Goal: Task Accomplishment & Management: Use online tool/utility

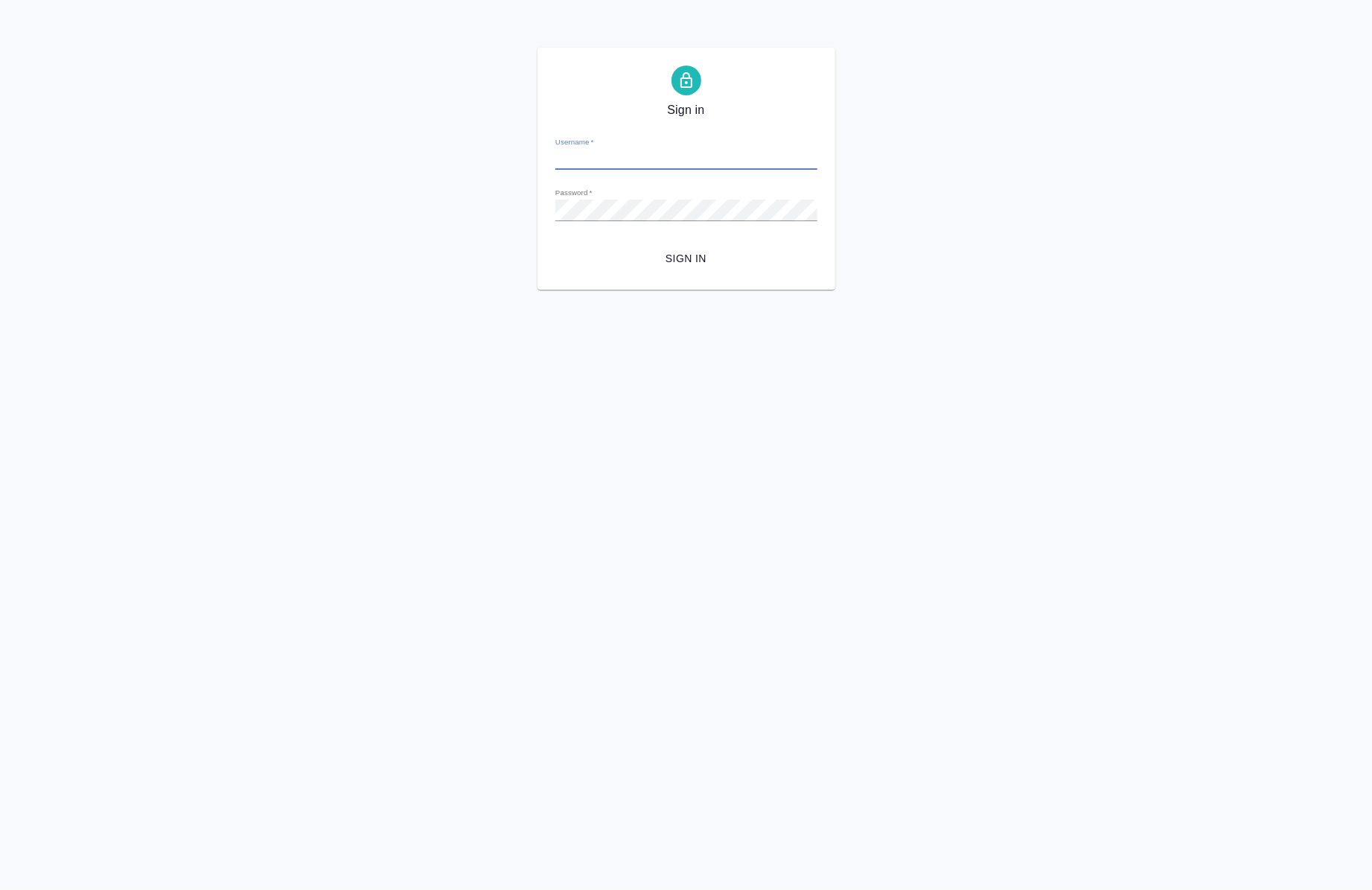
type input "a.chernova@awatera.com"
click at [680, 261] on span "Sign in" at bounding box center [686, 258] width 238 height 19
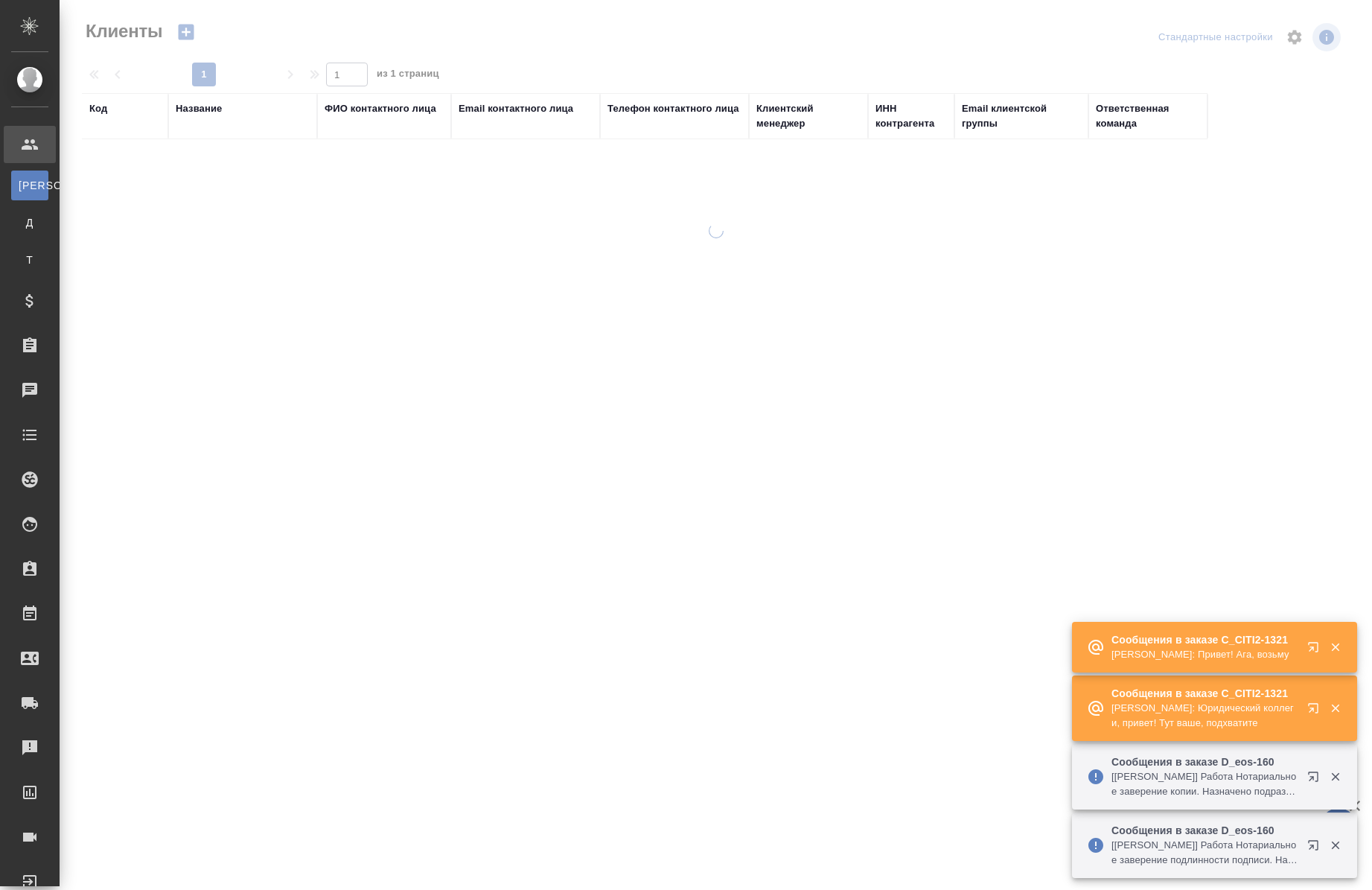
select select "RU"
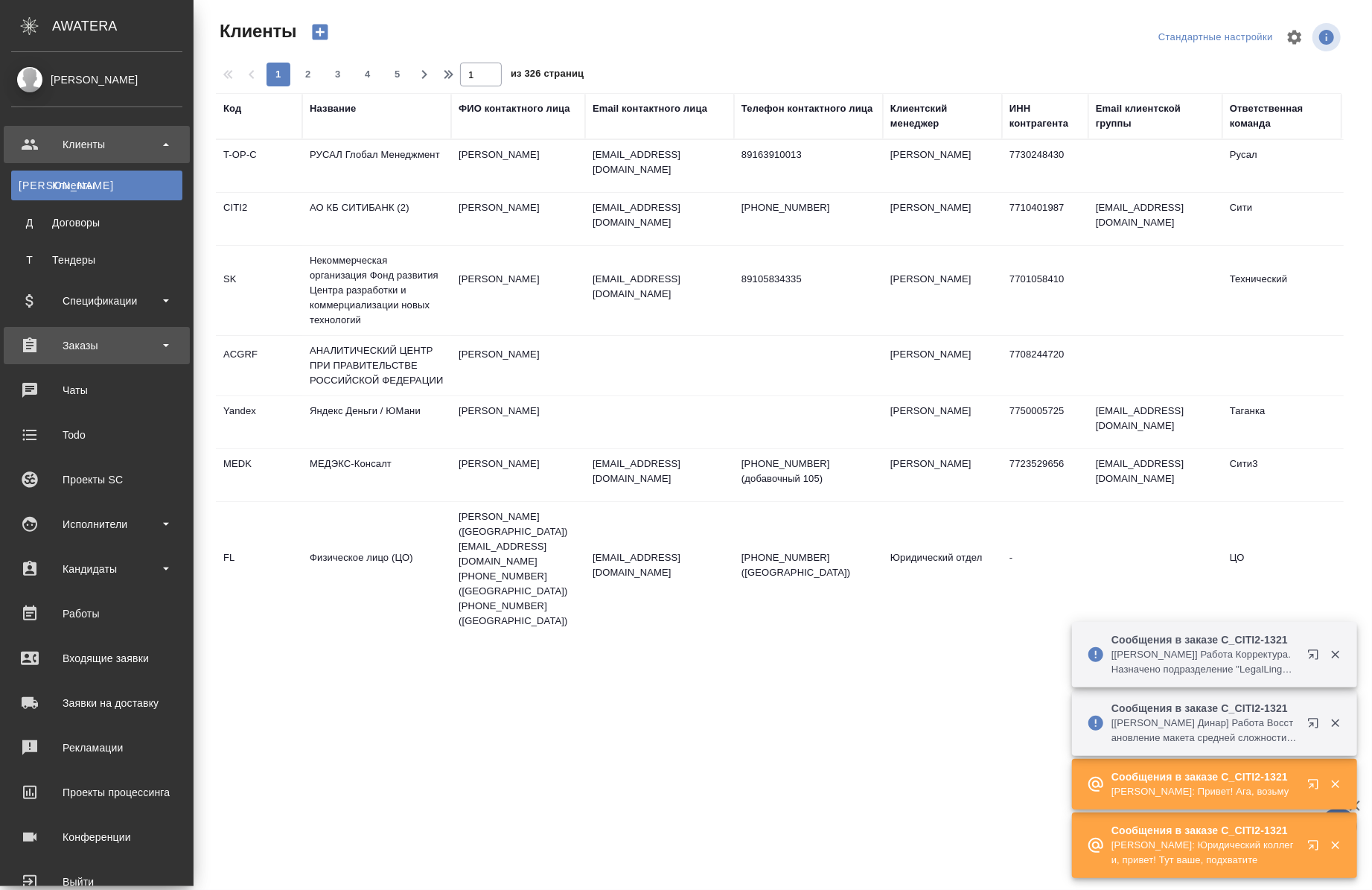
click at [135, 352] on div "Заказы" at bounding box center [97, 345] width 172 height 23
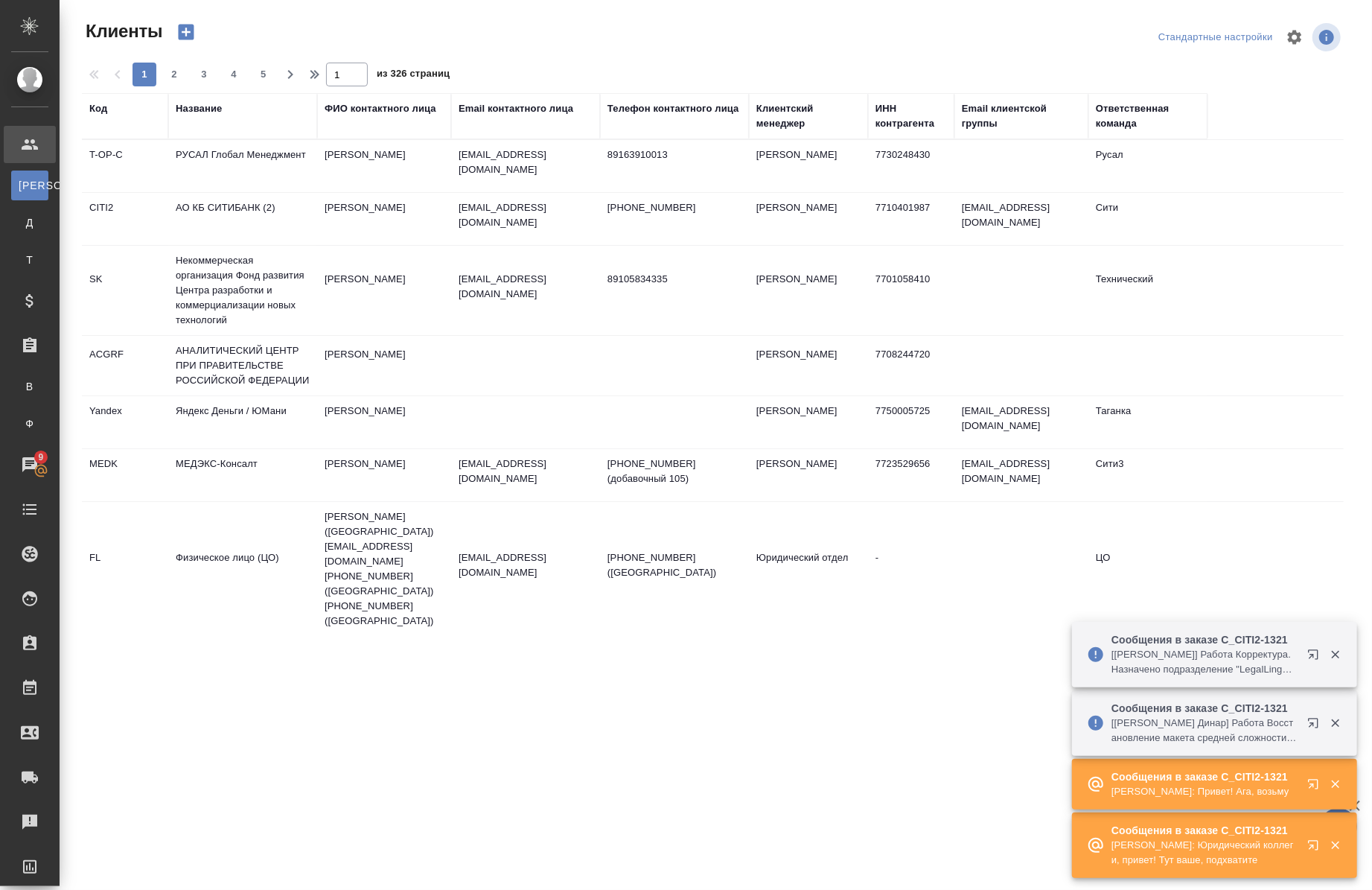
click at [159, 397] on div ".cls-1 fill:#fff; AWATERA Chernova Anna Клиенты К Клиенты Д Договоры Т Тендеры …" at bounding box center [686, 445] width 1372 height 890
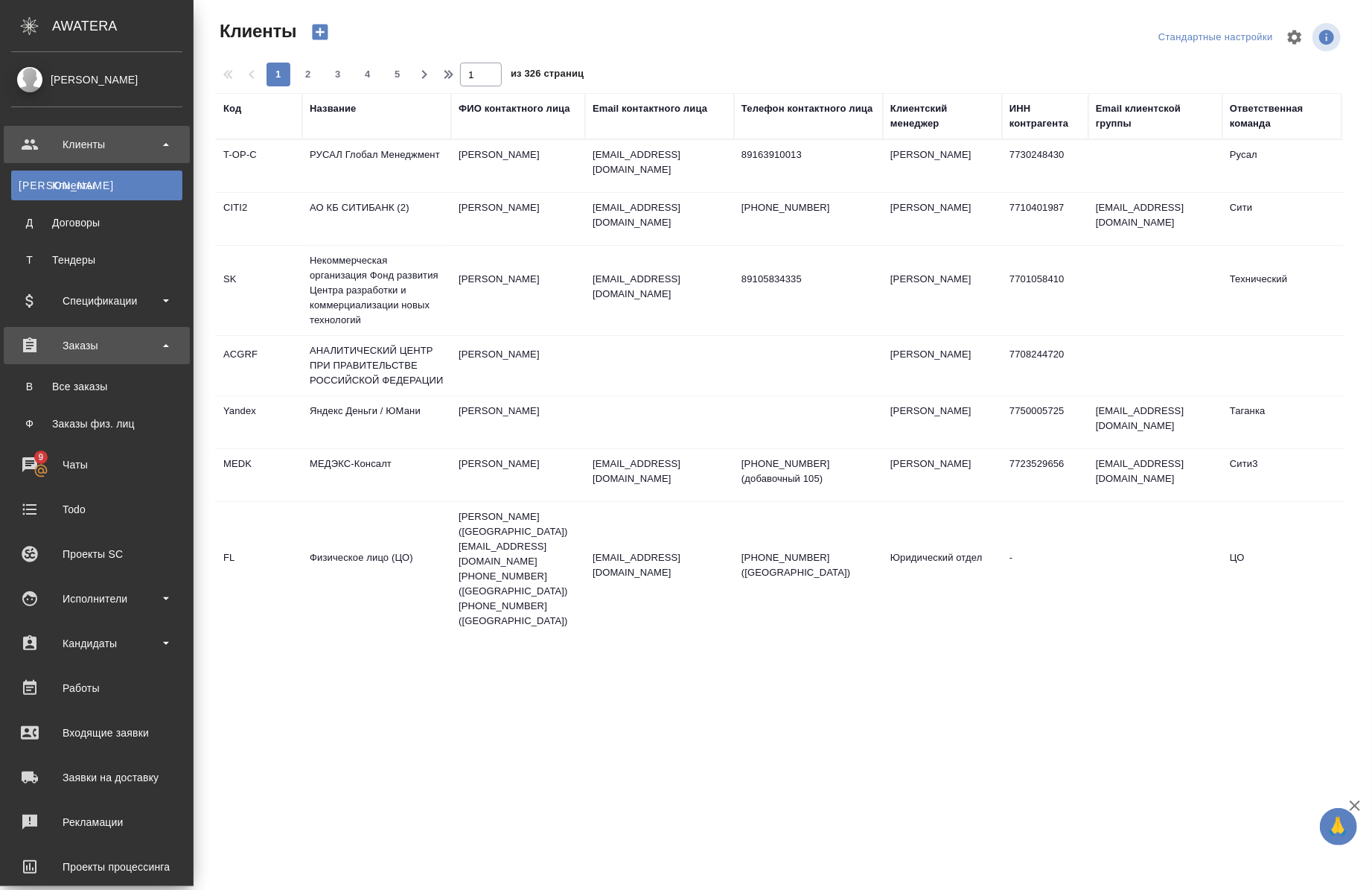
click at [67, 347] on div "Заказы" at bounding box center [97, 345] width 172 height 23
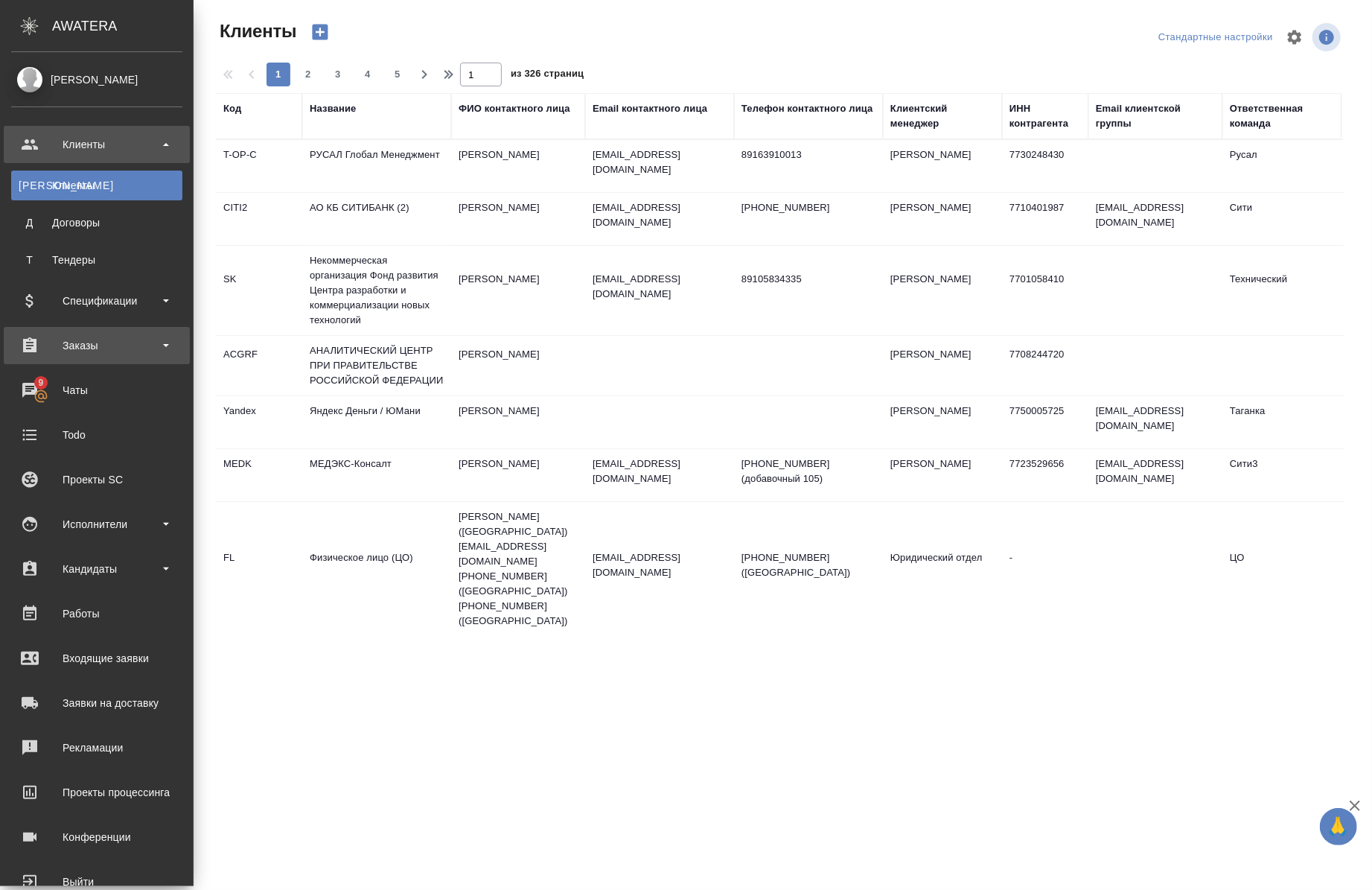
click at [65, 346] on div "Заказы" at bounding box center [97, 345] width 172 height 23
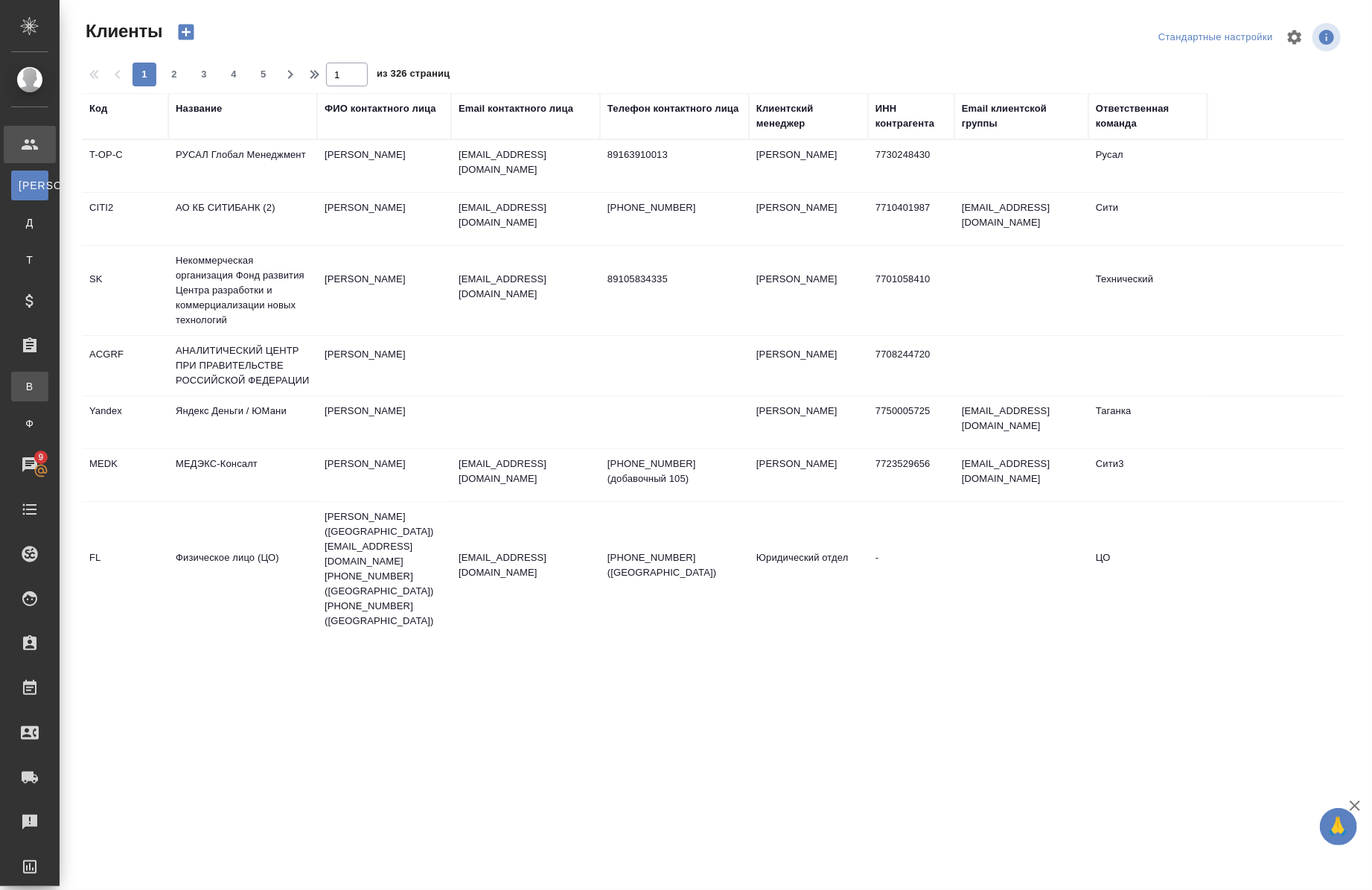
click at [60, 373] on li "В Все заказы" at bounding box center [30, 386] width 60 height 30
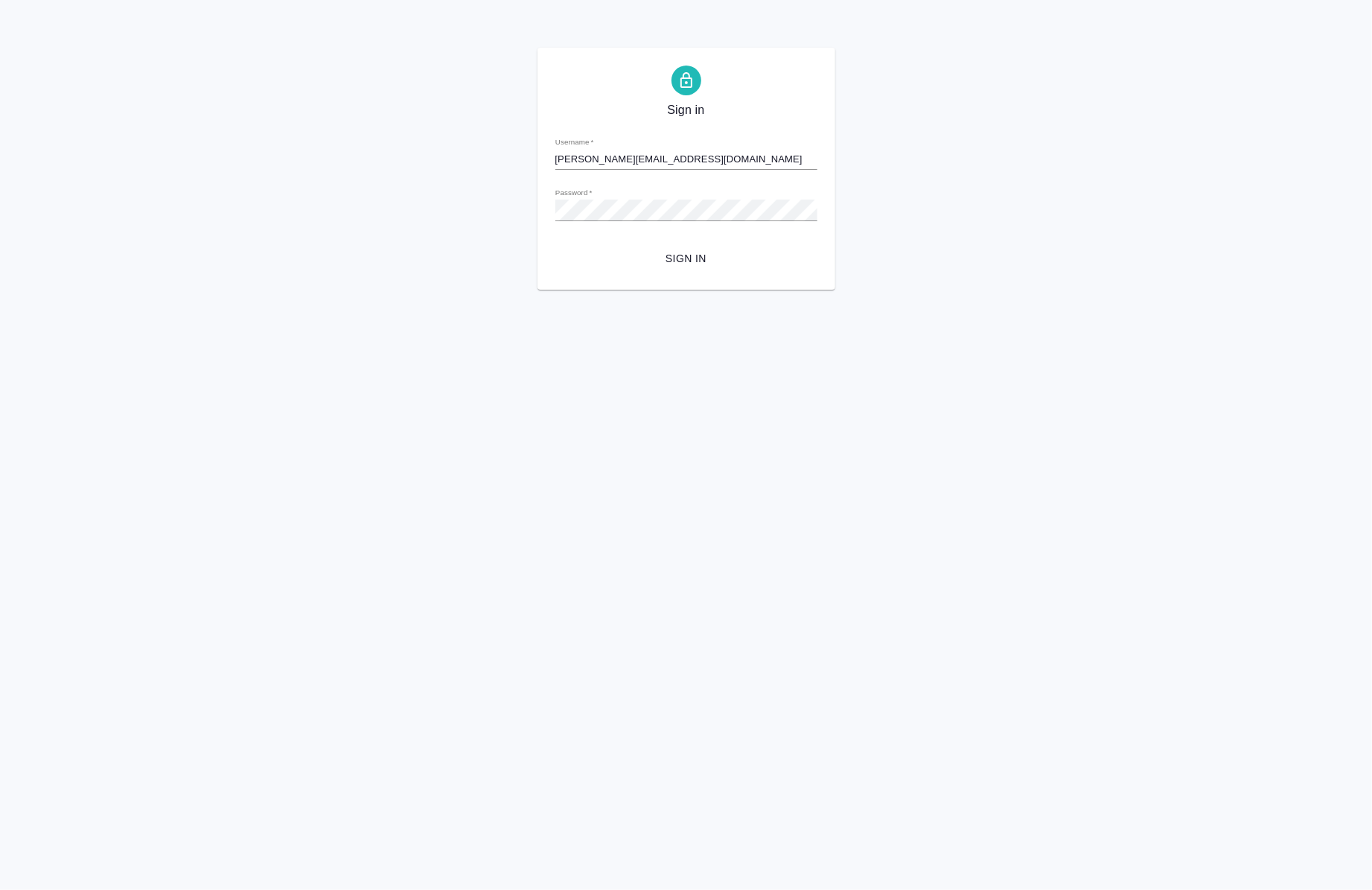
click at [647, 262] on span "Sign in" at bounding box center [686, 258] width 238 height 19
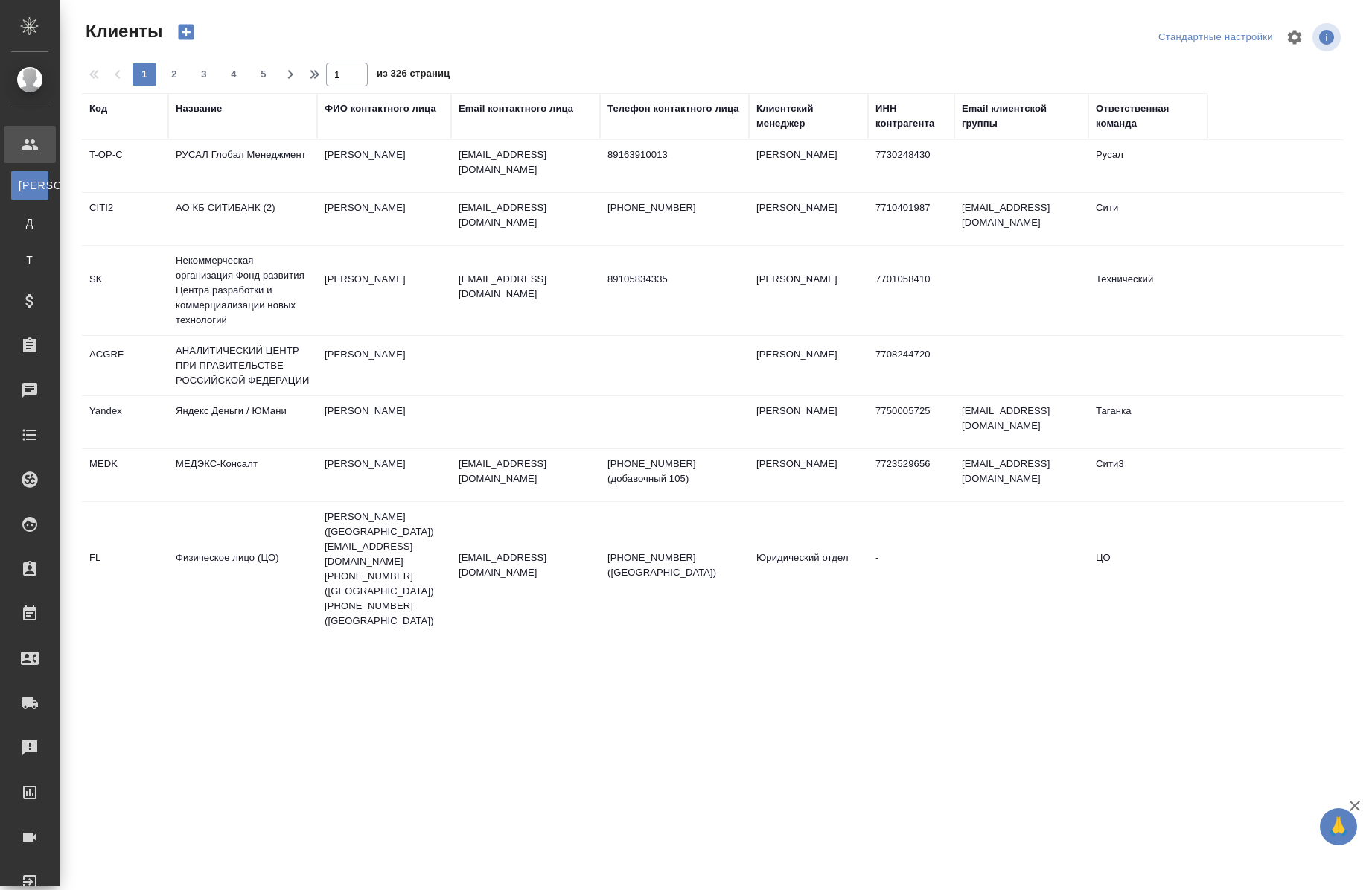
select select "RU"
click at [1298, 36] on icon "button" at bounding box center [1295, 37] width 14 height 14
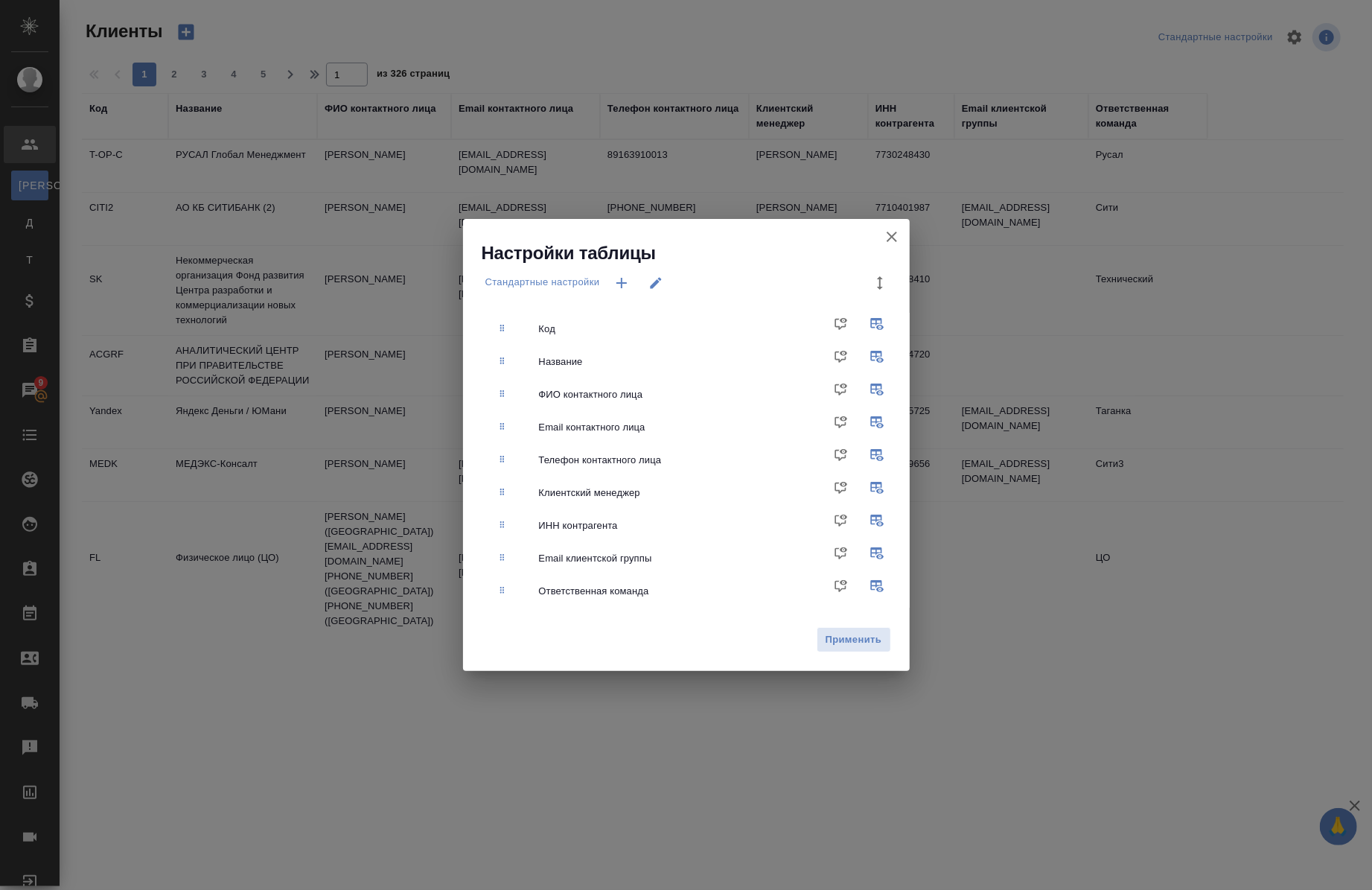
click at [571, 608] on ul "Код Название ФИО контактного лица Email контактного лица Телефон контактного ли…" at bounding box center [697, 461] width 425 height 307
click at [566, 595] on div "Ответственная команда" at bounding box center [706, 591] width 335 height 14
click at [510, 595] on div at bounding box center [518, 591] width 42 height 12
click at [883, 585] on input "checkbox" at bounding box center [881, 592] width 36 height 36
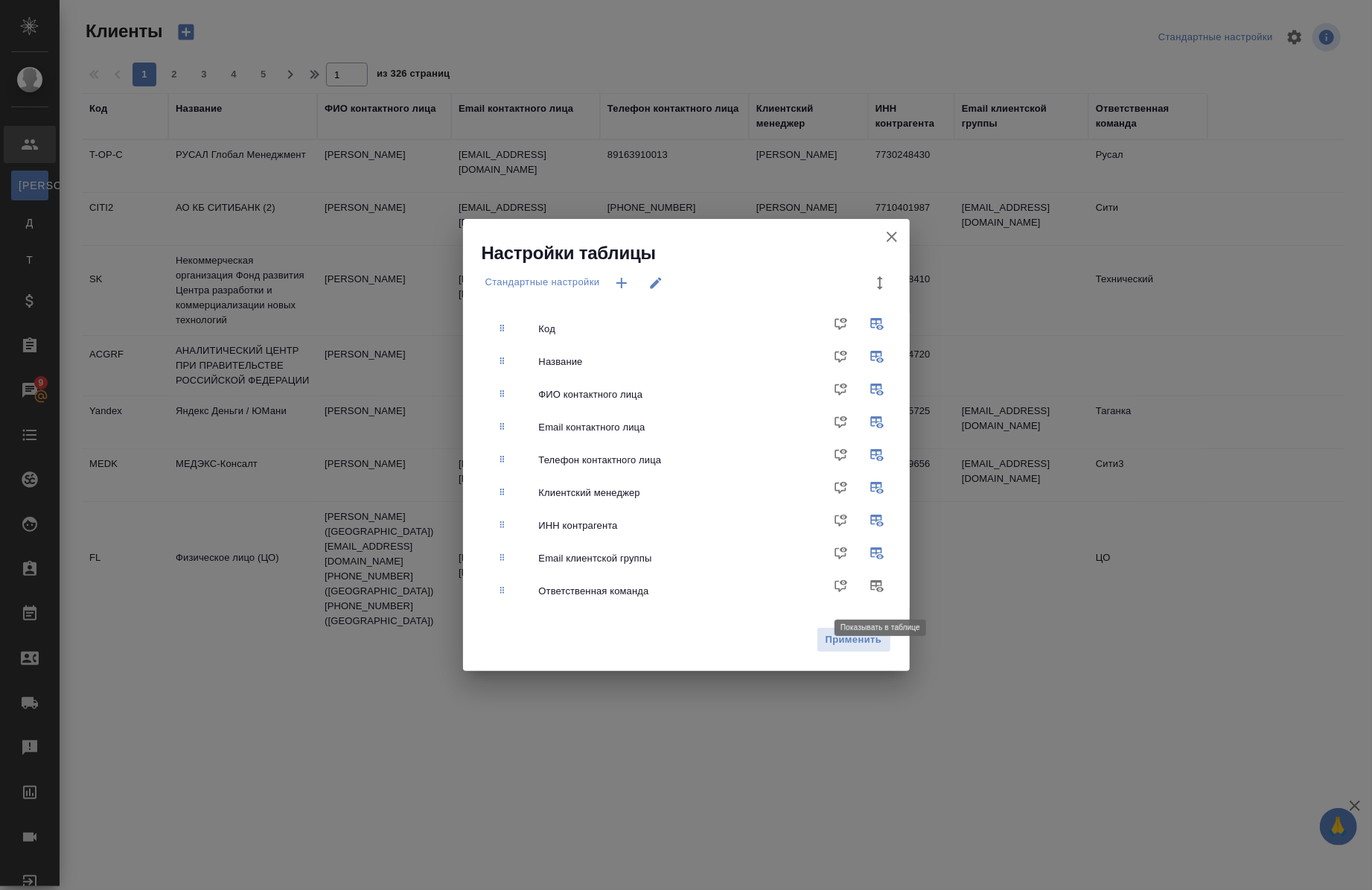
click at [883, 585] on input "checkbox" at bounding box center [881, 592] width 36 height 36
checkbox input "true"
click at [882, 647] on button "Применить" at bounding box center [854, 640] width 74 height 26
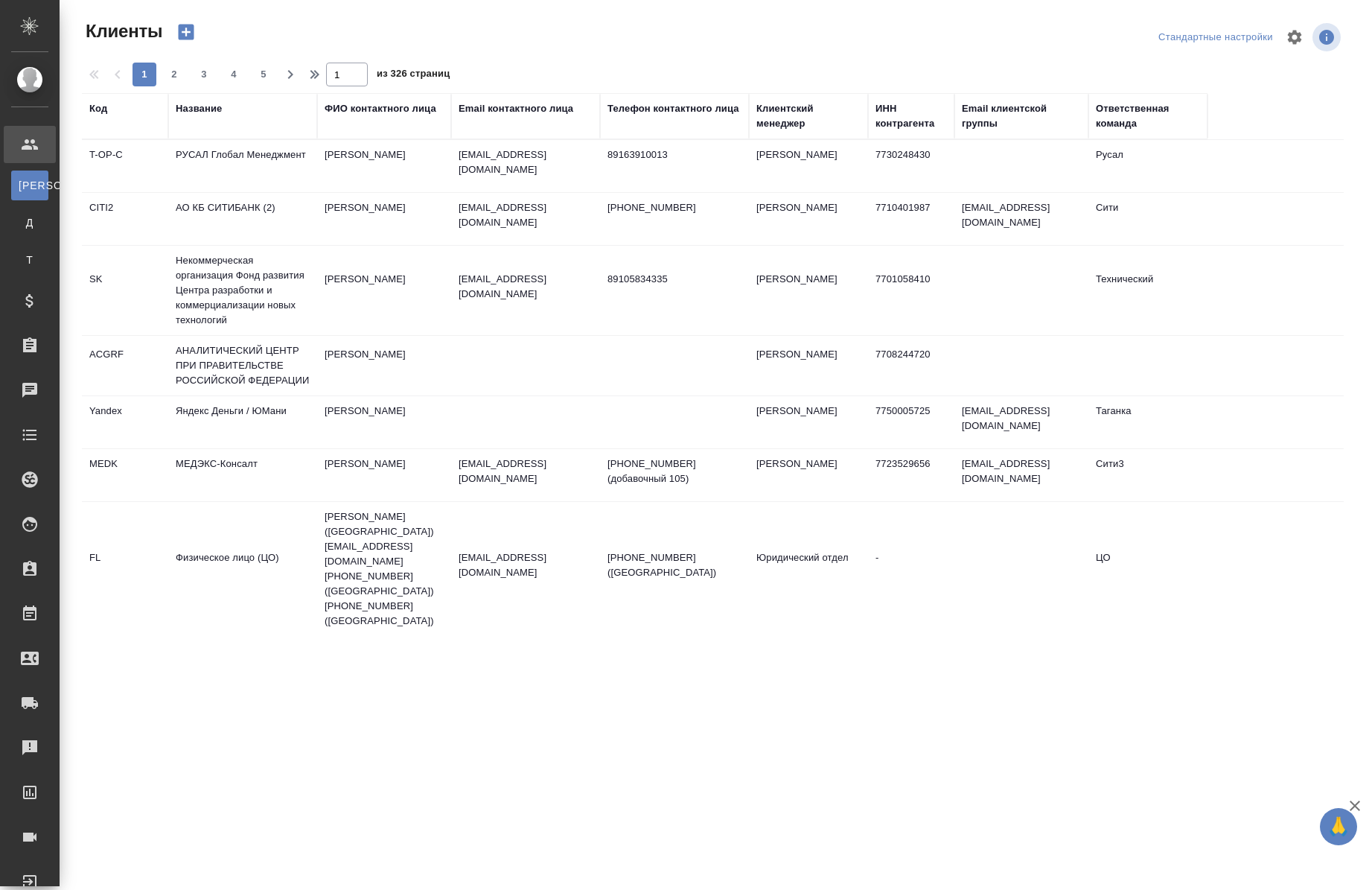
select select "RU"
click at [789, 110] on div "Клиентский менеджер" at bounding box center [808, 116] width 104 height 30
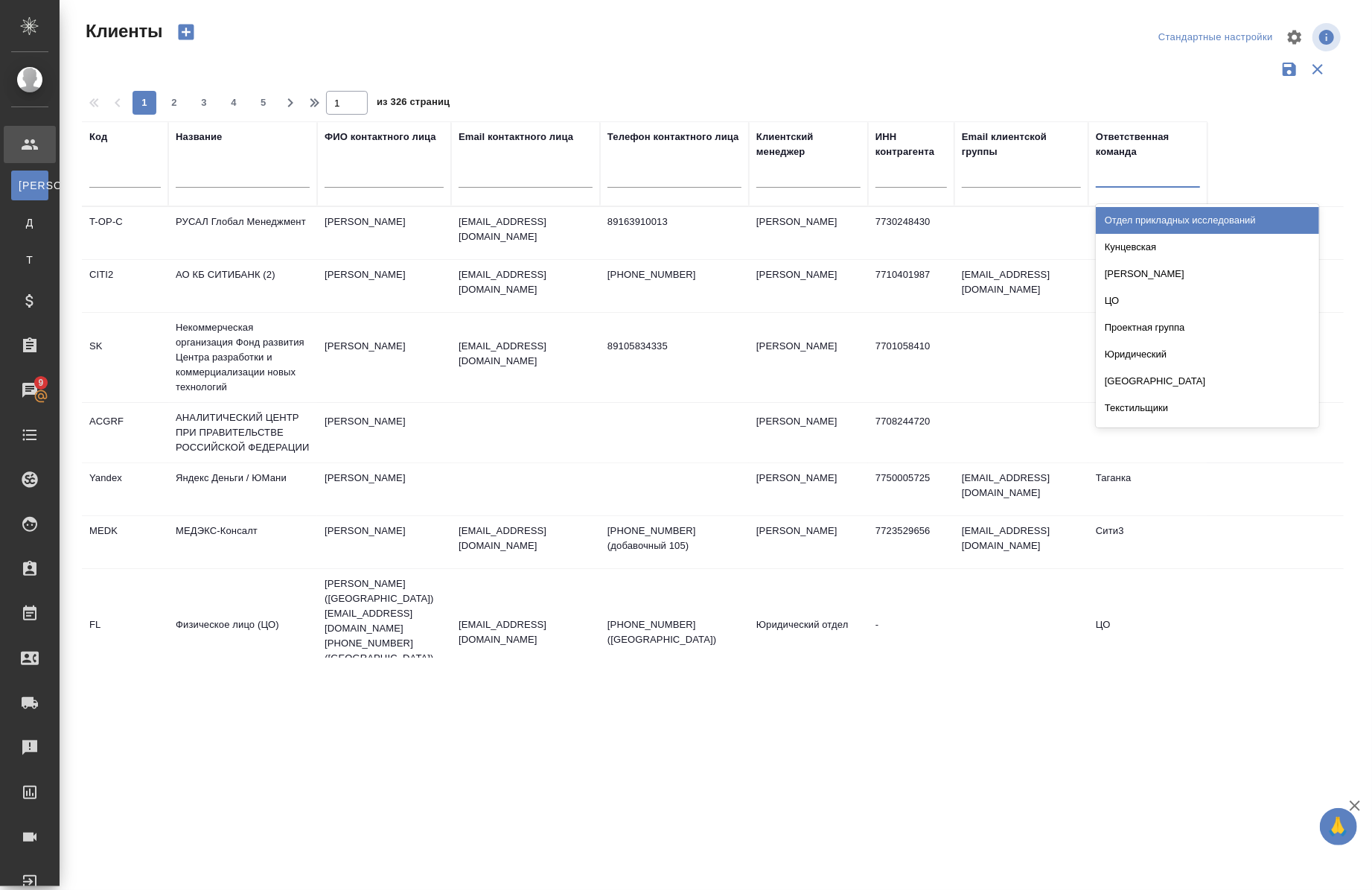
click at [1170, 184] on div at bounding box center [1147, 173] width 104 height 28
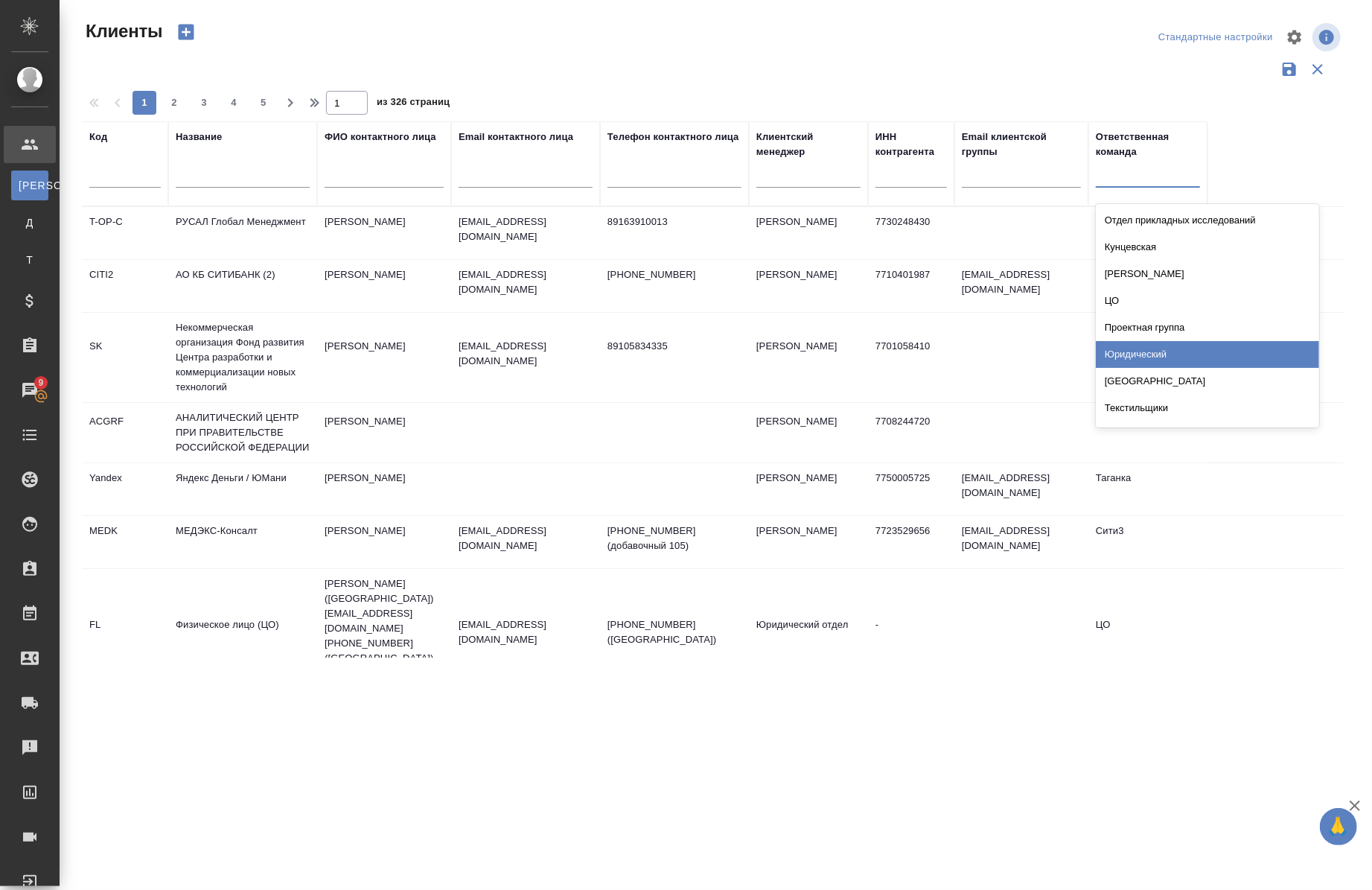
click at [1187, 347] on div "Юридический" at bounding box center [1207, 355] width 223 height 27
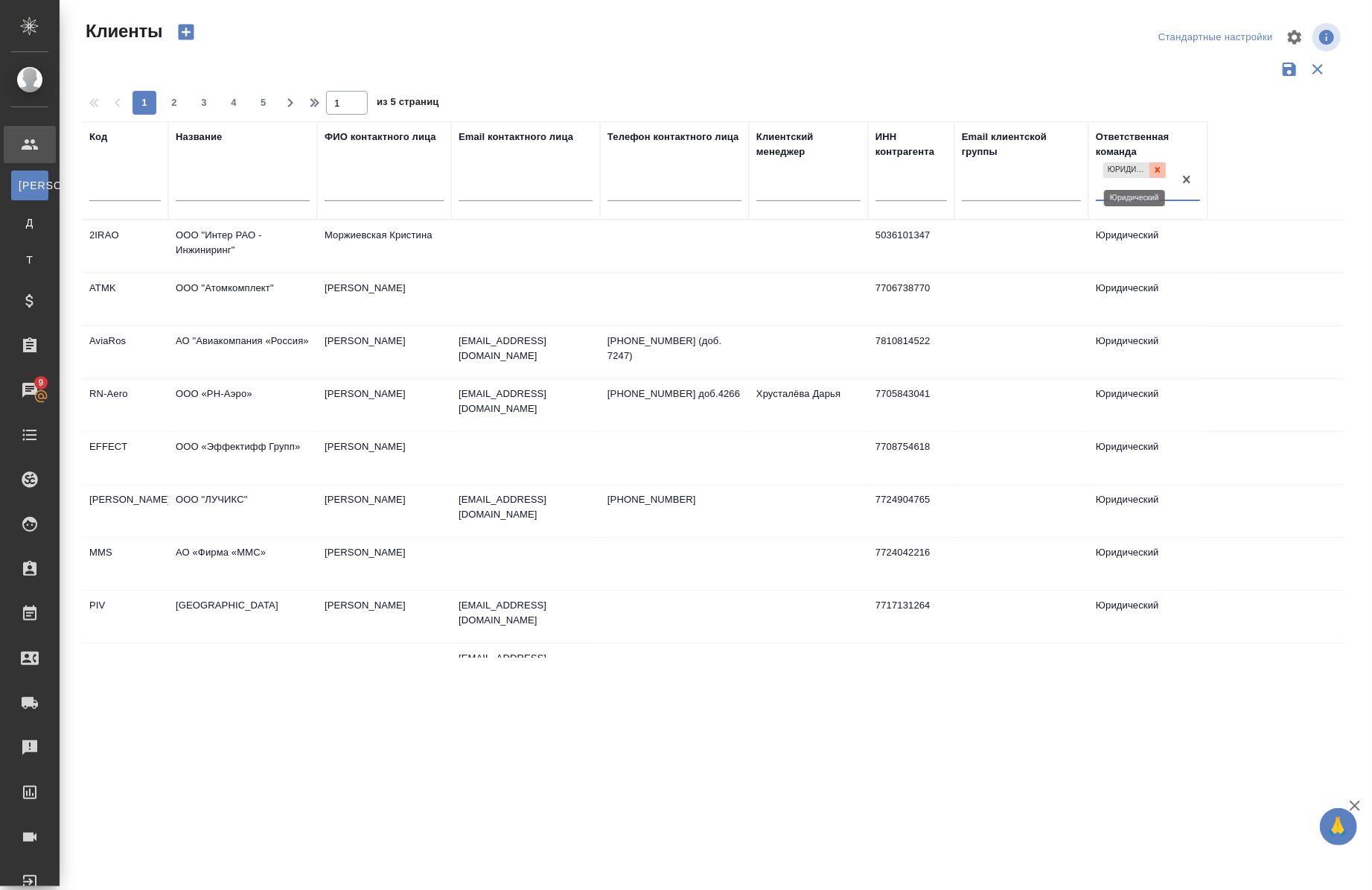
click at [1162, 173] on icon at bounding box center [1158, 170] width 11 height 11
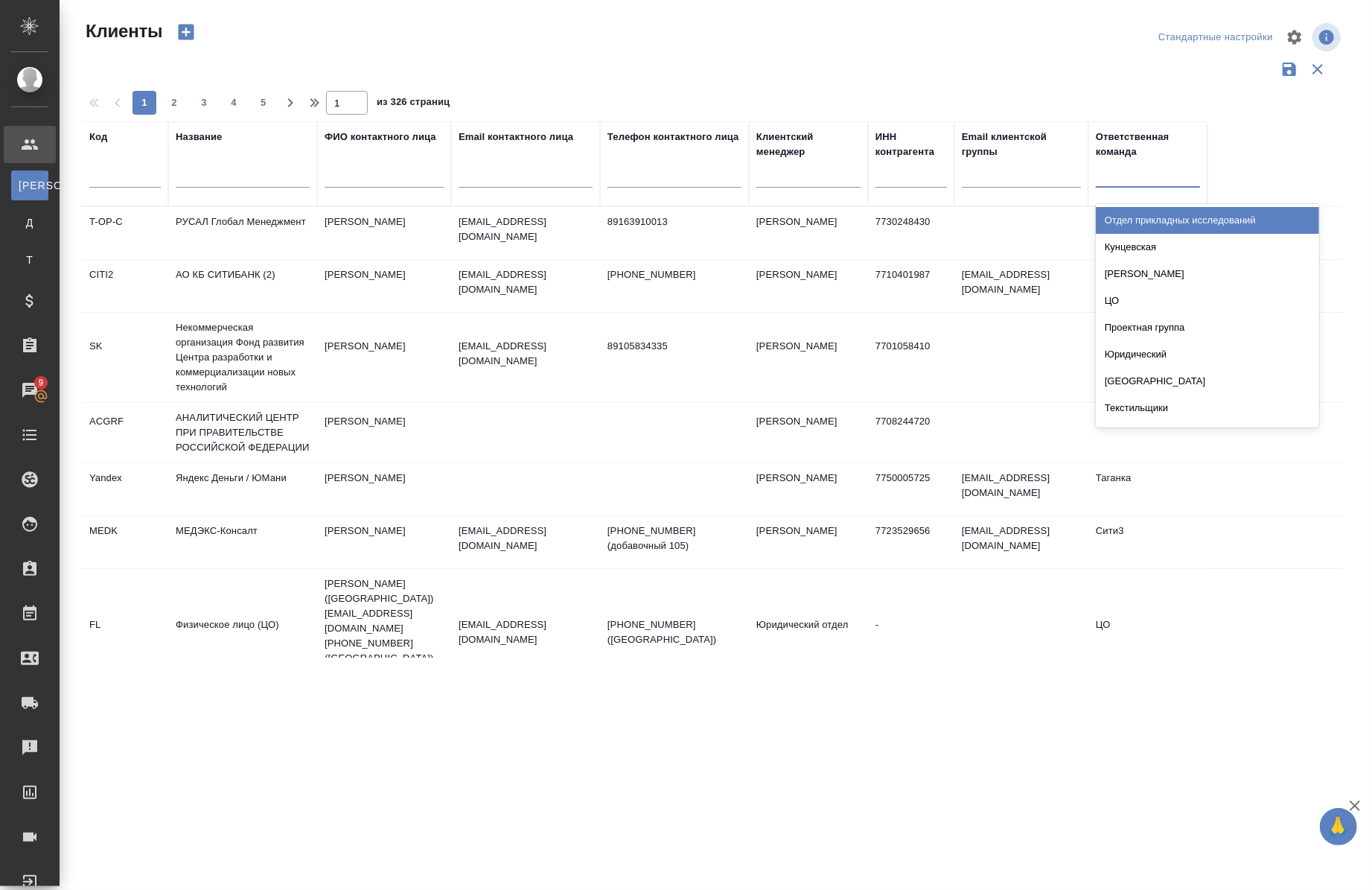
click at [1166, 173] on div at bounding box center [1147, 173] width 104 height 22
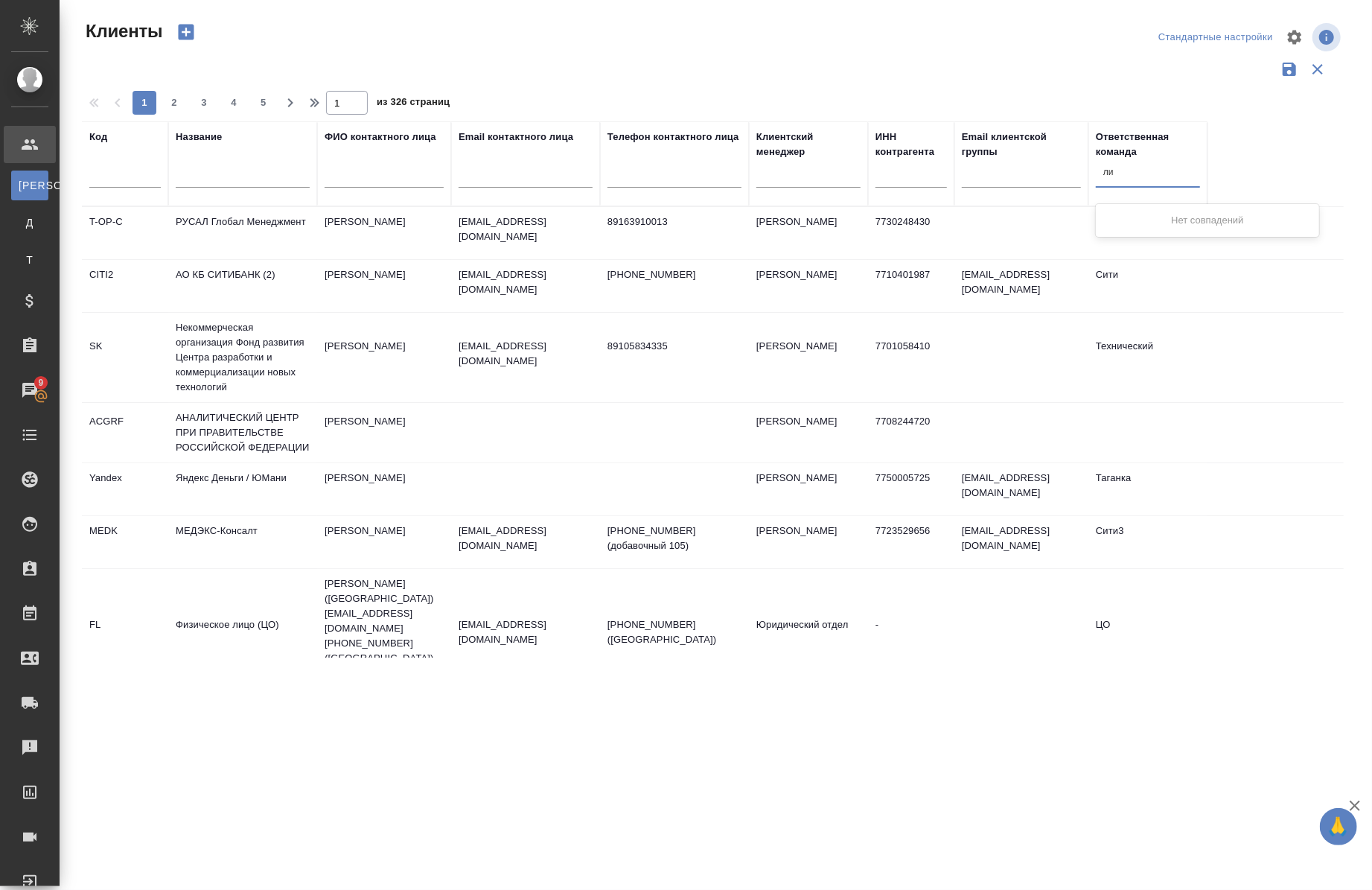
type input "л"
click at [807, 828] on div ".cls-1 fill:#fff; AWATERA Chernova Anna Клиенты К Клиенты Д Договоры Т Тендеры …" at bounding box center [686, 445] width 1372 height 890
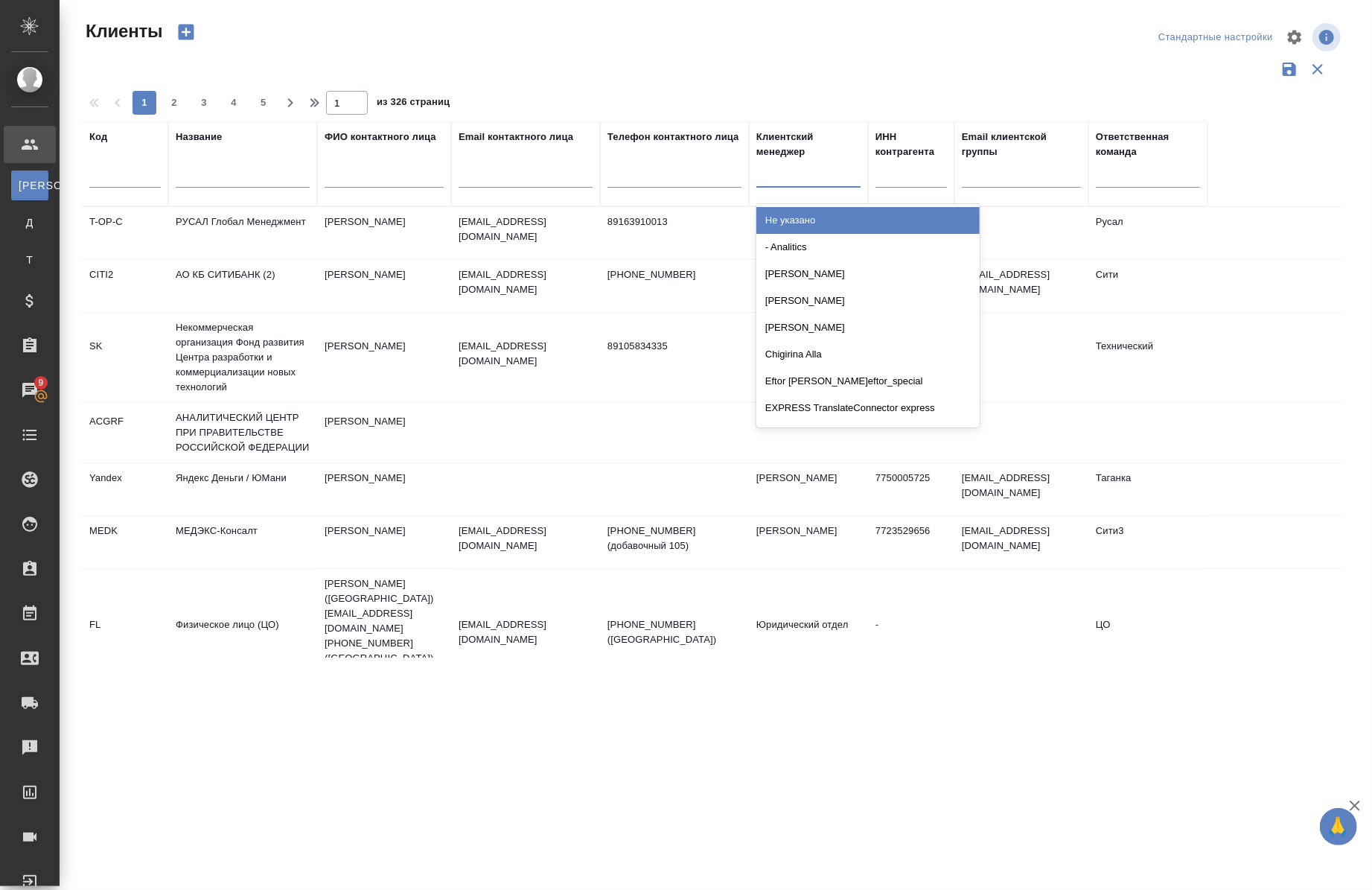
click at [771, 172] on div at bounding box center [808, 173] width 104 height 22
click at [1297, 40] on icon "button" at bounding box center [1295, 37] width 14 height 14
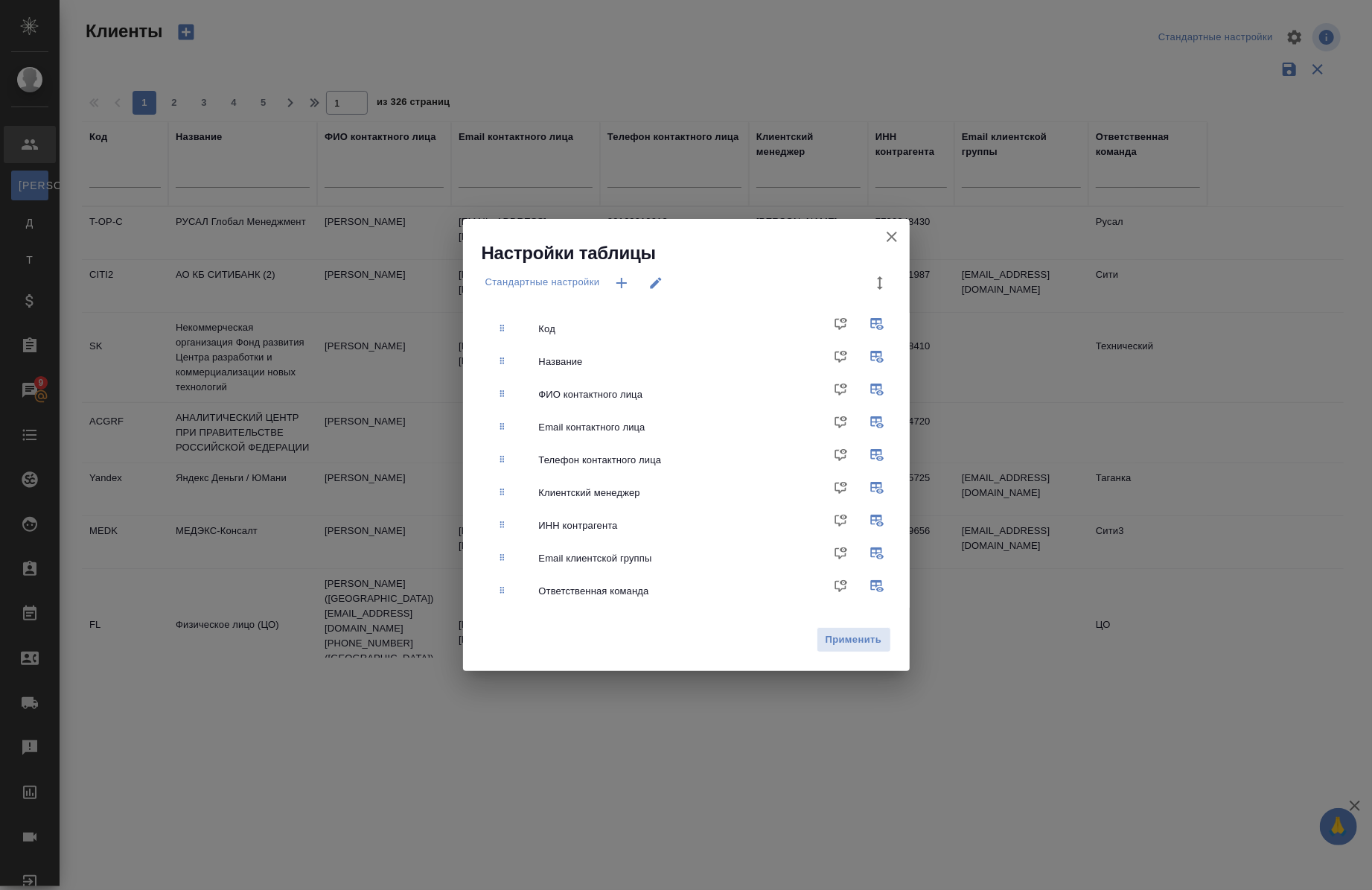
click at [617, 279] on icon "button" at bounding box center [621, 283] width 18 height 18
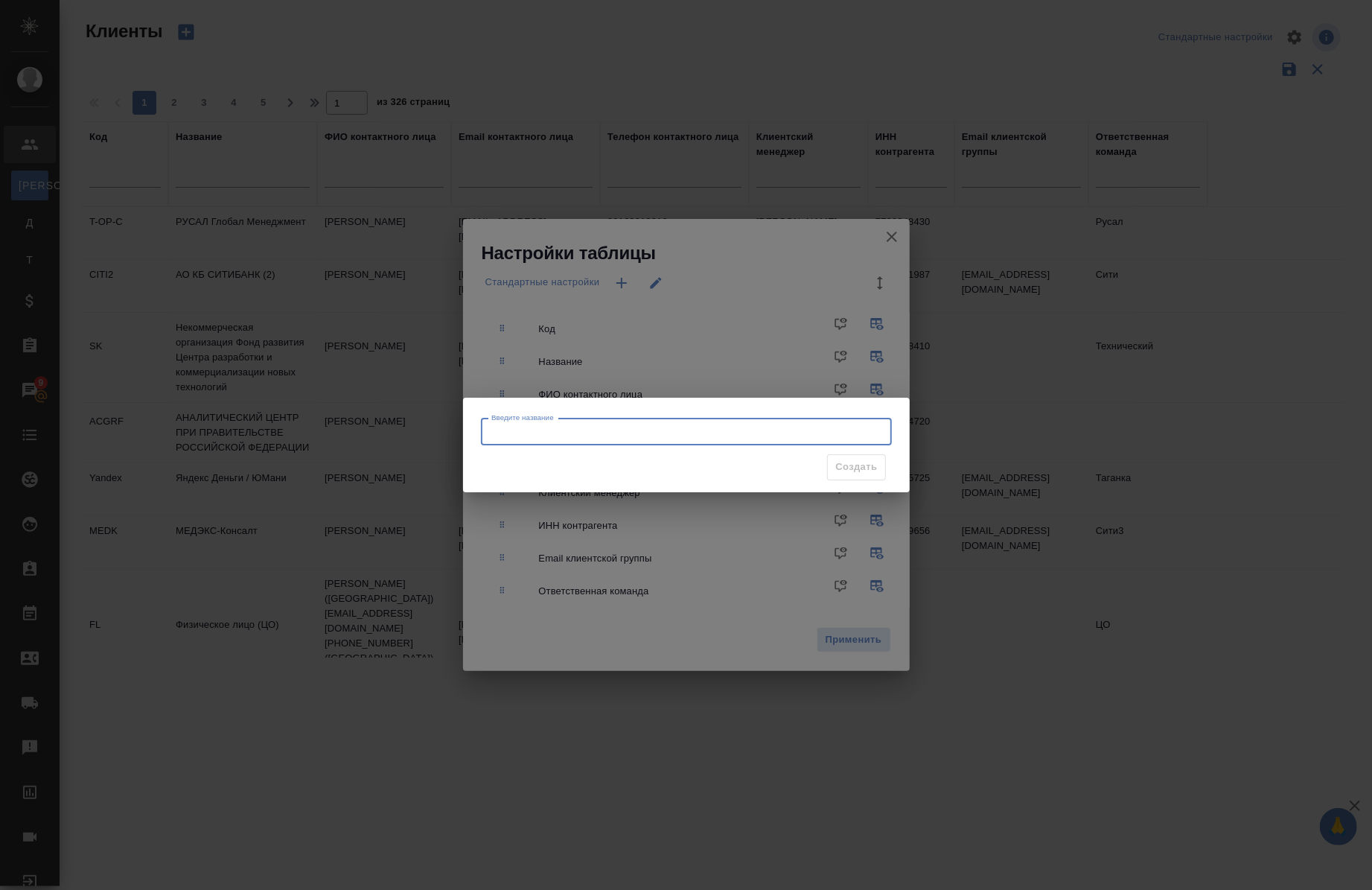
click at [693, 429] on input "Введите название" at bounding box center [686, 432] width 411 height 27
type input "п"
click at [981, 268] on div "Введите название Введите название Создать" at bounding box center [686, 445] width 1372 height 890
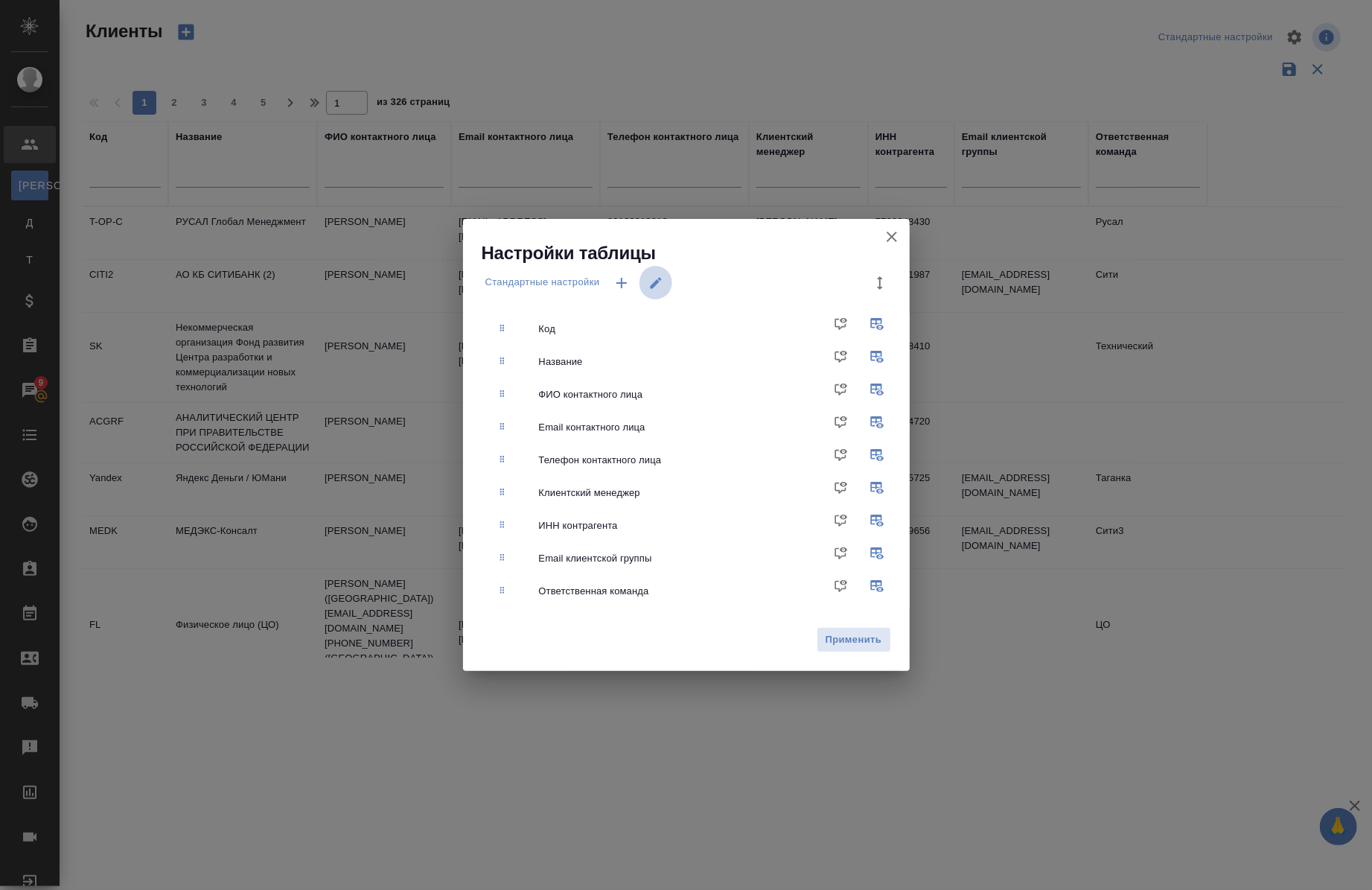
click at [660, 285] on icon "button" at bounding box center [656, 283] width 14 height 14
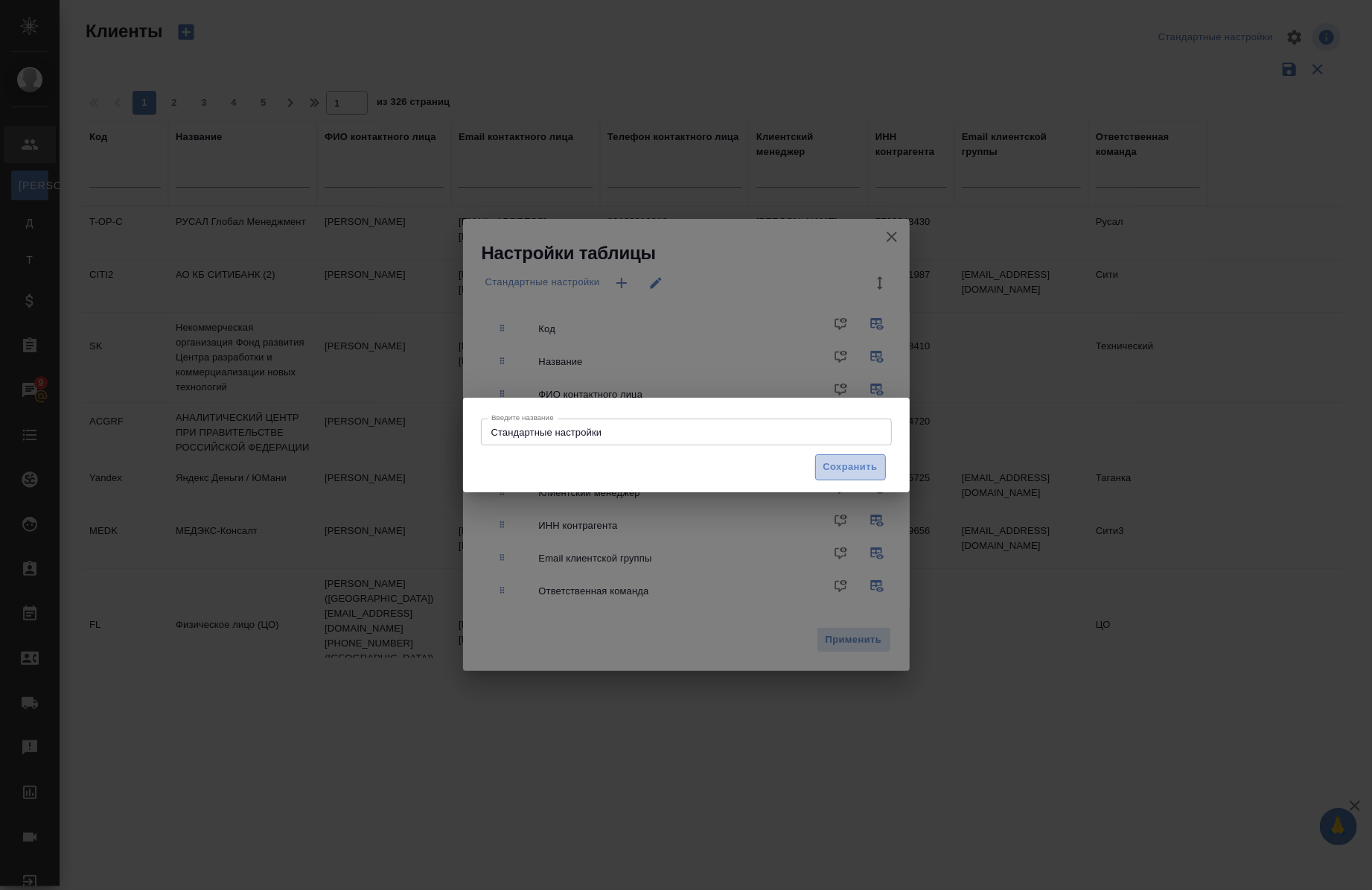
click at [838, 478] on button "Сохранить" at bounding box center [851, 467] width 70 height 26
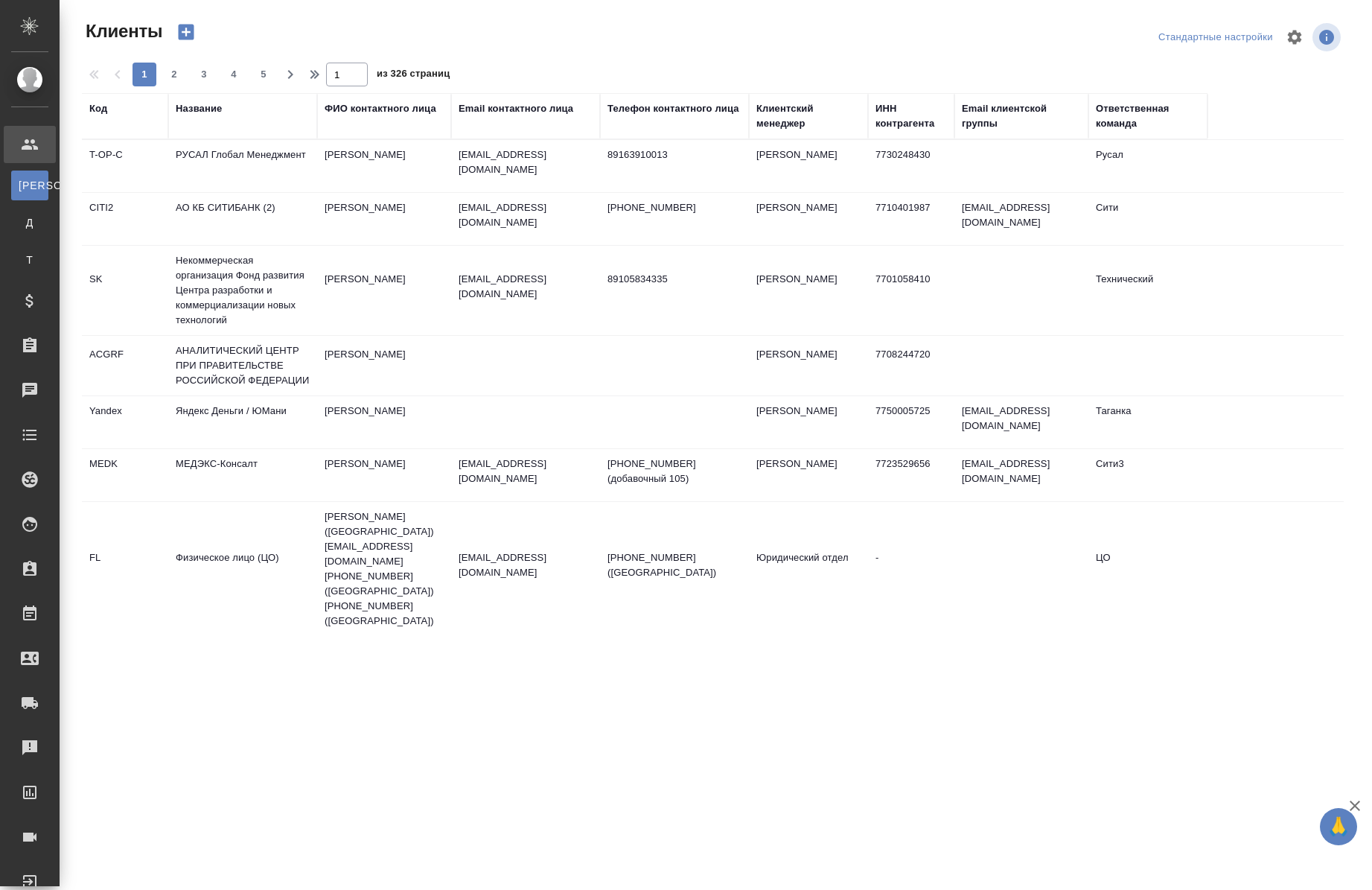
select select "RU"
click at [807, 107] on div "Клиентский менеджер" at bounding box center [808, 116] width 104 height 30
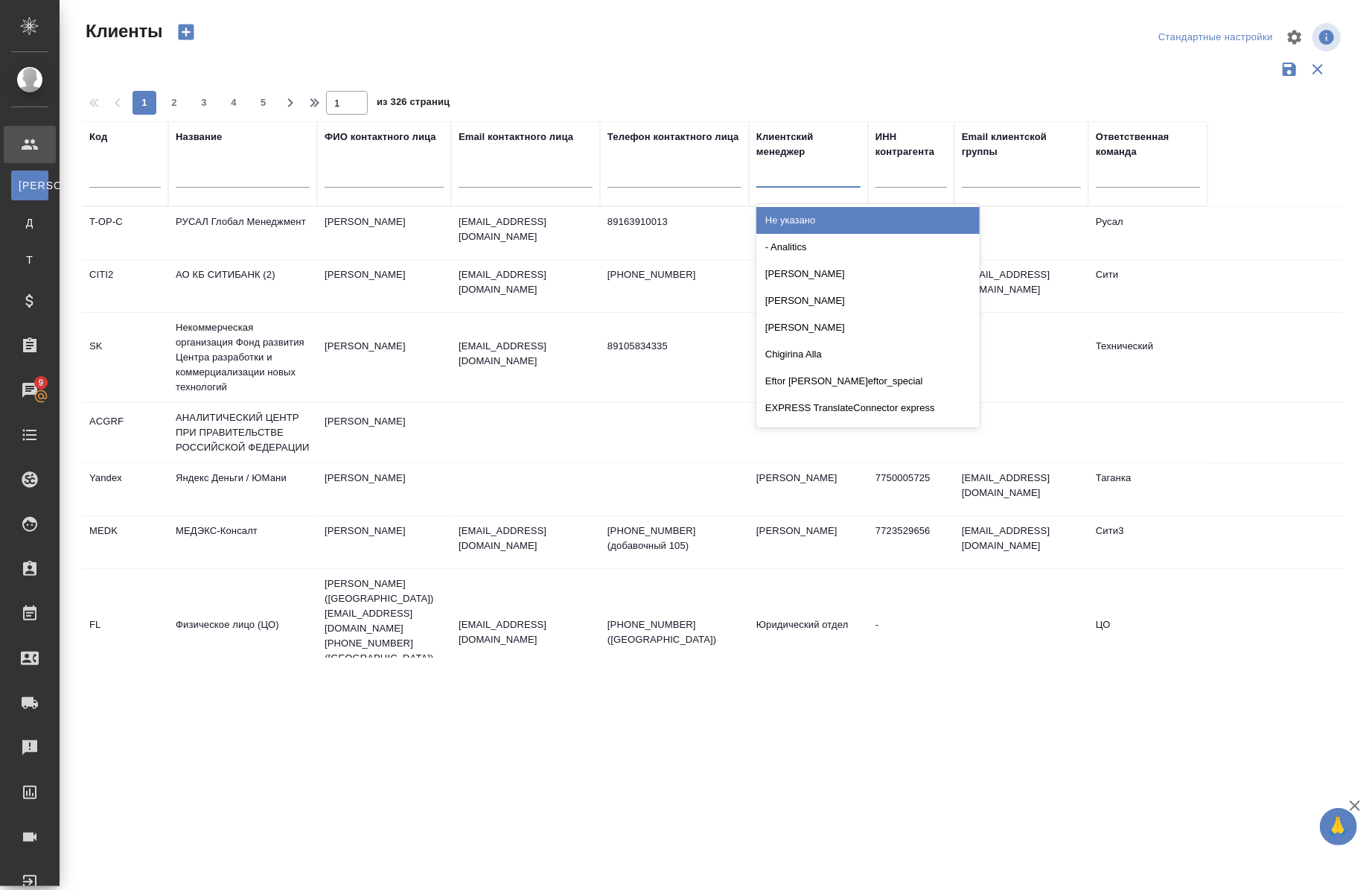
click at [787, 176] on div at bounding box center [808, 173] width 104 height 22
type input "che"
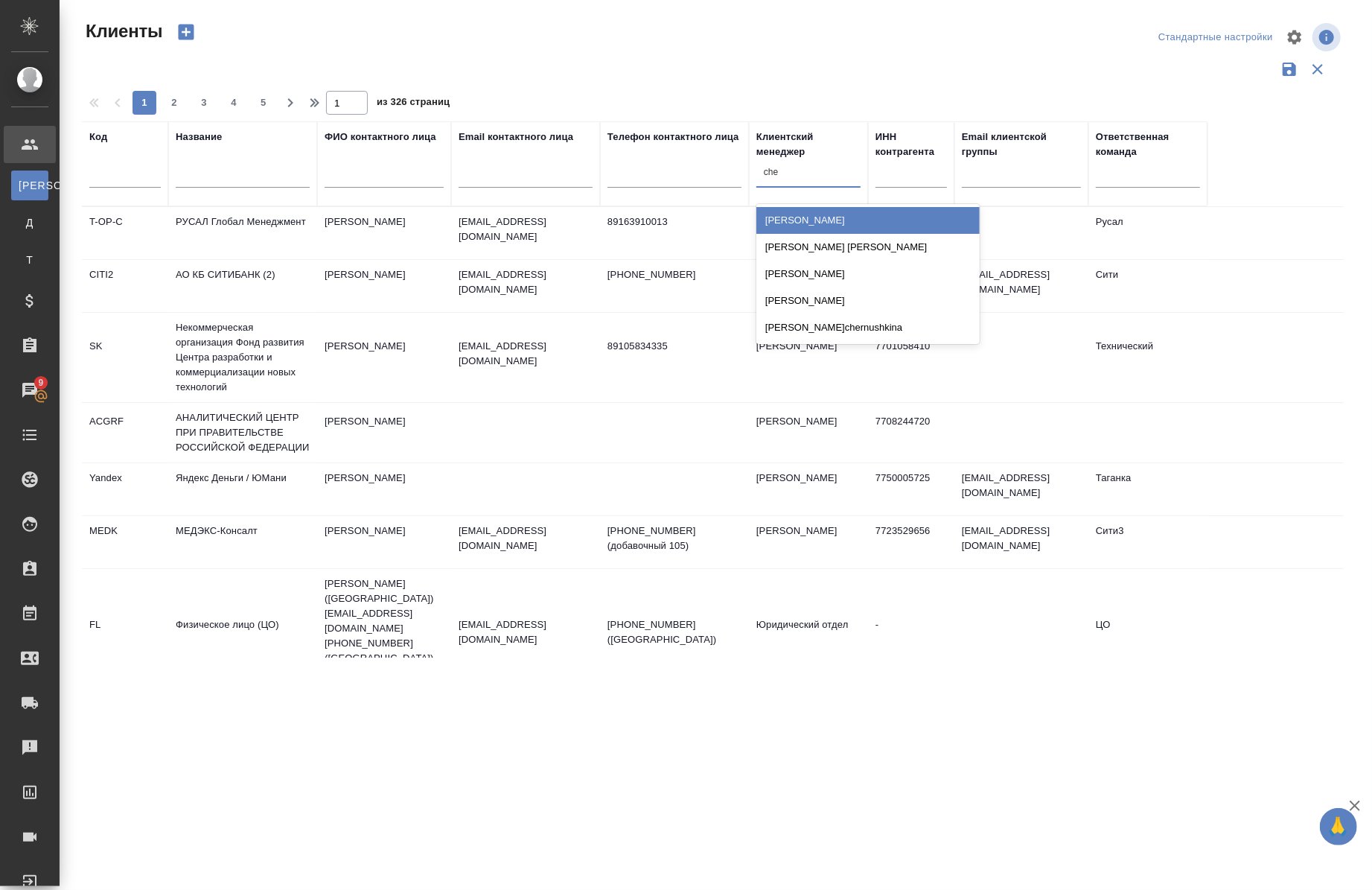
click at [813, 224] on div "[PERSON_NAME]" at bounding box center [868, 220] width 223 height 27
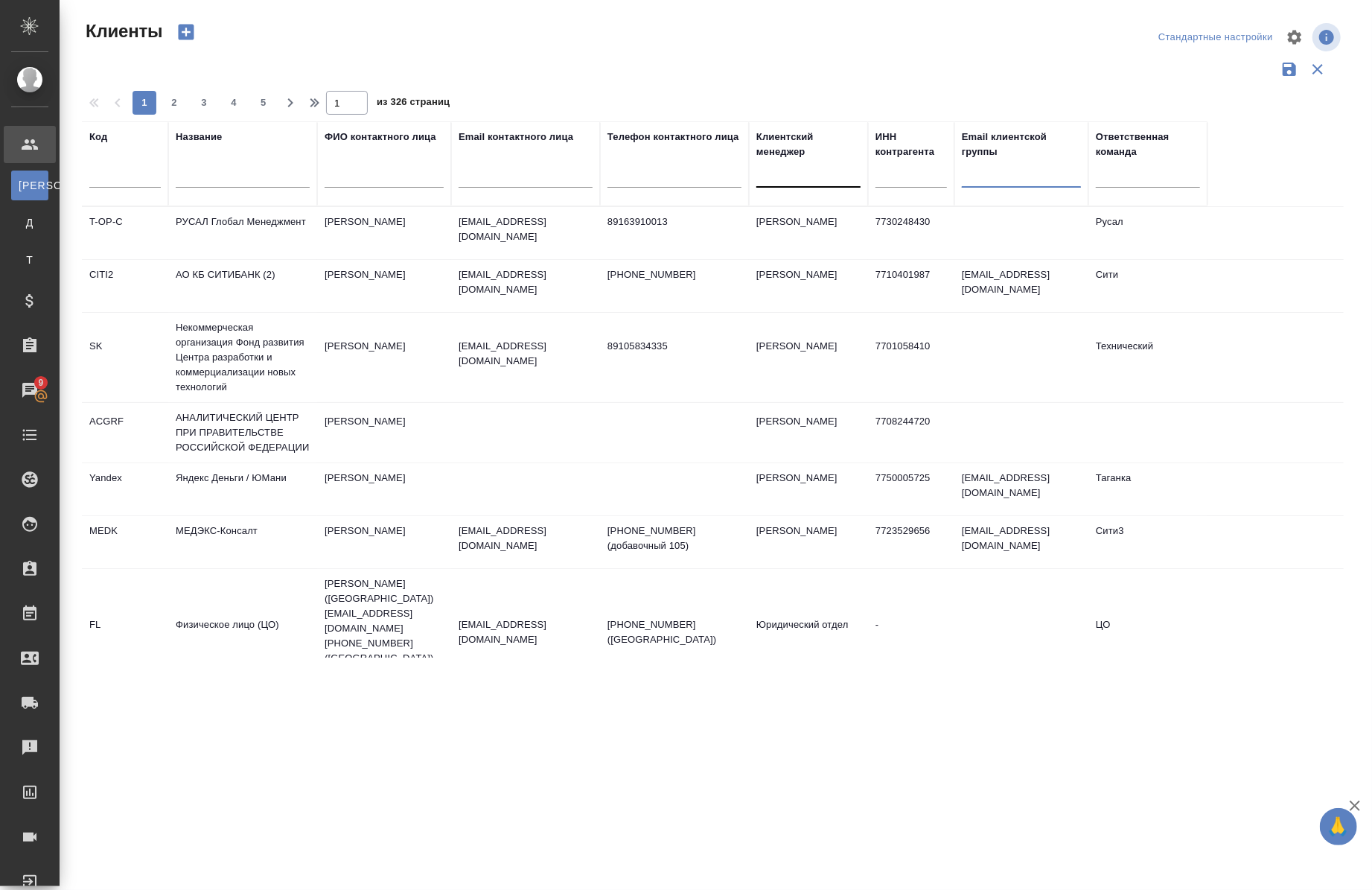
click at [1000, 169] on input "text" at bounding box center [1022, 178] width 119 height 19
click at [968, 43] on div "Стандартные настройки" at bounding box center [1137, 37] width 413 height 36
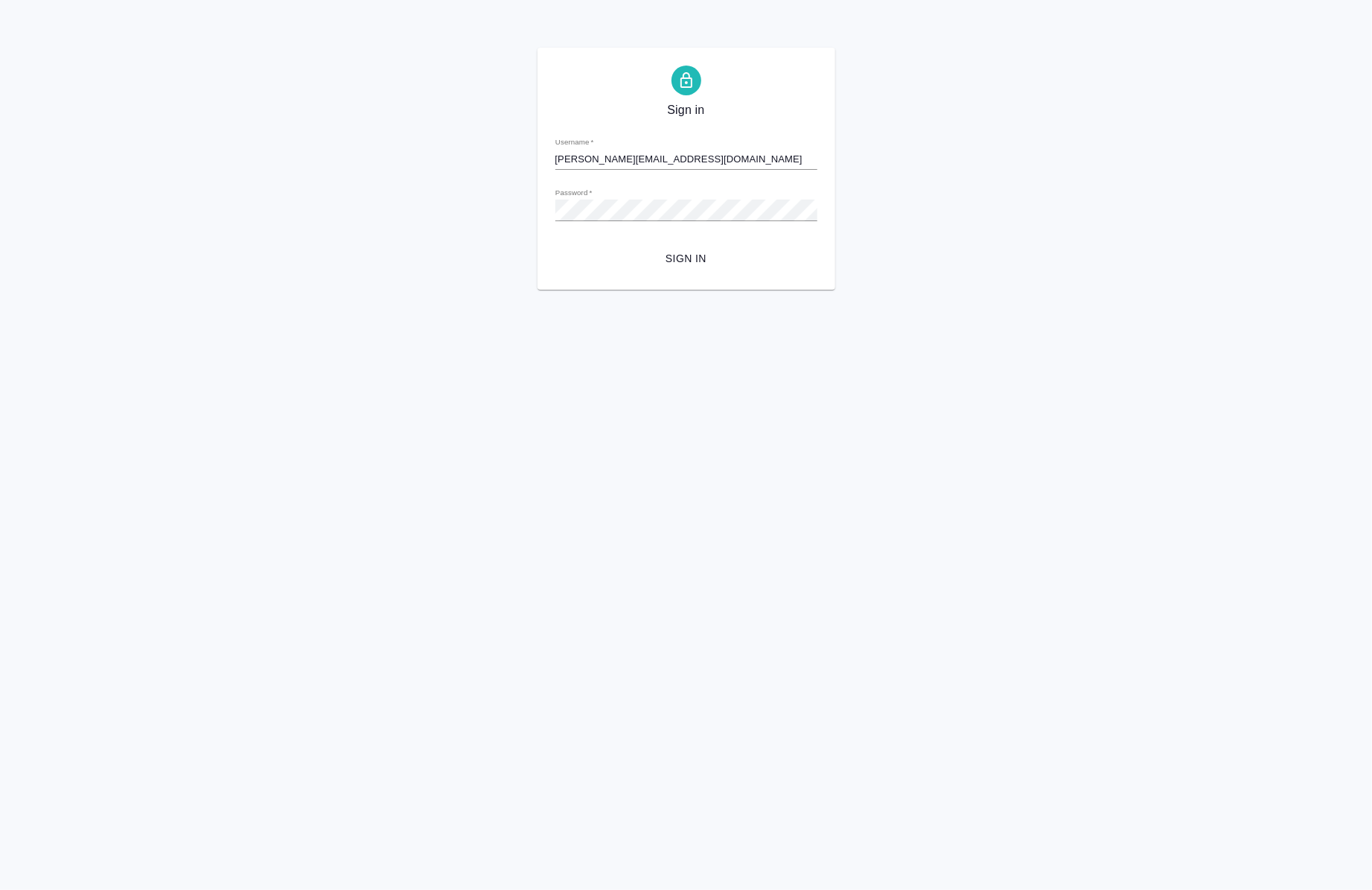
click at [691, 256] on span "Sign in" at bounding box center [686, 258] width 238 height 19
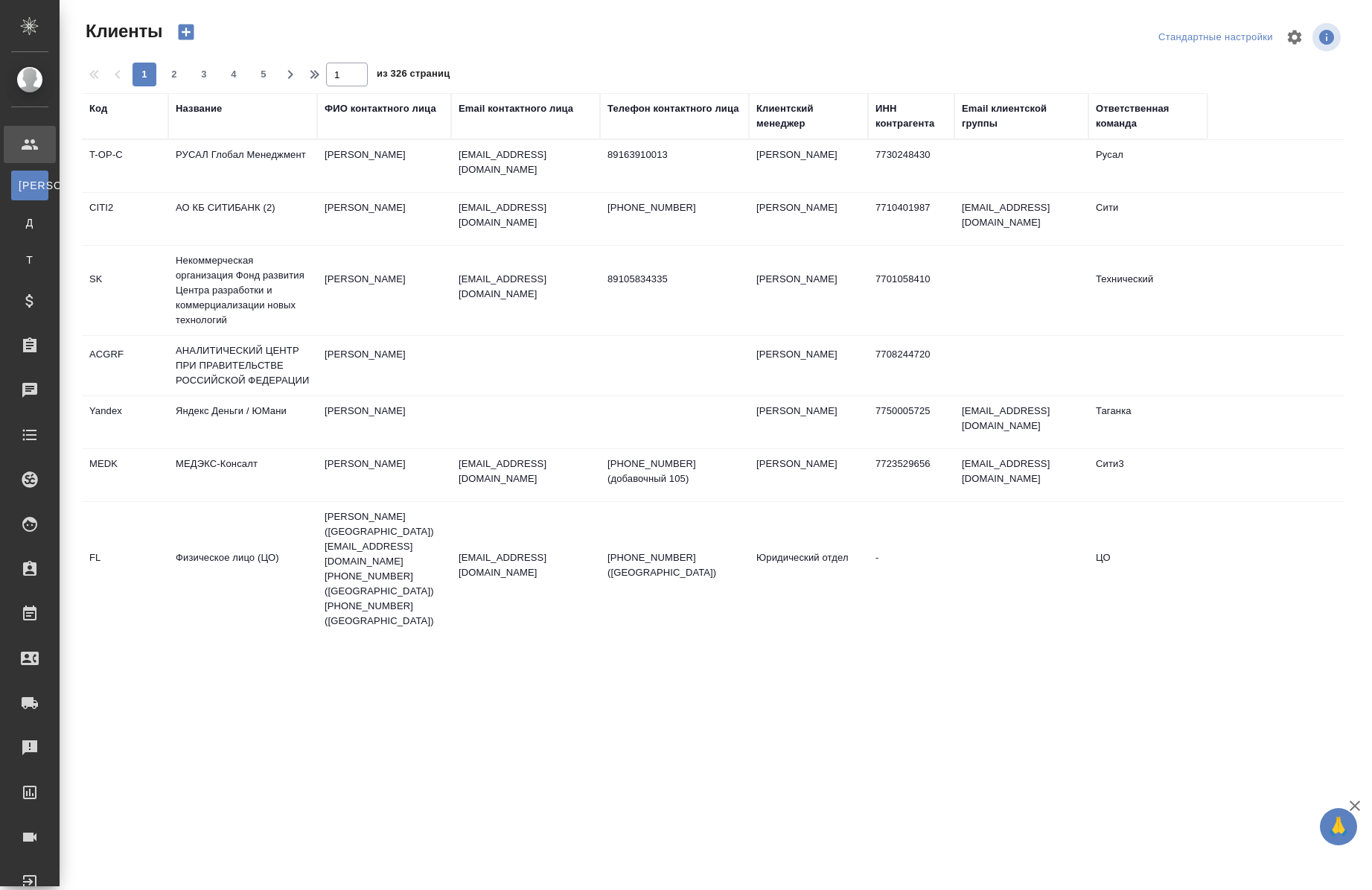
select select "RU"
click at [1298, 39] on icon "button" at bounding box center [1295, 37] width 14 height 14
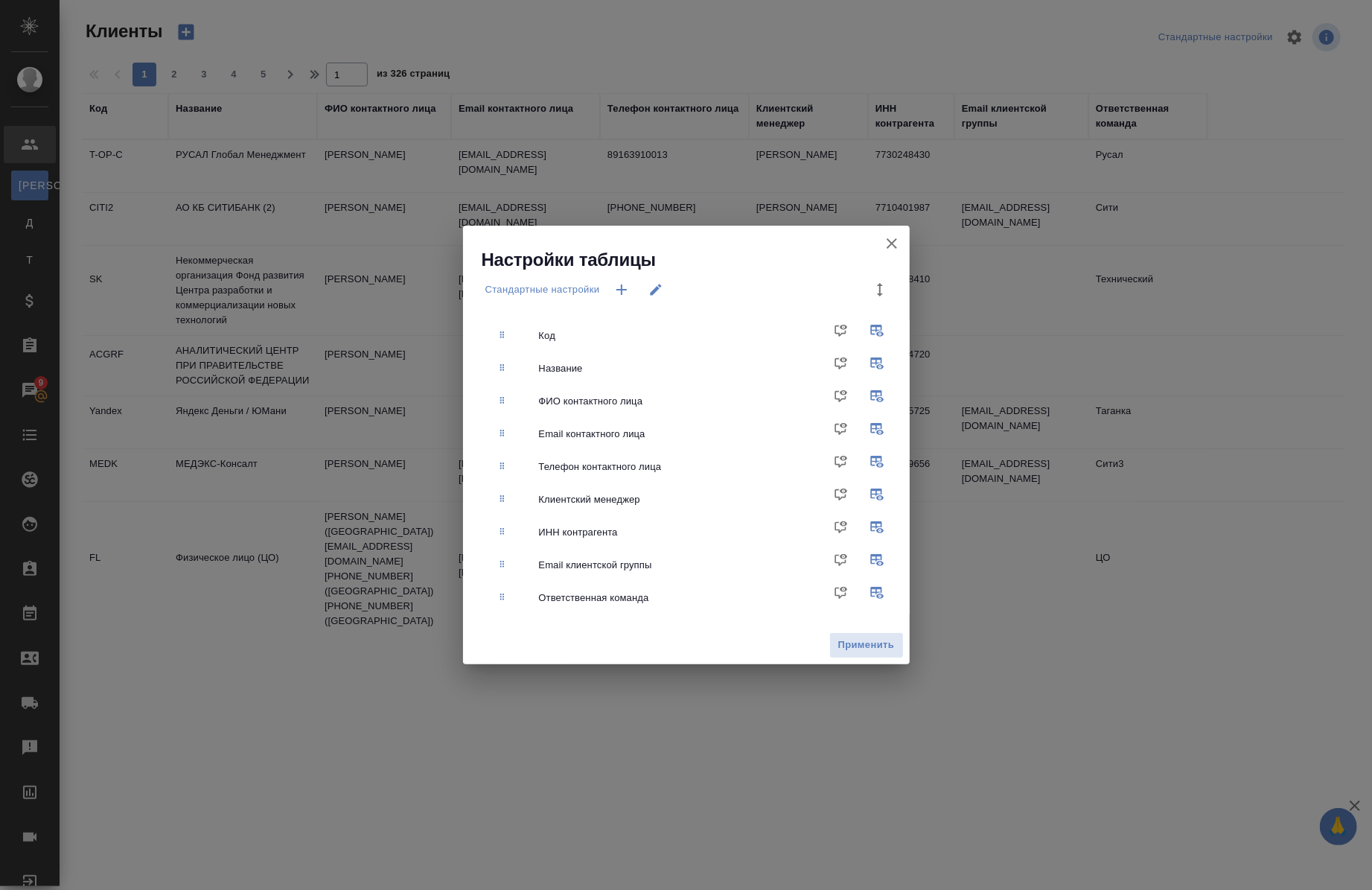
click at [897, 283] on div at bounding box center [881, 290] width 36 height 36
click at [652, 291] on icon "button" at bounding box center [656, 290] width 11 height 11
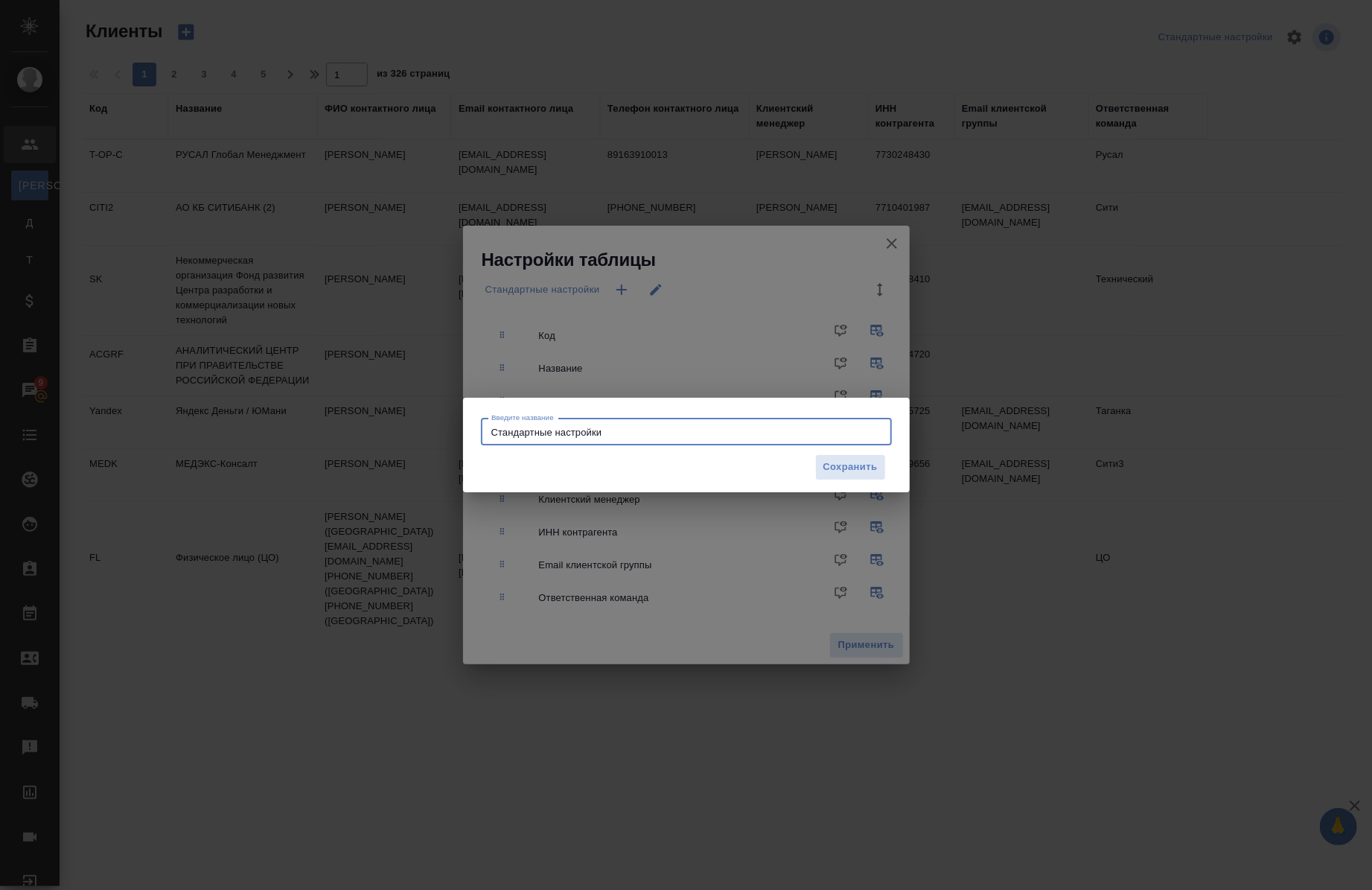
click at [617, 439] on input "Стандартные настройки" at bounding box center [686, 432] width 411 height 27
click at [835, 464] on span "Сохранить" at bounding box center [851, 467] width 54 height 17
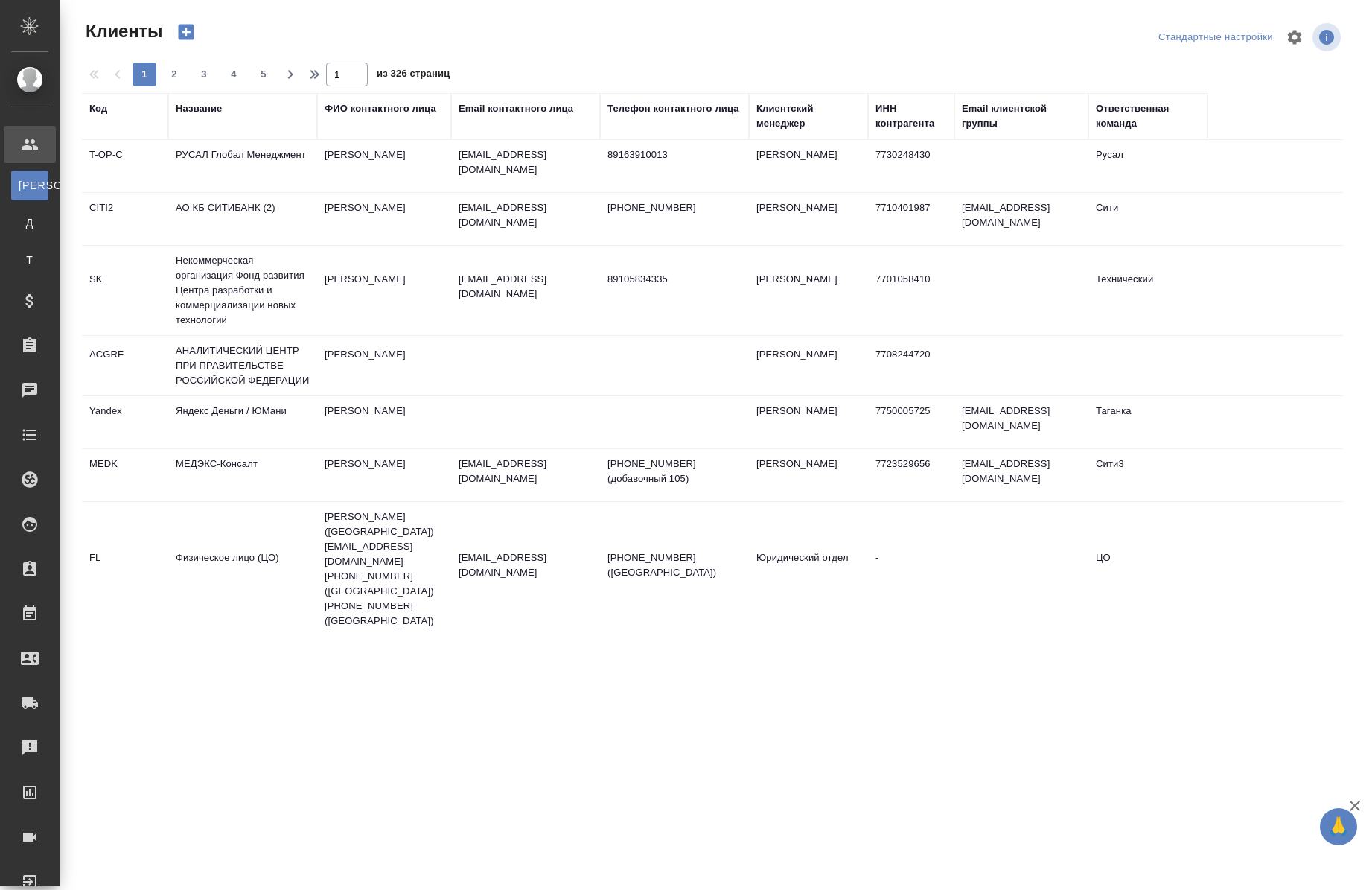
select select "RU"
click at [1291, 50] on button "button" at bounding box center [1295, 37] width 36 height 36
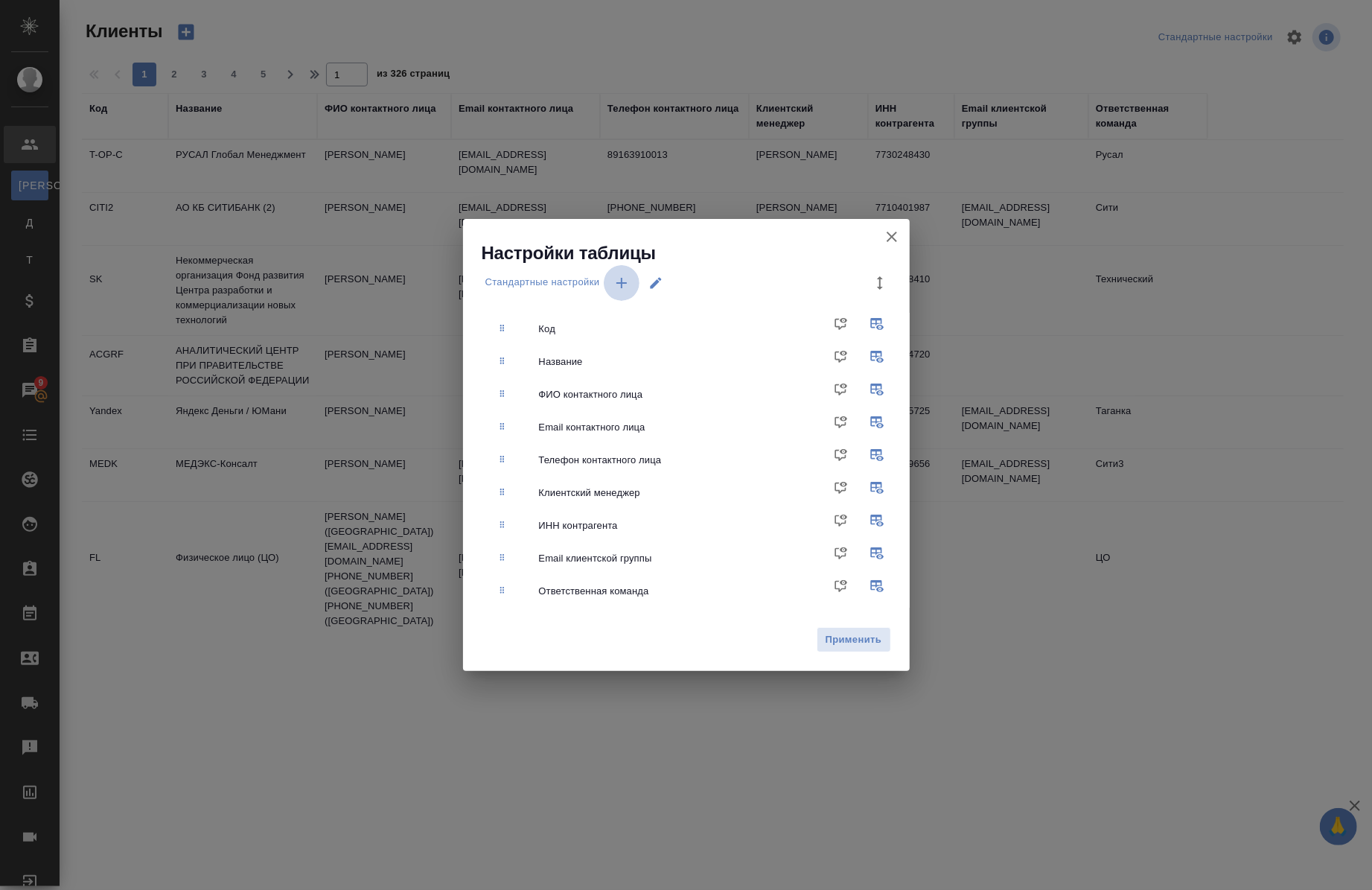
click at [623, 283] on icon "button" at bounding box center [622, 283] width 11 height 11
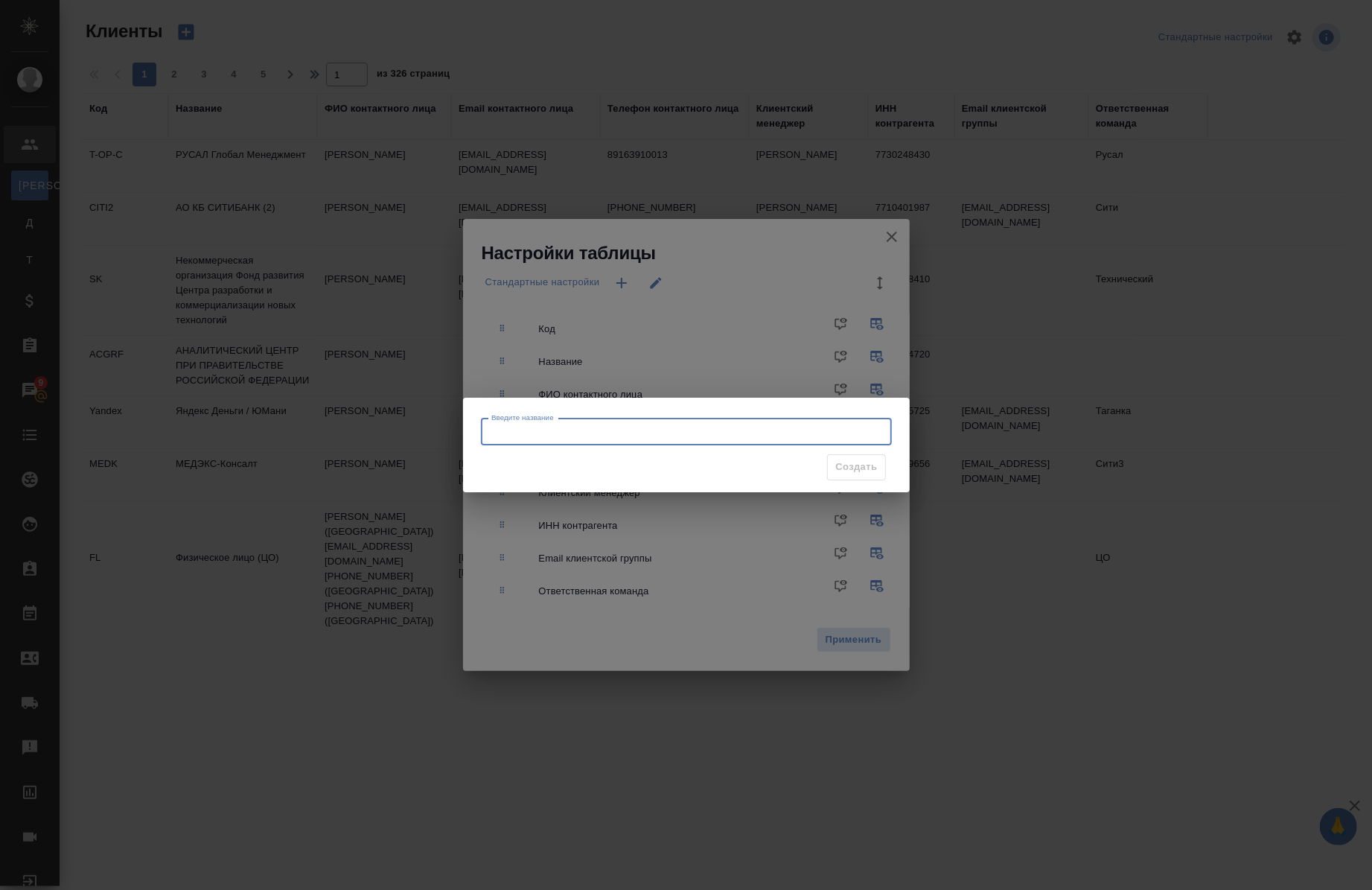
click at [590, 438] on input "Введите название" at bounding box center [686, 432] width 411 height 27
type input "G"
click at [890, 239] on div "Введите название Введите название Создать" at bounding box center [686, 445] width 1372 height 890
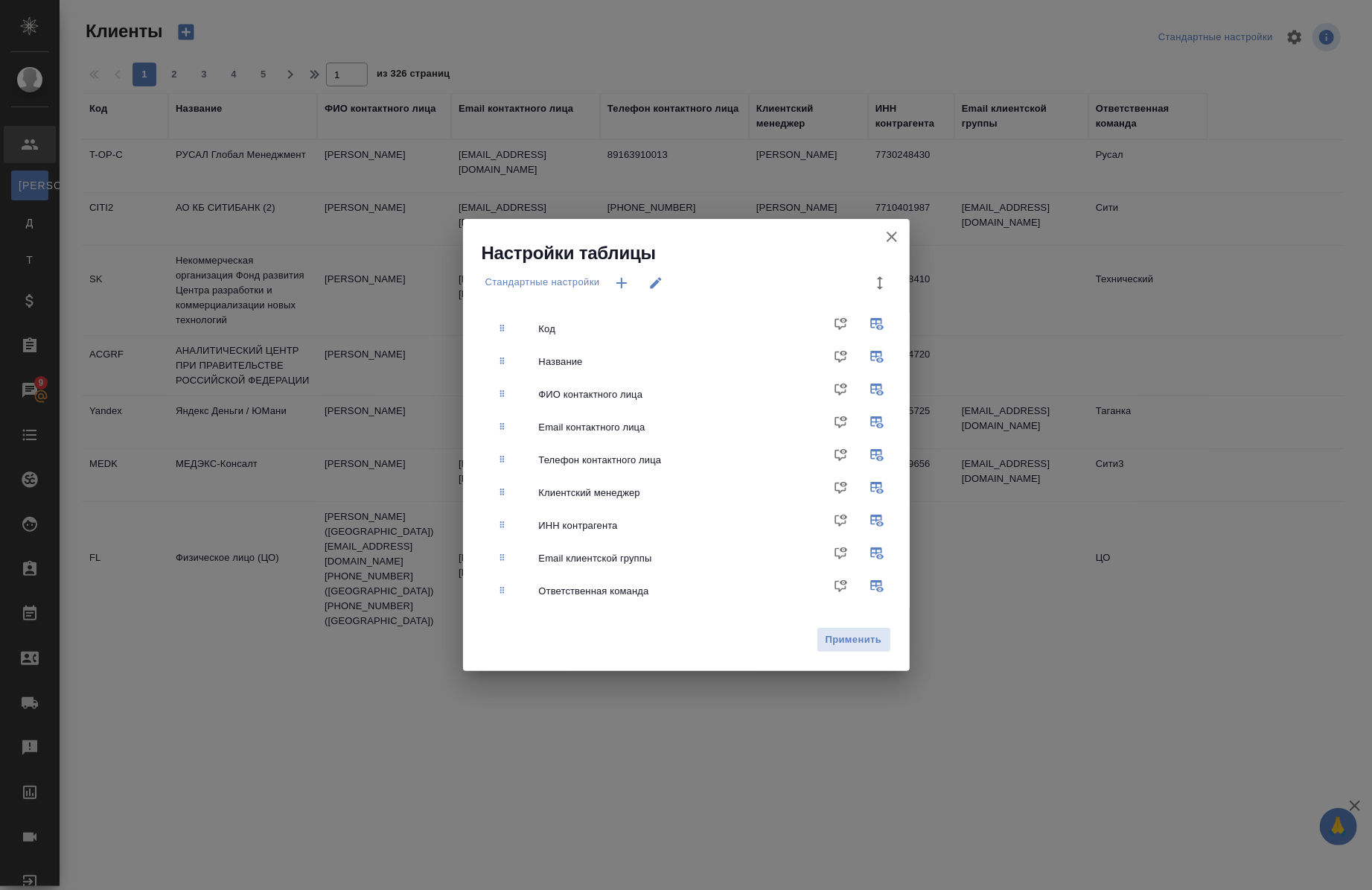
click at [890, 239] on icon "button" at bounding box center [892, 237] width 11 height 11
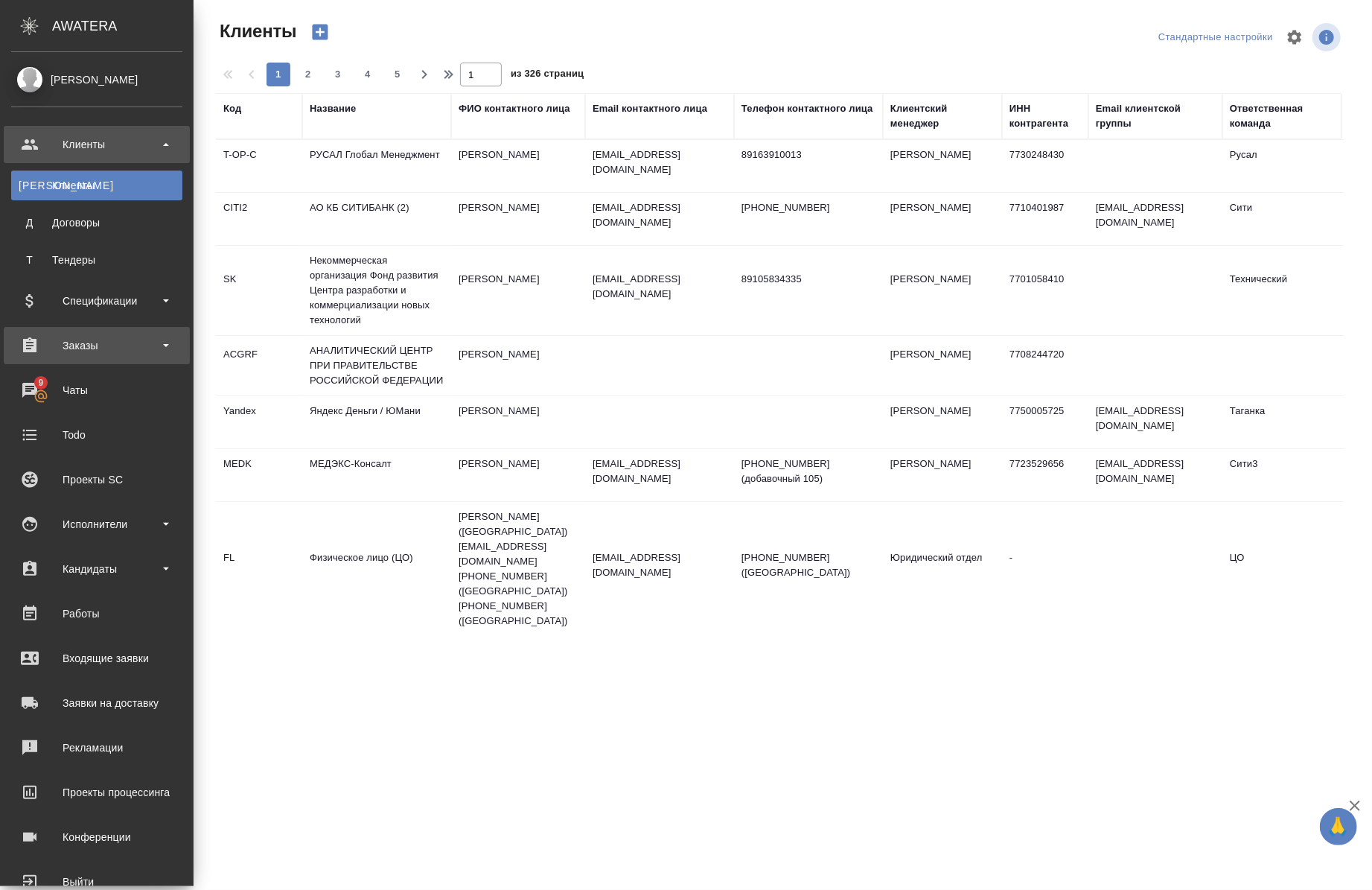
click at [109, 349] on div "Заказы" at bounding box center [97, 345] width 172 height 23
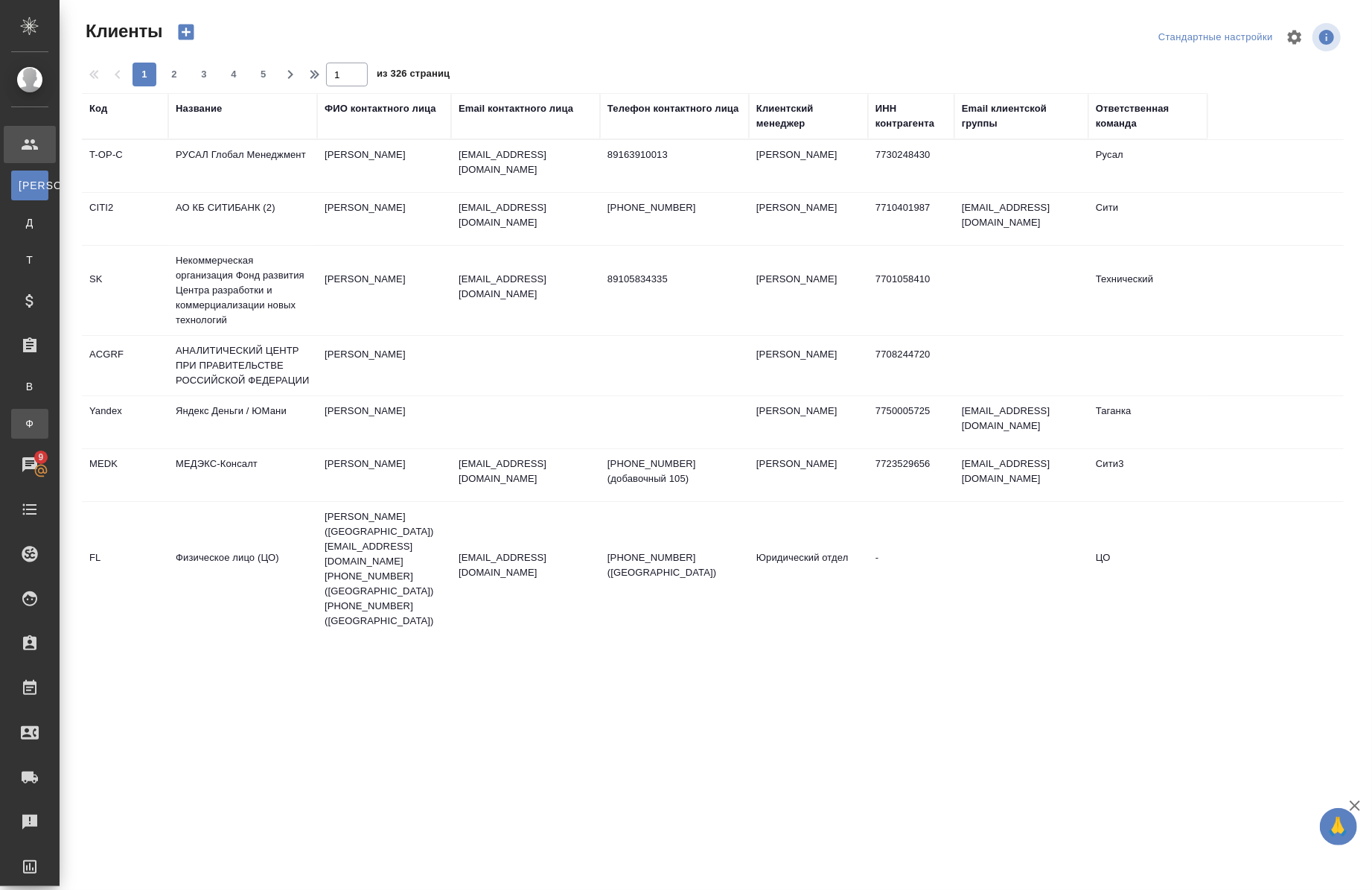
click at [115, 427] on div ".cls-1 fill:#fff; AWATERA Chernova Anna Клиенты К Клиенты Д Договоры Т Тендеры …" at bounding box center [686, 445] width 1372 height 890
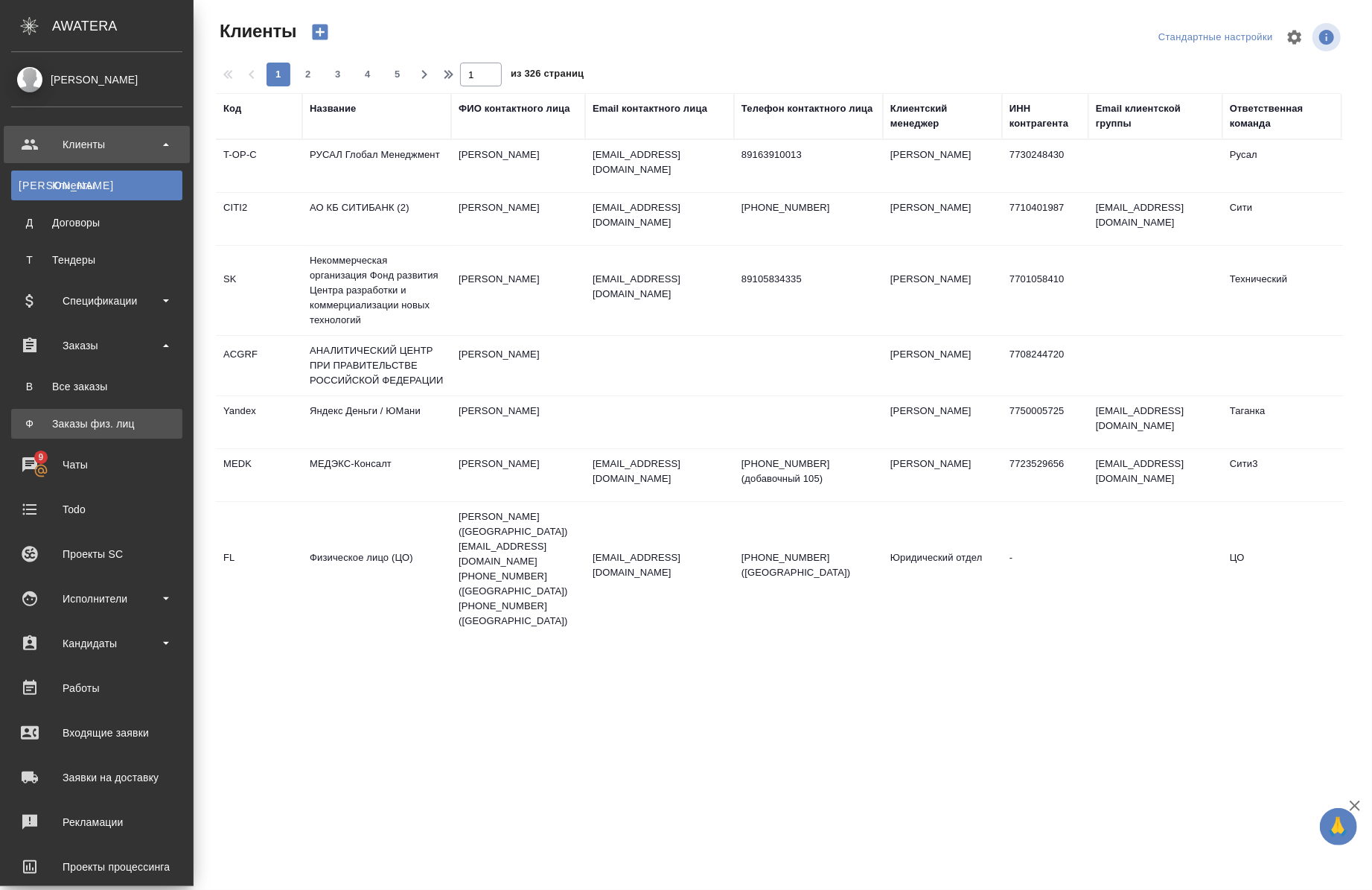
click at [95, 426] on div "Заказы физ. лиц" at bounding box center [97, 424] width 156 height 14
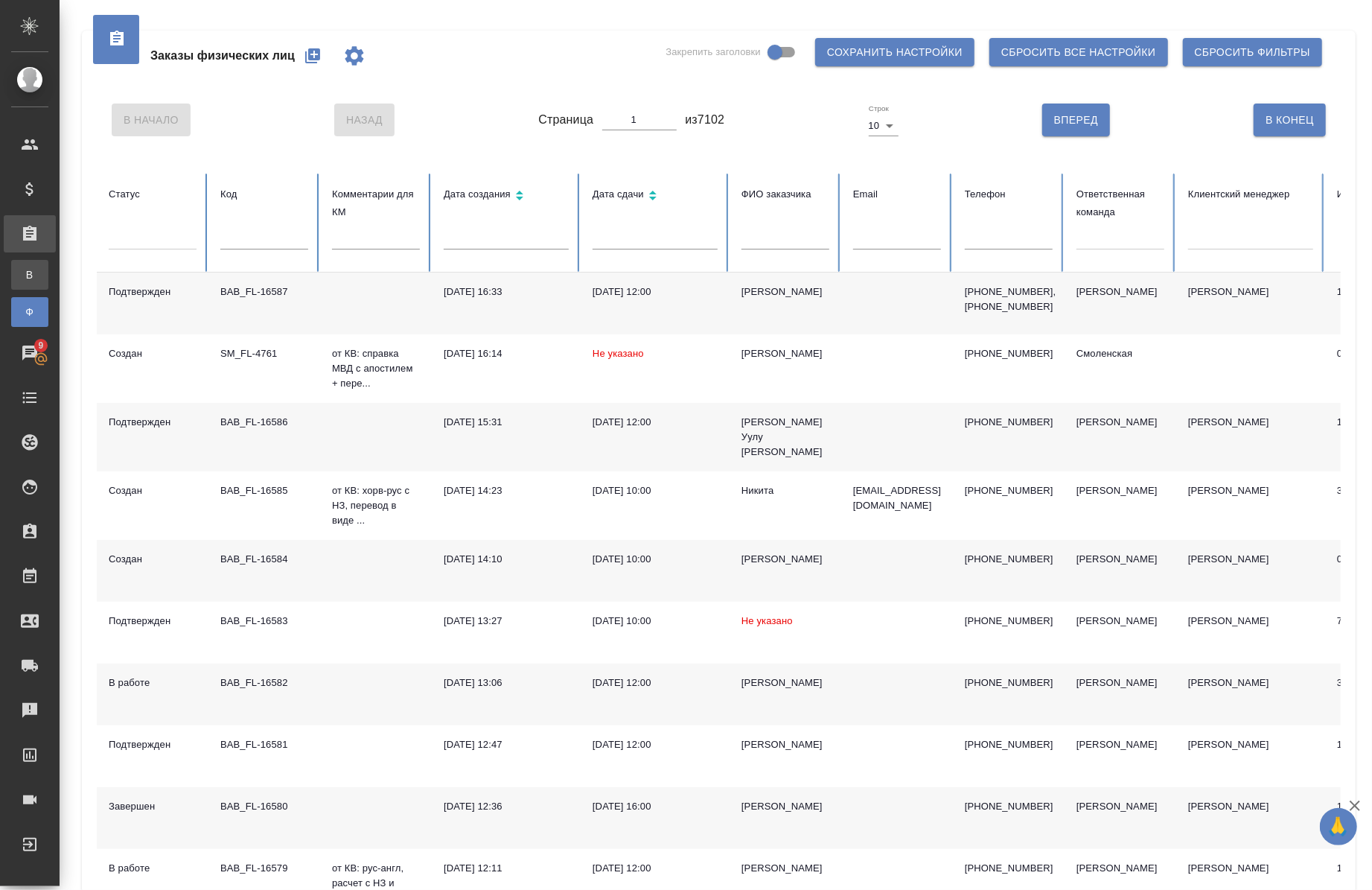
click at [23, 277] on div "Все заказы" at bounding box center [11, 275] width 23 height 14
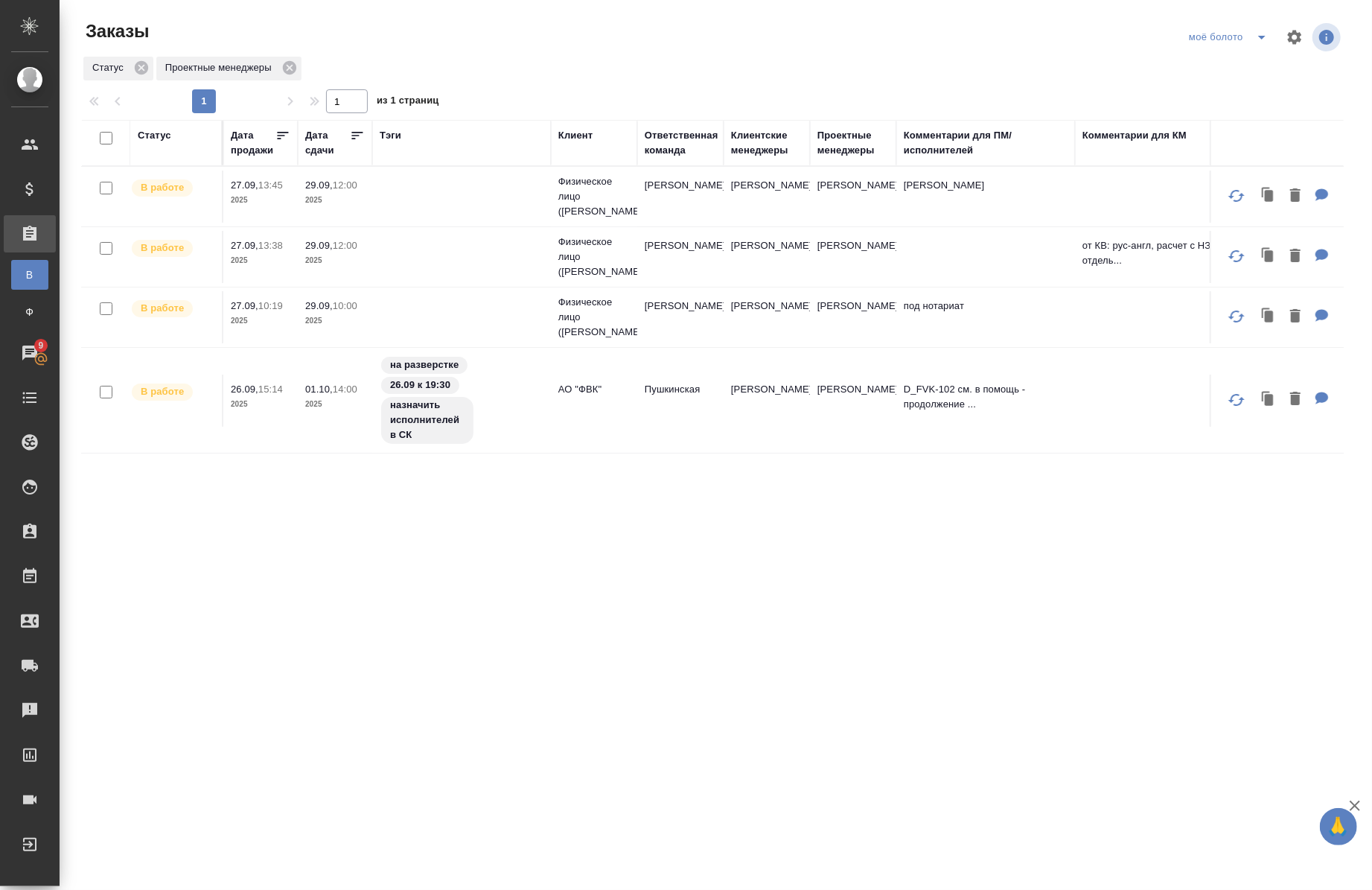
scroll to position [0, 86]
click at [755, 300] on td "[PERSON_NAME]" at bounding box center [768, 317] width 87 height 52
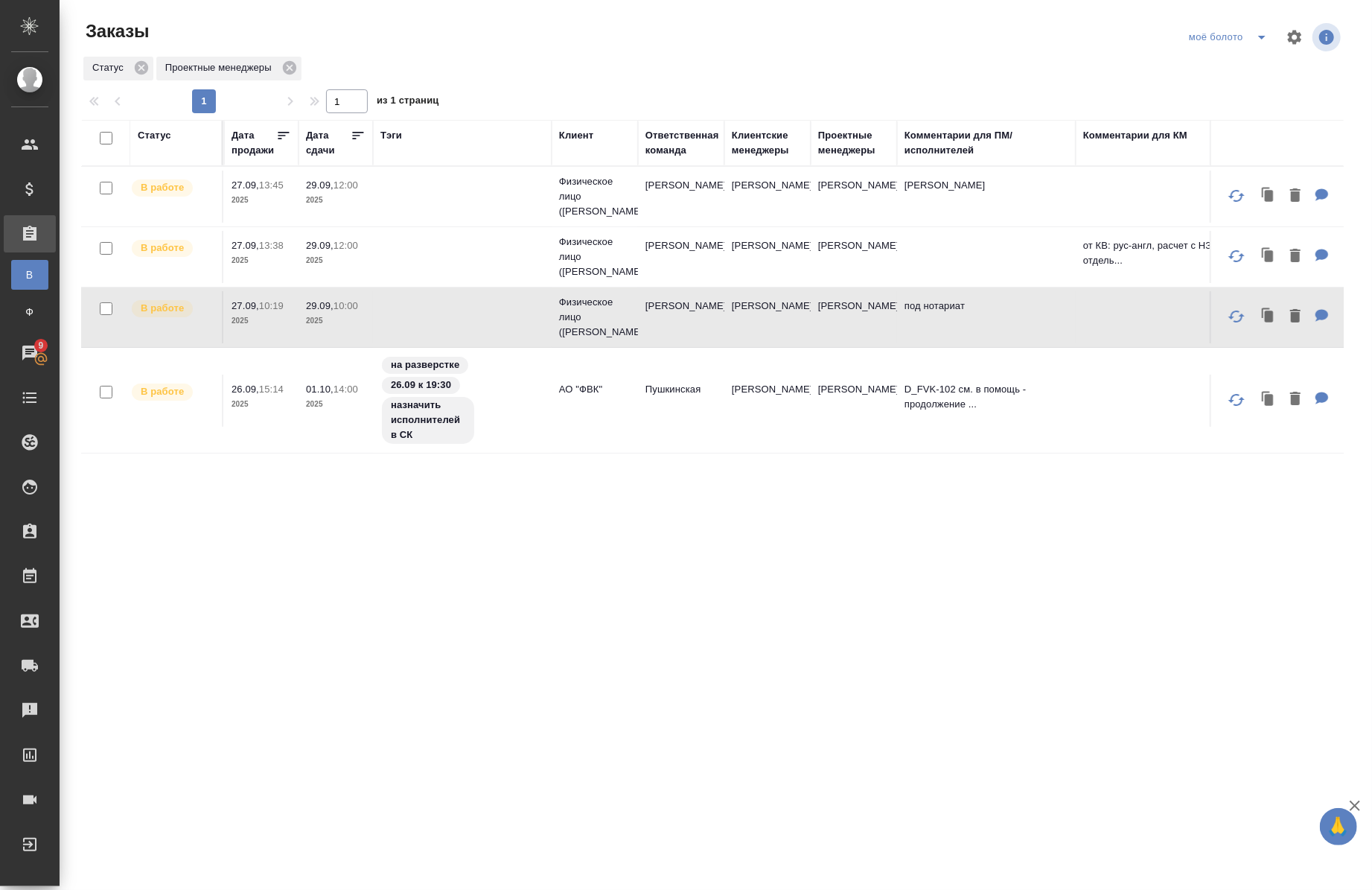
click at [740, 296] on td "[PERSON_NAME]" at bounding box center [768, 317] width 87 height 52
click at [257, 306] on p "27.09," at bounding box center [245, 305] width 28 height 11
click at [236, 188] on p "27.09," at bounding box center [245, 185] width 28 height 11
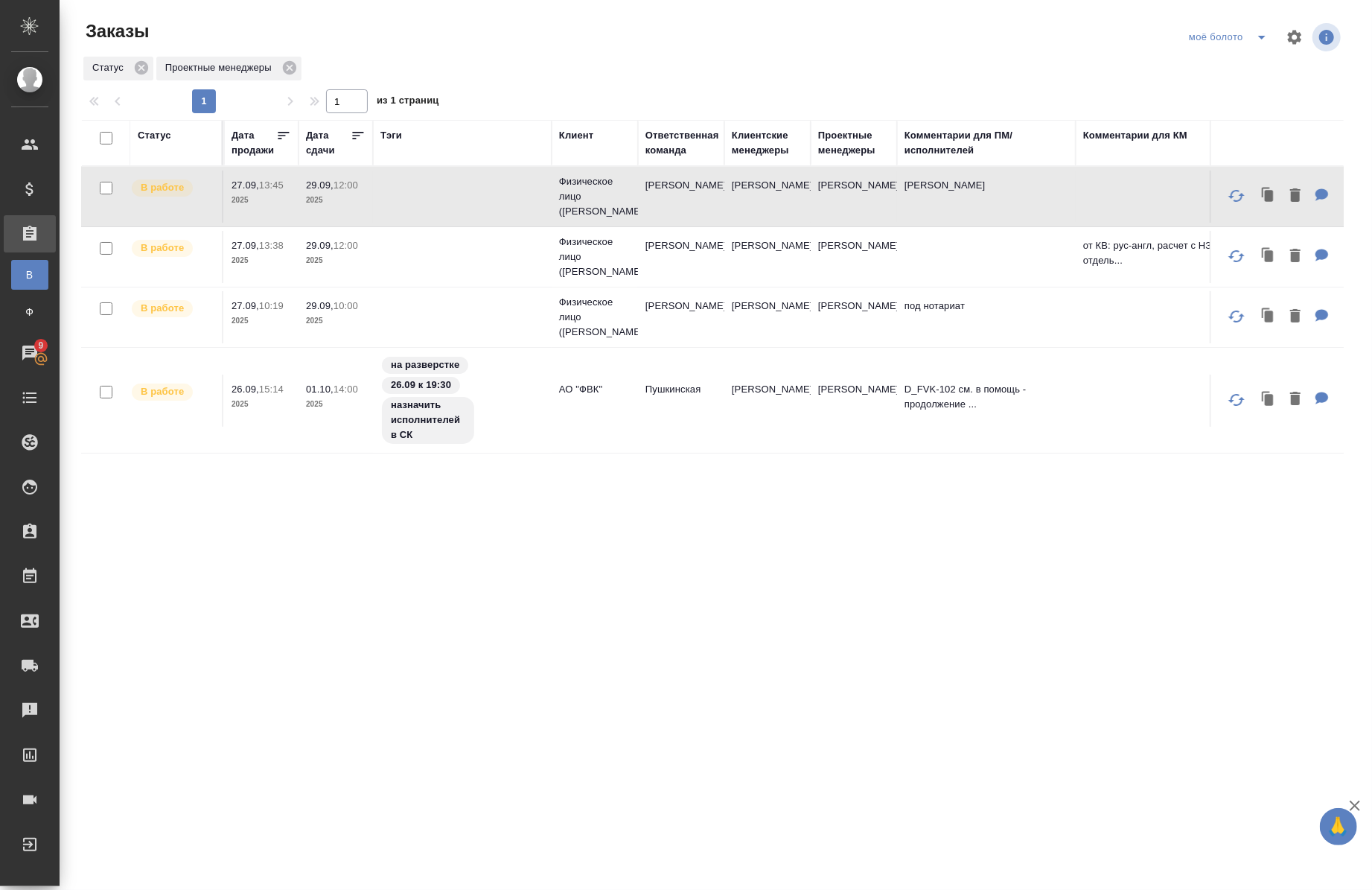
click at [236, 188] on p "27.09," at bounding box center [245, 185] width 28 height 11
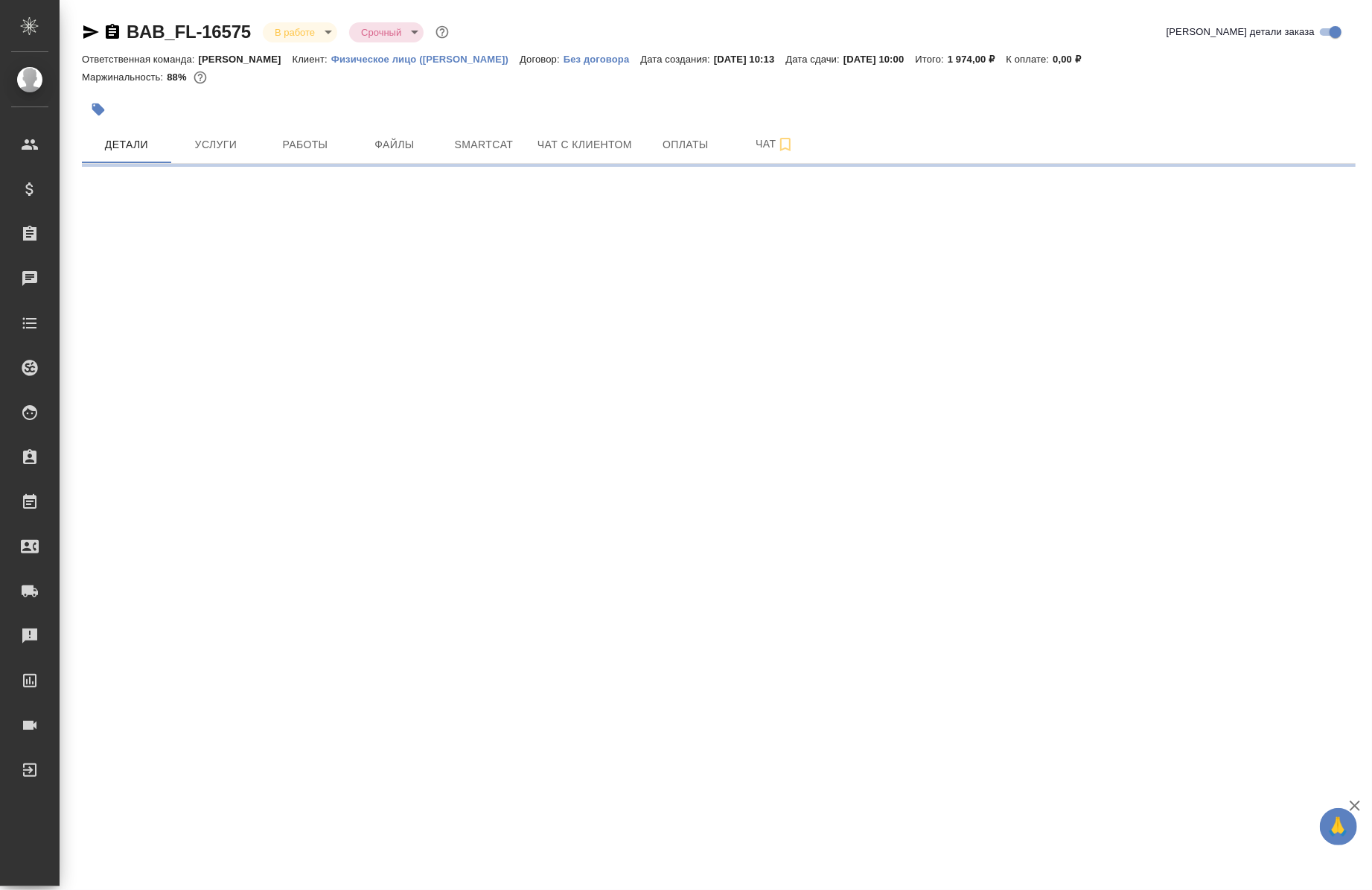
select select "RU"
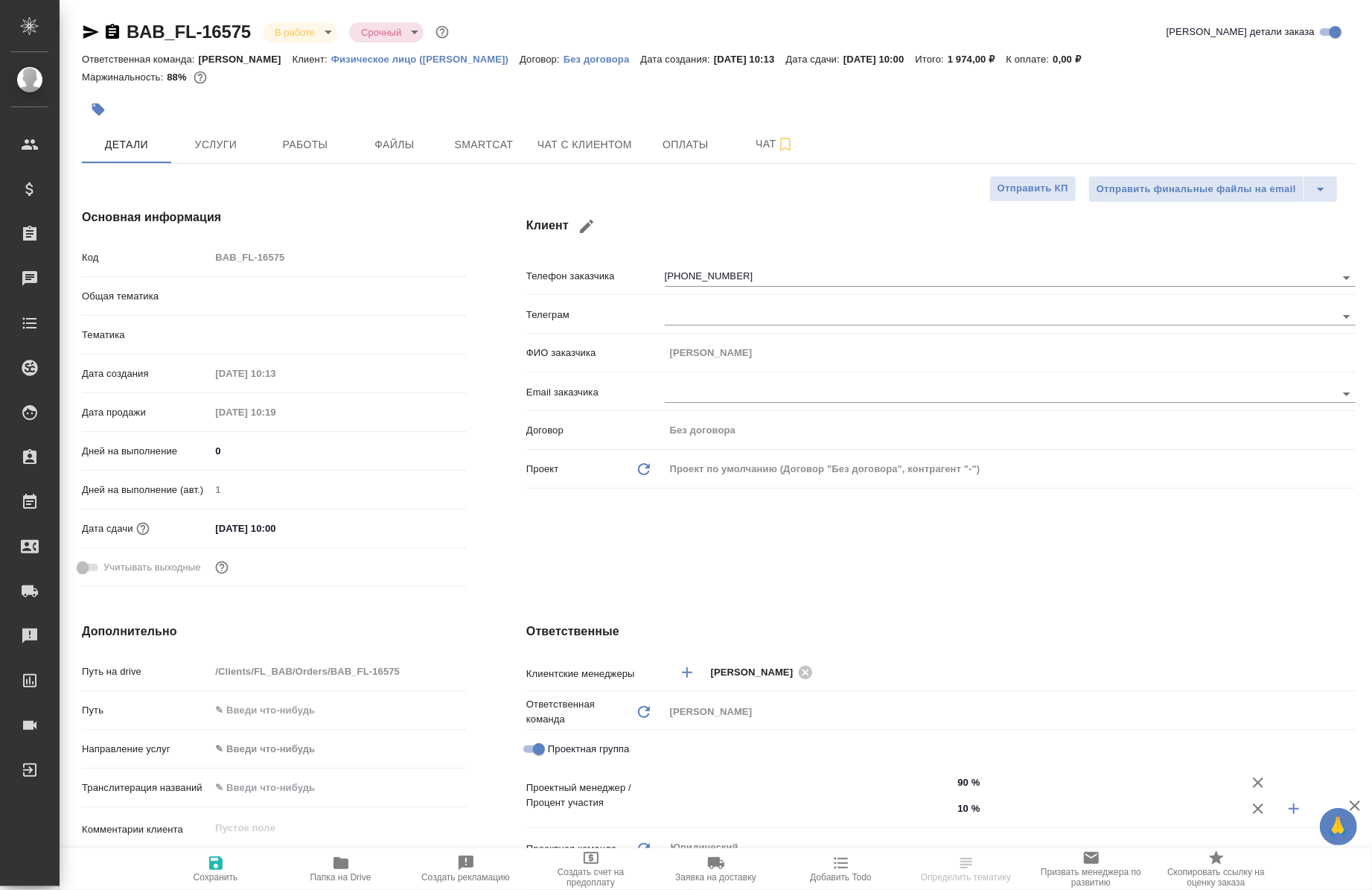
type textarea "x"
type input "[PERSON_NAME]"
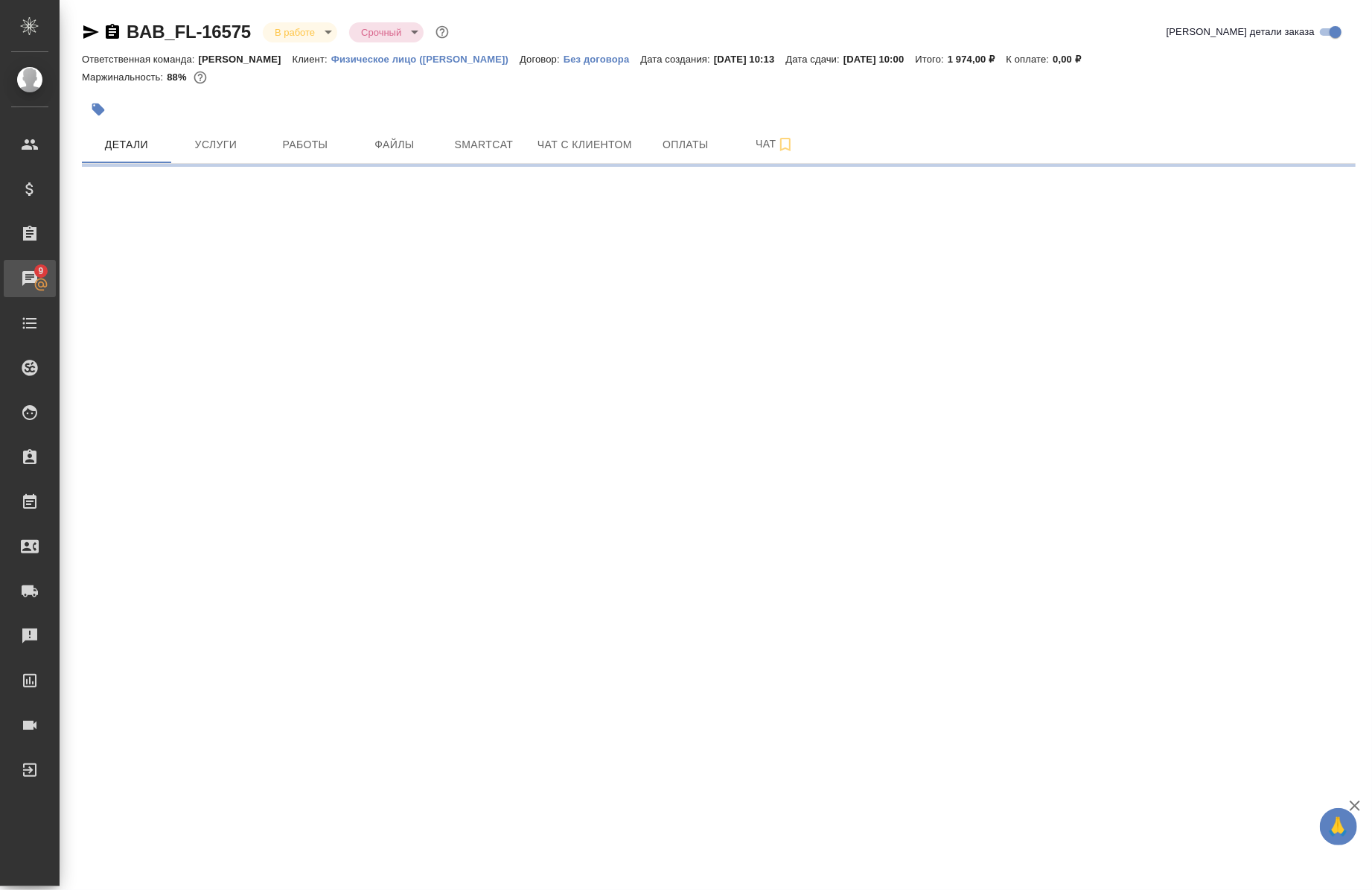
select select "RU"
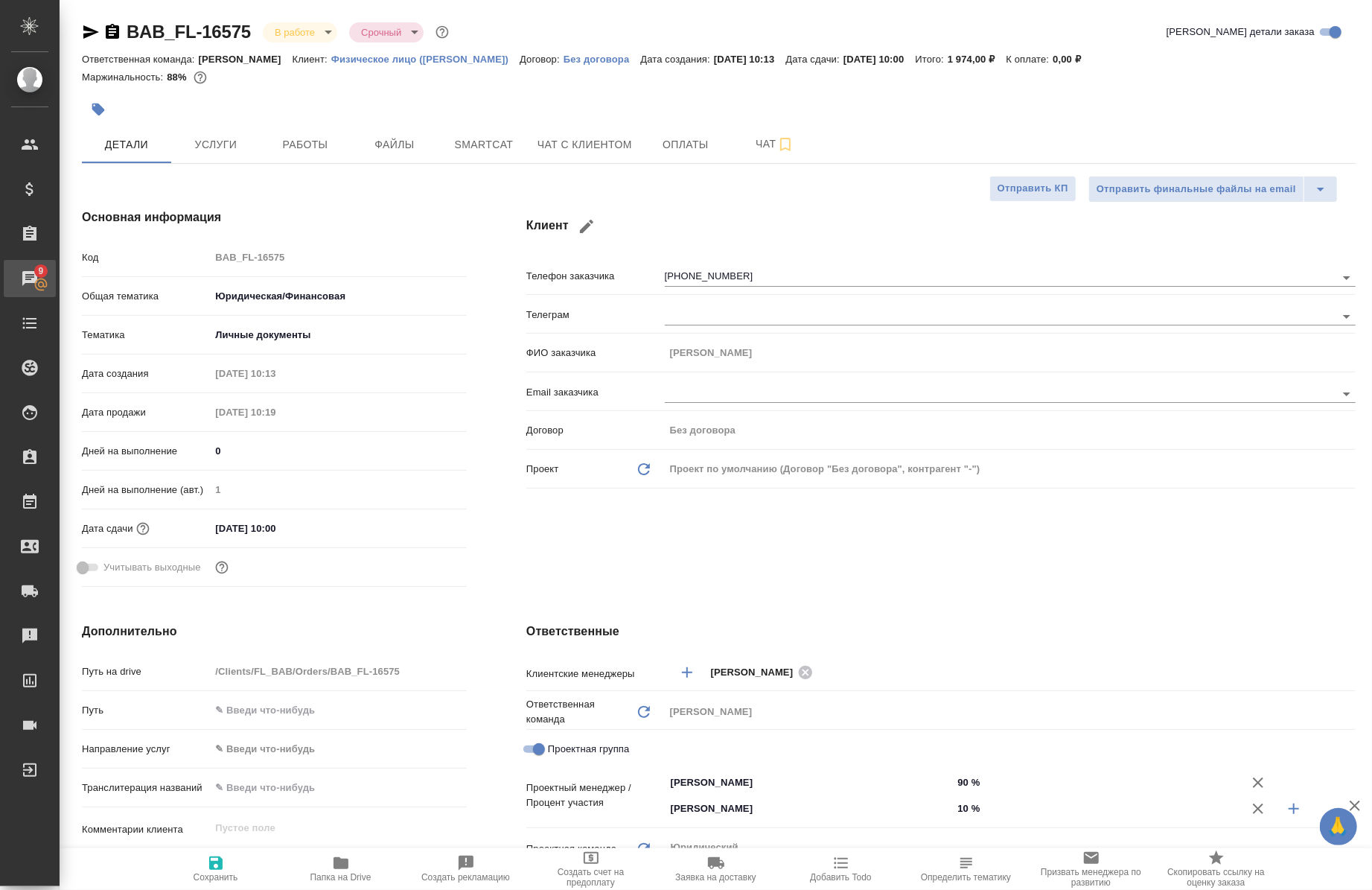
type textarea "x"
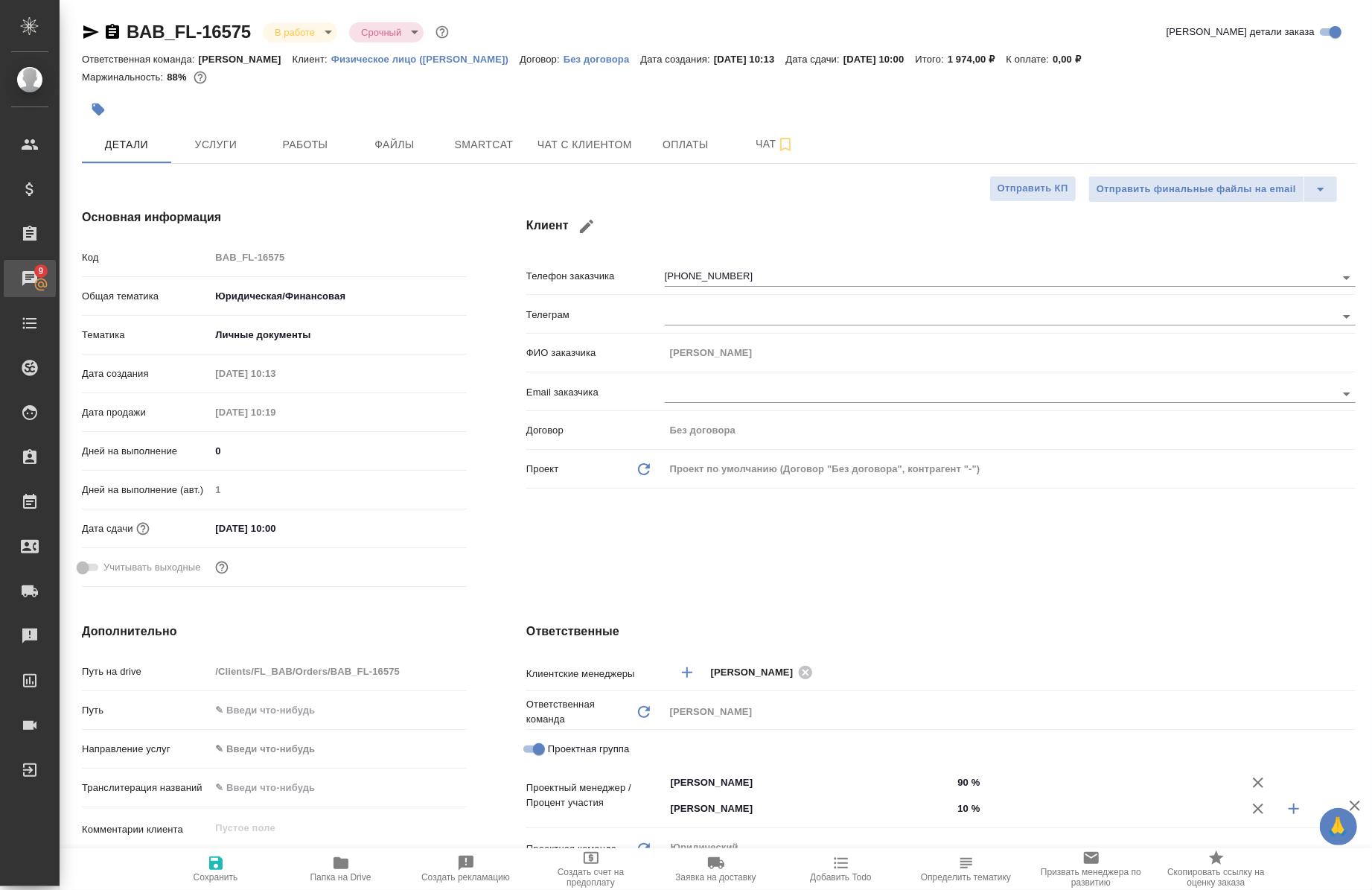
type textarea "x"
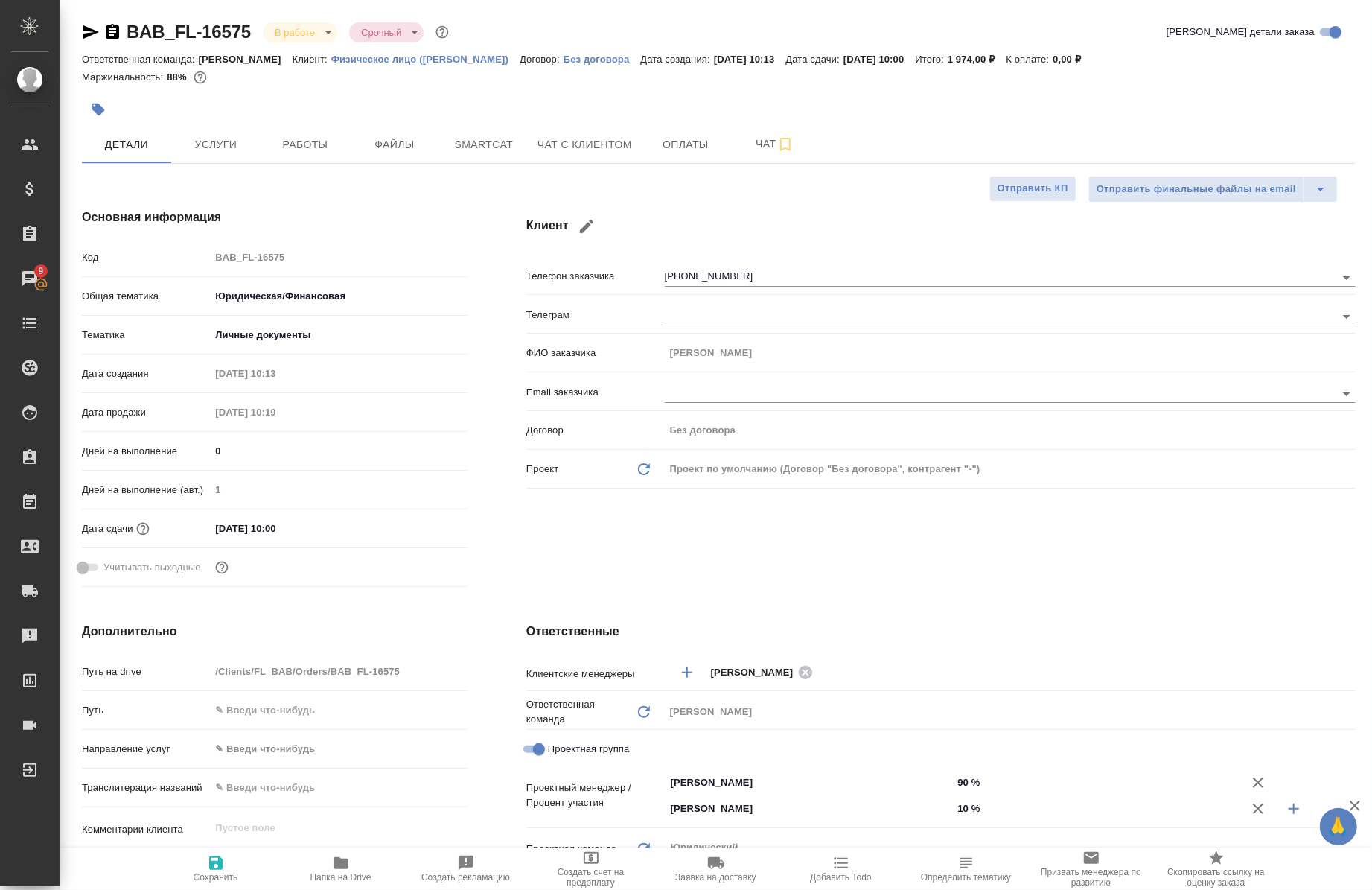
type textarea "x"
click at [321, 136] on span "Работы" at bounding box center [304, 145] width 71 height 19
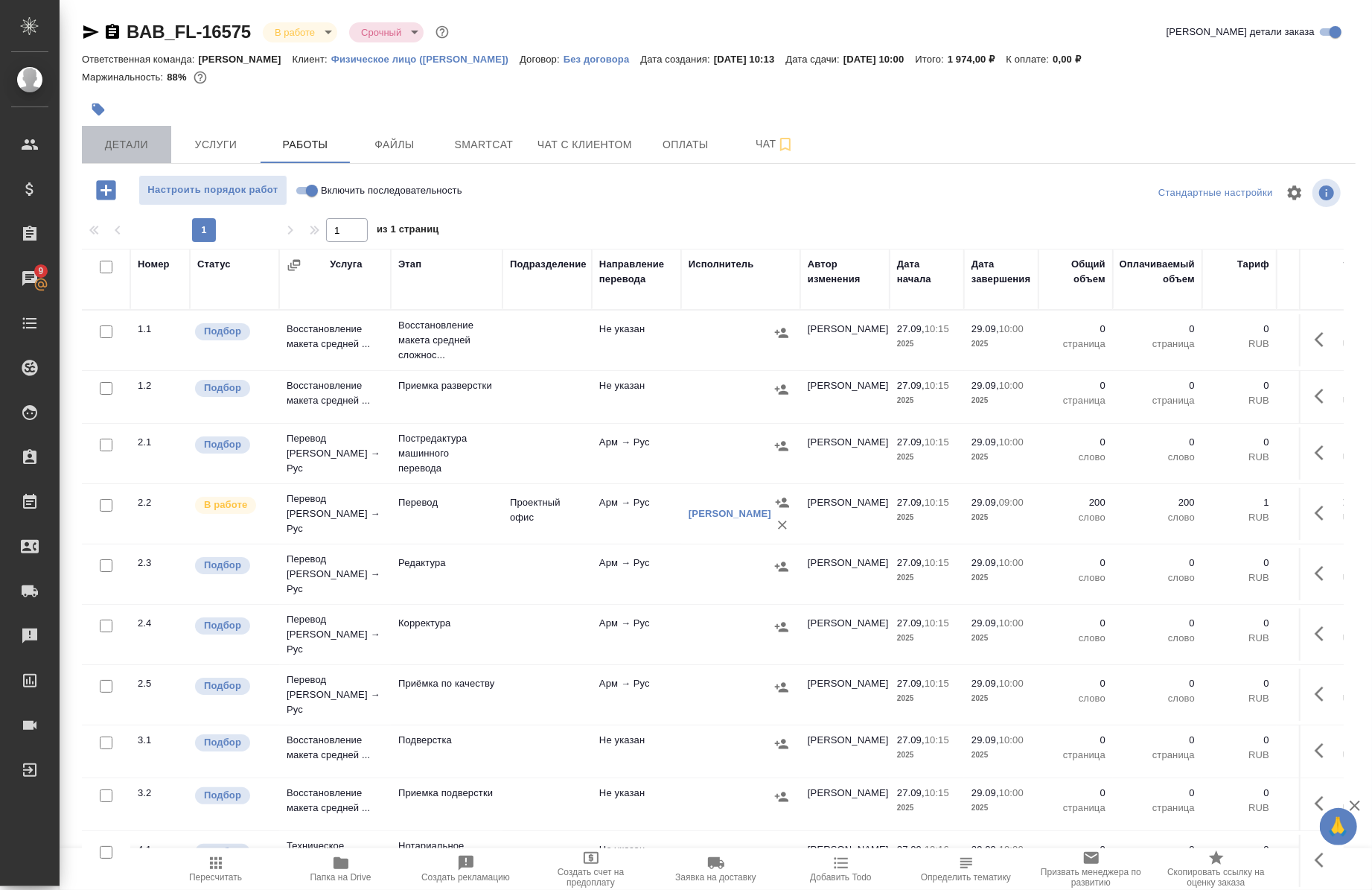
click at [128, 130] on button "Детали" at bounding box center [126, 144] width 89 height 37
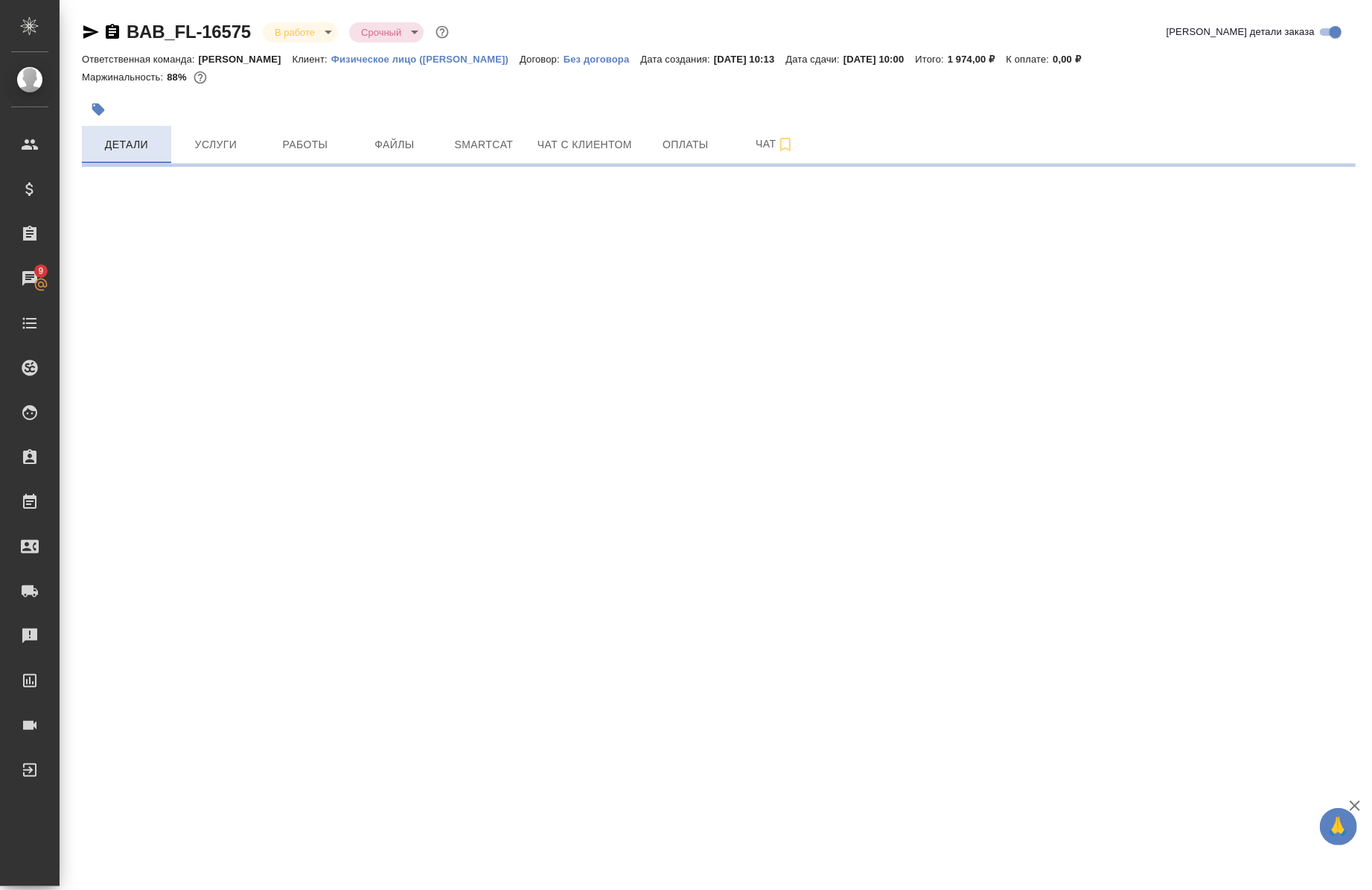
select select "RU"
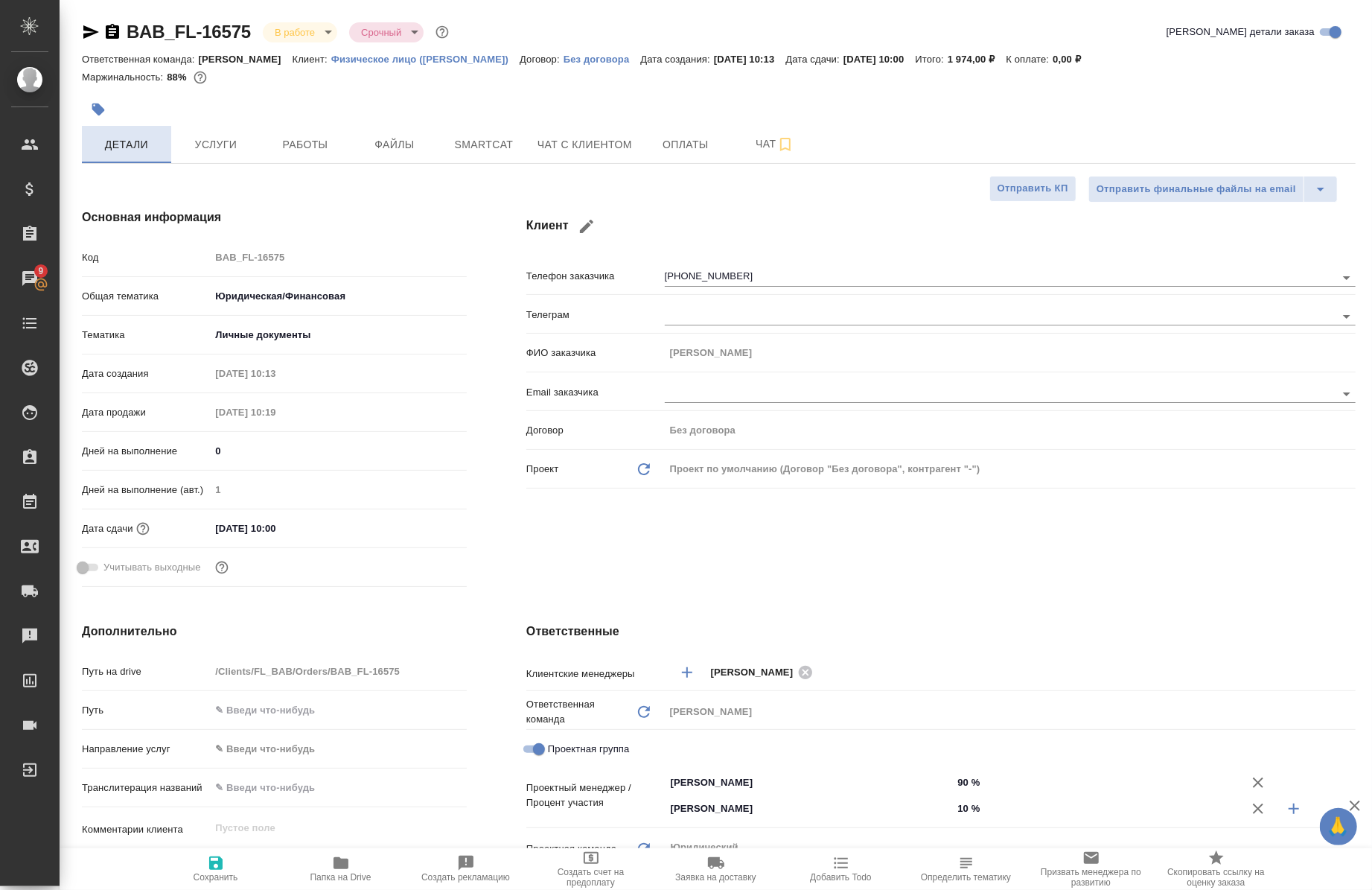
type textarea "x"
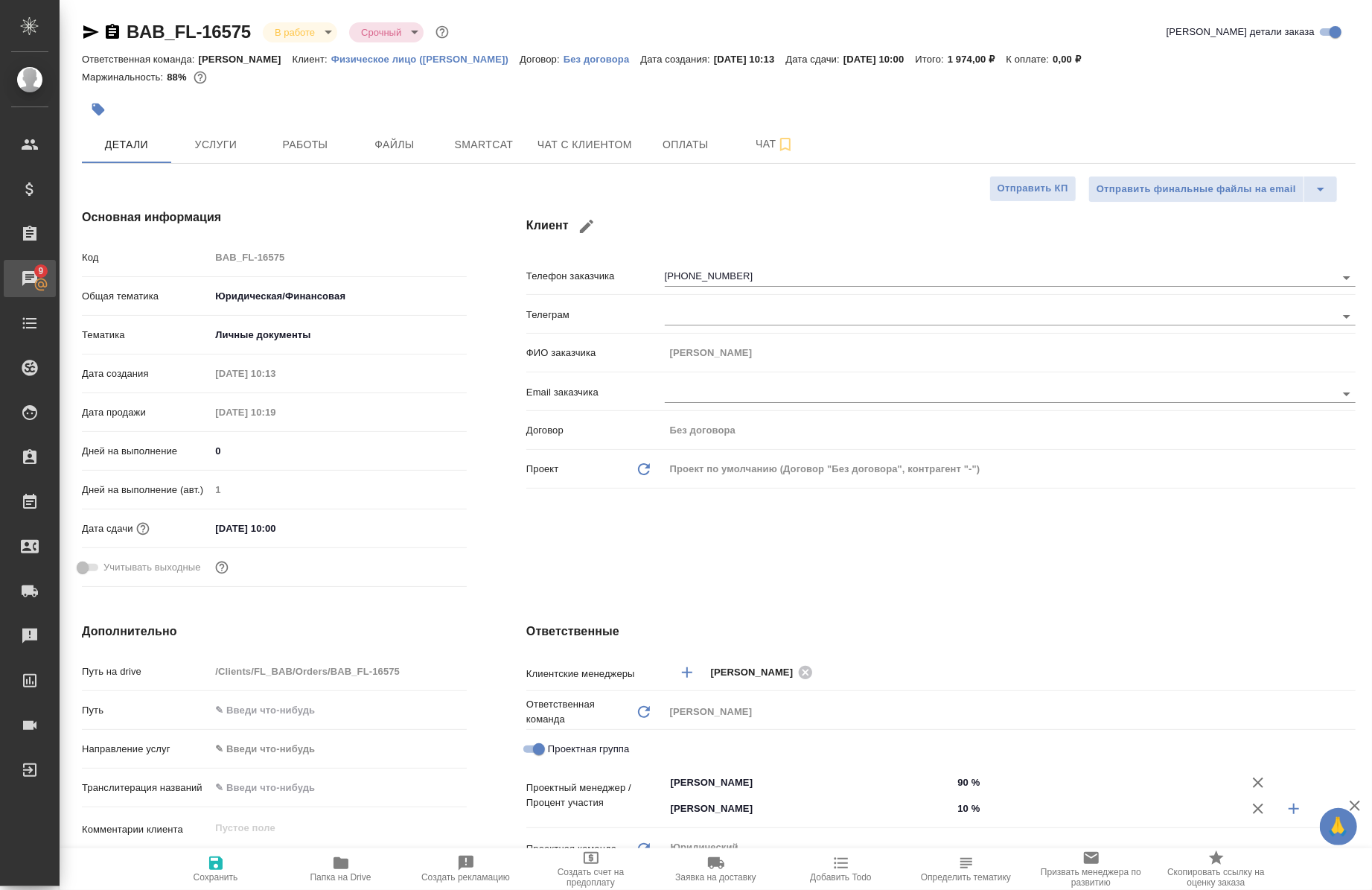
type textarea "x"
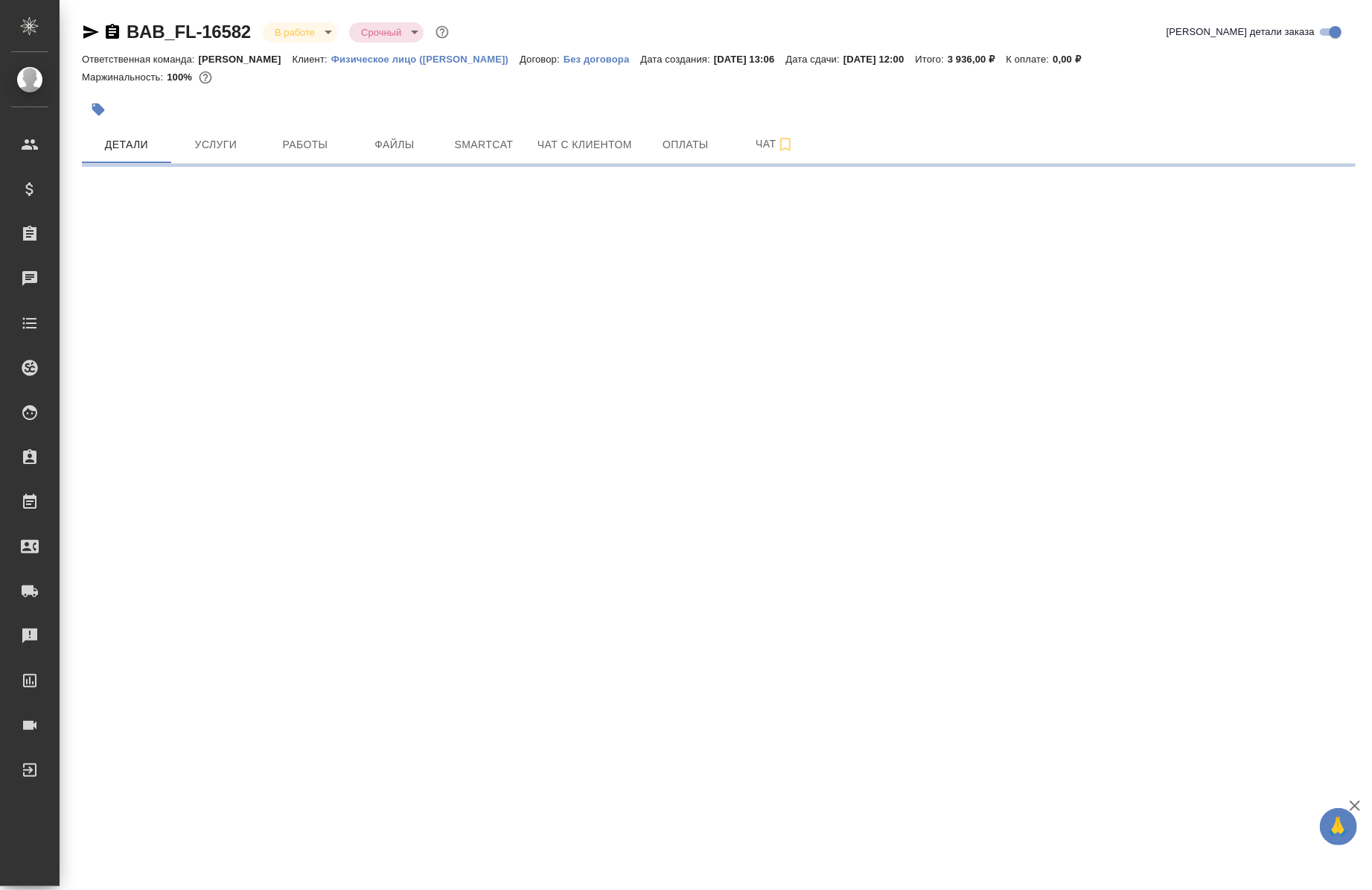
select select "RU"
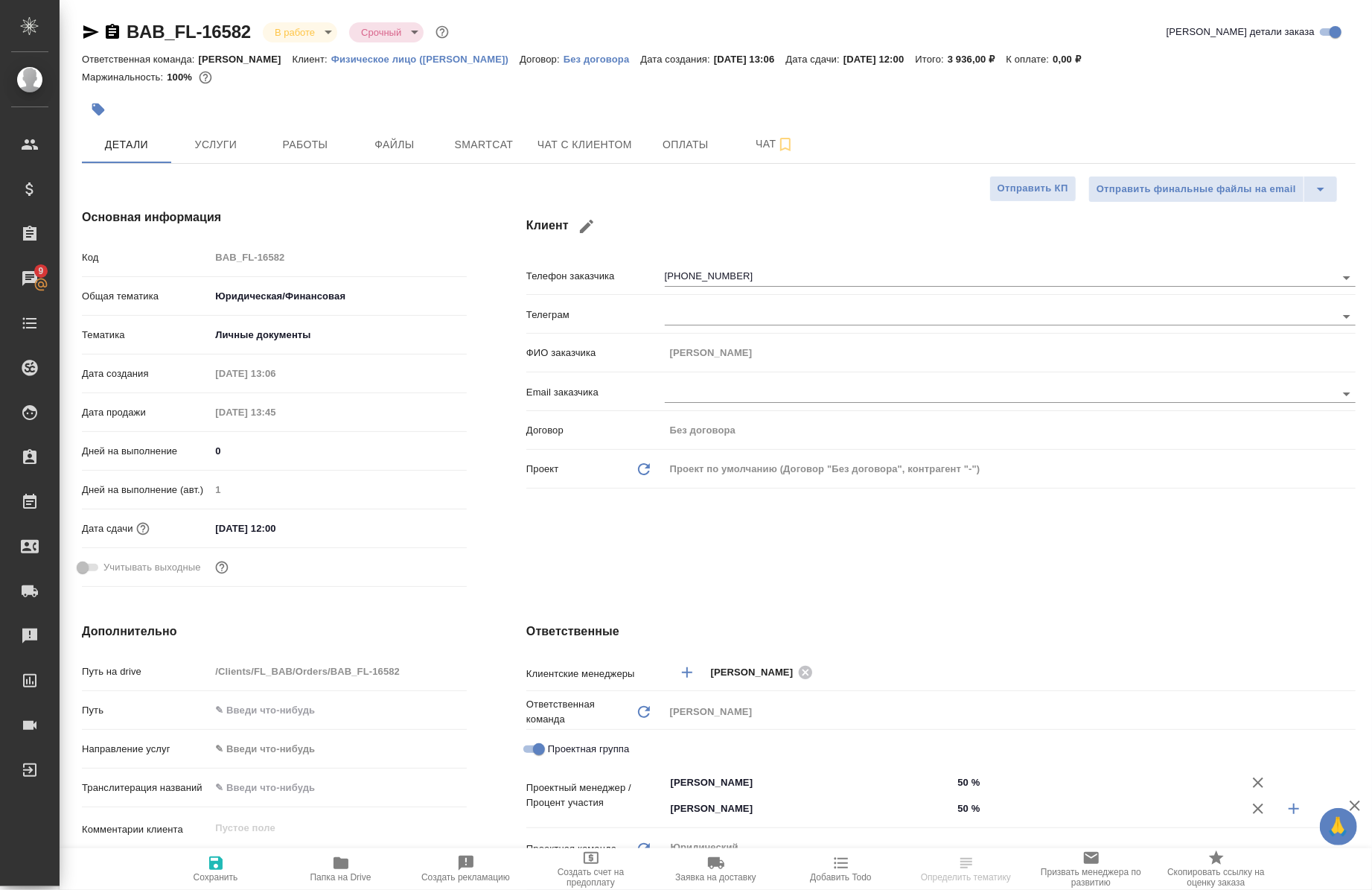
type textarea "x"
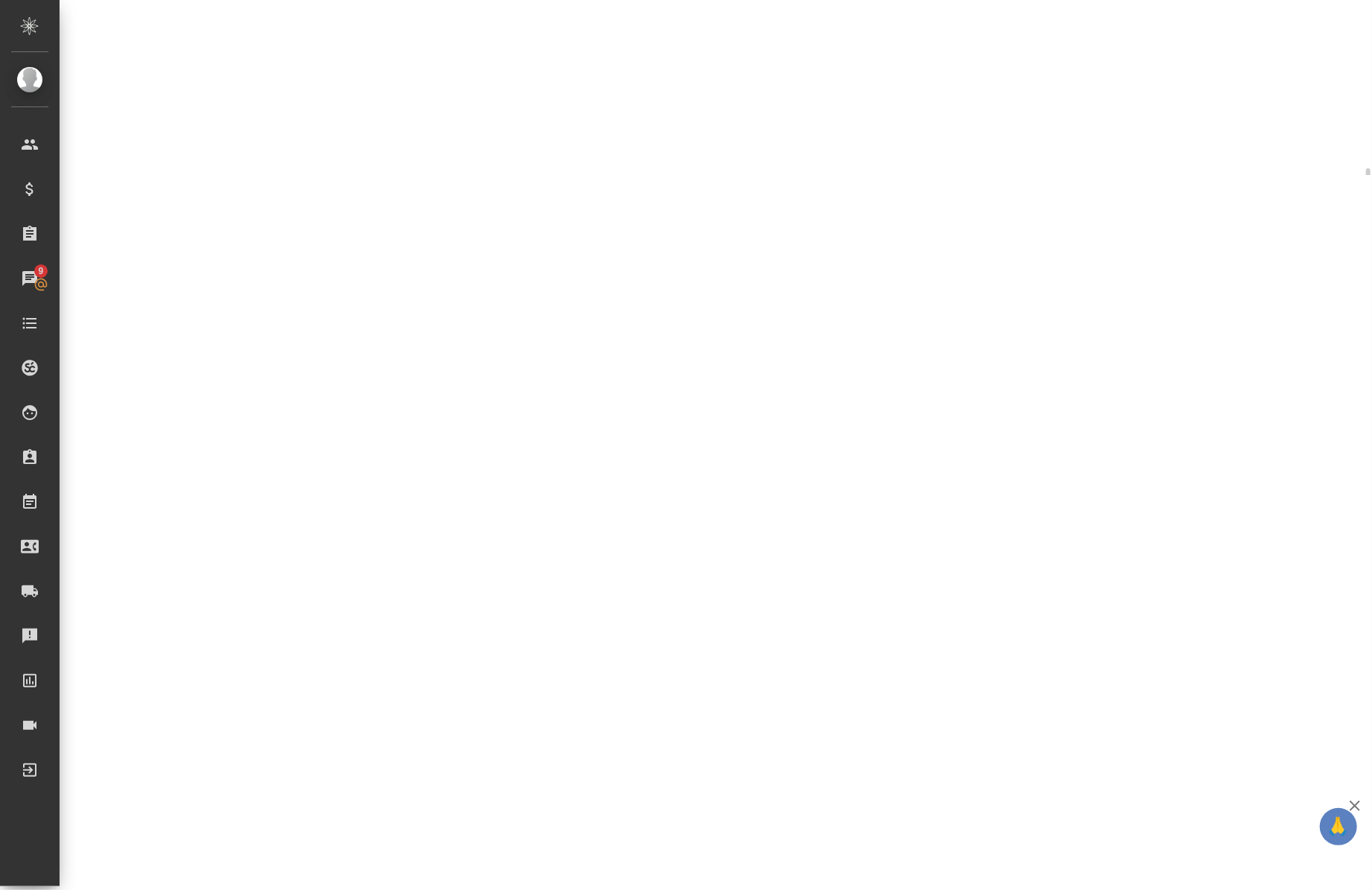
scroll to position [261, 0]
select select "RU"
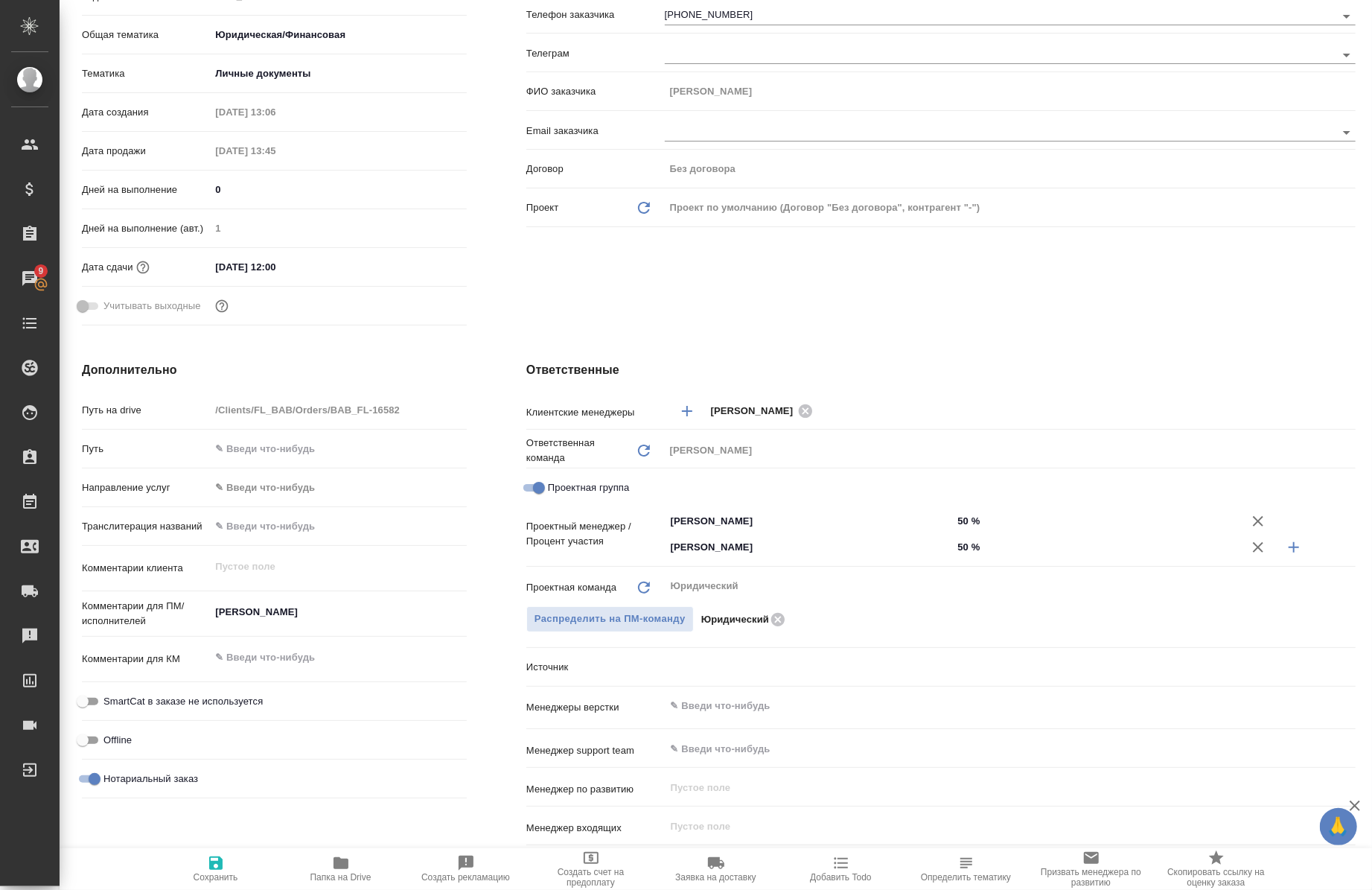
type textarea "x"
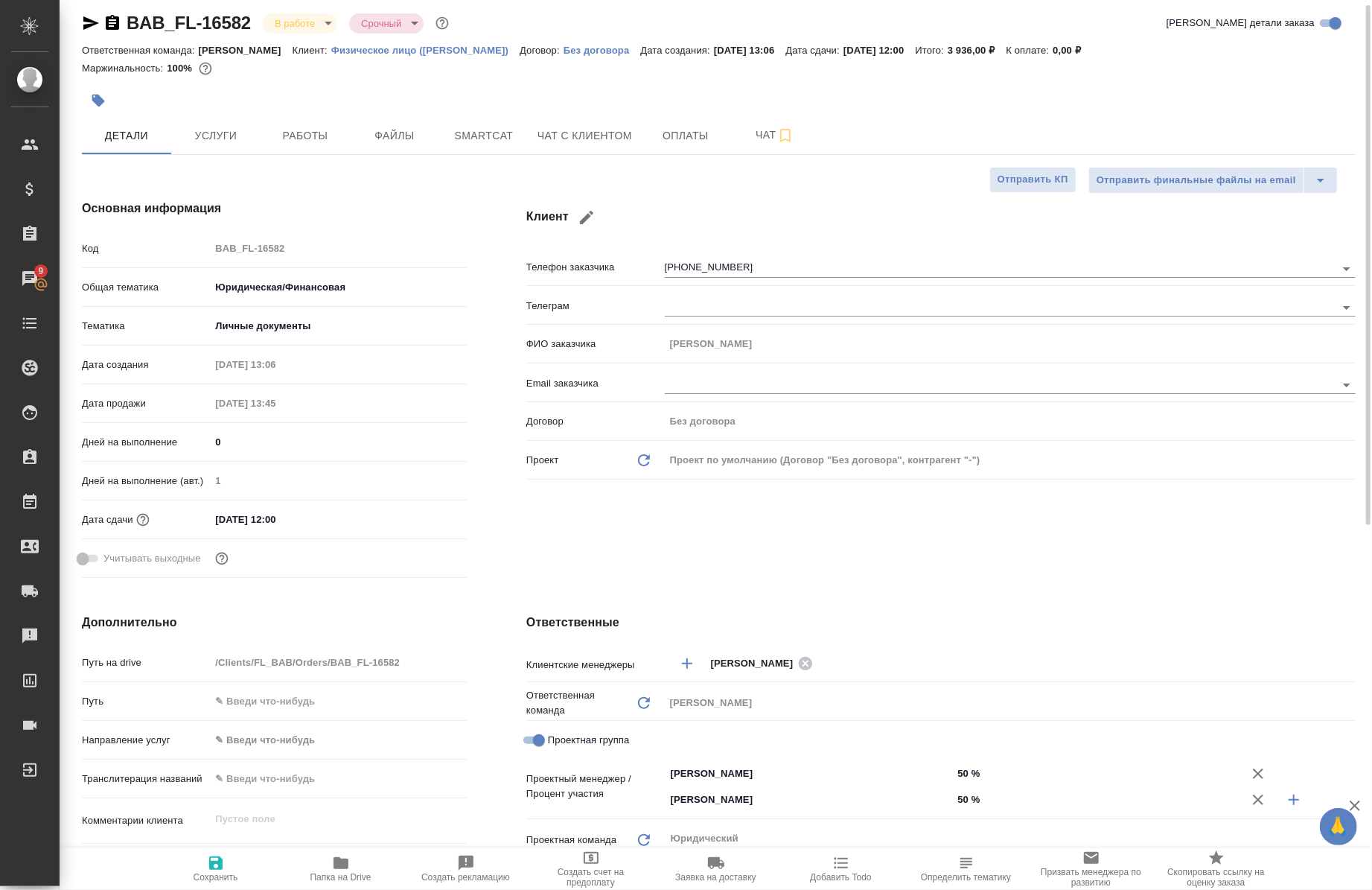
scroll to position [0, 0]
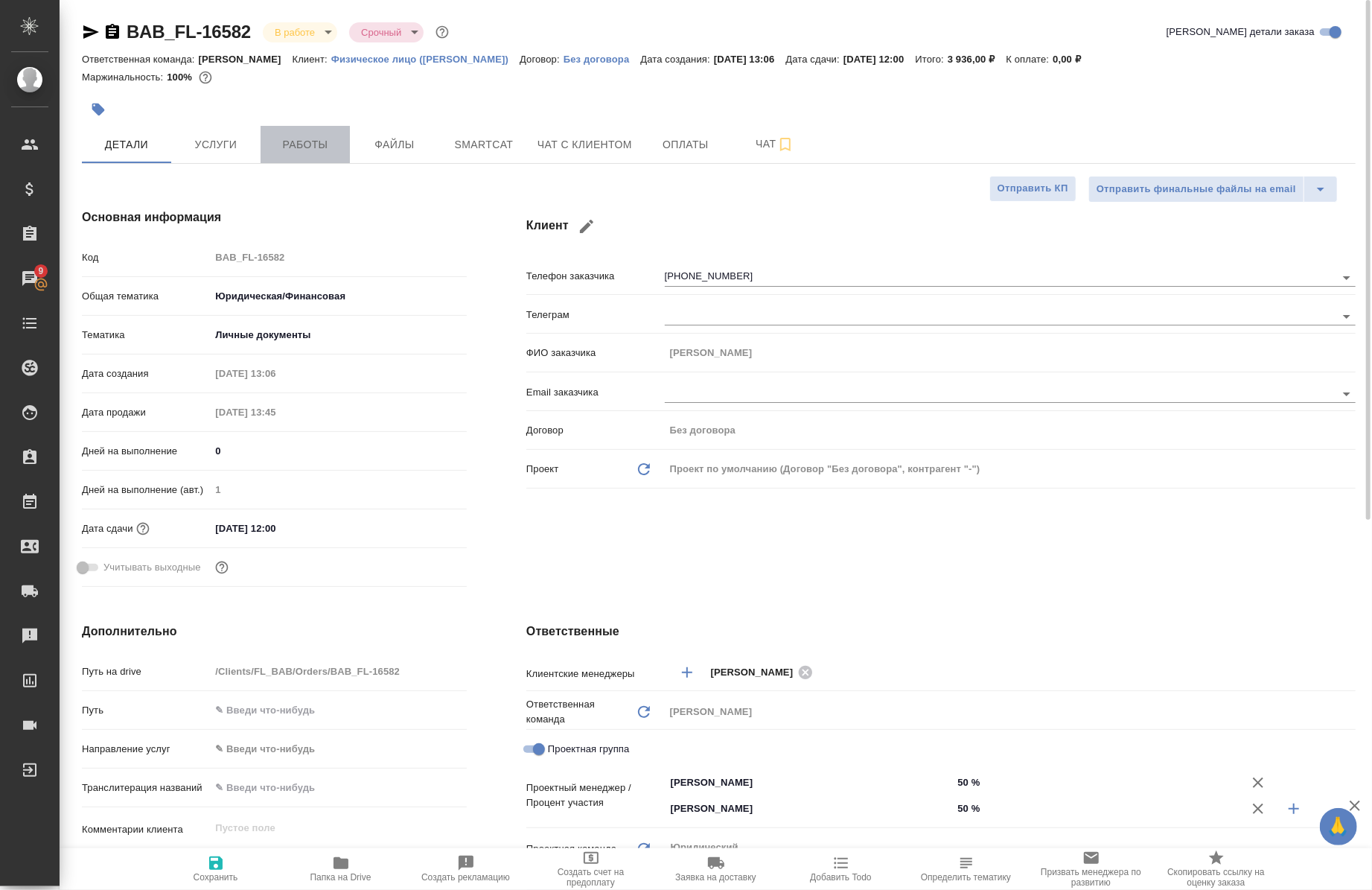
click at [318, 137] on span "Работы" at bounding box center [304, 145] width 71 height 19
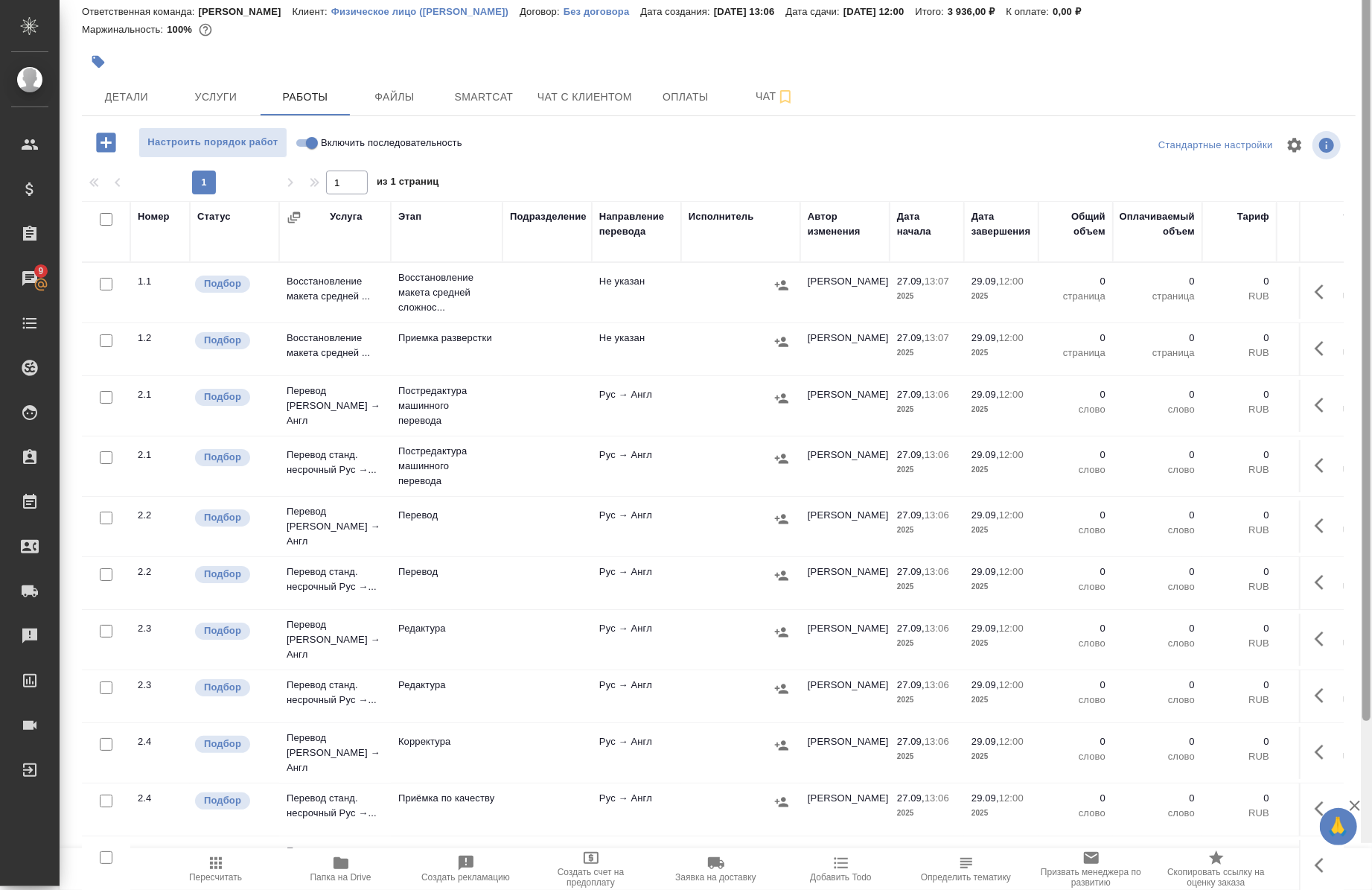
scroll to position [2, 0]
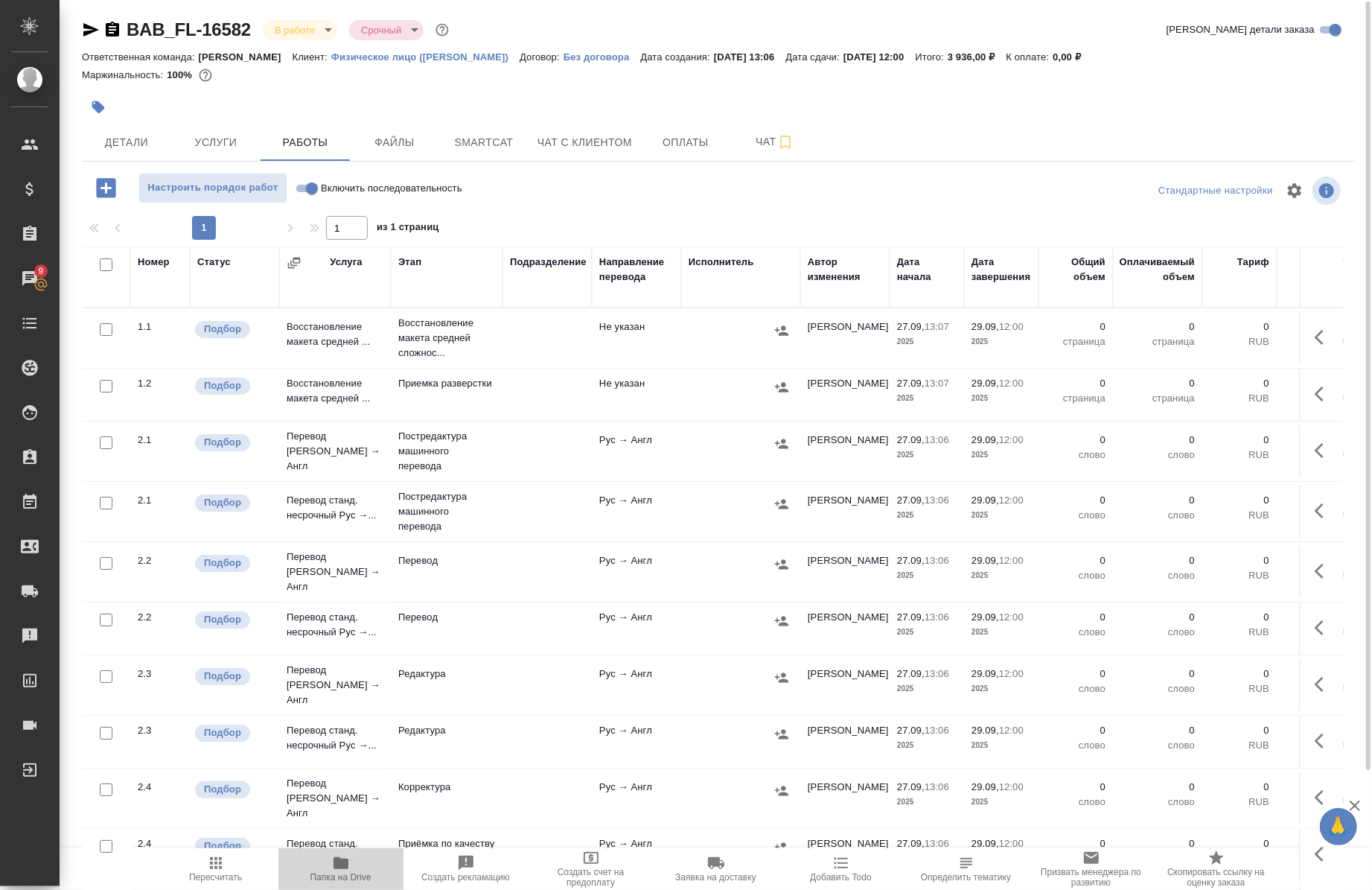
click at [344, 876] on span "Папка на Drive" at bounding box center [341, 877] width 61 height 11
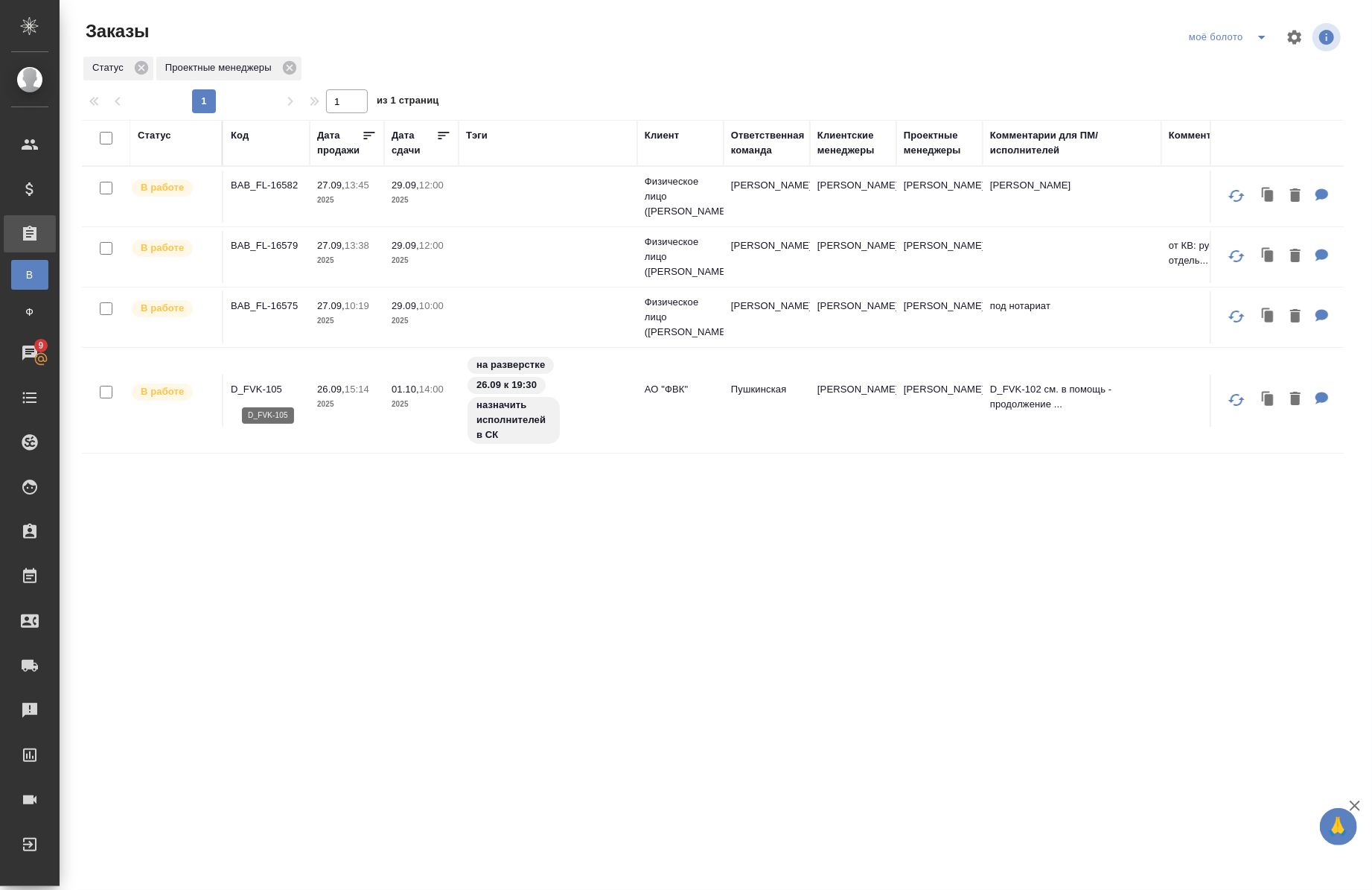
click at [263, 395] on p "D_FVK-105" at bounding box center [266, 389] width 71 height 14
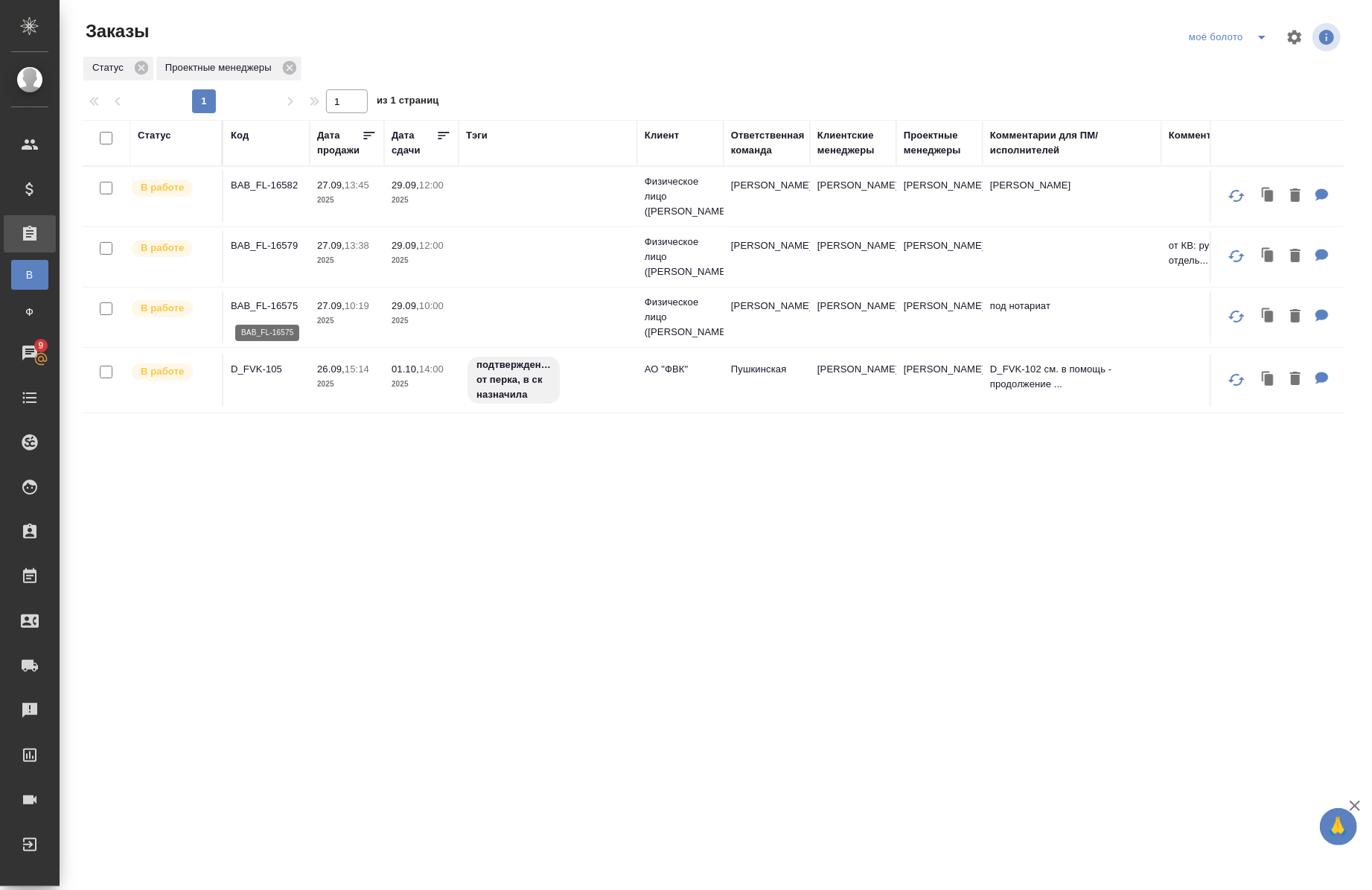
click at [253, 306] on p "BAB_FL-16575" at bounding box center [266, 306] width 71 height 14
click at [244, 299] on p "BAB_FL-16575" at bounding box center [266, 306] width 71 height 14
click at [246, 244] on p "BAB_FL-16579" at bounding box center [266, 246] width 71 height 14
click at [272, 176] on td "BAB_FL-16582" at bounding box center [266, 197] width 87 height 52
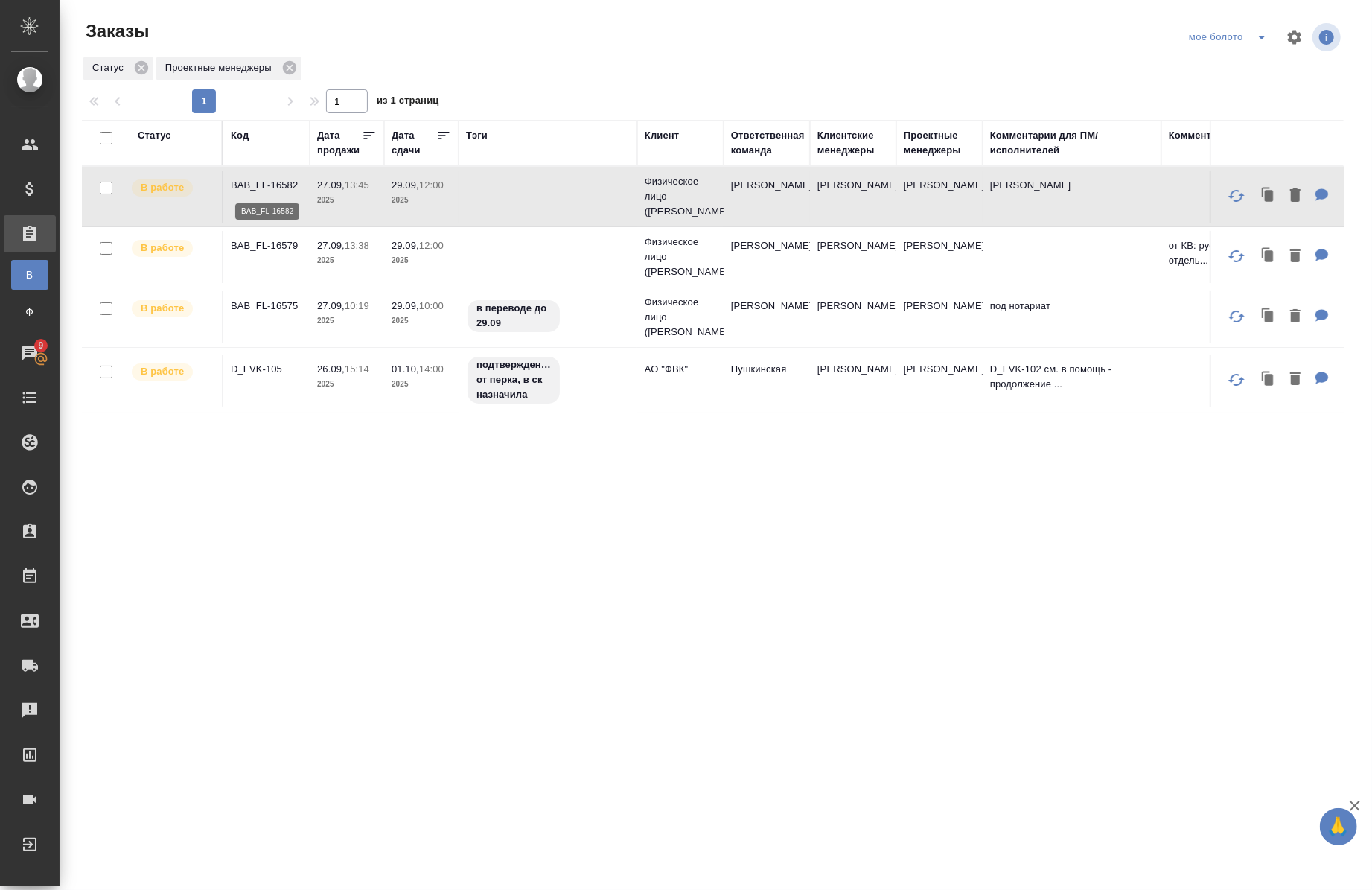
click at [257, 189] on p "BAB_FL-16582" at bounding box center [266, 185] width 71 height 14
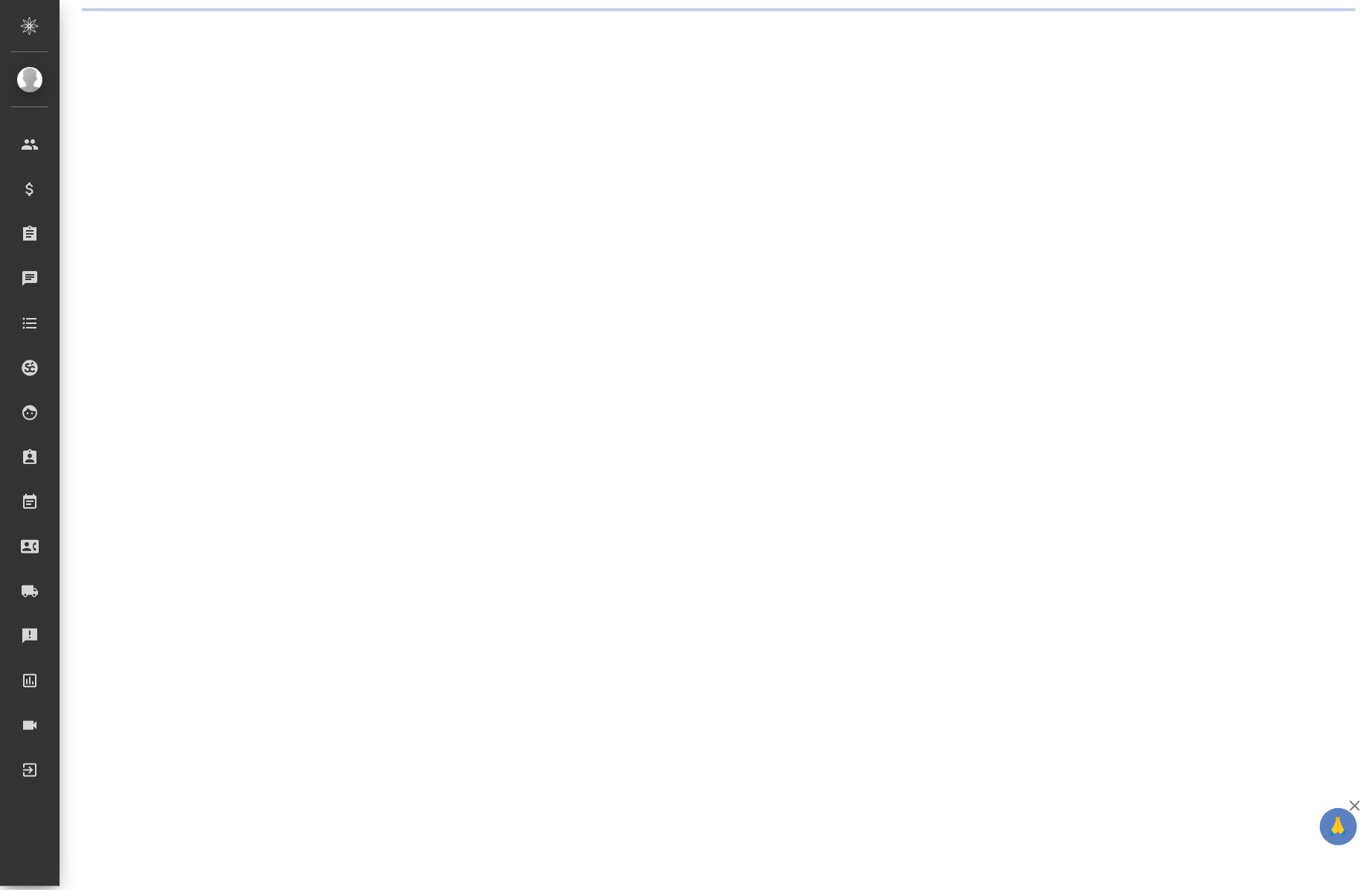
select select "RU"
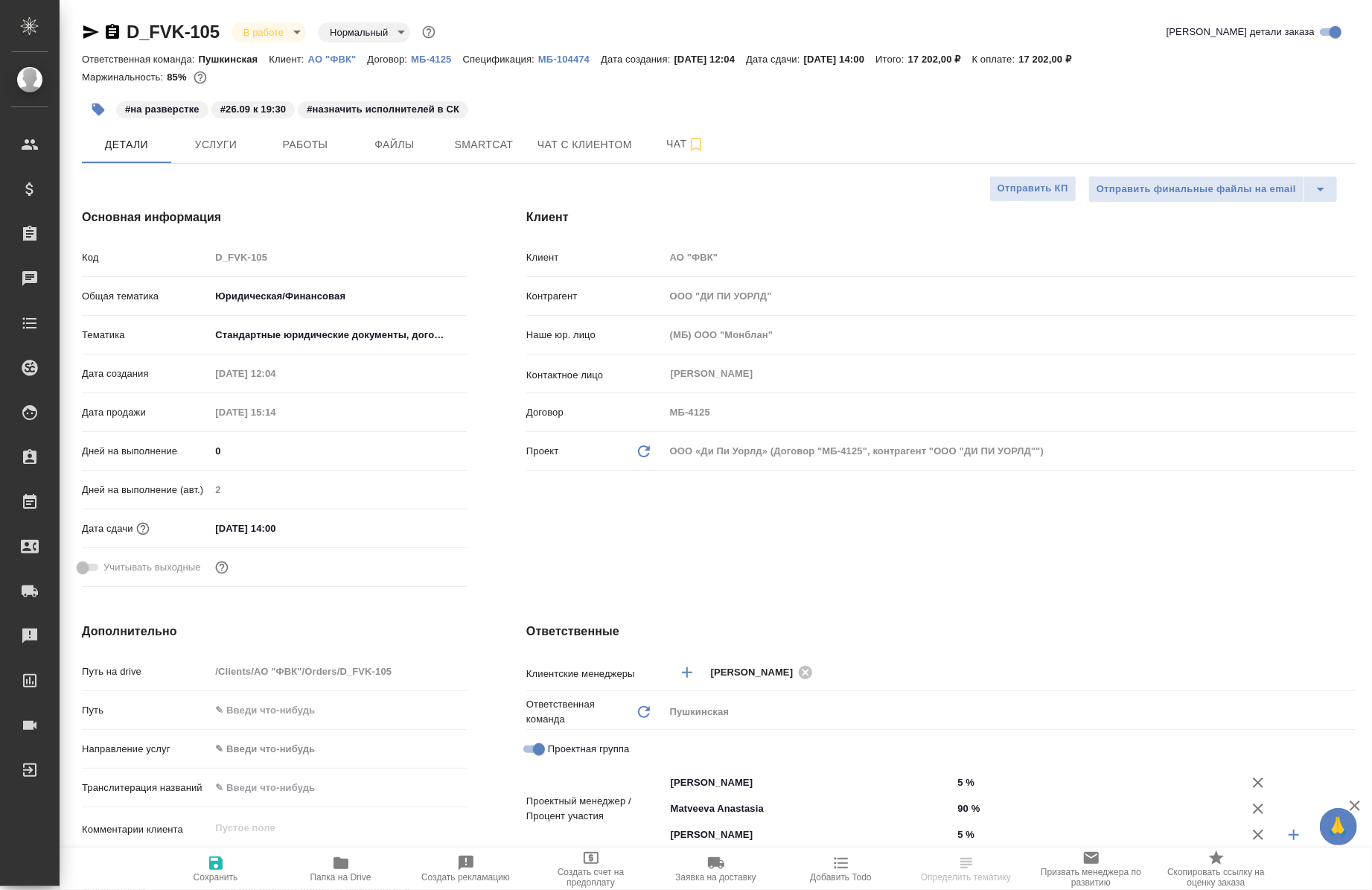
type textarea "x"
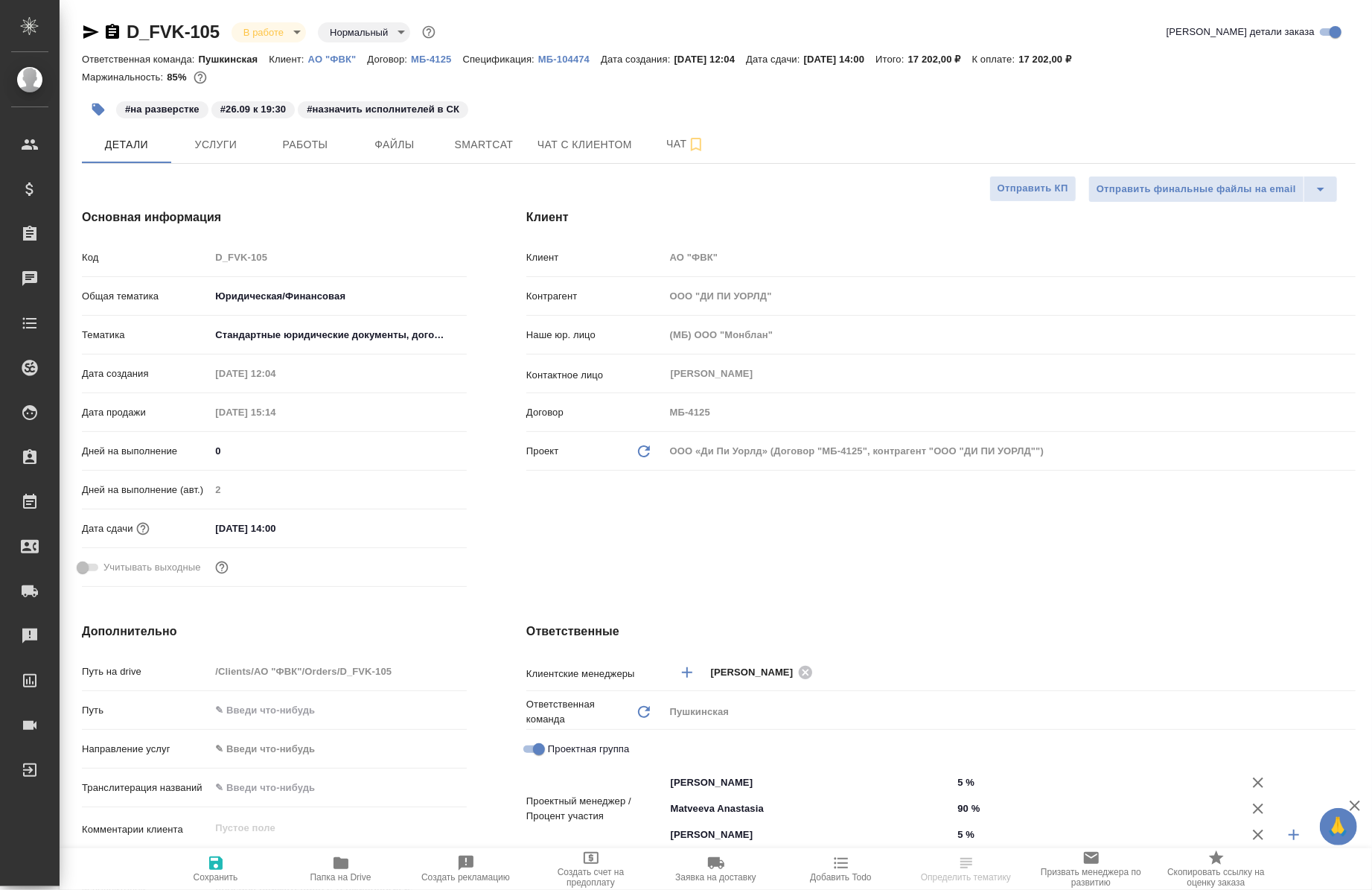
type textarea "x"
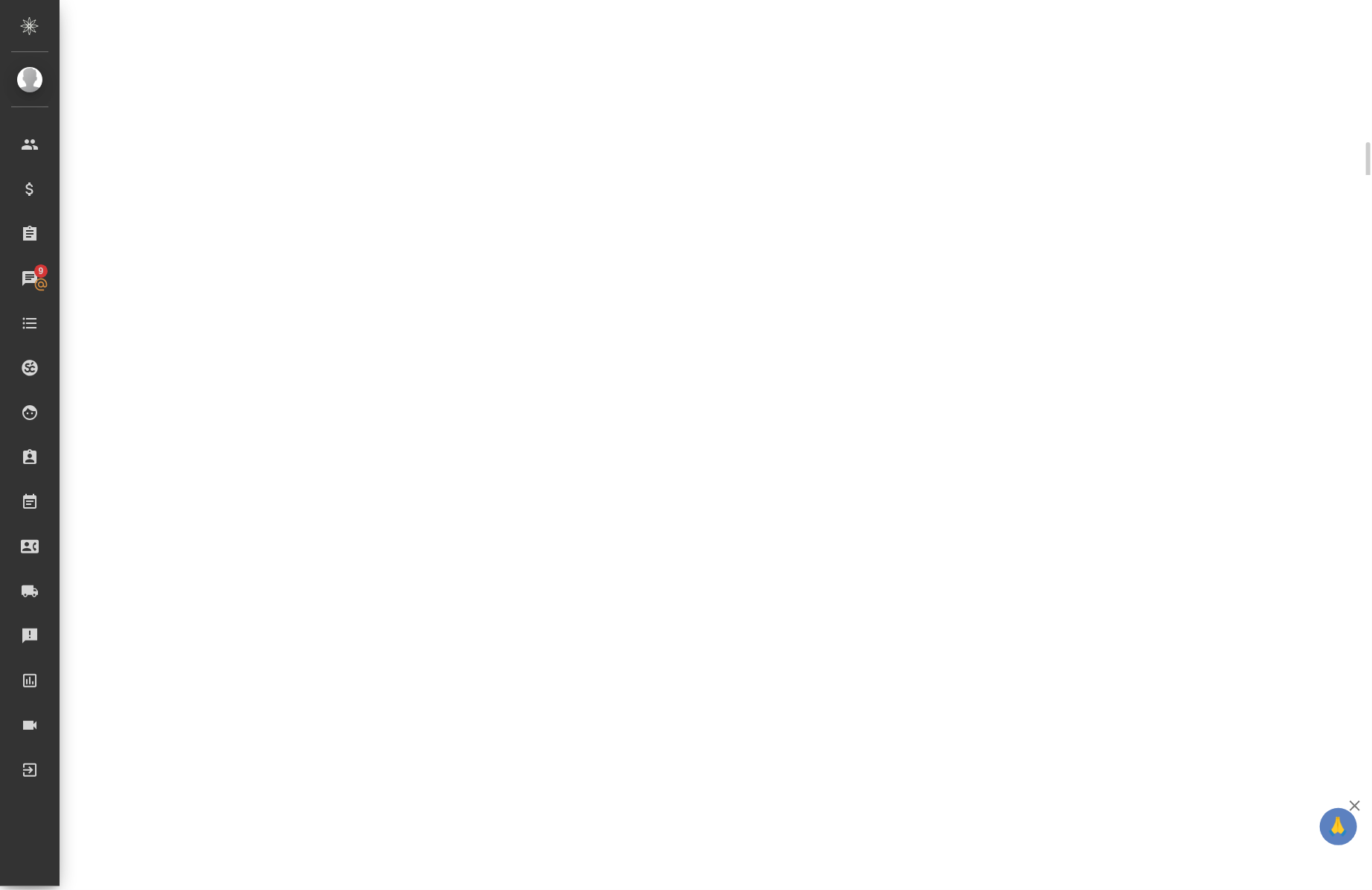
select select "RU"
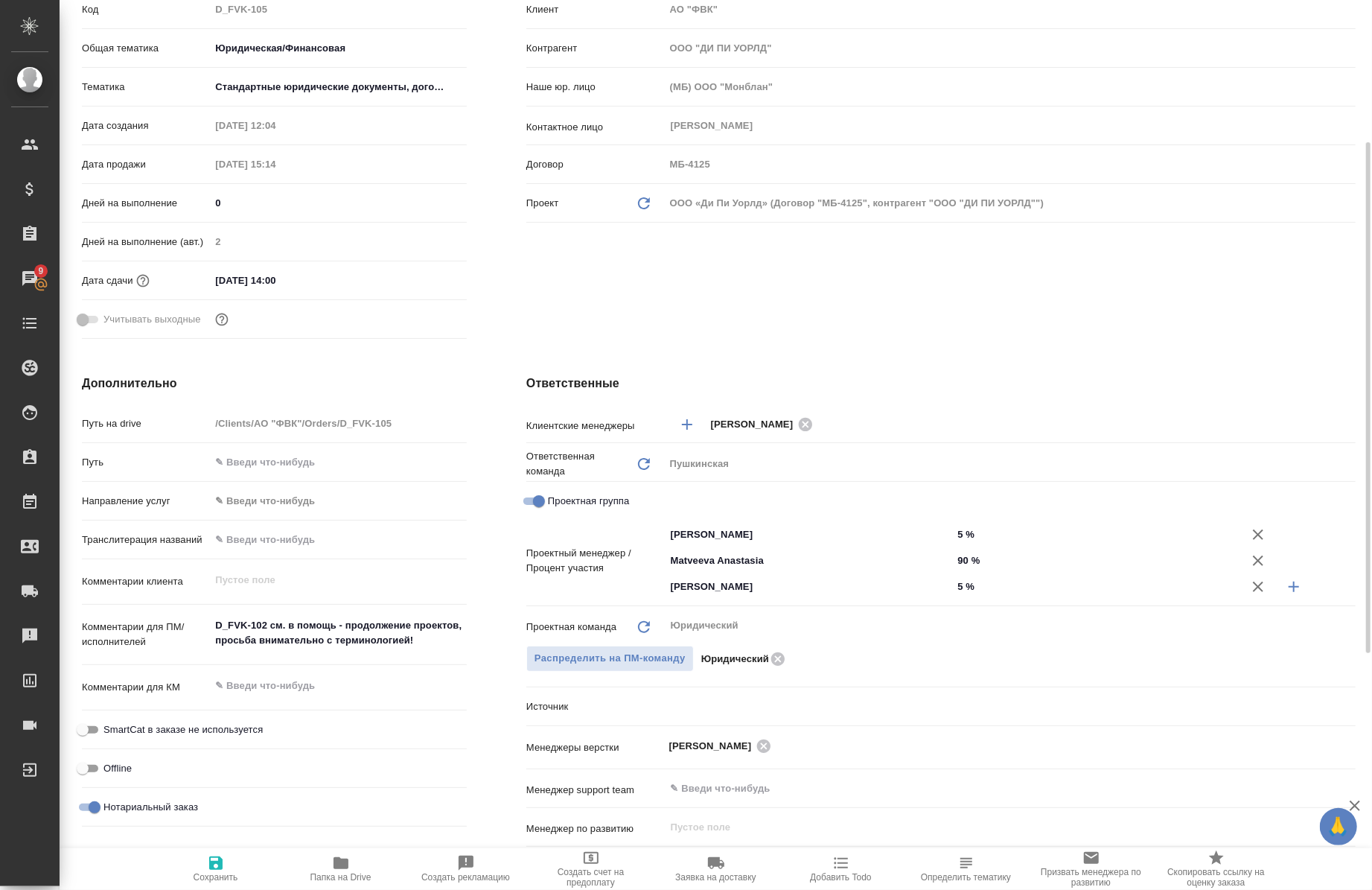
type textarea "x"
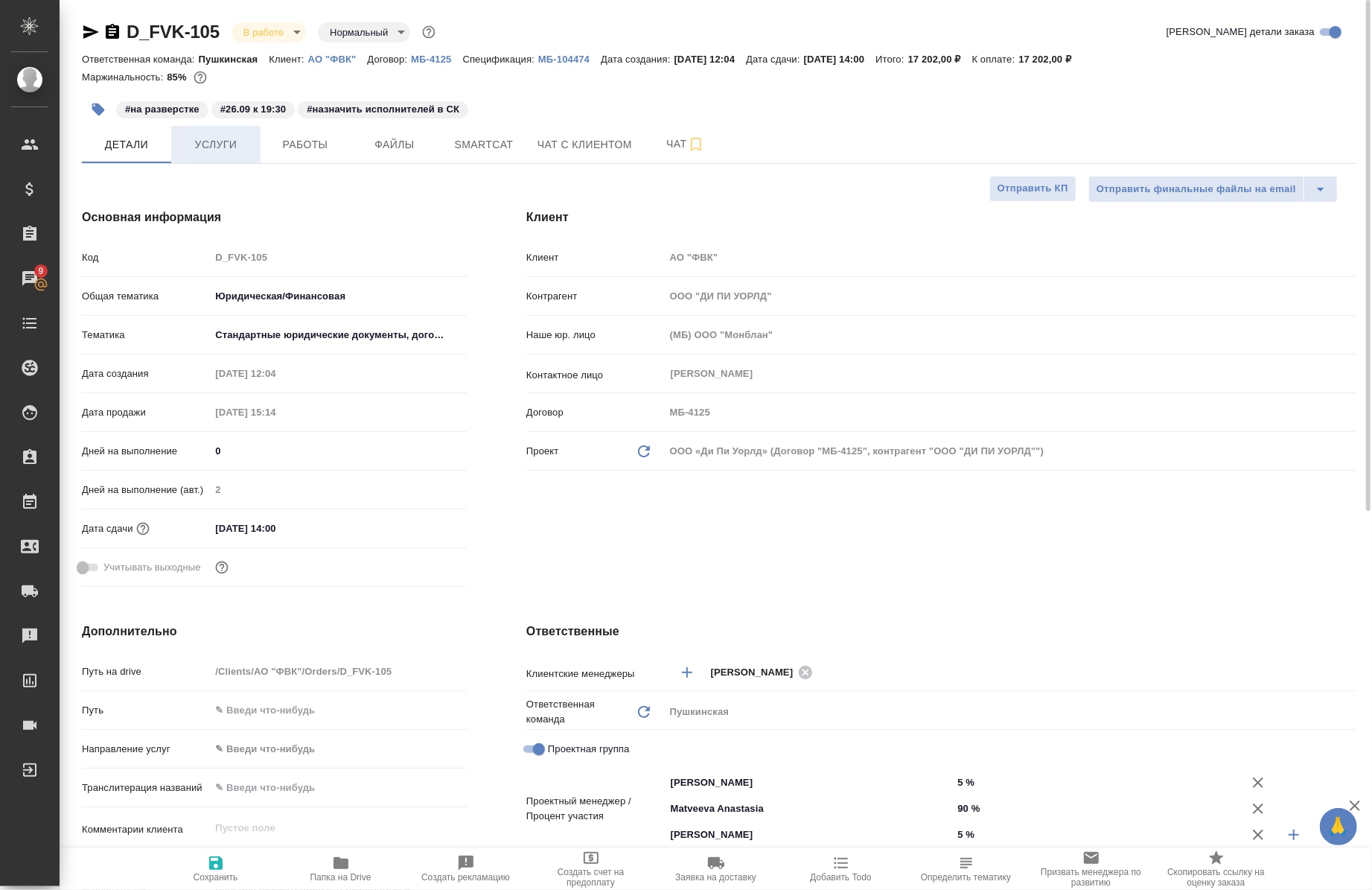
click at [217, 155] on button "Услуги" at bounding box center [216, 144] width 89 height 37
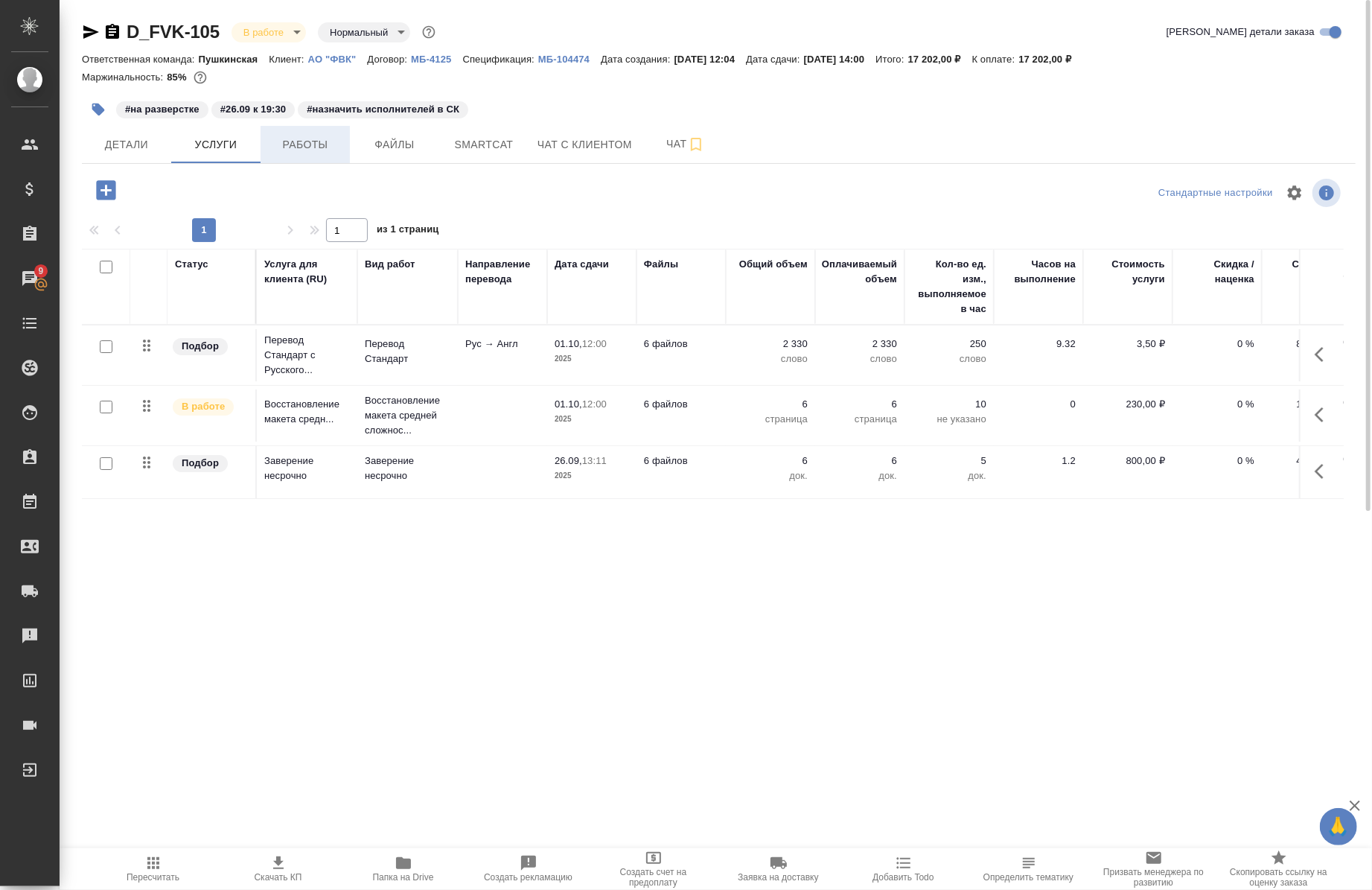
click at [340, 144] on span "Работы" at bounding box center [304, 145] width 71 height 19
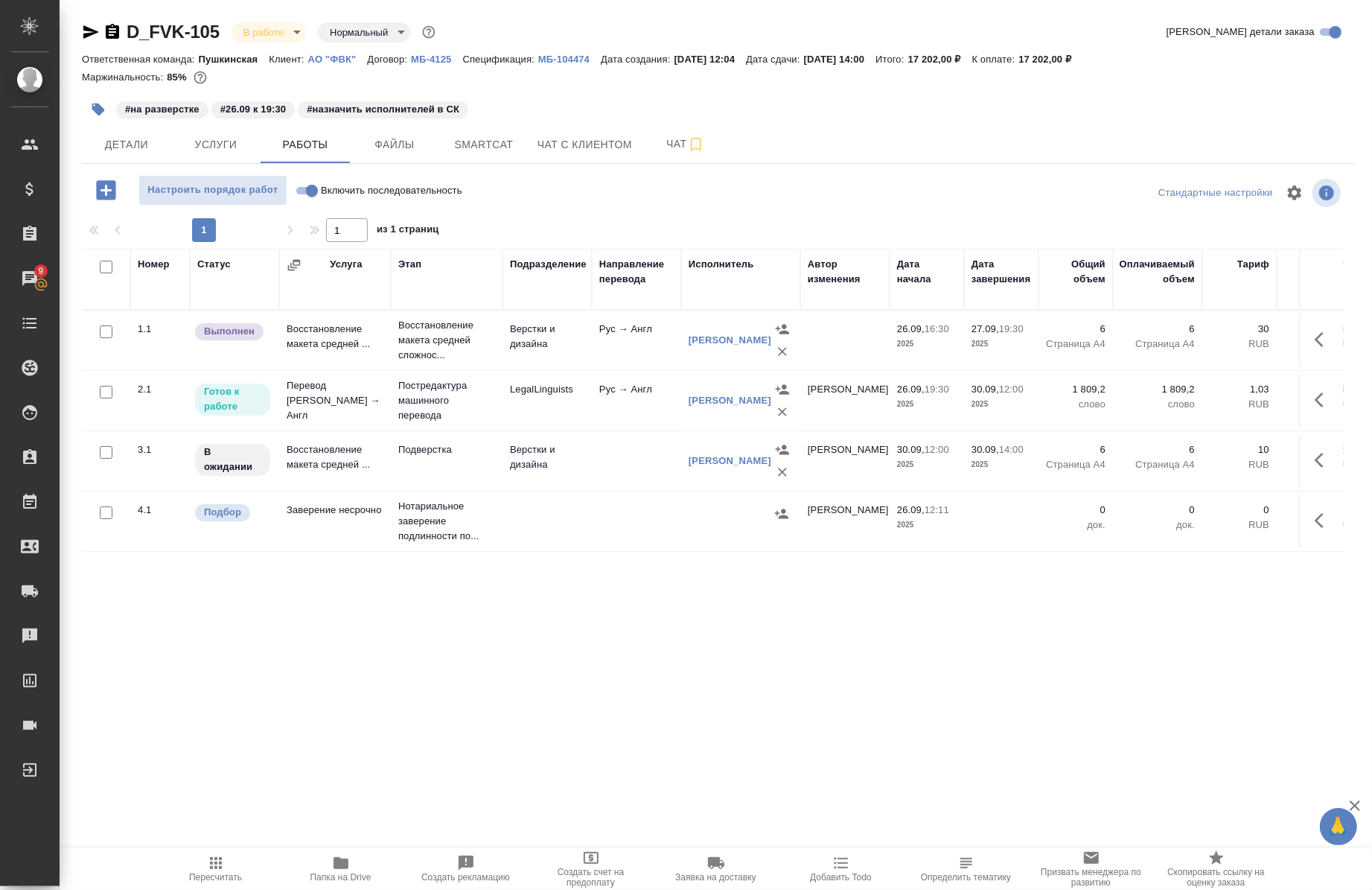
click at [335, 864] on icon "button" at bounding box center [341, 863] width 14 height 12
click at [325, 872] on span "Папка на Drive" at bounding box center [341, 868] width 107 height 28
click at [324, 865] on span "Папка на Drive" at bounding box center [341, 868] width 107 height 28
click at [1316, 407] on icon "button" at bounding box center [1324, 400] width 18 height 18
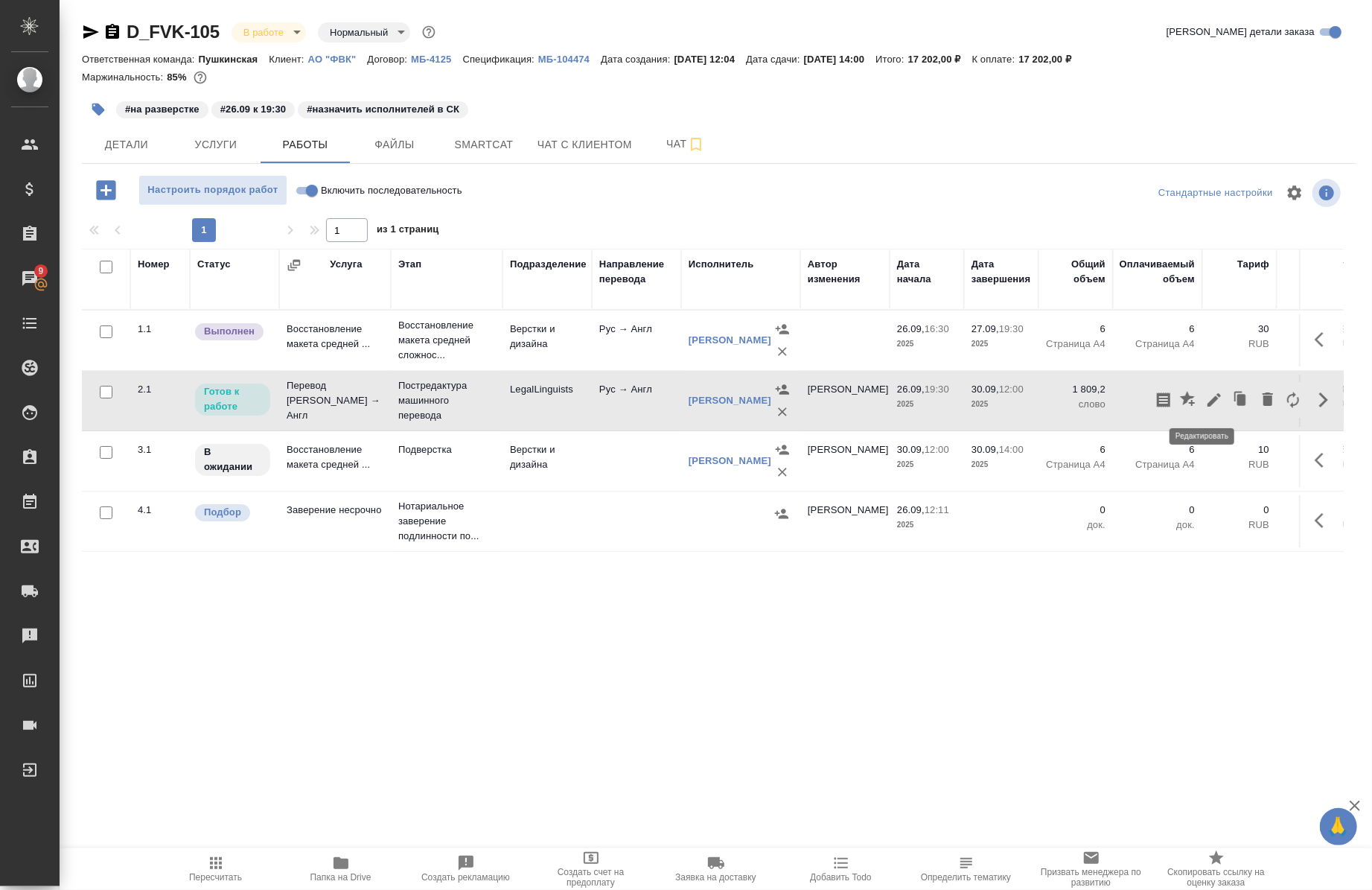
click at [1201, 413] on button "button" at bounding box center [1214, 400] width 25 height 36
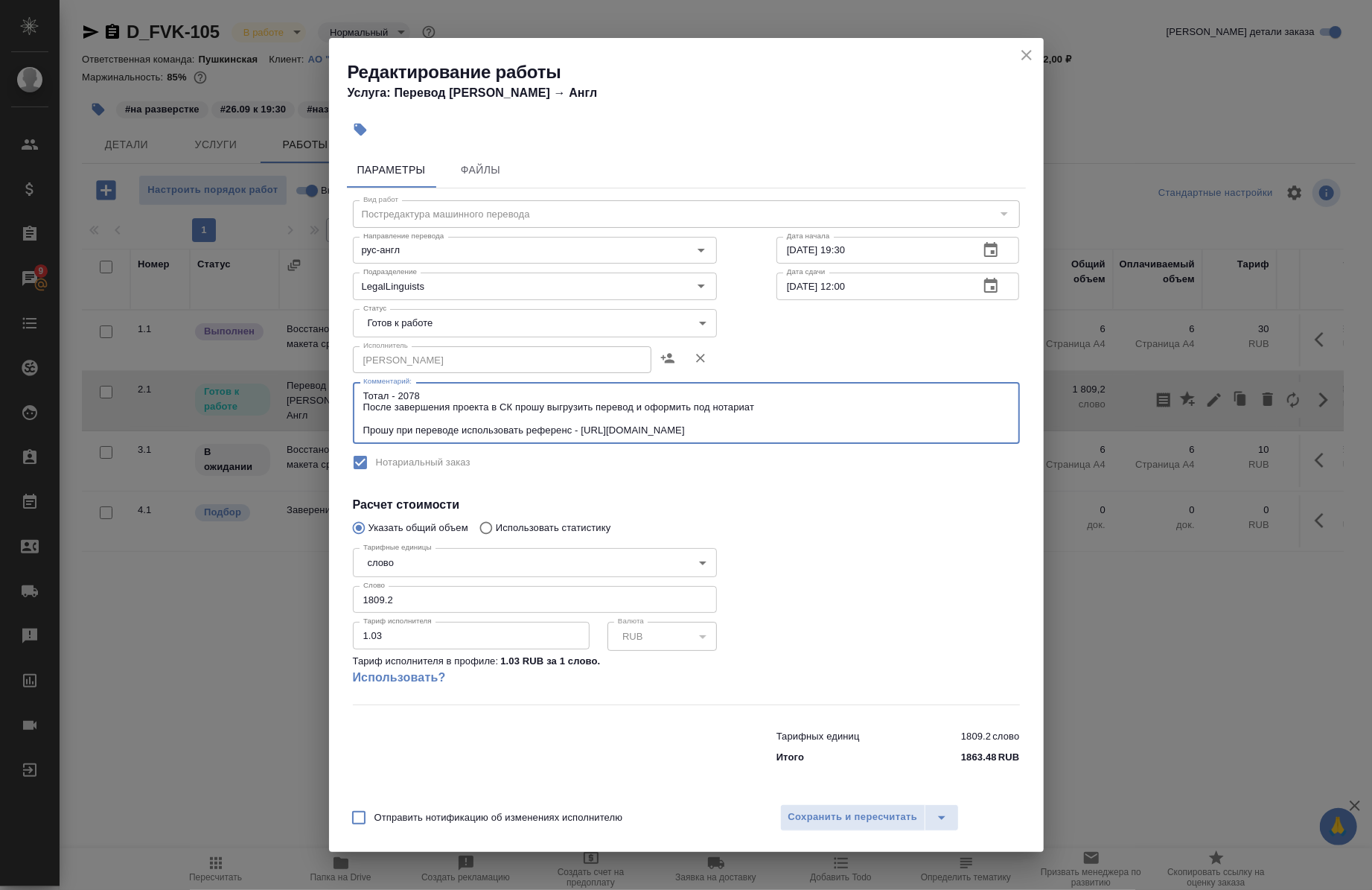
click at [825, 435] on textarea "Тотал - 2078 После завершения проекта в СК прошу выгрузить перевод и оформить п…" at bounding box center [686, 413] width 647 height 46
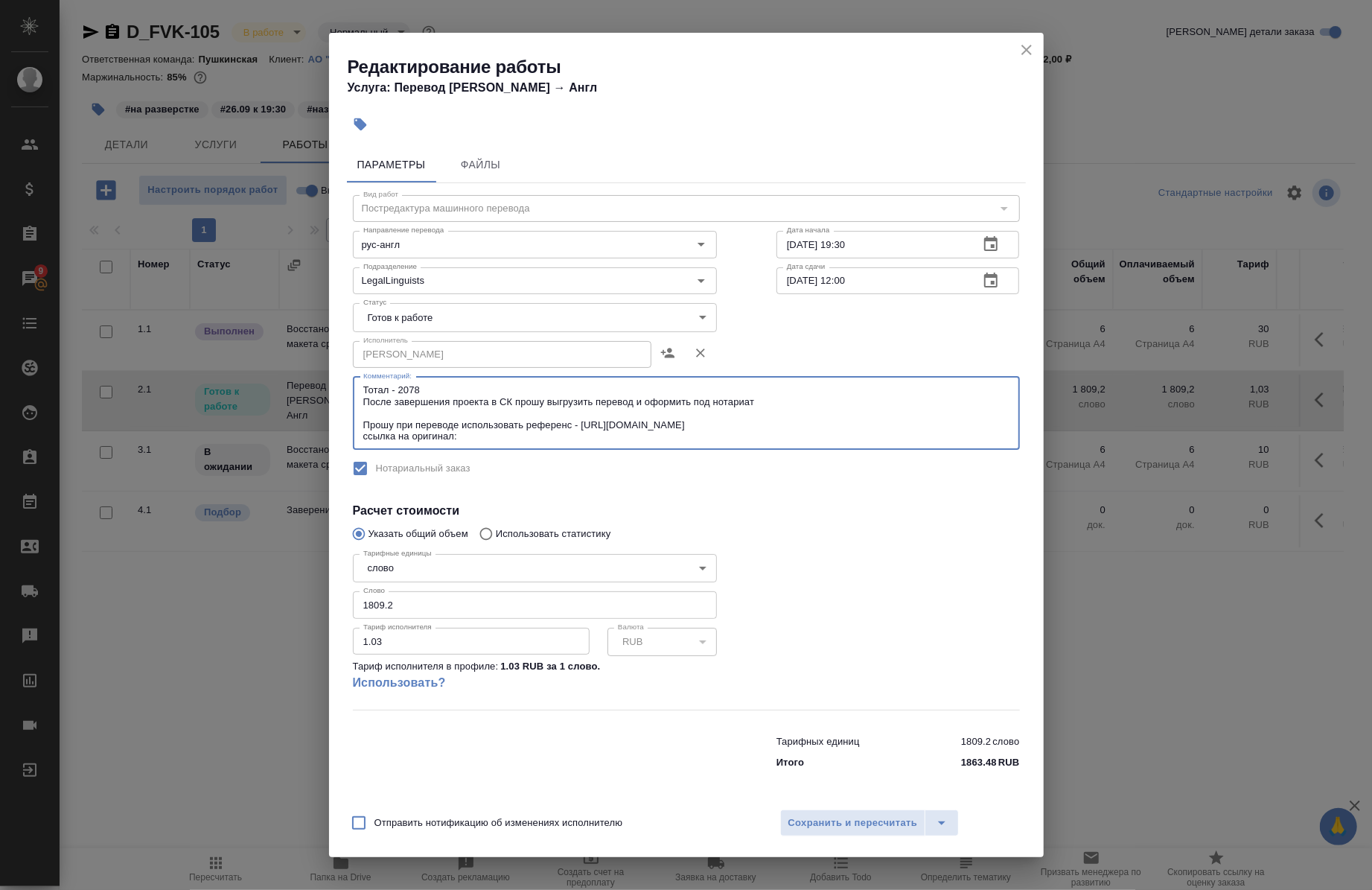
paste textarea "https://drive.awatera.com/s/wftnYxtZCaj726E"
type textarea "Тотал - 2078 После завершения проекта в СК прошу выгрузить перевод и оформить п…"
click at [843, 832] on button "Сохранить и пересчитать" at bounding box center [854, 823] width 146 height 27
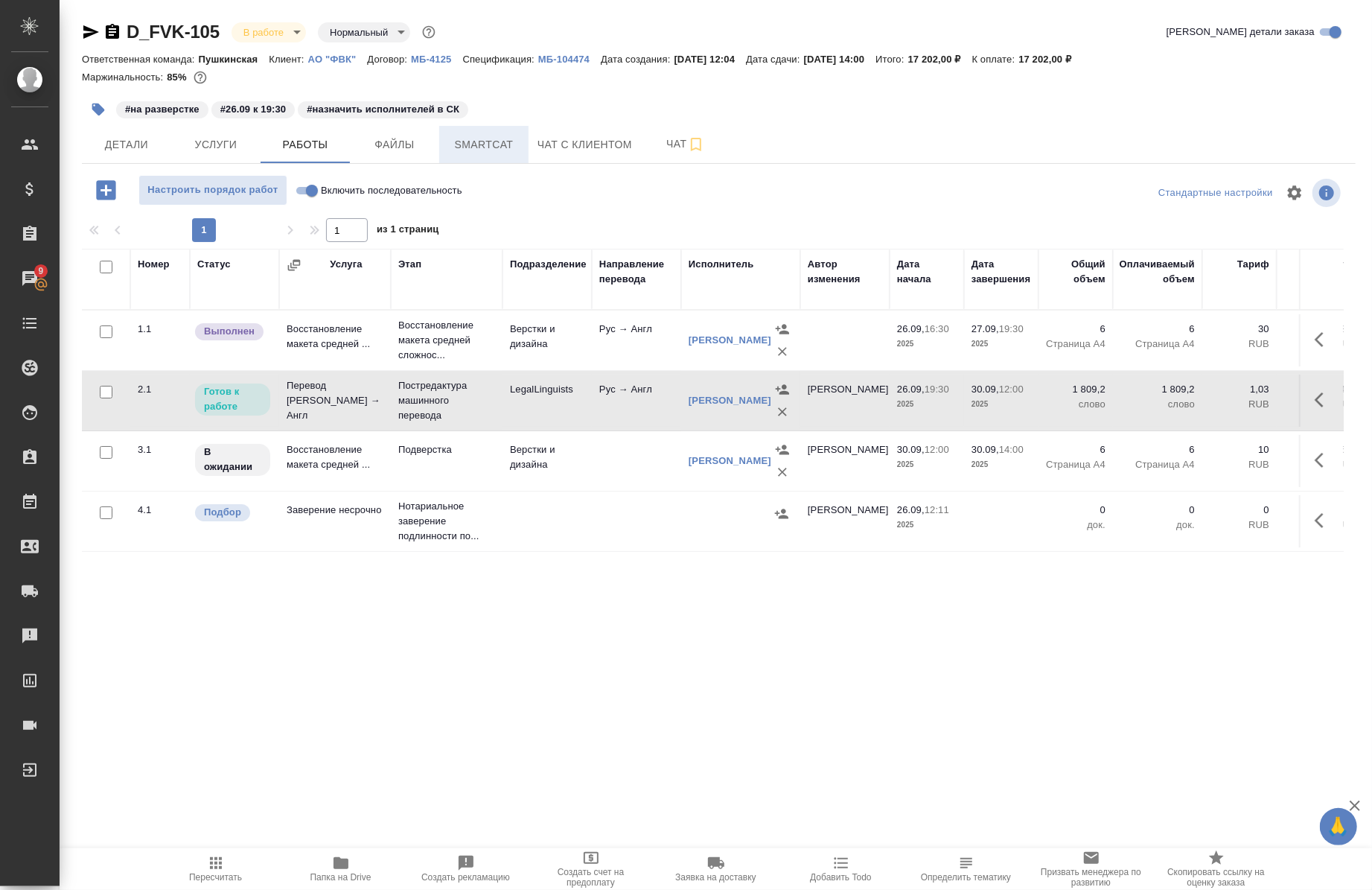
click at [474, 137] on span "Smartcat" at bounding box center [483, 145] width 71 height 19
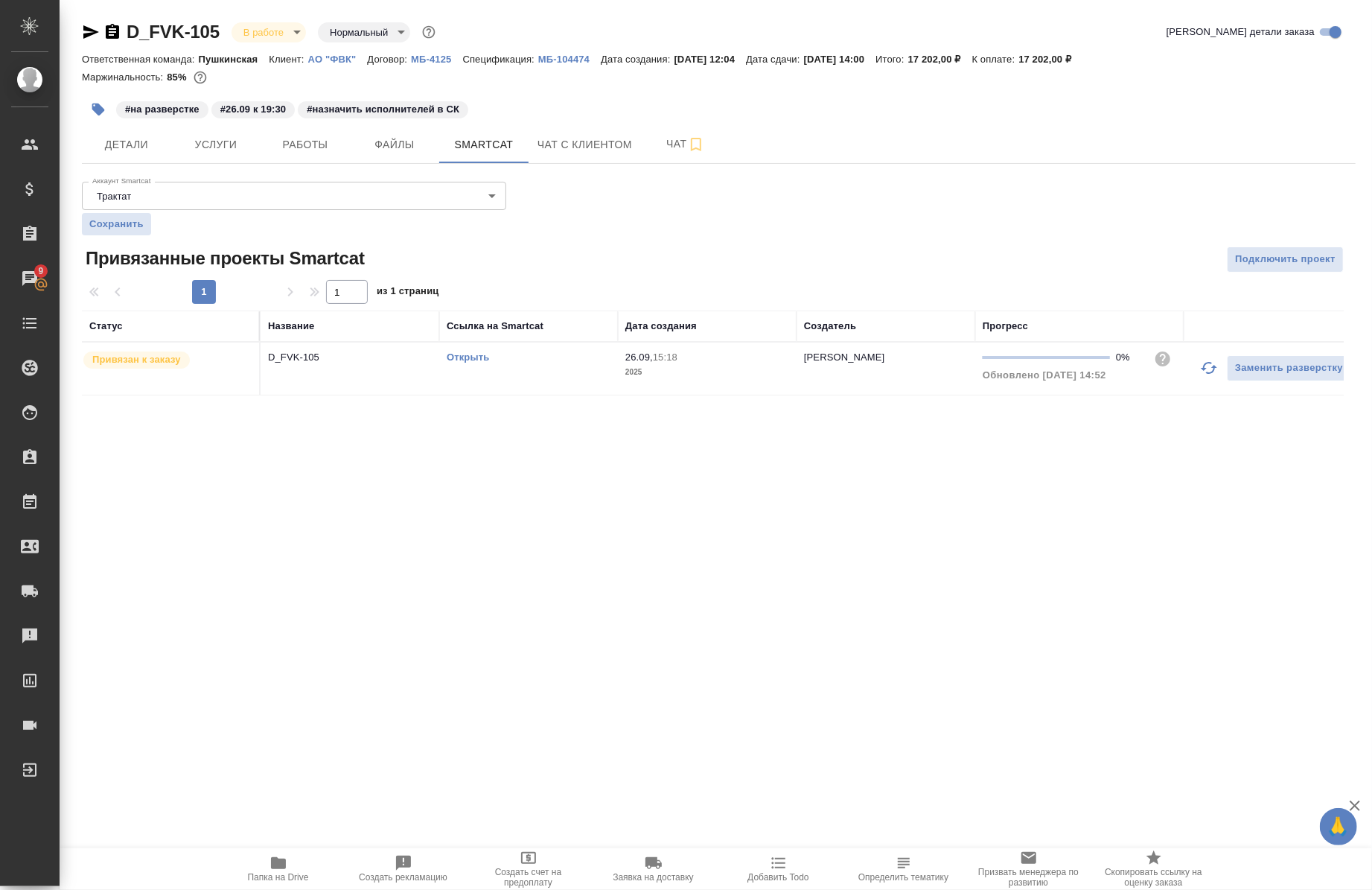
click at [462, 354] on link "Открыть" at bounding box center [468, 357] width 42 height 11
click at [224, 142] on span "Услуги" at bounding box center [215, 145] width 71 height 19
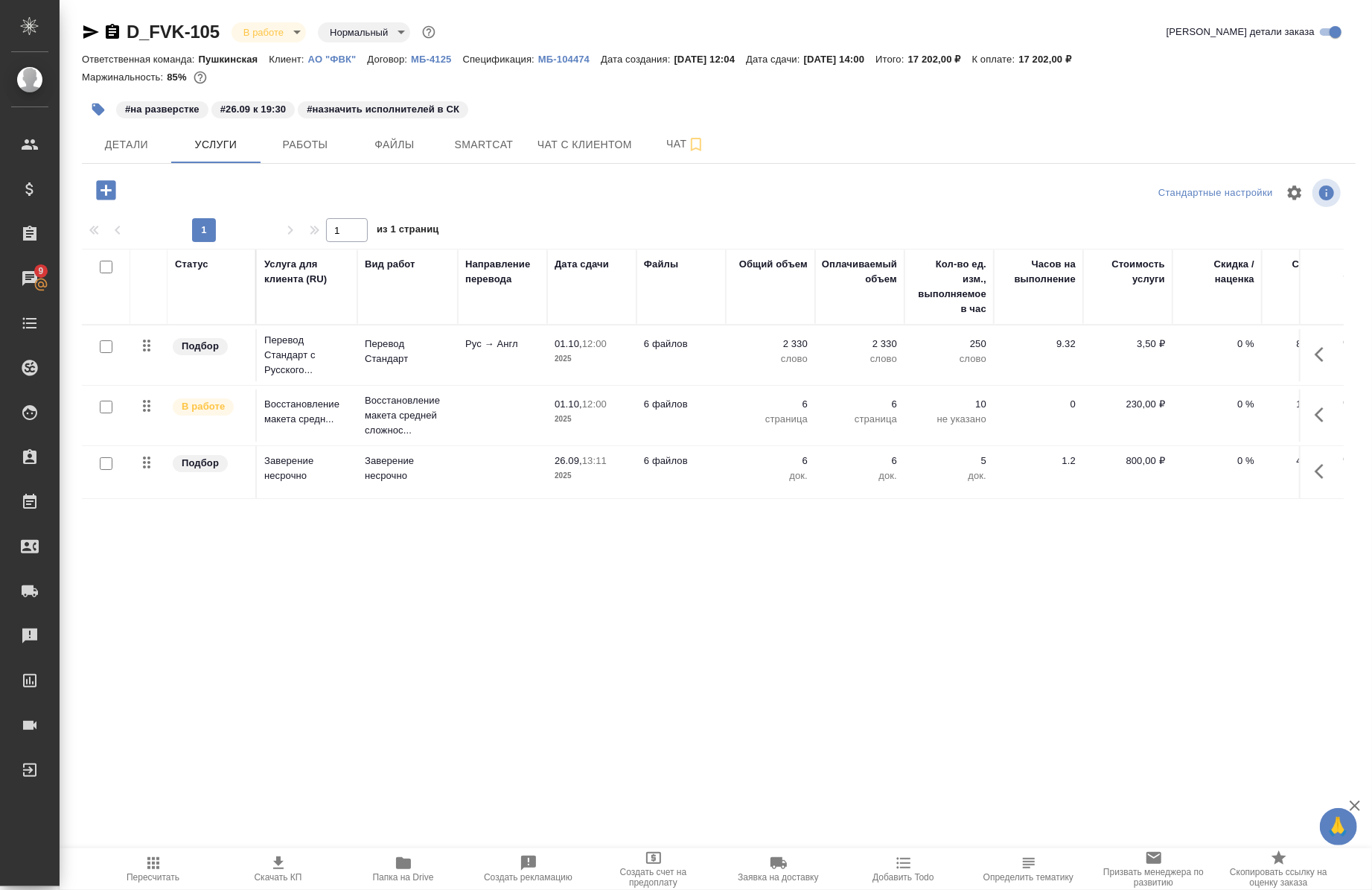
click at [1323, 354] on icon "button" at bounding box center [1324, 354] width 18 height 18
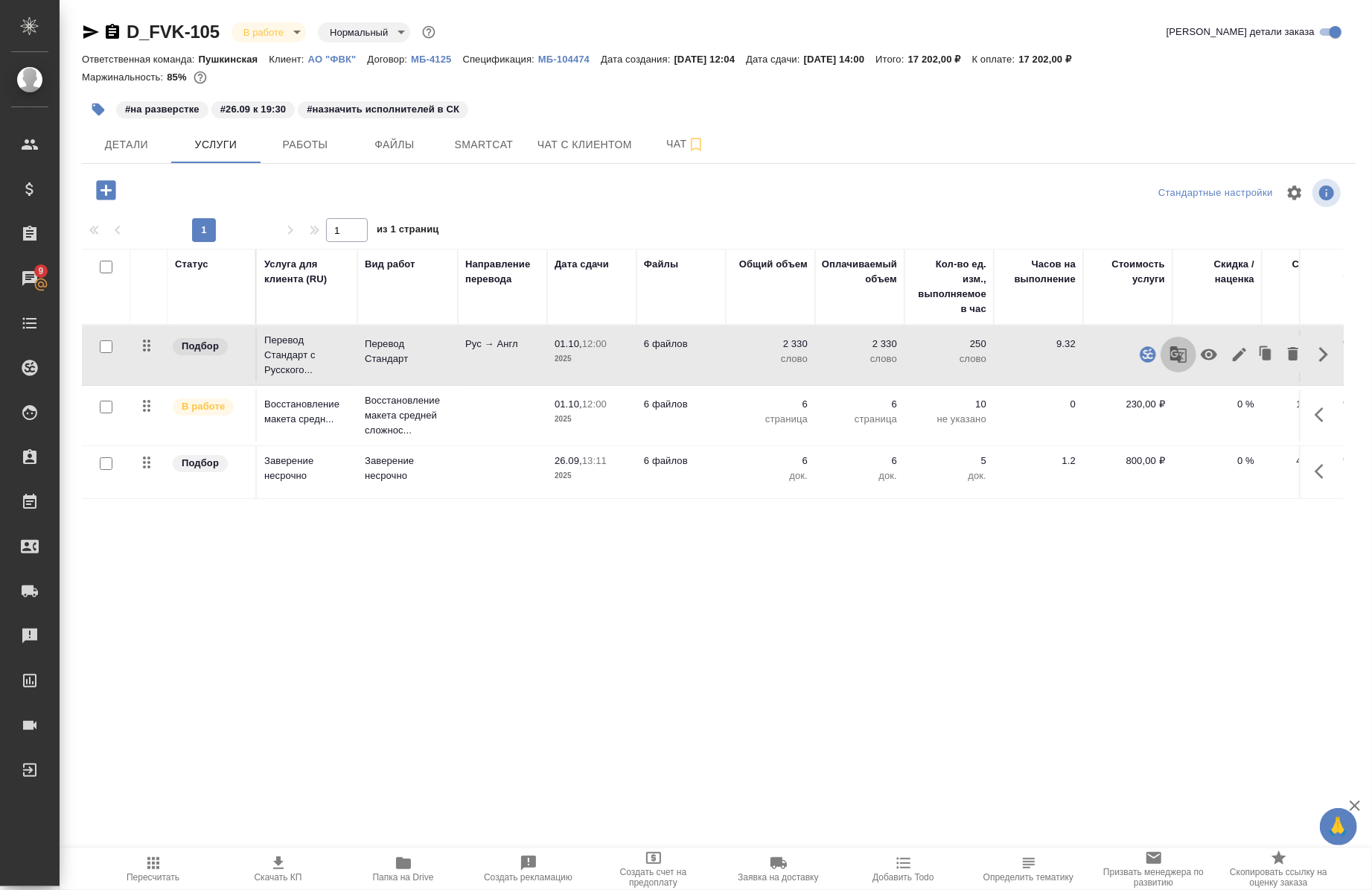
click at [1181, 351] on icon "button" at bounding box center [1179, 354] width 18 height 18
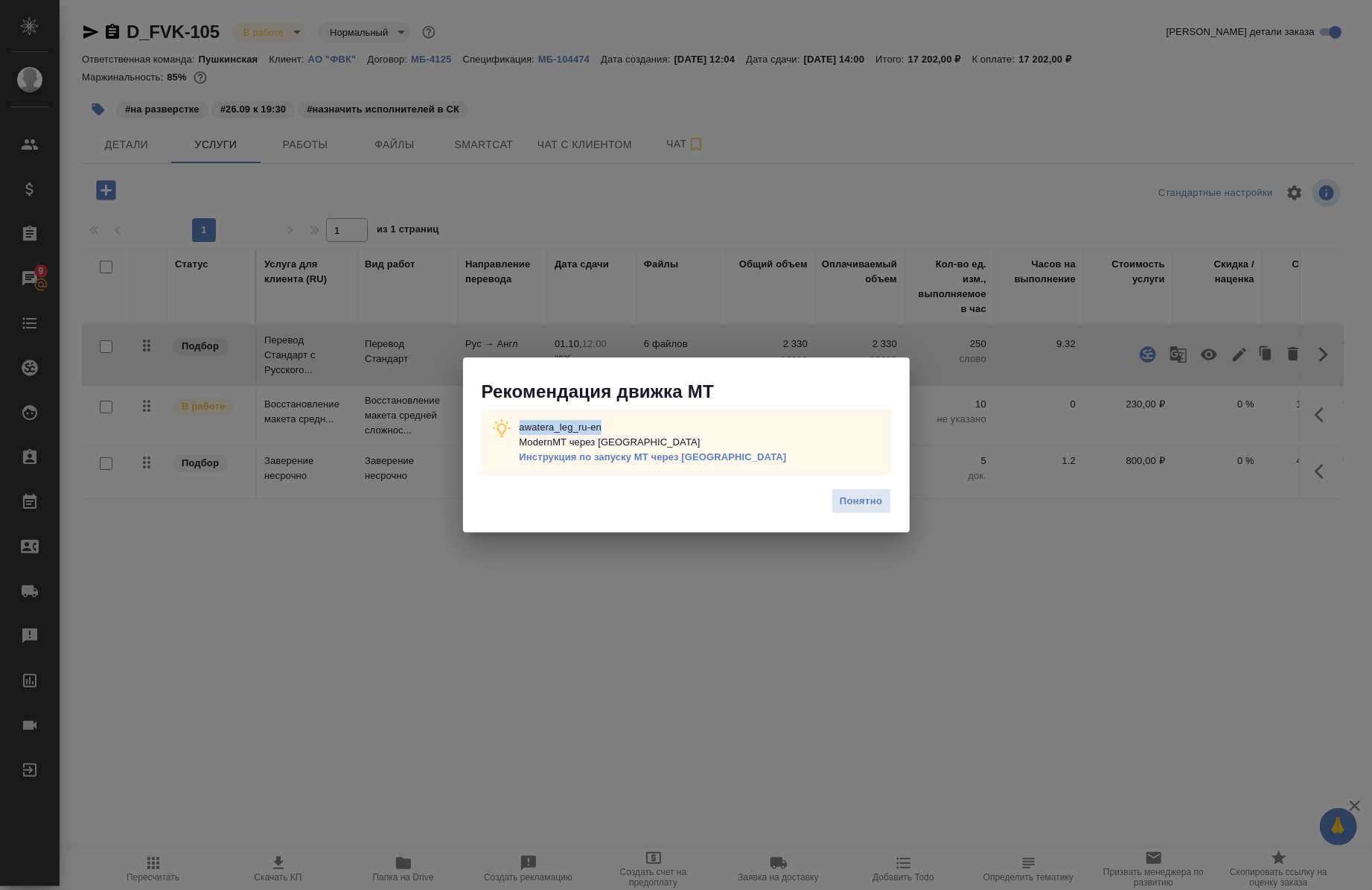
drag, startPoint x: 609, startPoint y: 419, endPoint x: 508, endPoint y: 423, distance: 101.1
click at [507, 423] on div "awatera_leg_ru-en ModernMT через Теру Инструкция по запуску МТ через Теру" at bounding box center [686, 442] width 411 height 66
copy p "awatera_leg_ru-en"
click at [846, 510] on span "Понятно" at bounding box center [861, 501] width 42 height 17
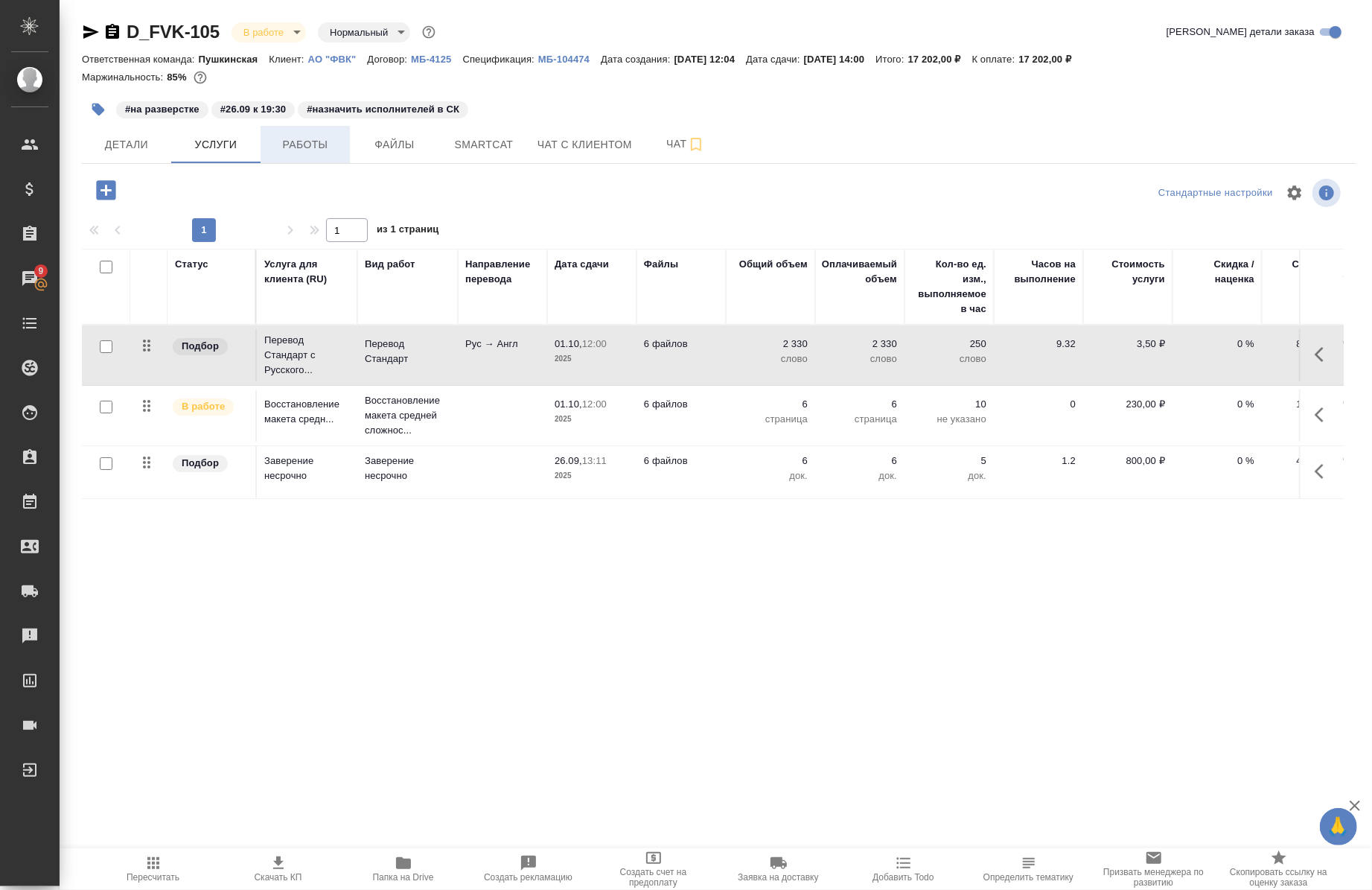
click at [322, 139] on span "Работы" at bounding box center [304, 145] width 71 height 19
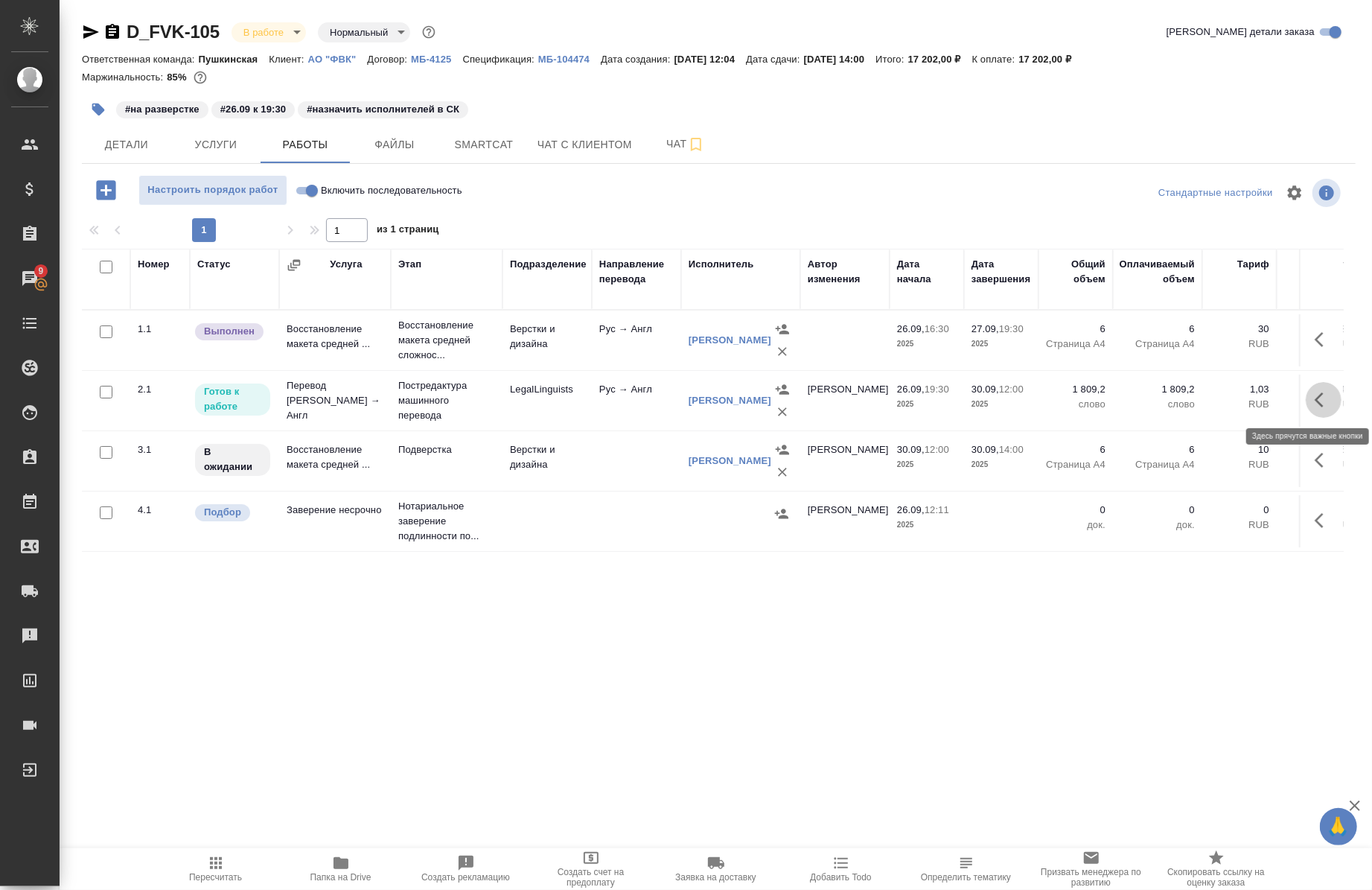
click at [1315, 395] on icon "button" at bounding box center [1324, 400] width 18 height 18
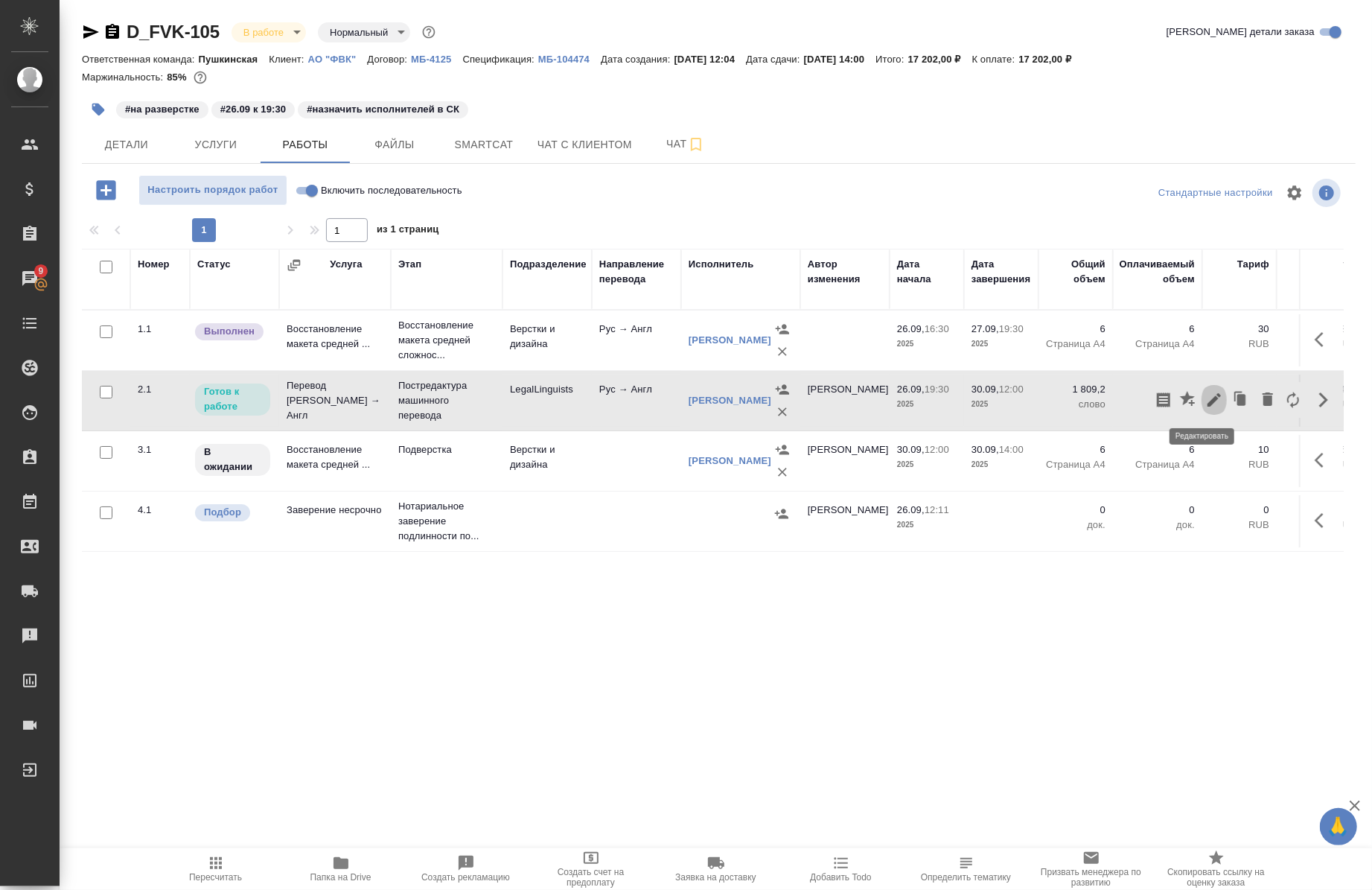
click at [1201, 405] on button "button" at bounding box center [1214, 400] width 25 height 36
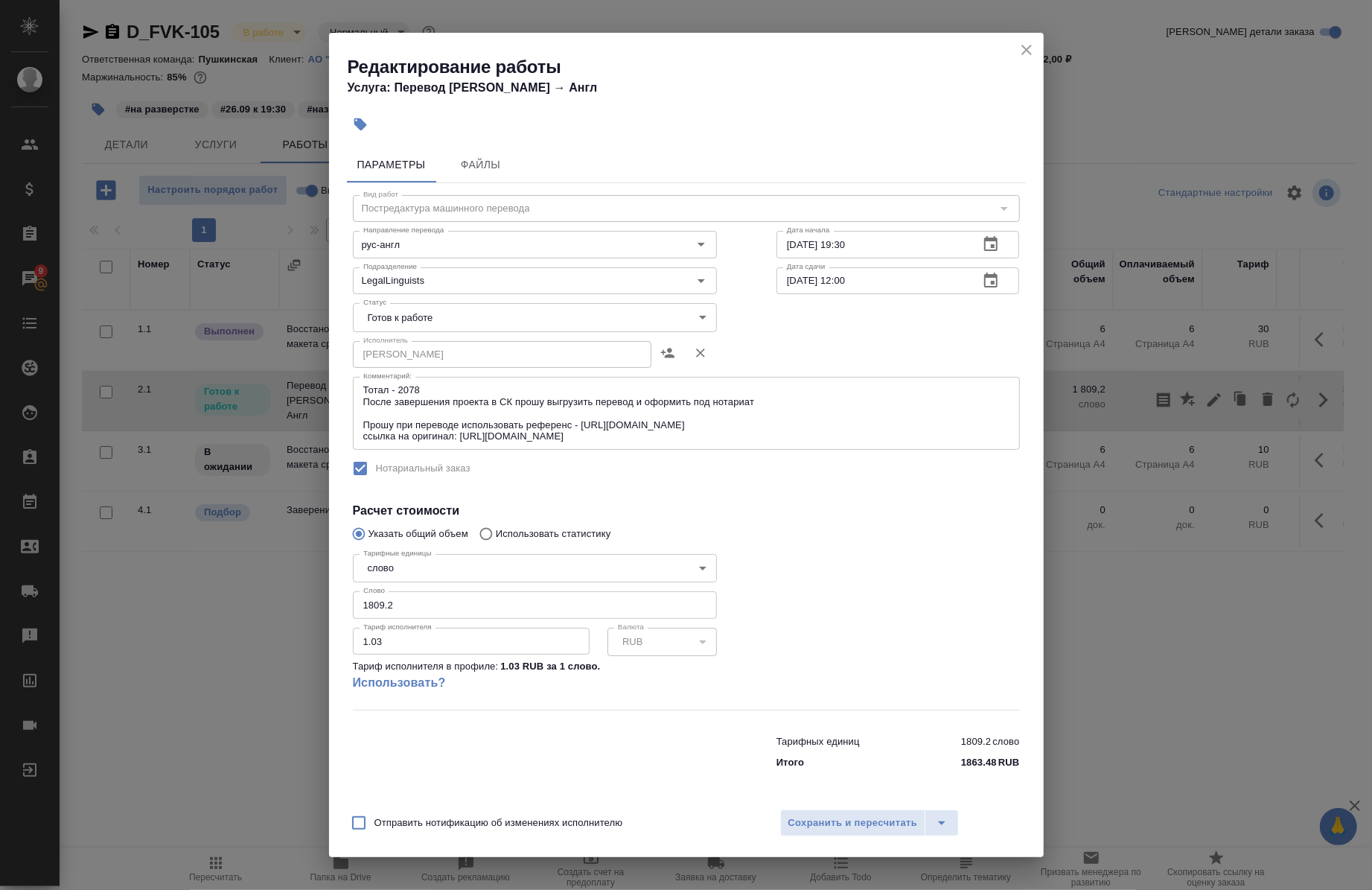
click at [425, 604] on input "1809.2" at bounding box center [535, 605] width 364 height 27
click at [445, 590] on div "Тарифные единицы слово 5a8b1489cc6b4906c91bfd90 Тарифные единицы Слово 1809.2 С…" at bounding box center [535, 629] width 364 height 162
drag, startPoint x: 418, startPoint y: 620, endPoint x: 332, endPoint y: 622, distance: 86.0
click at [332, 622] on div "Параметры Файлы Вид работ Постредактура машинного перевода Вид работ Направлени…" at bounding box center [686, 471] width 714 height 660
paste input "1558.8"
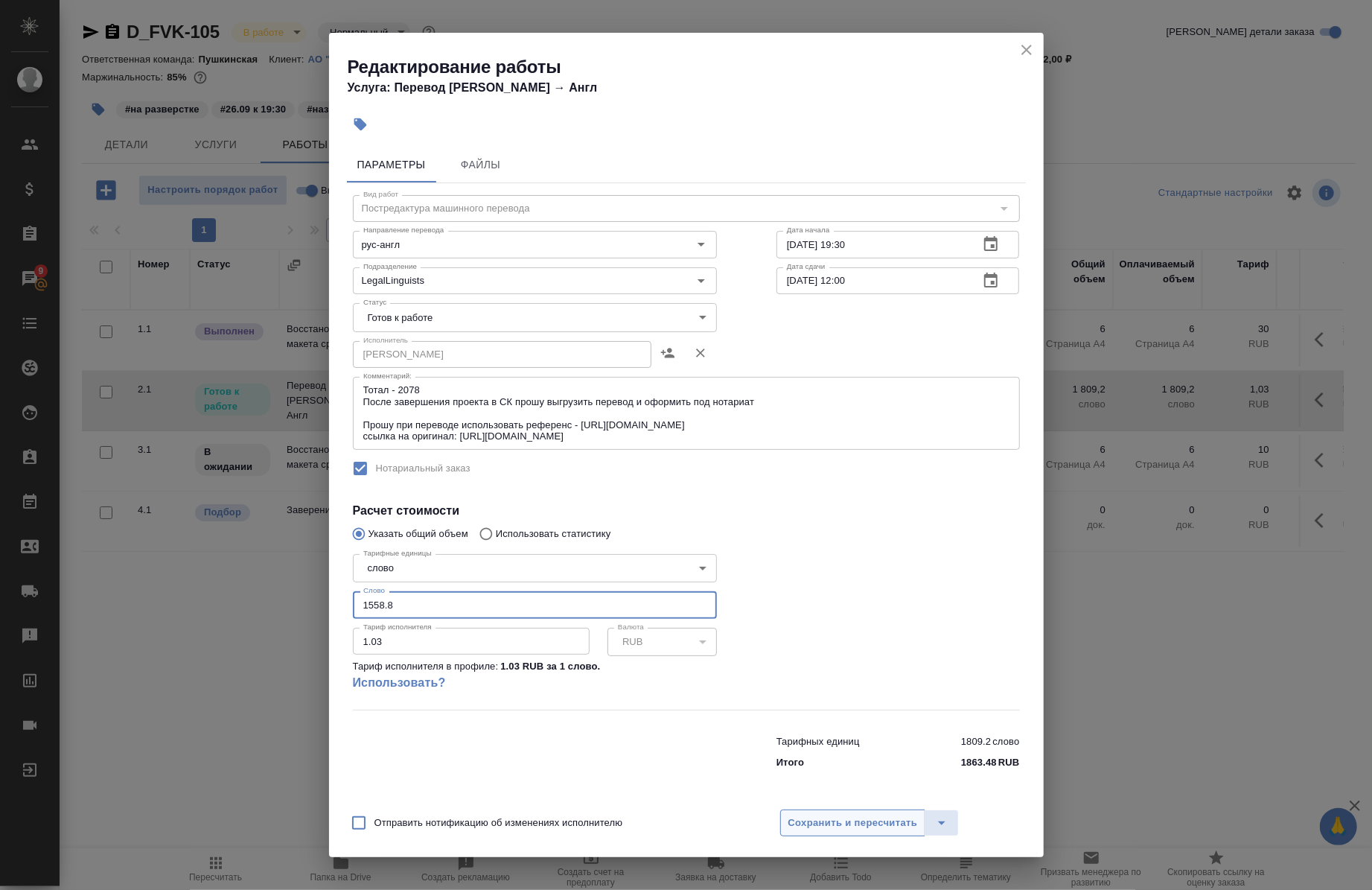
type input "1558.8"
click at [871, 813] on button "Сохранить и пересчитать" at bounding box center [854, 823] width 146 height 27
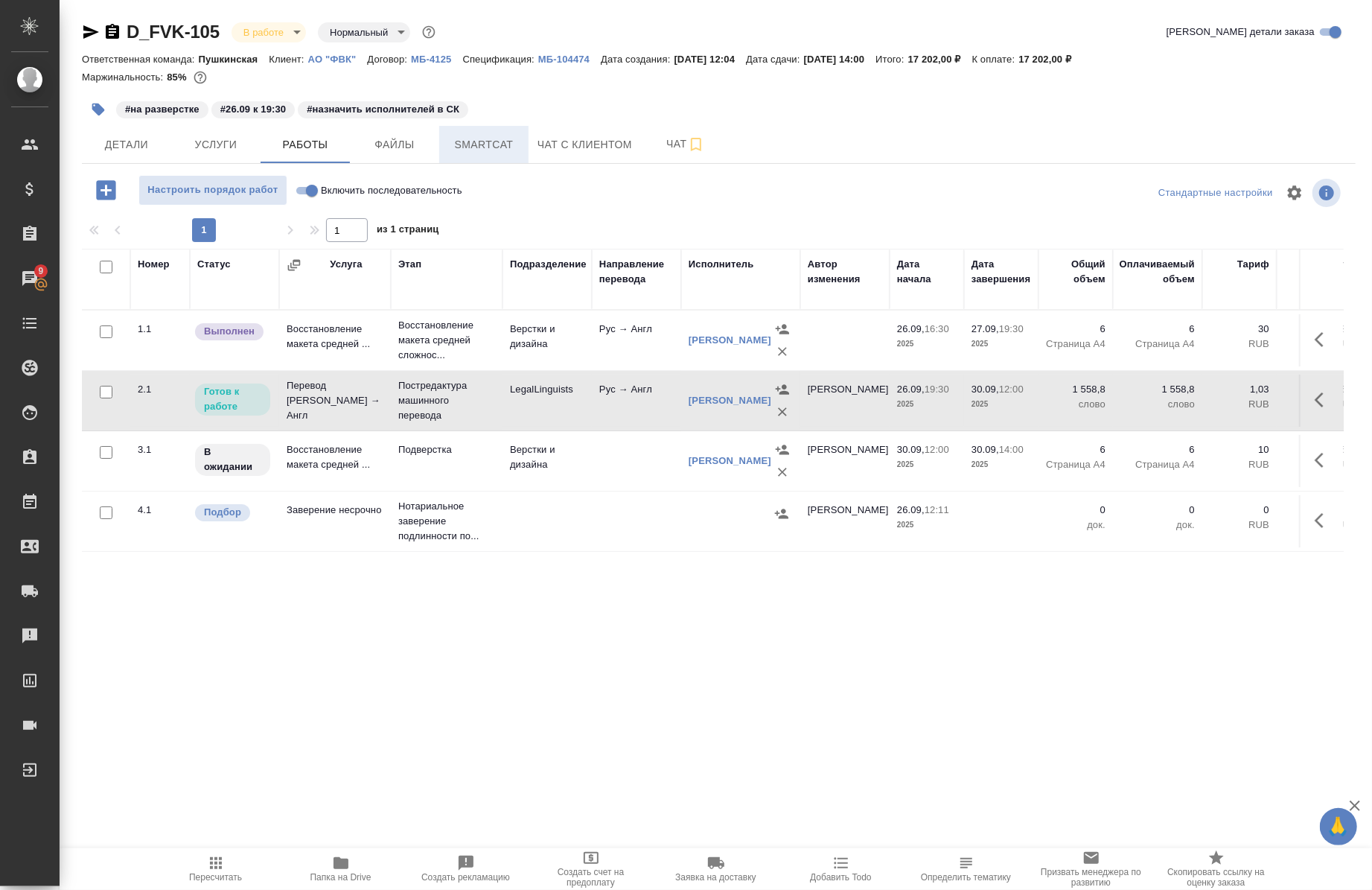
click at [459, 140] on span "Smartcat" at bounding box center [483, 145] width 71 height 19
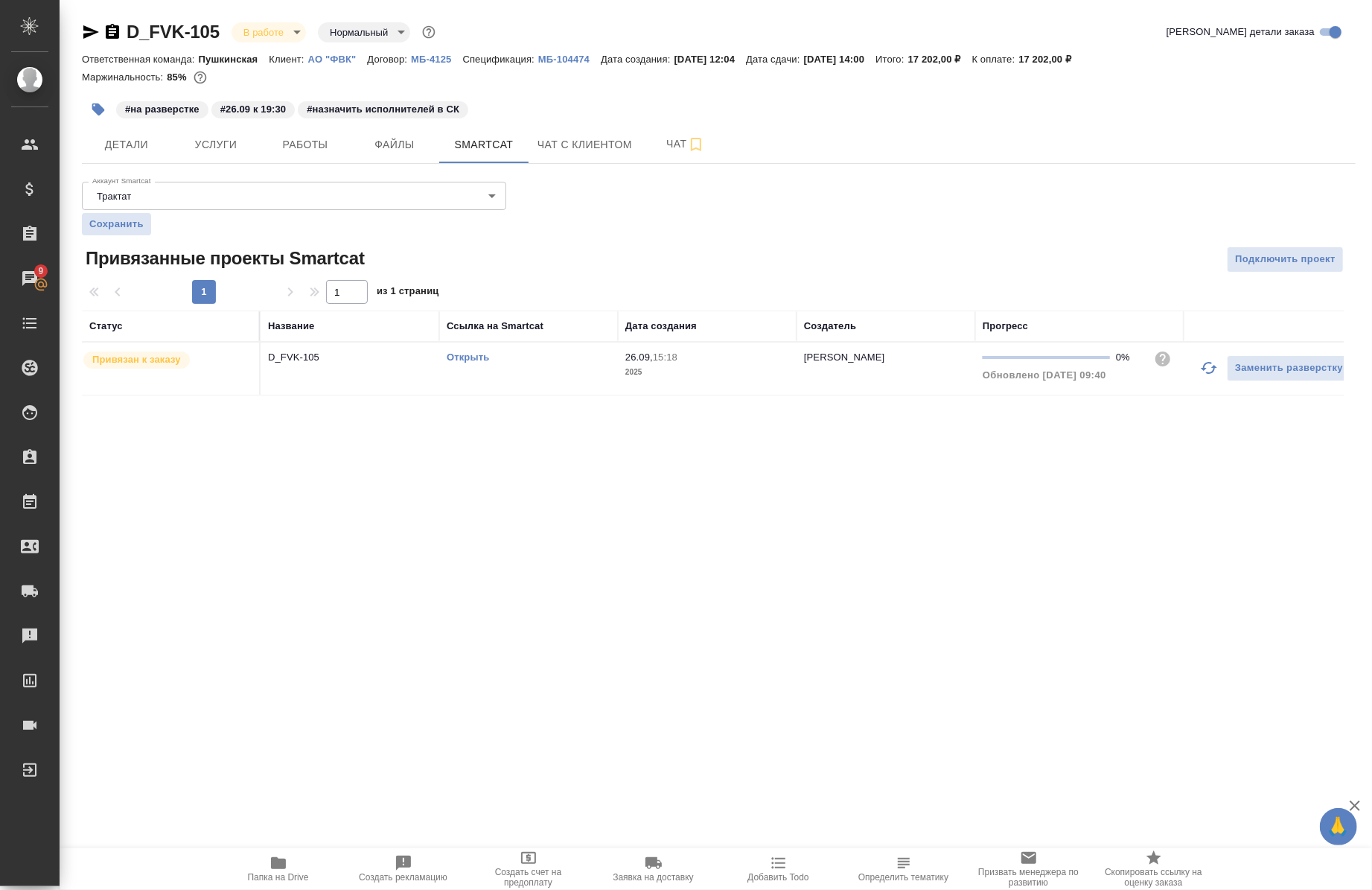
click at [457, 347] on td "Открыть" at bounding box center [528, 369] width 179 height 52
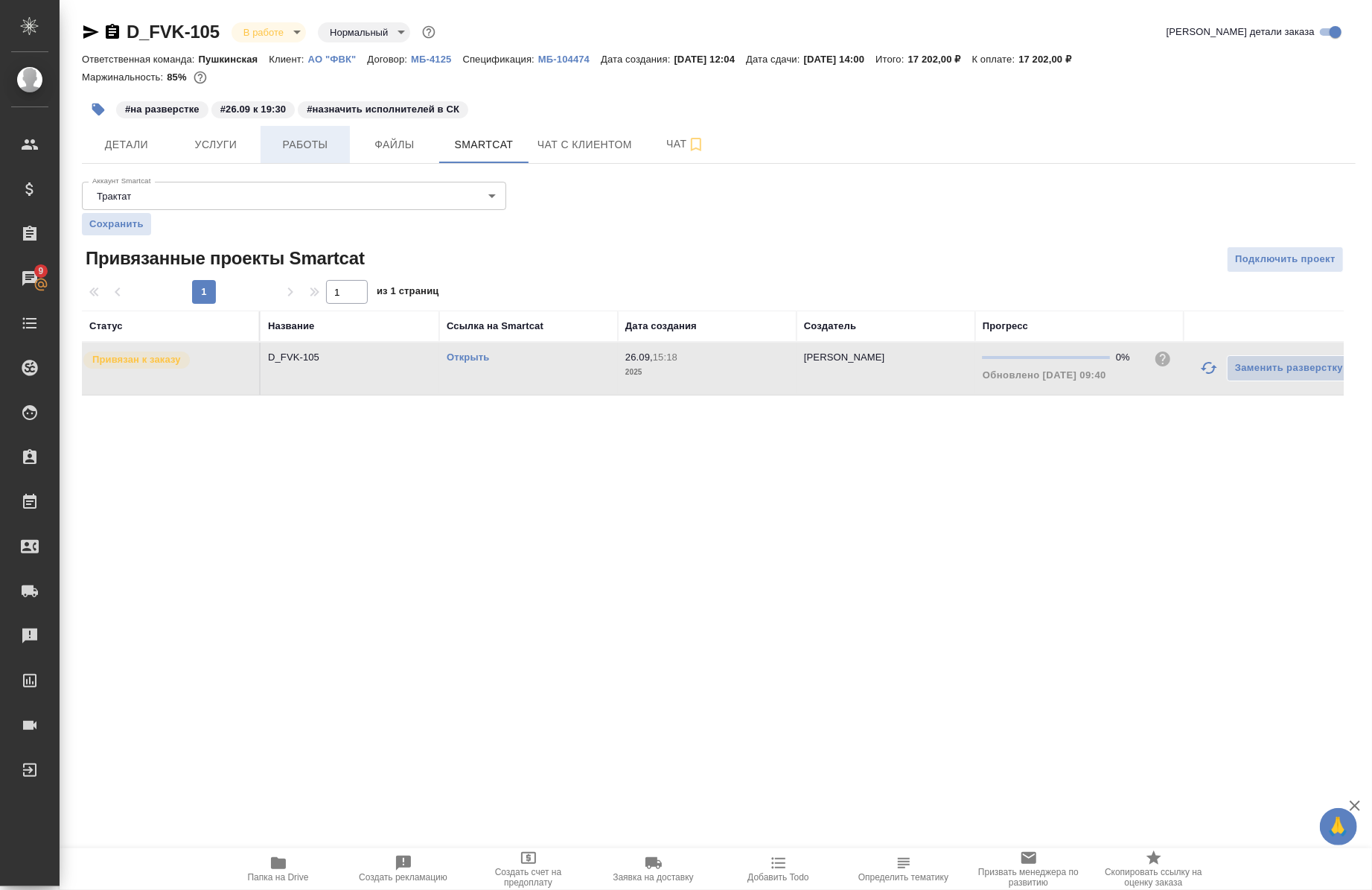
click at [283, 139] on span "Работы" at bounding box center [304, 145] width 71 height 19
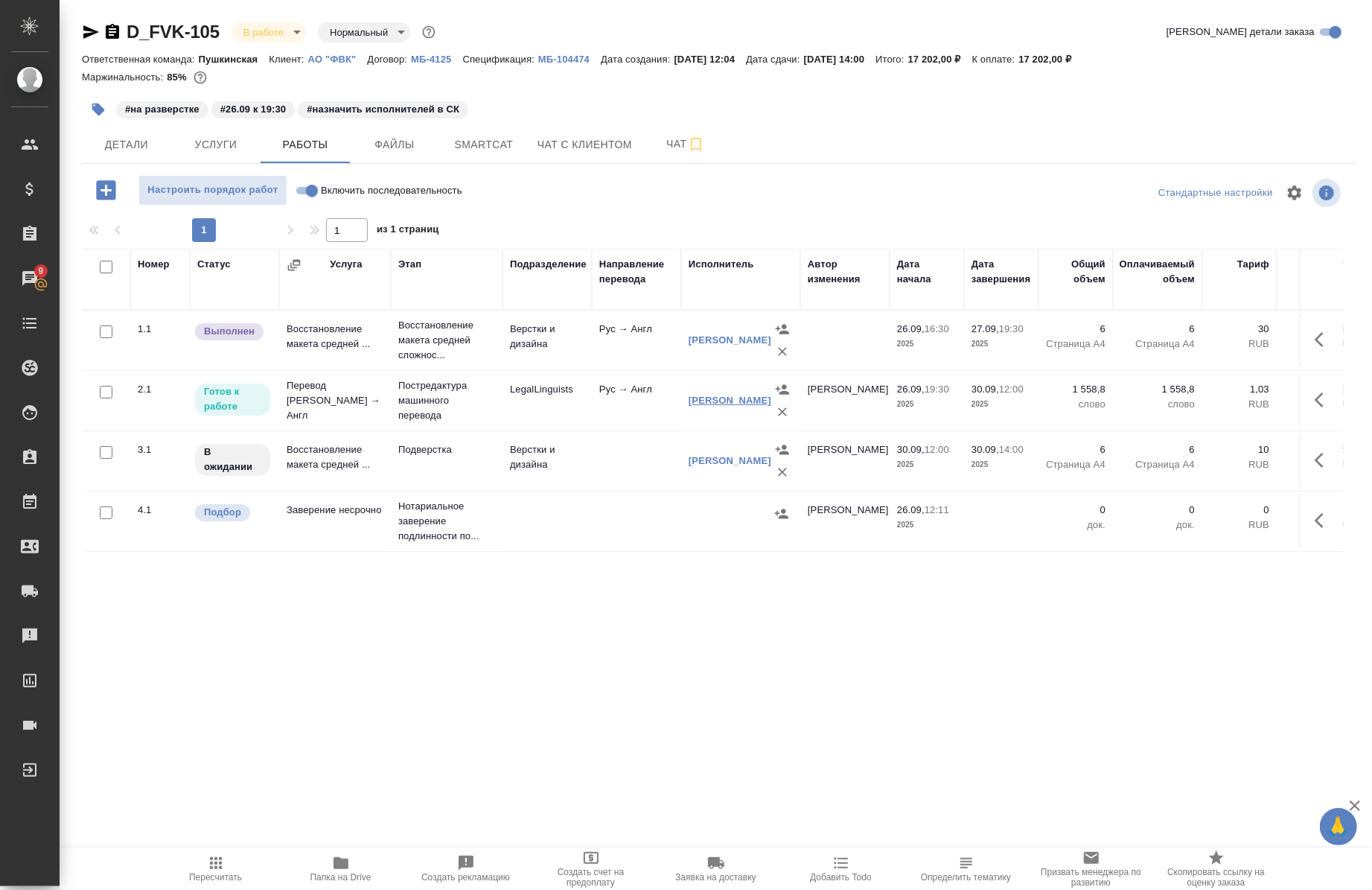
click at [701, 397] on link "[PERSON_NAME]" at bounding box center [731, 400] width 83 height 11
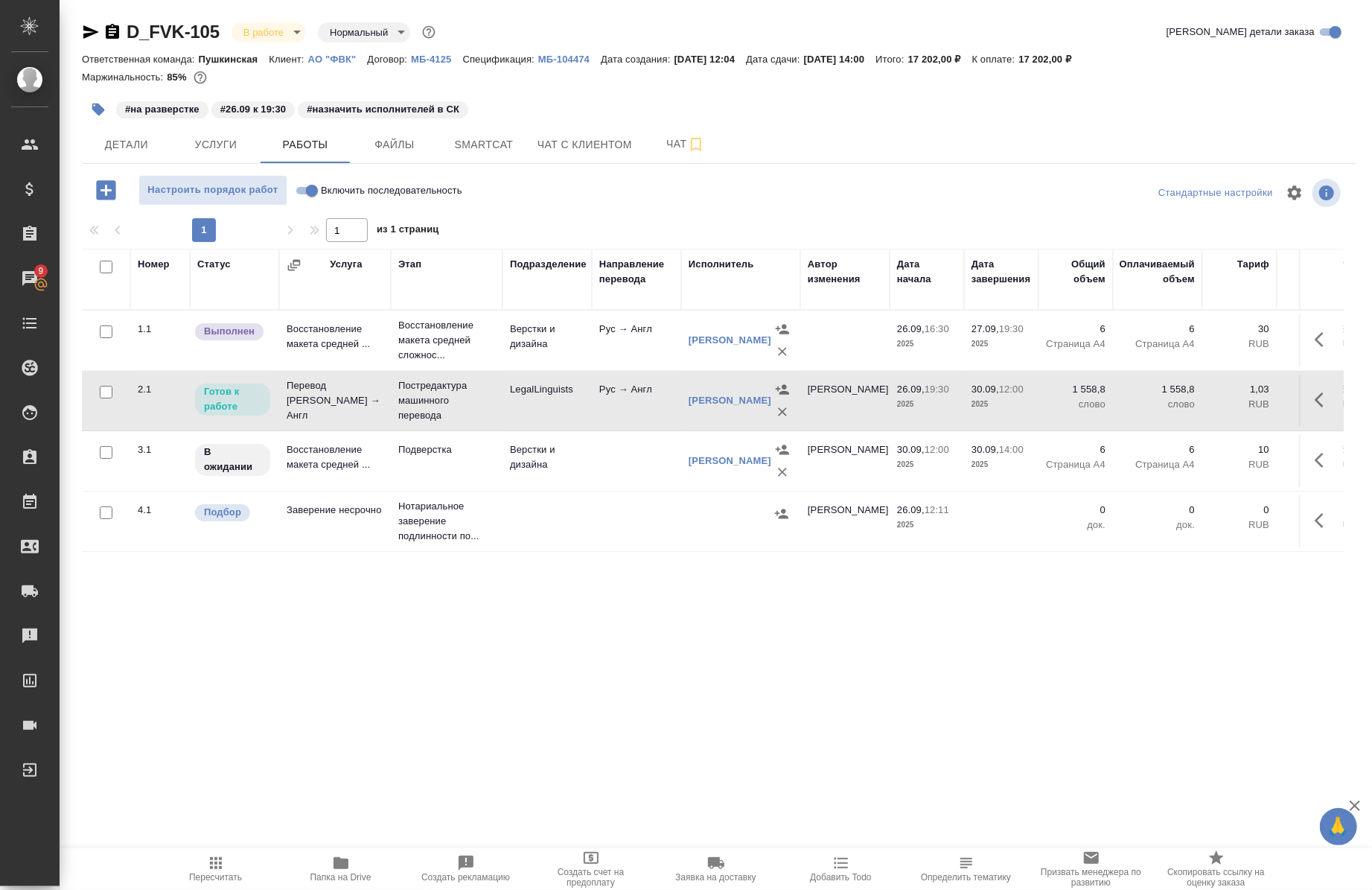
click at [109, 35] on icon "button" at bounding box center [113, 33] width 18 height 18
click at [494, 137] on span "Smartcat" at bounding box center [483, 145] width 71 height 19
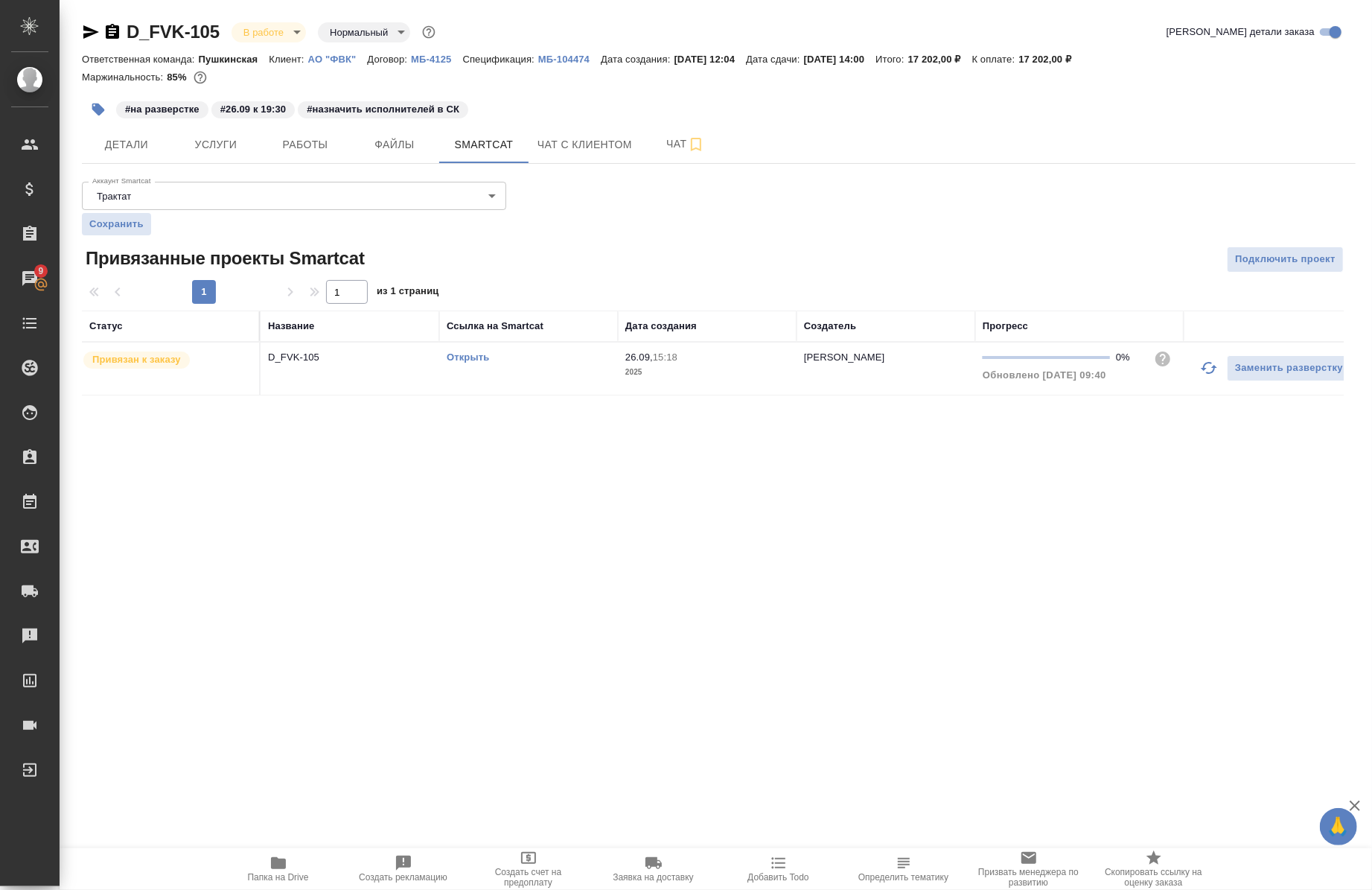
click at [469, 353] on div "Открыть" at bounding box center [528, 357] width 163 height 14
click at [469, 353] on link "Открыть" at bounding box center [468, 357] width 42 height 11
click at [477, 354] on link "Открыть" at bounding box center [468, 357] width 42 height 11
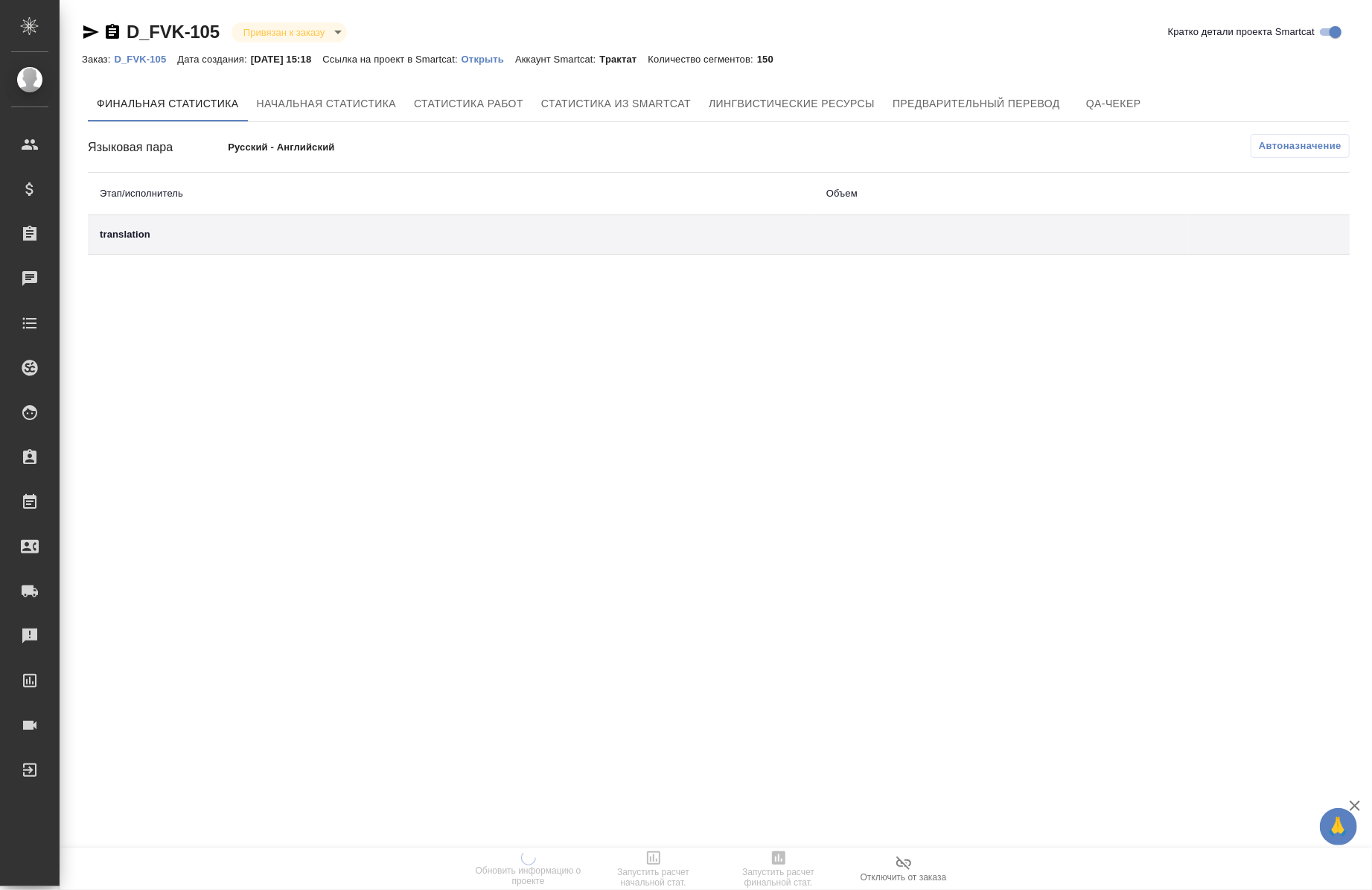
click at [497, 61] on p "Открыть" at bounding box center [488, 59] width 53 height 11
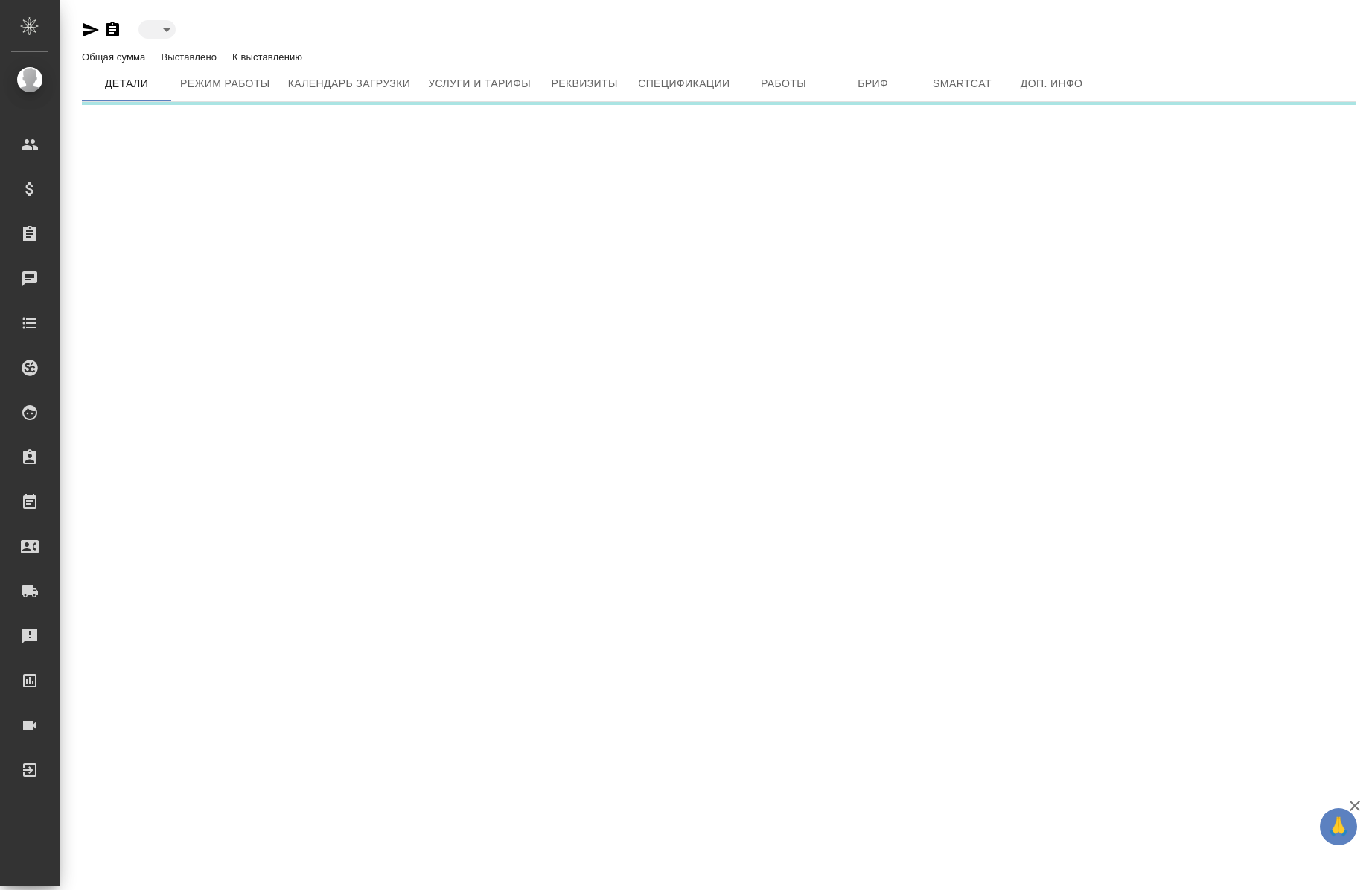
type input "active"
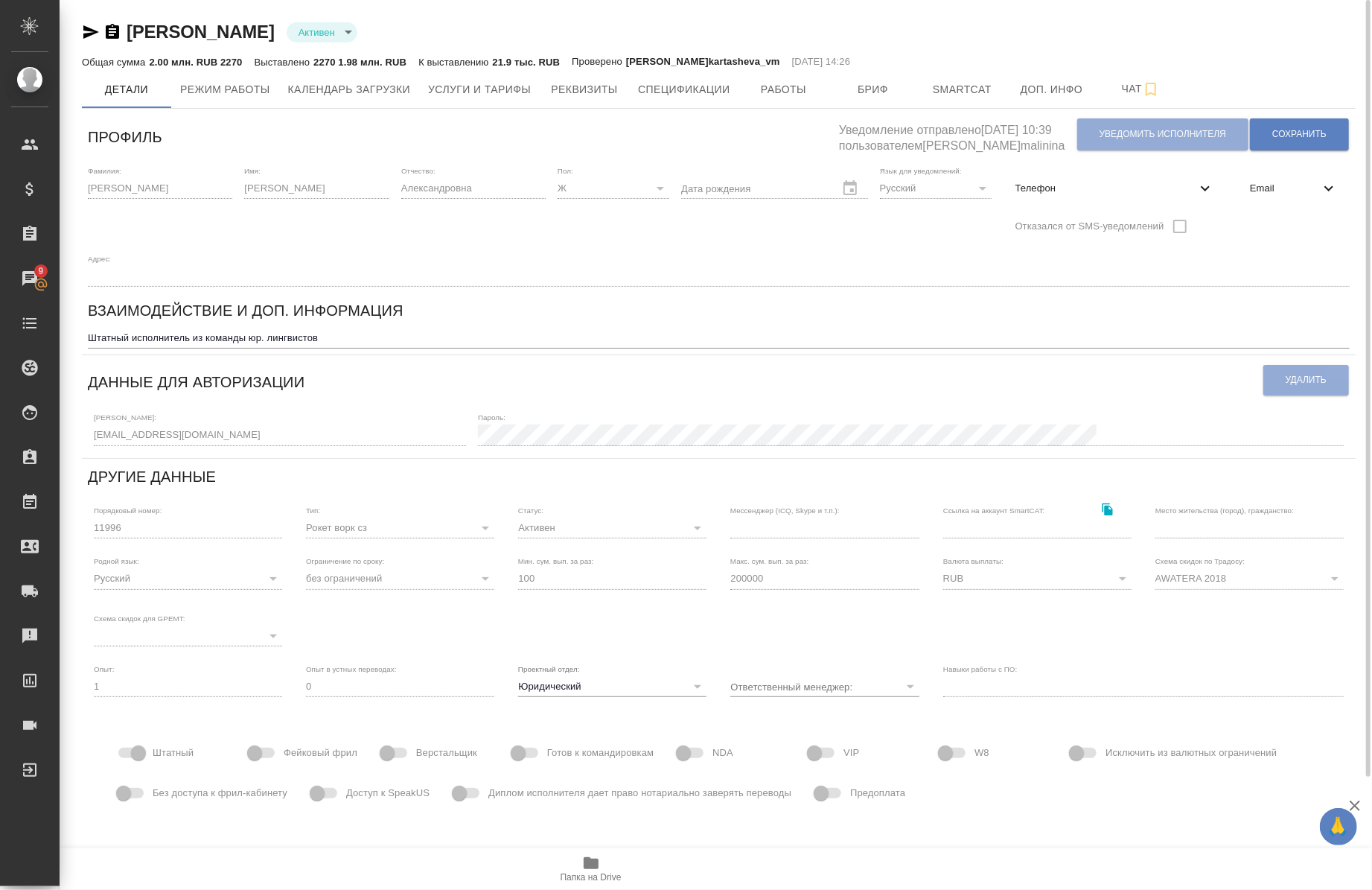
click at [1296, 191] on span "Email" at bounding box center [1284, 188] width 70 height 14
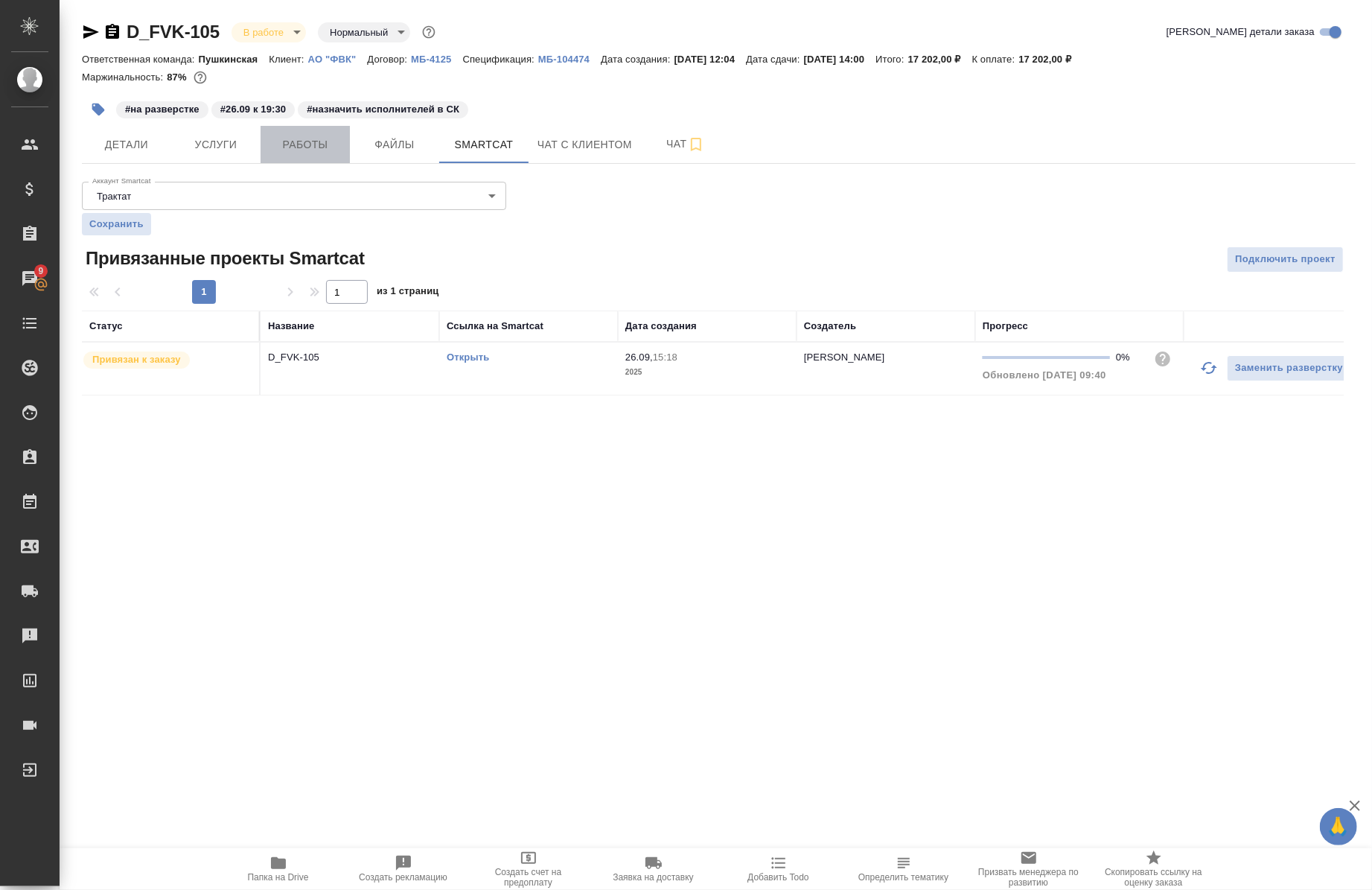
click at [316, 145] on span "Работы" at bounding box center [304, 145] width 71 height 19
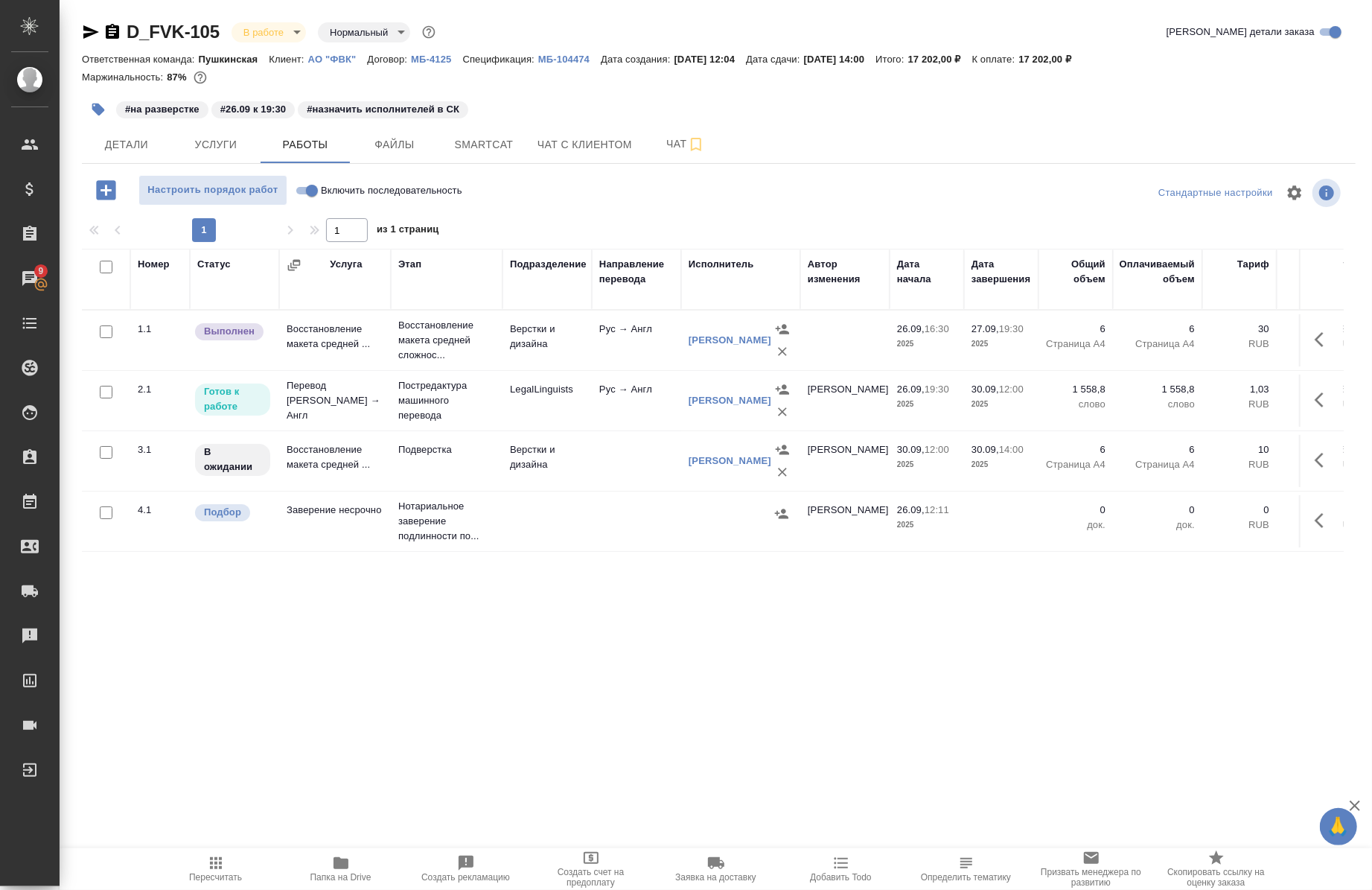
click at [404, 180] on label "Включить последовательность" at bounding box center [377, 191] width 172 height 31
click at [339, 182] on input "Включить последовательность" at bounding box center [312, 191] width 53 height 18
checkbox input "true"
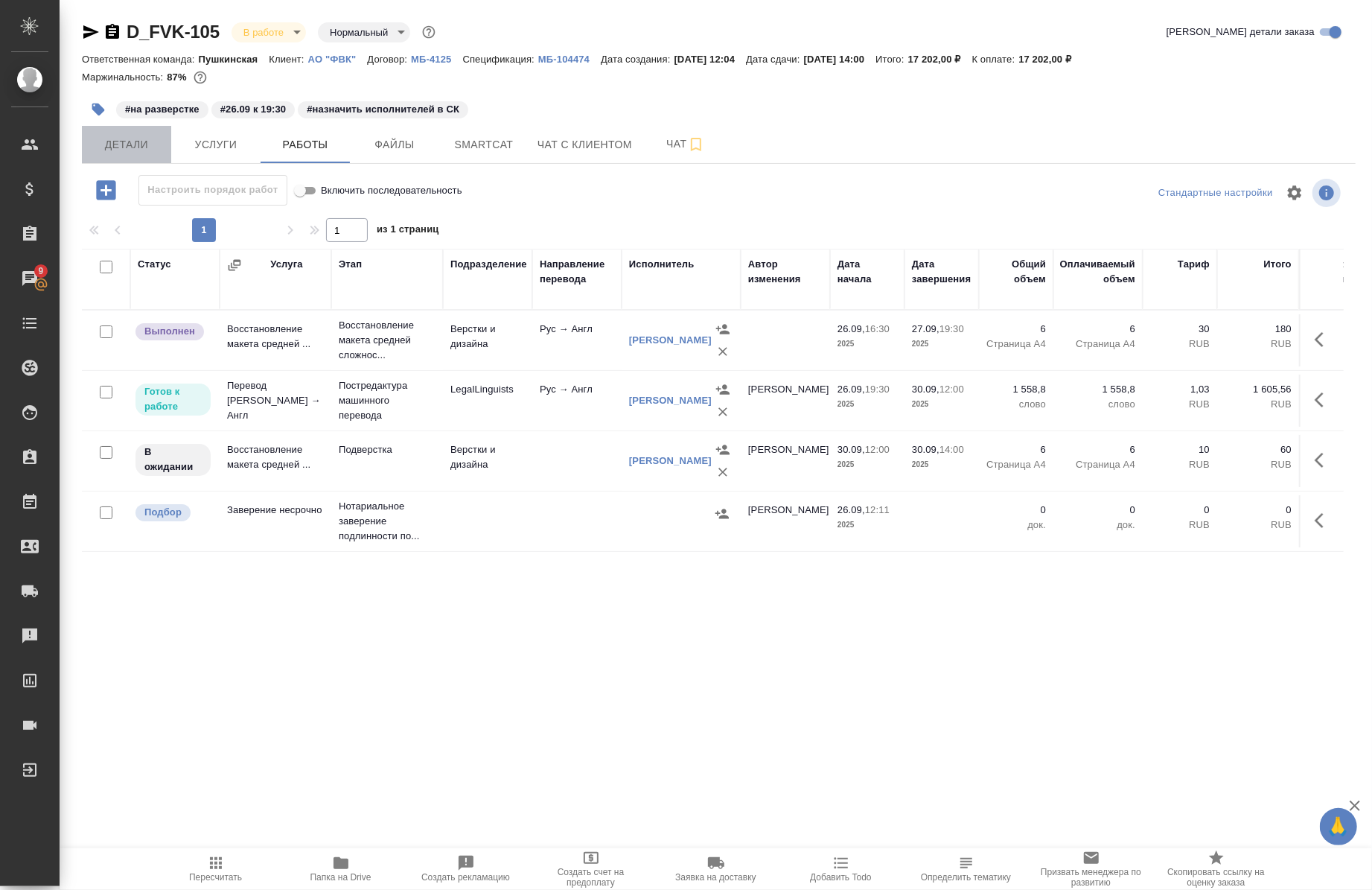
click at [107, 155] on button "Детали" at bounding box center [126, 144] width 89 height 37
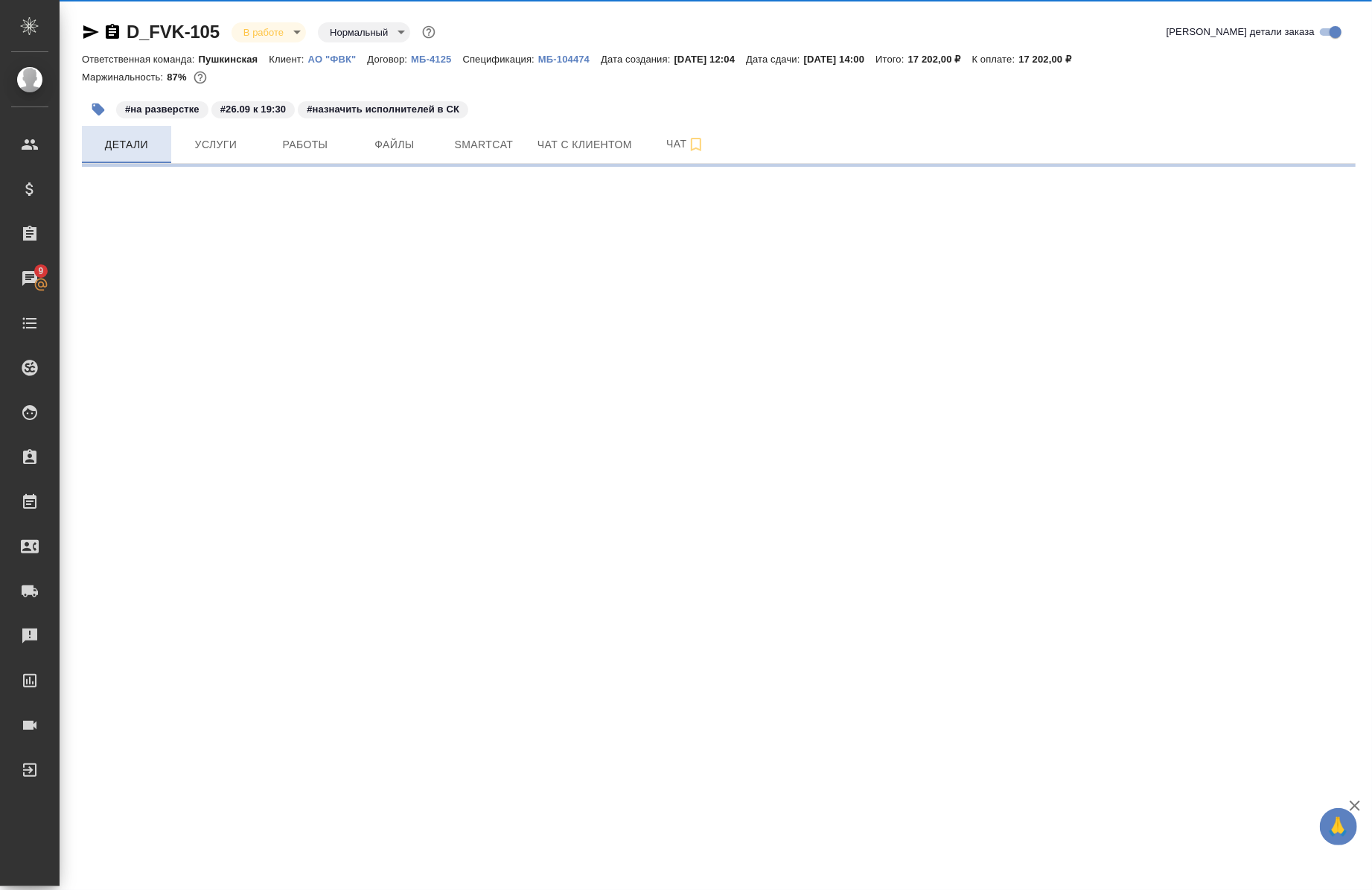
select select "RU"
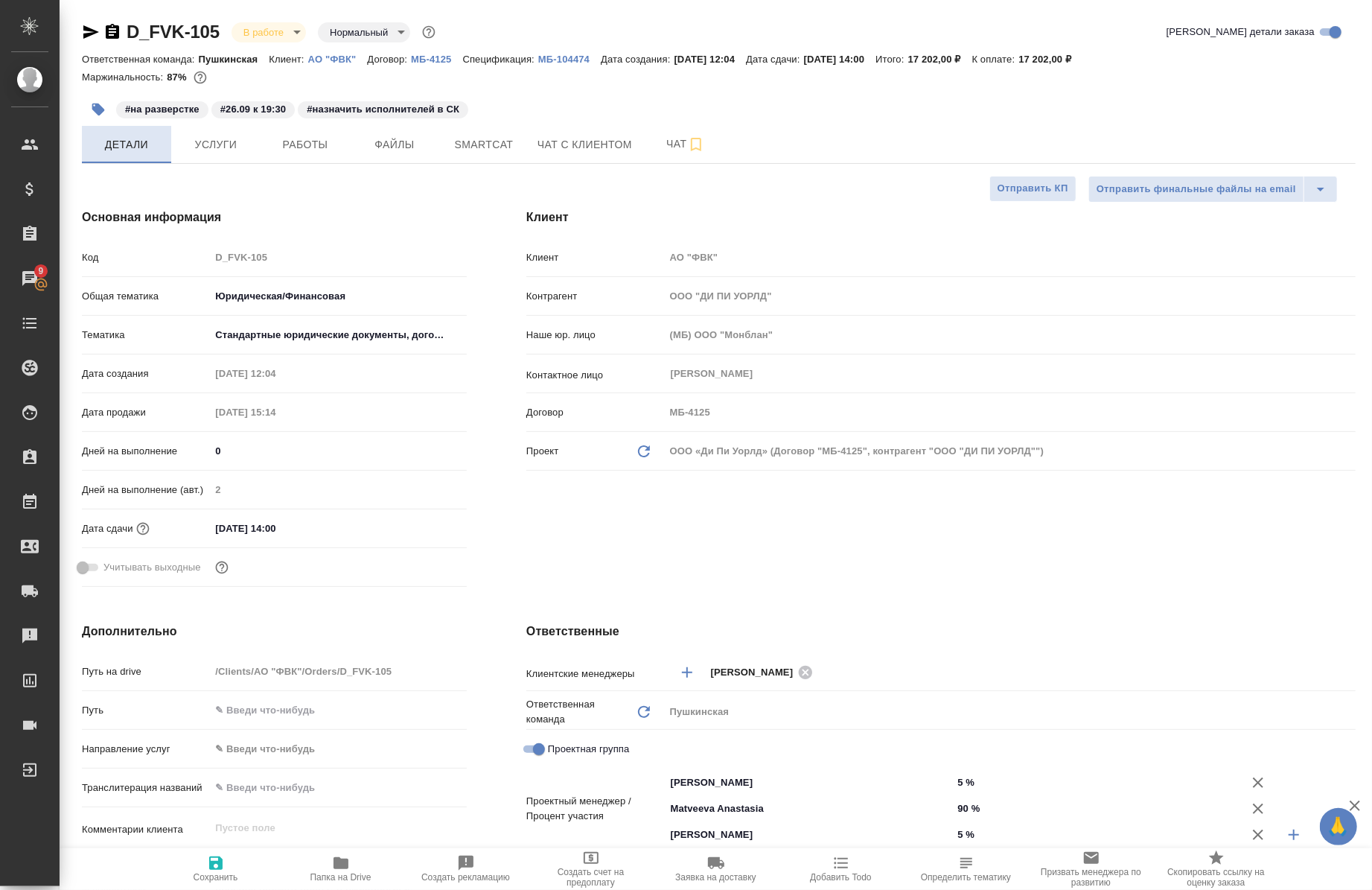
type textarea "x"
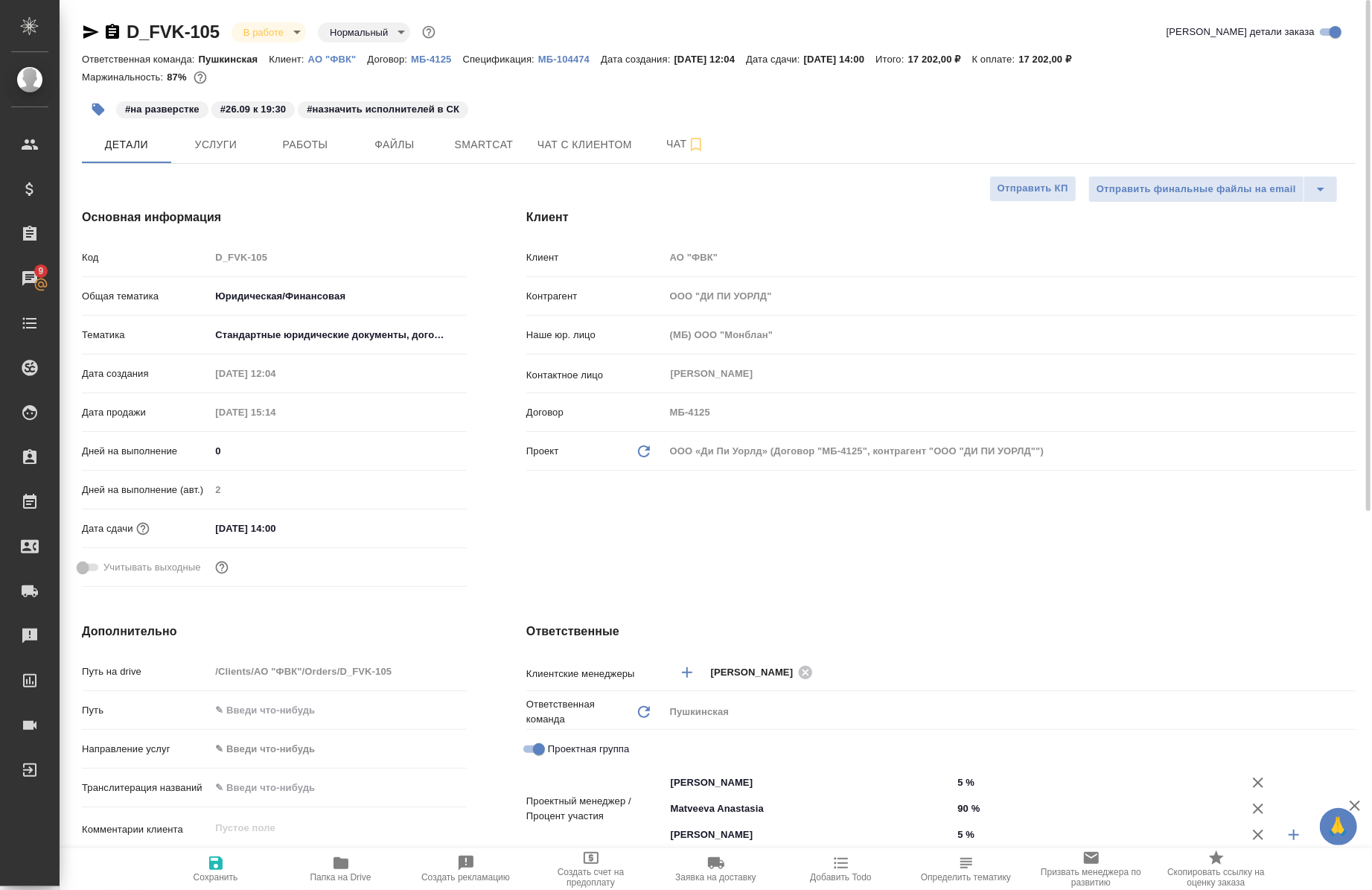
type textarea "x"
click at [217, 152] on span "Услуги" at bounding box center [215, 145] width 71 height 19
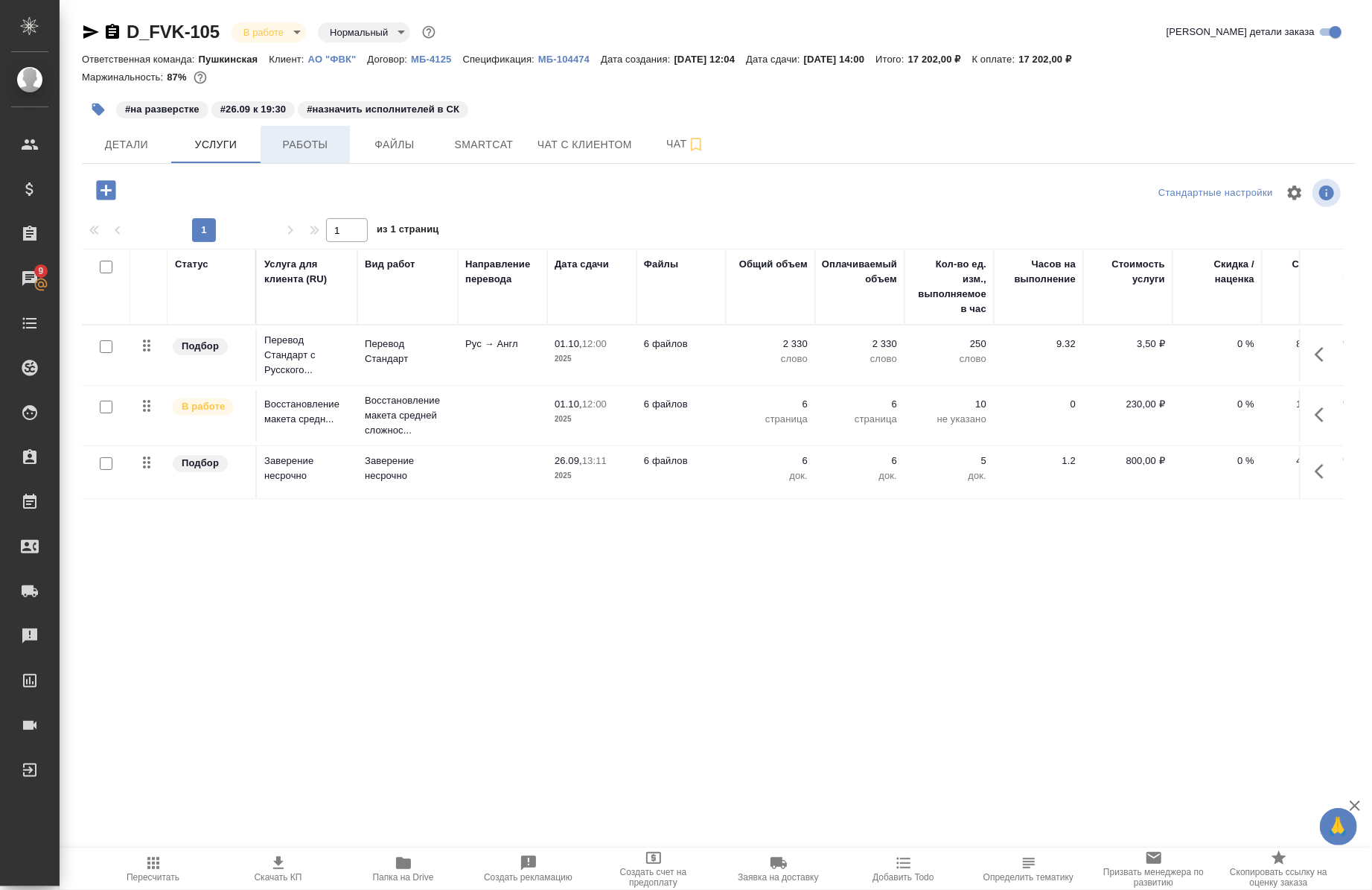
click at [326, 129] on button "Работы" at bounding box center [305, 144] width 89 height 37
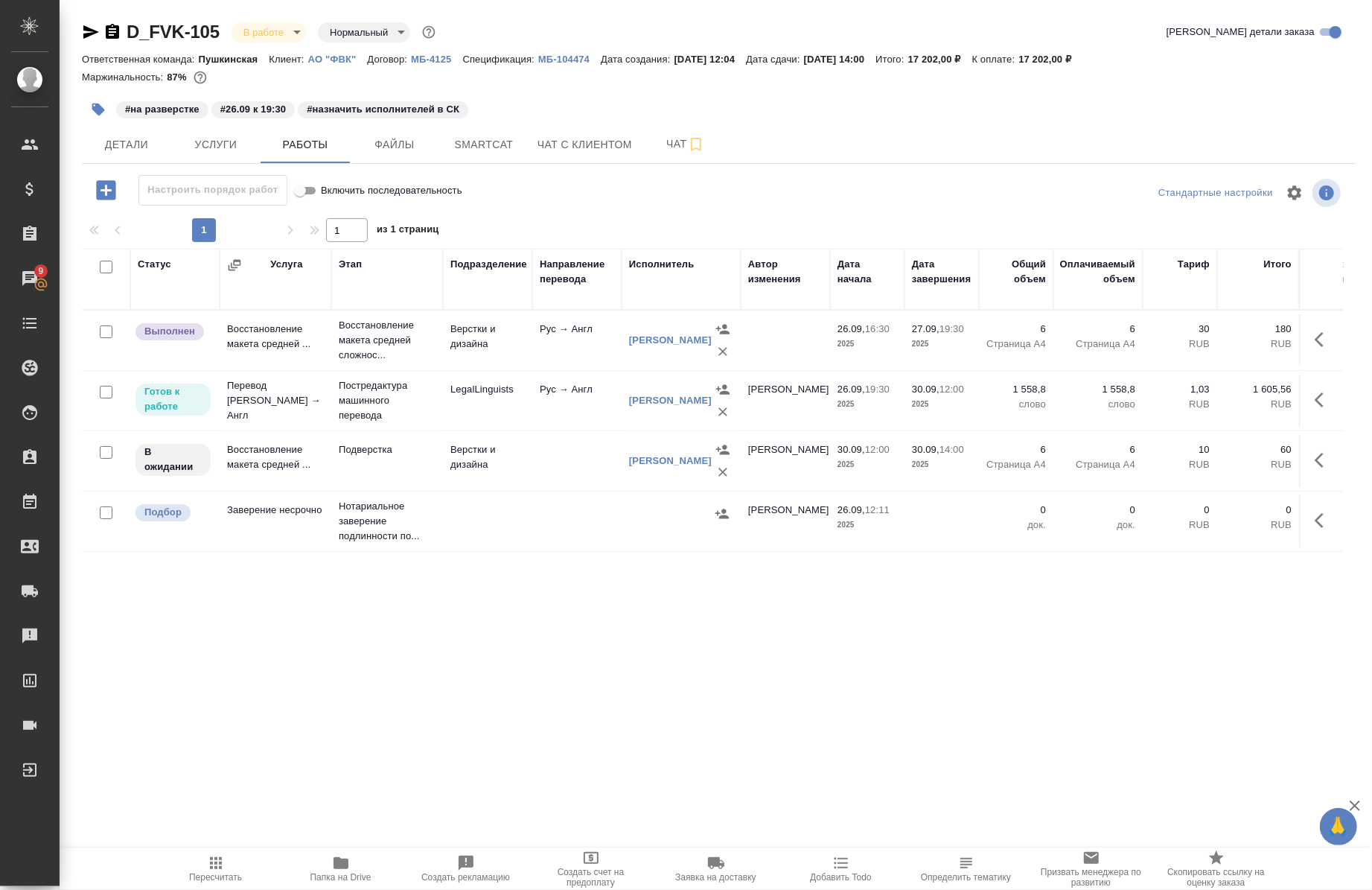
click at [91, 117] on icon "button" at bounding box center [98, 109] width 14 height 14
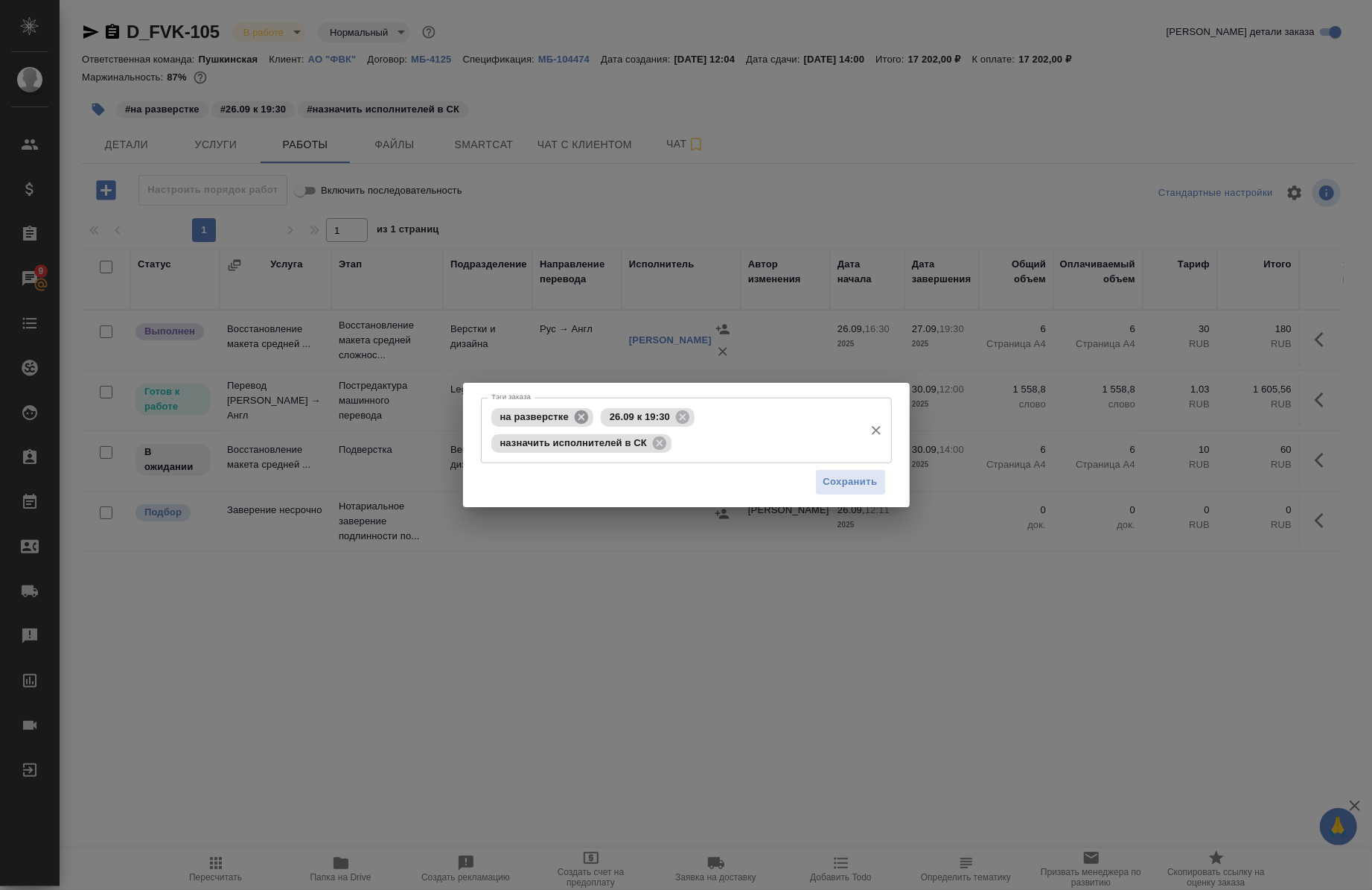
click at [577, 422] on icon at bounding box center [582, 417] width 16 height 16
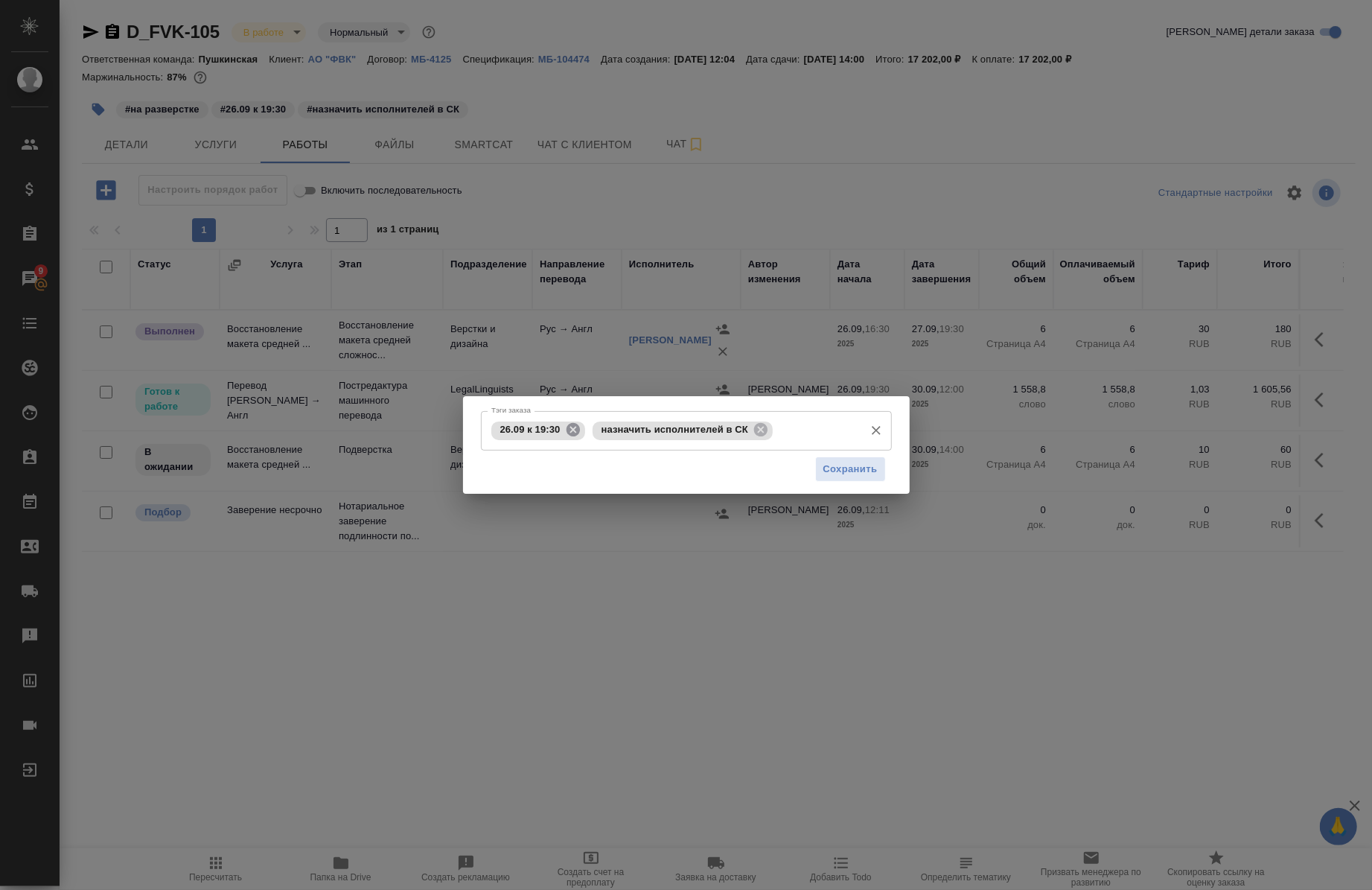
click at [575, 422] on icon at bounding box center [574, 430] width 16 height 16
click at [654, 432] on icon at bounding box center [659, 429] width 14 height 14
click at [648, 432] on input "Тэги заказа" at bounding box center [672, 430] width 369 height 25
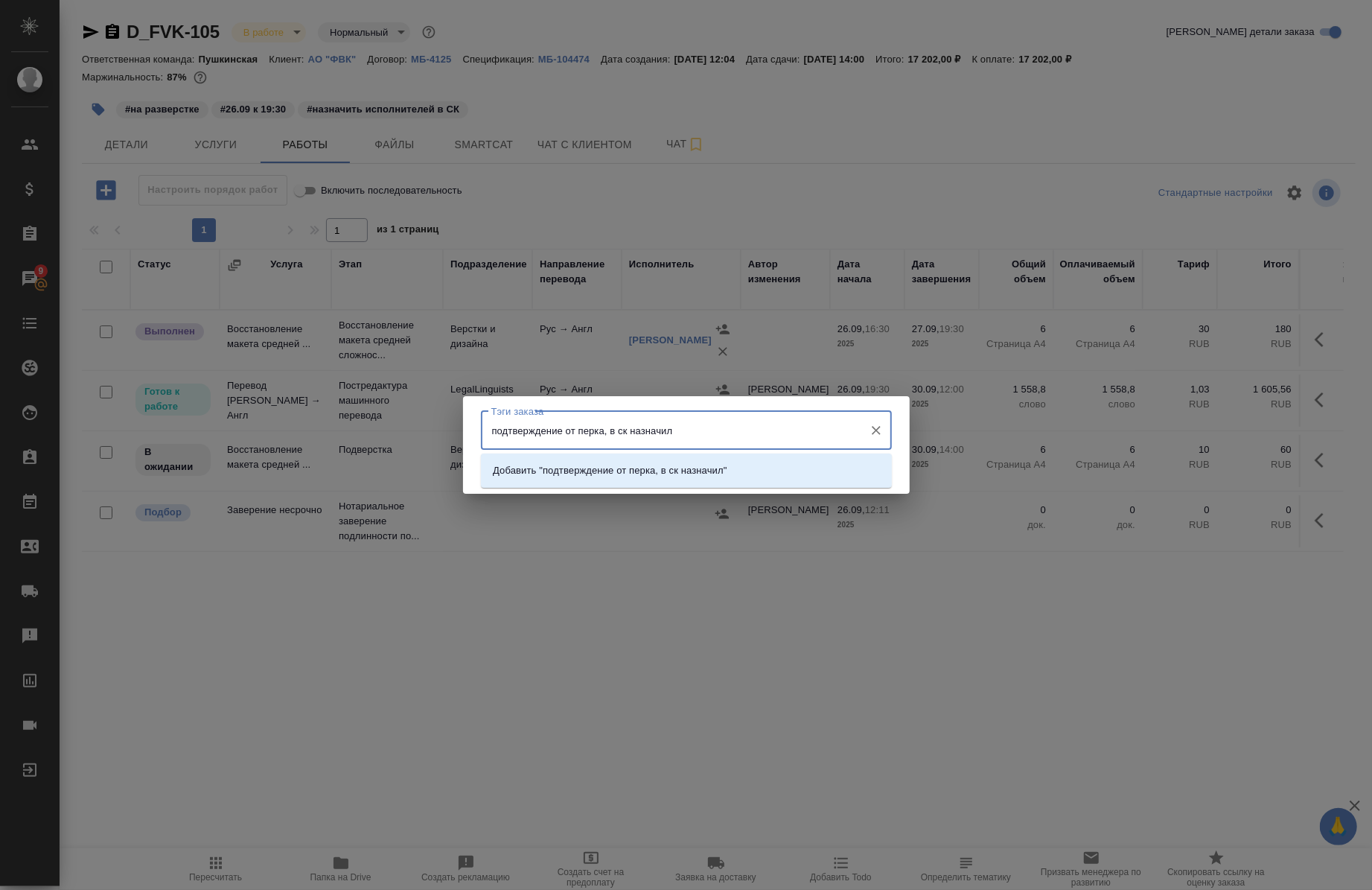
type input "подтверждение от перка, в ск назначила"
click at [629, 470] on p "Добавить "подтверждение от перка, в ск назначила"" at bounding box center [612, 471] width 239 height 14
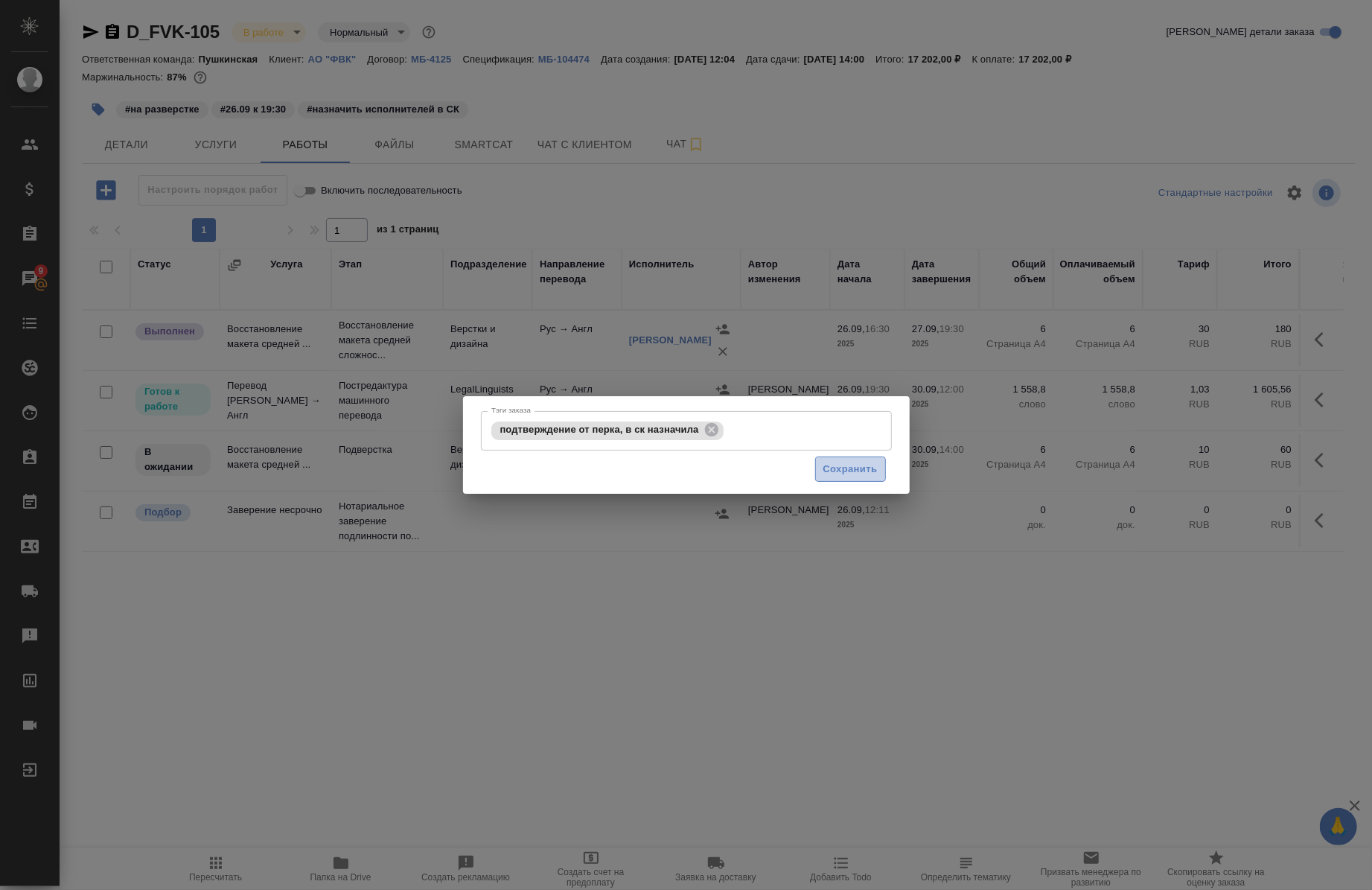
click at [835, 477] on span "Сохранить" at bounding box center [851, 469] width 54 height 17
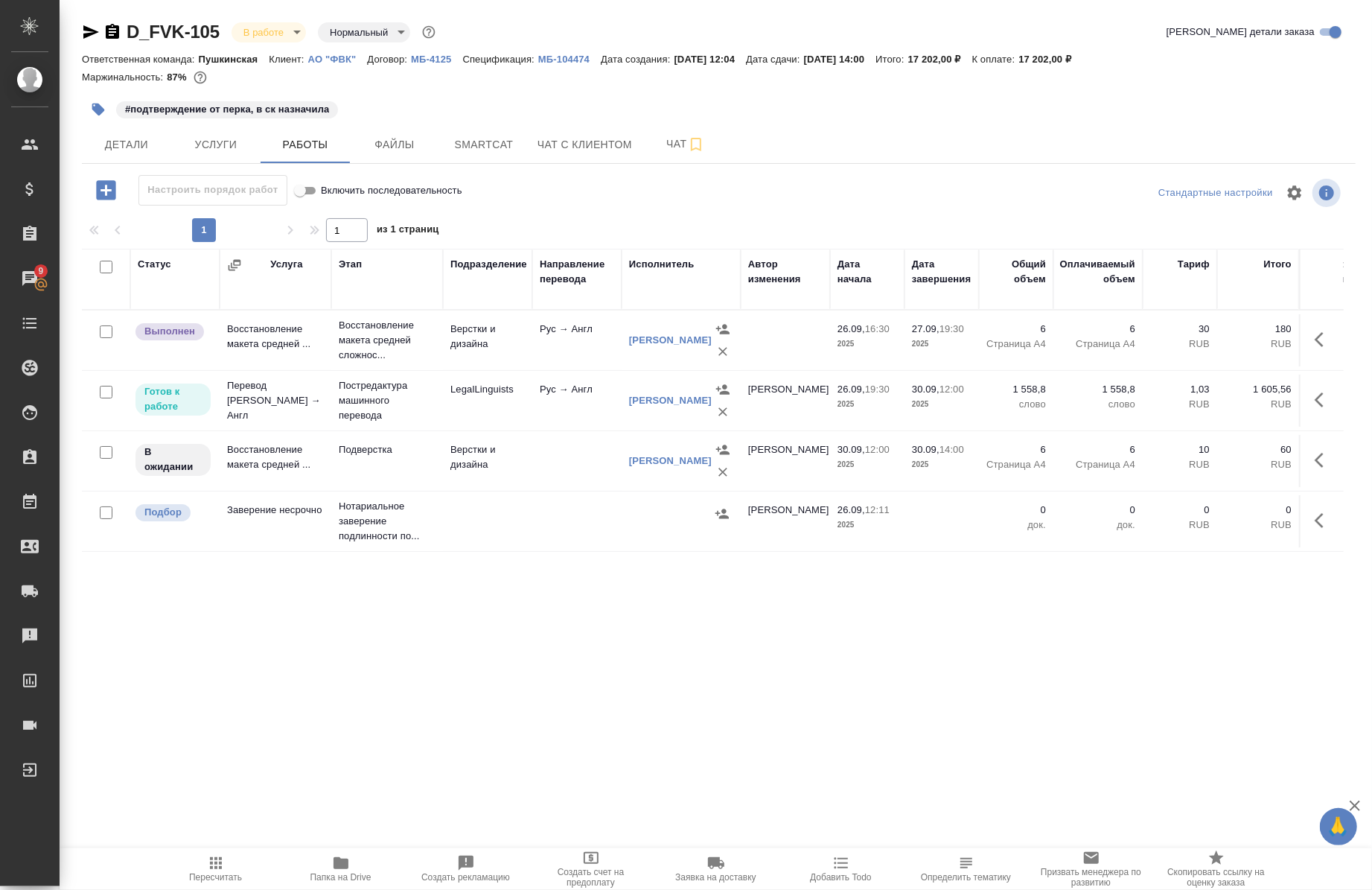
click at [369, 716] on div "Статус Услуга Этап Подразделение Направление перевода Исполнитель Автор изменен…" at bounding box center [713, 621] width 1262 height 745
click at [498, 145] on span "Smartcat" at bounding box center [483, 145] width 71 height 19
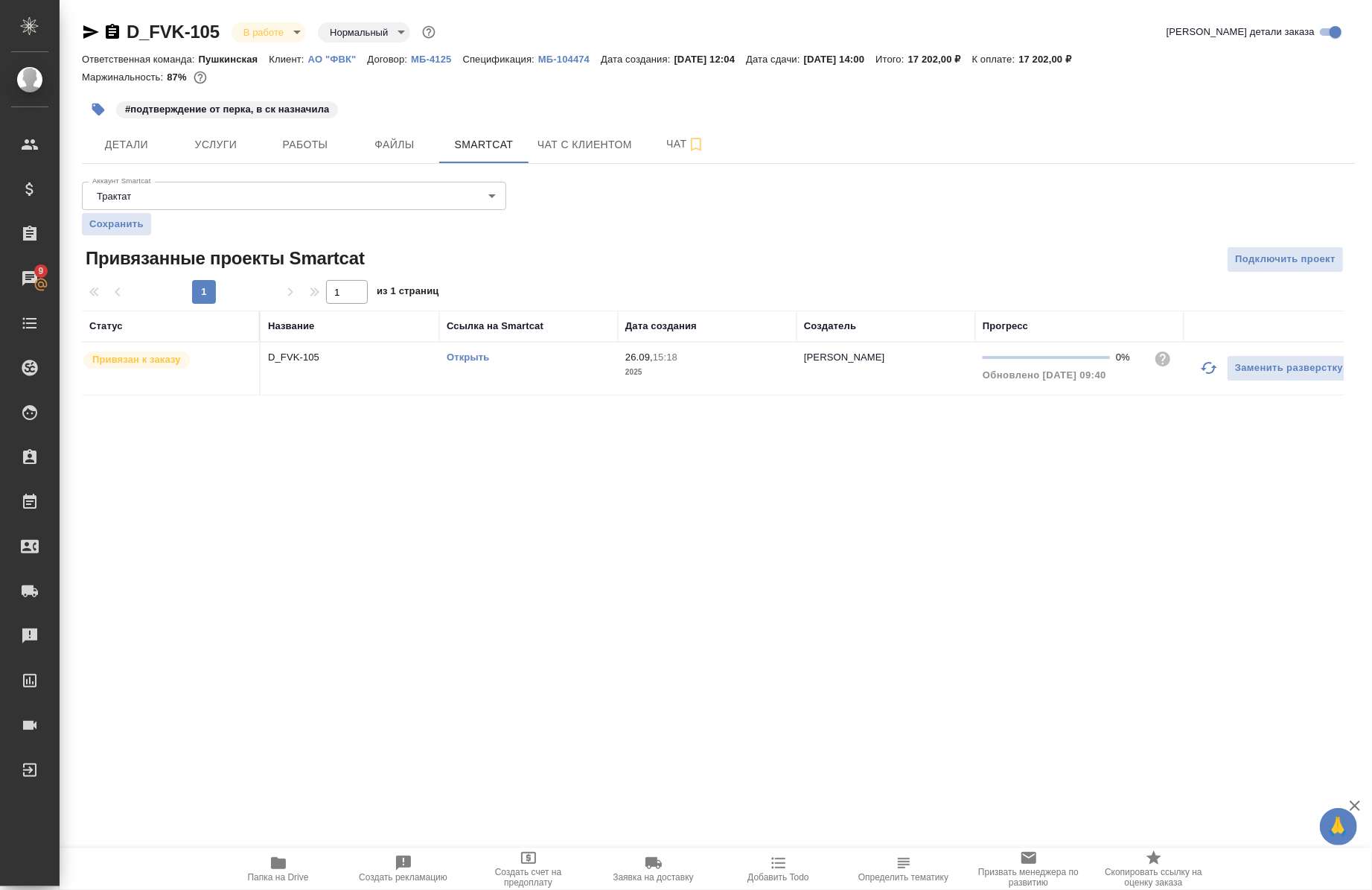
click at [486, 358] on link "Открыть" at bounding box center [468, 357] width 42 height 11
click at [464, 359] on link "Открыть" at bounding box center [468, 357] width 42 height 11
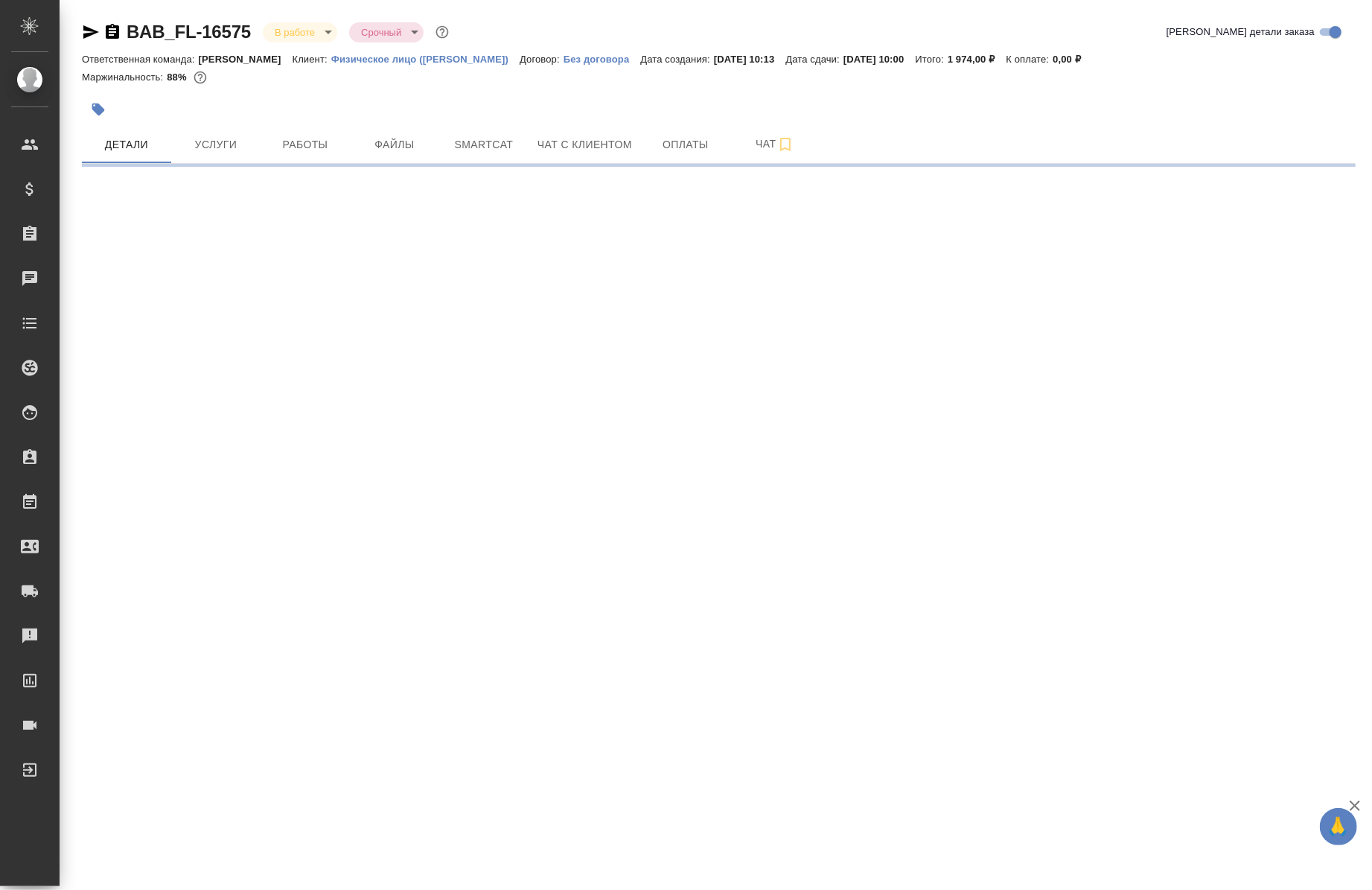
select select "RU"
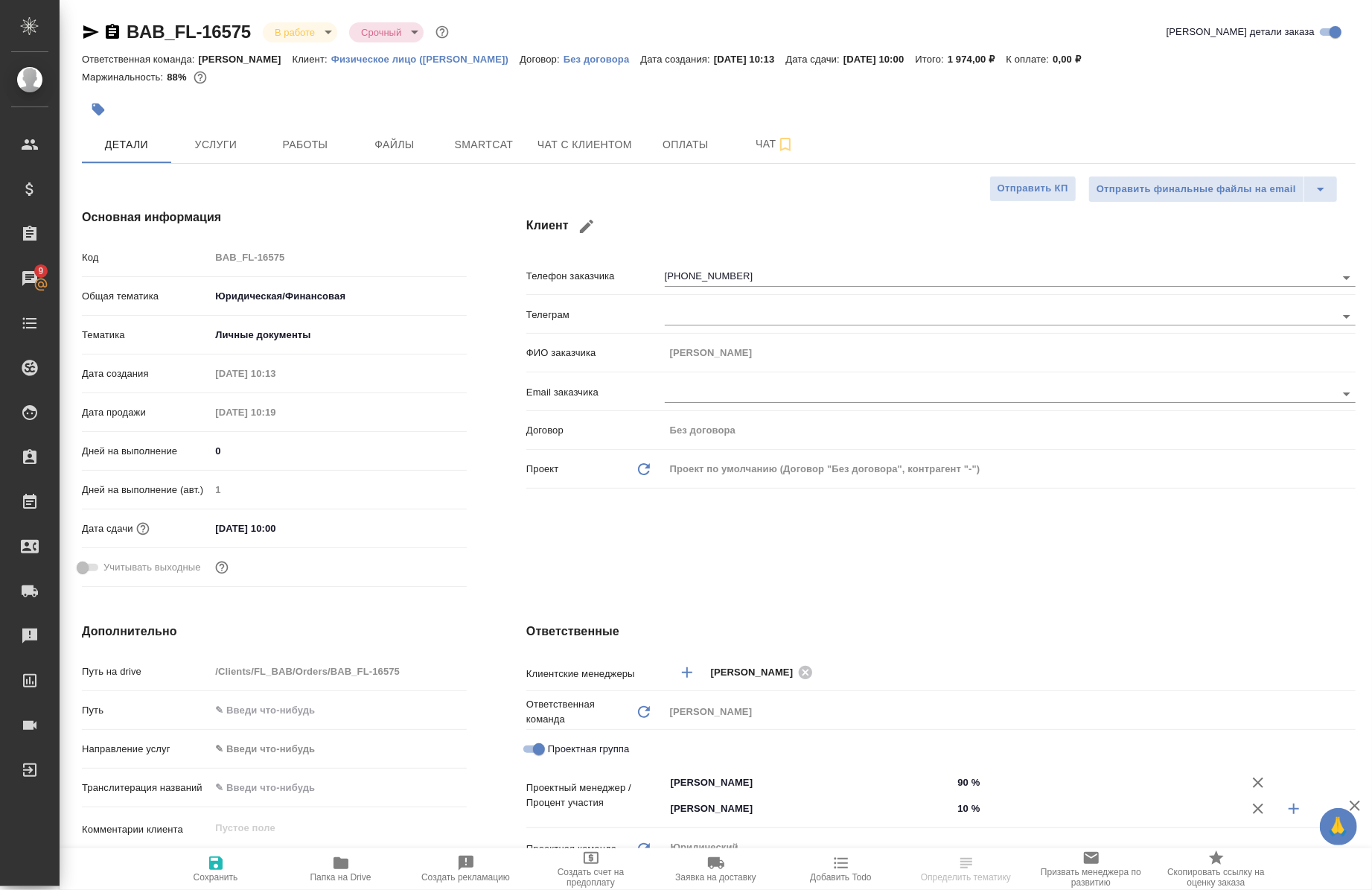
type textarea "x"
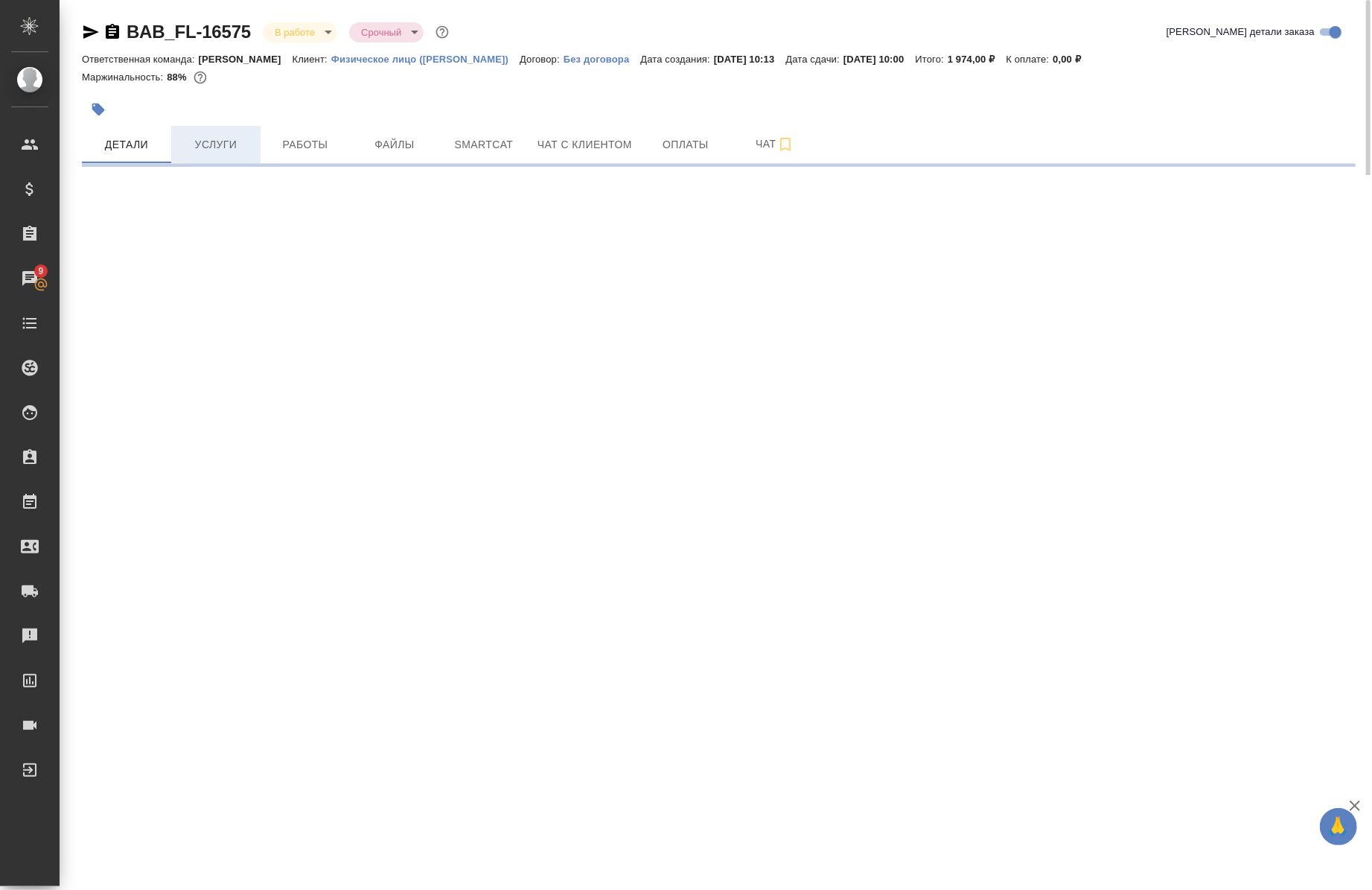
select select "RU"
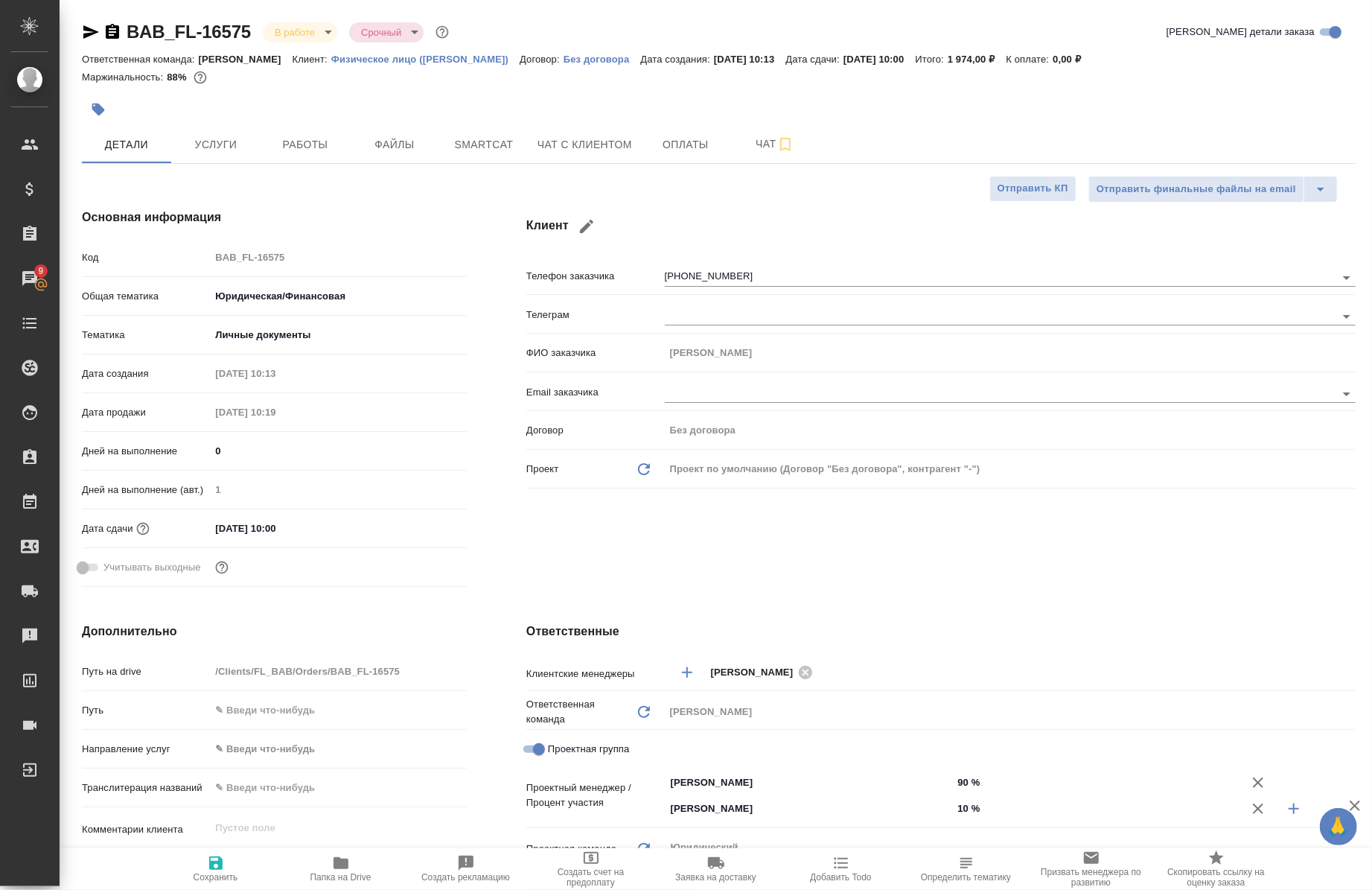
type textarea "x"
click at [212, 142] on span "Услуги" at bounding box center [215, 145] width 71 height 19
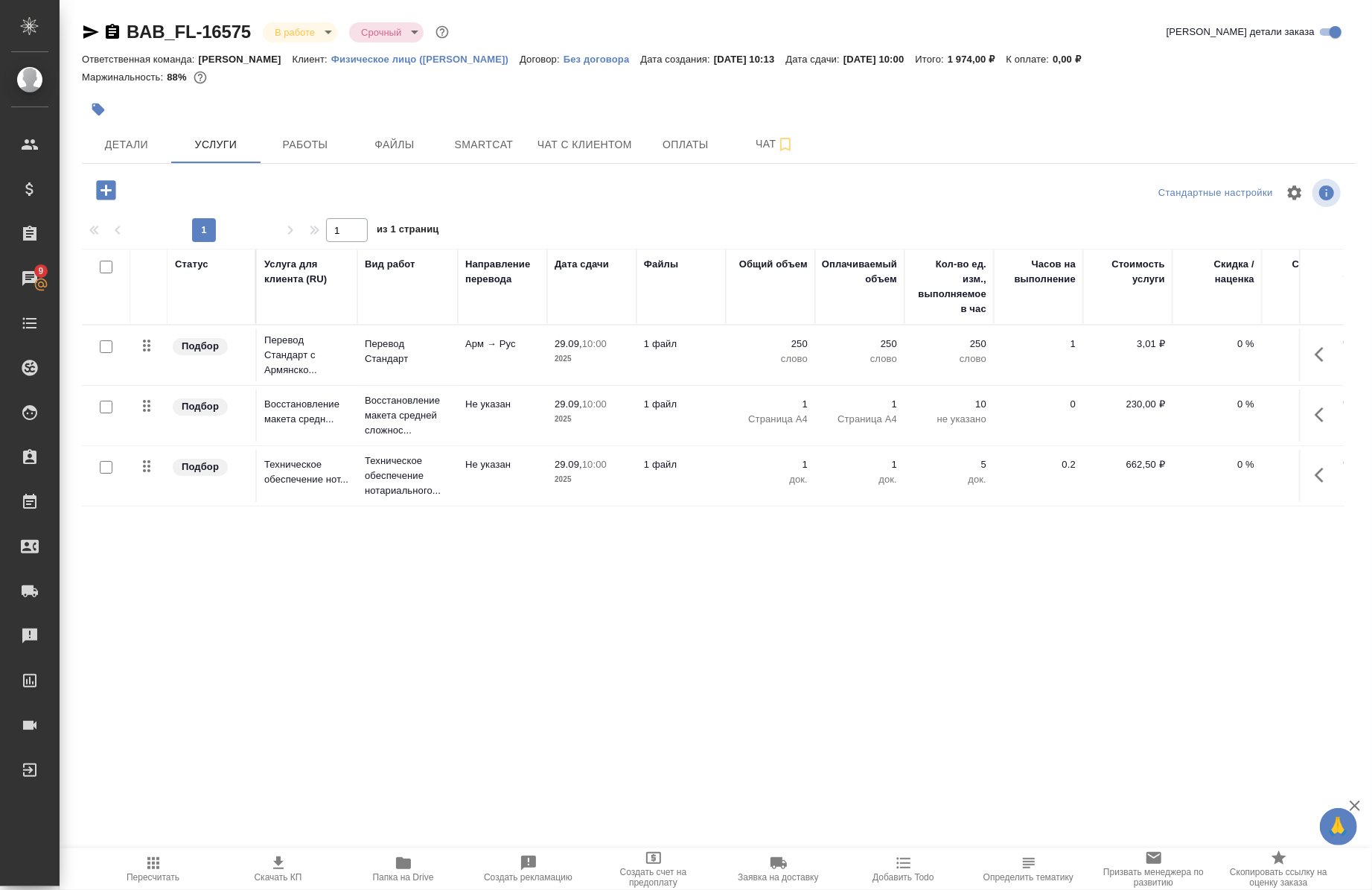
click at [322, 123] on div at bounding box center [507, 109] width 850 height 33
click at [317, 142] on span "Работы" at bounding box center [304, 145] width 71 height 19
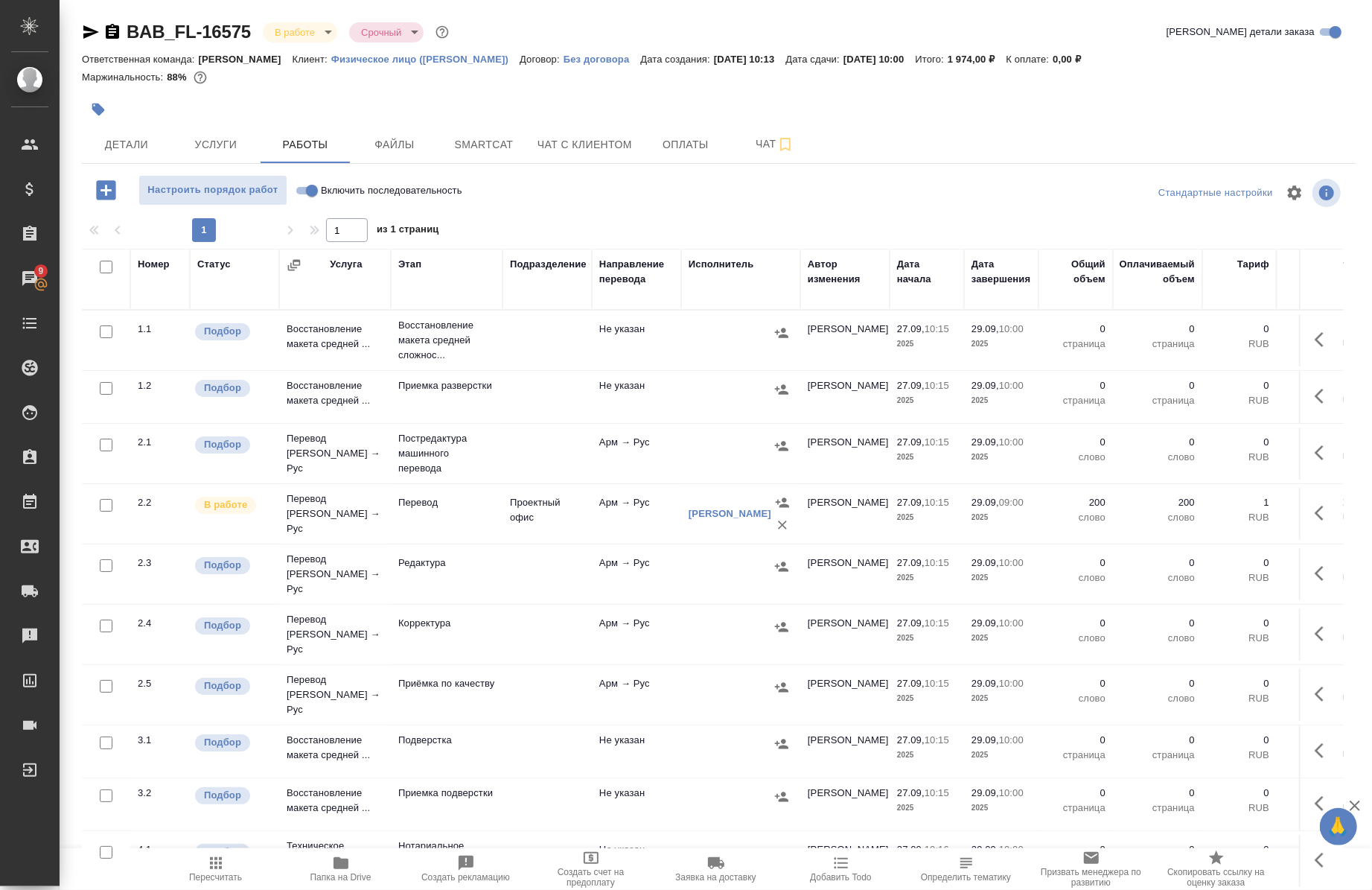
click at [344, 862] on icon "button" at bounding box center [341, 863] width 14 height 12
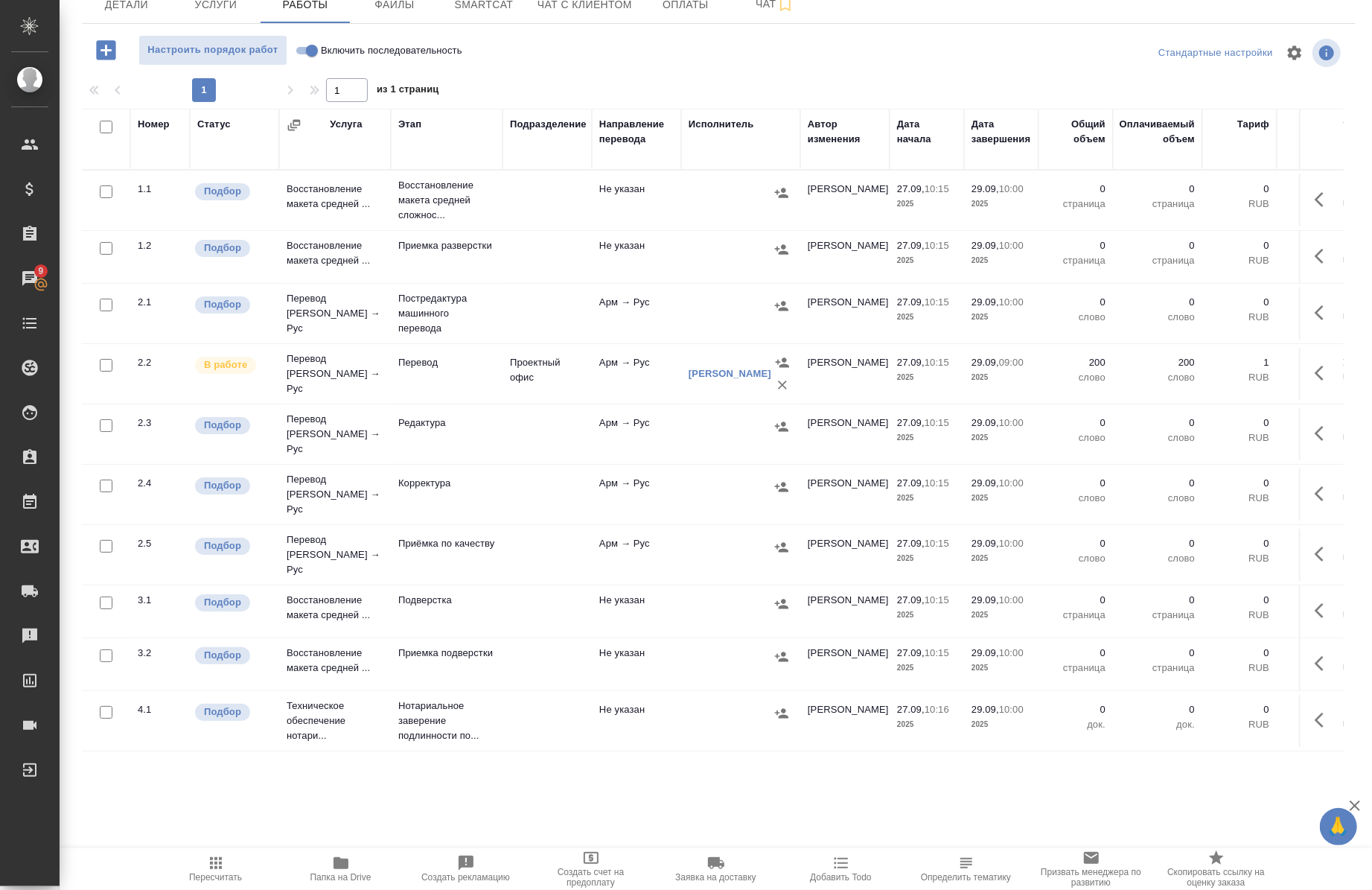
click at [336, 857] on icon "button" at bounding box center [341, 864] width 18 height 18
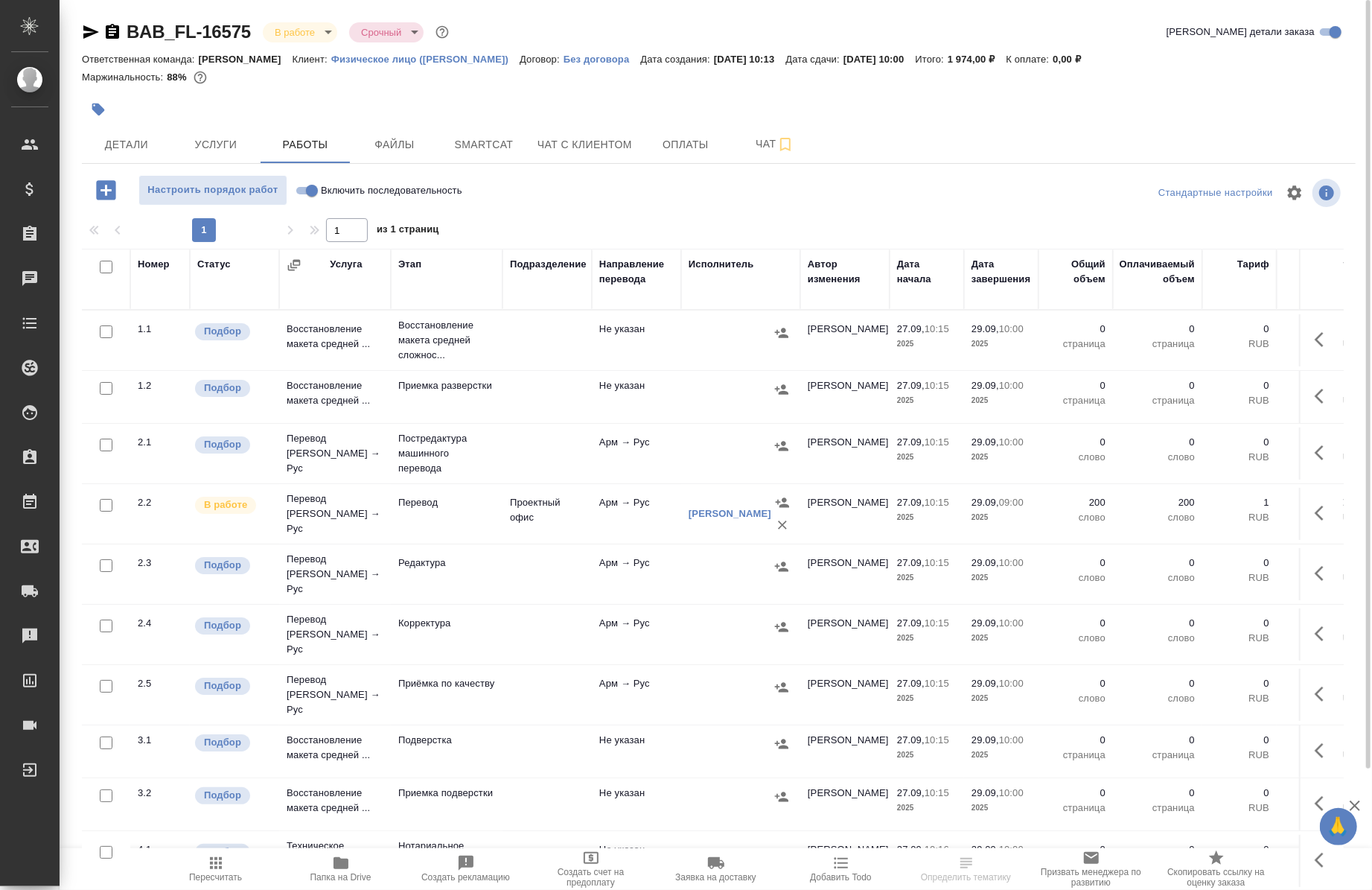
click at [369, 187] on span "Включить последовательность" at bounding box center [391, 191] width 142 height 14
click at [339, 187] on input "Включить последовательность" at bounding box center [312, 191] width 53 height 18
checkbox input "true"
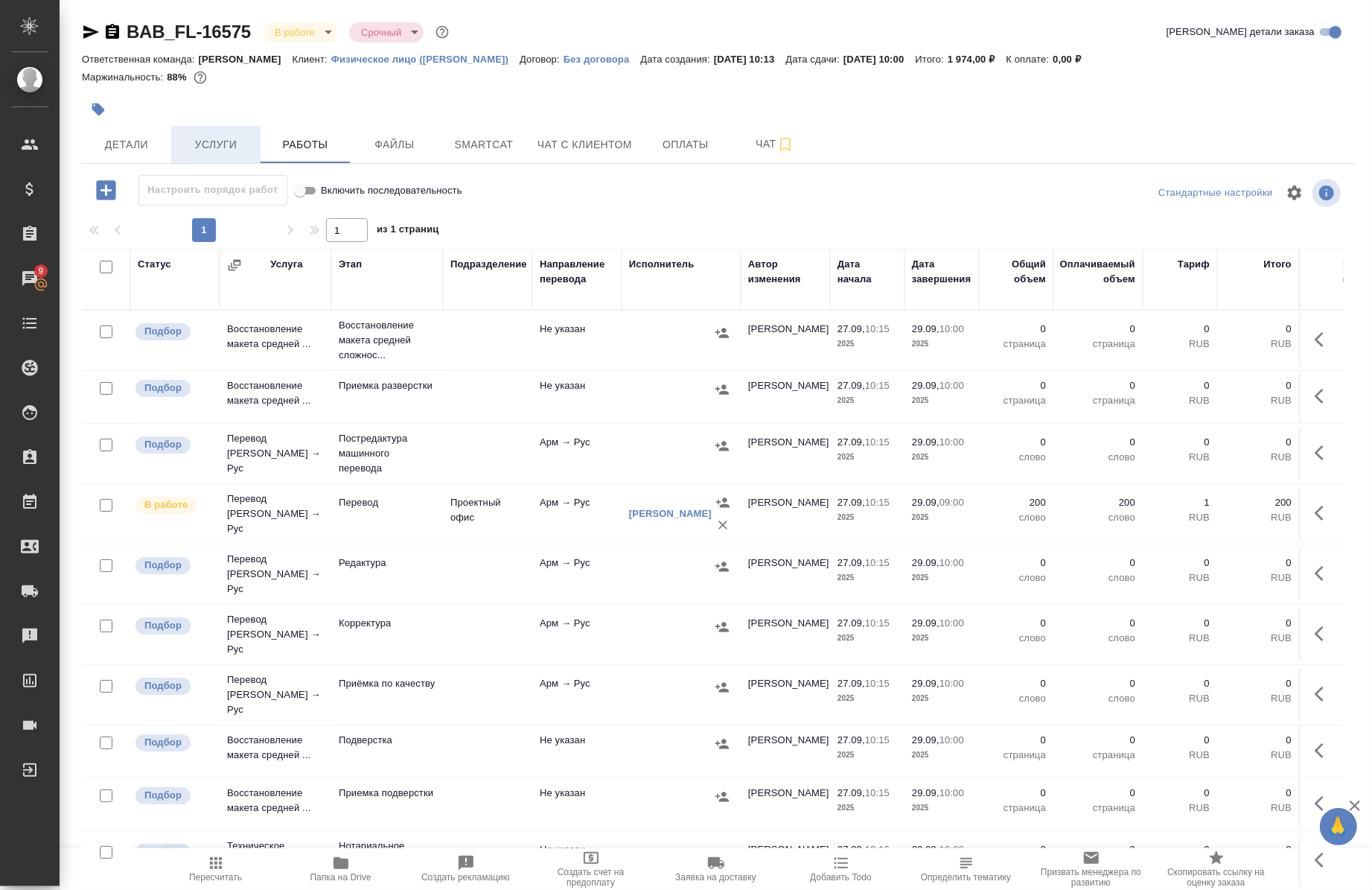
click at [198, 140] on span "Услуги" at bounding box center [215, 145] width 71 height 19
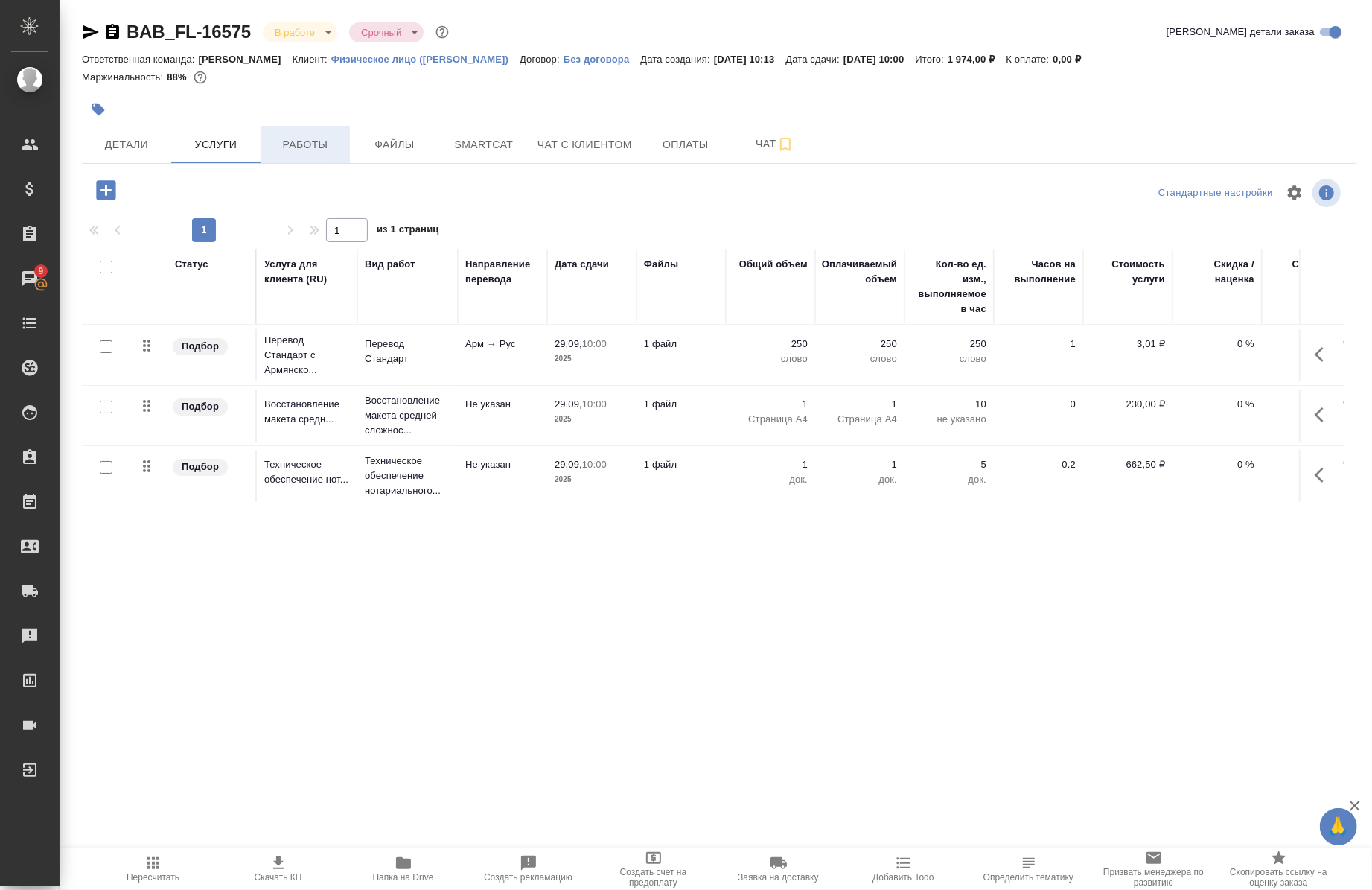
click at [308, 138] on span "Работы" at bounding box center [304, 145] width 71 height 19
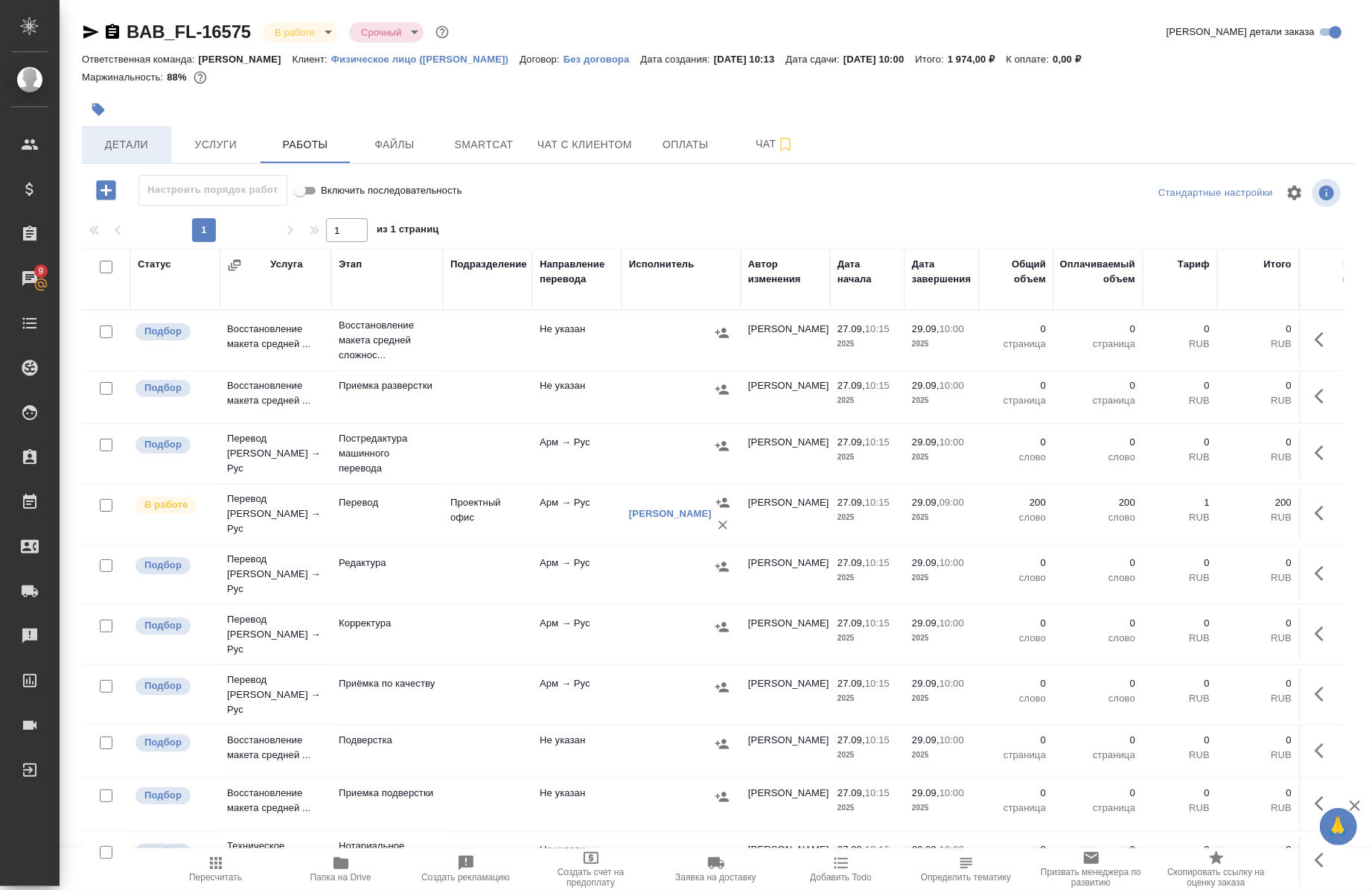
click at [129, 146] on span "Детали" at bounding box center [126, 145] width 71 height 19
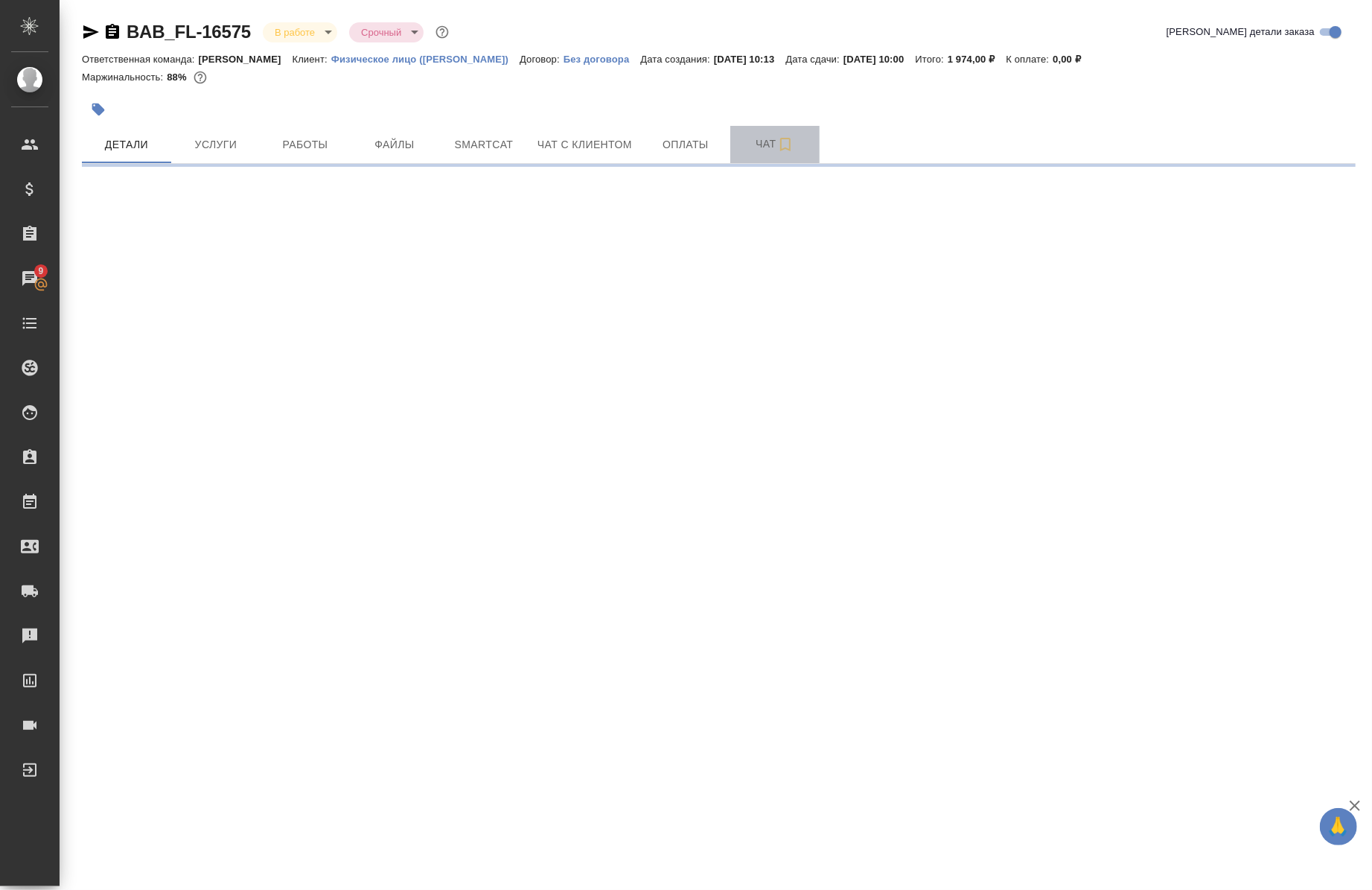
click at [761, 142] on span "Чат" at bounding box center [775, 144] width 71 height 19
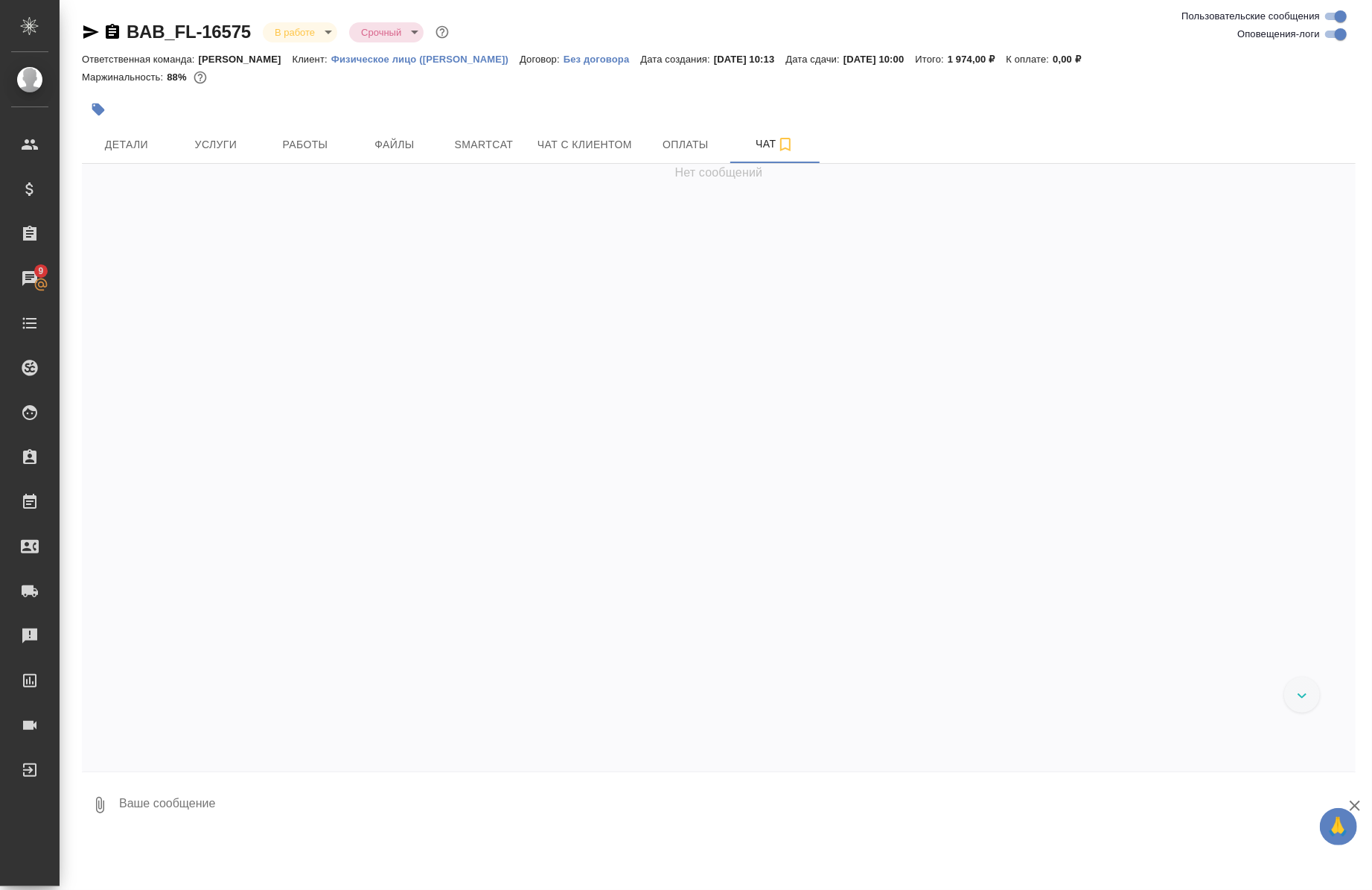
scroll to position [1469, 0]
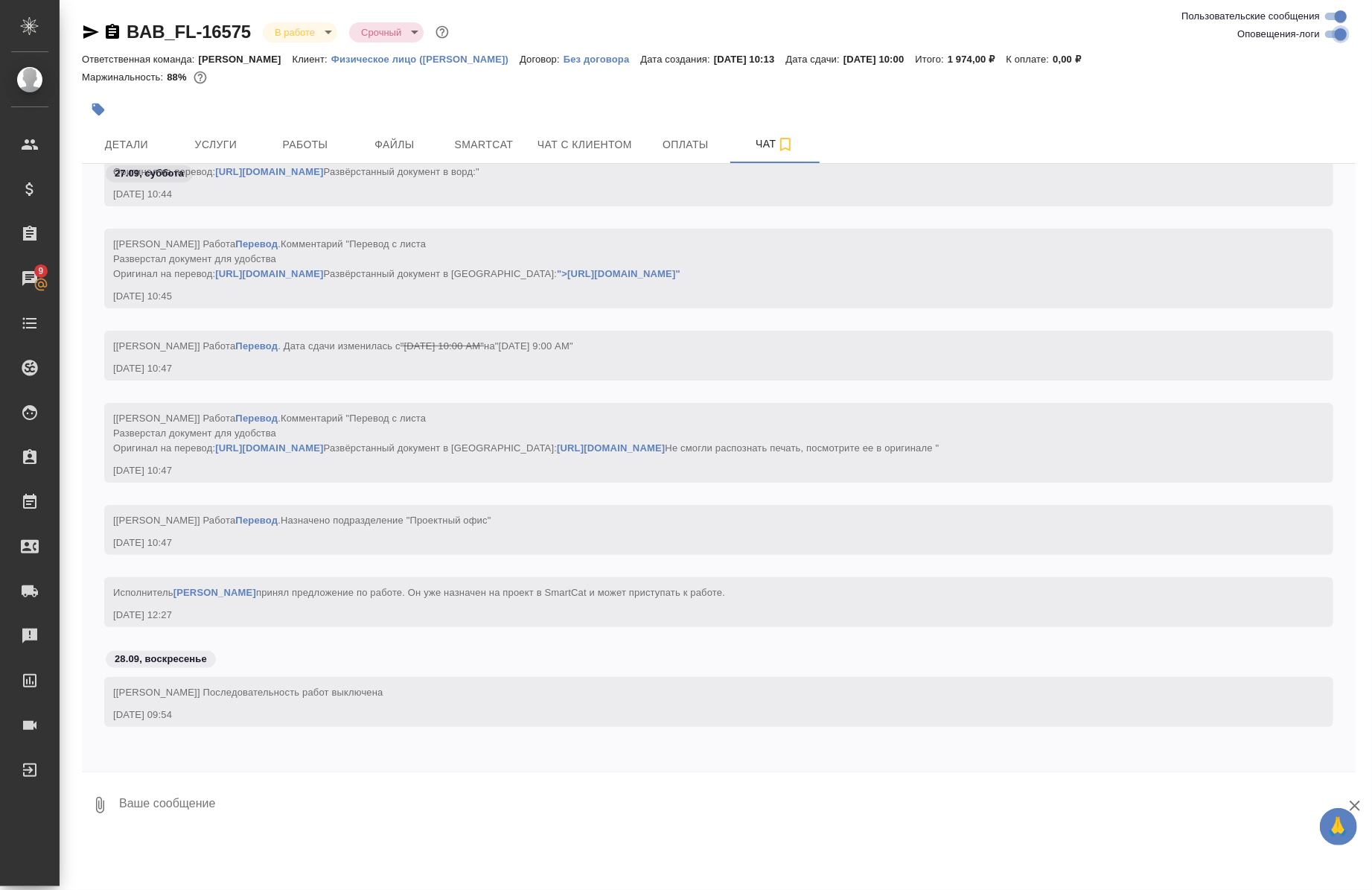
click at [1338, 31] on input "Оповещения-логи" at bounding box center [1340, 34] width 53 height 18
checkbox input "false"
click at [329, 160] on button "Работы" at bounding box center [305, 144] width 89 height 37
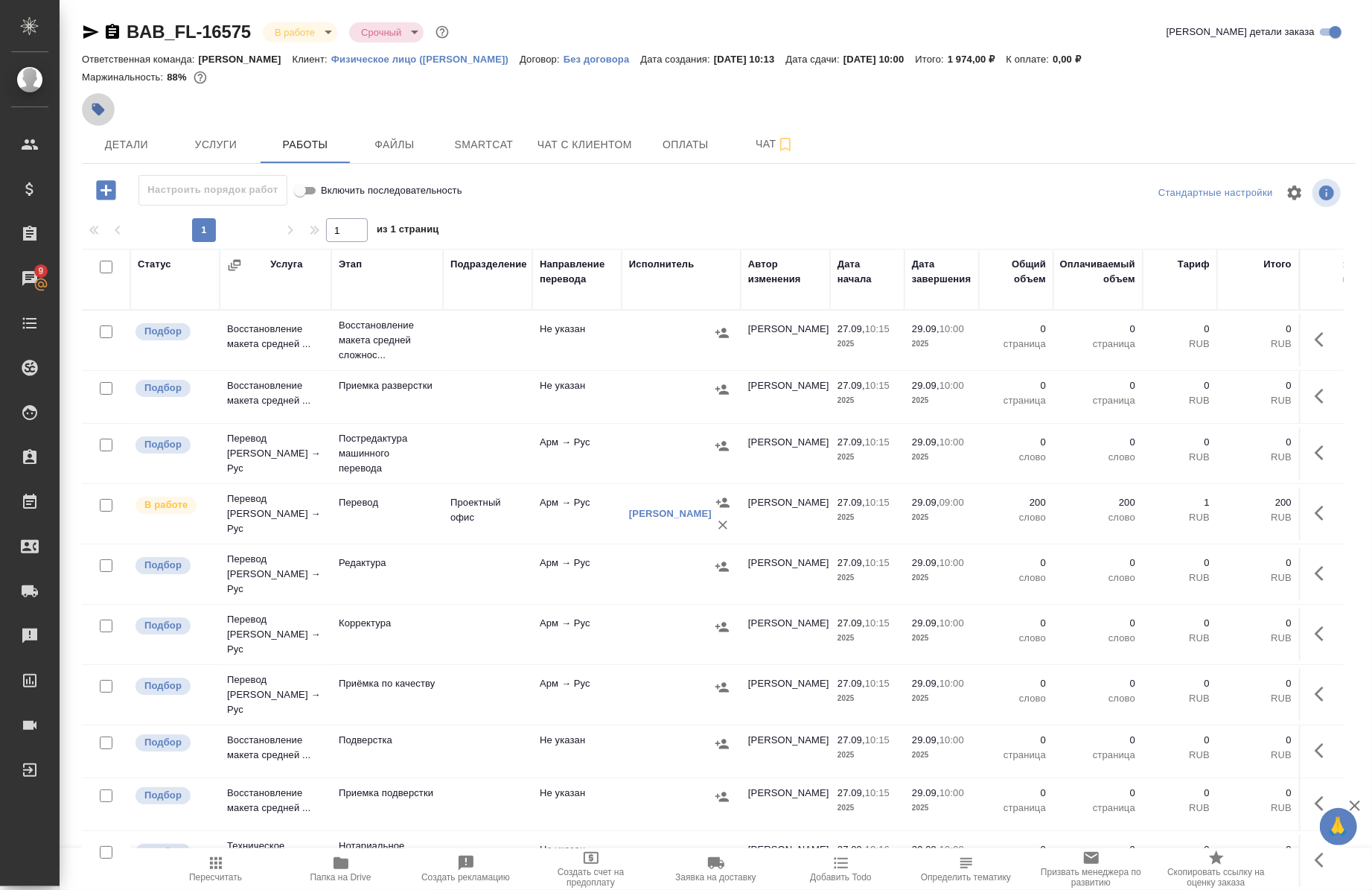
click at [96, 117] on icon "button" at bounding box center [98, 109] width 14 height 14
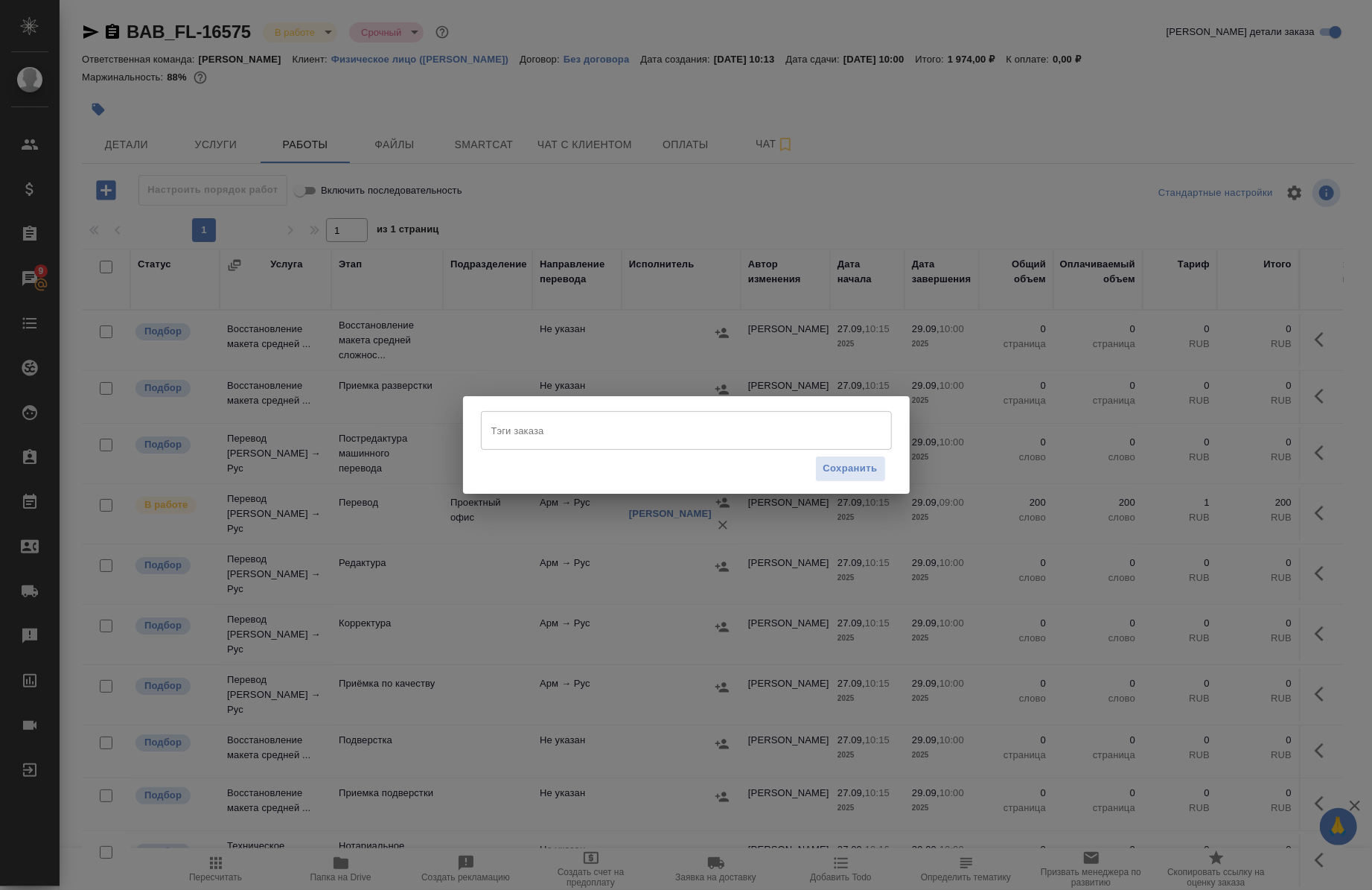
click at [681, 422] on input "Тэги заказа" at bounding box center [672, 430] width 369 height 25
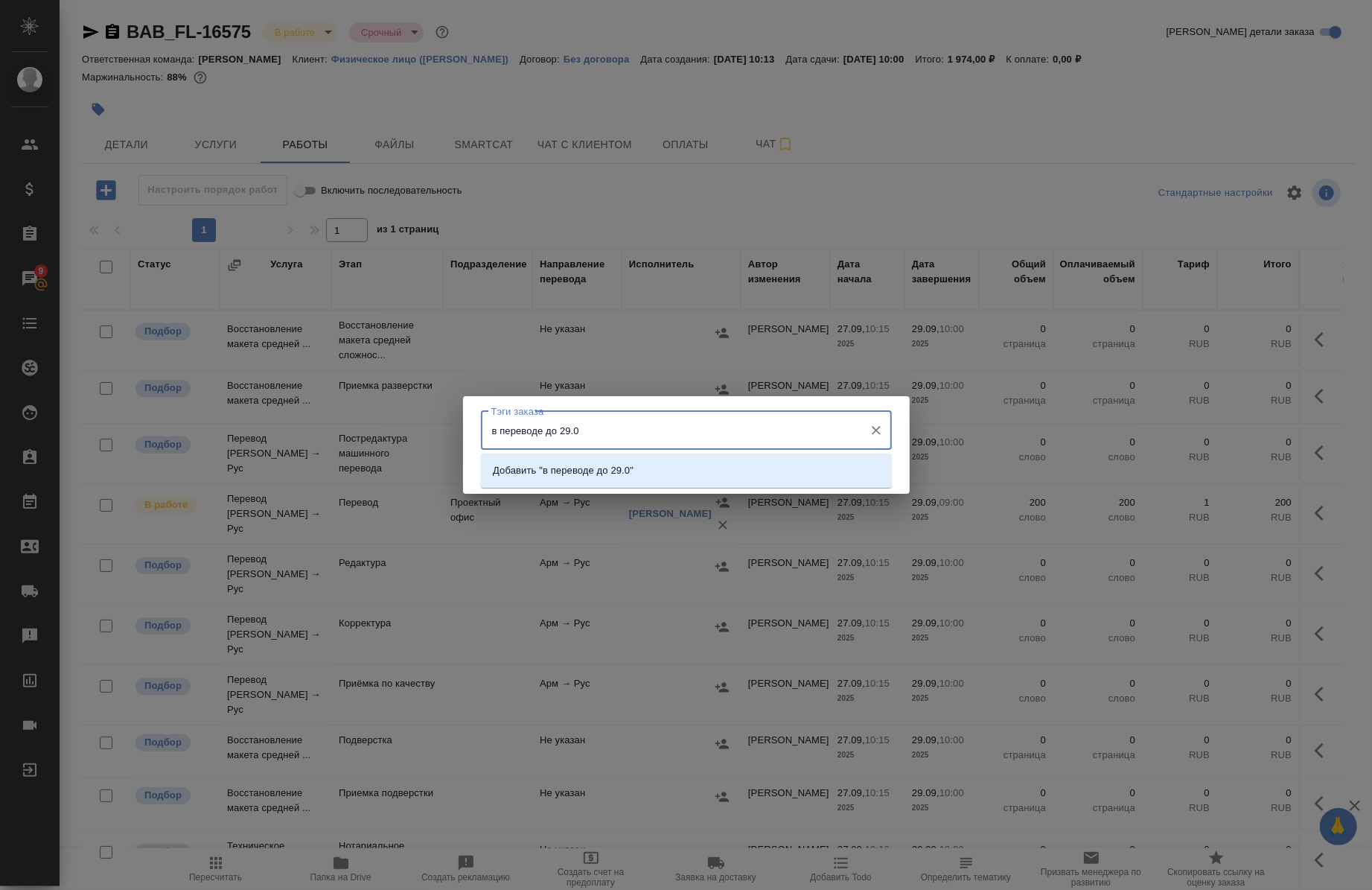
type input "в переводе до 29.09"
click at [577, 472] on p "Добавить "в переводе до 29.09"" at bounding box center [566, 471] width 146 height 14
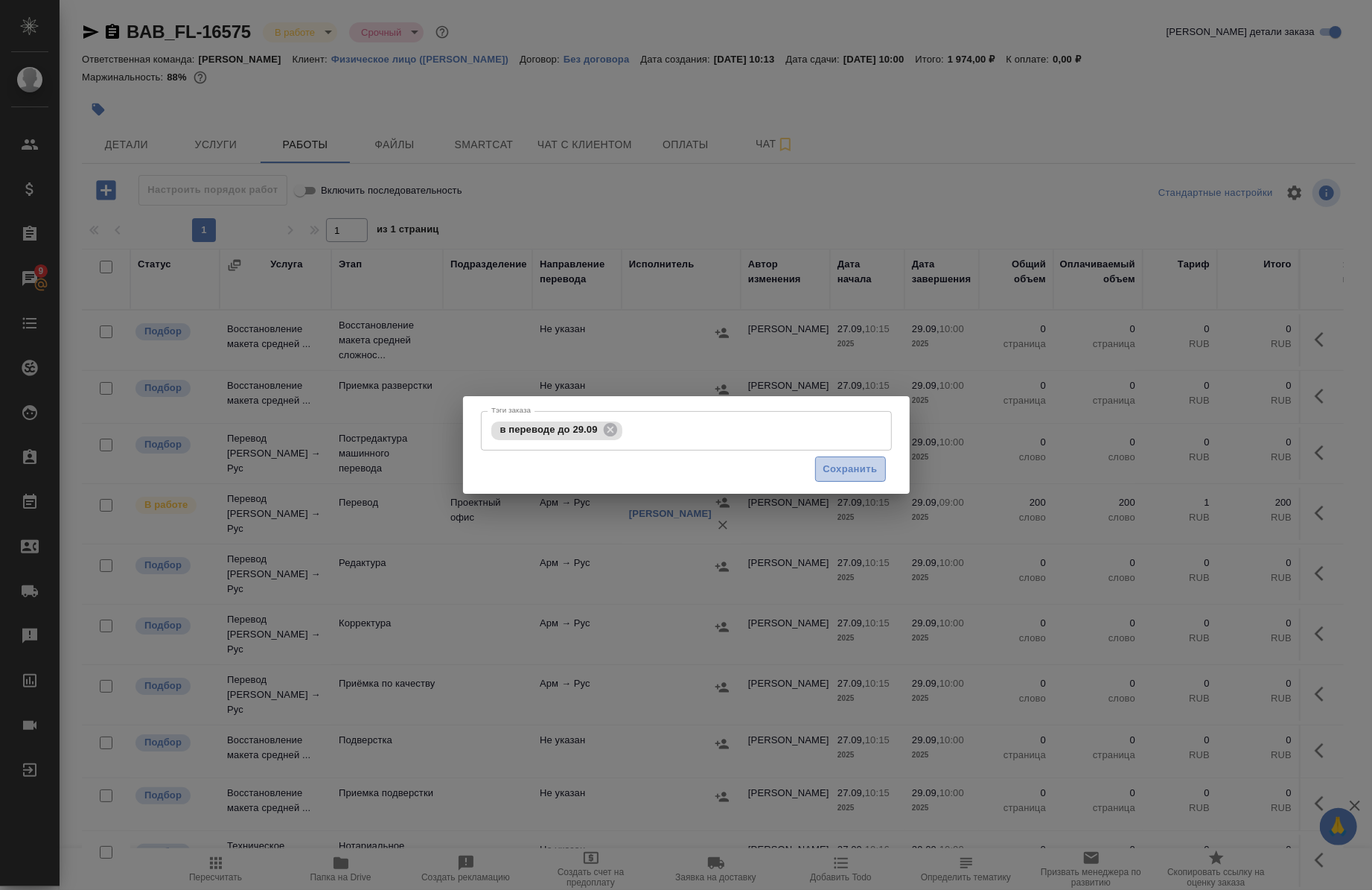
click at [849, 469] on span "Сохранить" at bounding box center [851, 469] width 54 height 17
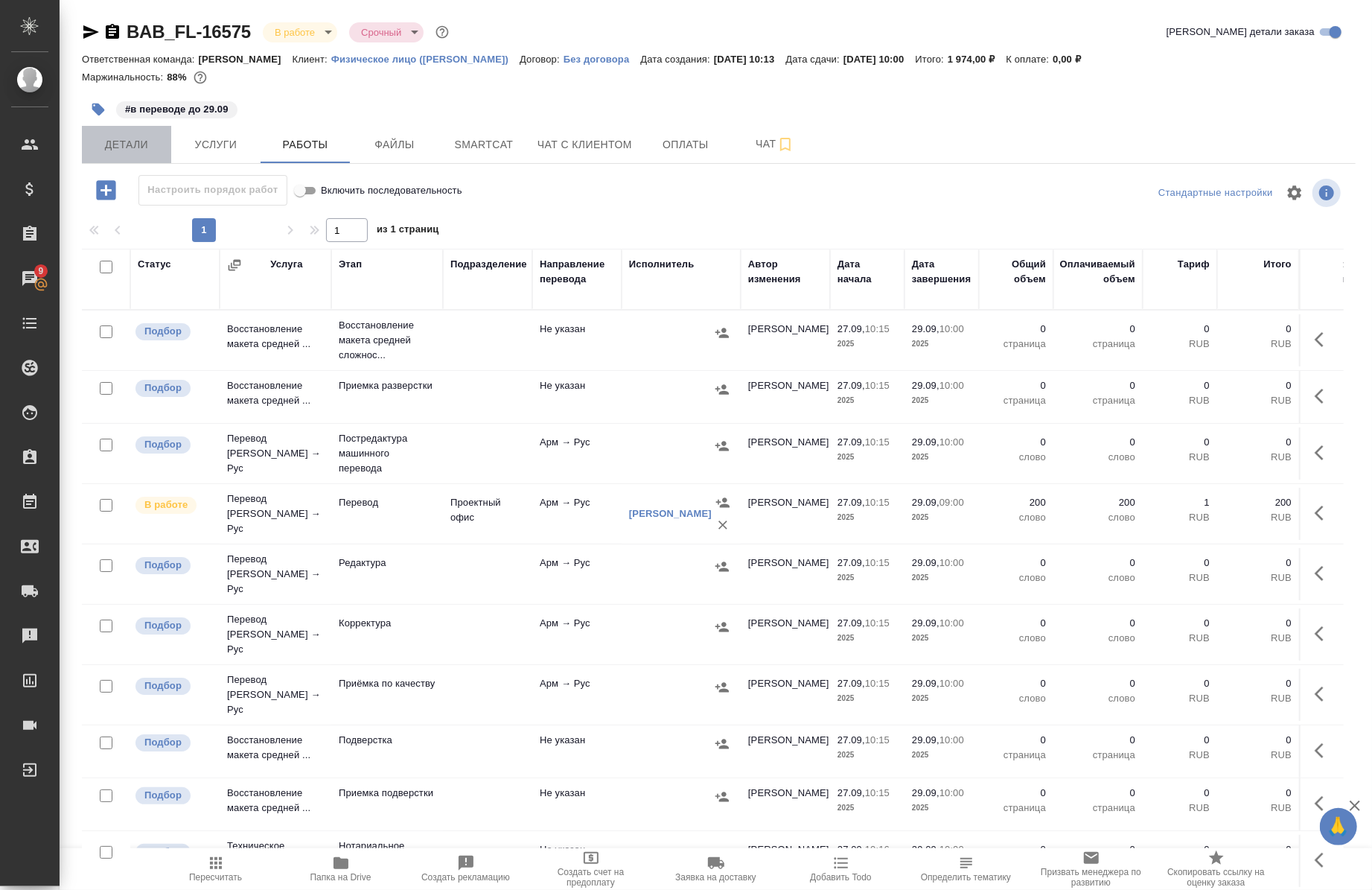
click at [91, 157] on button "Детали" at bounding box center [126, 144] width 89 height 37
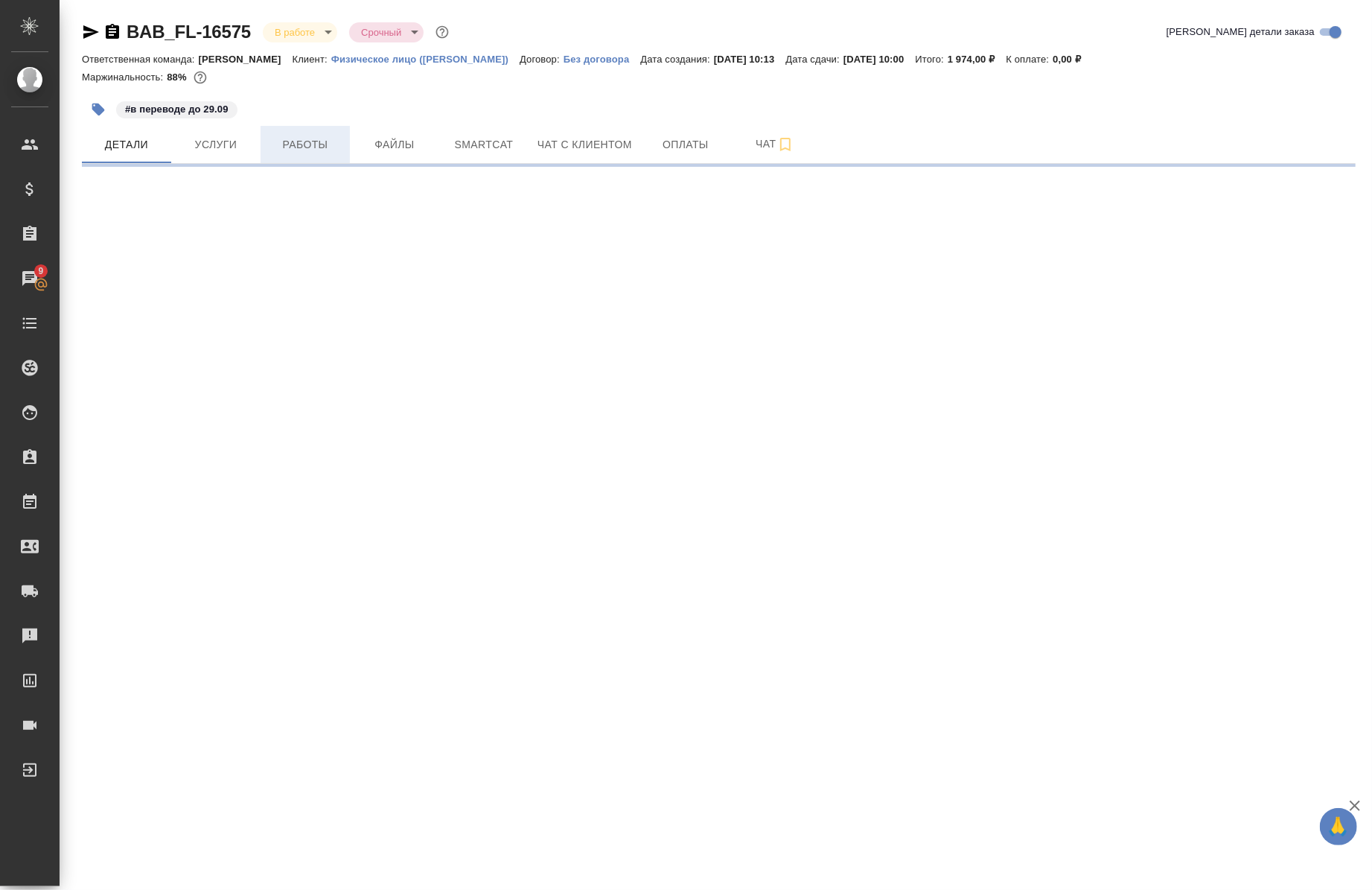
select select "RU"
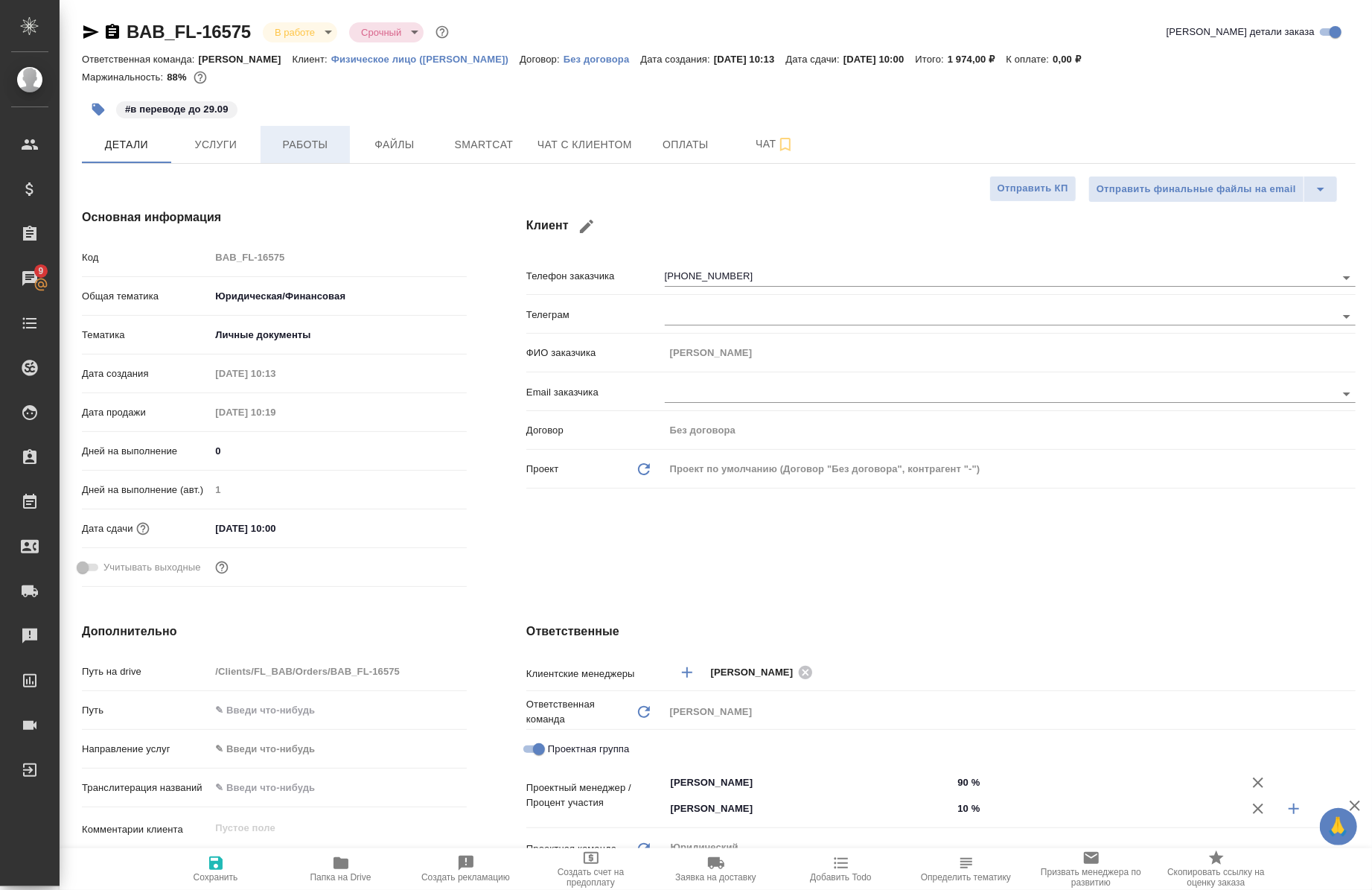
type textarea "x"
click at [303, 145] on span "Работы" at bounding box center [304, 145] width 71 height 19
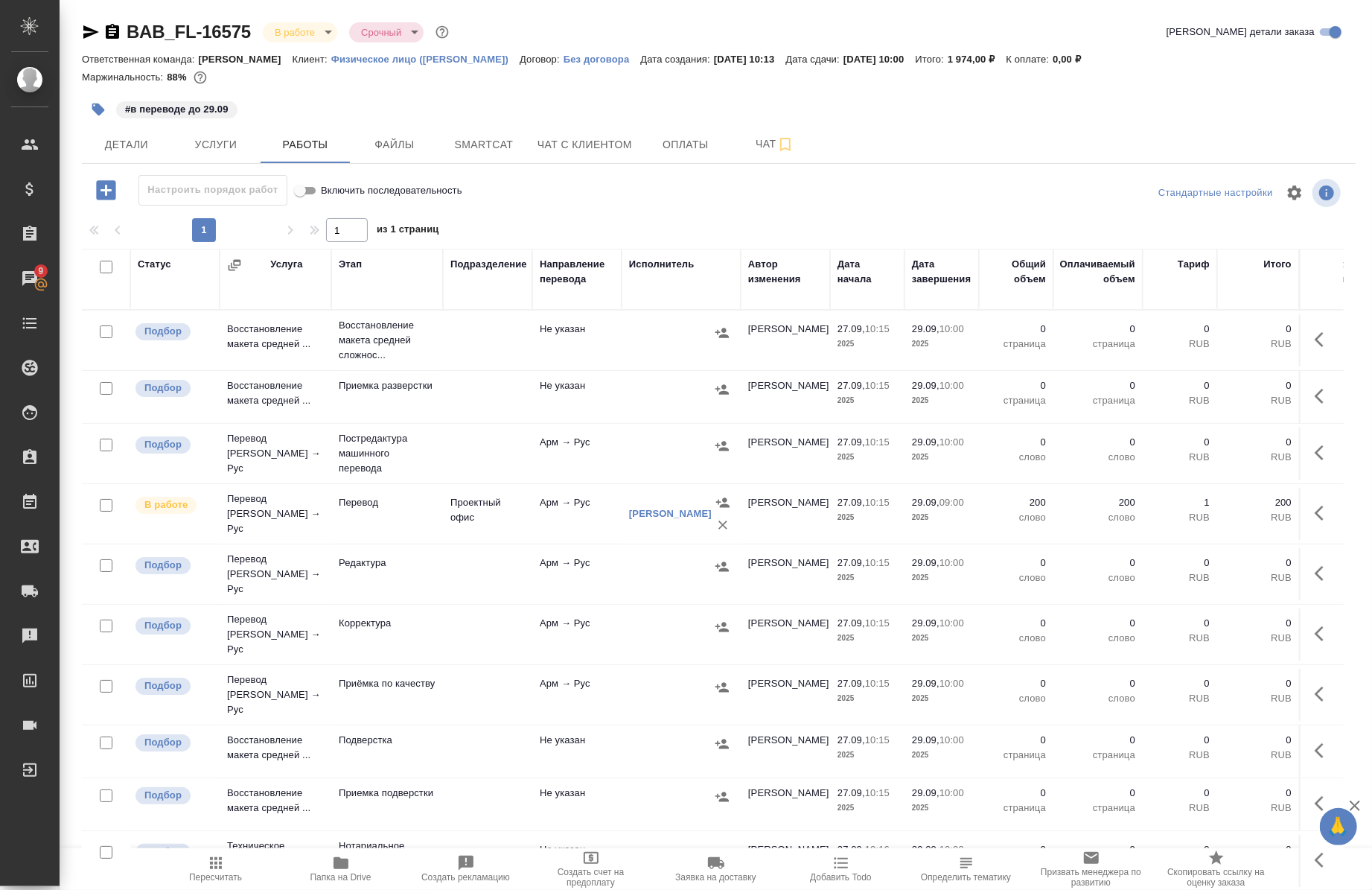
scroll to position [140, 0]
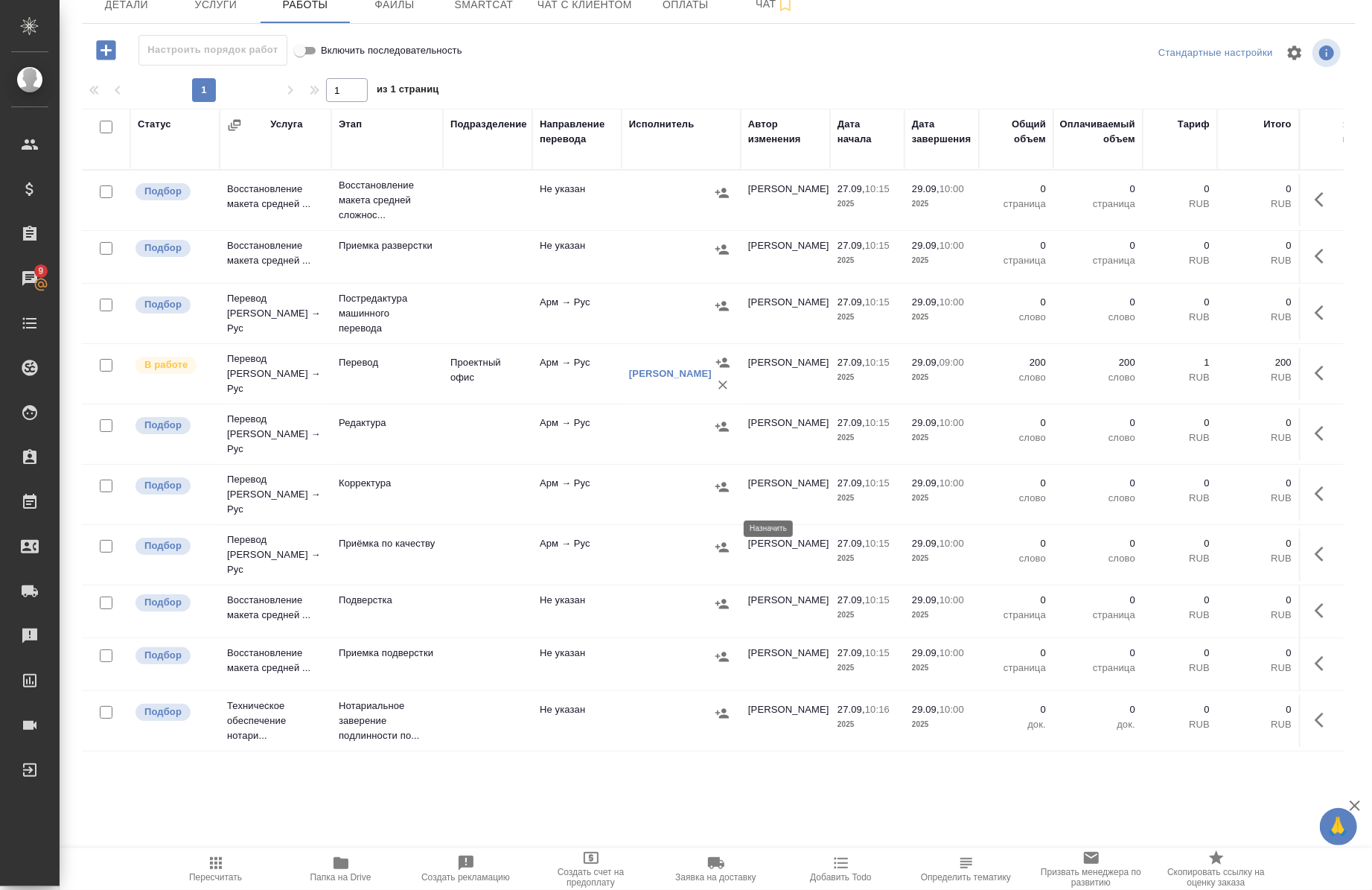
click at [723, 542] on icon "button" at bounding box center [722, 547] width 14 height 10
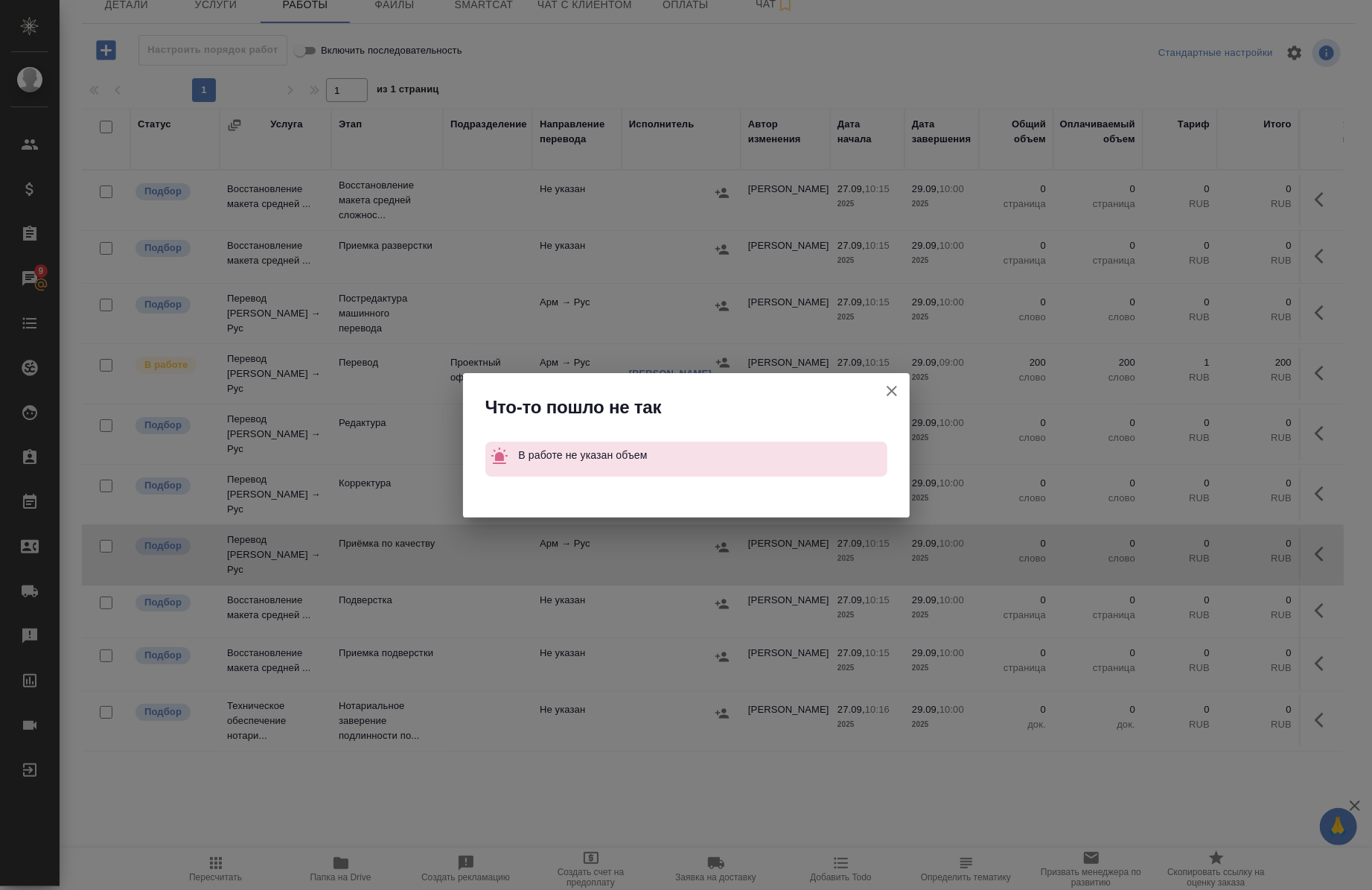
click at [898, 388] on icon "button" at bounding box center [892, 391] width 18 height 18
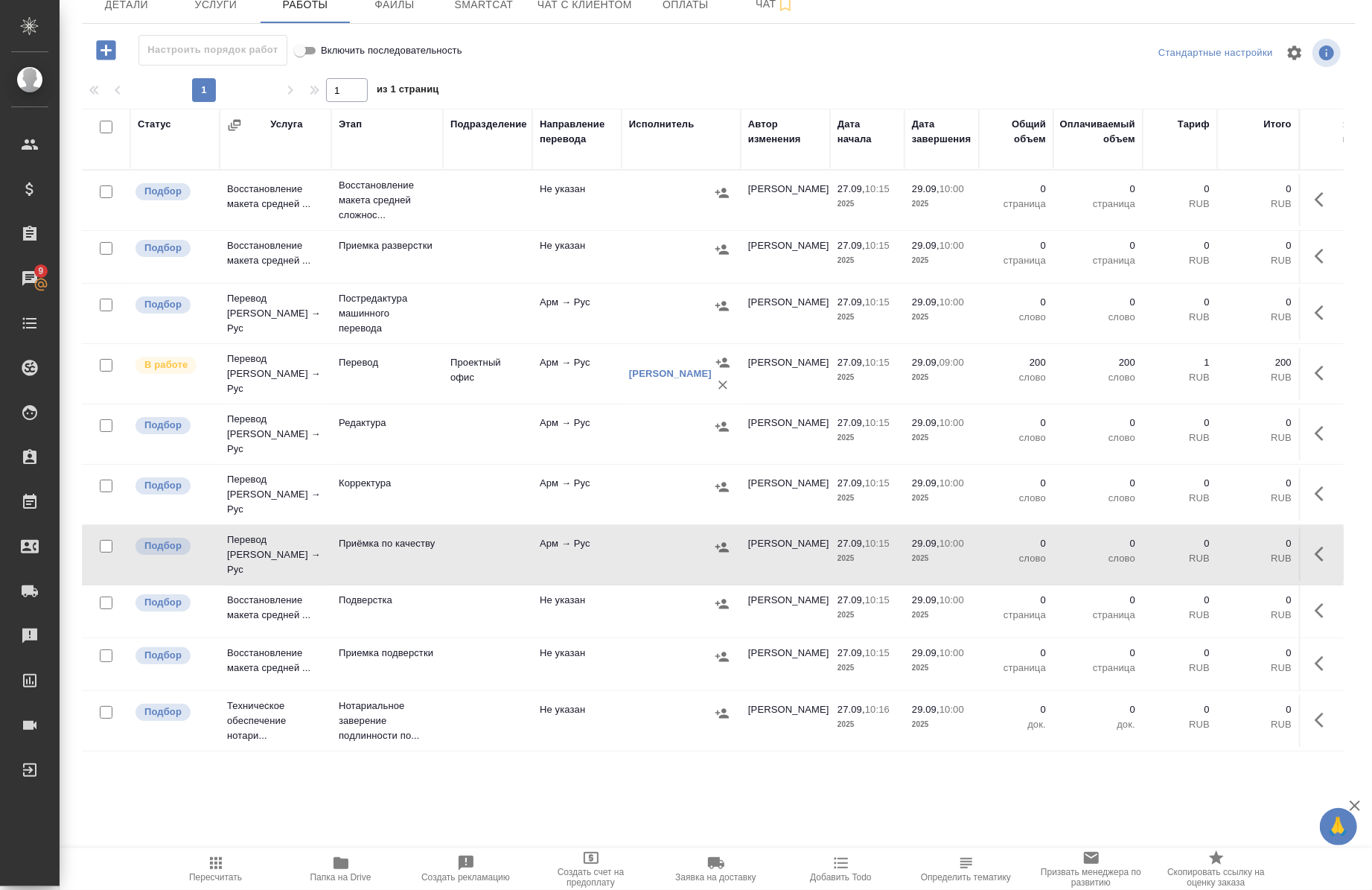
click at [1315, 547] on icon "button" at bounding box center [1320, 554] width 9 height 14
click at [1208, 545] on icon "button" at bounding box center [1215, 554] width 18 height 18
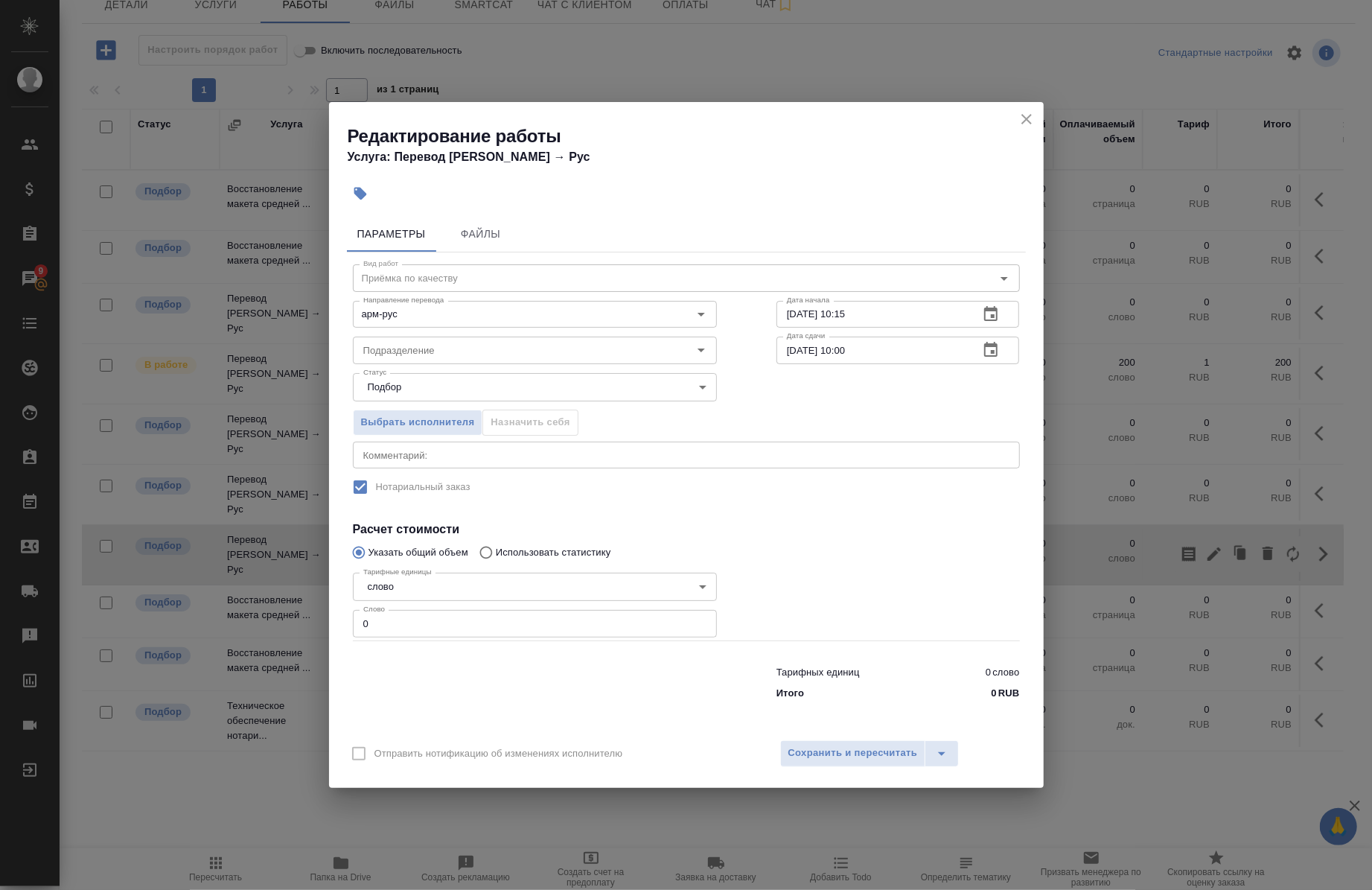
click at [502, 276] on div "Направление перевода арм-рус Направление перевода" at bounding box center [535, 313] width 424 height 96
click at [428, 366] on div "Статус Подбор recruiting Статус" at bounding box center [535, 385] width 424 height 97
click at [426, 351] on input "Подразделение" at bounding box center [510, 351] width 305 height 18
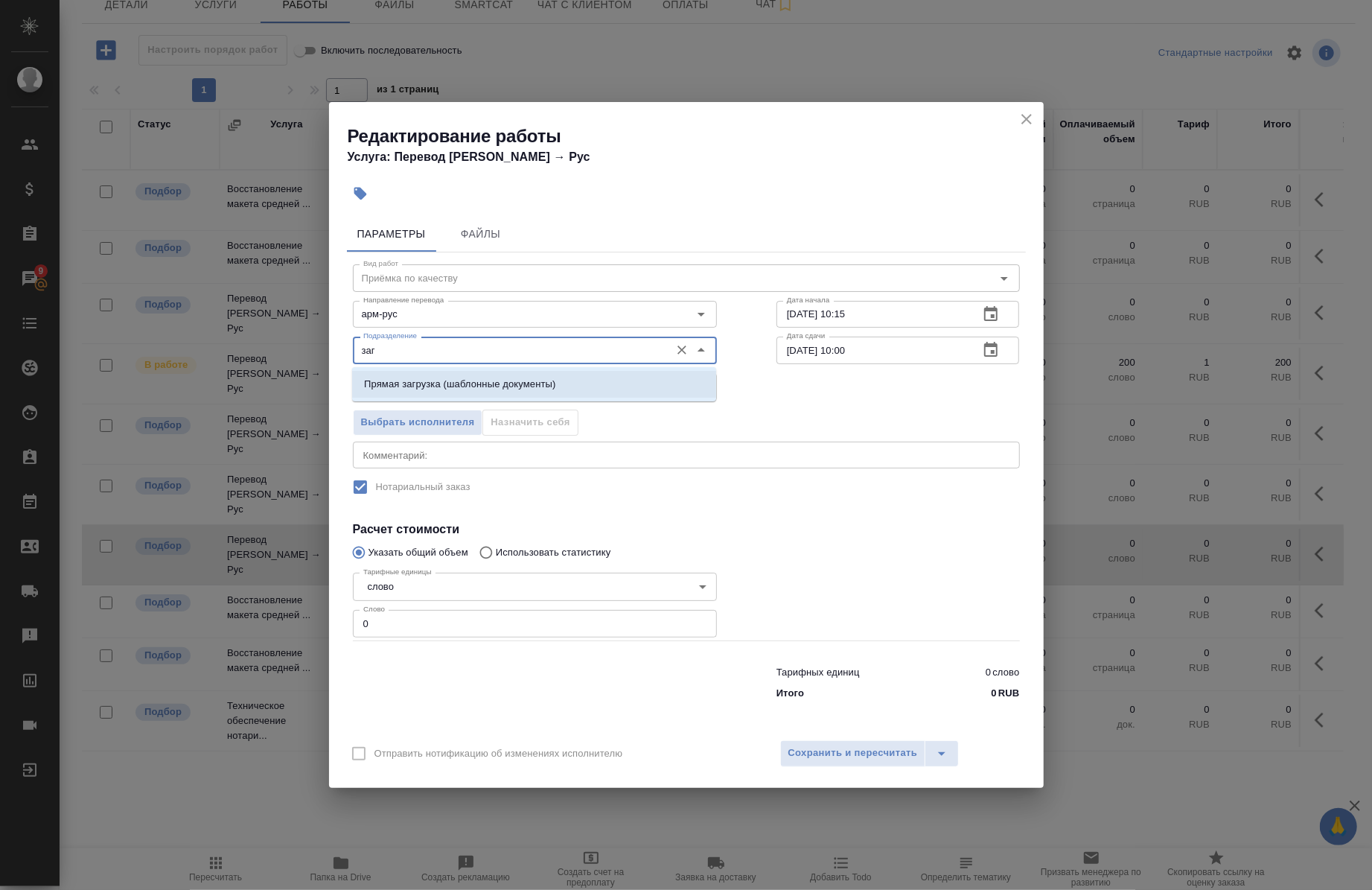
click at [365, 391] on p "Прямая загрузка (шаблонные документы)" at bounding box center [460, 384] width 191 height 14
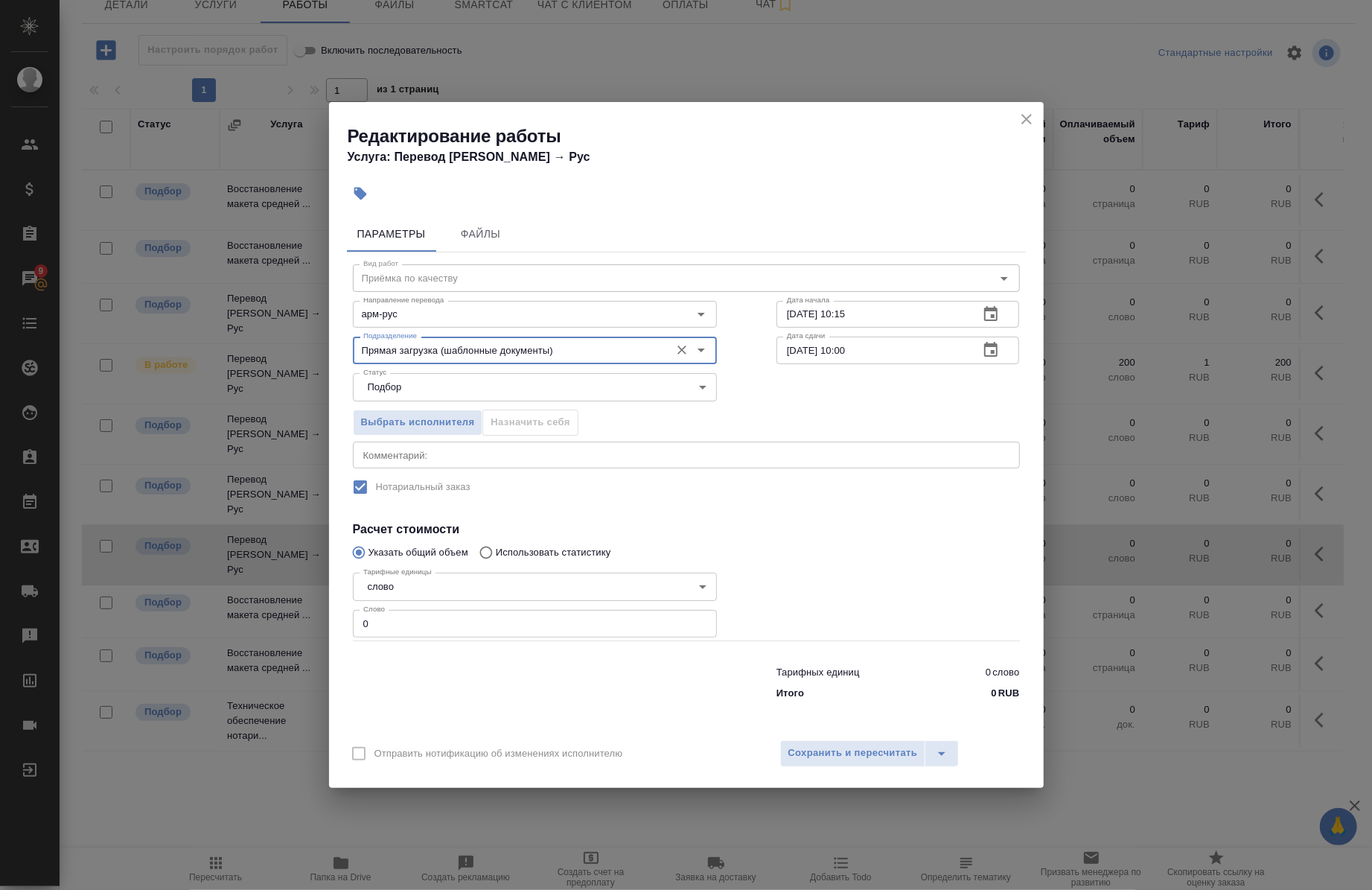
type input "Прямая загрузка (шаблонные документы)"
click at [799, 313] on input "27.09.2025 10:15" at bounding box center [873, 314] width 191 height 27
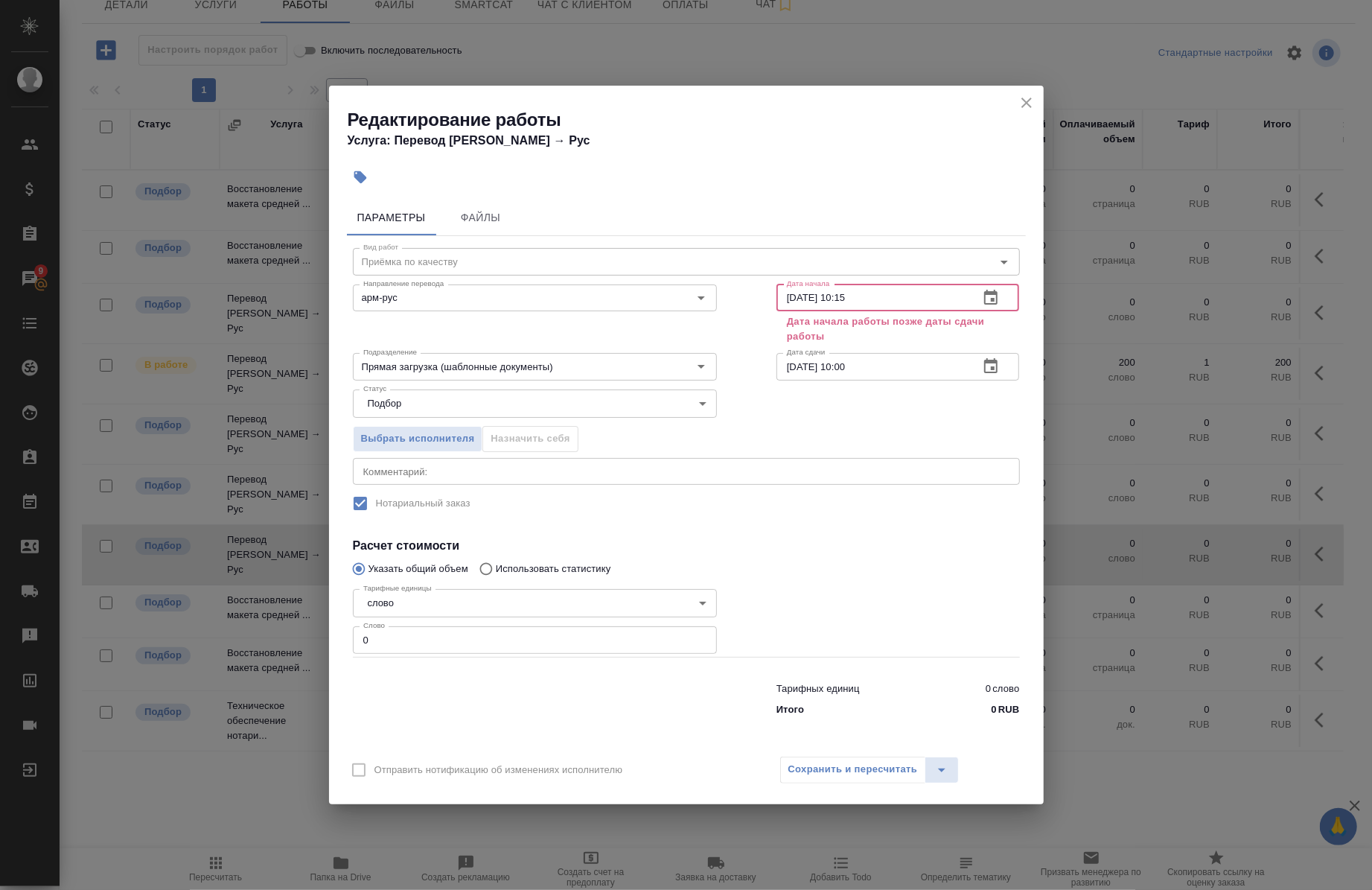
drag, startPoint x: 897, startPoint y: 303, endPoint x: 892, endPoint y: 285, distance: 18.7
click at [894, 292] on input "29.09.2025 10:15" at bounding box center [873, 298] width 191 height 27
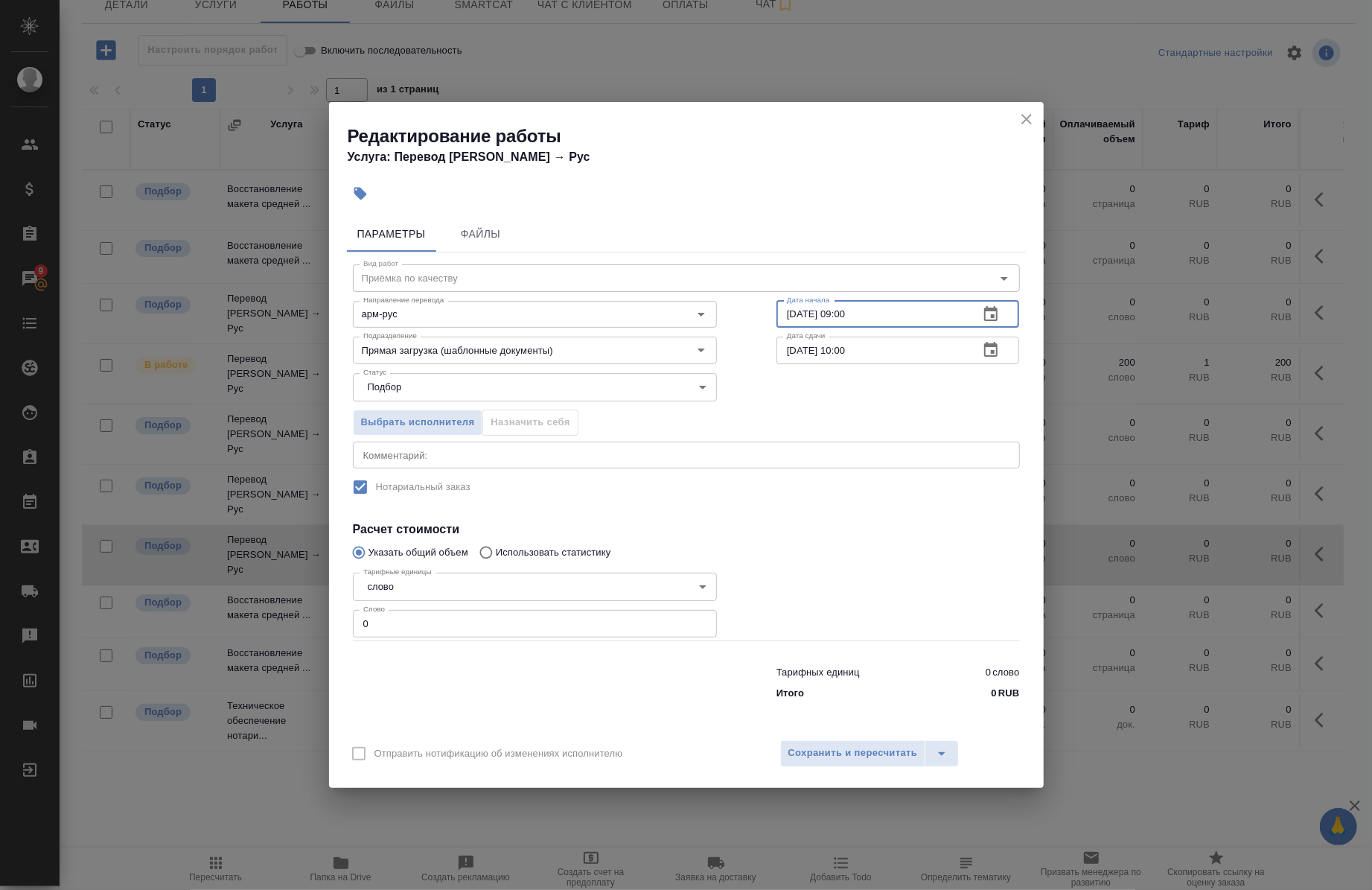
type input "29.09.2025 09:00"
click at [447, 450] on textarea at bounding box center [686, 454] width 647 height 11
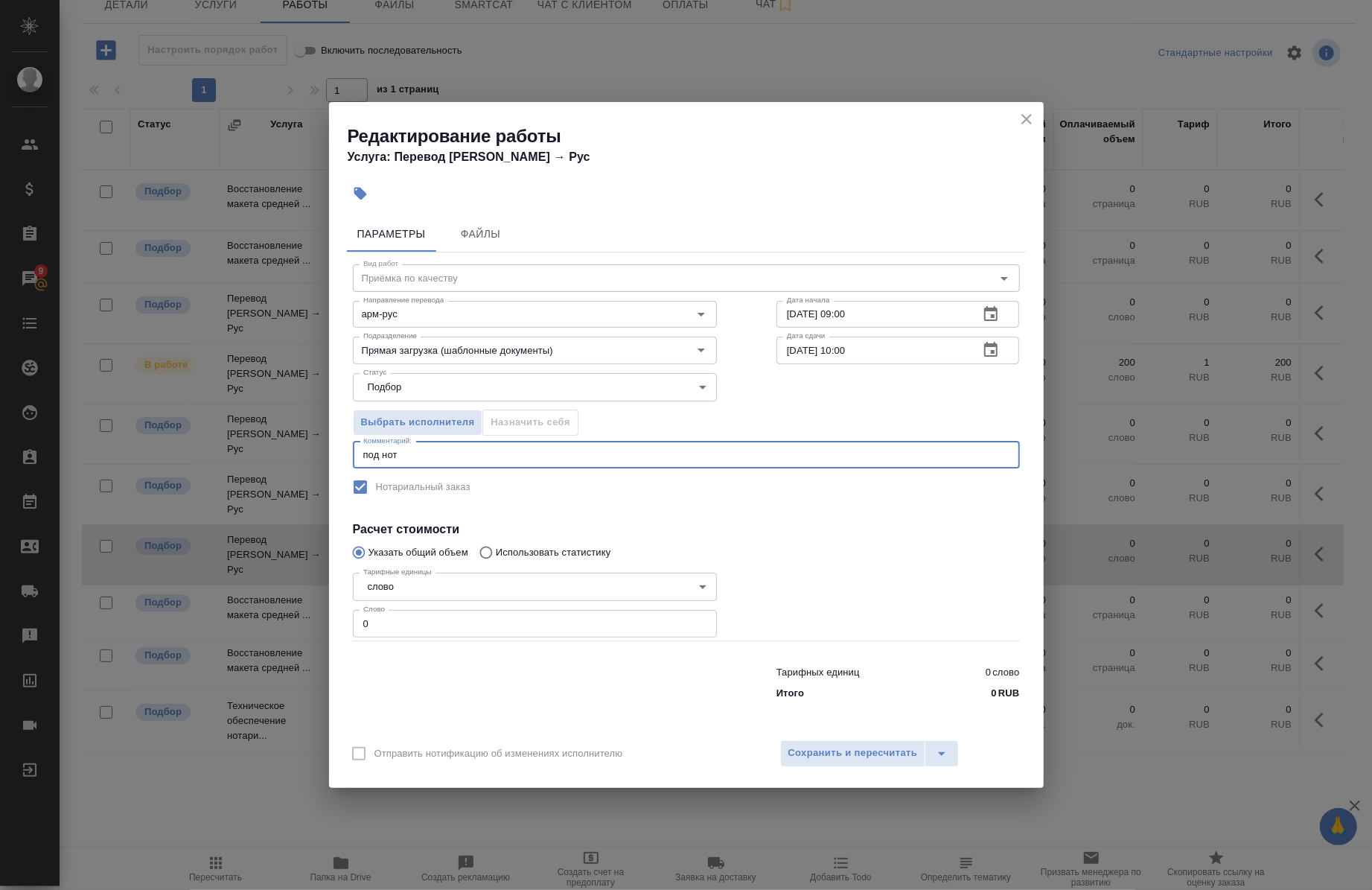
type textarea "под нот"
click at [402, 628] on input "0" at bounding box center [535, 623] width 364 height 27
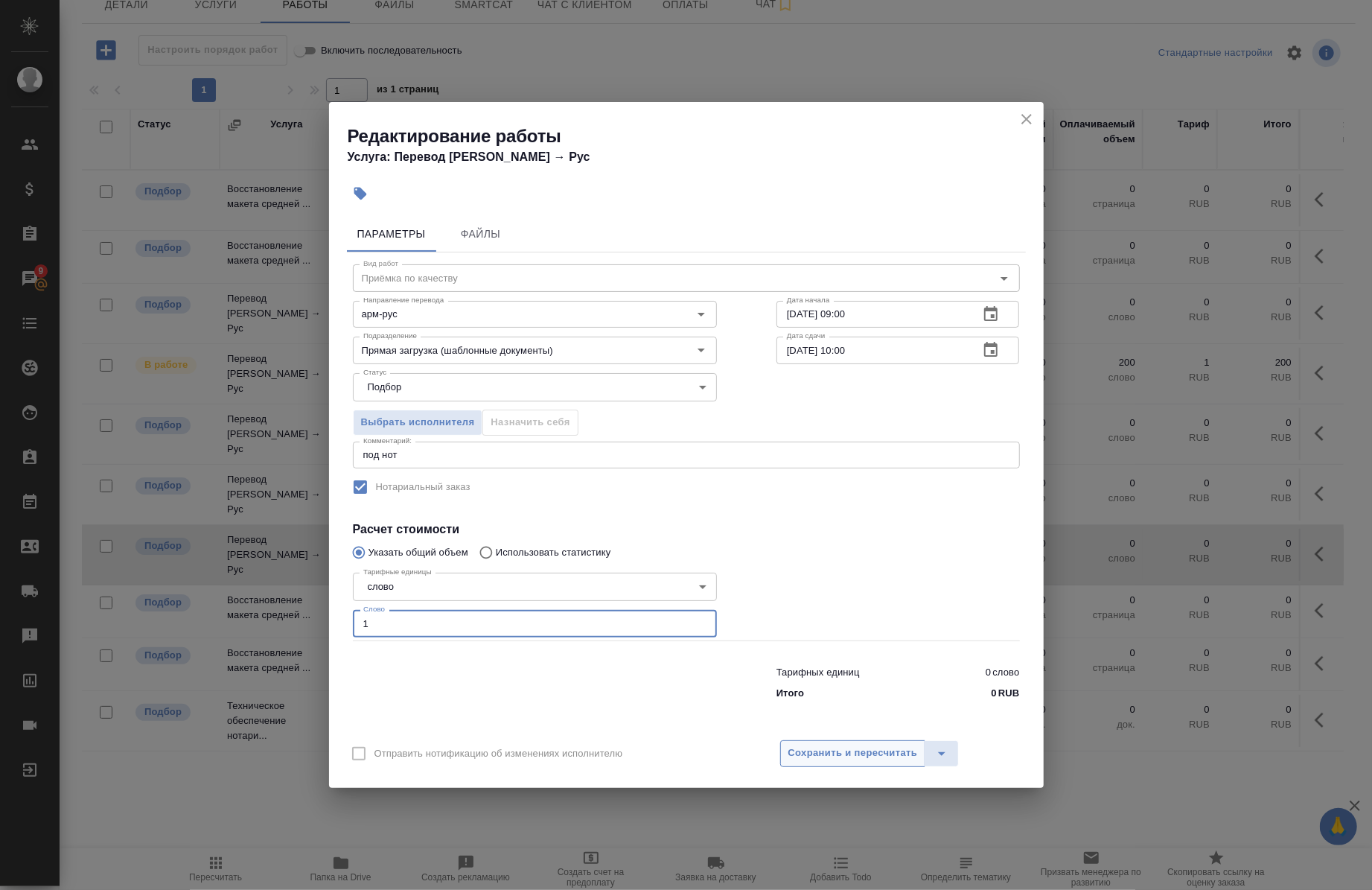
type input "1"
click at [849, 757] on span "Сохранить и пересчитать" at bounding box center [853, 753] width 129 height 17
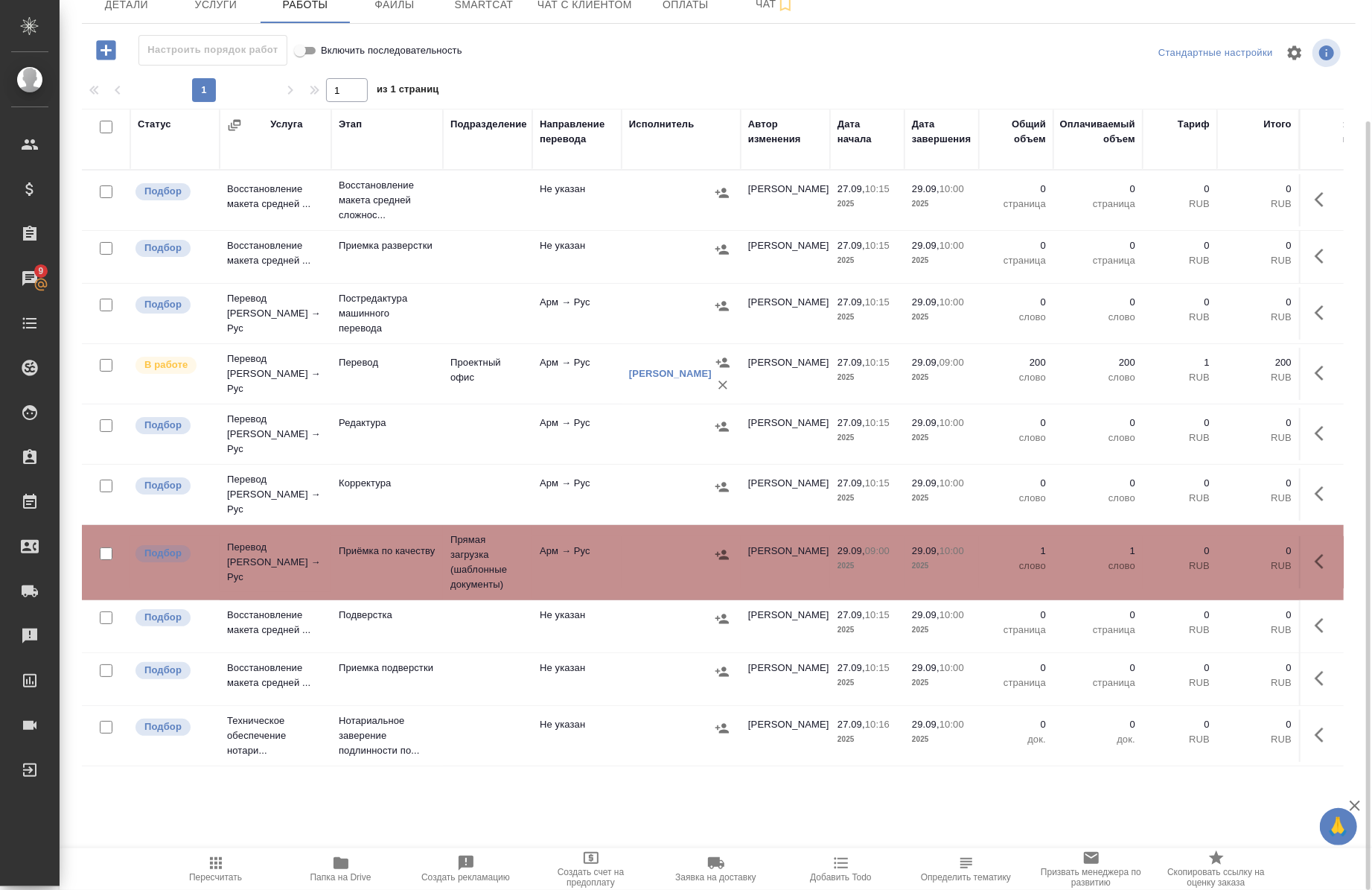
scroll to position [0, 0]
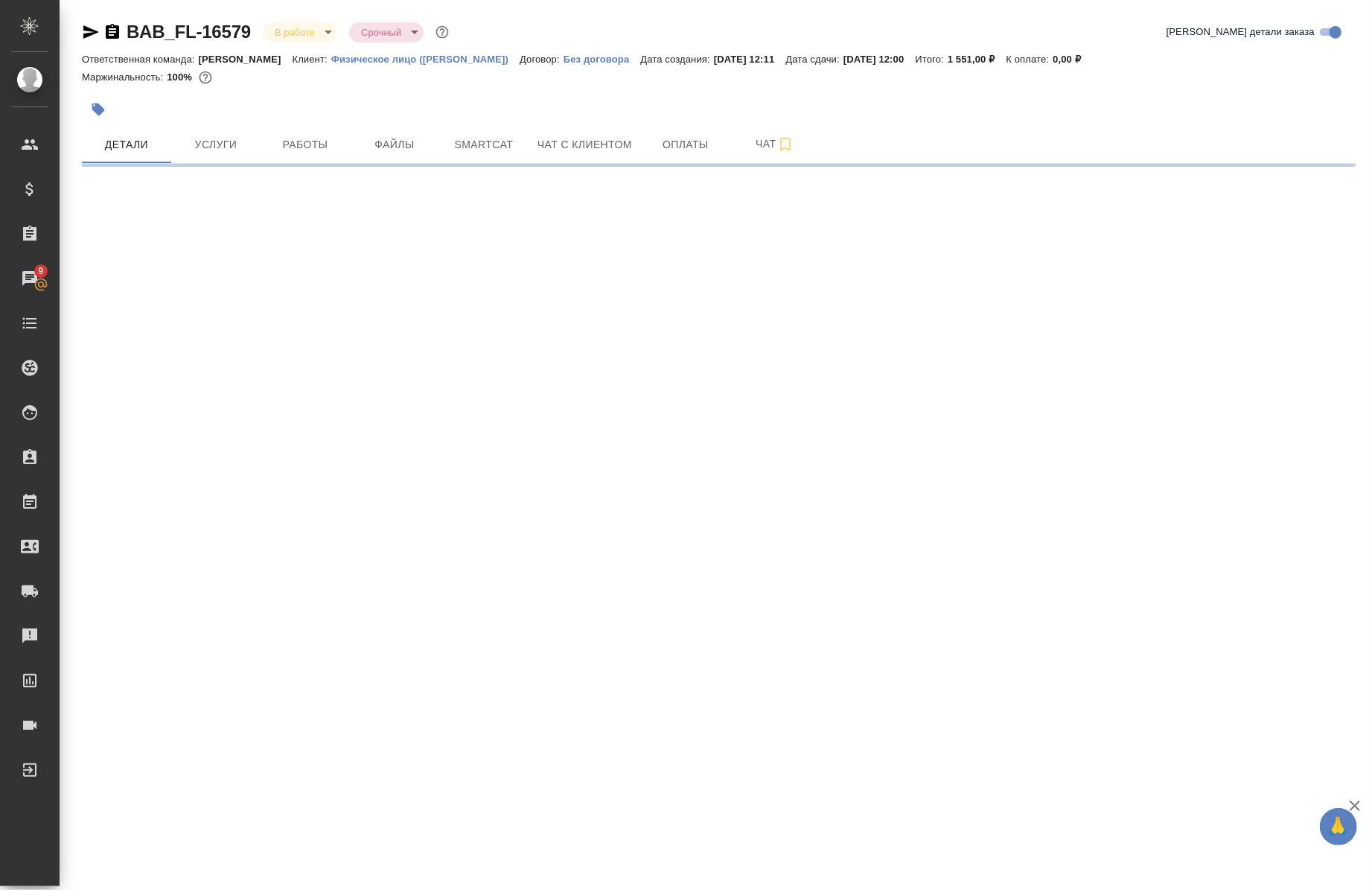
select select "RU"
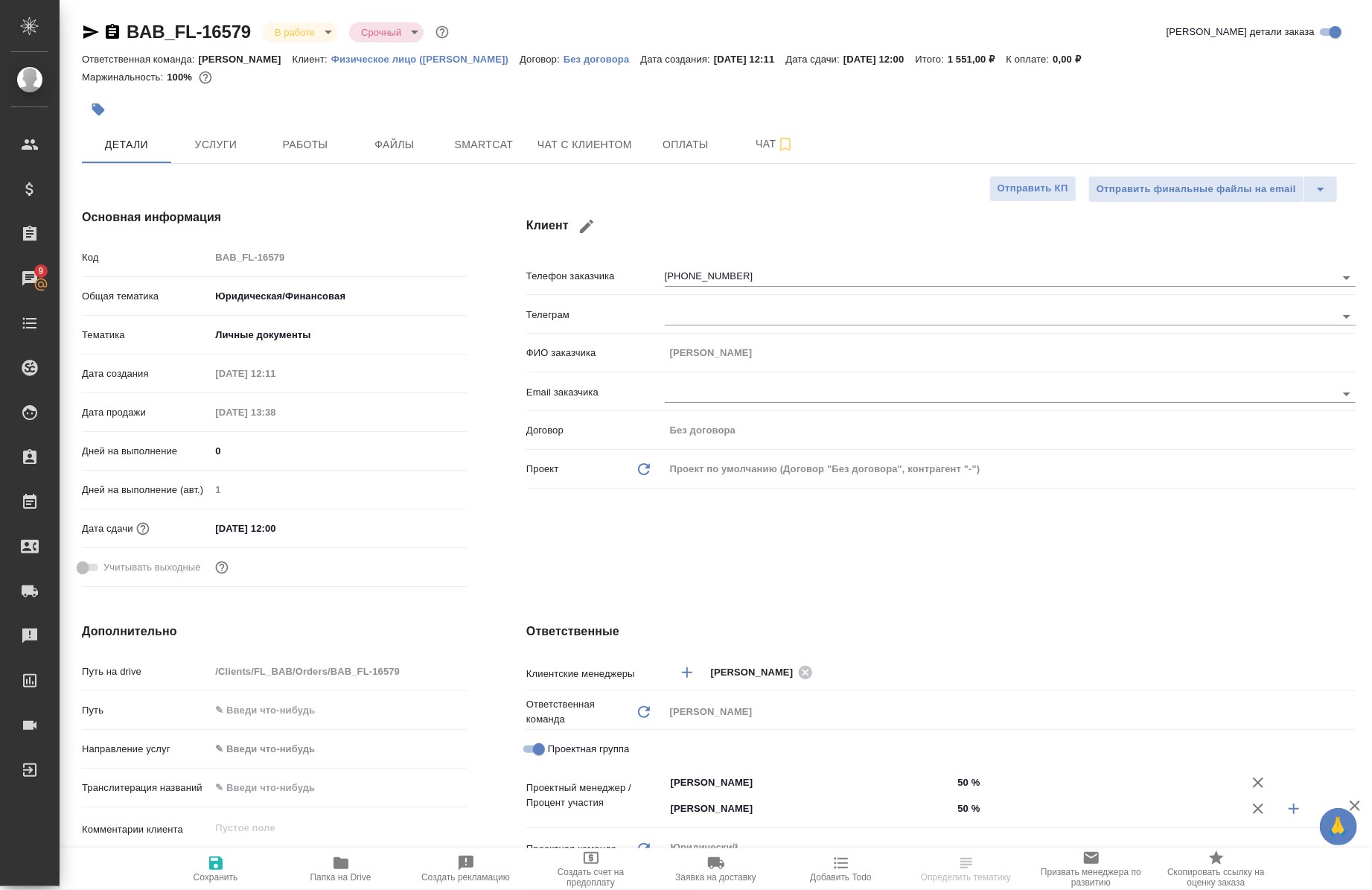
type textarea "x"
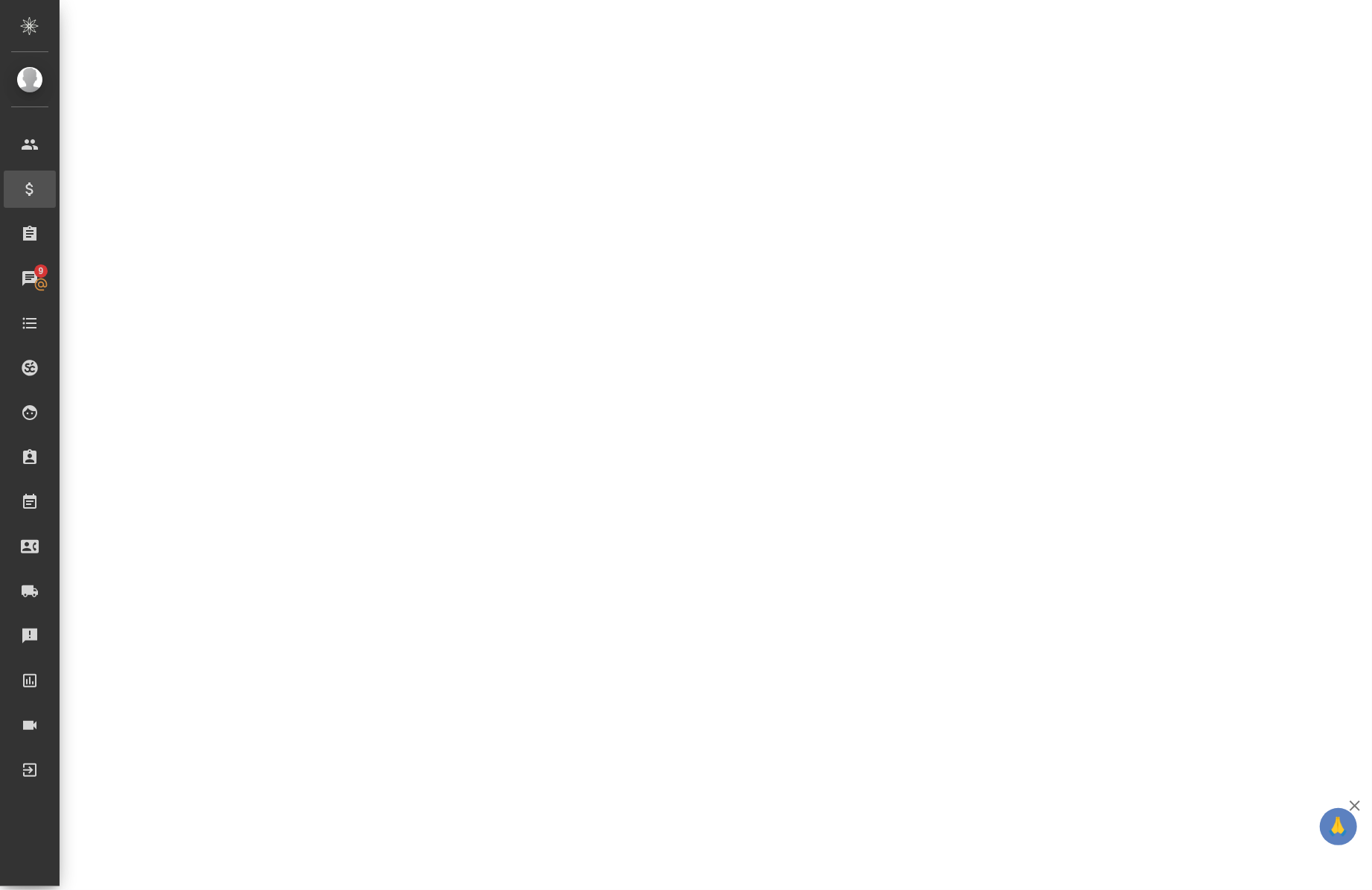
select select "RU"
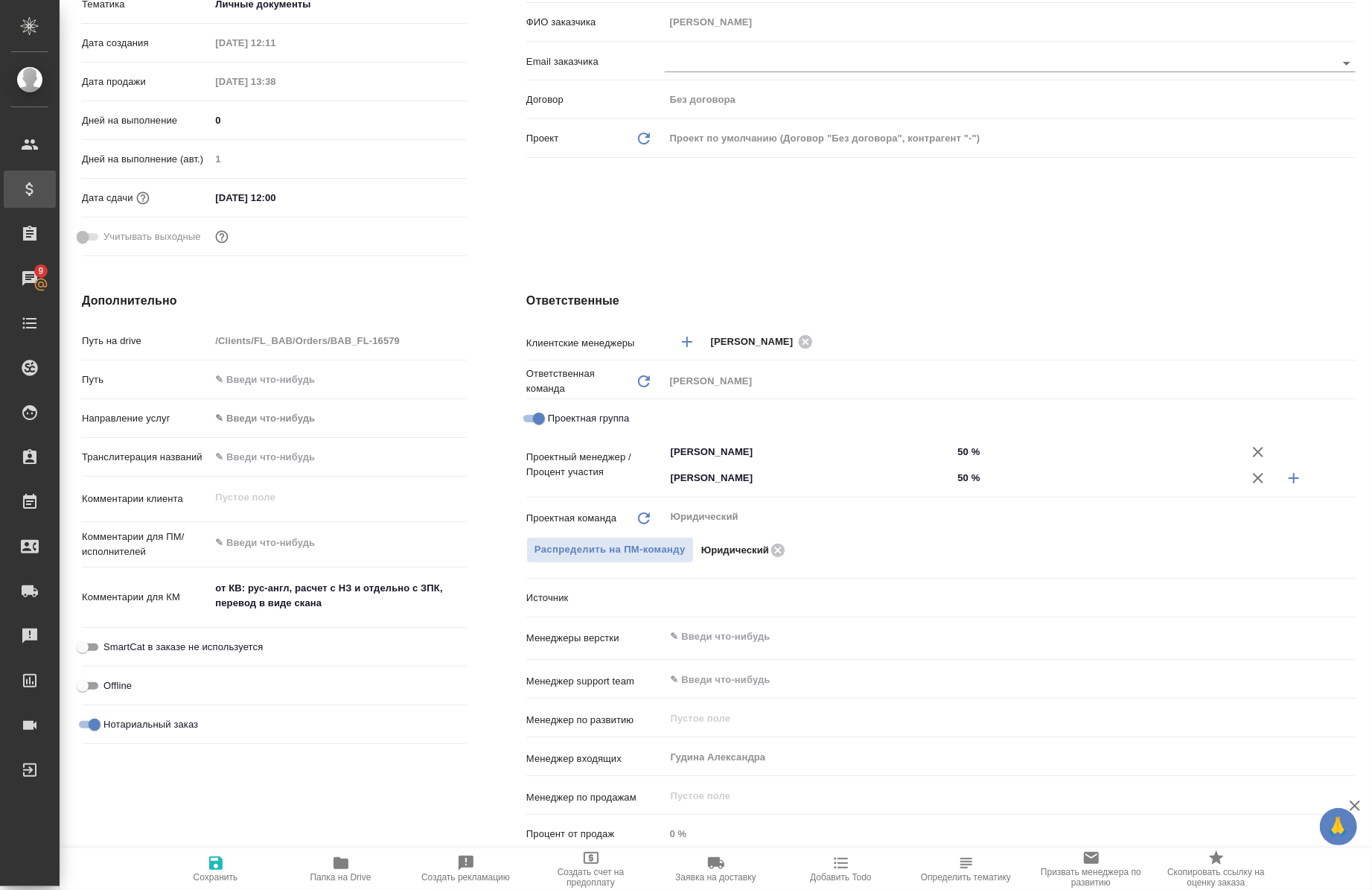
scroll to position [0, 0]
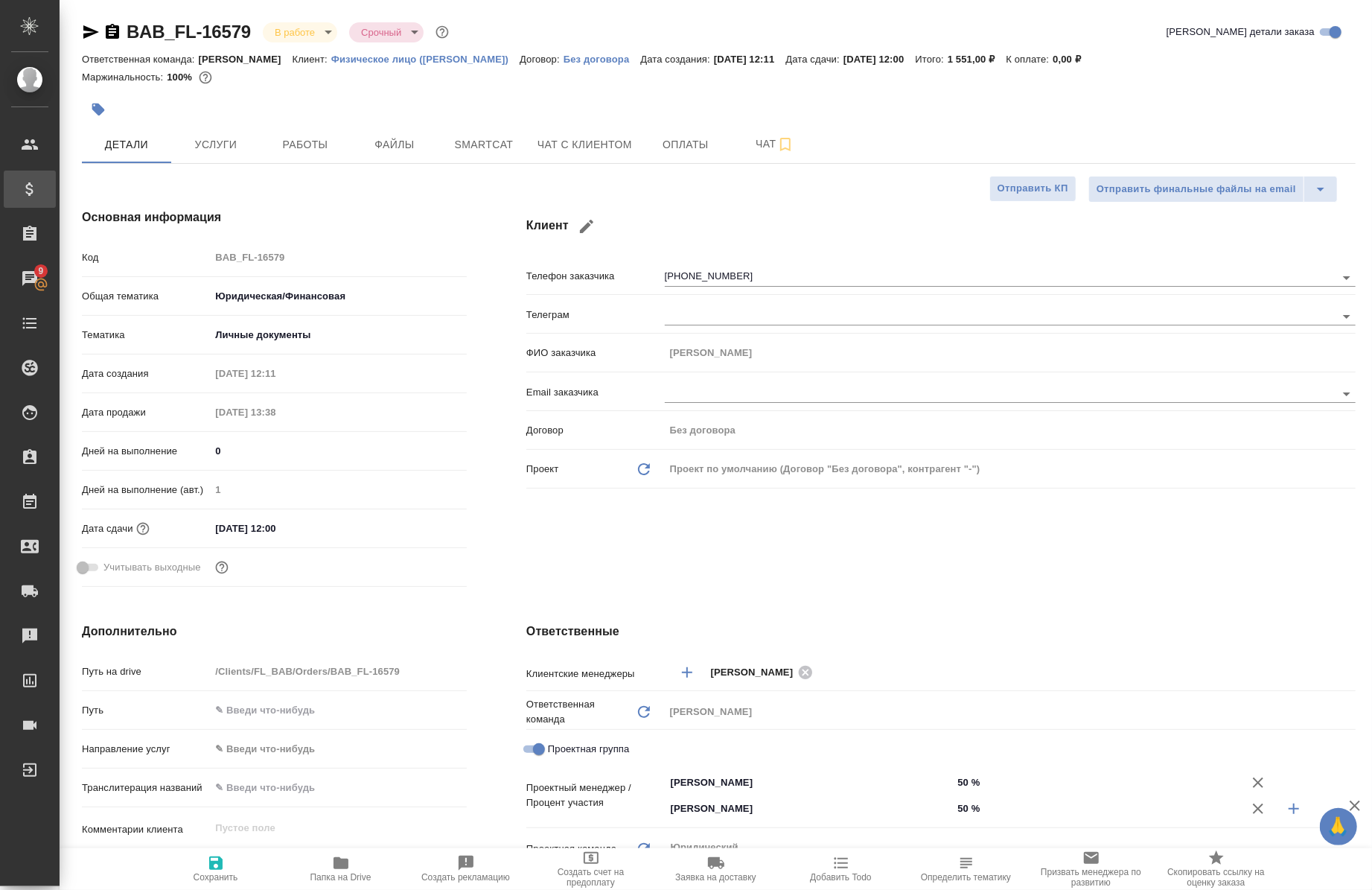
type textarea "x"
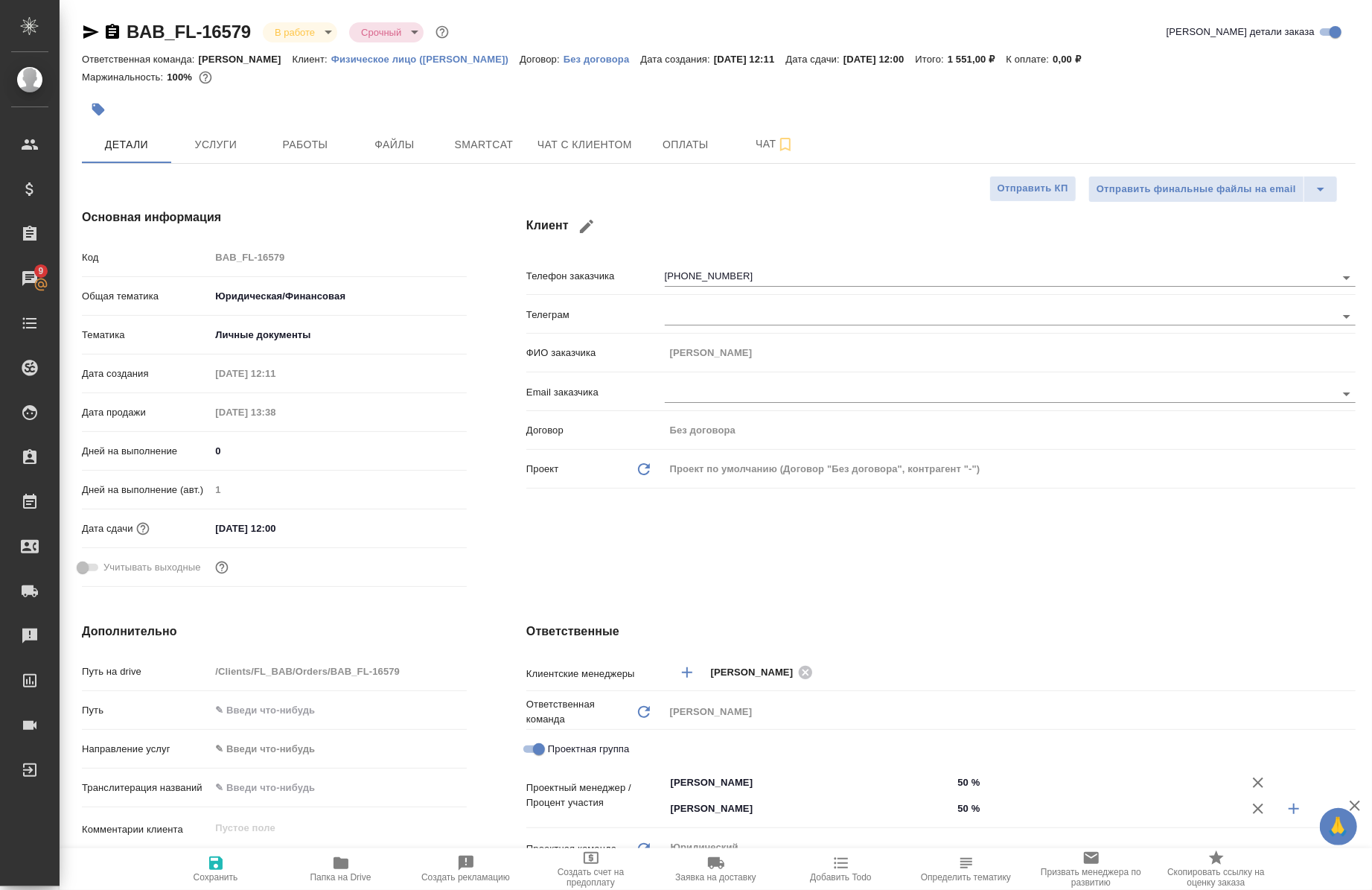
type textarea "x"
click at [280, 144] on span "Работы" at bounding box center [304, 145] width 71 height 19
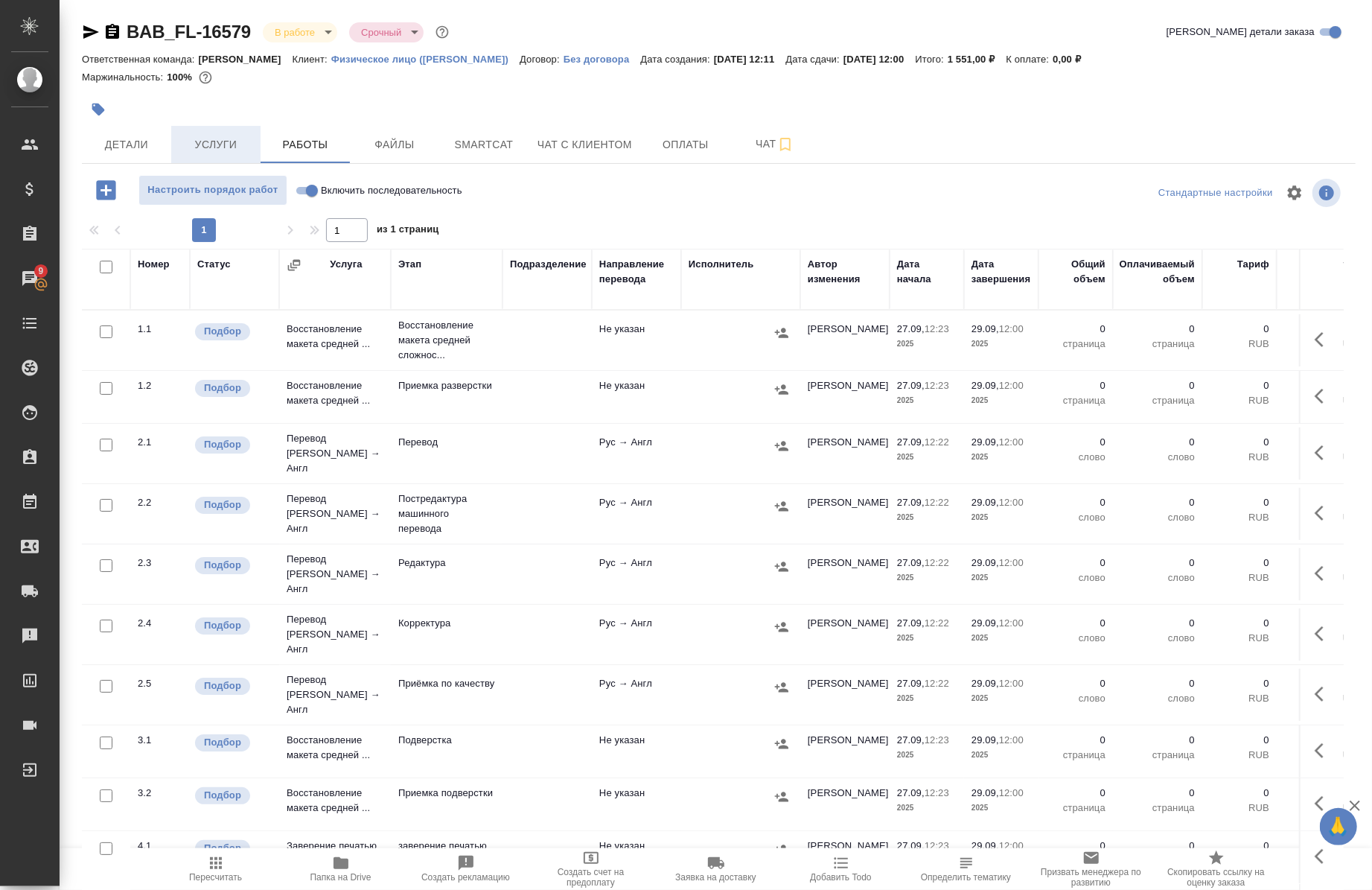
click at [227, 153] on span "Услуги" at bounding box center [215, 145] width 71 height 19
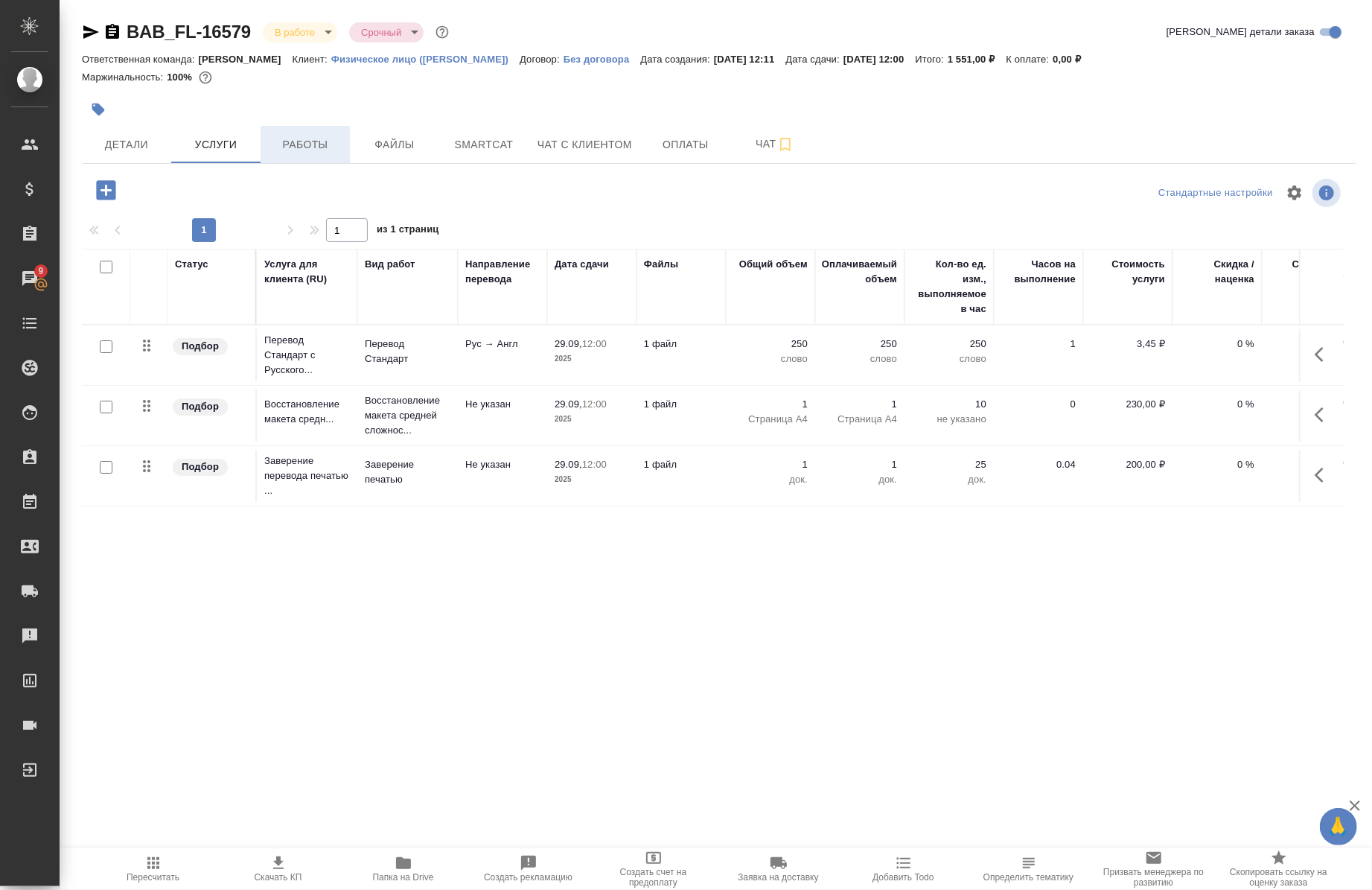
click at [330, 158] on button "Работы" at bounding box center [305, 144] width 89 height 37
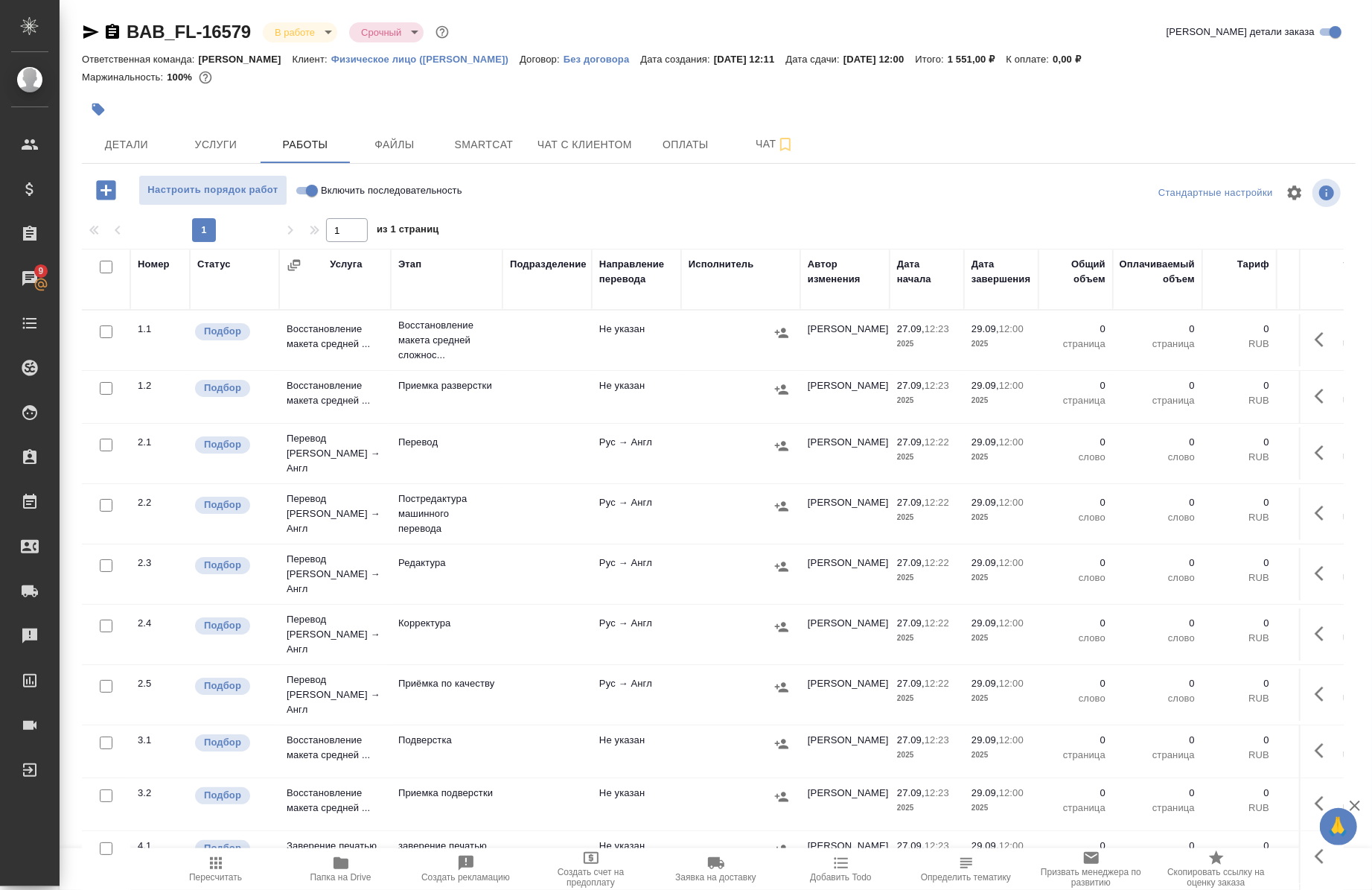
click at [320, 865] on span "Папка на Drive" at bounding box center [341, 868] width 107 height 28
drag, startPoint x: 1308, startPoint y: 349, endPoint x: 354, endPoint y: 191, distance: 967.0
click at [354, 191] on span "Включить последовательность" at bounding box center [391, 191] width 142 height 14
click at [339, 191] on input "Включить последовательность" at bounding box center [312, 191] width 53 height 18
checkbox input "true"
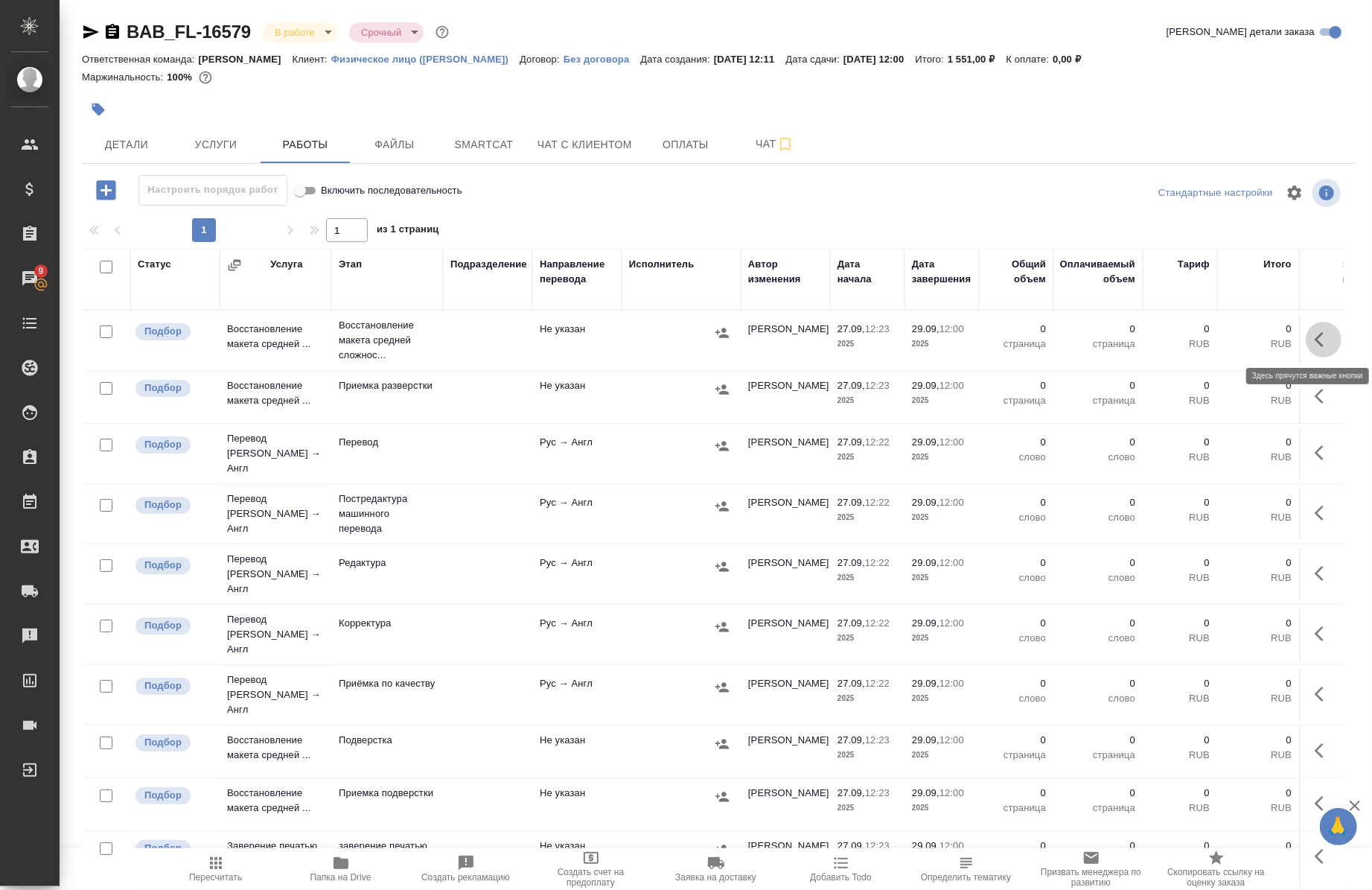
click at [1326, 331] on button "button" at bounding box center [1324, 340] width 36 height 36
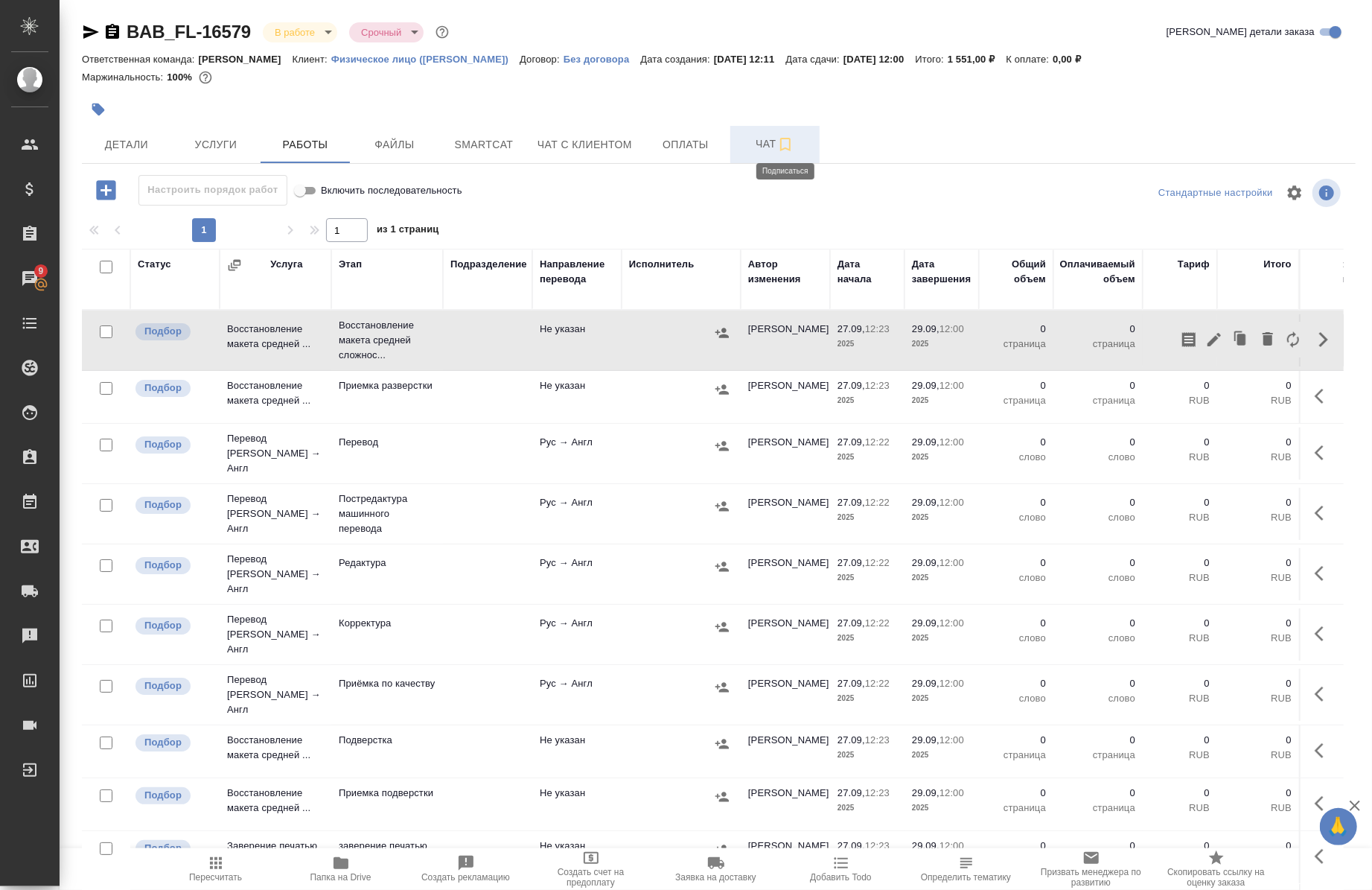
click at [779, 150] on icon "button" at bounding box center [786, 145] width 18 height 18
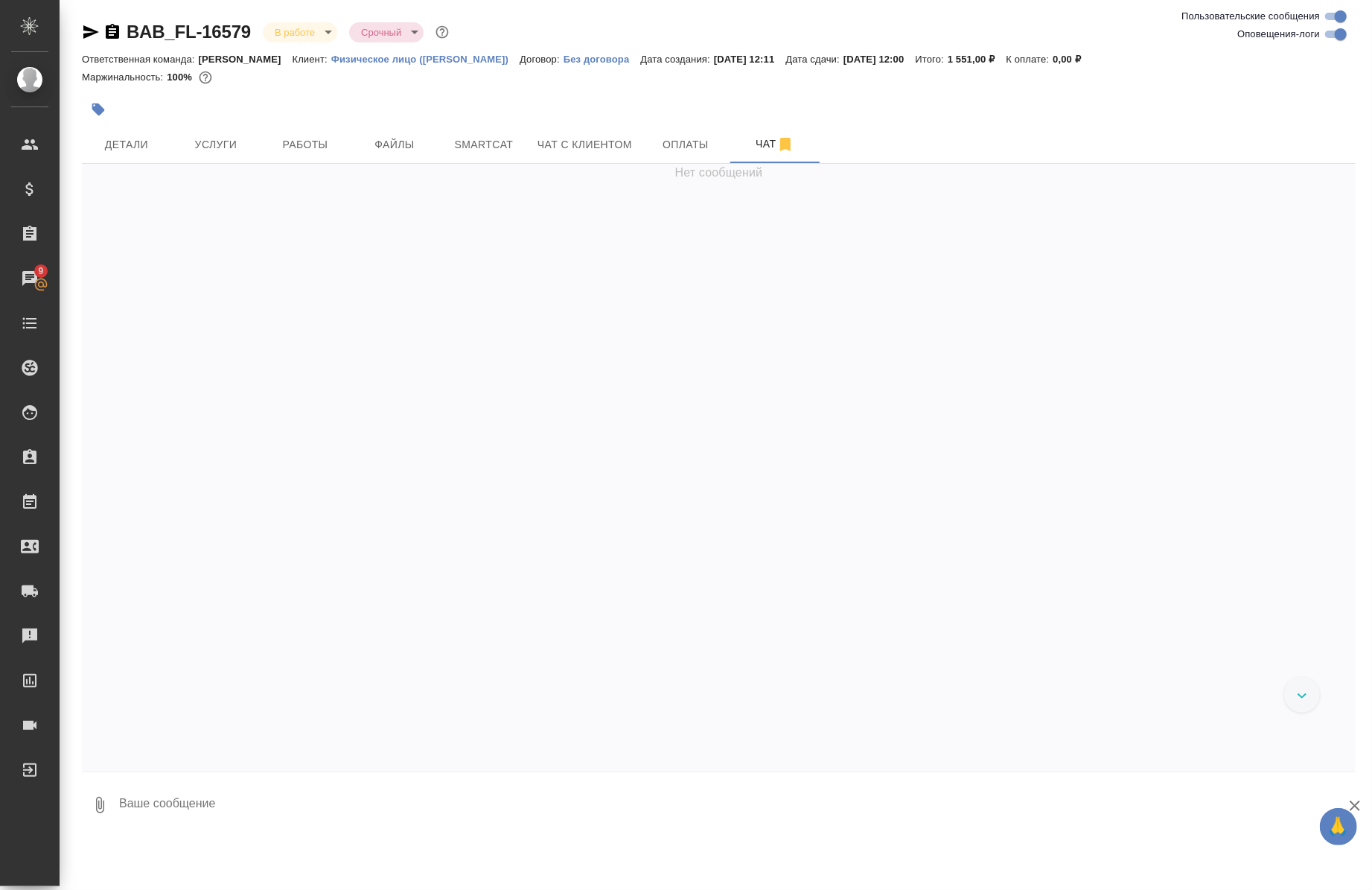
scroll to position [770, 0]
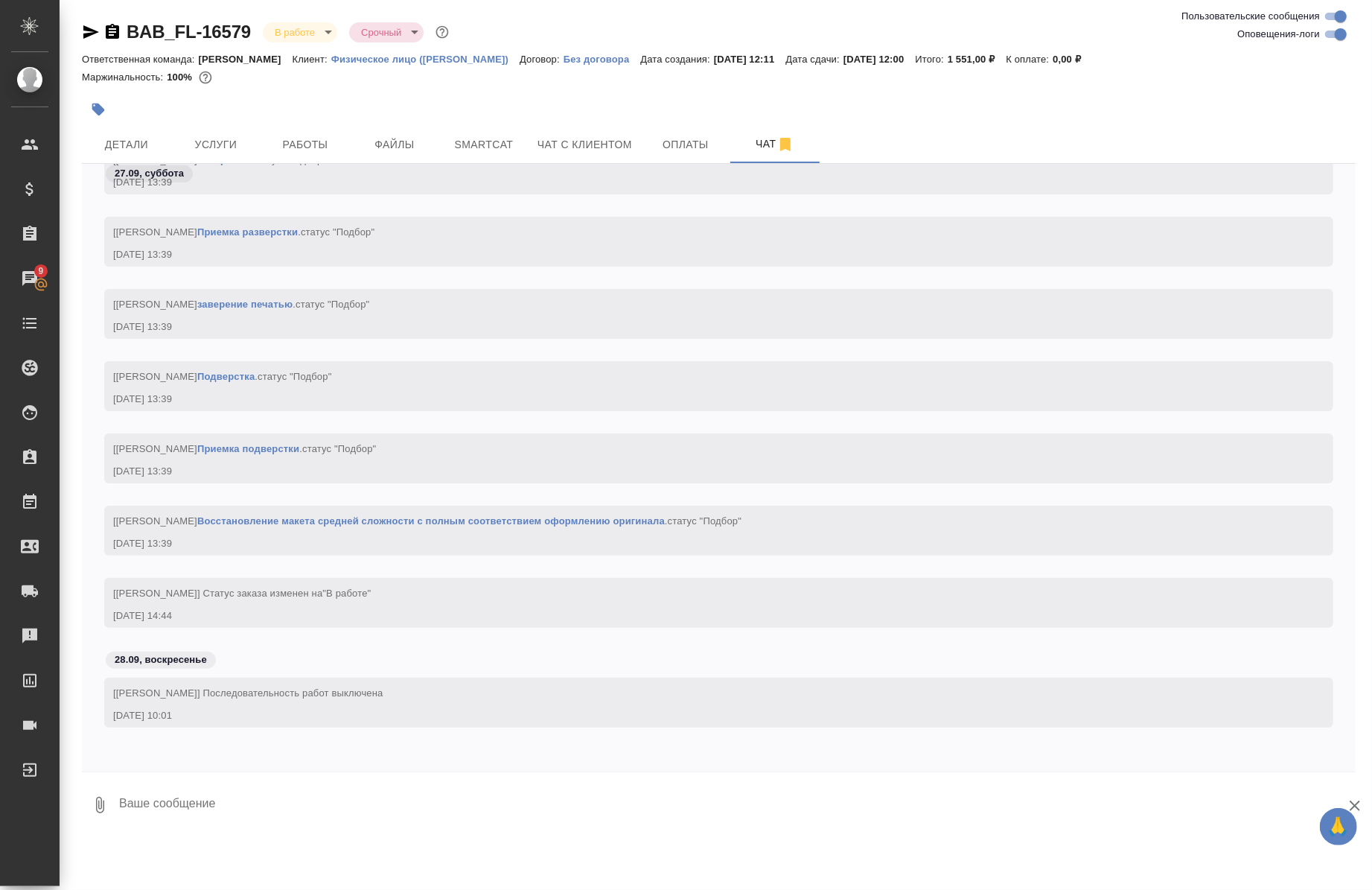
click at [1341, 28] on input "Оповещения-логи" at bounding box center [1340, 34] width 53 height 18
checkbox input "false"
click at [495, 521] on link "Восстановление макета средней сложности с полным соответствием оформлению ориги…" at bounding box center [431, 520] width 468 height 11
click at [319, 146] on span "Работы" at bounding box center [304, 145] width 71 height 19
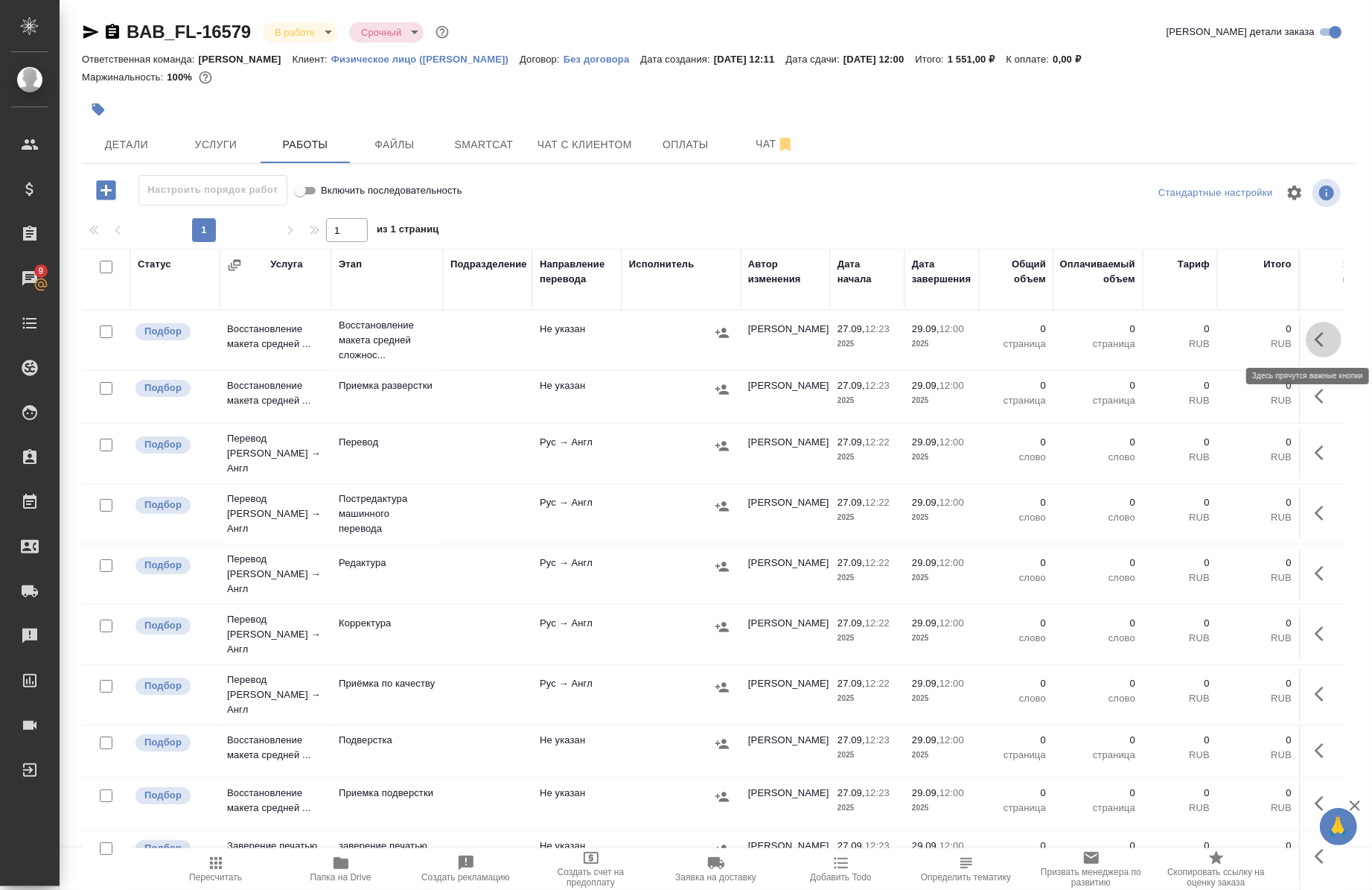
click at [1315, 346] on icon "button" at bounding box center [1324, 340] width 18 height 18
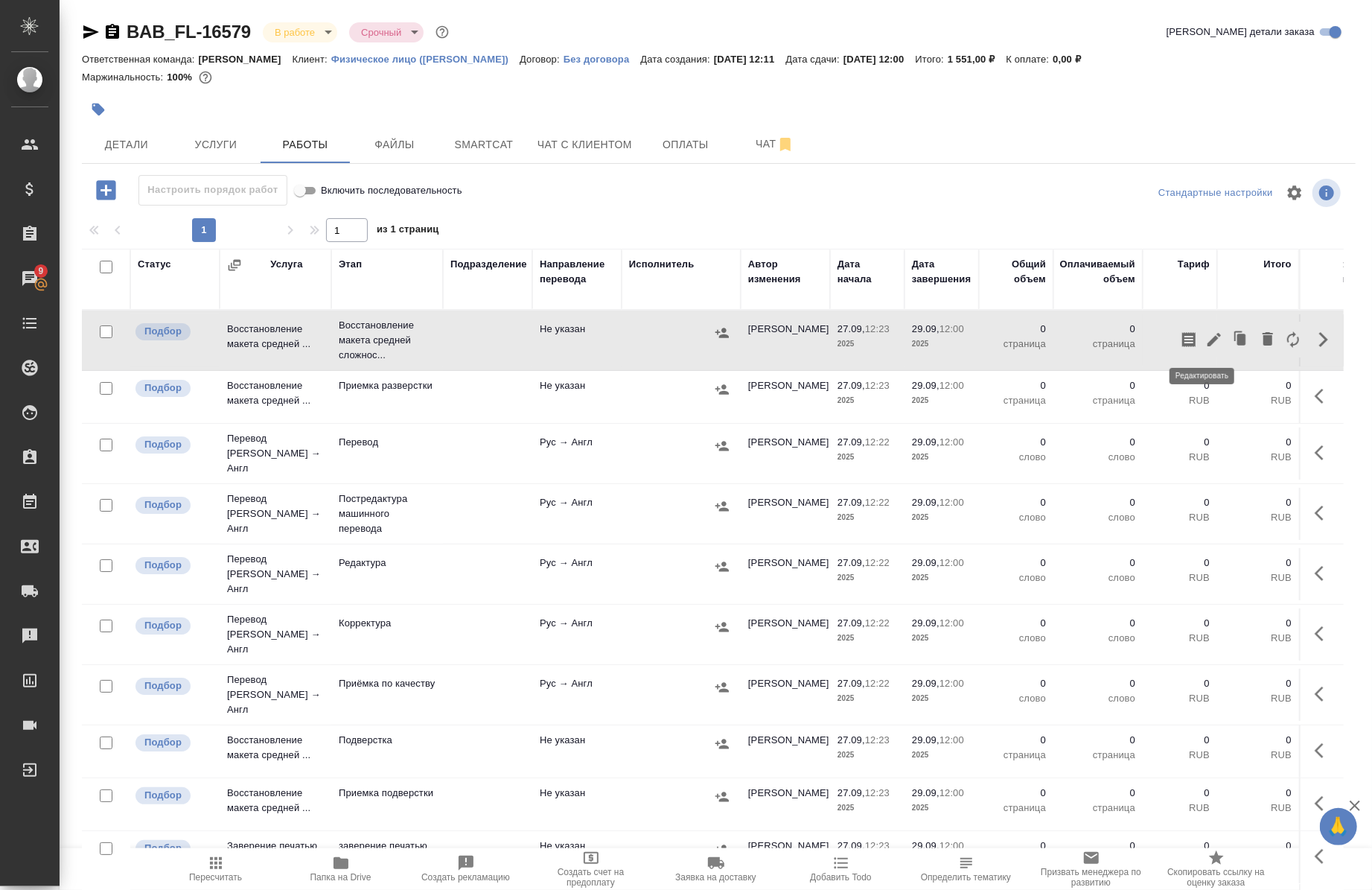
click at [1208, 343] on icon "button" at bounding box center [1214, 339] width 14 height 14
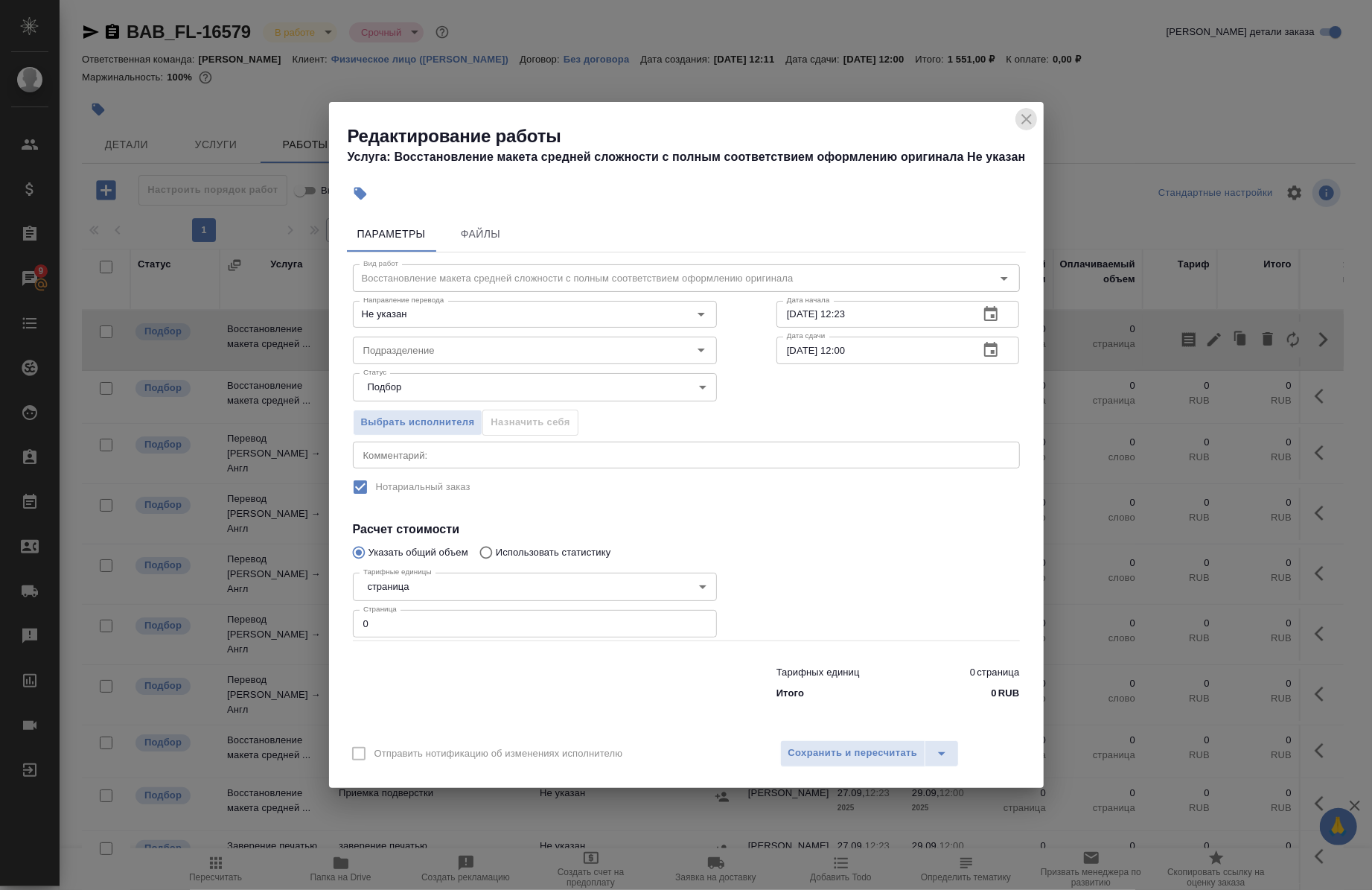
click at [1022, 117] on icon "close" at bounding box center [1027, 119] width 18 height 18
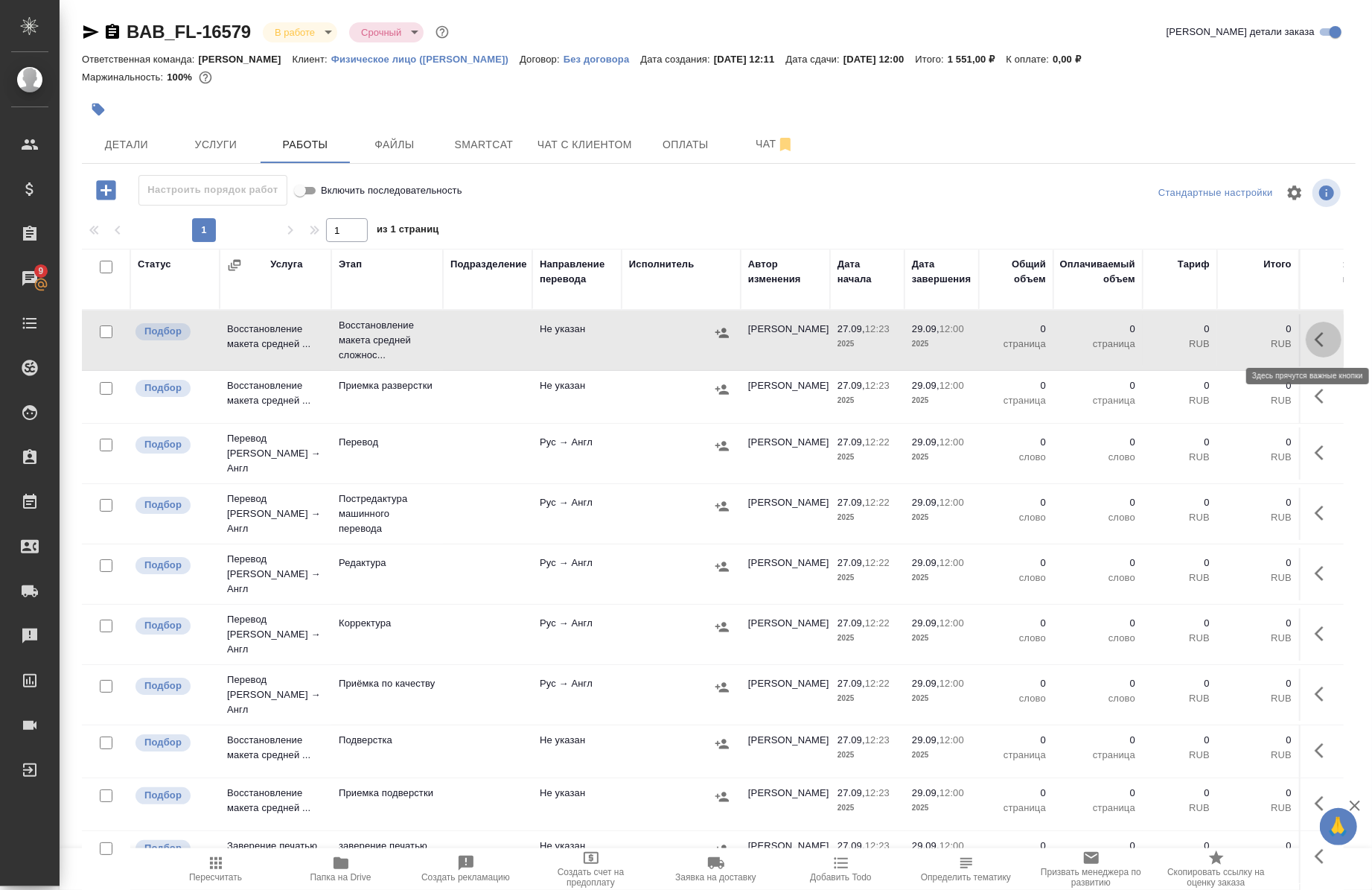
click at [1315, 331] on icon "button" at bounding box center [1324, 340] width 18 height 18
click at [1206, 342] on icon "button" at bounding box center [1215, 340] width 18 height 18
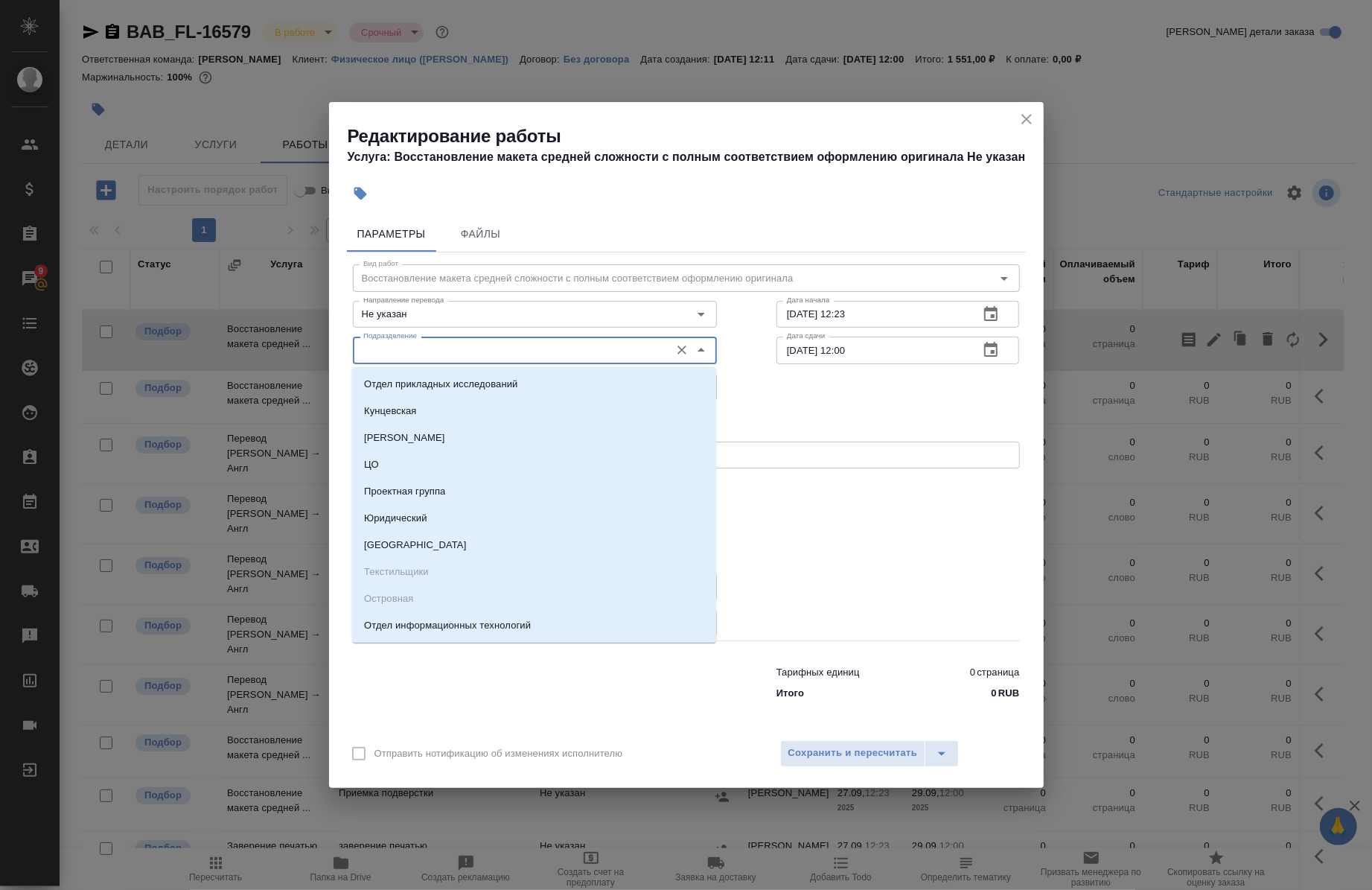
click at [397, 350] on input "Подразделение" at bounding box center [510, 351] width 305 height 18
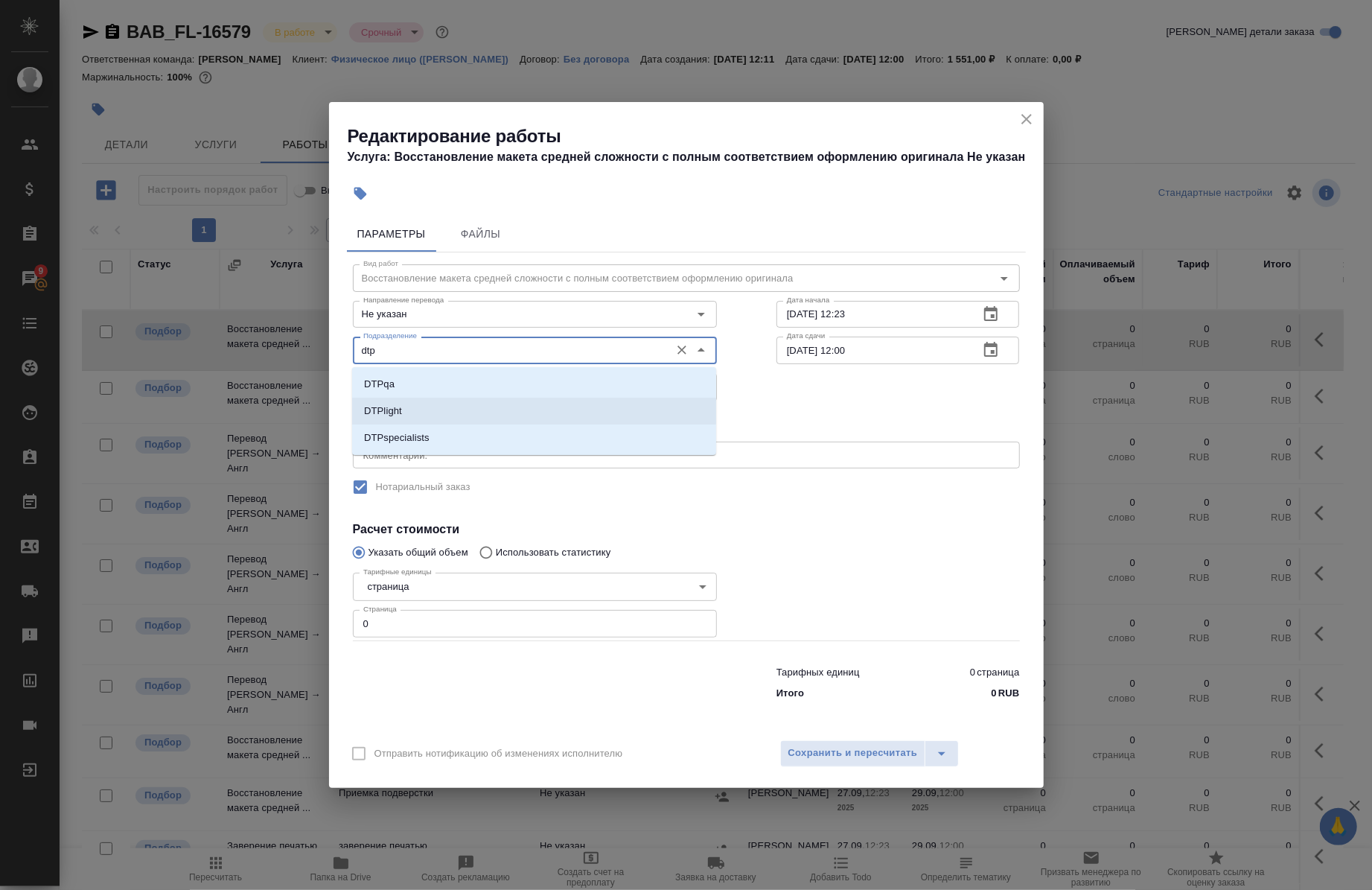
click at [399, 407] on p "DTPlight" at bounding box center [383, 411] width 38 height 14
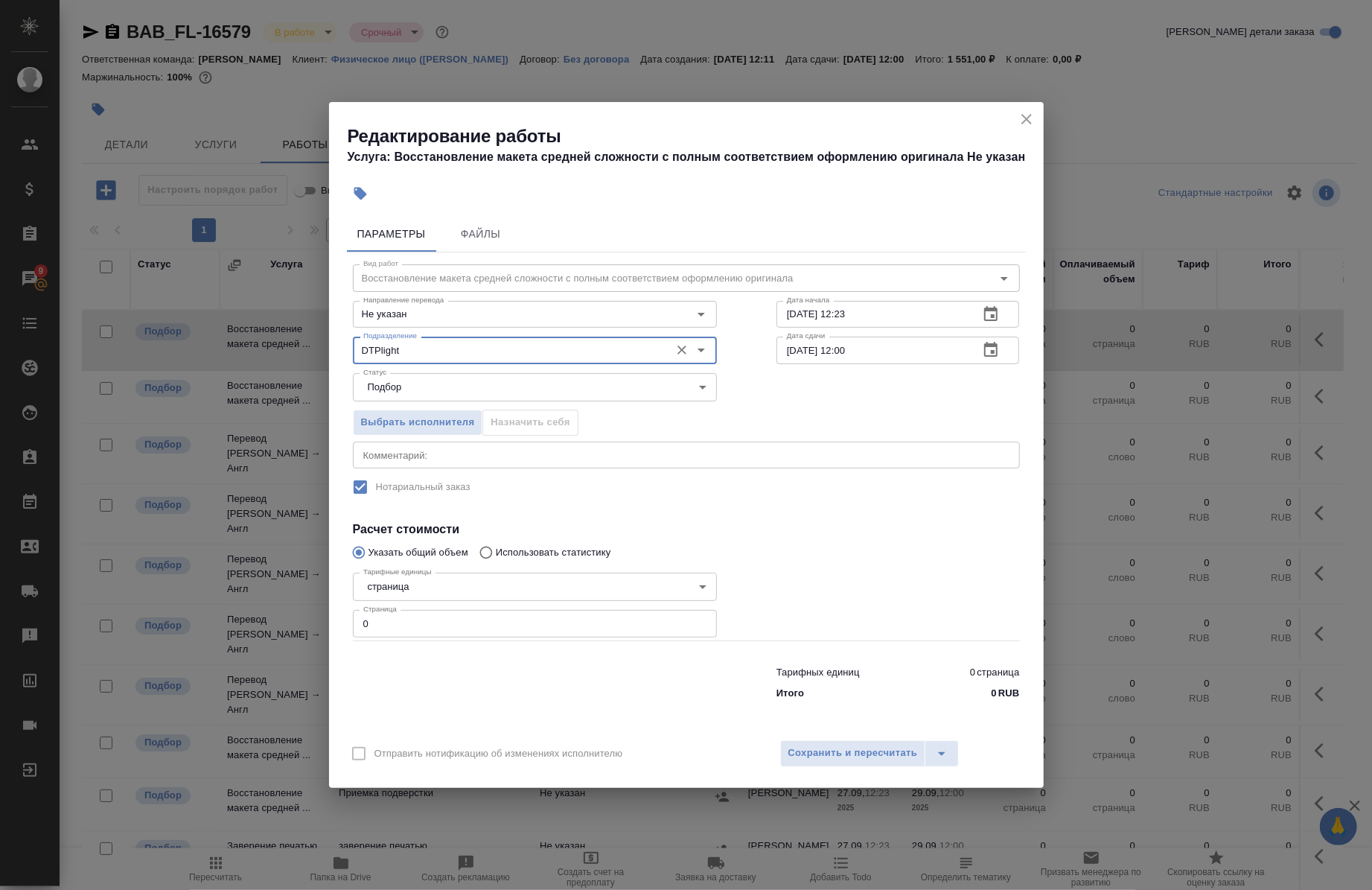
type input "DTPlight"
click at [886, 312] on input "27.09.2025 12:23" at bounding box center [873, 314] width 191 height 27
click at [795, 316] on input "27.09.2025 12:23" at bounding box center [873, 314] width 191 height 27
type input "20.92.0251 22:3_"
click at [1030, 122] on icon "close" at bounding box center [1027, 119] width 11 height 11
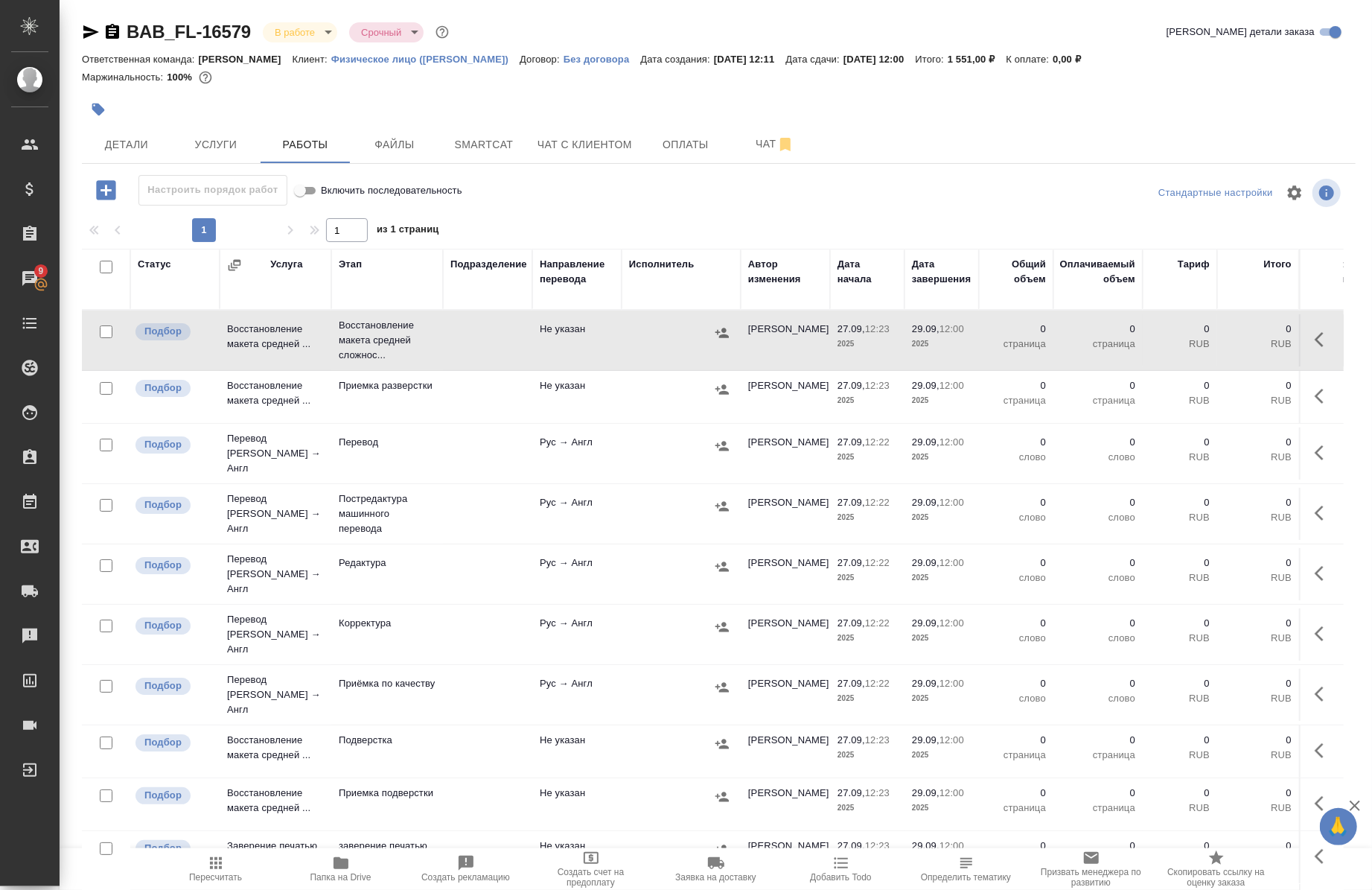
click at [1315, 331] on icon "button" at bounding box center [1324, 340] width 18 height 18
click at [1206, 343] on icon "button" at bounding box center [1215, 340] width 18 height 18
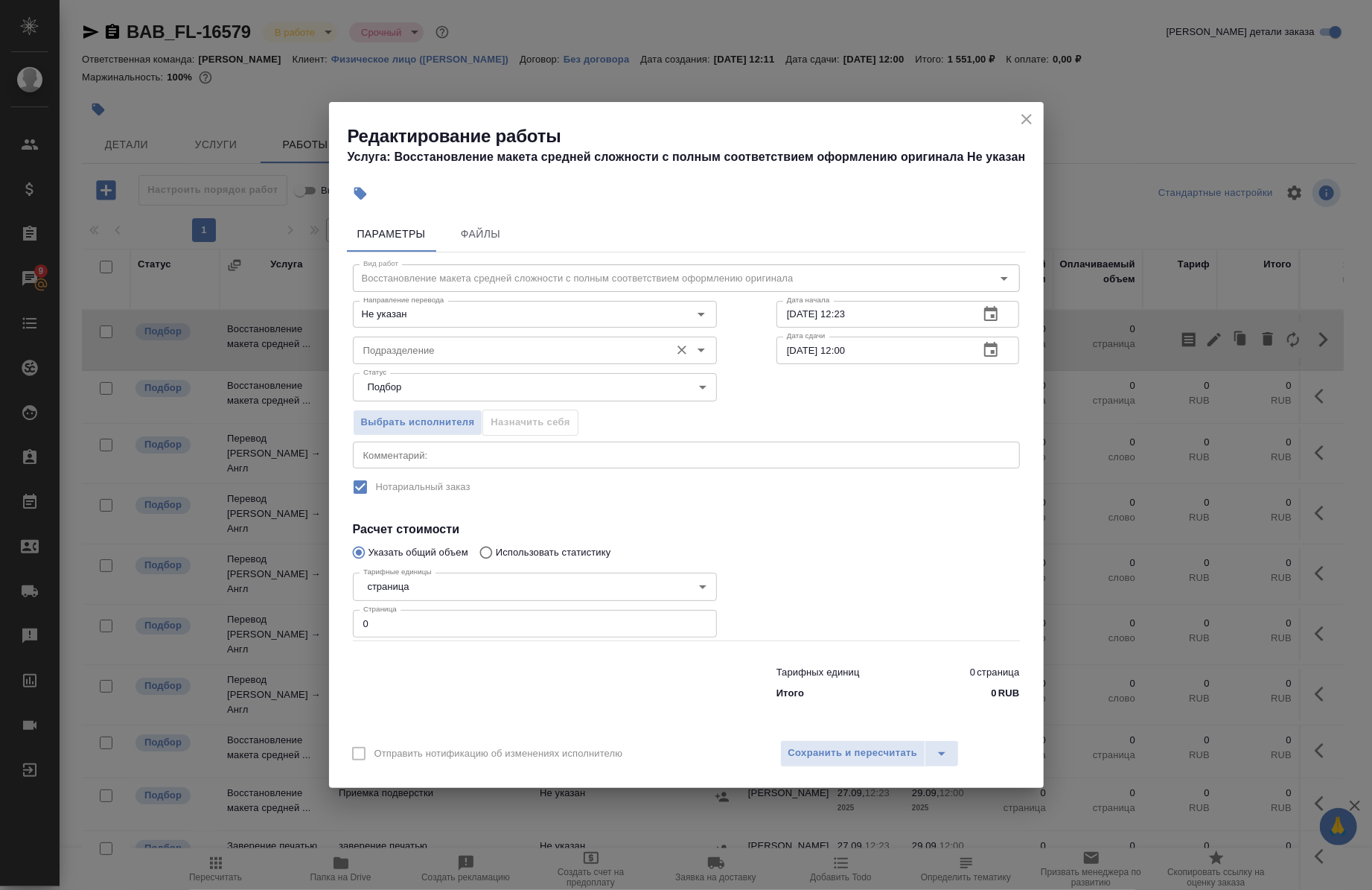
click at [556, 354] on input "Подразделение" at bounding box center [510, 351] width 305 height 18
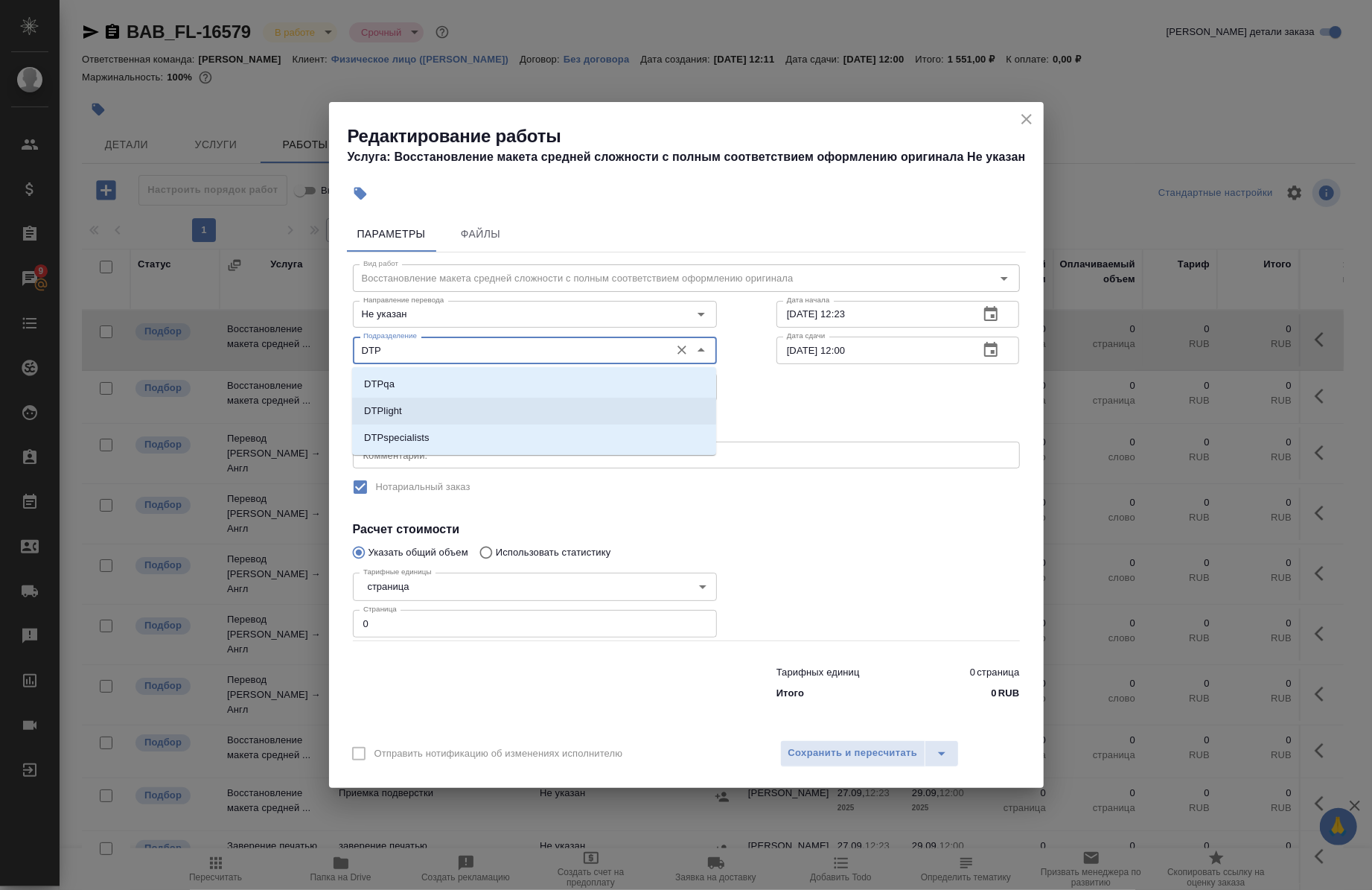
click at [535, 407] on li "DTPlight" at bounding box center [534, 411] width 364 height 27
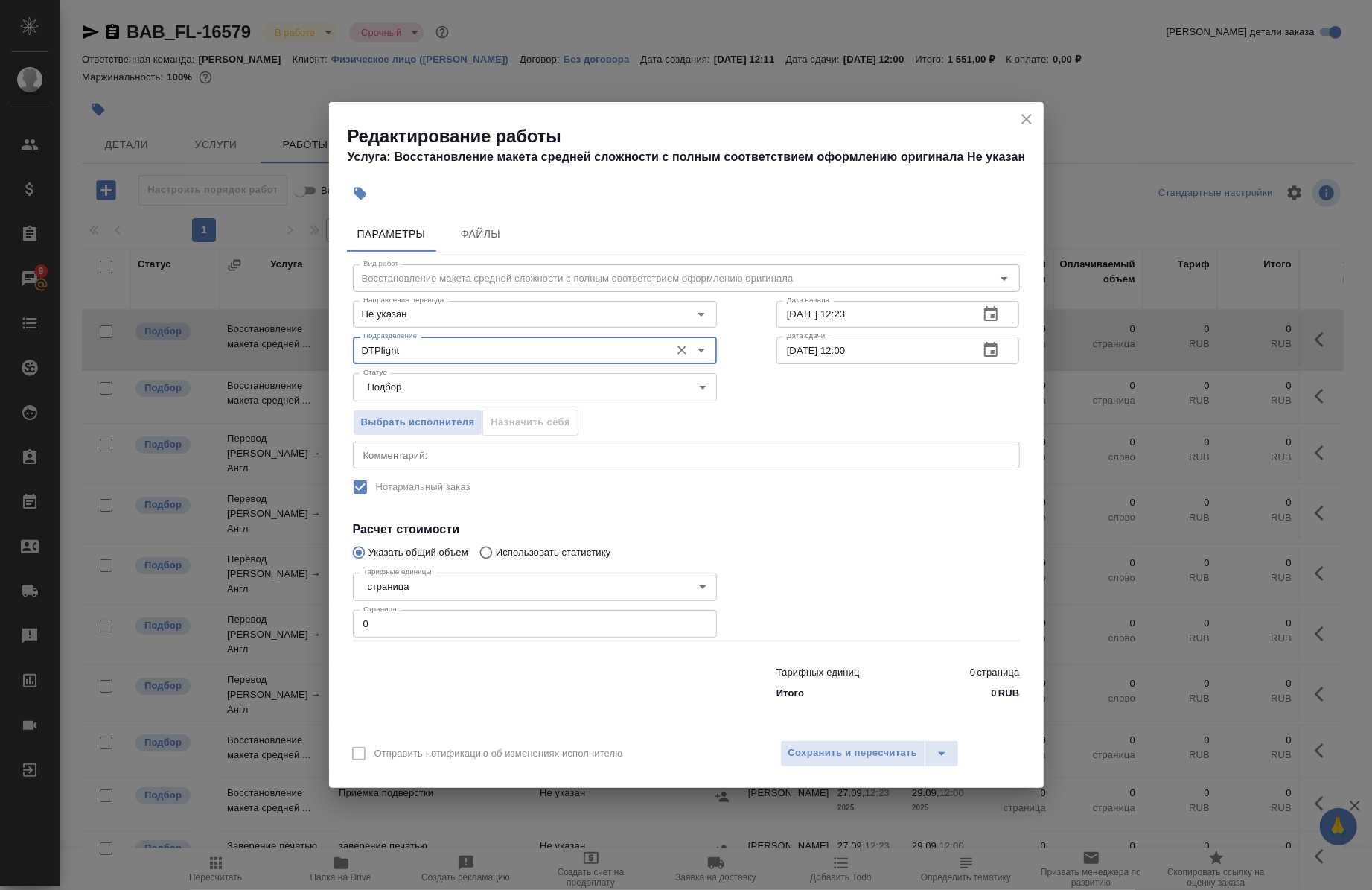
type input "DTPlight"
click at [797, 310] on input "27.09.2025 12:23" at bounding box center [873, 314] width 191 height 27
click at [872, 309] on input "28.09.2025 12:23" at bounding box center [873, 314] width 191 height 27
type input "28.09.2025 10:00"
click at [795, 354] on input "29.09.2025 12:00" at bounding box center [873, 351] width 191 height 27
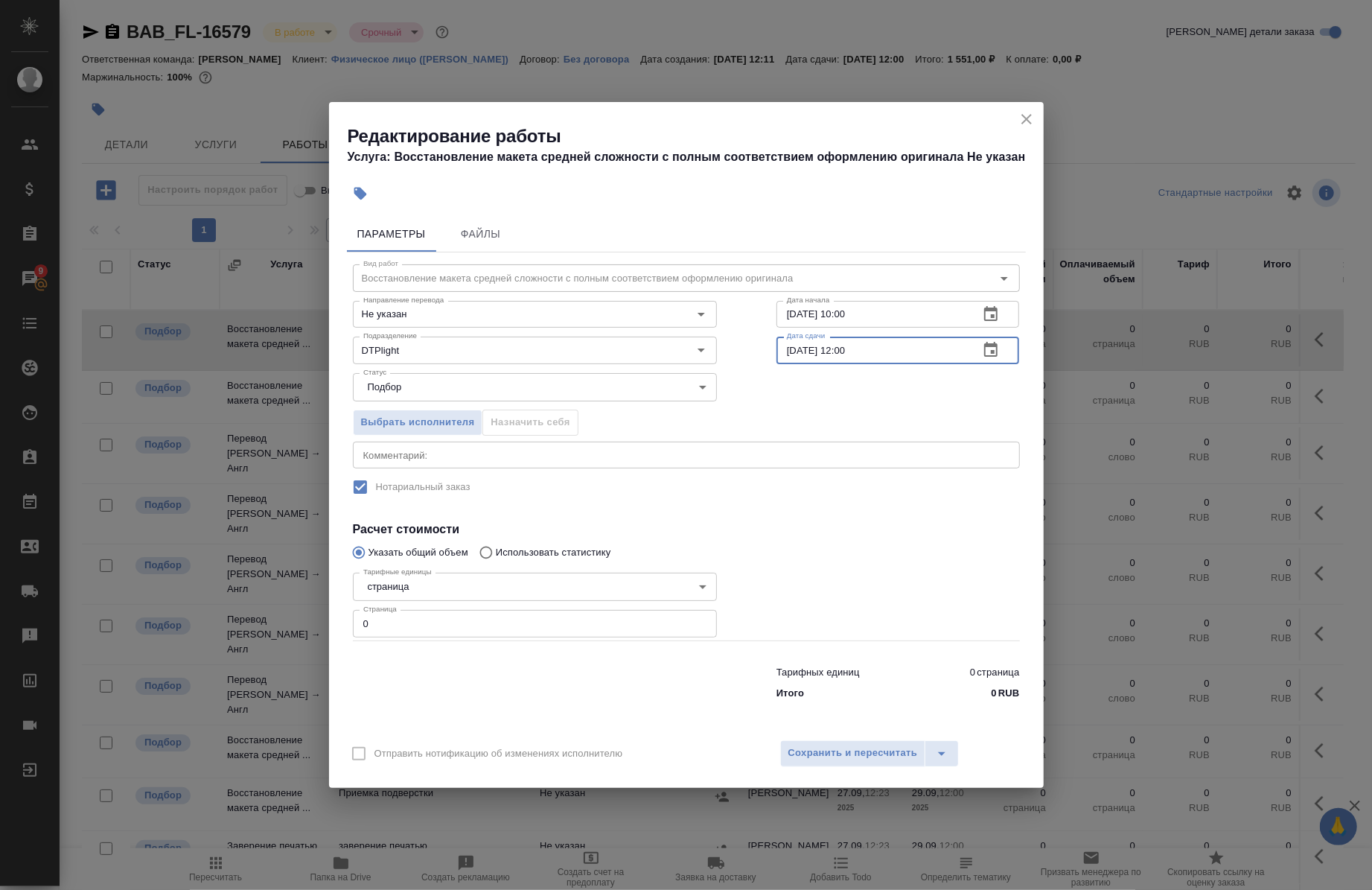
click at [850, 352] on input "28.09.2025 12:00" at bounding box center [873, 351] width 191 height 27
type input "28.09.2025 13:00"
click at [505, 457] on textarea at bounding box center [686, 454] width 647 height 11
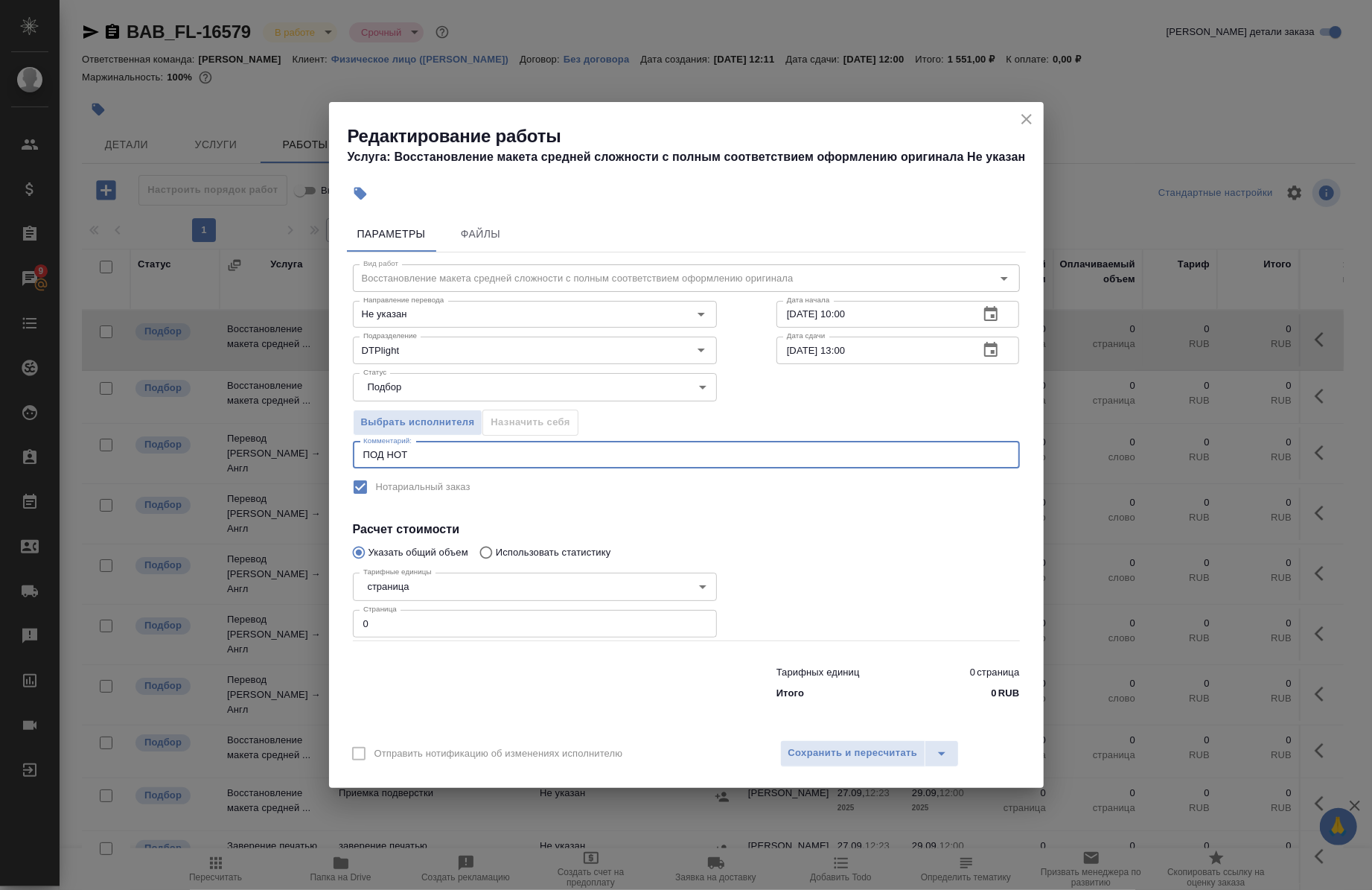
type textarea "ПОД НОТ"
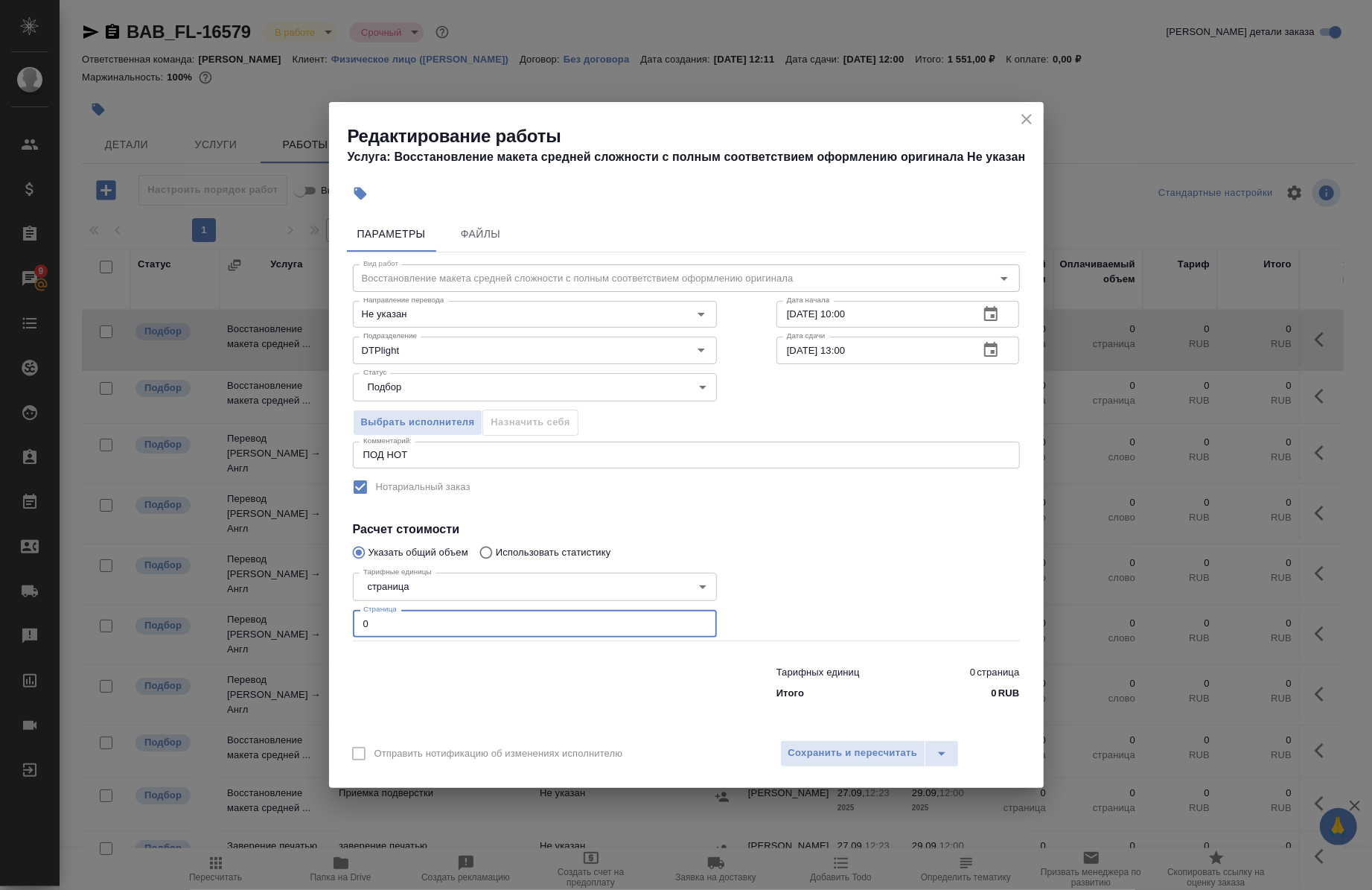
click at [465, 632] on input "0" at bounding box center [535, 623] width 364 height 27
type input "2"
click at [816, 760] on span "Сохранить и пересчитать" at bounding box center [853, 753] width 129 height 17
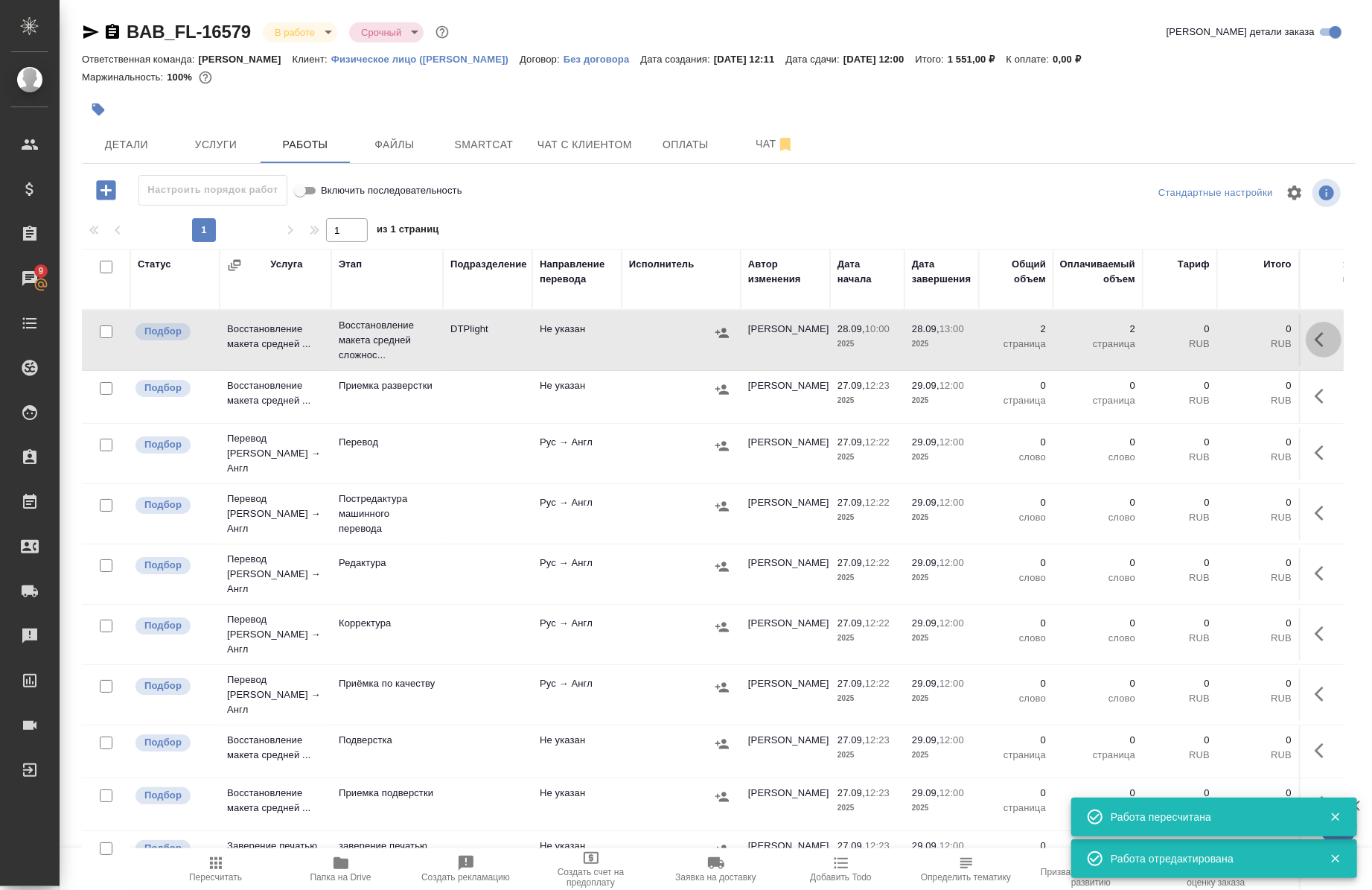
click at [1315, 340] on icon "button" at bounding box center [1324, 340] width 18 height 18
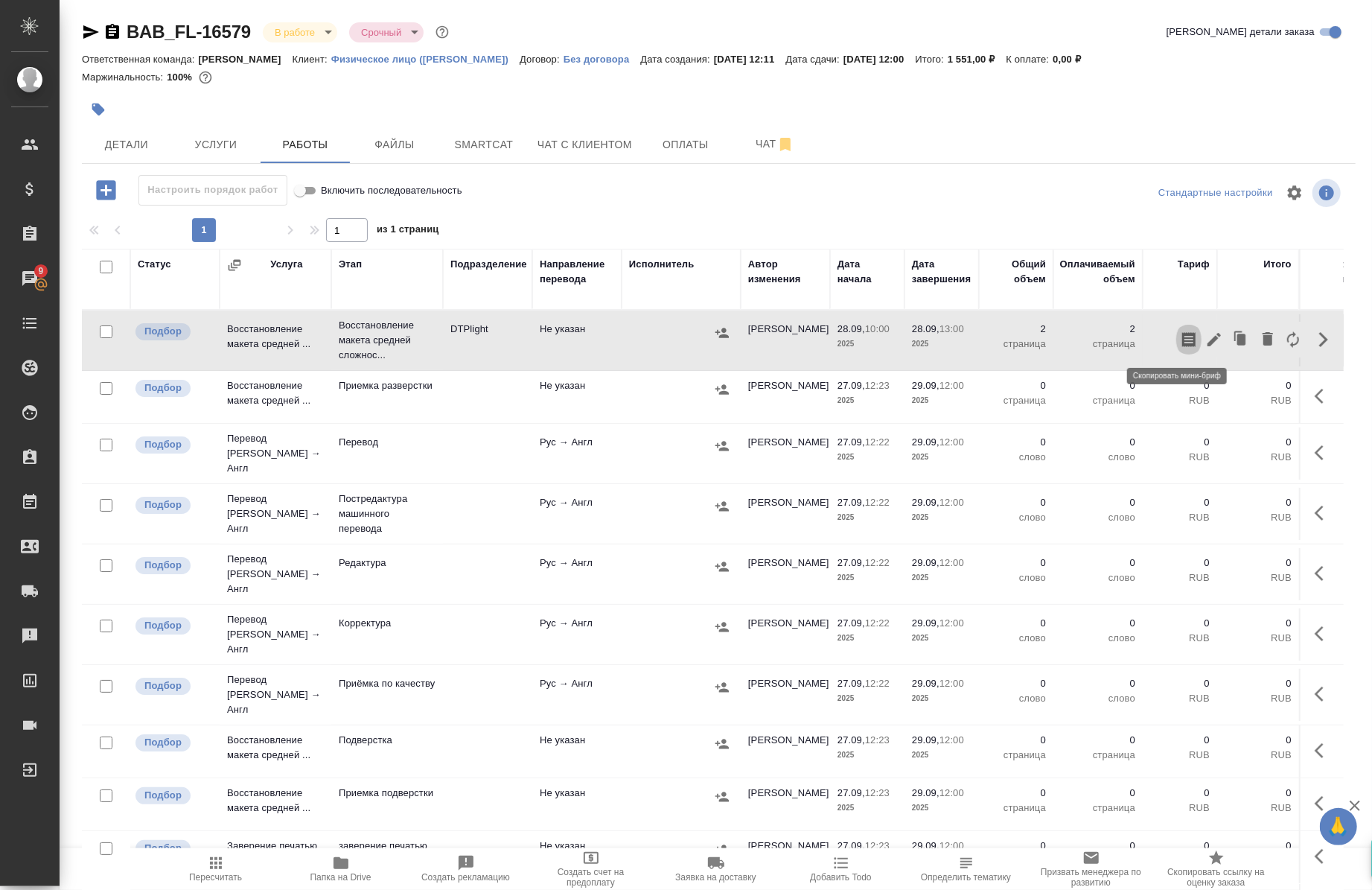
click at [1181, 340] on icon "button" at bounding box center [1190, 340] width 18 height 18
click at [1206, 345] on icon "button" at bounding box center [1215, 340] width 18 height 18
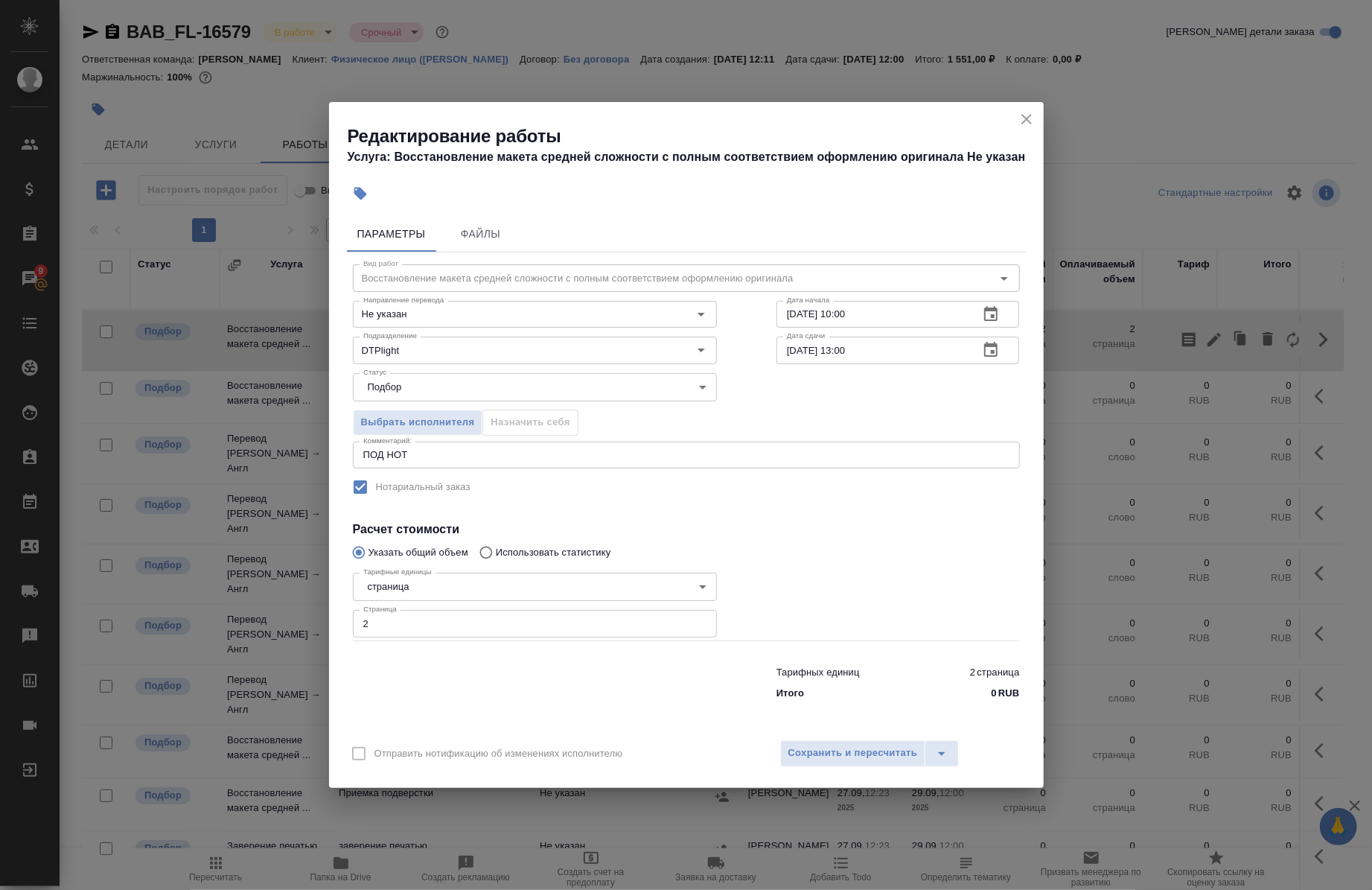
click at [1011, 121] on div "Редактирование работы Услуга: Восстановление макета средней сложности с полным …" at bounding box center [686, 139] width 714 height 75
drag, startPoint x: 1032, startPoint y: 120, endPoint x: 1113, endPoint y: 183, distance: 102.6
click at [1032, 119] on icon "close" at bounding box center [1027, 119] width 18 height 18
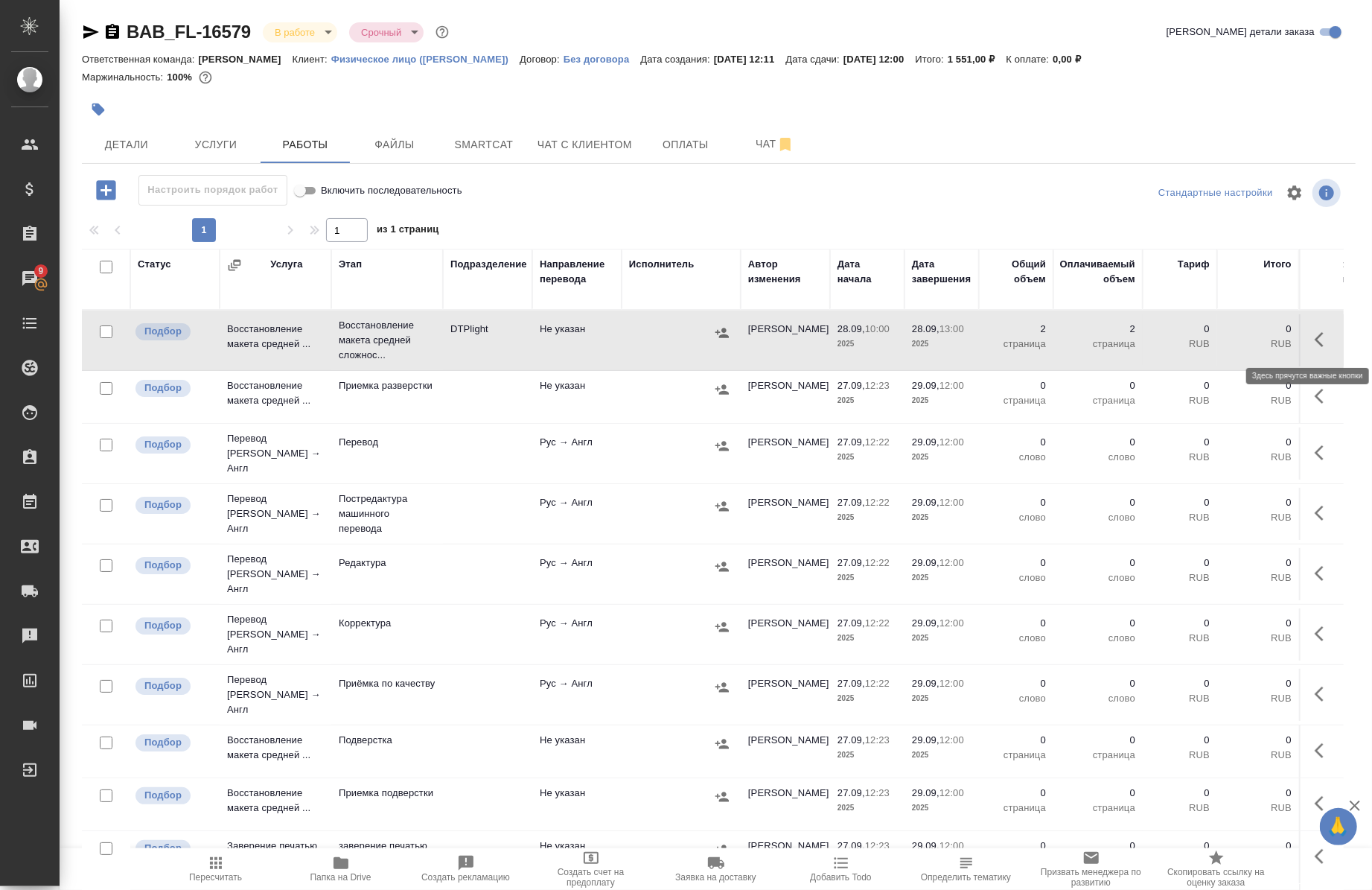
click at [1315, 341] on icon "button" at bounding box center [1324, 340] width 18 height 18
click at [1182, 338] on icon "button" at bounding box center [1189, 340] width 14 height 14
click at [97, 110] on icon "button" at bounding box center [98, 110] width 13 height 13
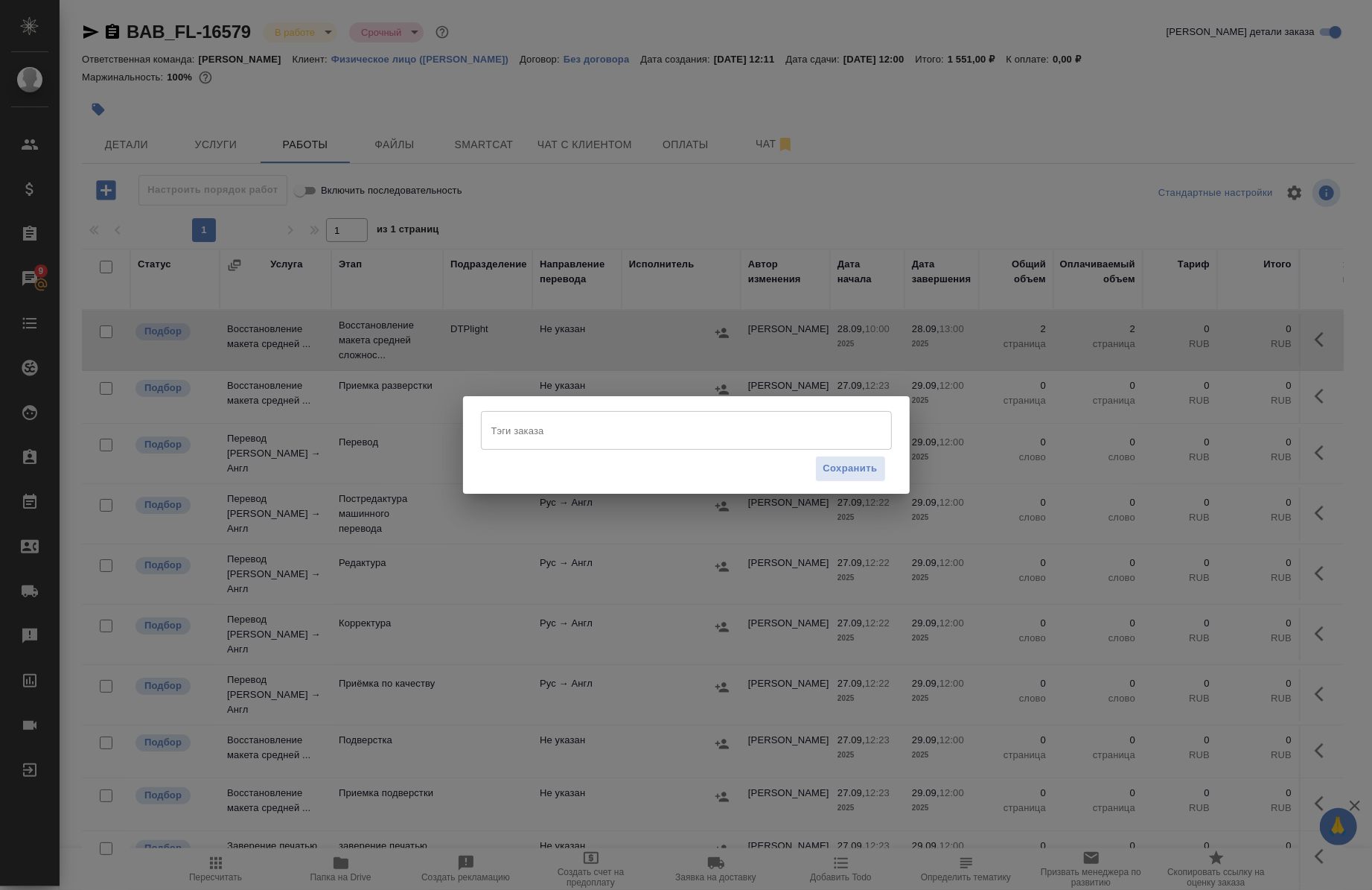
click at [599, 437] on input "Тэги заказа" at bounding box center [672, 430] width 369 height 25
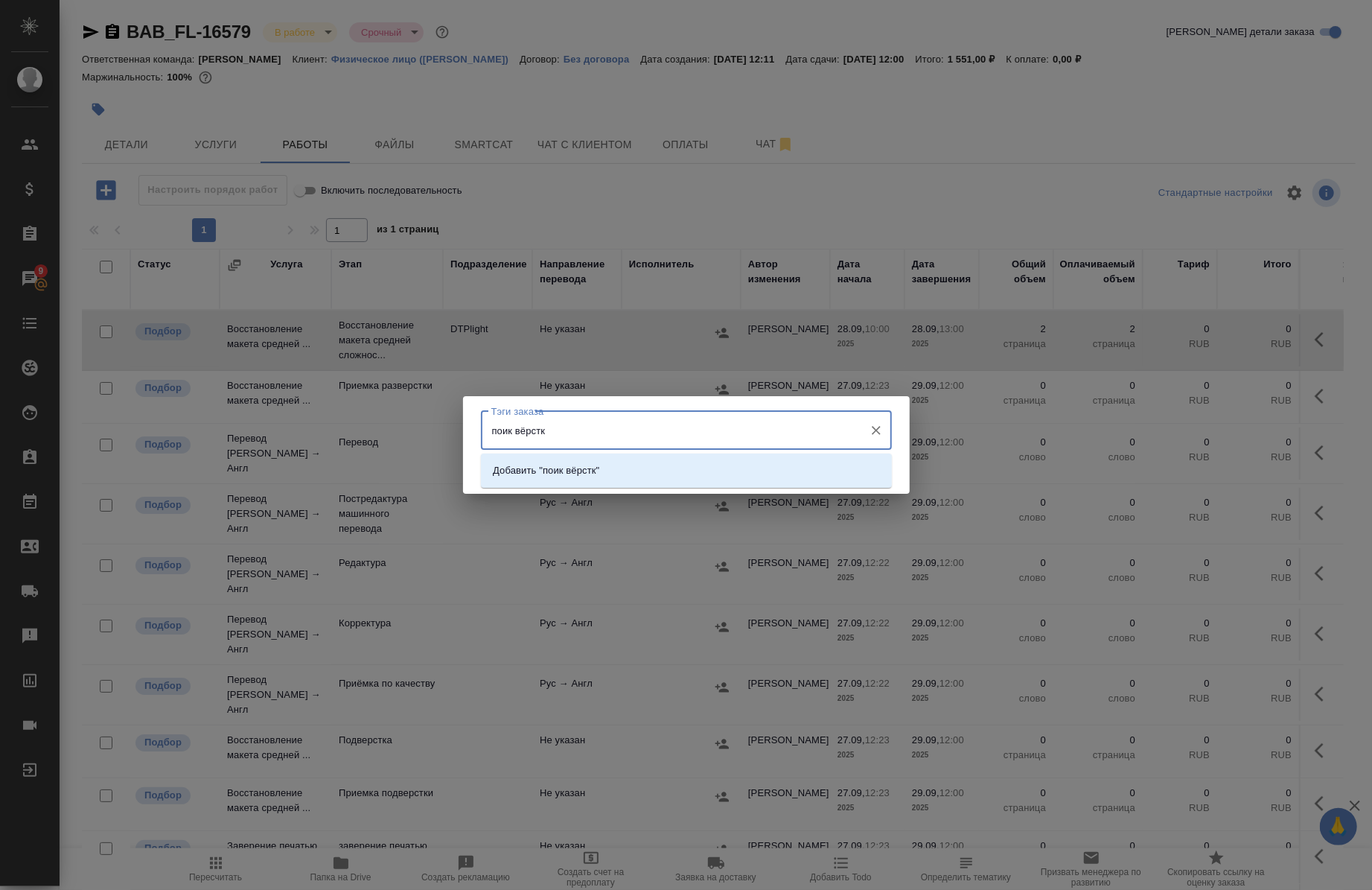
type input "поик вёрстки"
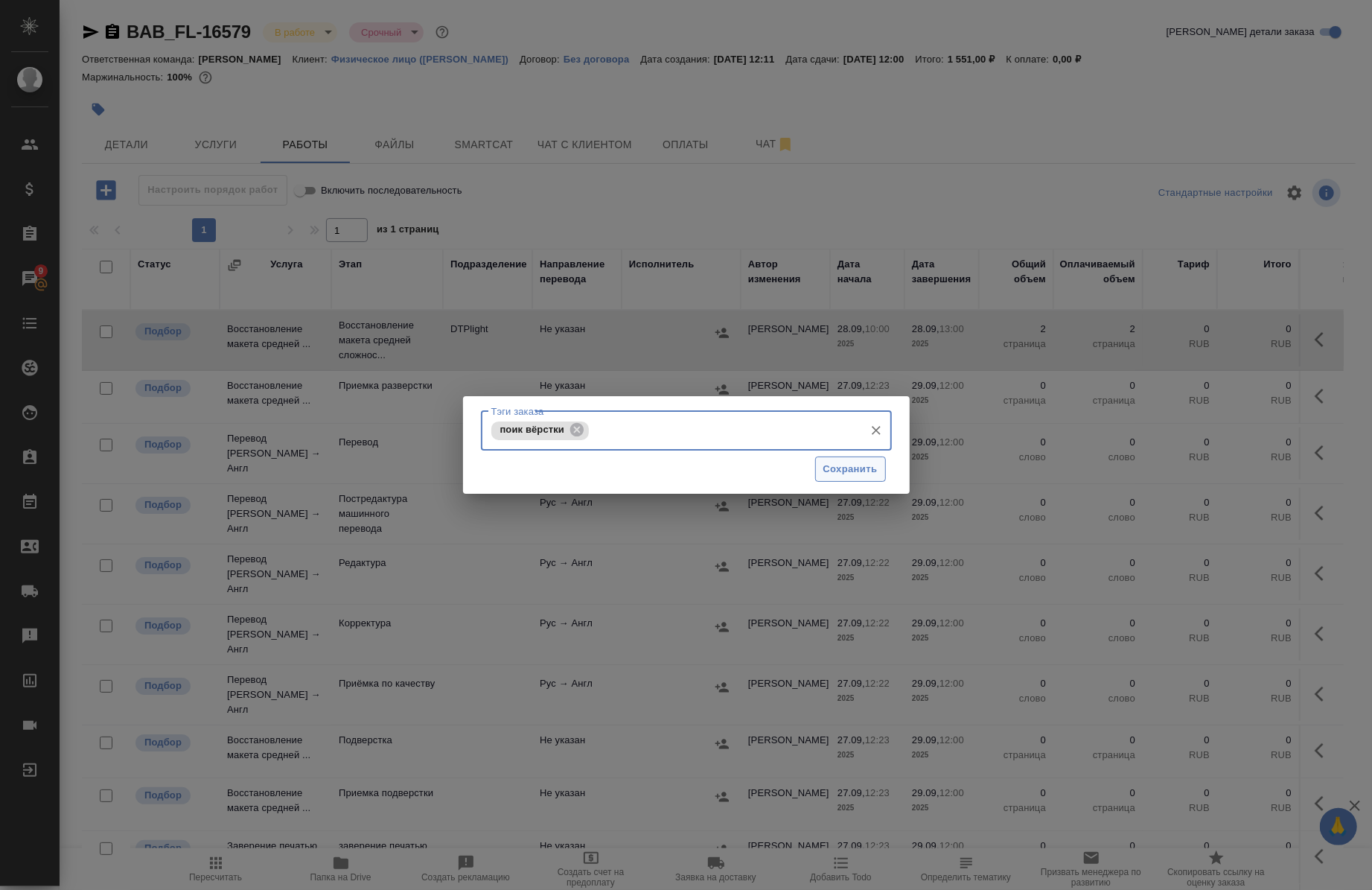
click at [859, 478] on button "Сохранить" at bounding box center [851, 469] width 70 height 26
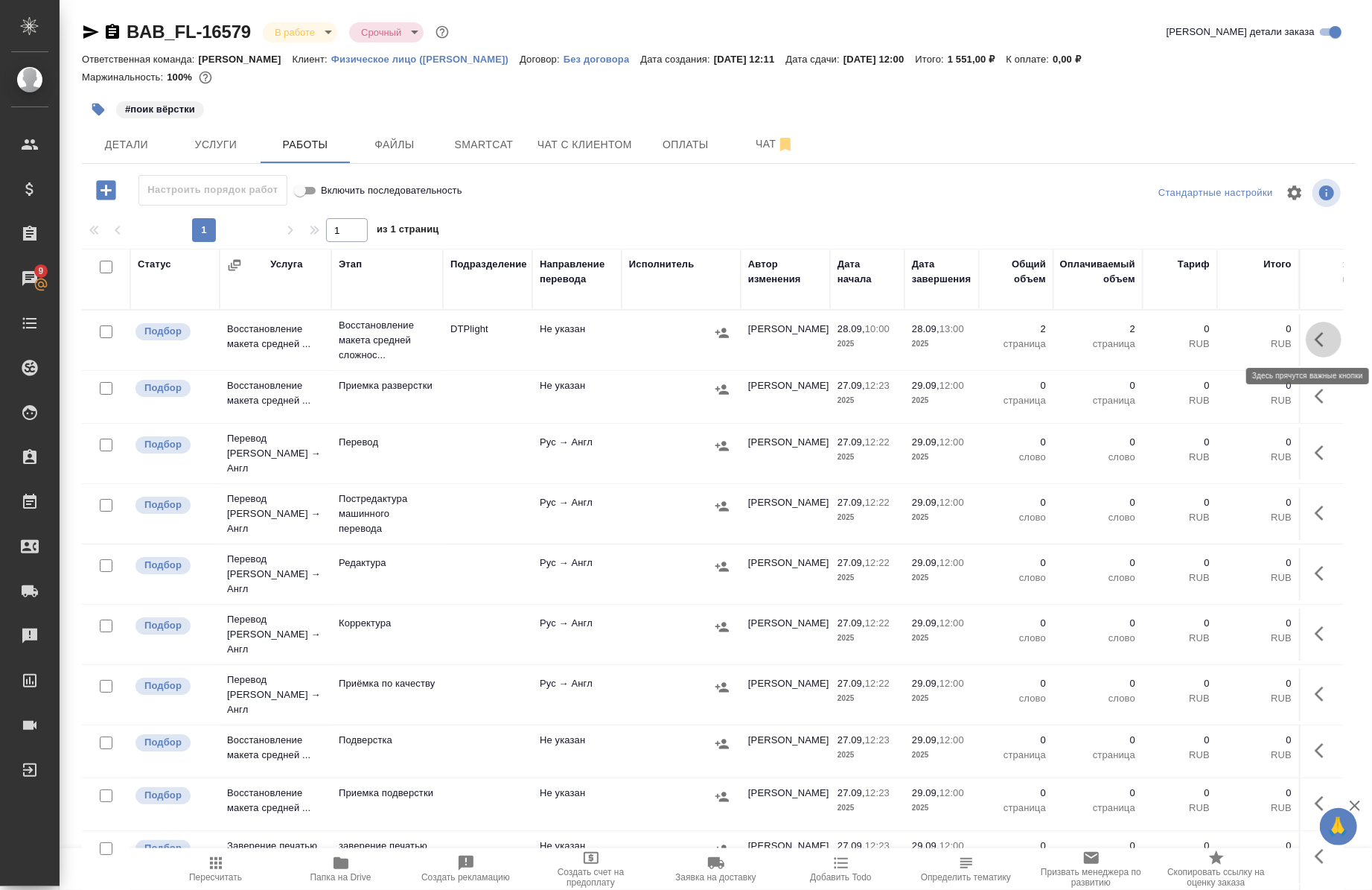
click at [1321, 342] on button "button" at bounding box center [1324, 340] width 36 height 36
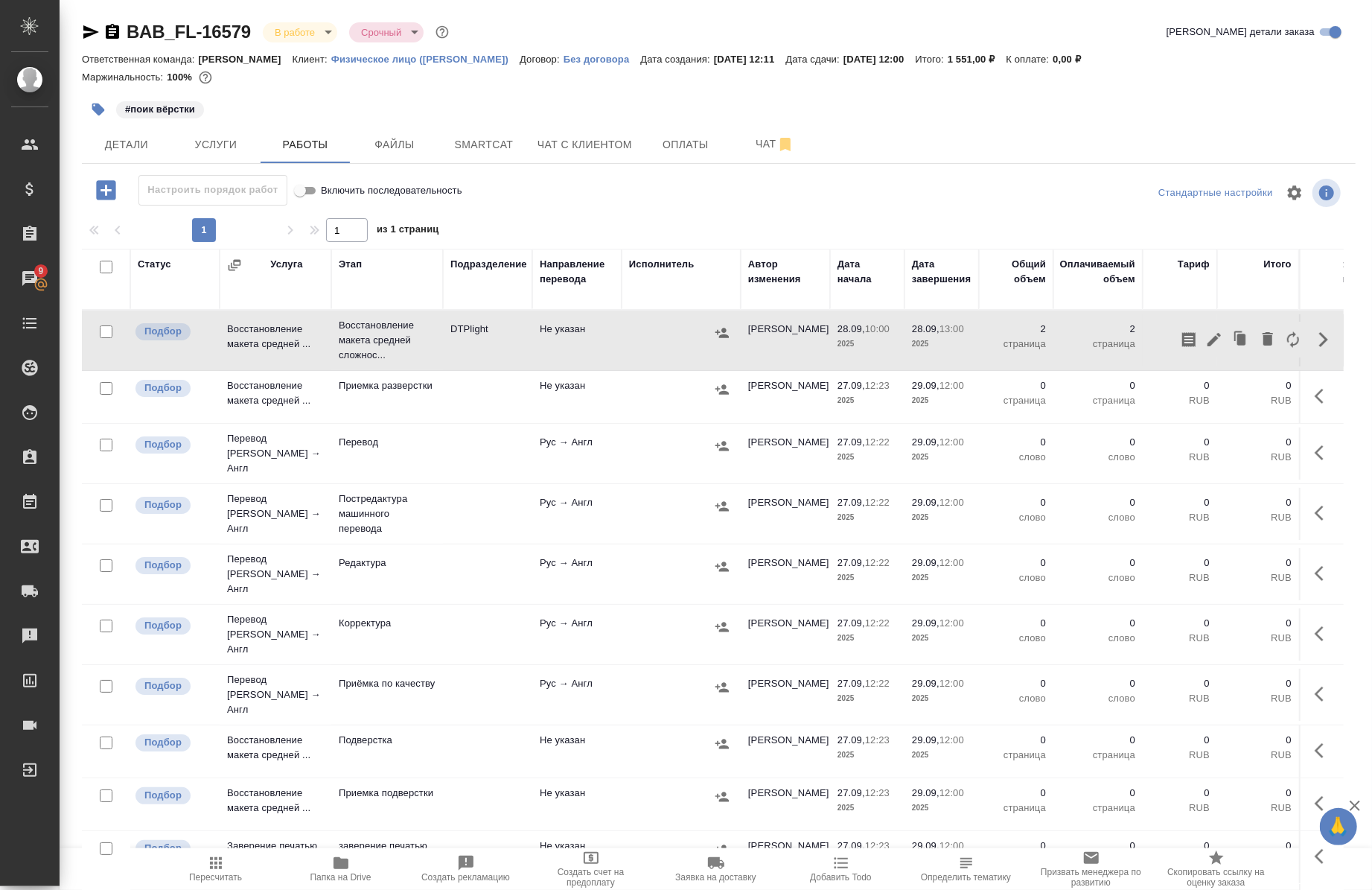
click at [1069, 179] on div "Стандартные настройки" at bounding box center [1137, 193] width 413 height 36
click at [727, 341] on button "button" at bounding box center [722, 333] width 23 height 23
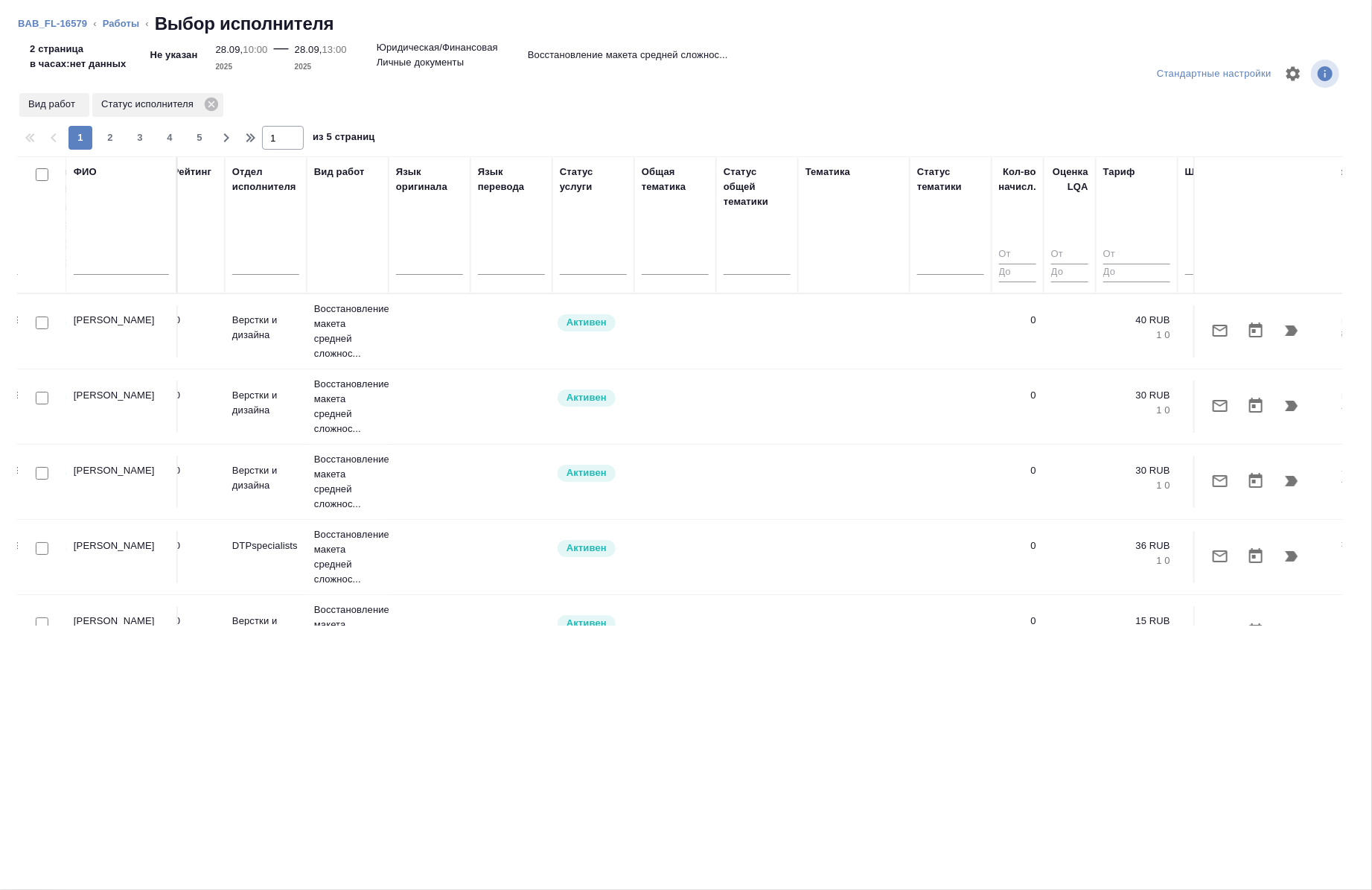
scroll to position [0, 586]
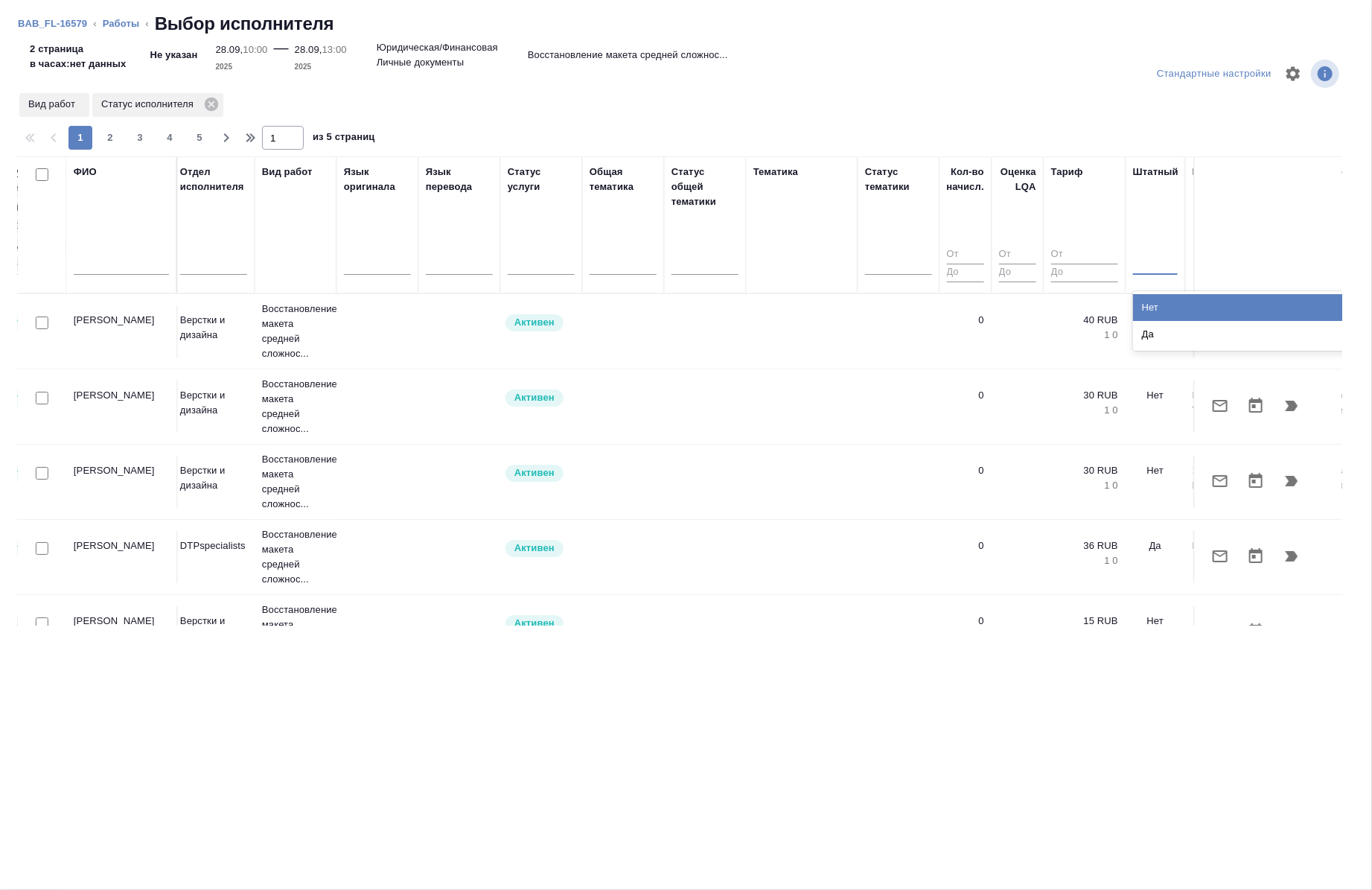
click at [1155, 262] on div at bounding box center [1155, 260] width 44 height 22
click at [1148, 299] on div "Нет" at bounding box center [1245, 308] width 223 height 27
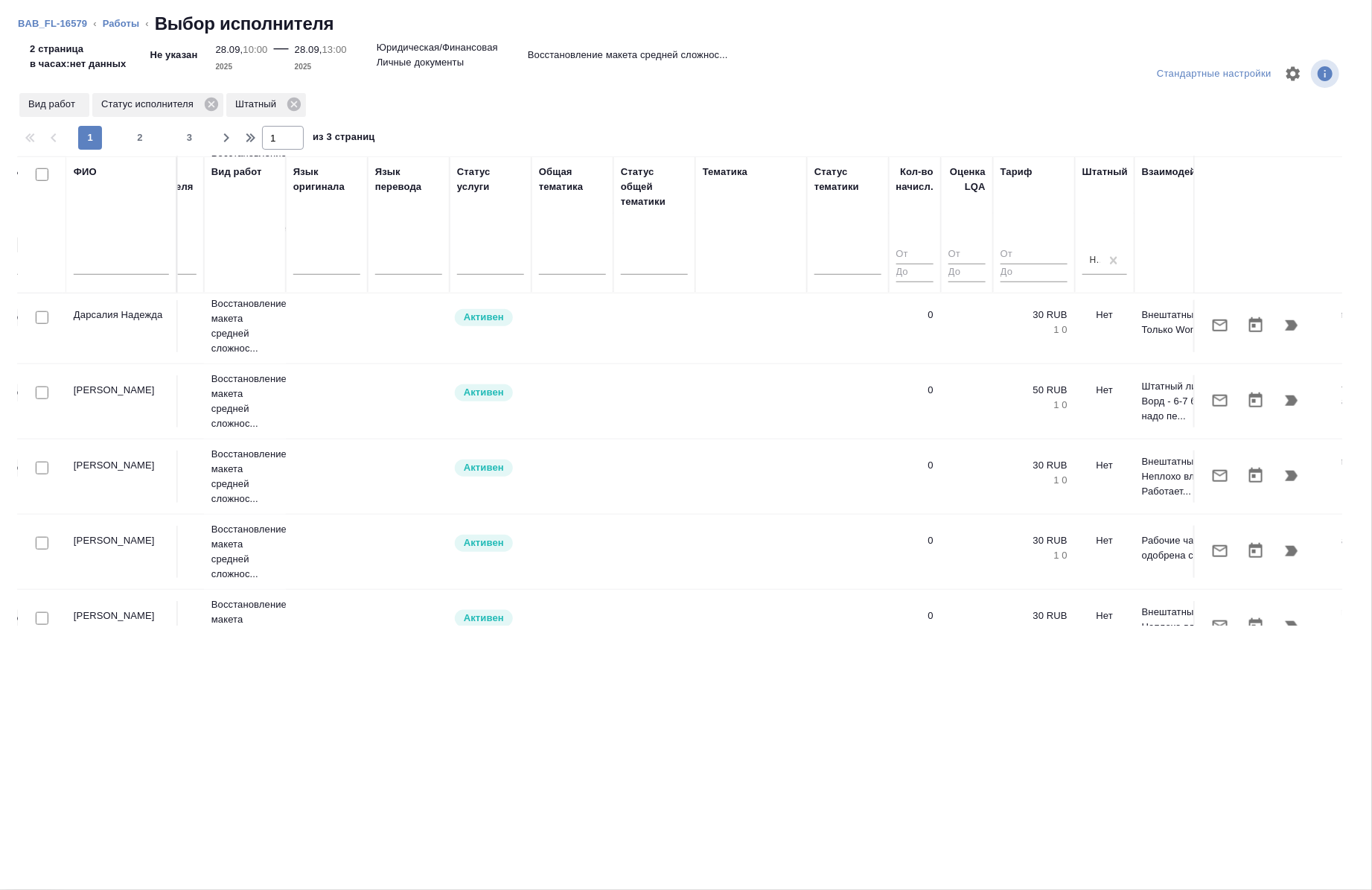
scroll to position [1134, 637]
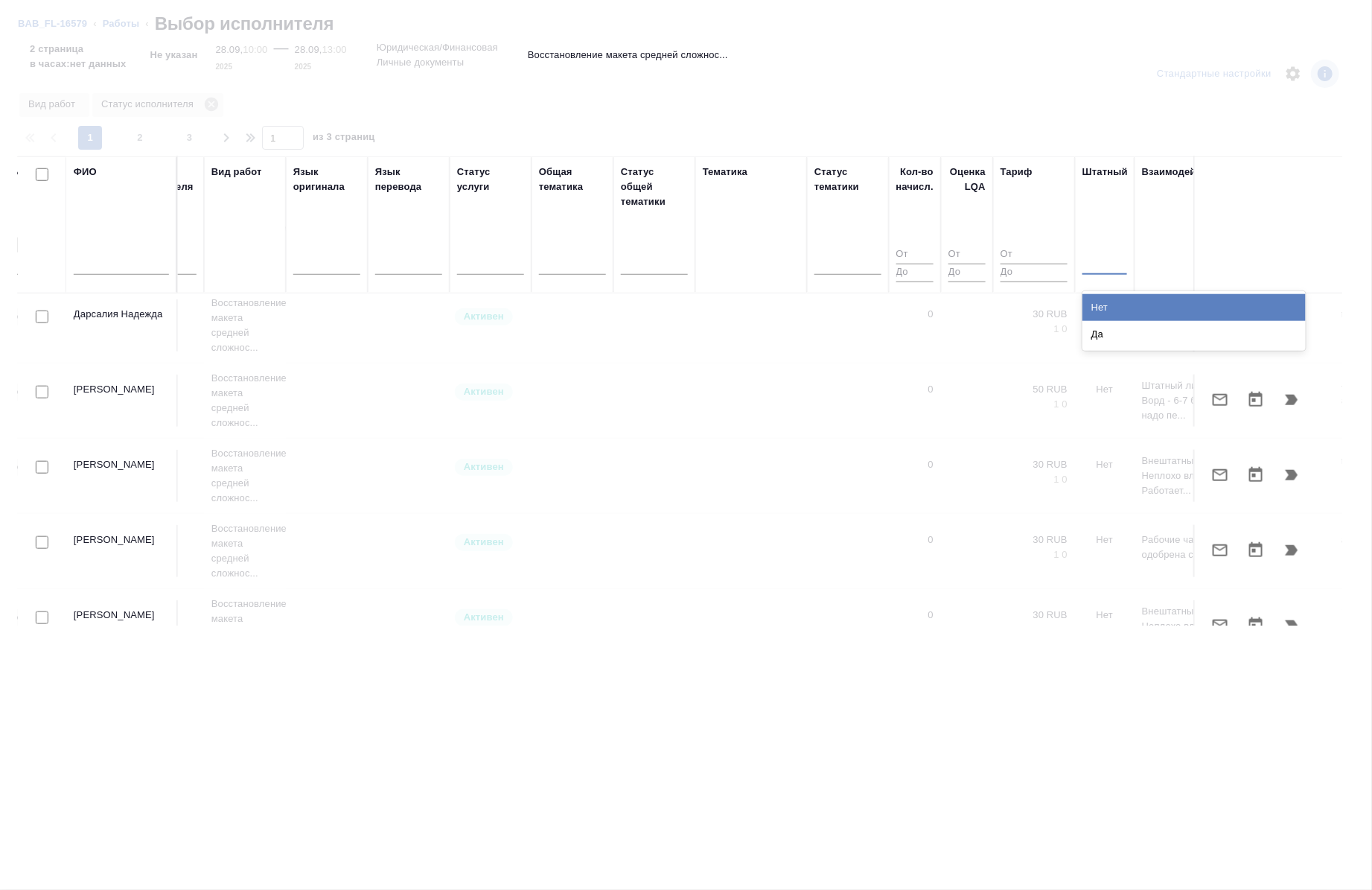
click at [1105, 266] on div at bounding box center [1105, 260] width 44 height 22
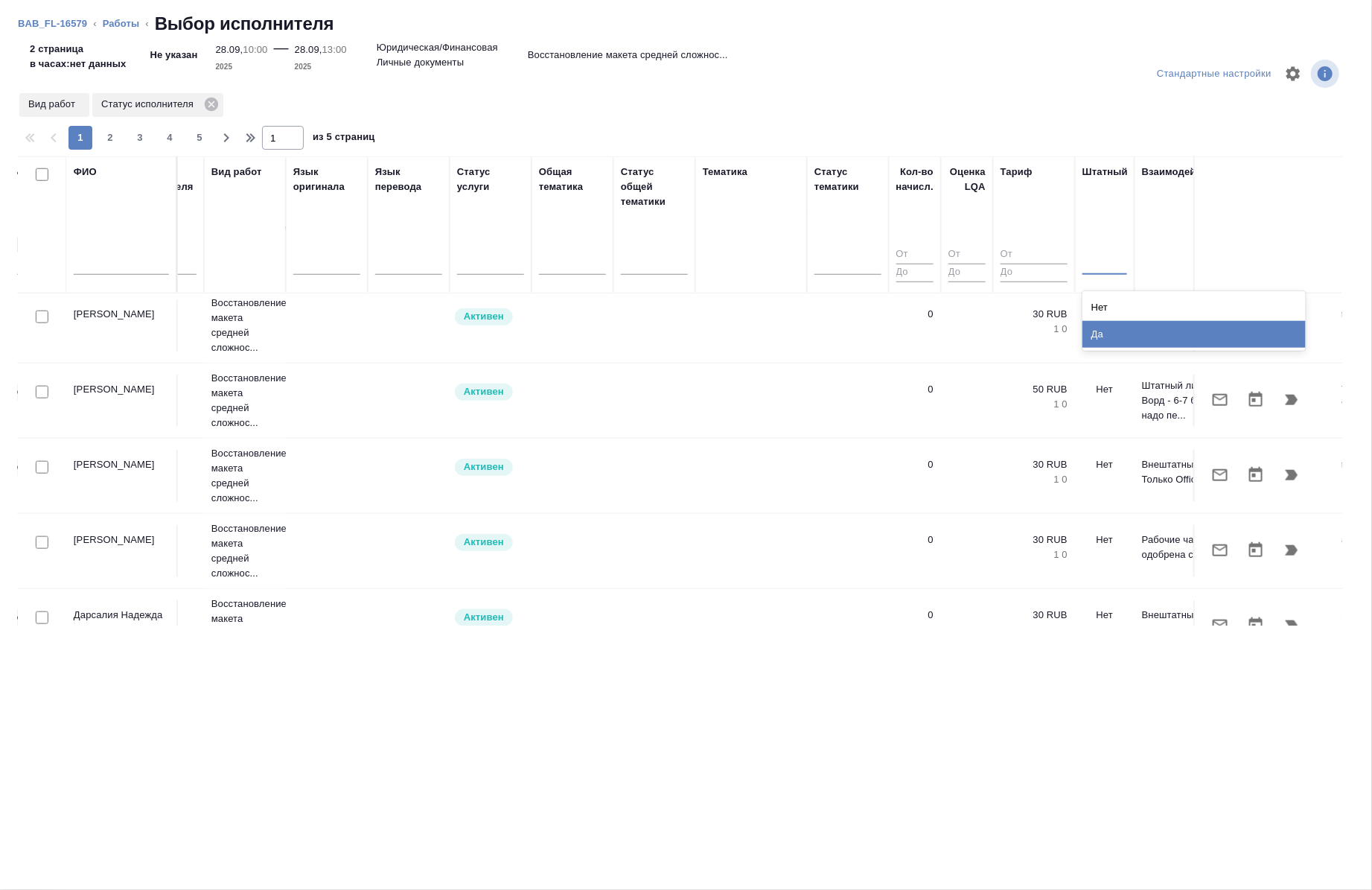
click div "Да"
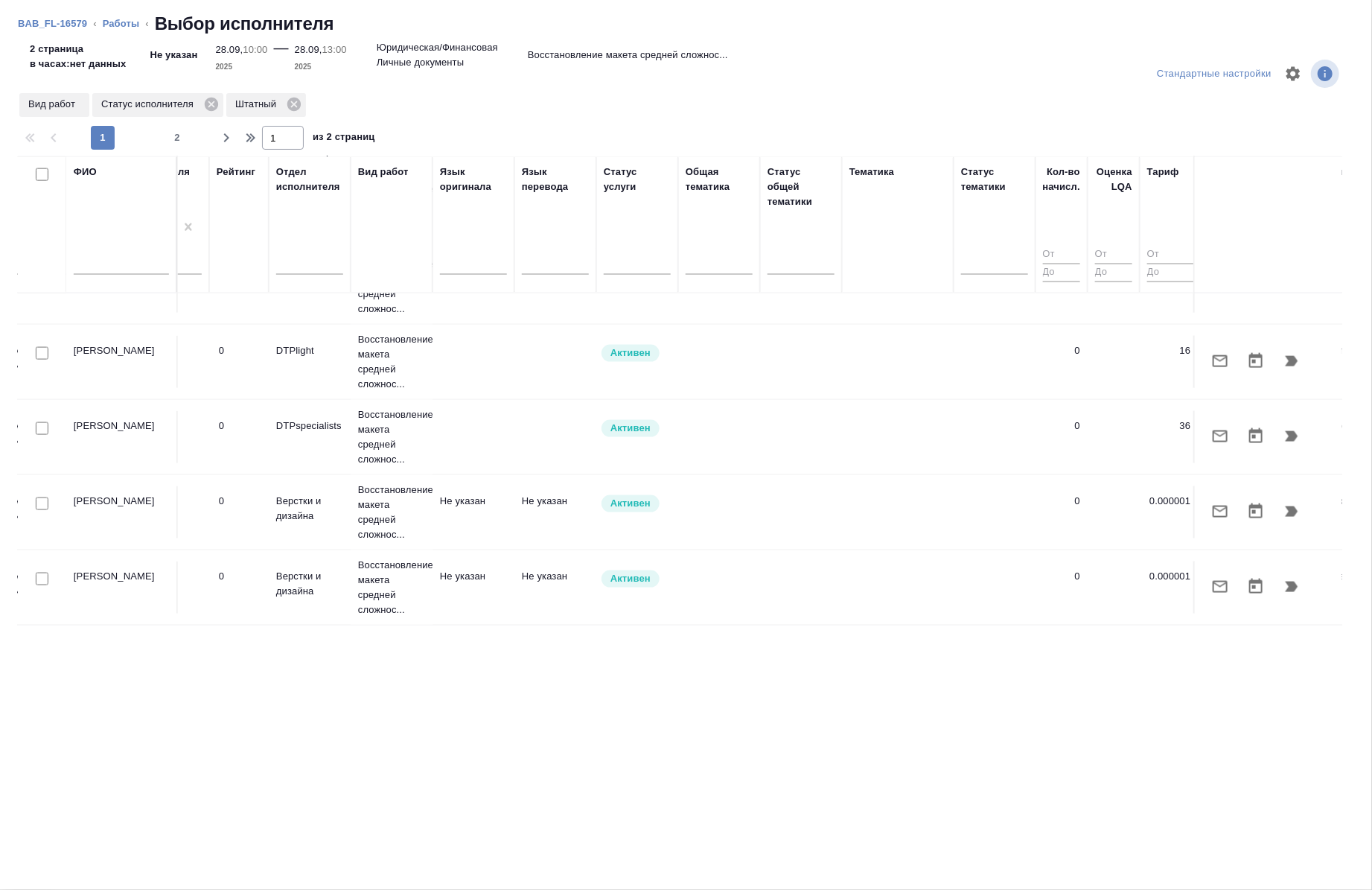
scroll to position [1564, 750]
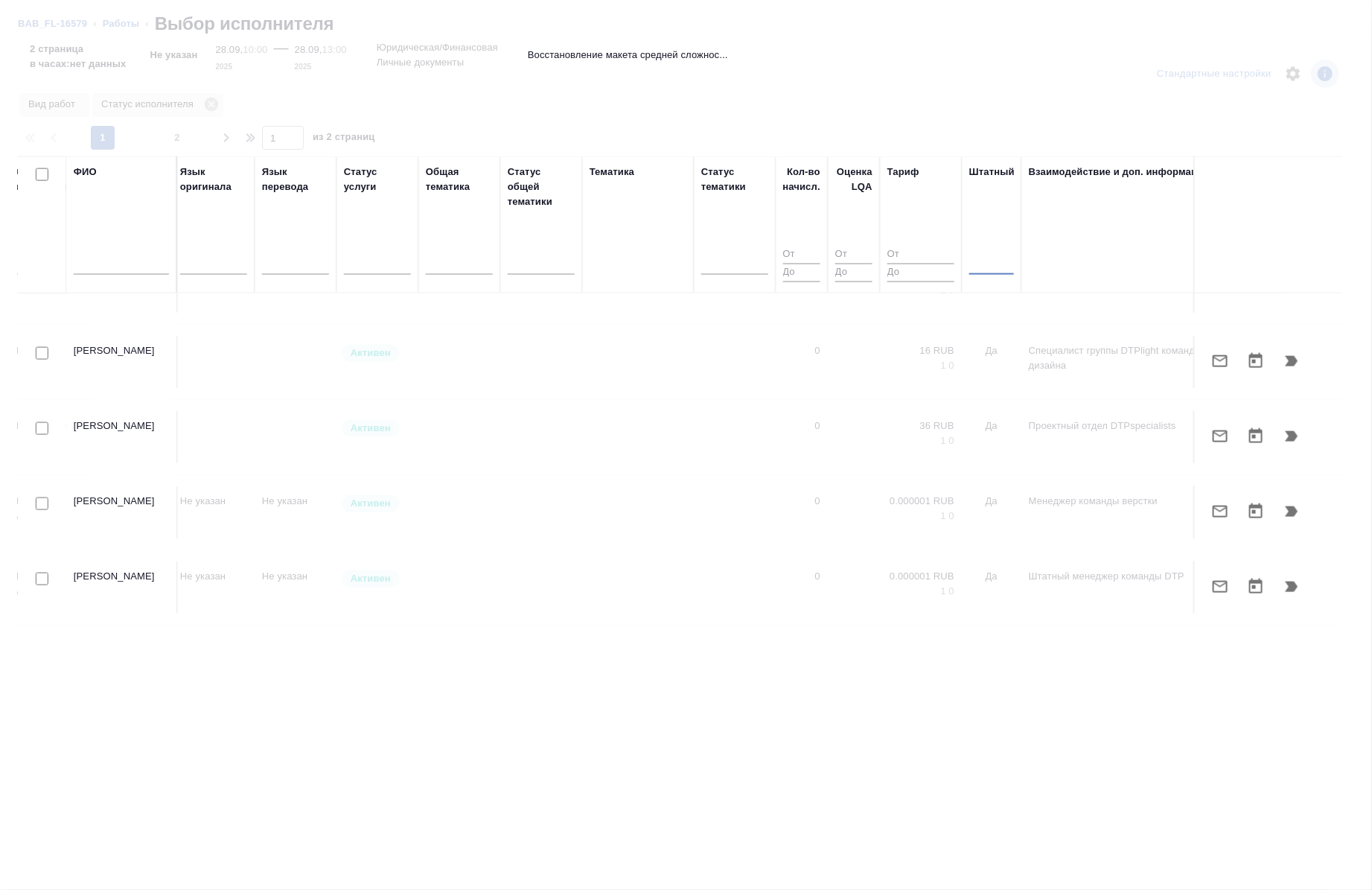
click div
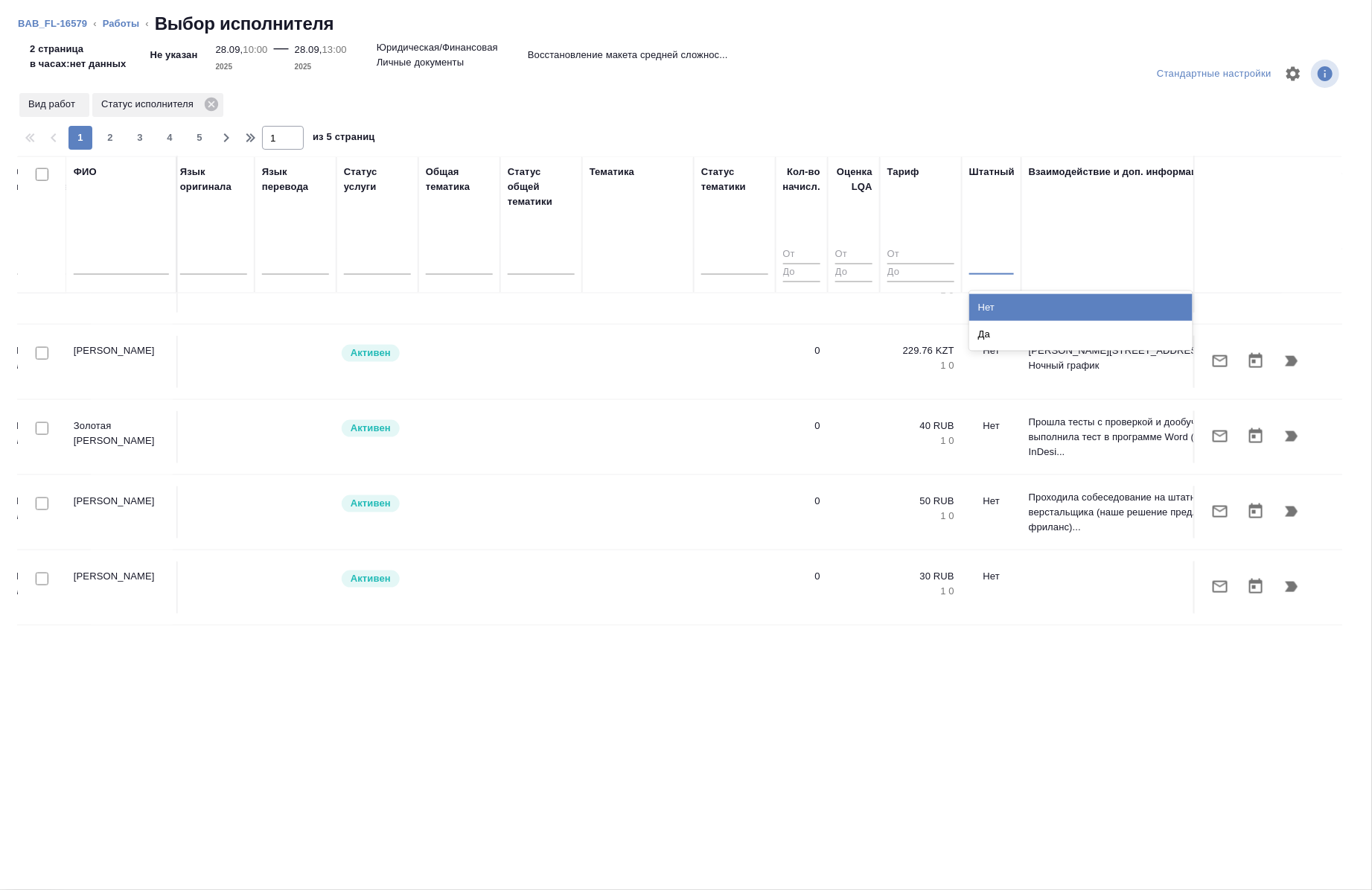
click div "Нет"
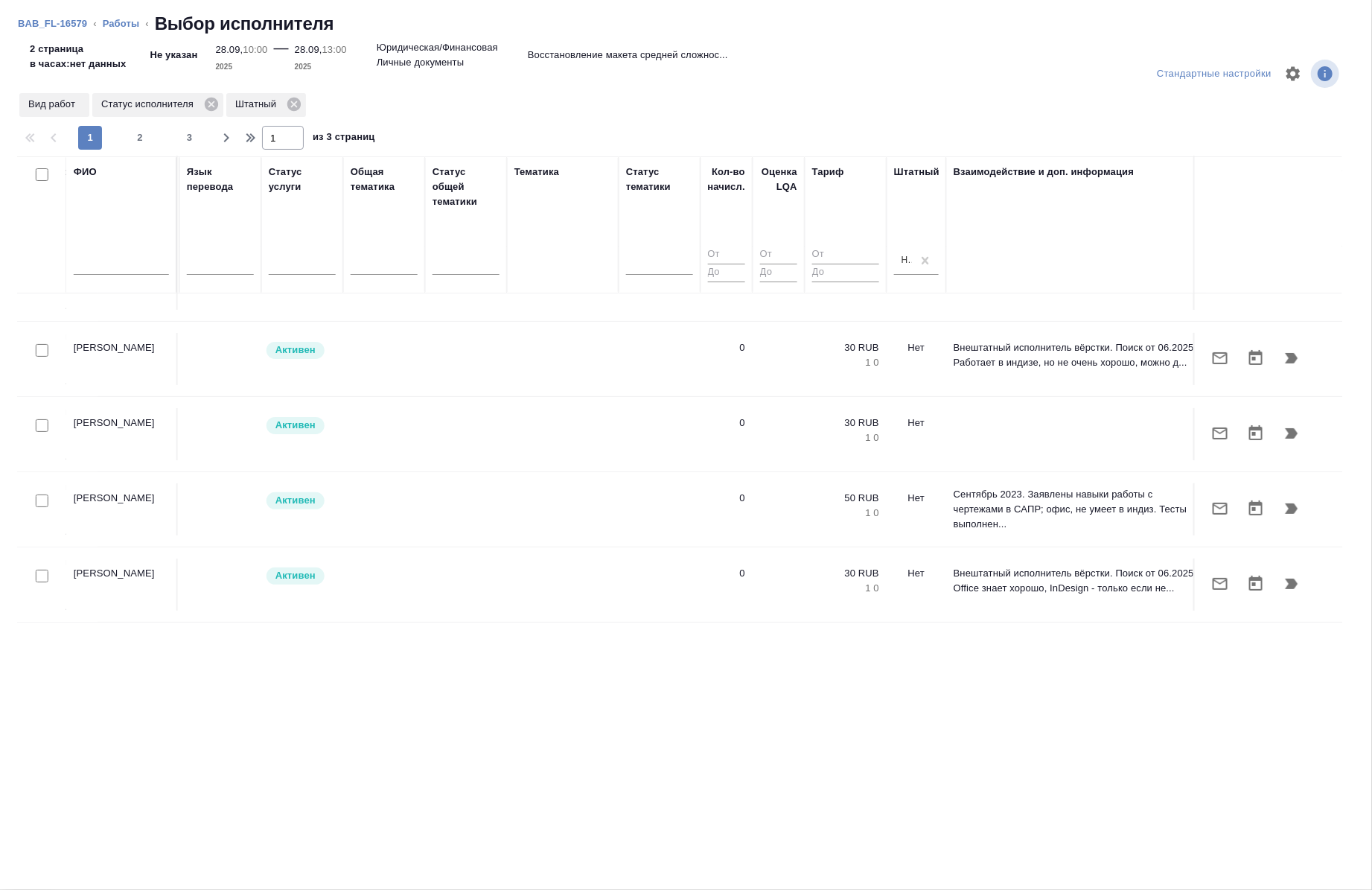
scroll to position [198, 850]
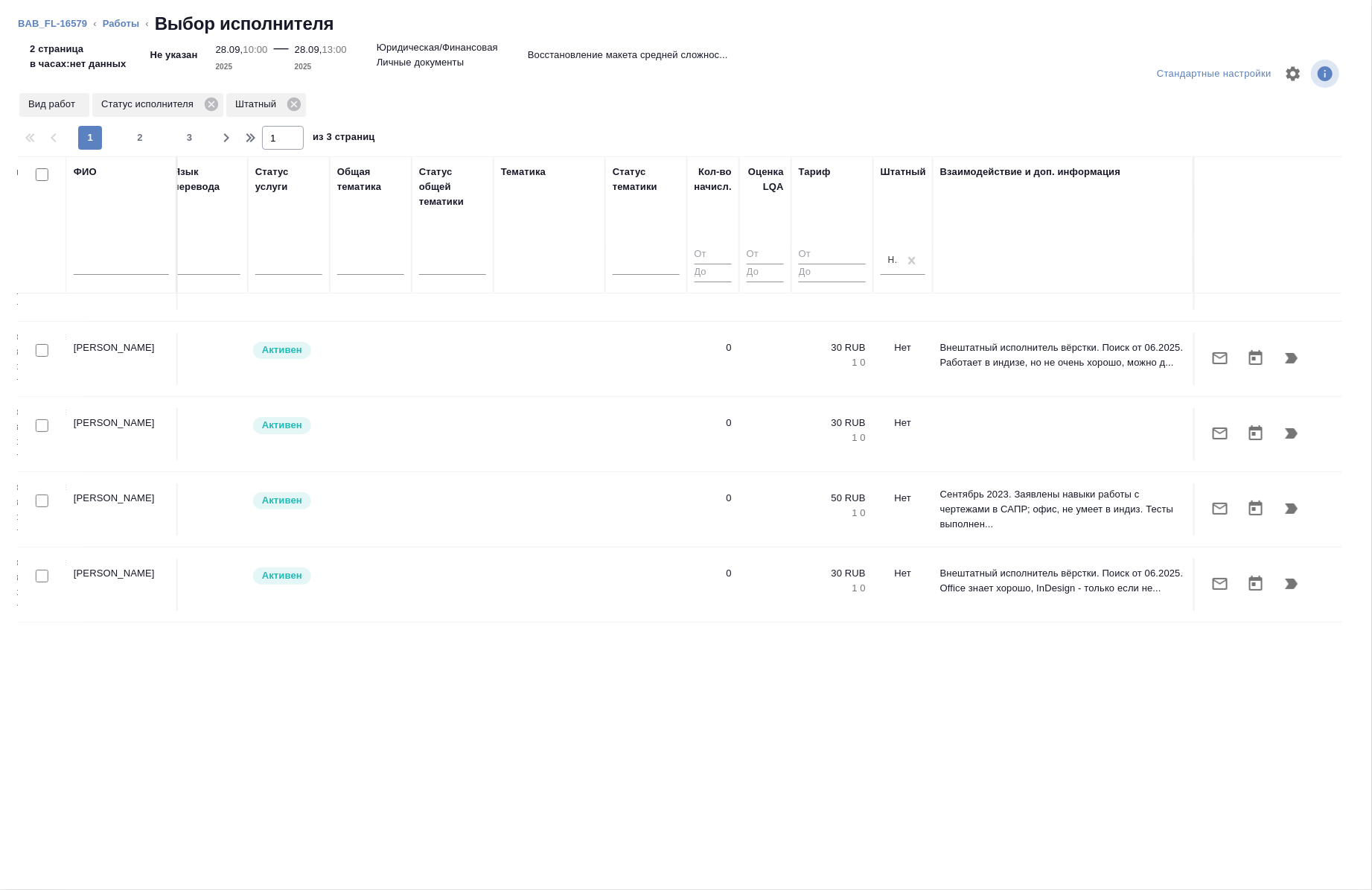
click div
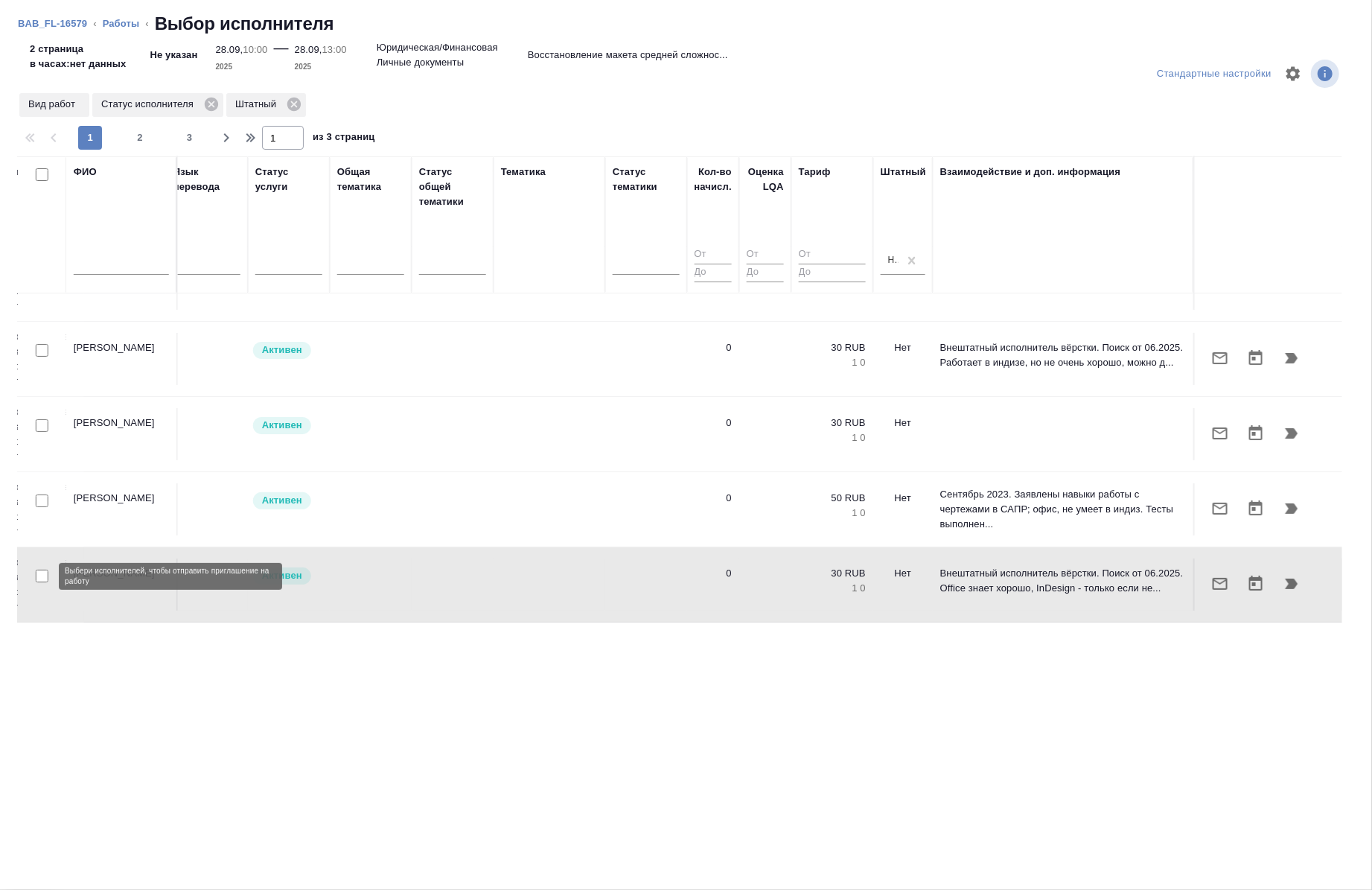
click input "checkbox"
checkbox input "true"
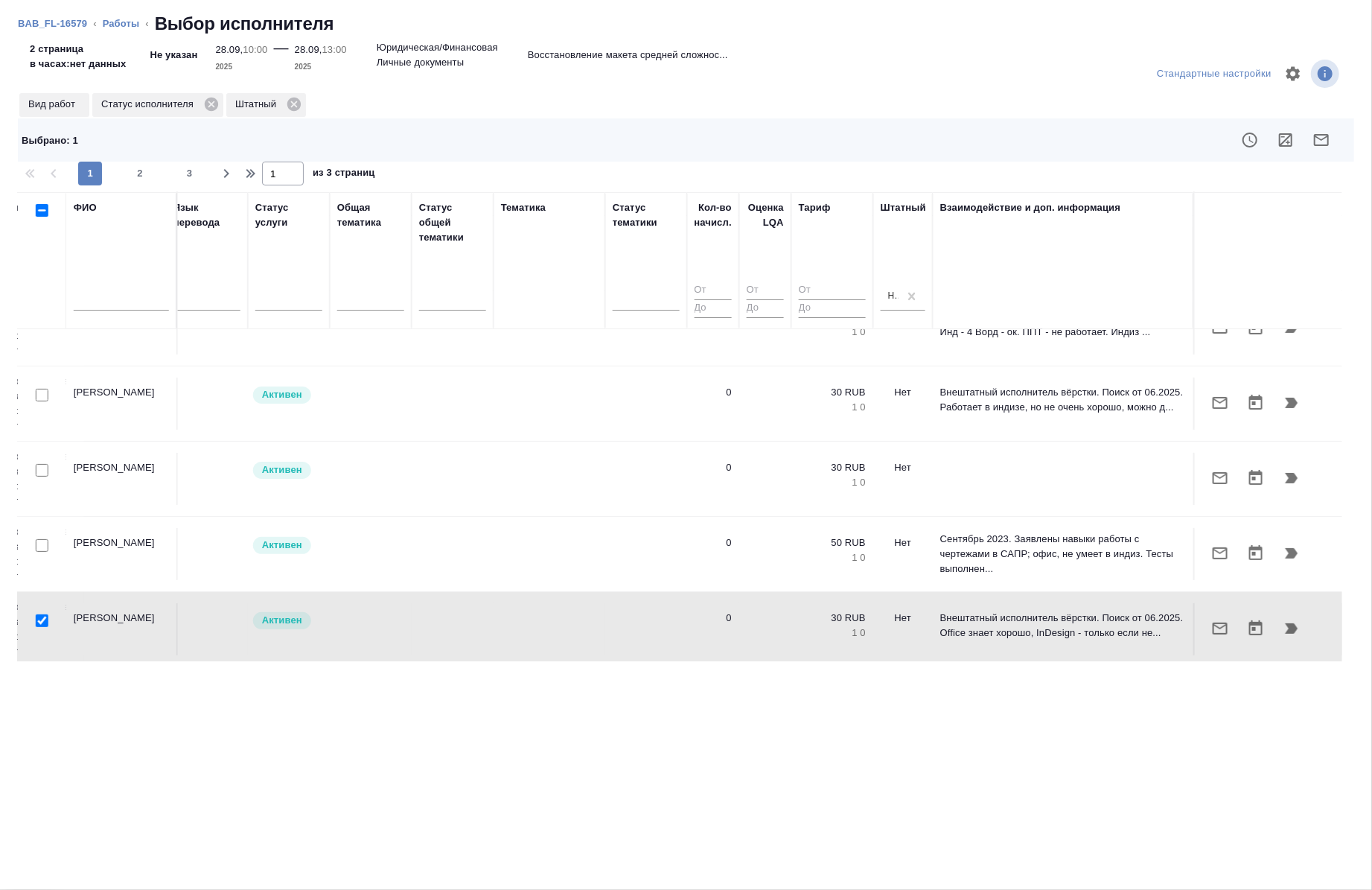
scroll to position [190, 850]
click div
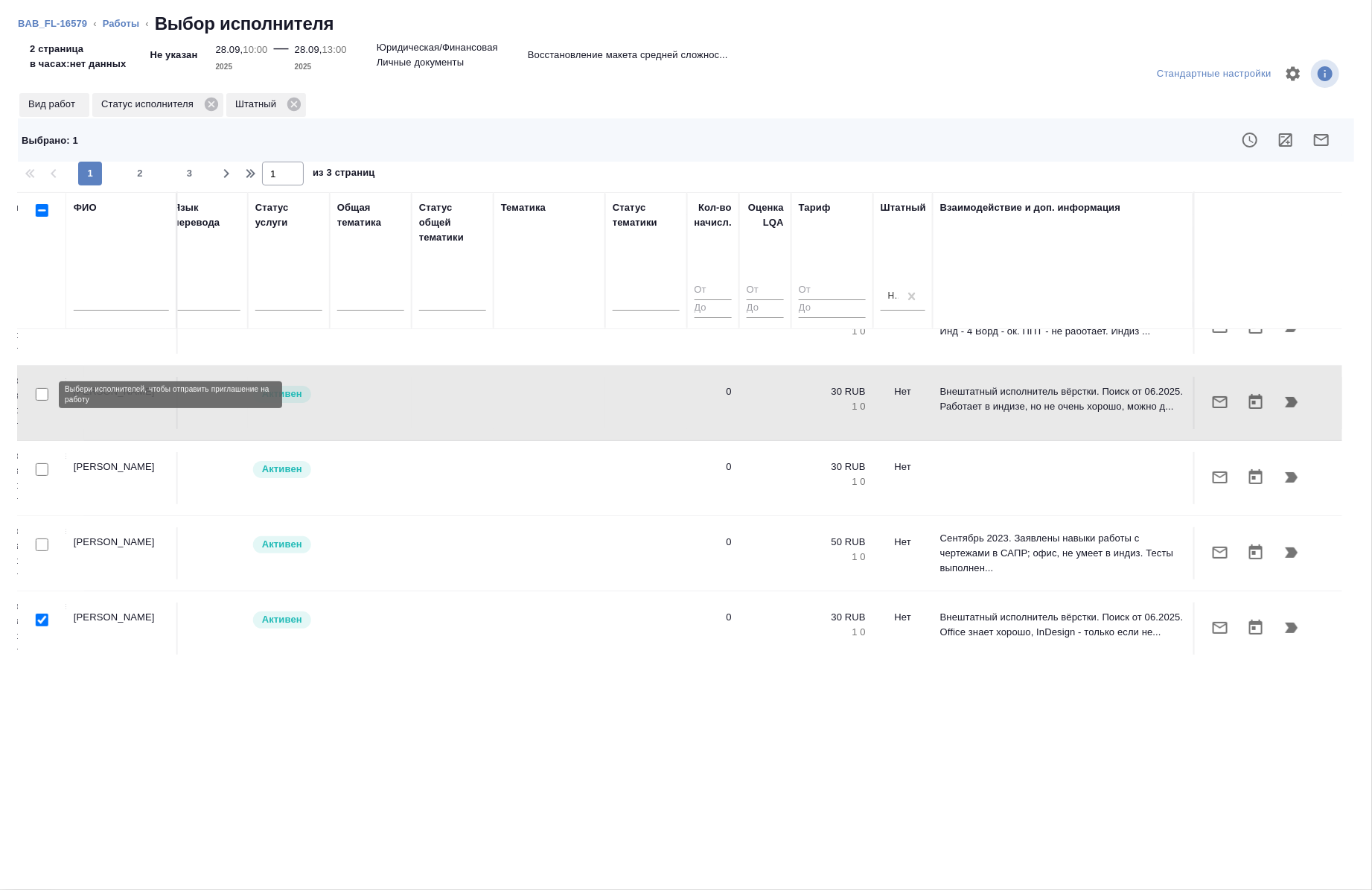
click input "checkbox"
checkbox input "true"
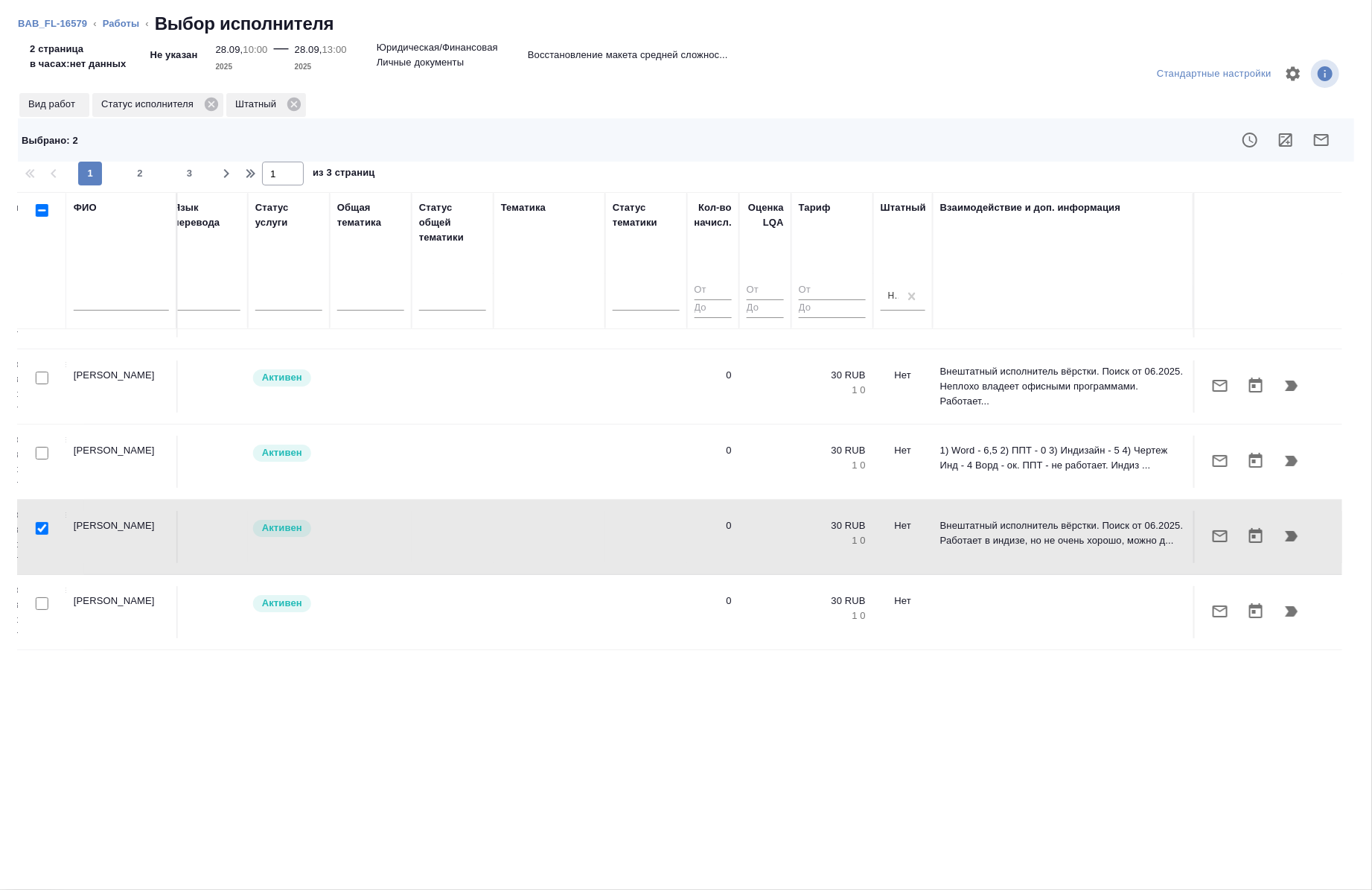
scroll to position [55, 850]
click input "checkbox"
checkbox input "true"
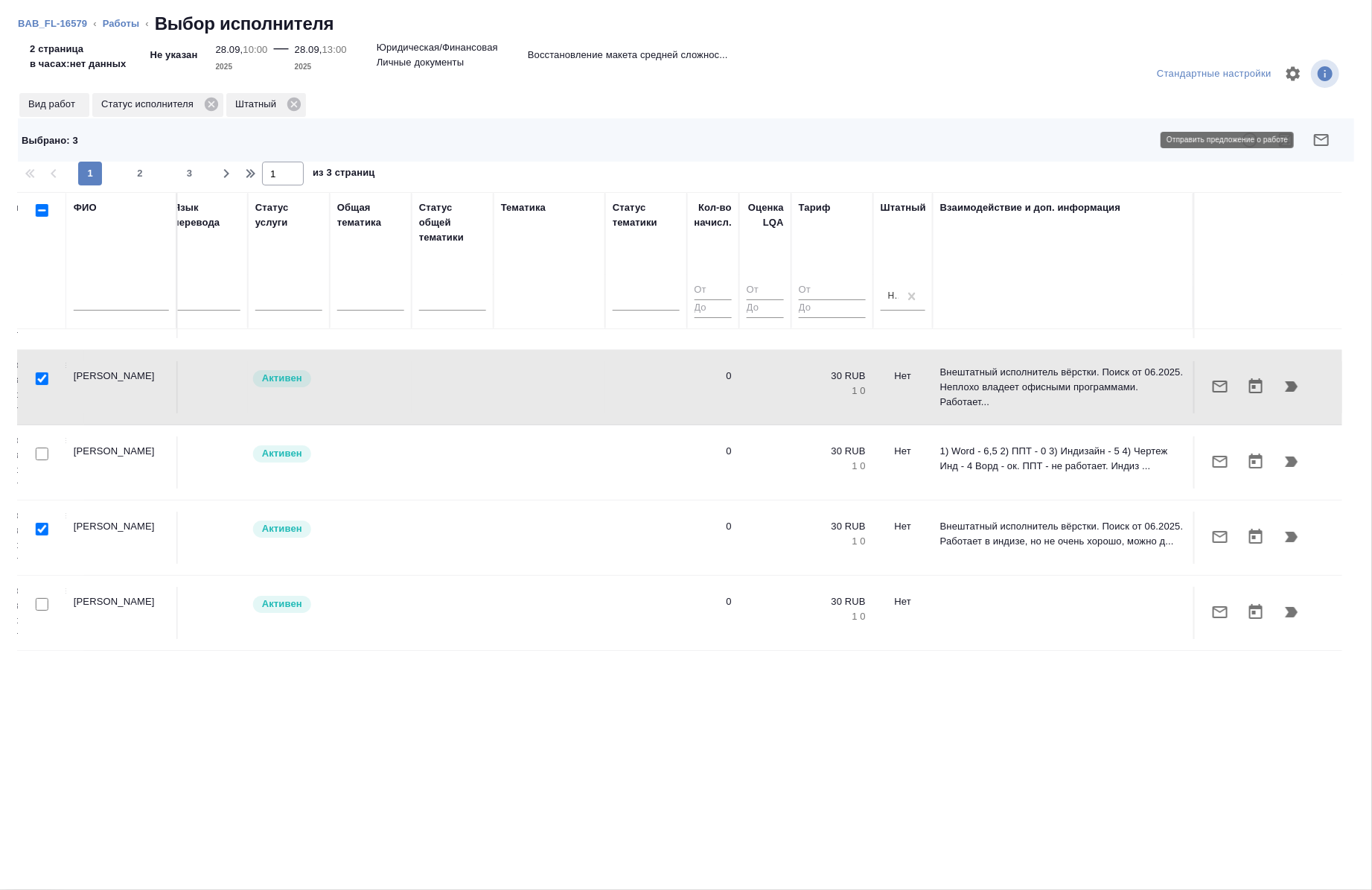
click icon "button"
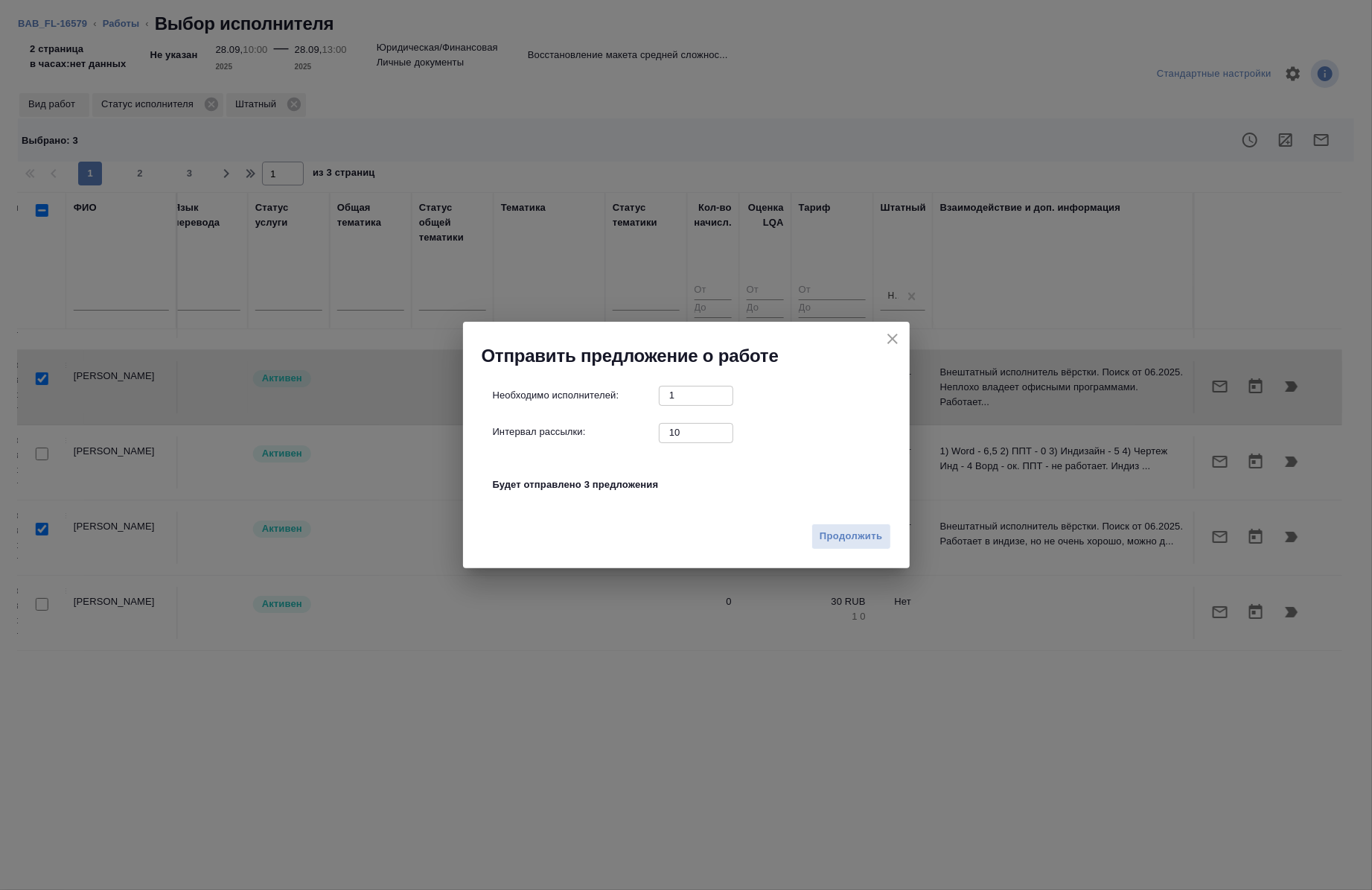
click input "10"
type input "0"
click span "Продолжить"
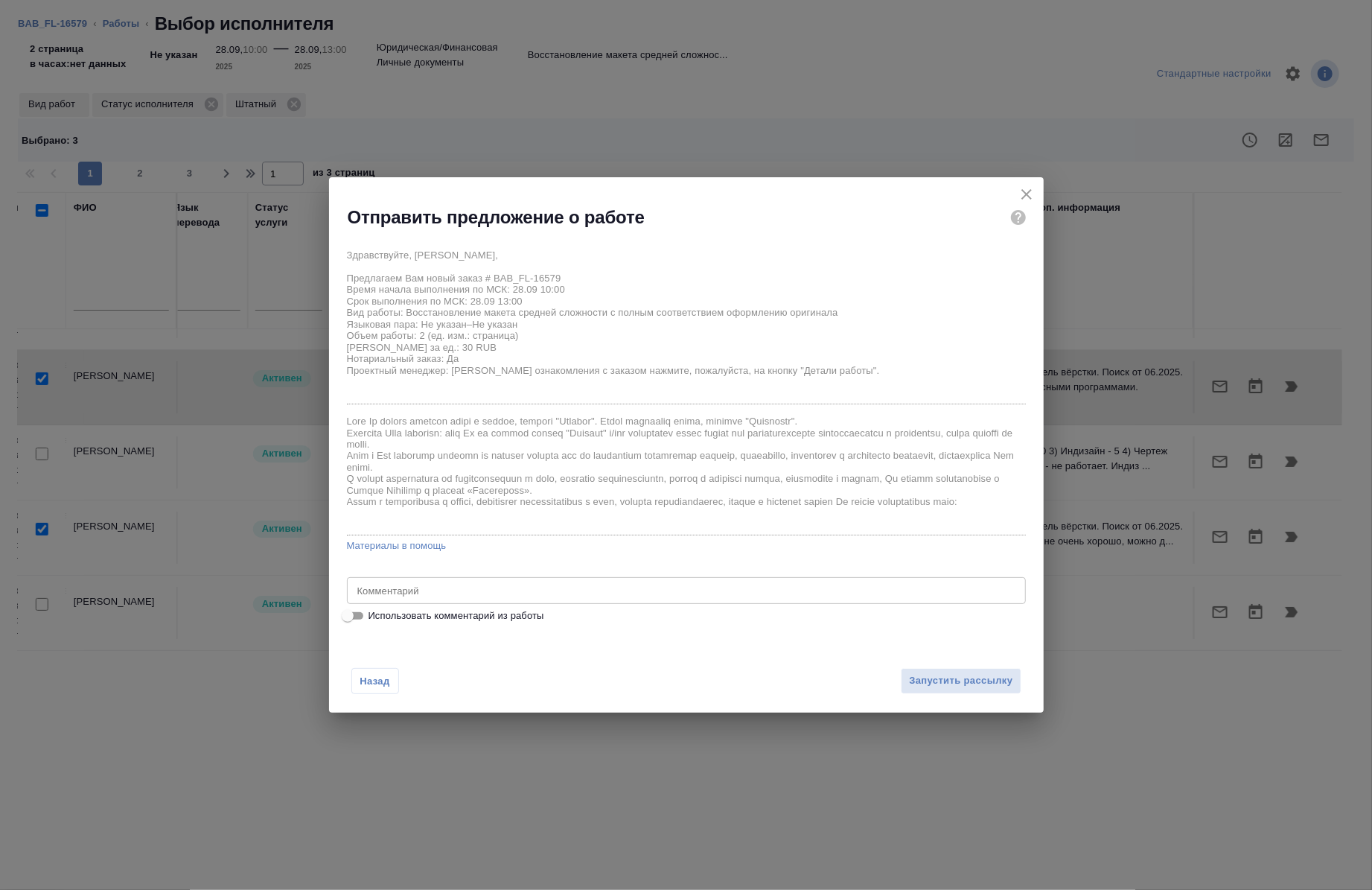
click span "Использовать комментарий из работы"
click input "Использовать комментарий из работы"
checkbox input "true"
type textarea "ПОД НОТ"
click span "Запустить рассылку"
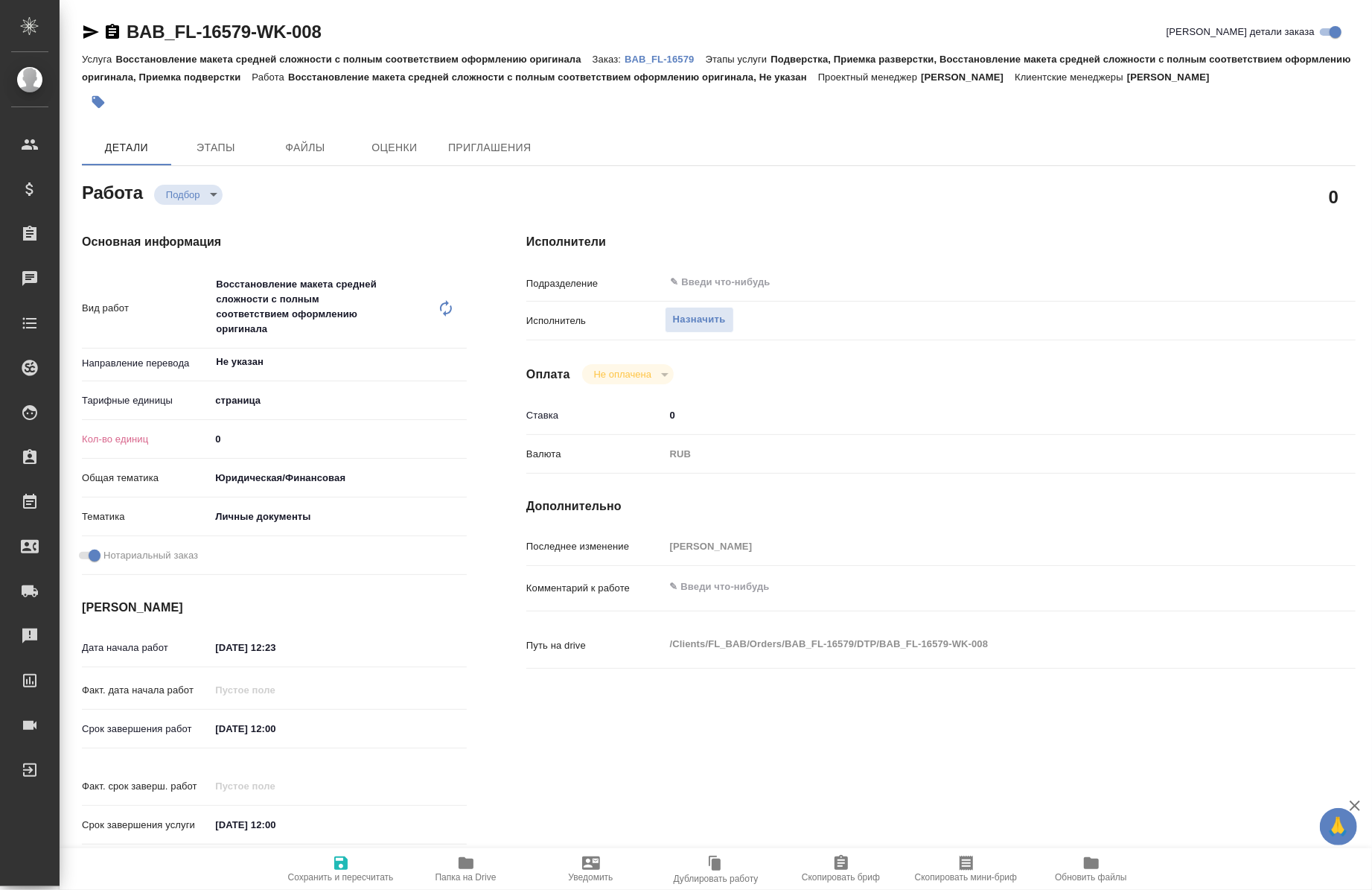
type textarea "x"
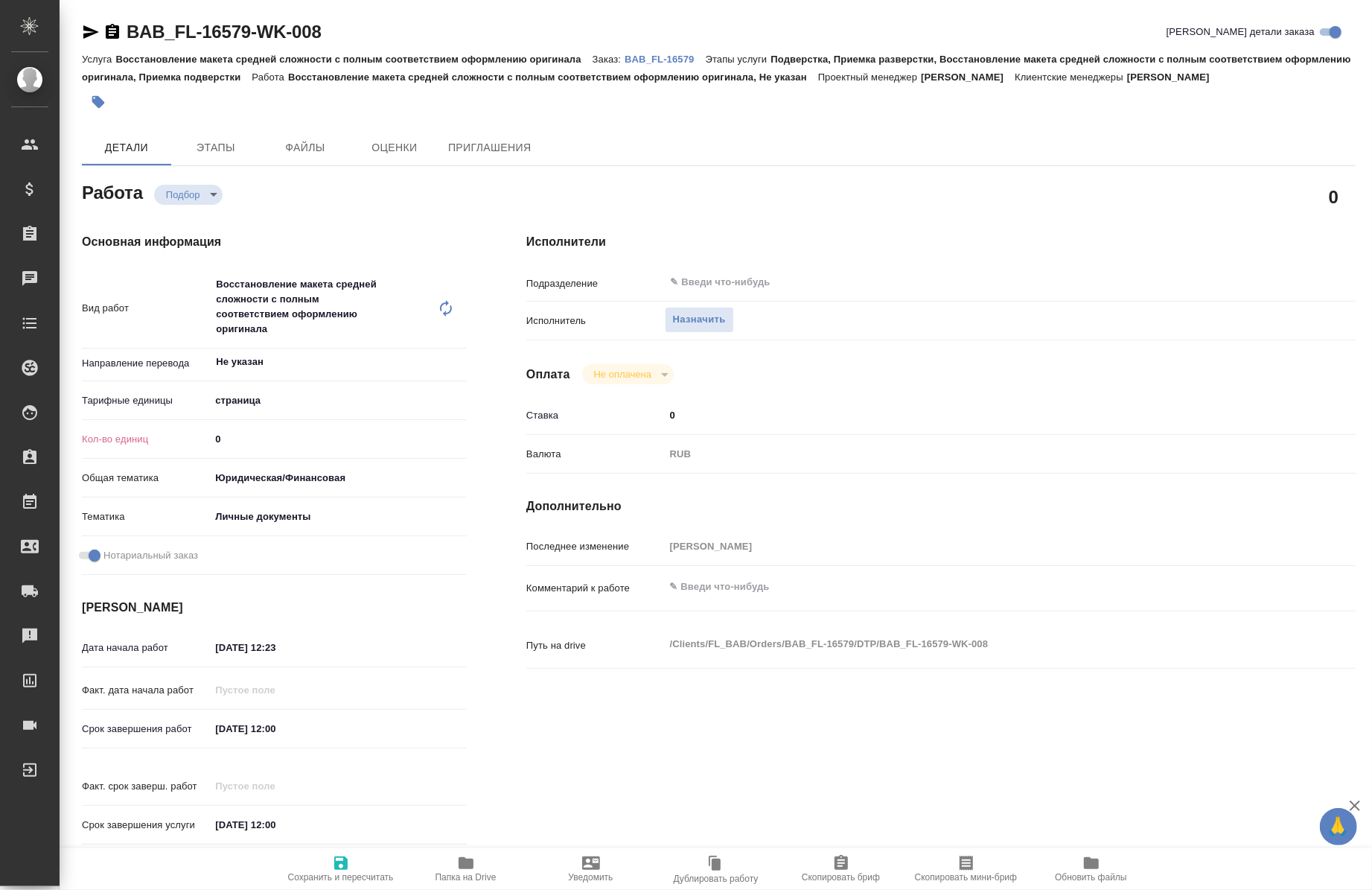
type textarea "x"
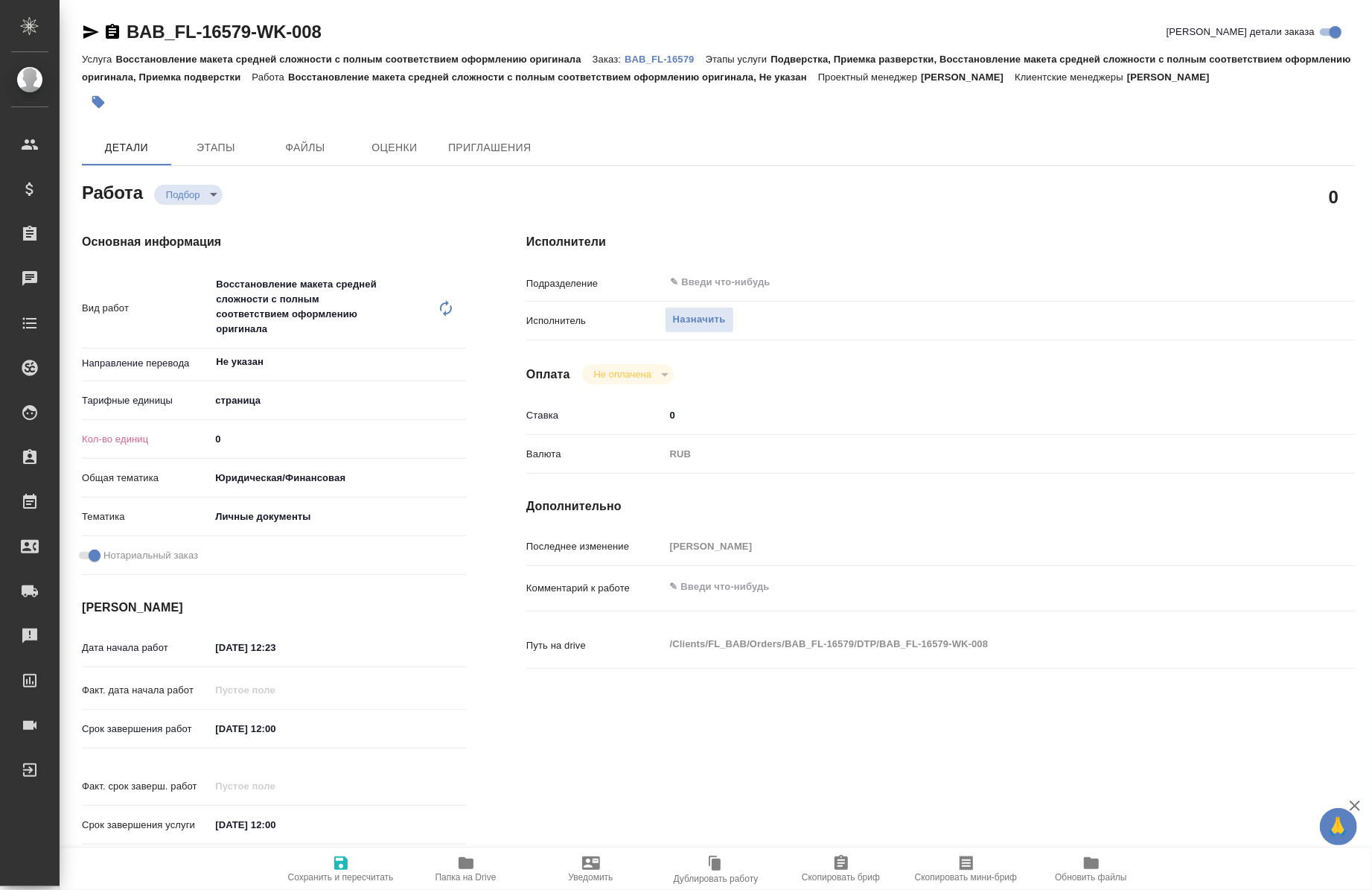
type textarea "x"
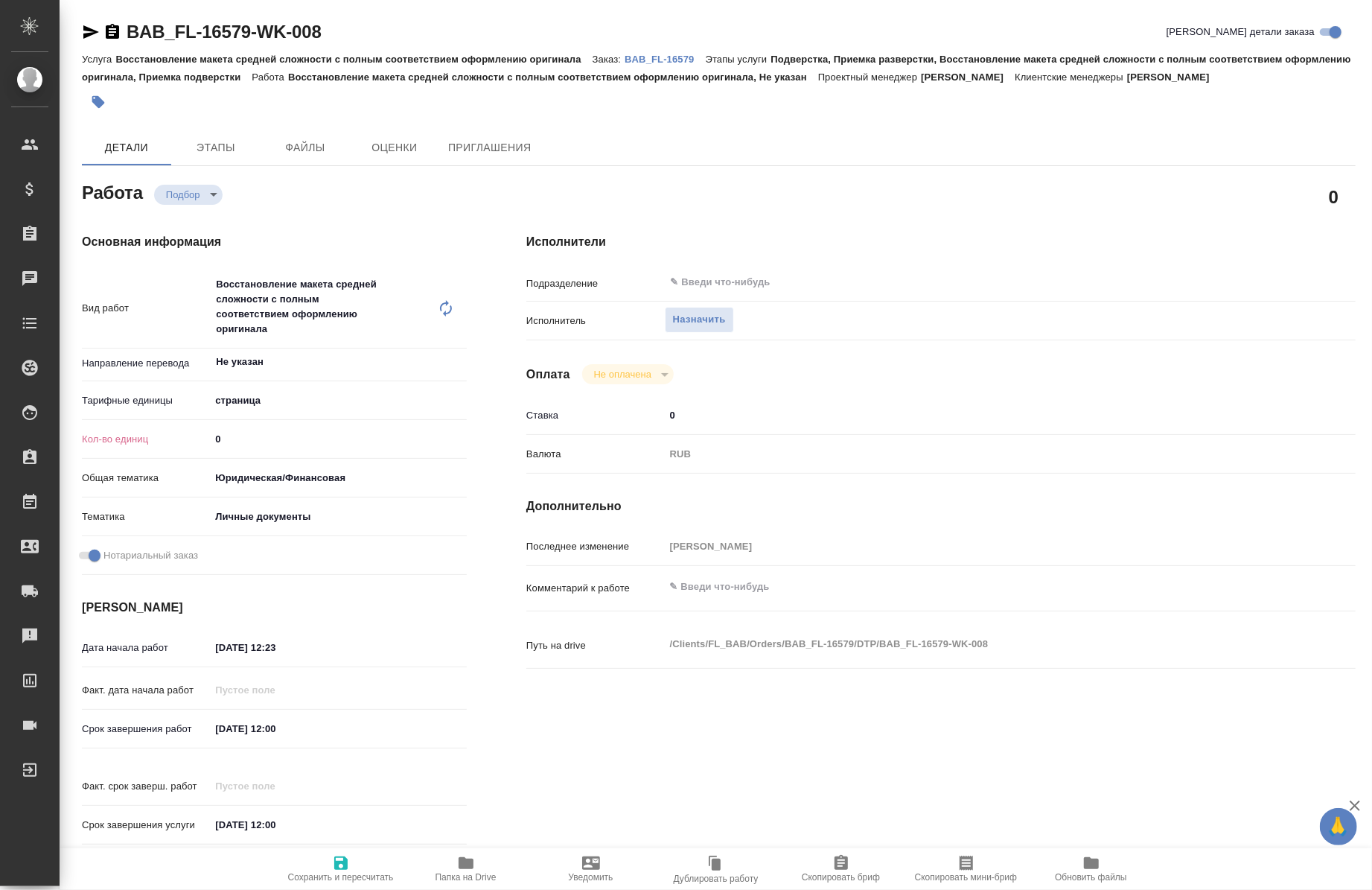
type textarea "x"
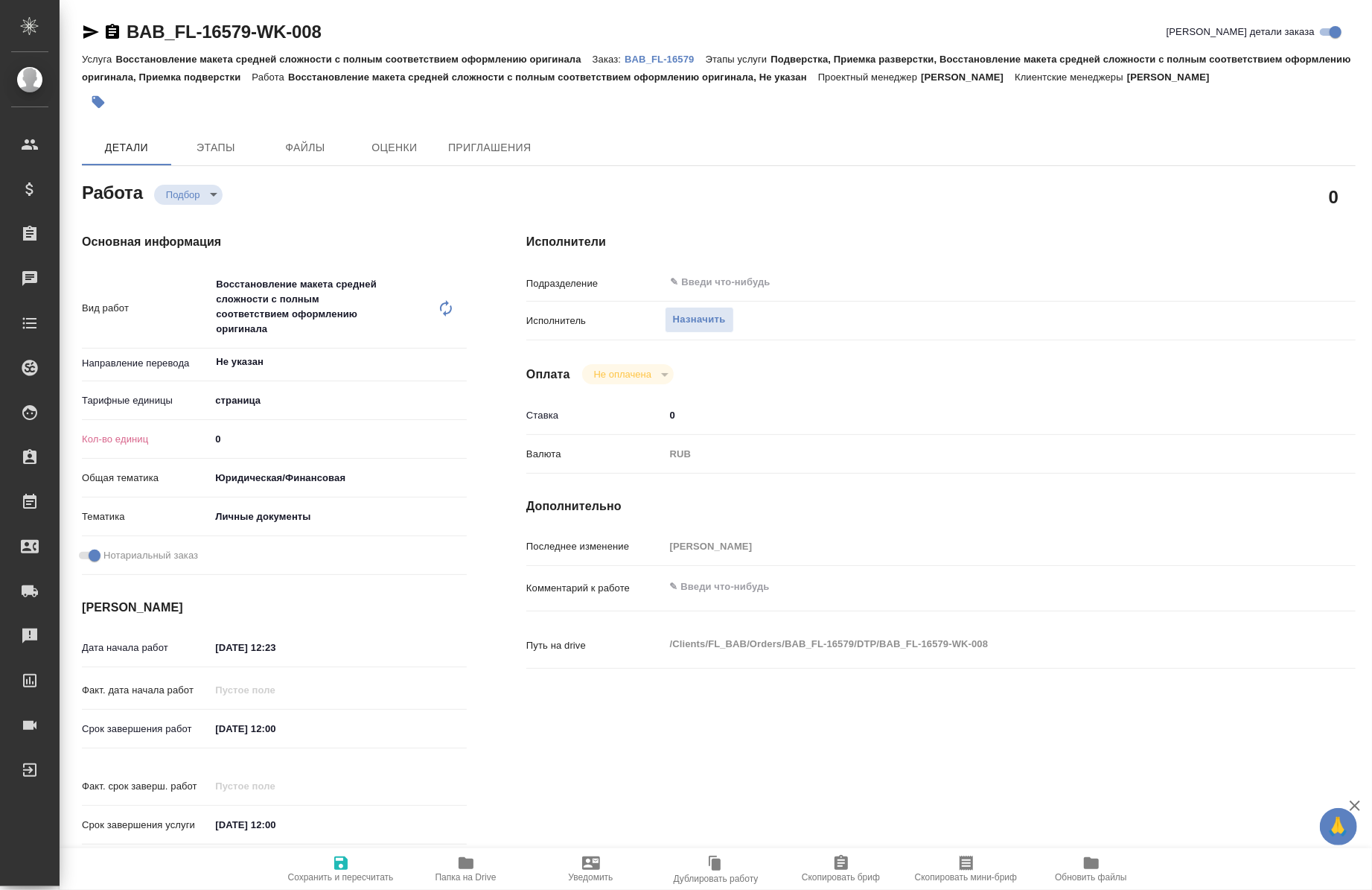
type textarea "x"
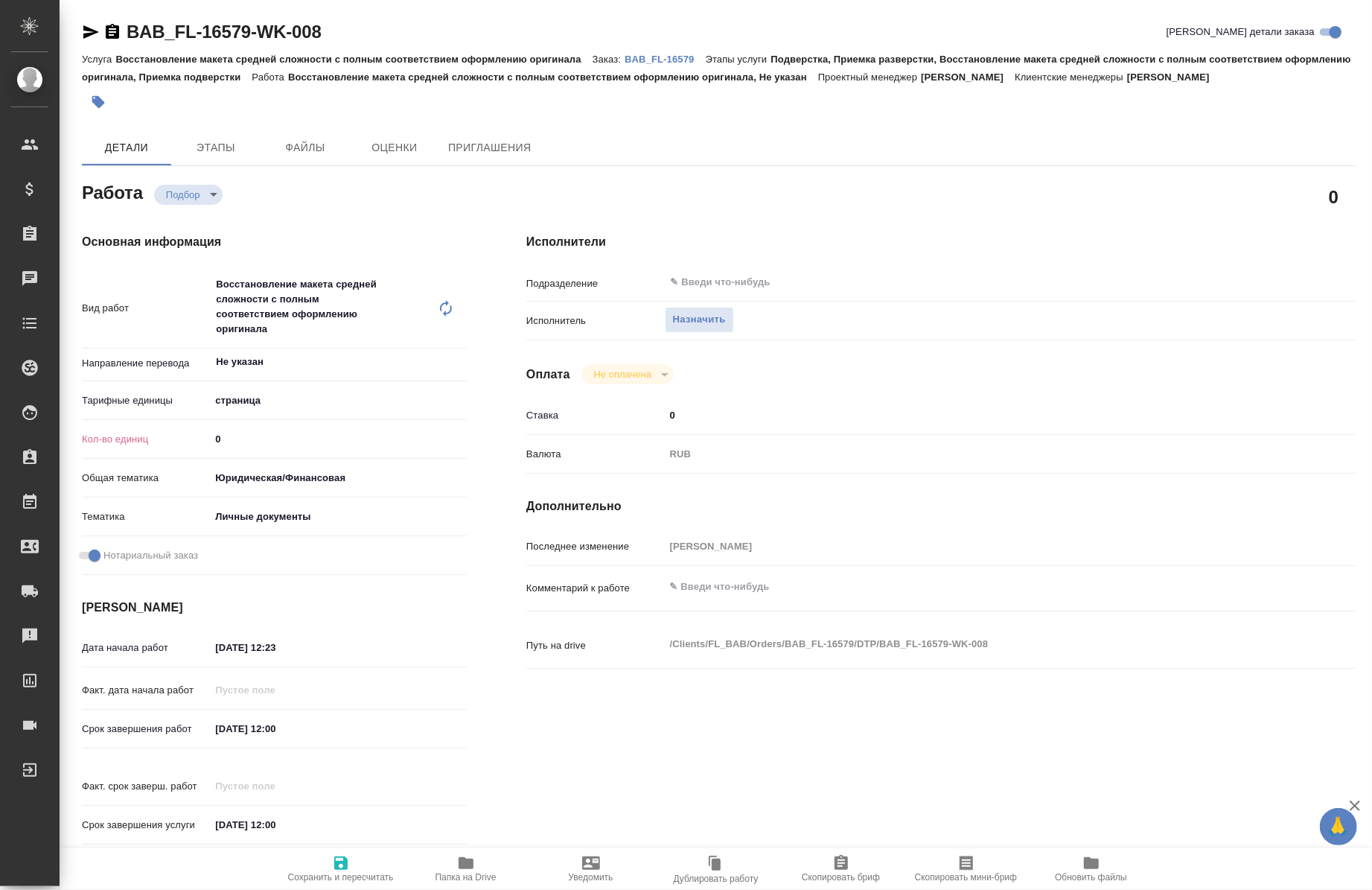
type textarea "x"
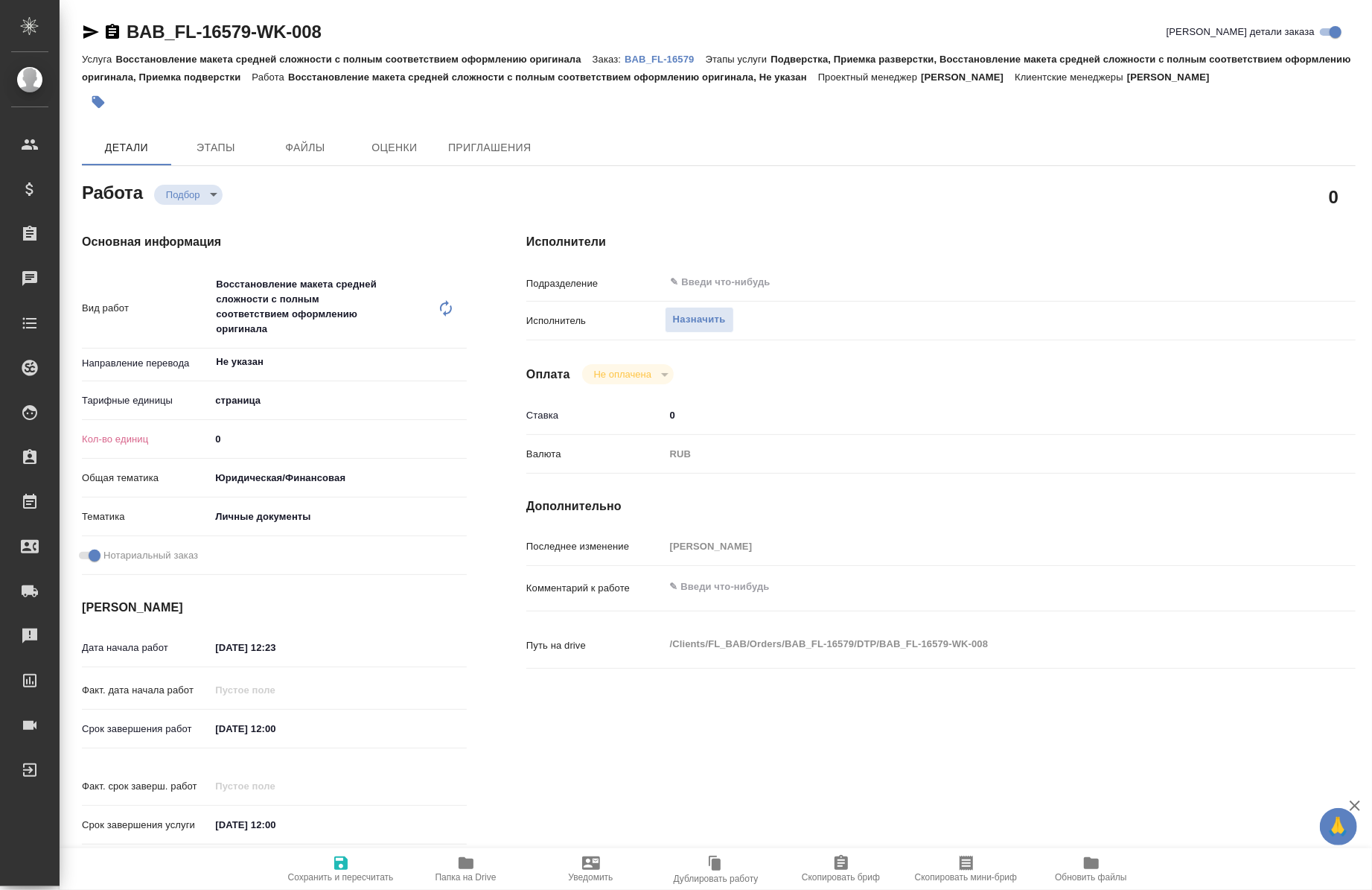
type textarea "x"
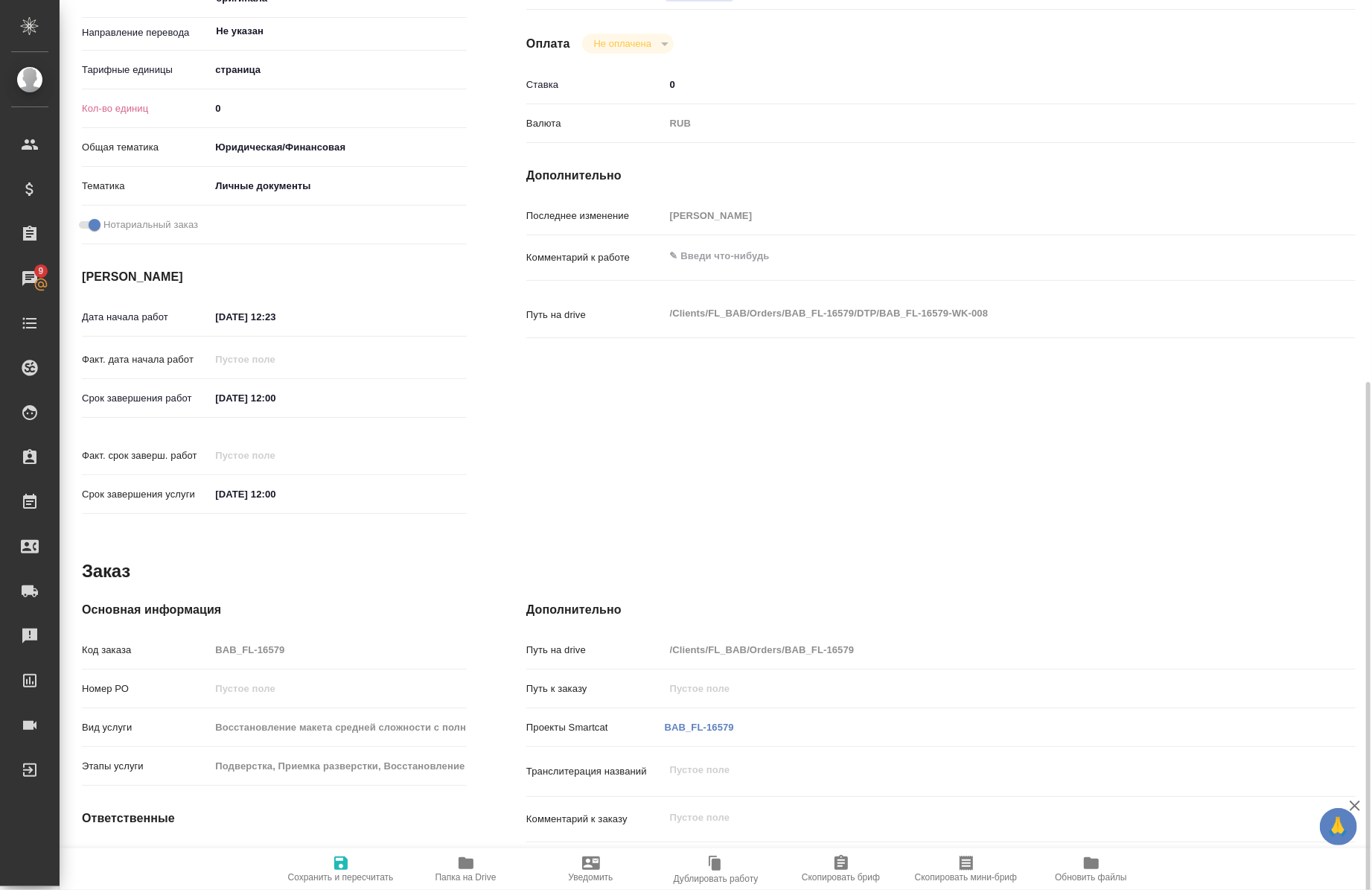
scroll to position [425, 0]
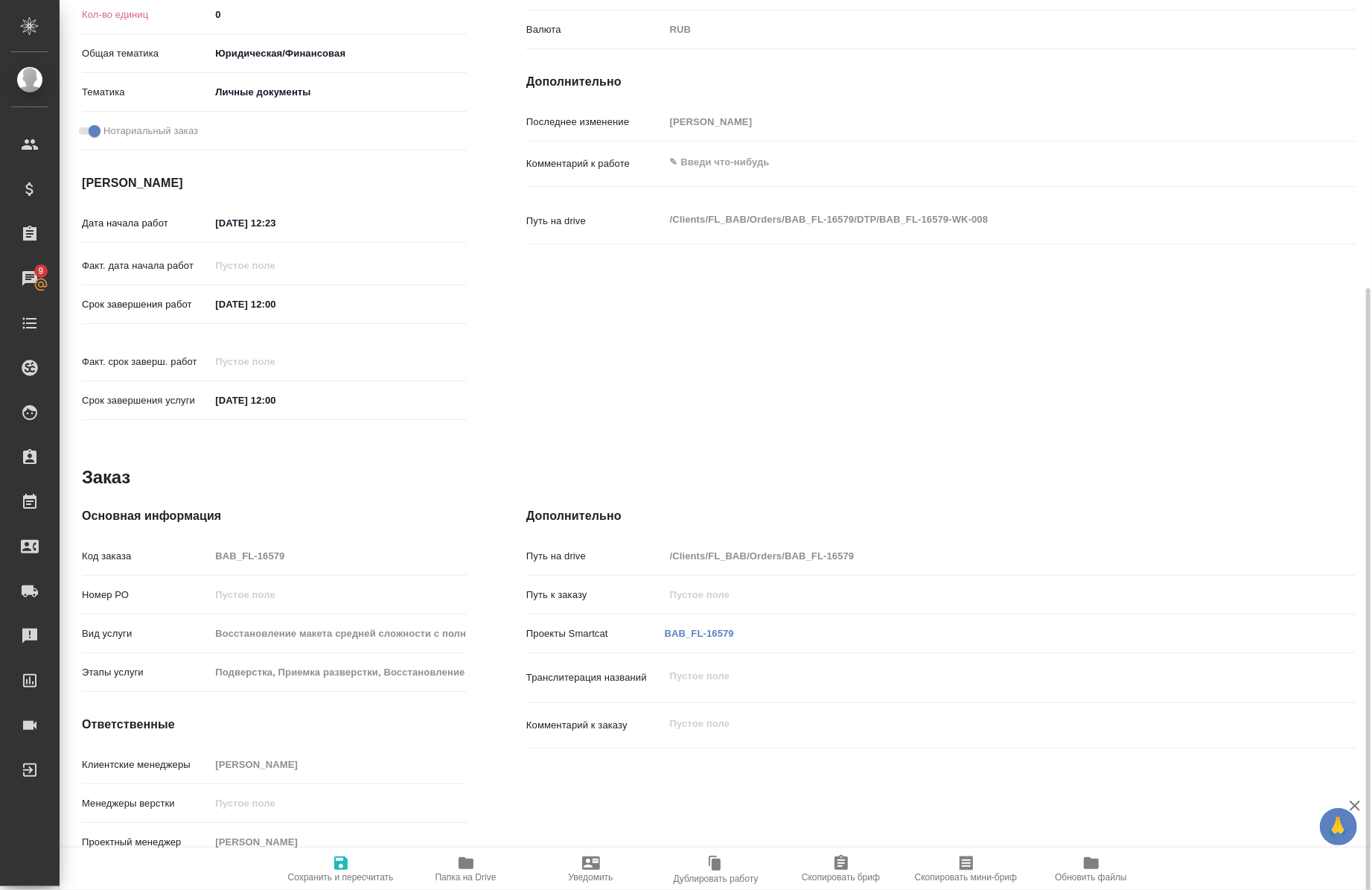
drag, startPoint x: 477, startPoint y: 515, endPoint x: 867, endPoint y: 284, distance: 453.3
click at [867, 284] on div "Исполнители Подразделение ​ Исполнитель Назначить Оплата Не оплачена notPayed С…" at bounding box center [941, 118] width 889 height 680
type textarea "x"
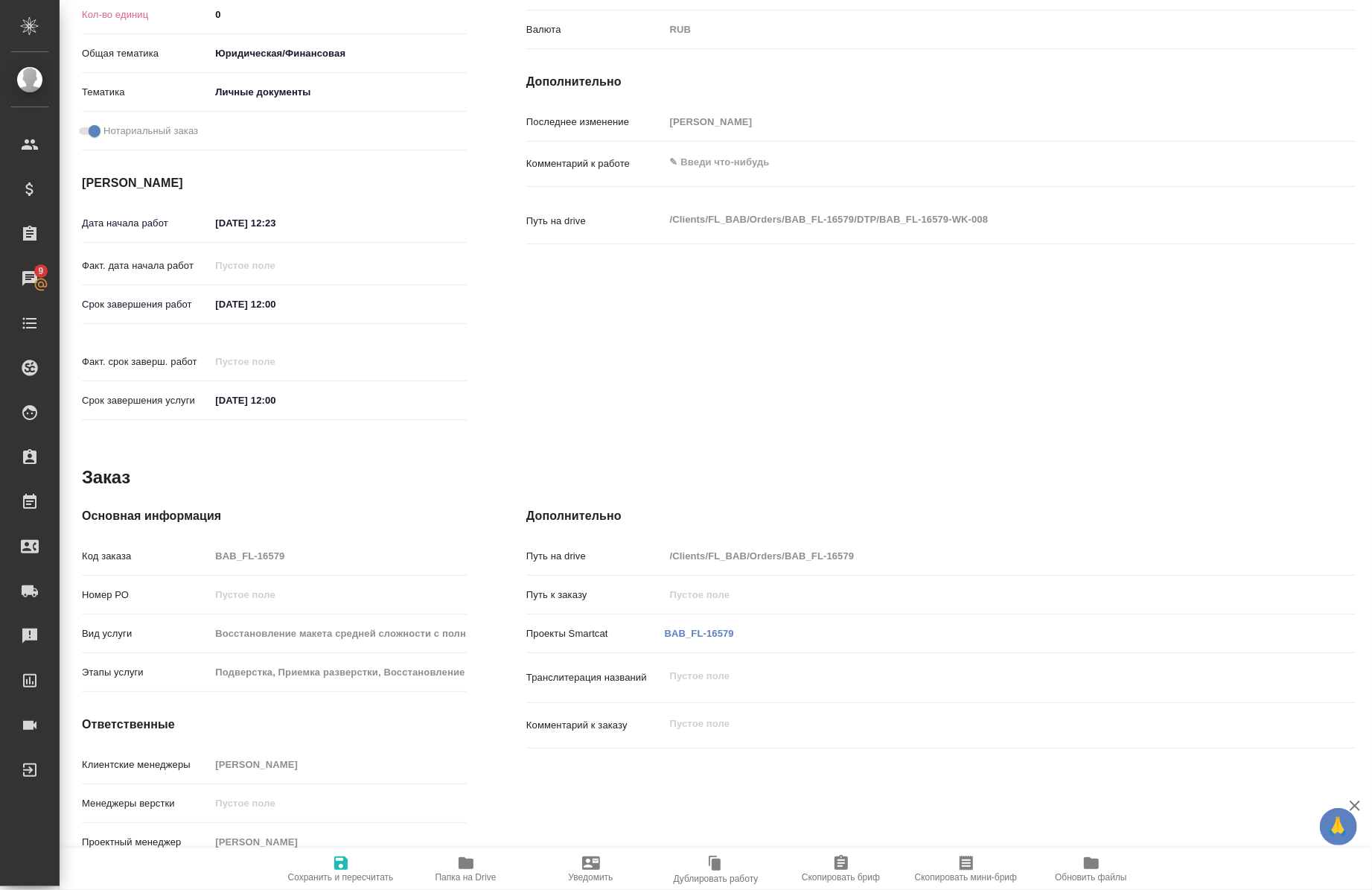
type textarea "x"
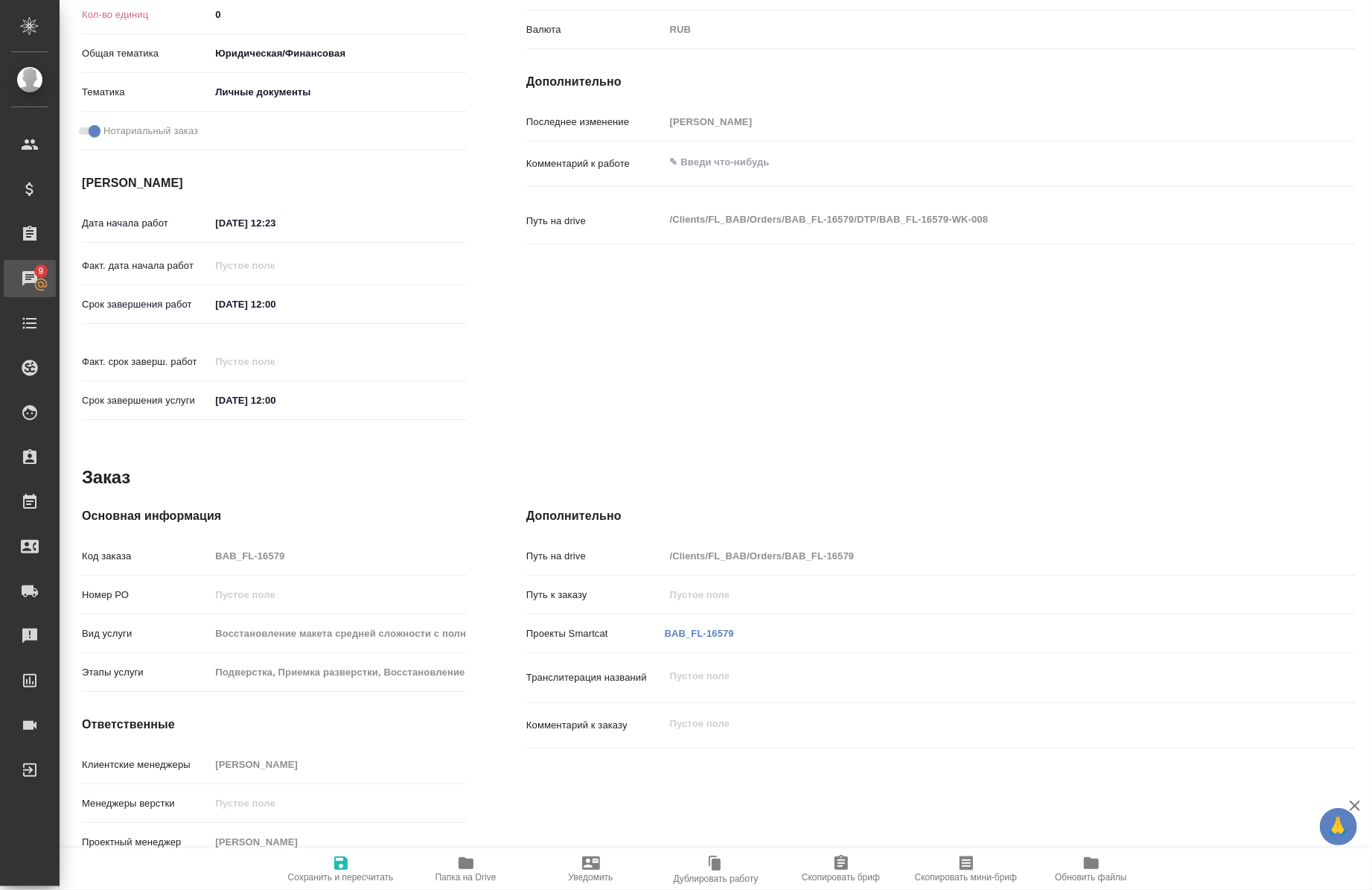
type textarea "x"
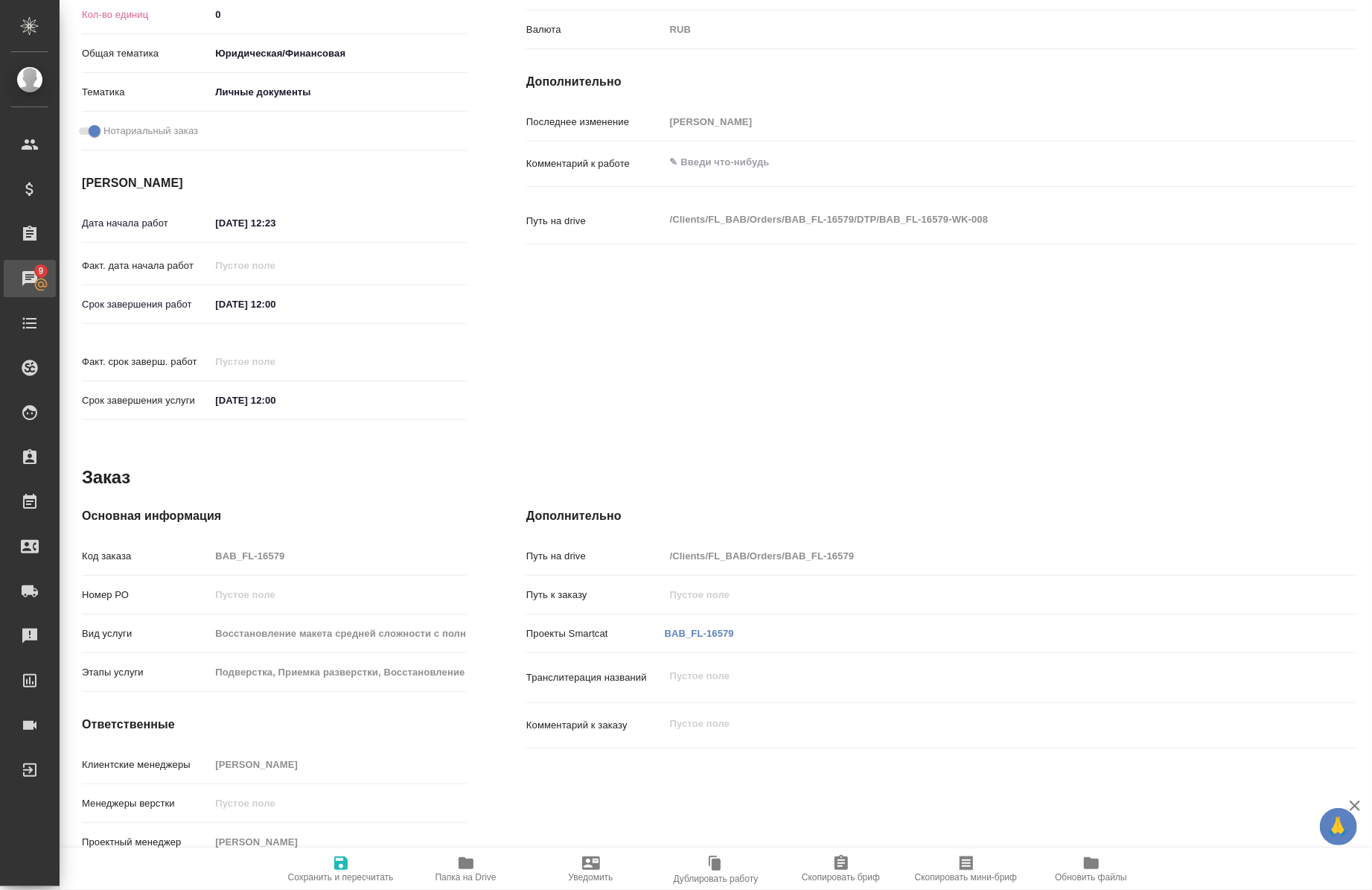
type textarea "x"
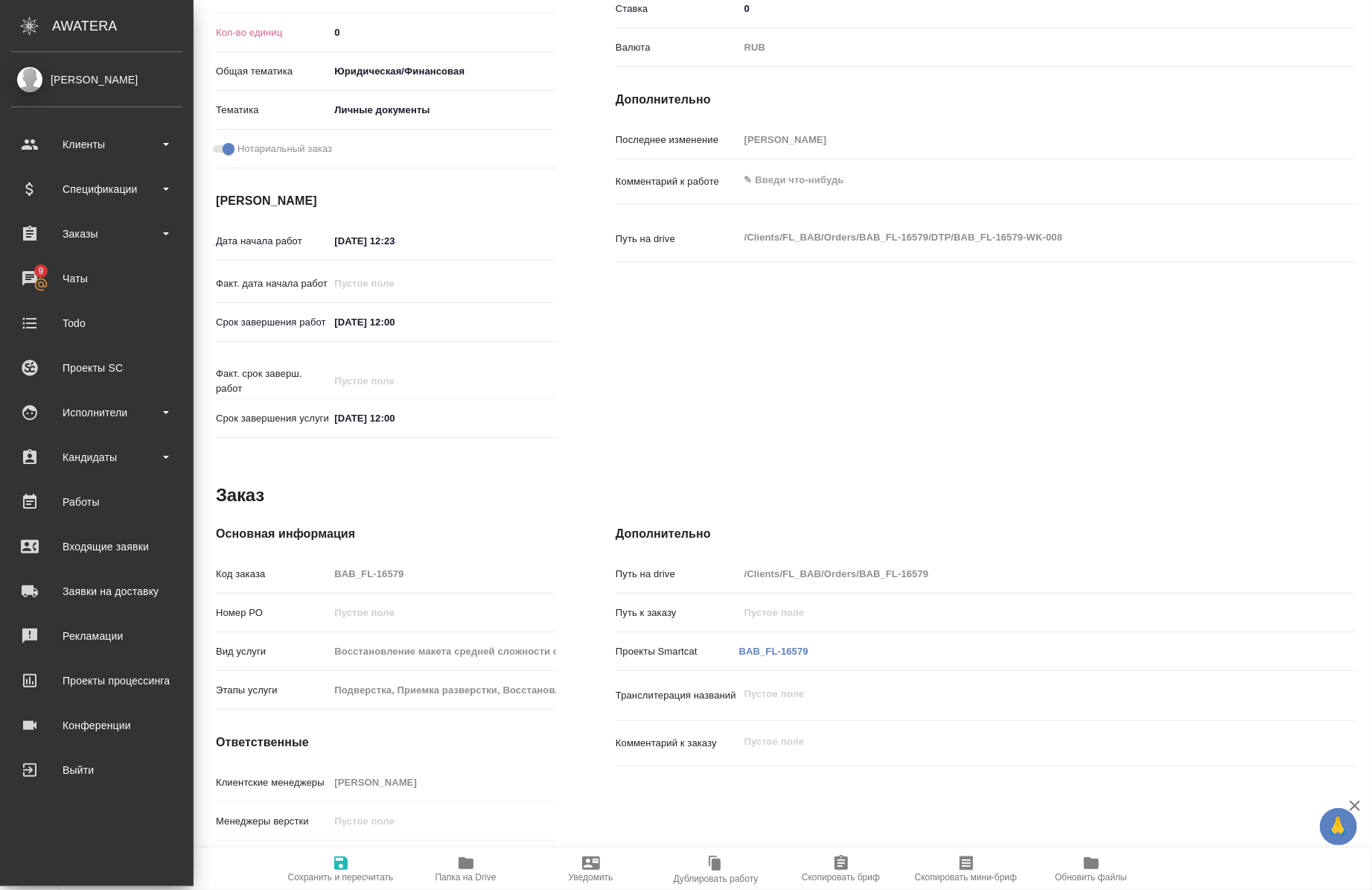
type textarea "x"
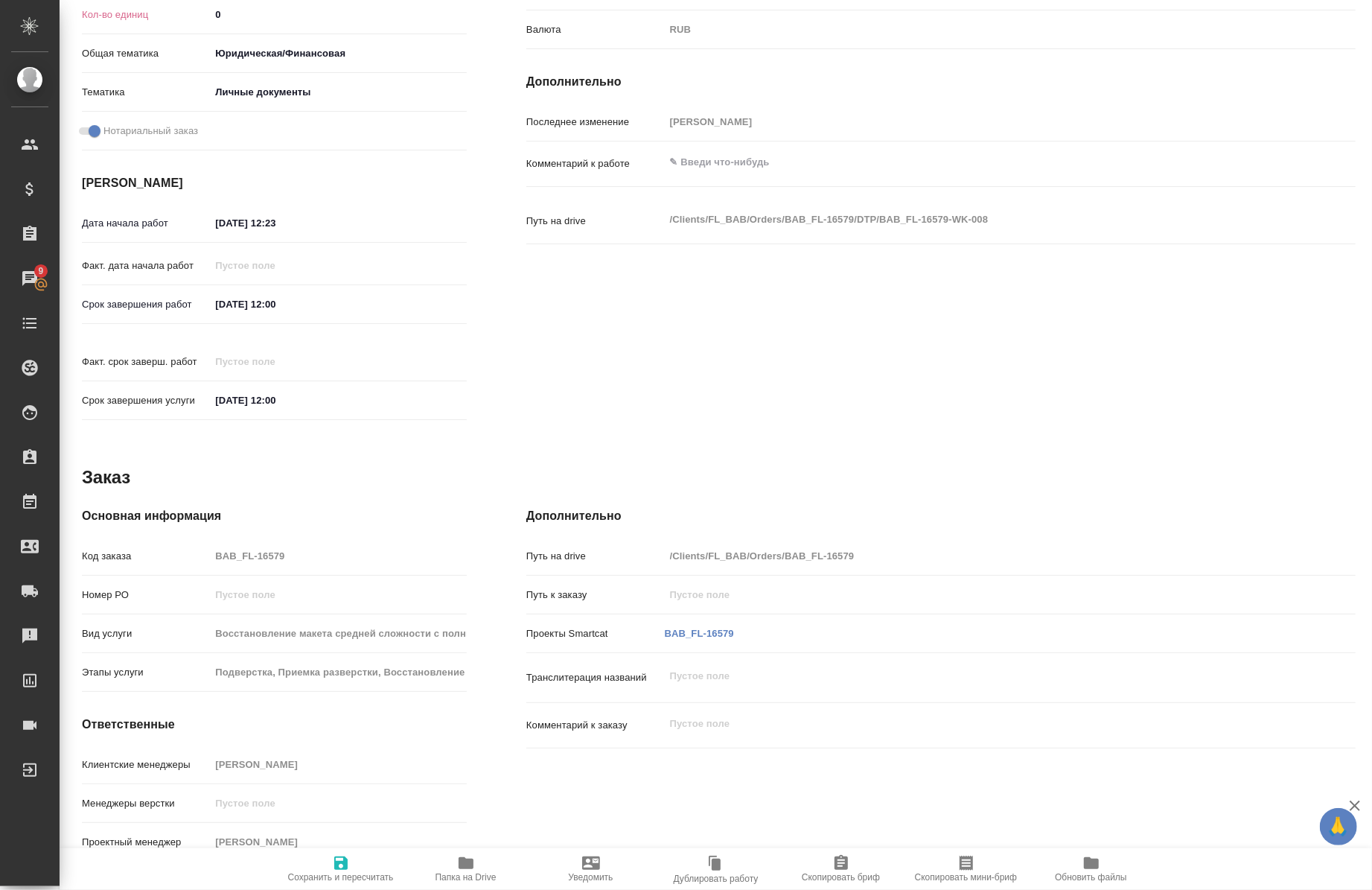
type textarea "x"
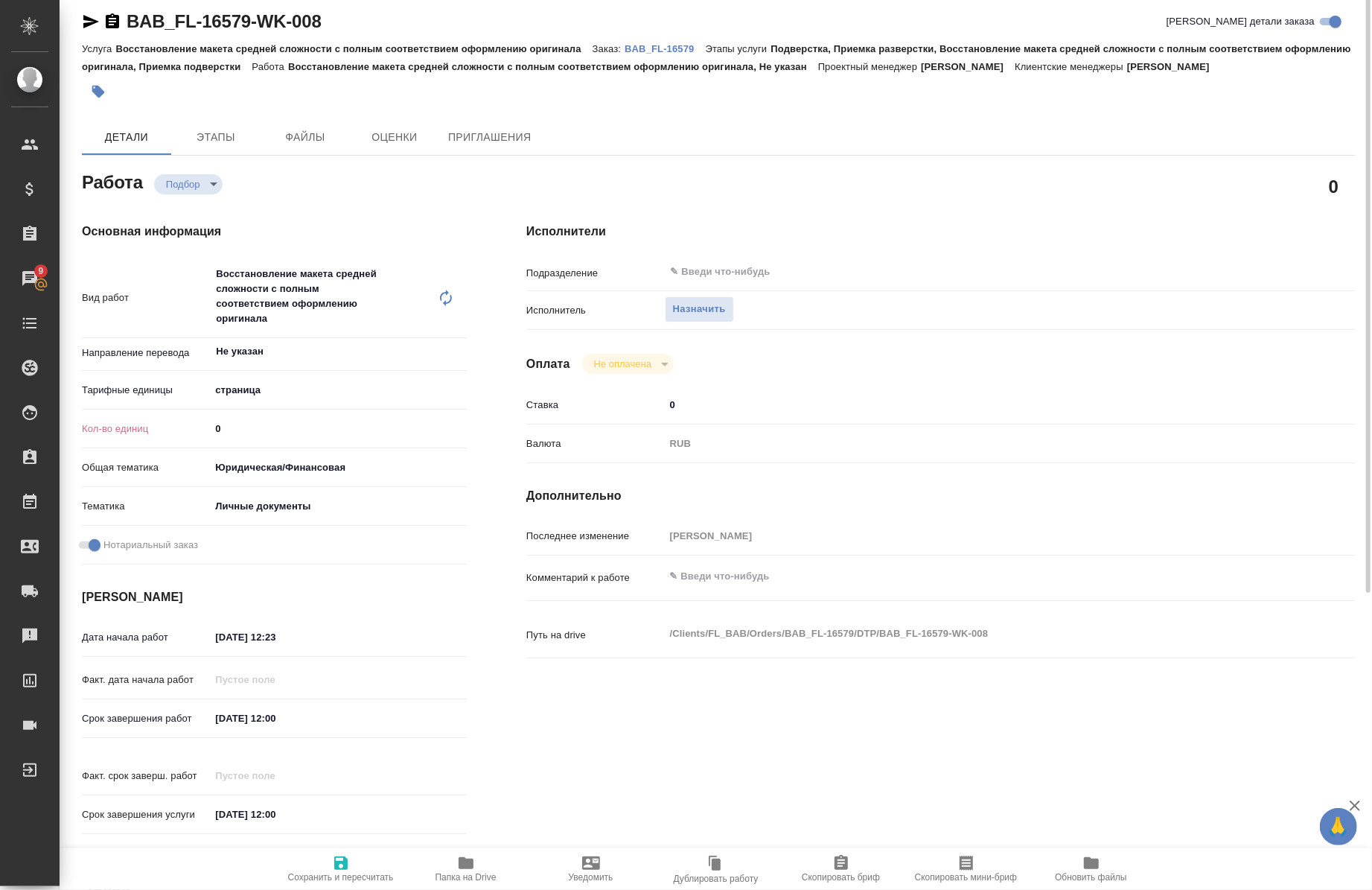
scroll to position [0, 0]
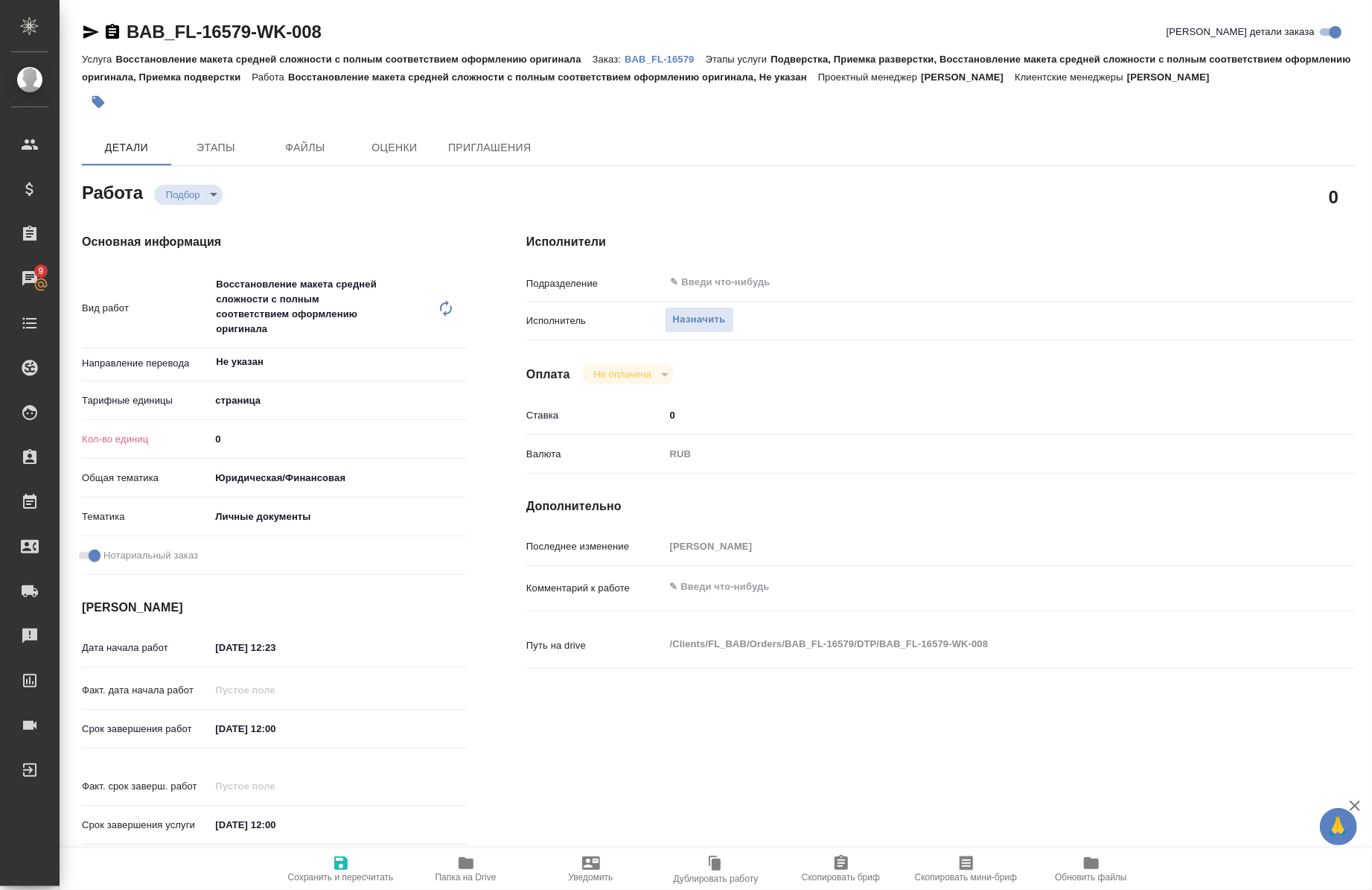
type textarea "x"
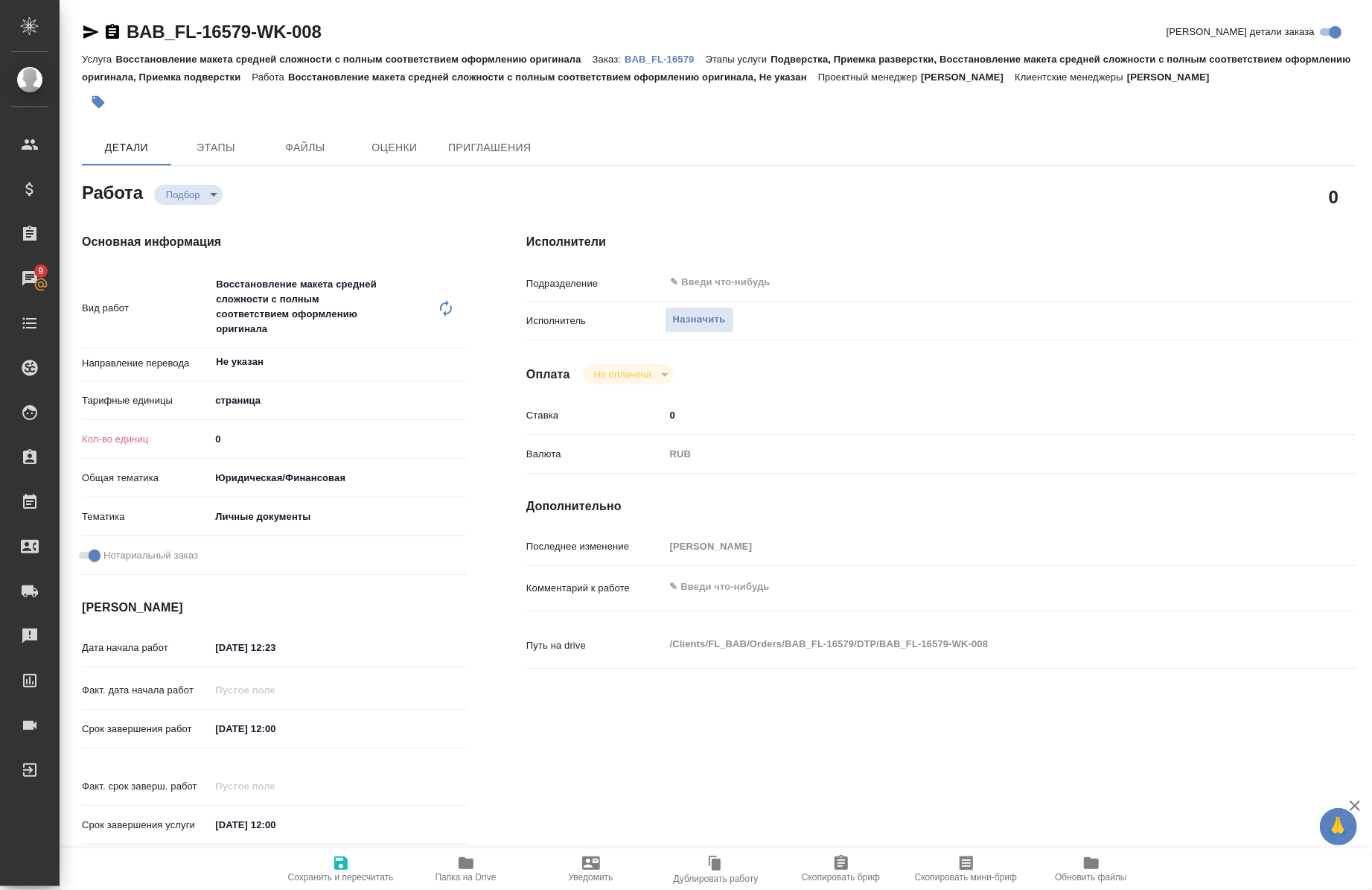
type textarea "x"
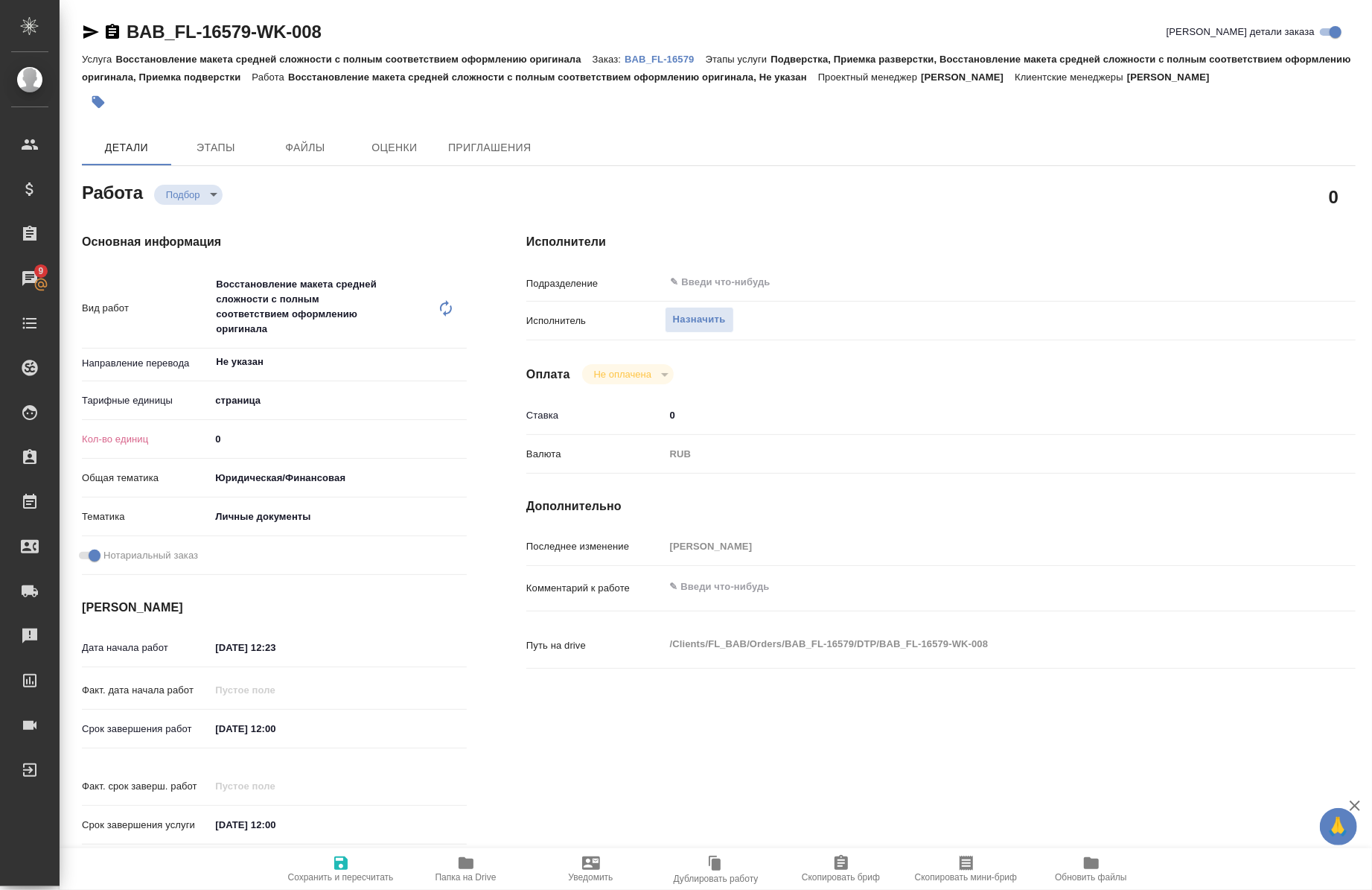
type textarea "x"
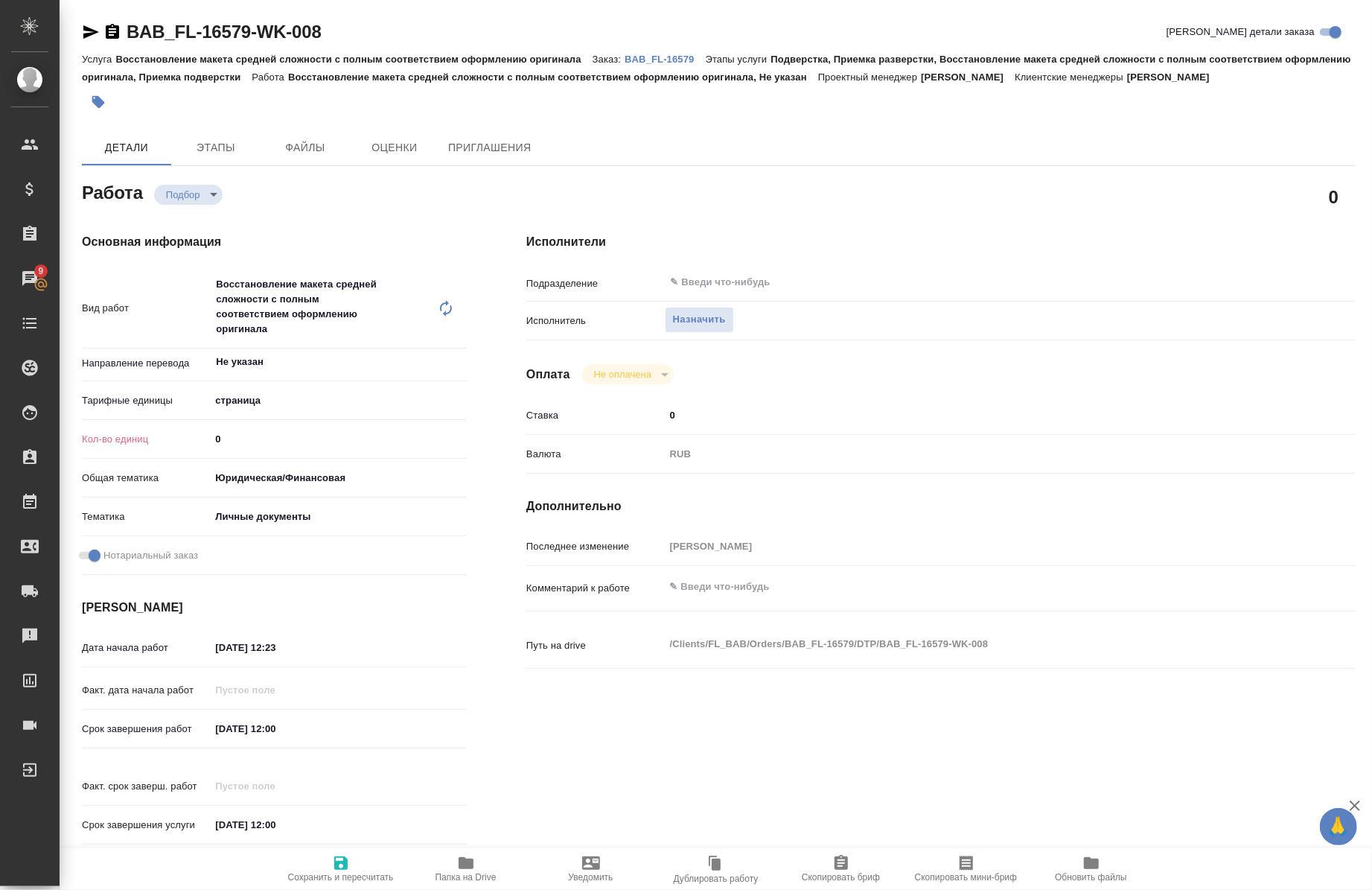
type textarea "x"
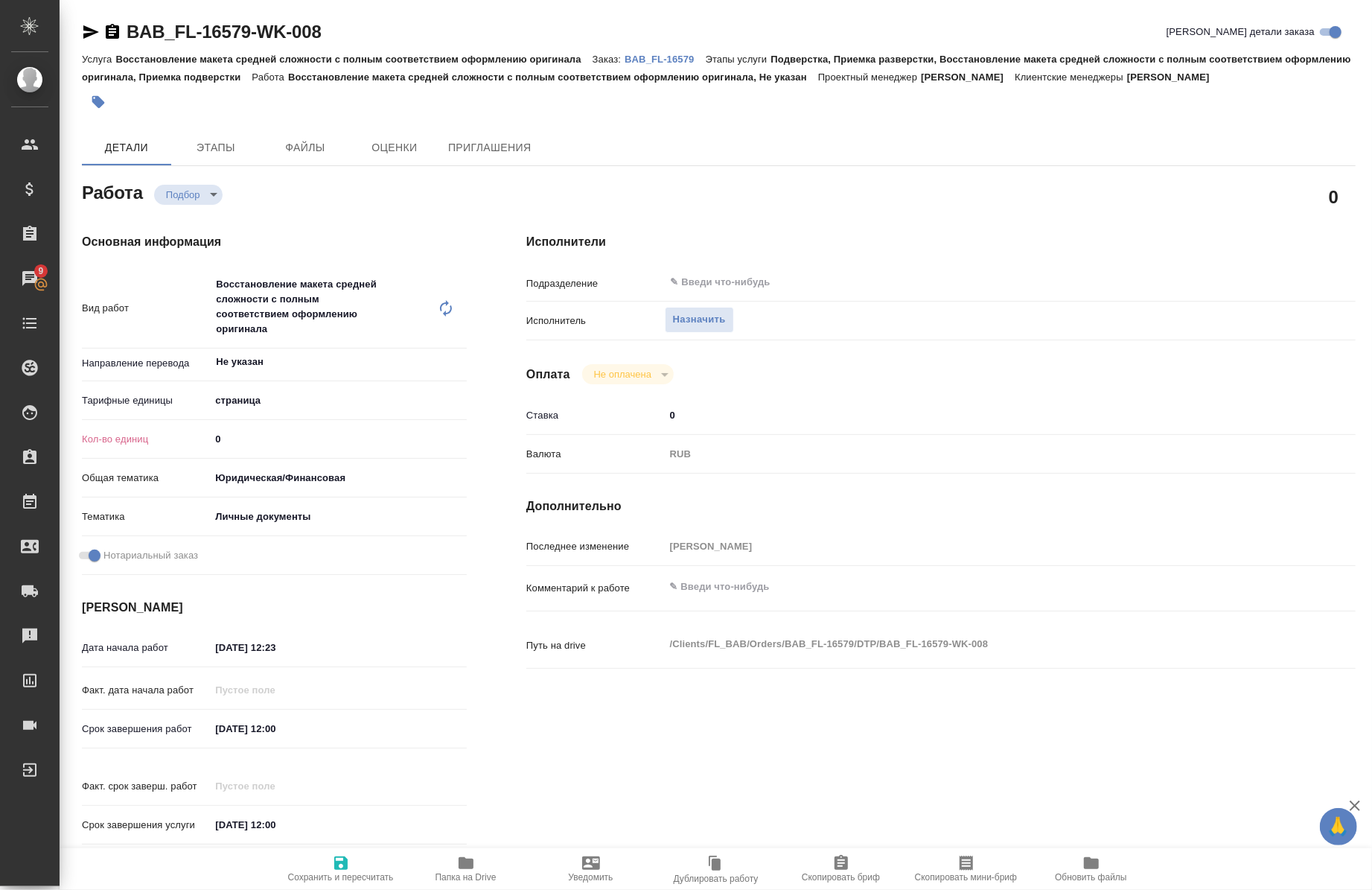
type textarea "x"
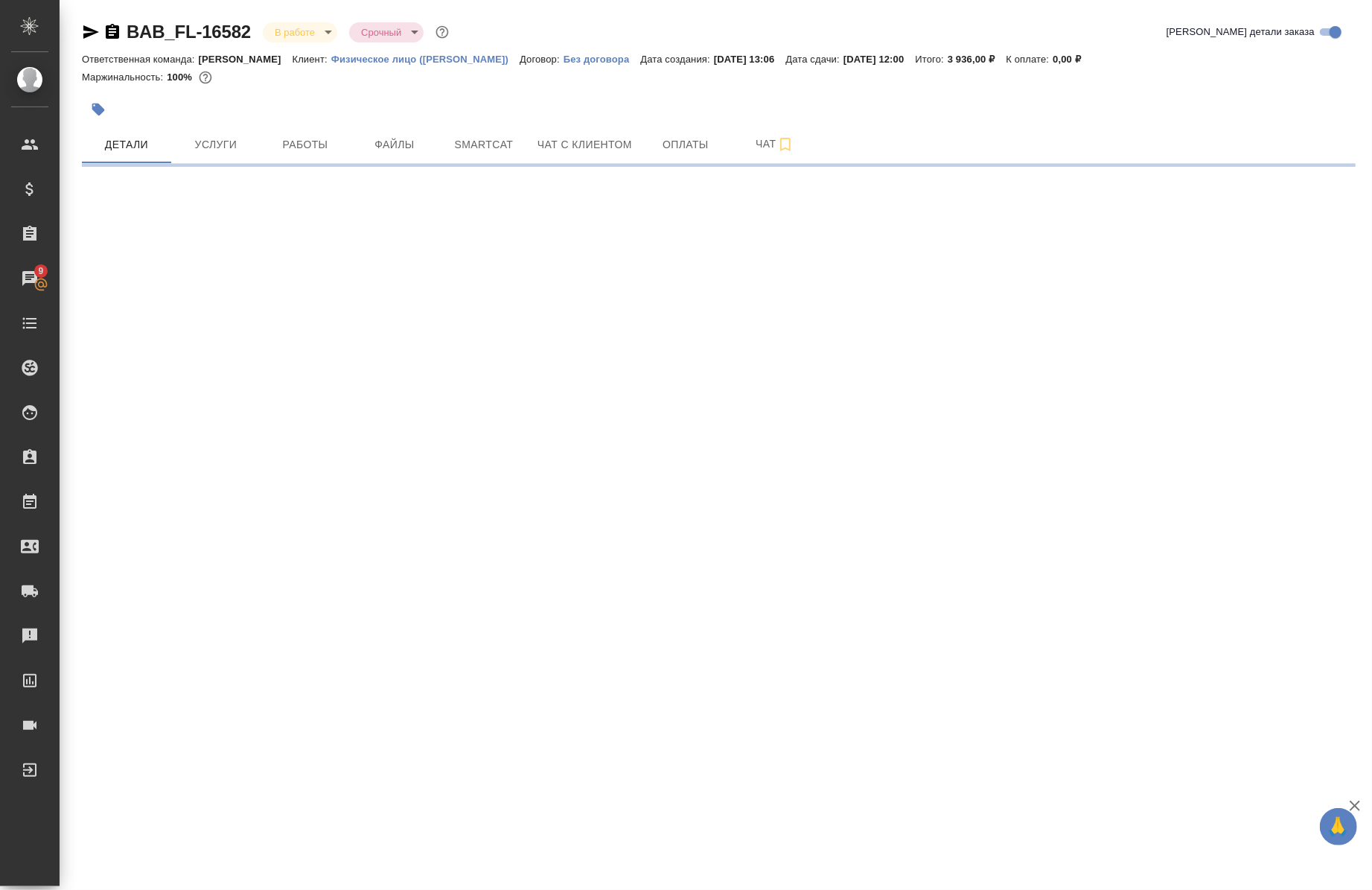
select select "RU"
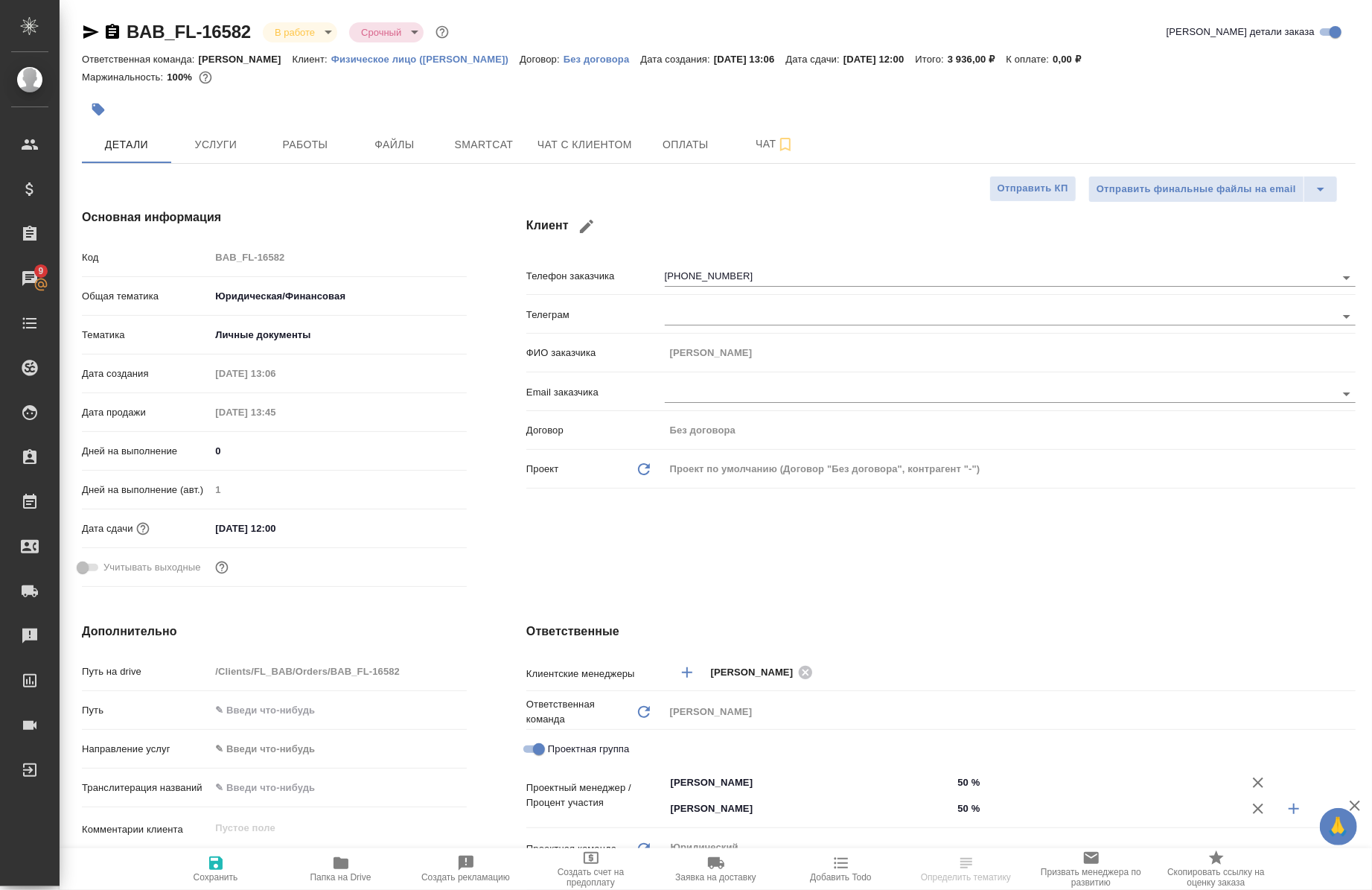
type textarea "x"
click at [780, 146] on icon "button" at bounding box center [786, 145] width 11 height 14
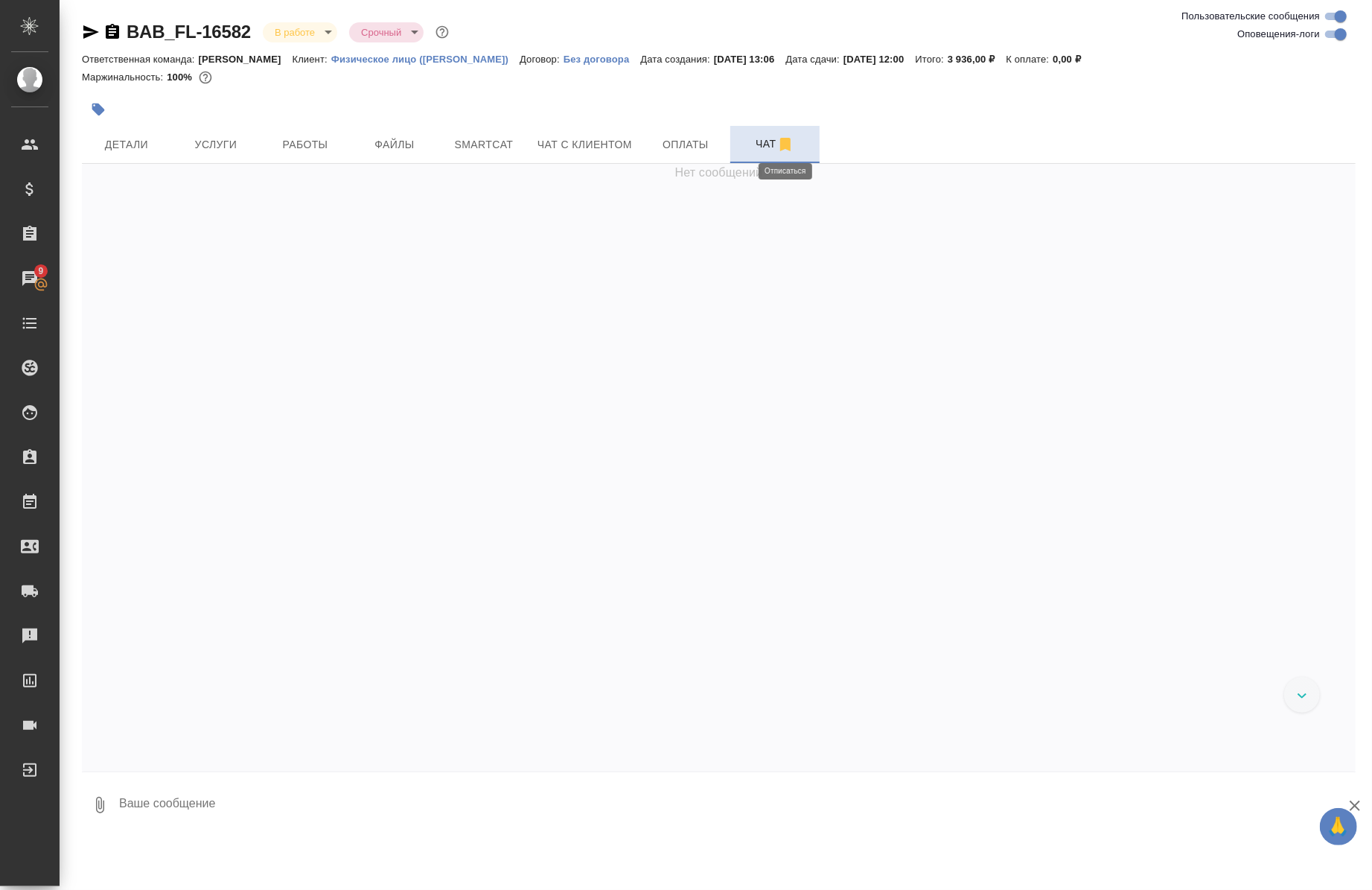
scroll to position [958, 0]
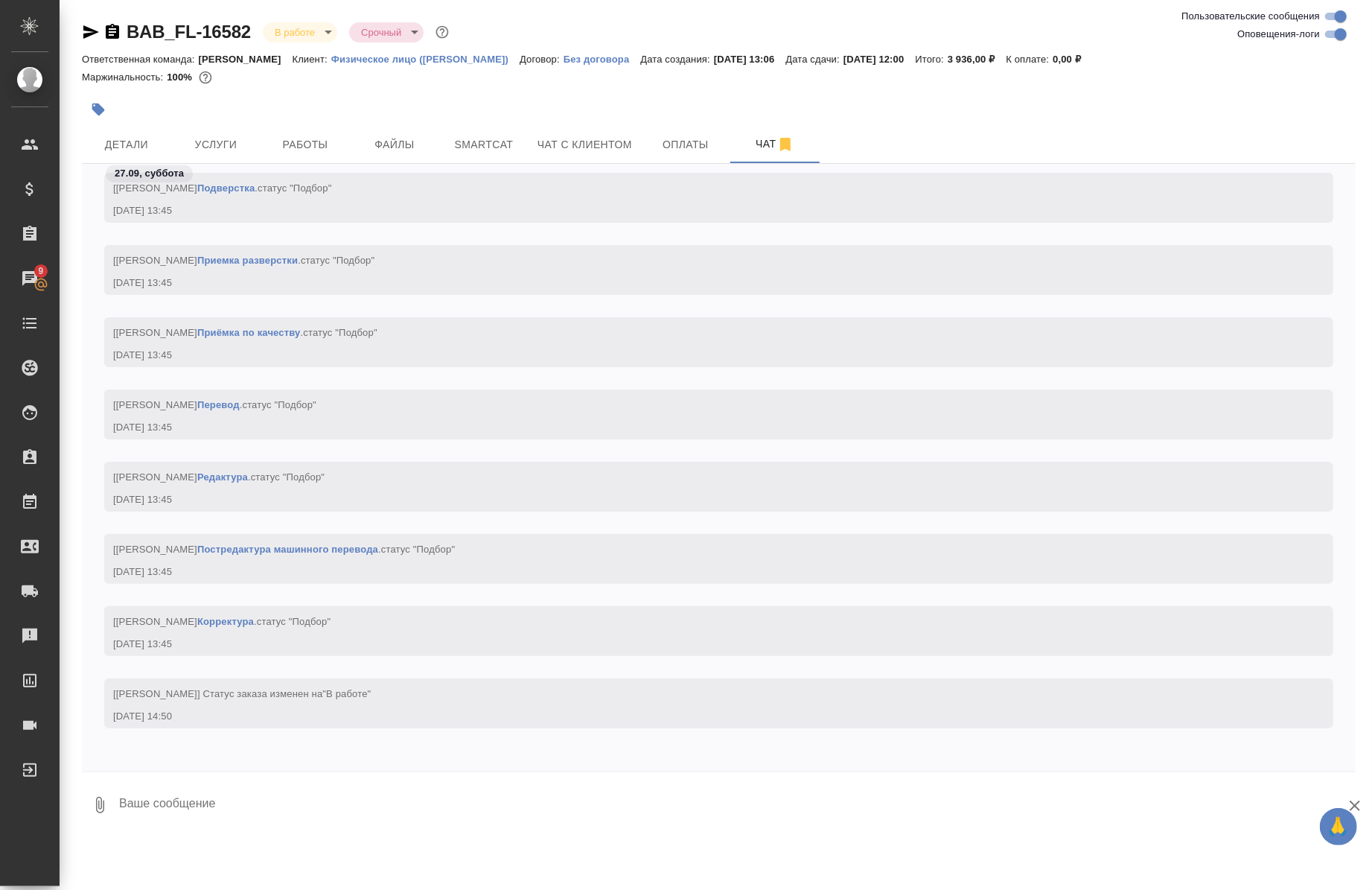
click at [1328, 35] on input "Оповещения-логи" at bounding box center [1340, 34] width 53 height 18
checkbox input "false"
click at [125, 155] on button "Детали" at bounding box center [126, 144] width 89 height 37
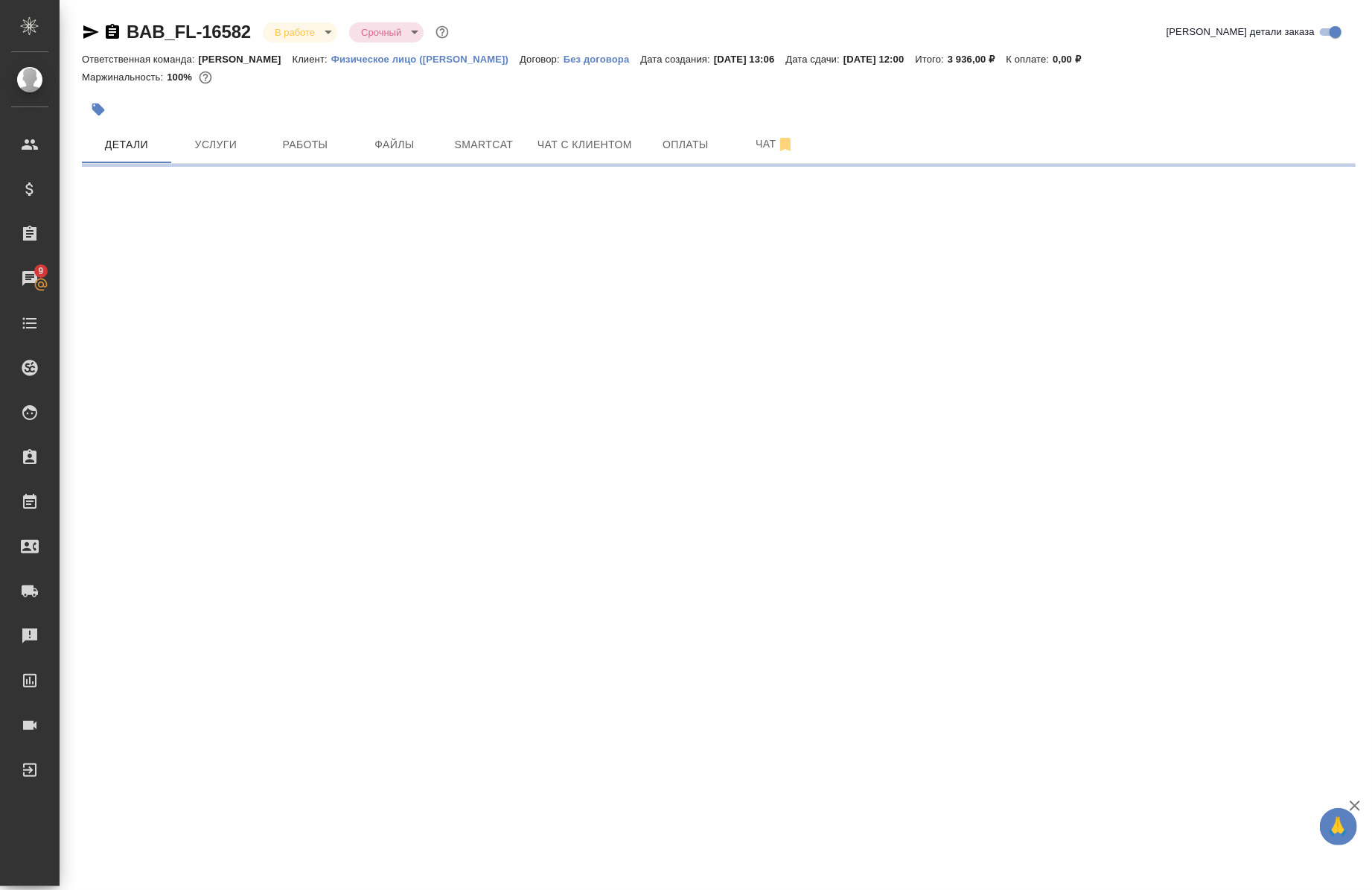
select select "RU"
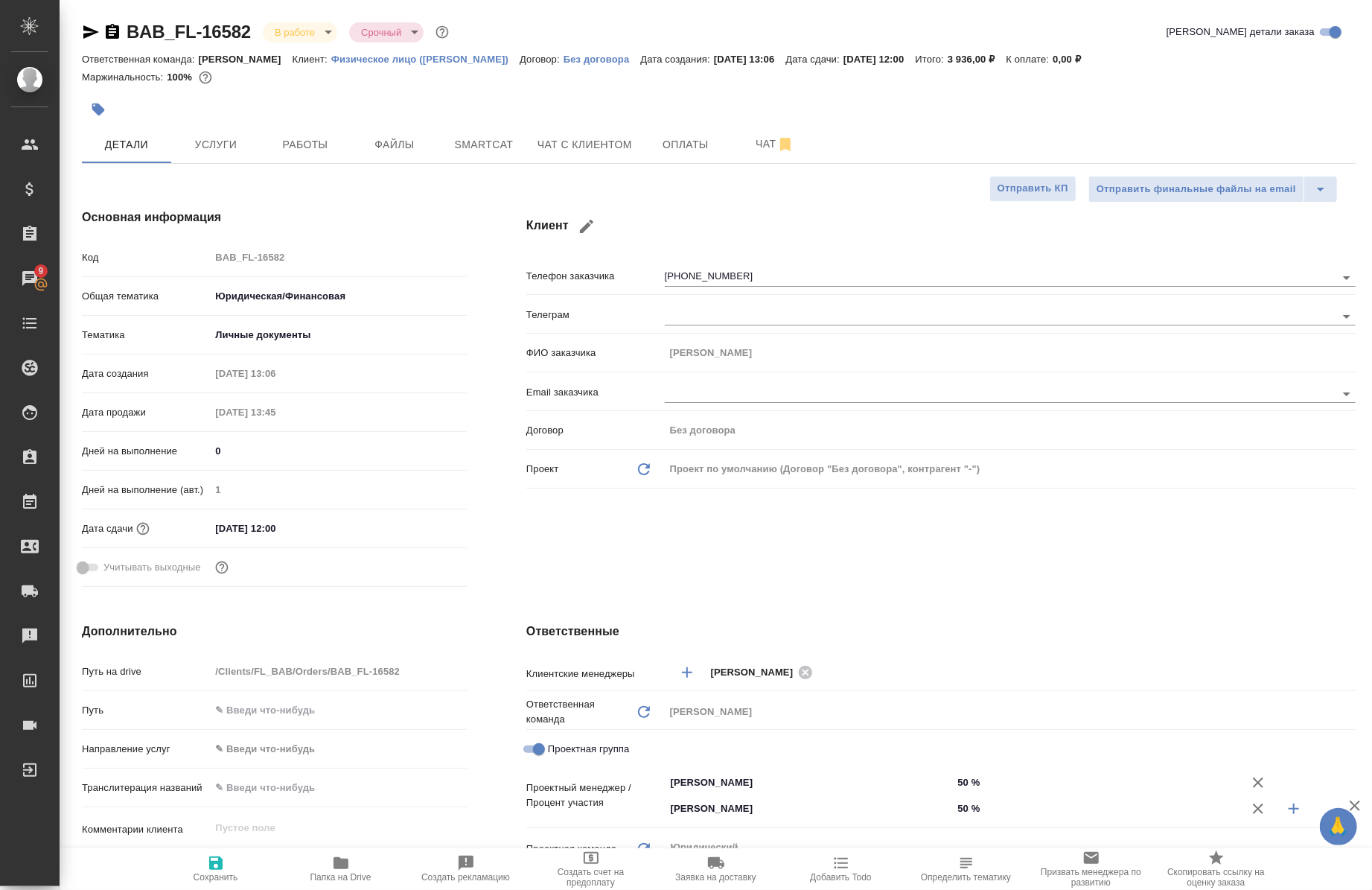
type textarea "x"
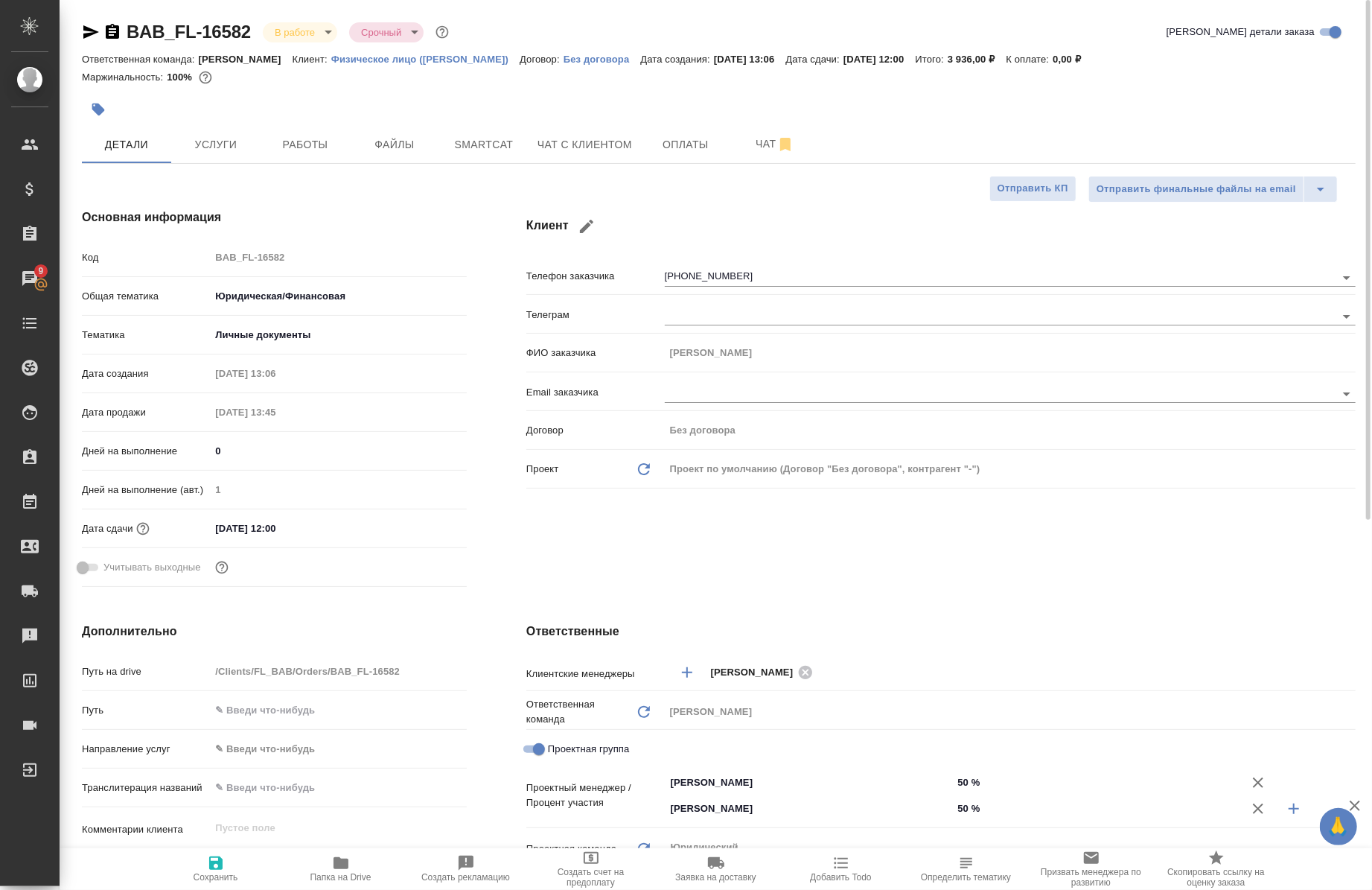
type textarea "x"
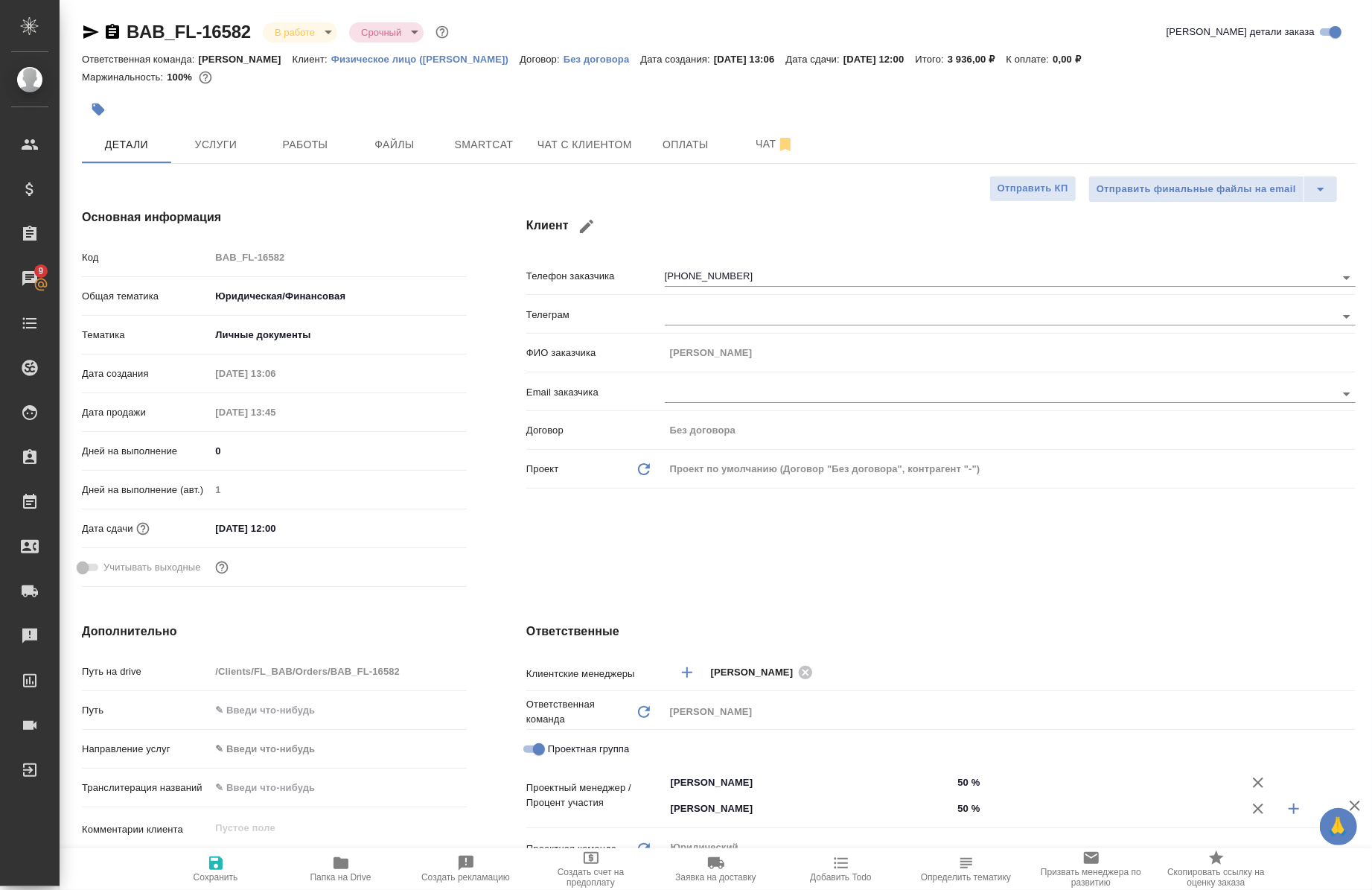
type textarea "x"
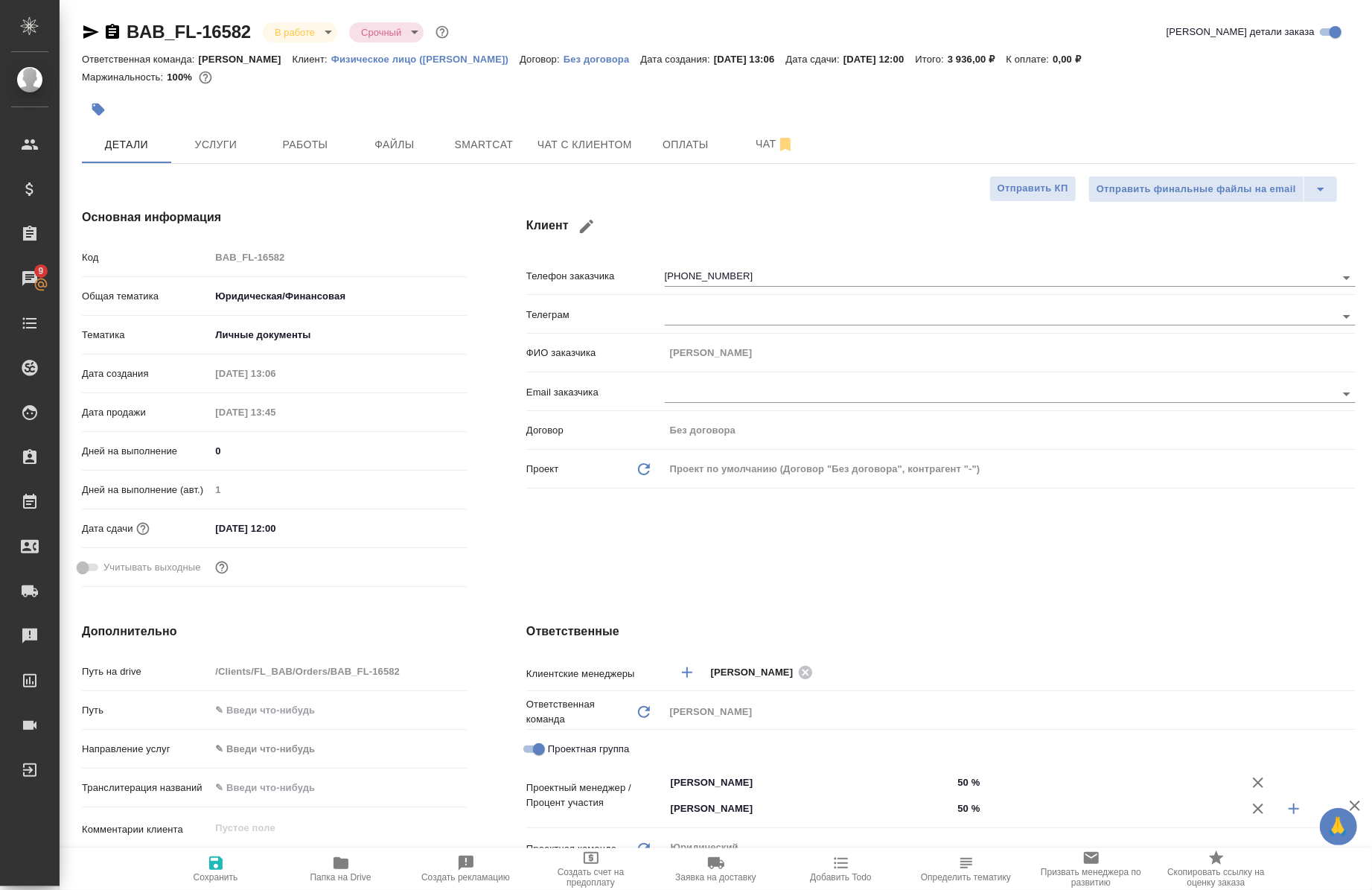
type textarea "x"
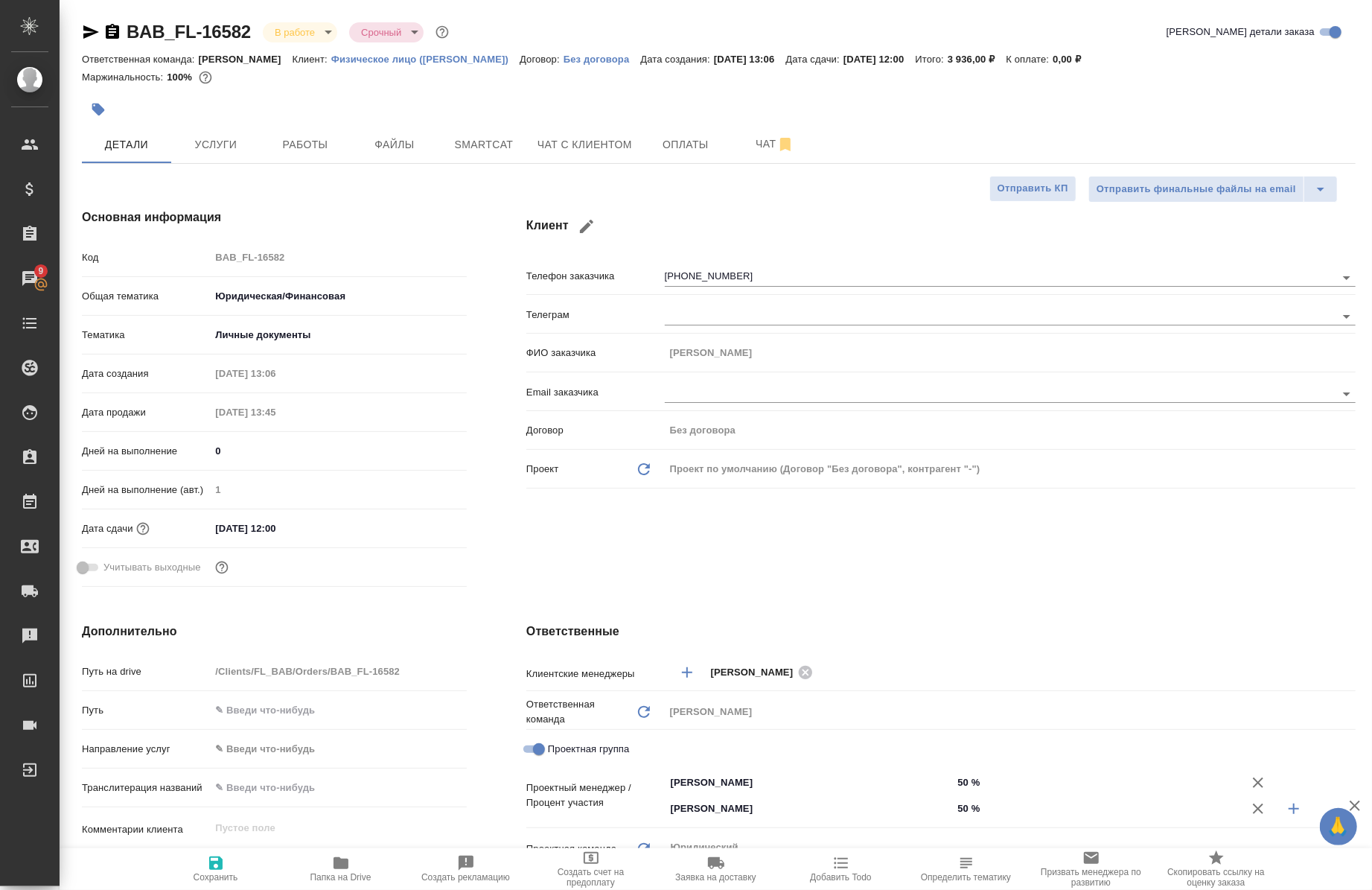
type textarea "x"
click at [803, 136] on span "Чат" at bounding box center [775, 144] width 71 height 19
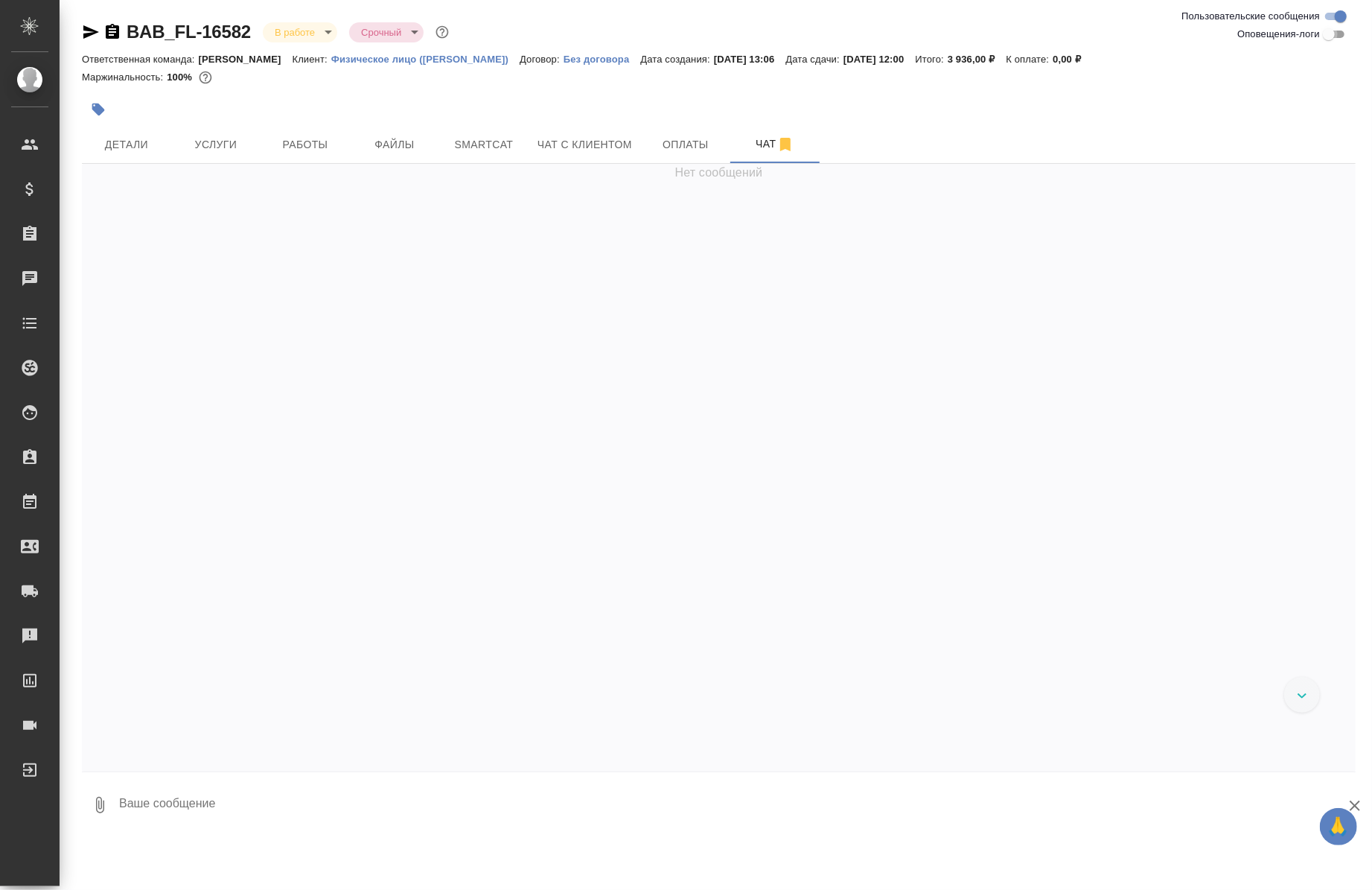
click at [1327, 37] on input "Оповещения-логи" at bounding box center [1329, 34] width 53 height 18
checkbox input "true"
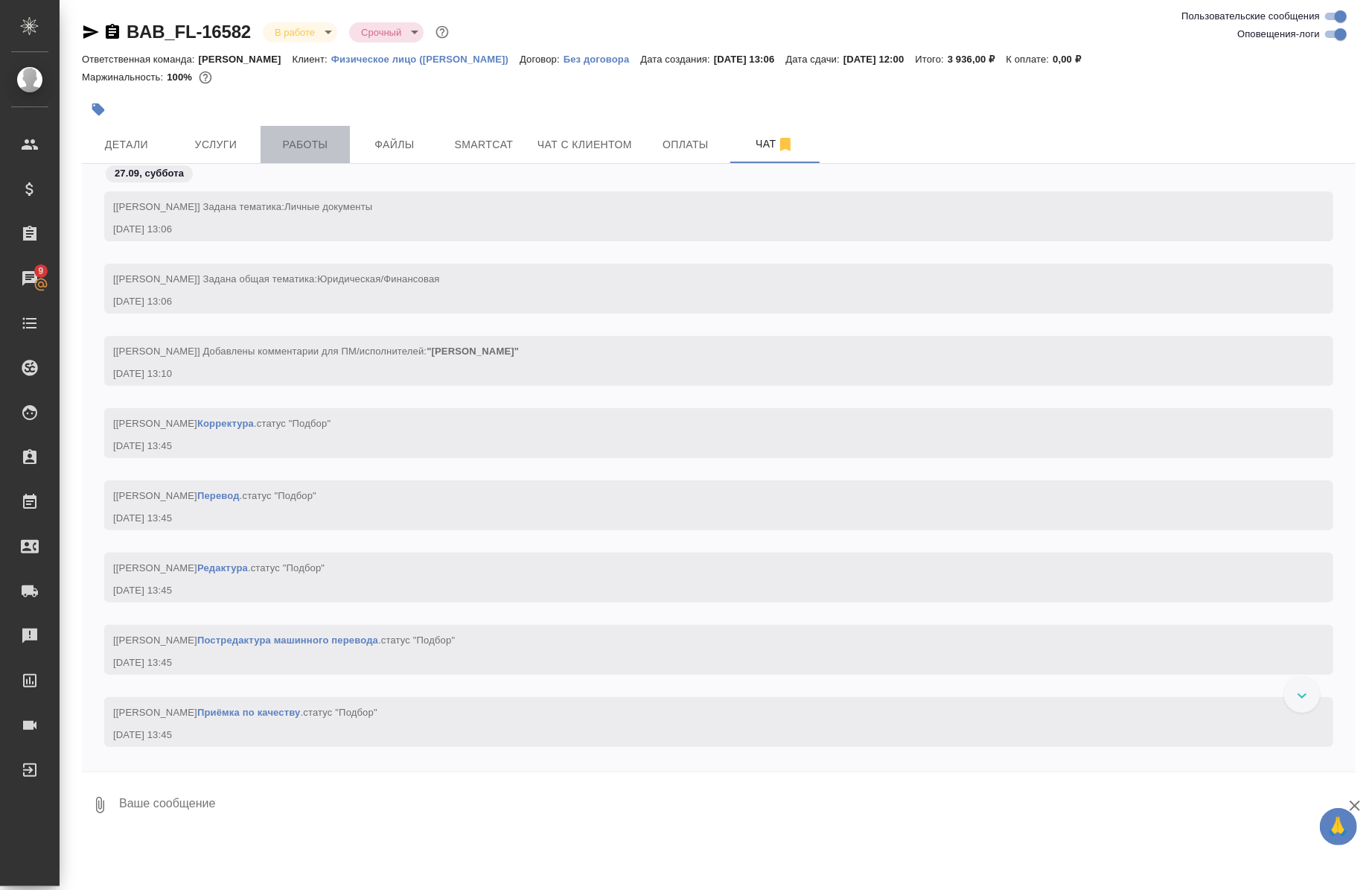
click at [319, 150] on span "Работы" at bounding box center [304, 145] width 71 height 19
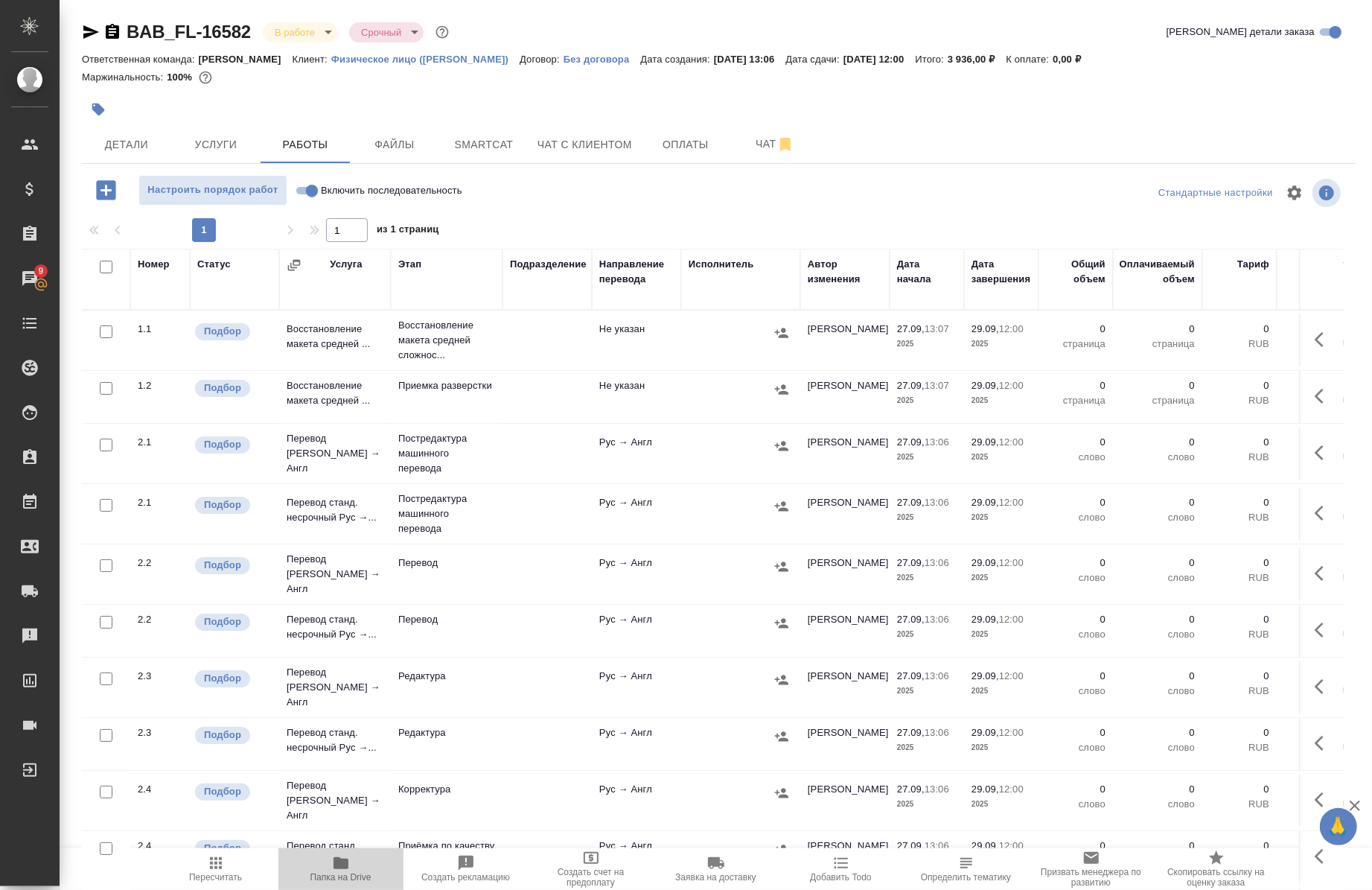
click at [324, 871] on span "Папка на Drive" at bounding box center [341, 868] width 107 height 28
click at [1315, 338] on icon "button" at bounding box center [1324, 340] width 18 height 18
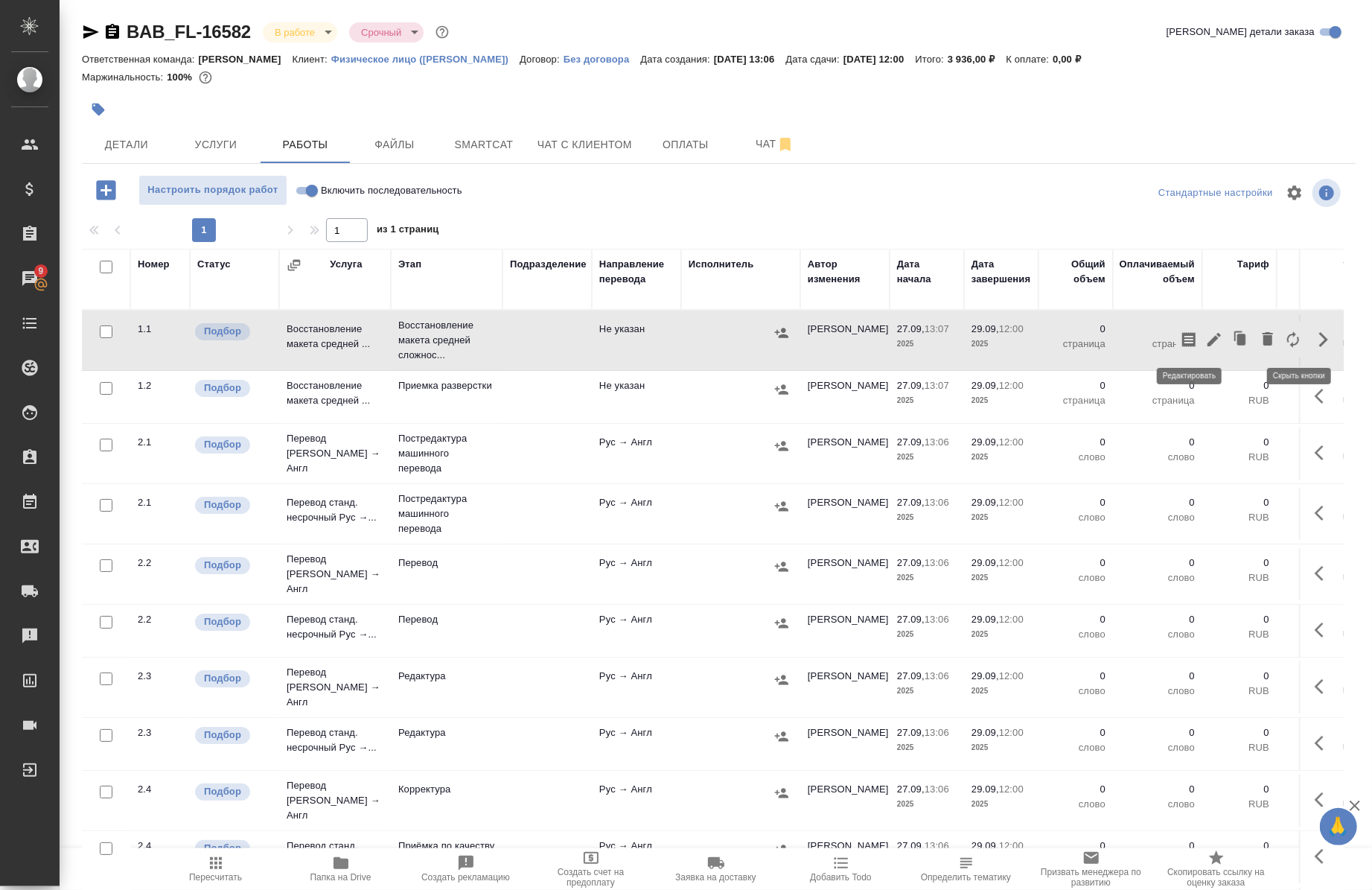
click at [1208, 341] on icon "button" at bounding box center [1214, 339] width 14 height 14
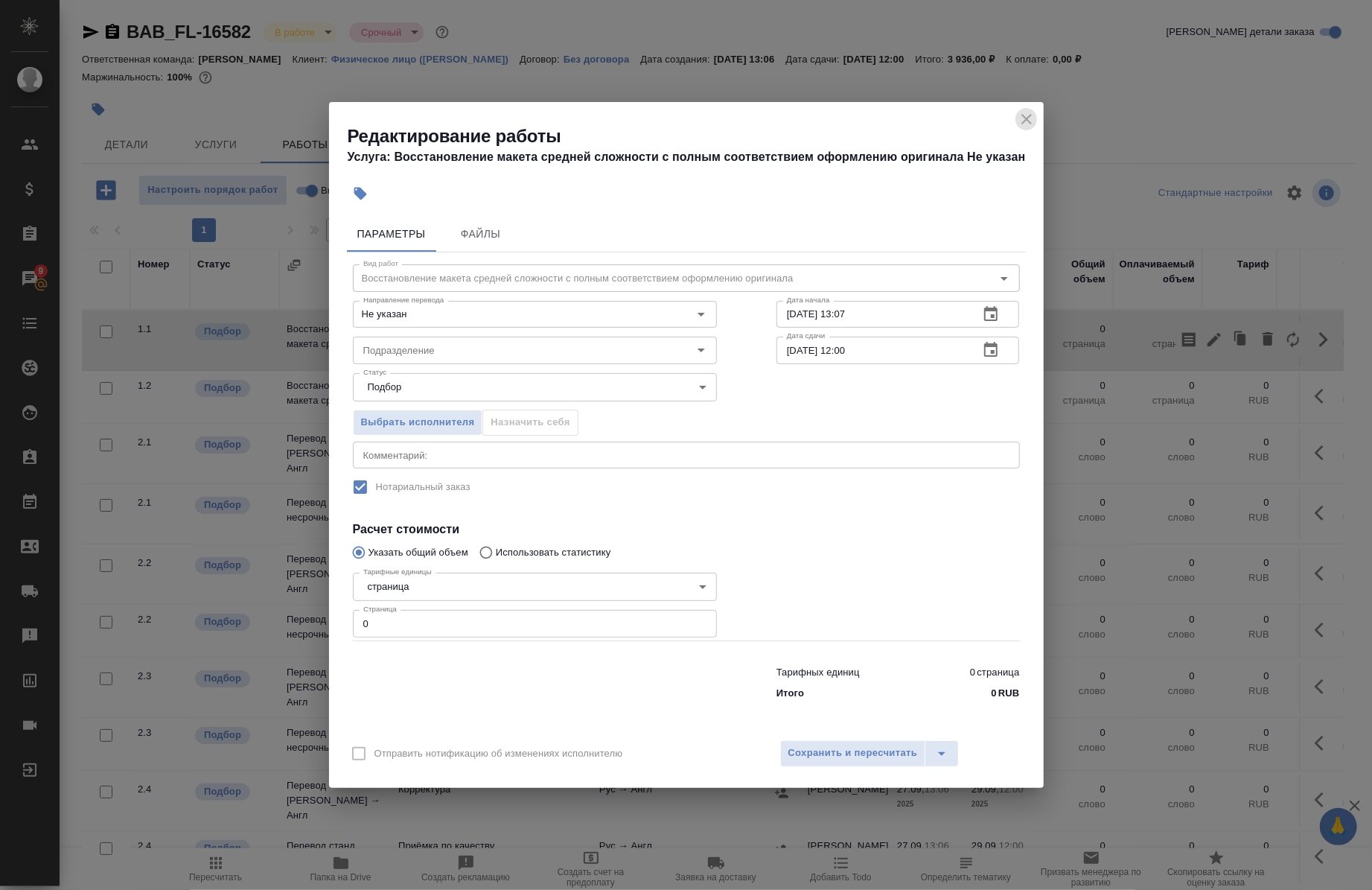
click at [1029, 117] on icon "close" at bounding box center [1027, 119] width 11 height 11
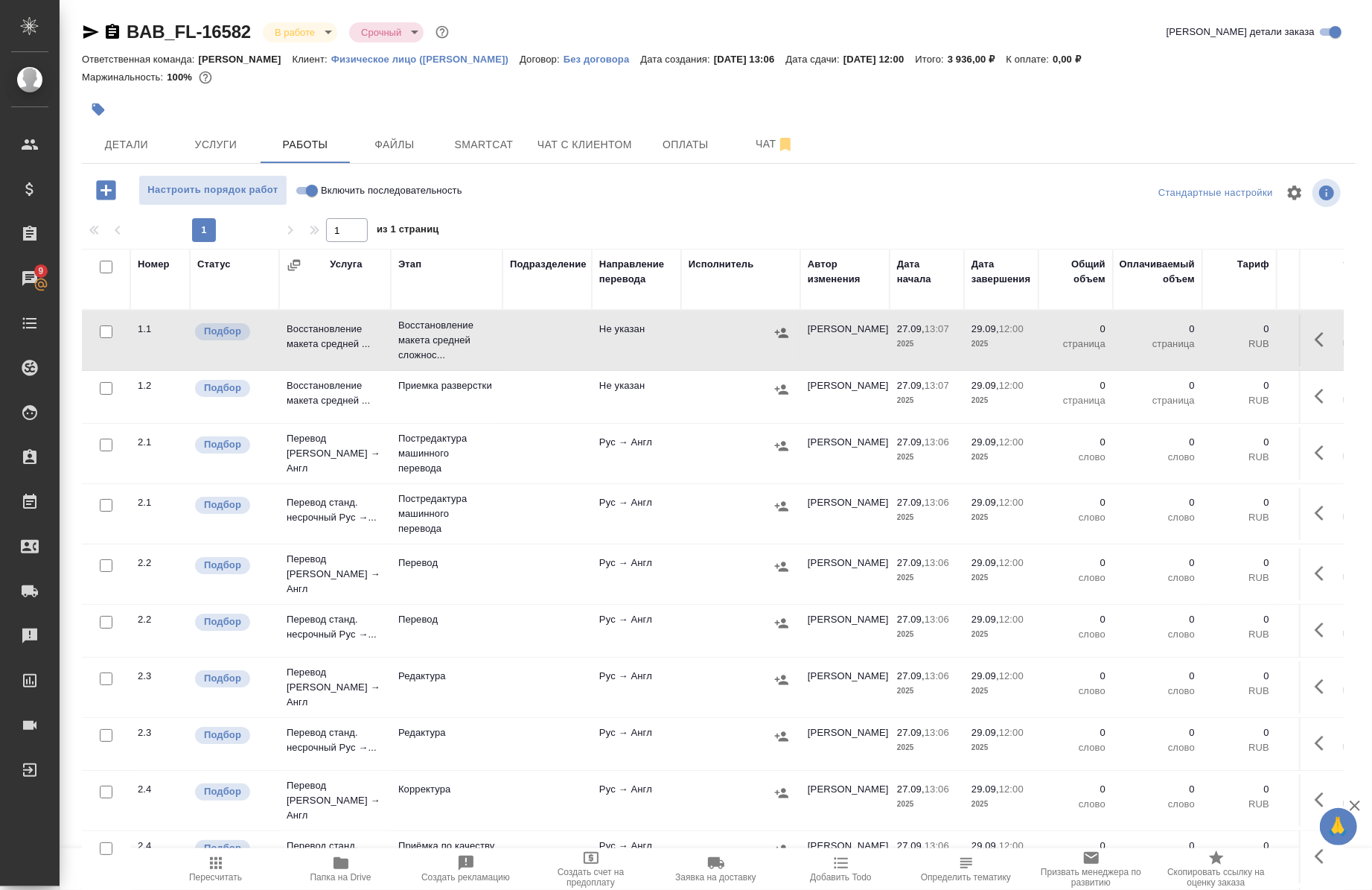
drag, startPoint x: 1278, startPoint y: 337, endPoint x: 1291, endPoint y: 344, distance: 14.8
click at [1299, 342] on td at bounding box center [1321, 341] width 44 height 52
click at [1315, 342] on icon "button" at bounding box center [1324, 340] width 18 height 18
click at [1206, 335] on icon "button" at bounding box center [1215, 340] width 18 height 18
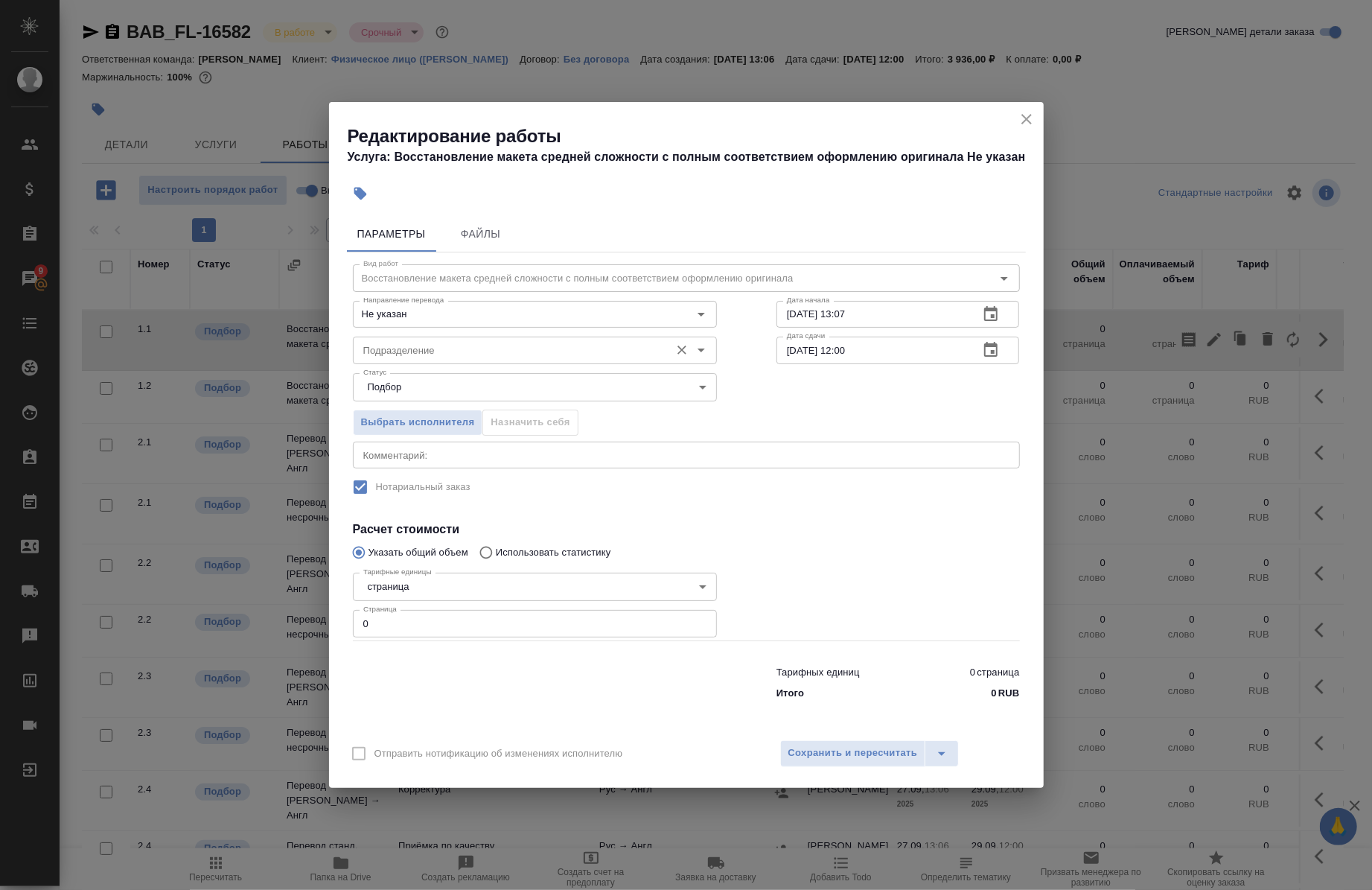
click at [491, 358] on input "Подразделение" at bounding box center [510, 351] width 305 height 18
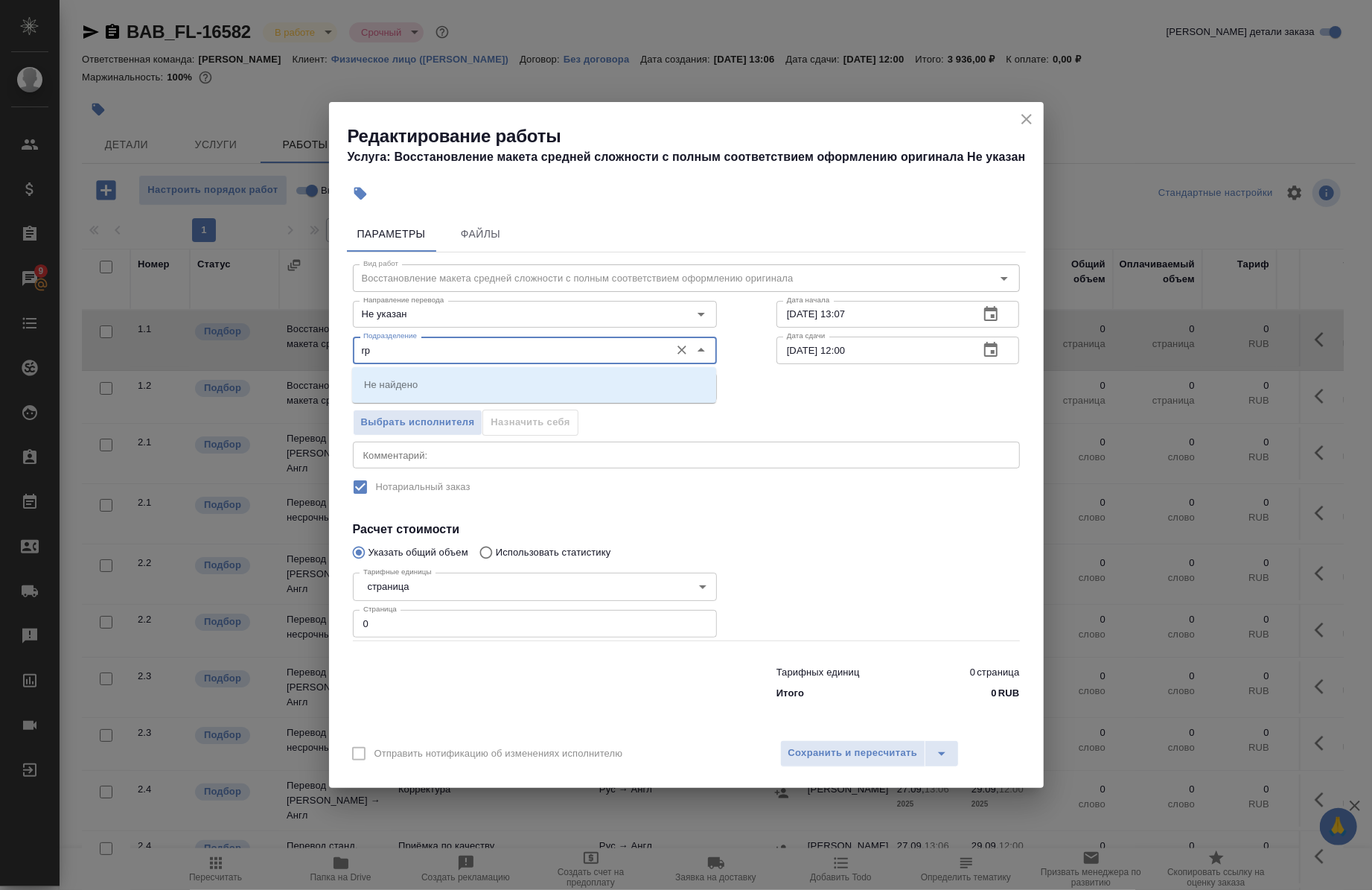
type input "r"
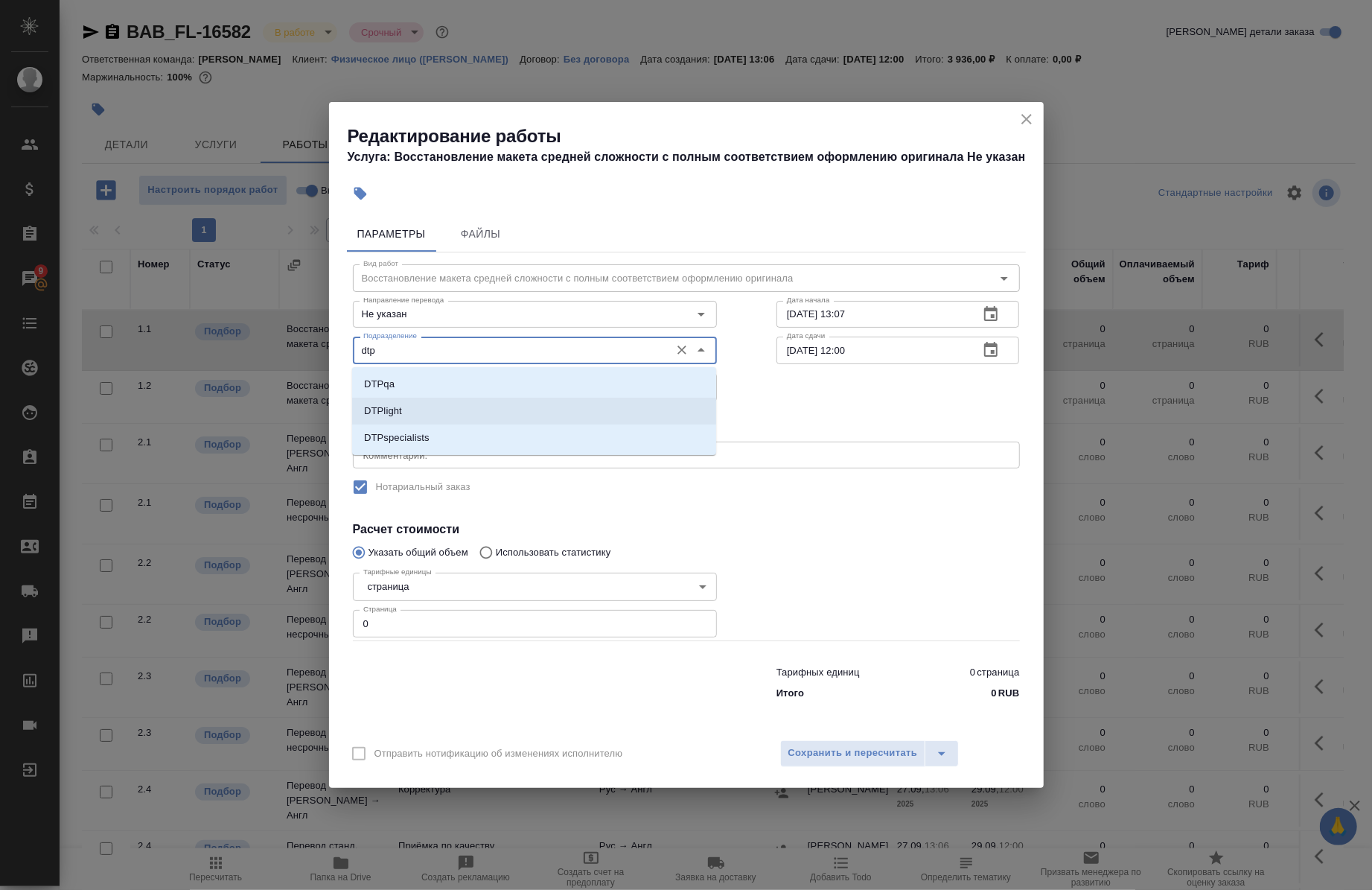
click at [502, 408] on li "DTPlight" at bounding box center [534, 411] width 364 height 27
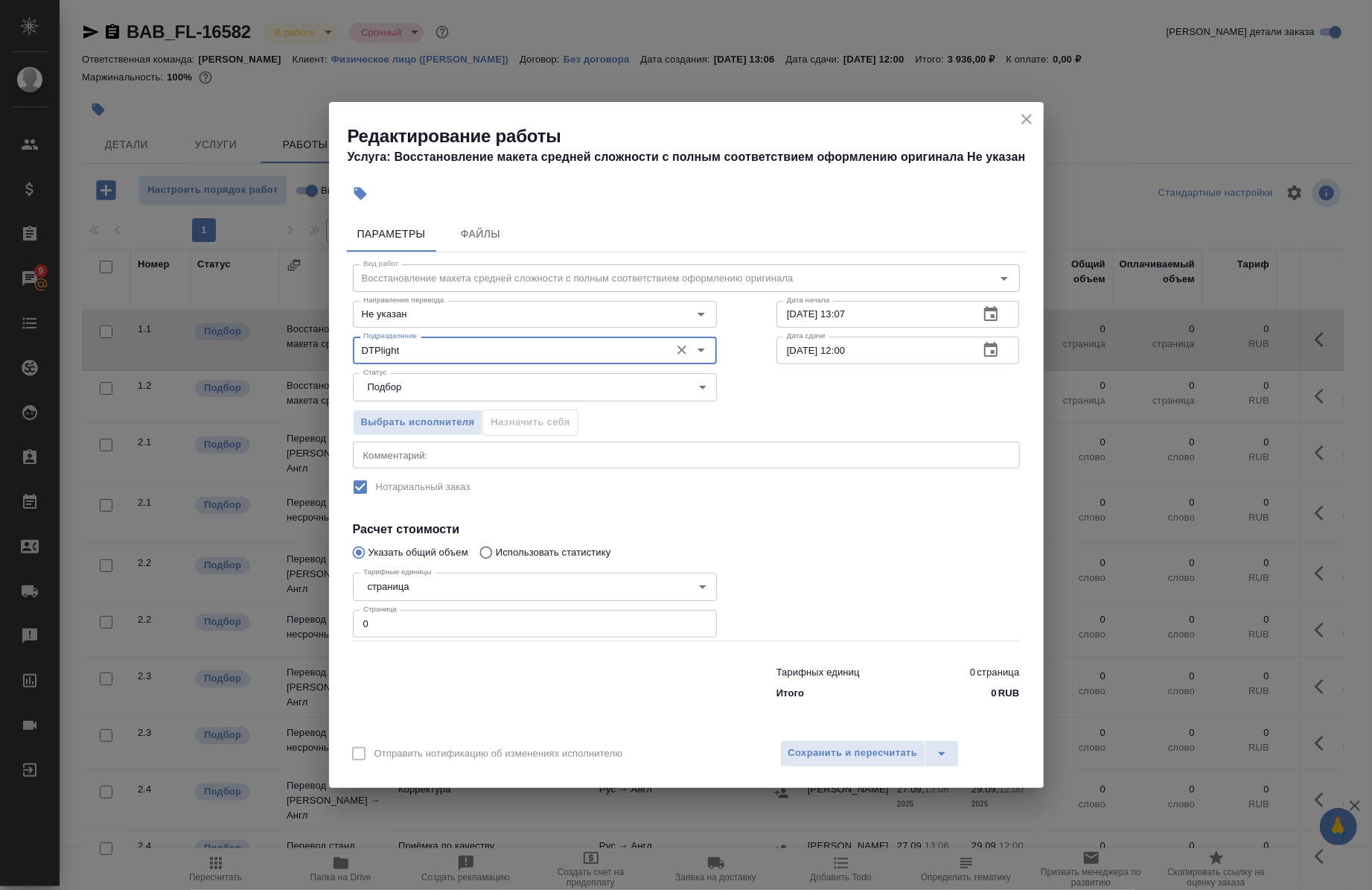
type input "DTPlight"
click at [794, 318] on input "27.09.2025 13:07" at bounding box center [873, 314] width 191 height 27
click at [881, 322] on input "28.09.2025 13:07" at bounding box center [873, 314] width 191 height 27
type input "28.09.2025 10:15"
click at [919, 361] on input "29.09.2025 12:00" at bounding box center [873, 351] width 191 height 27
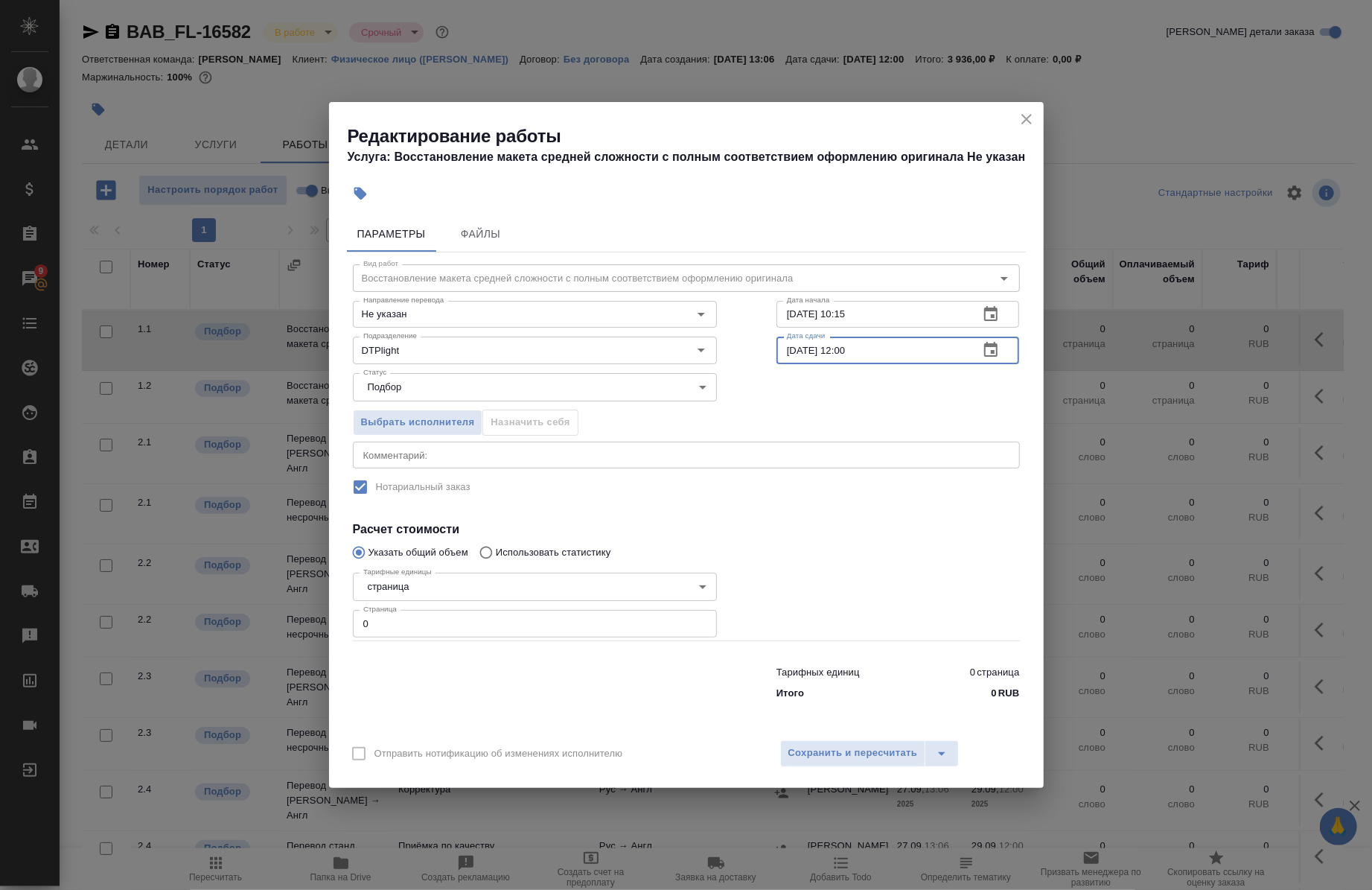
click at [798, 354] on input "29.09.2025 12:00" at bounding box center [873, 351] width 191 height 27
click at [850, 352] on input "28.09.2025 12:00" at bounding box center [873, 351] width 191 height 27
type input "28.09.2025 15:00"
click at [466, 460] on textarea at bounding box center [686, 454] width 647 height 11
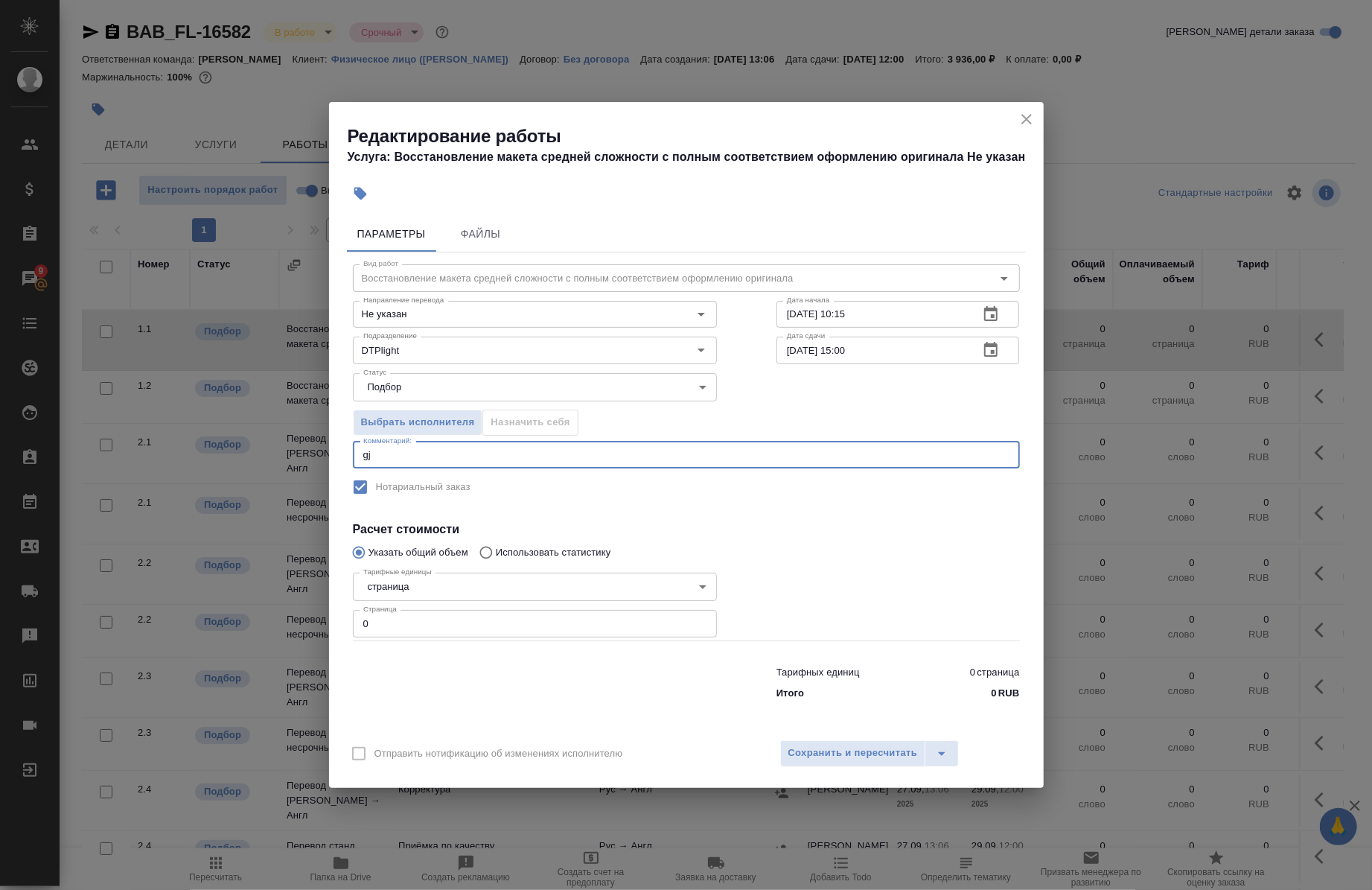
type textarea "g"
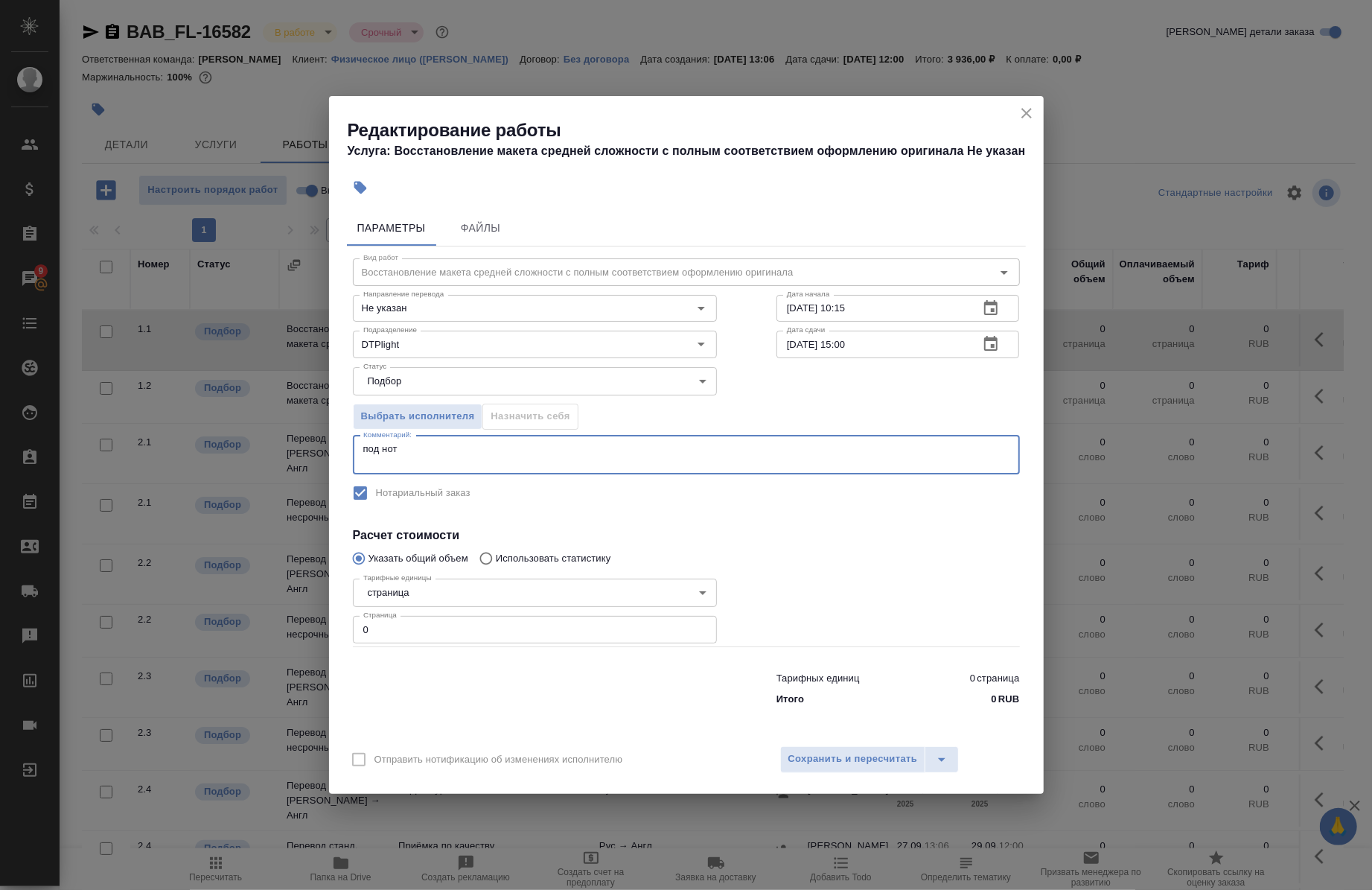
type textarea "под нот"
click at [498, 620] on input "0" at bounding box center [535, 630] width 364 height 27
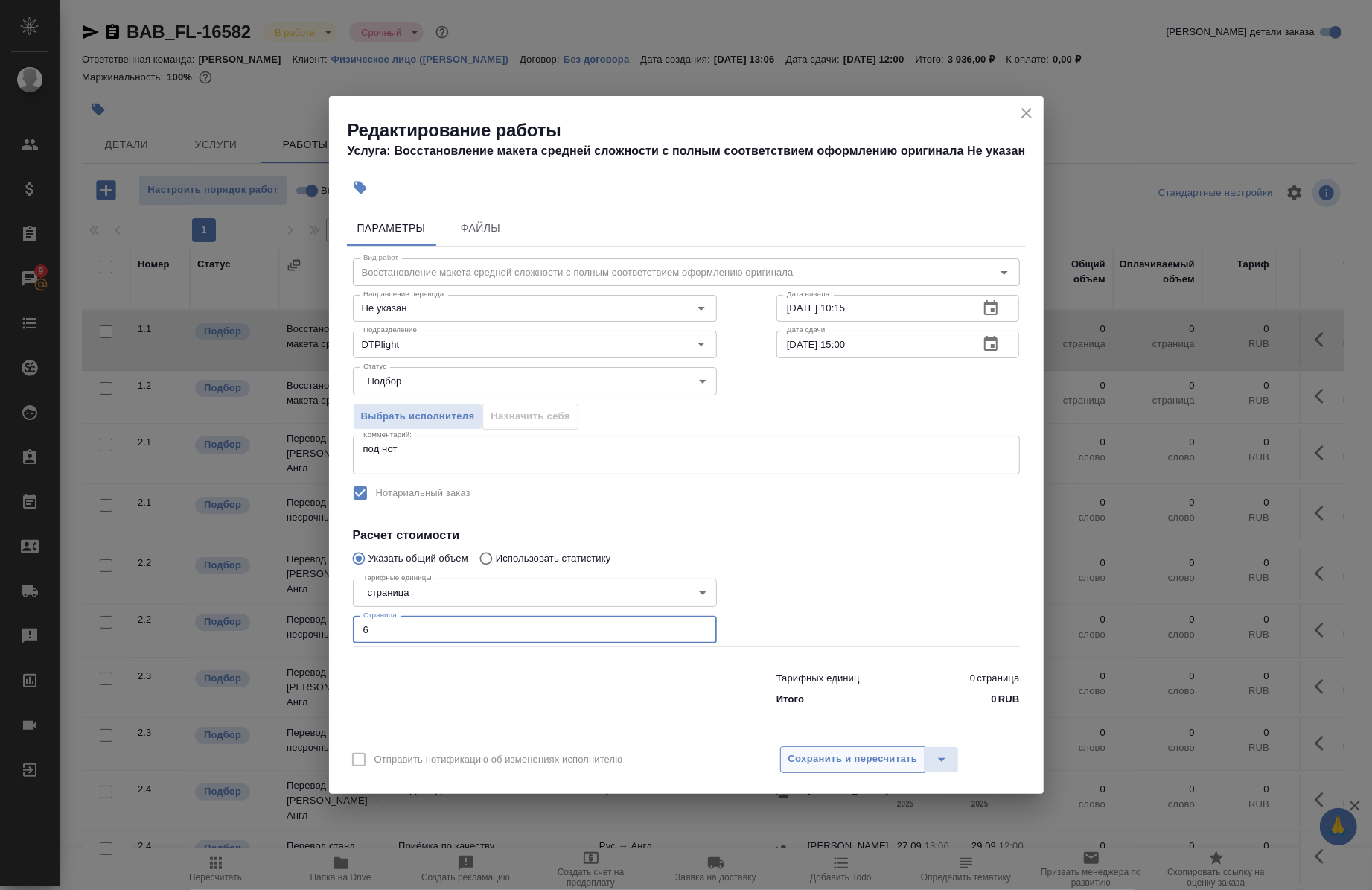
type input "6"
click at [807, 755] on span "Сохранить и пересчитать" at bounding box center [853, 759] width 129 height 17
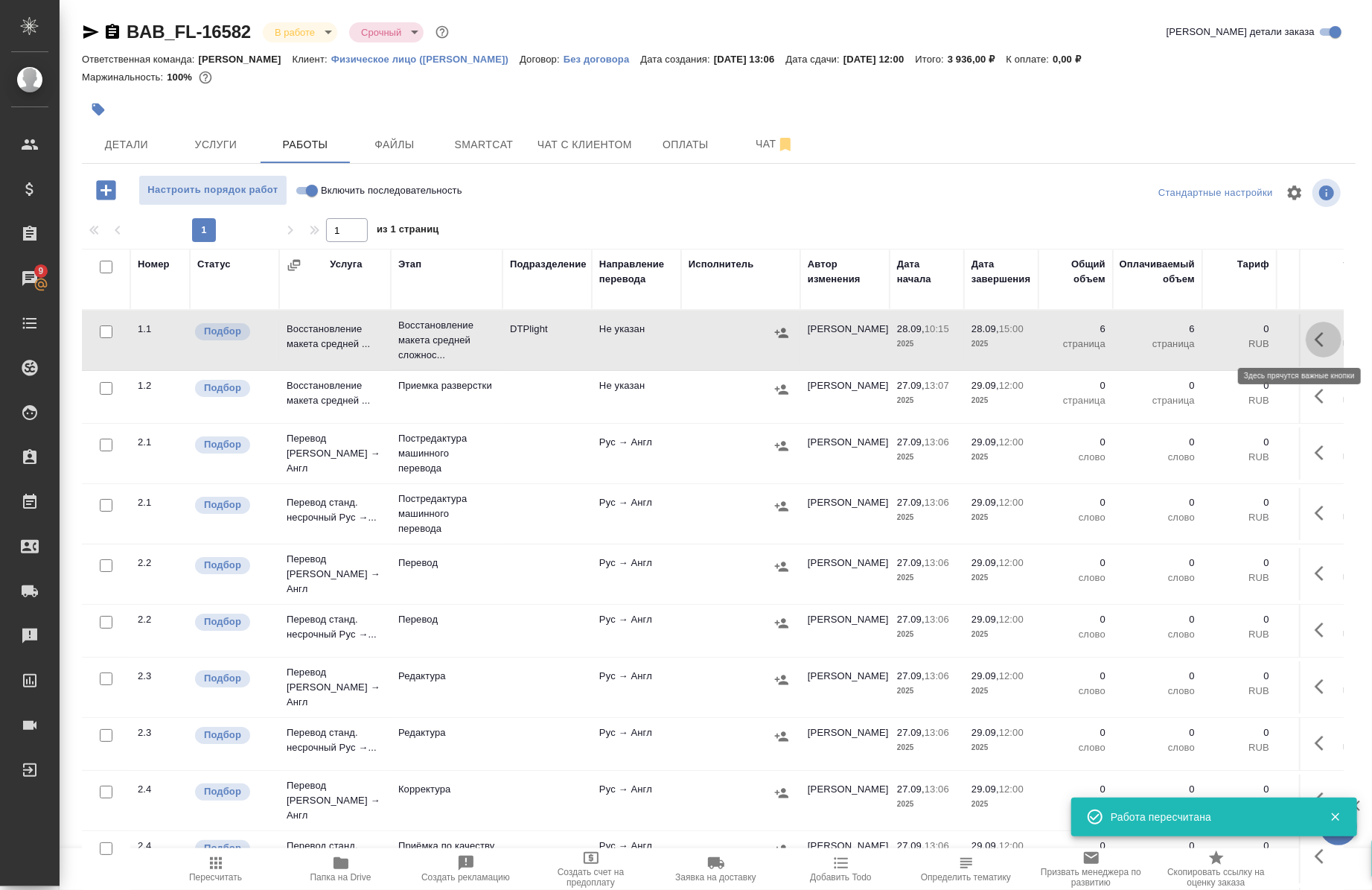
drag, startPoint x: 1295, startPoint y: 349, endPoint x: 1286, endPoint y: 347, distance: 9.2
click at [1306, 348] on button "button" at bounding box center [1324, 340] width 36 height 36
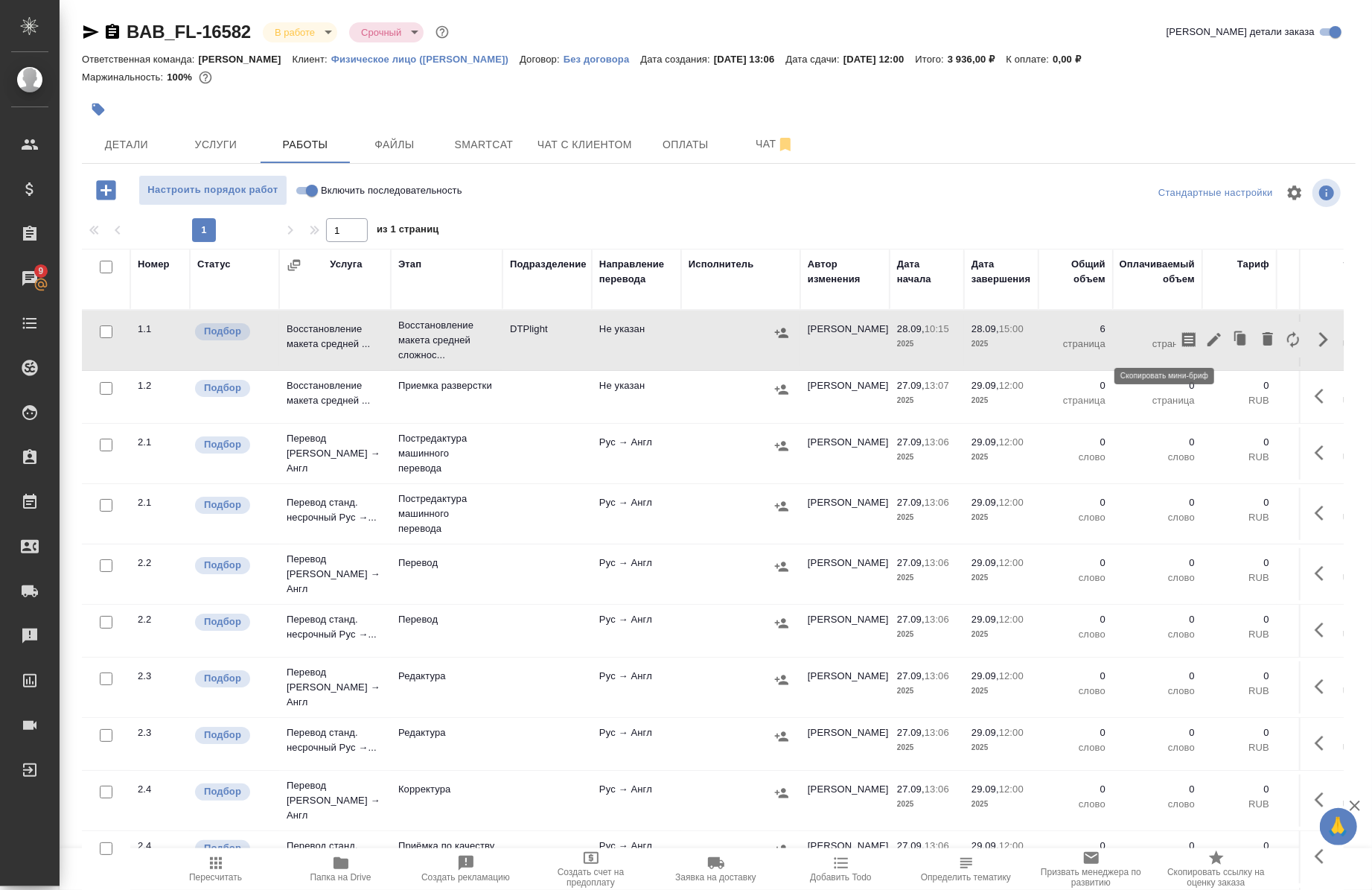
drag, startPoint x: 1168, startPoint y: 342, endPoint x: 1158, endPoint y: 342, distance: 10.0
click at [1181, 342] on icon "button" at bounding box center [1190, 340] width 18 height 18
click at [784, 337] on icon "button" at bounding box center [781, 333] width 14 height 10
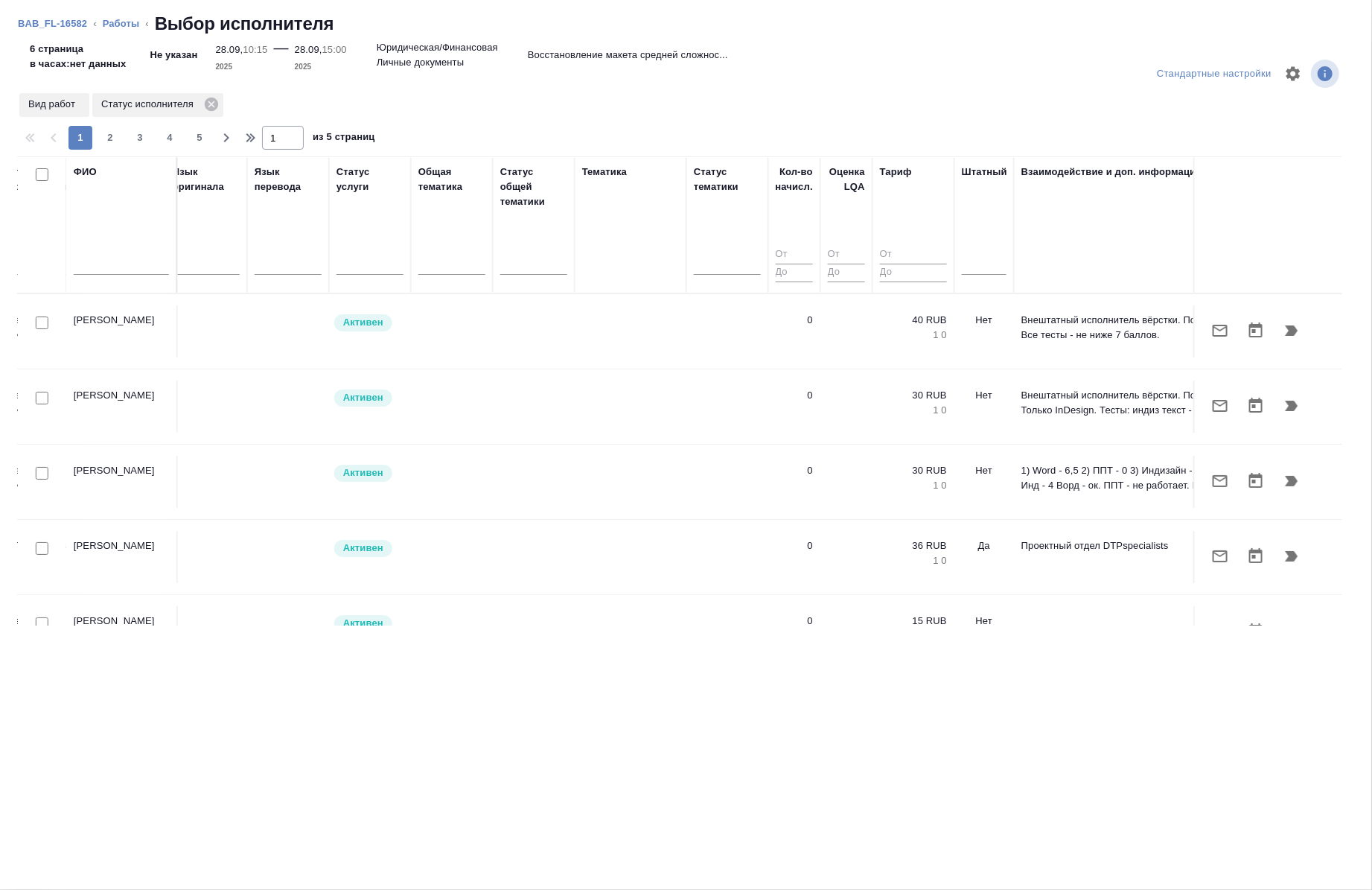
scroll to position [0, 765]
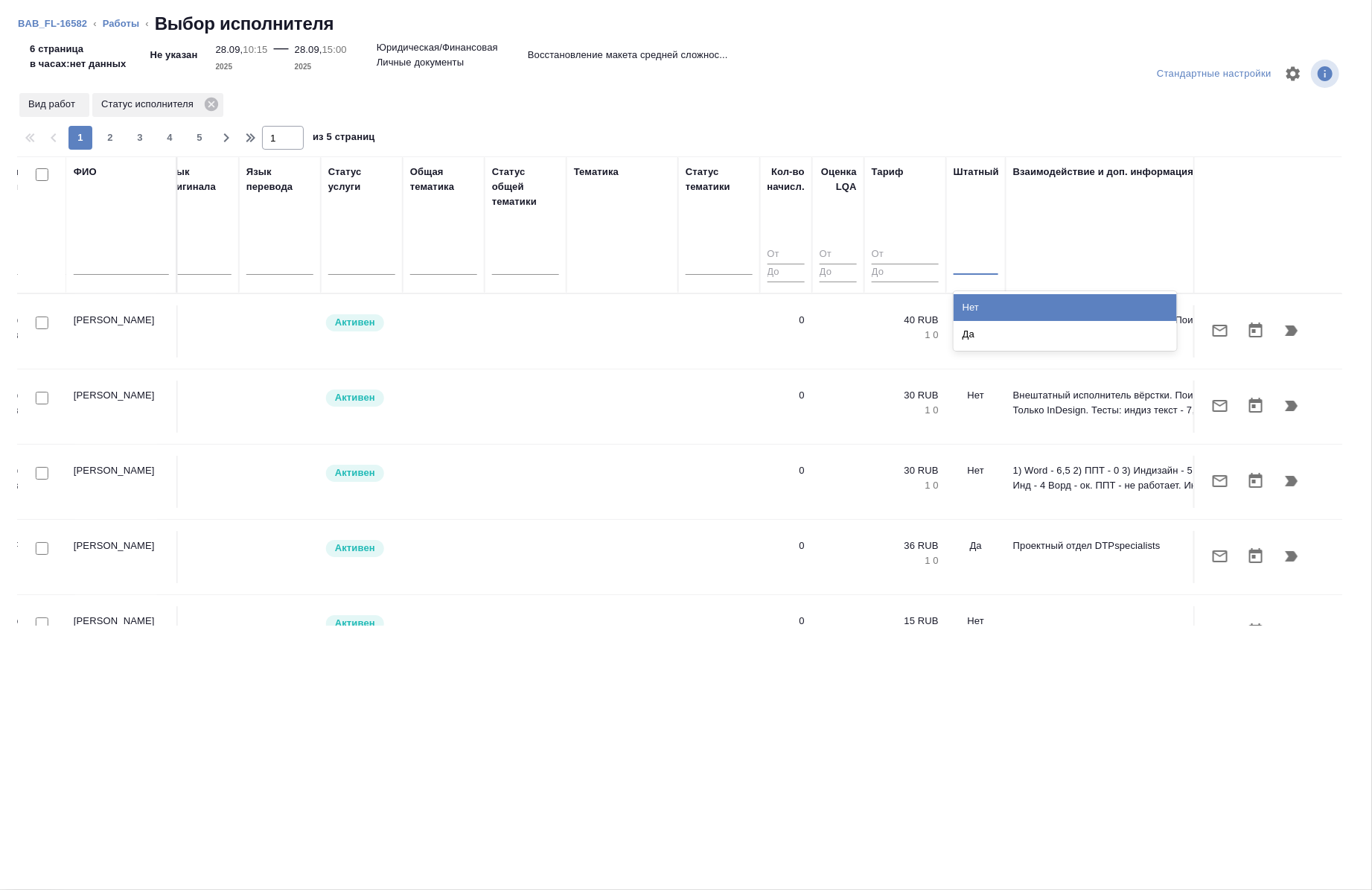
click at [961, 262] on input "text" at bounding box center [962, 260] width 2 height 11
click at [969, 303] on div "Нет" at bounding box center [1065, 308] width 223 height 27
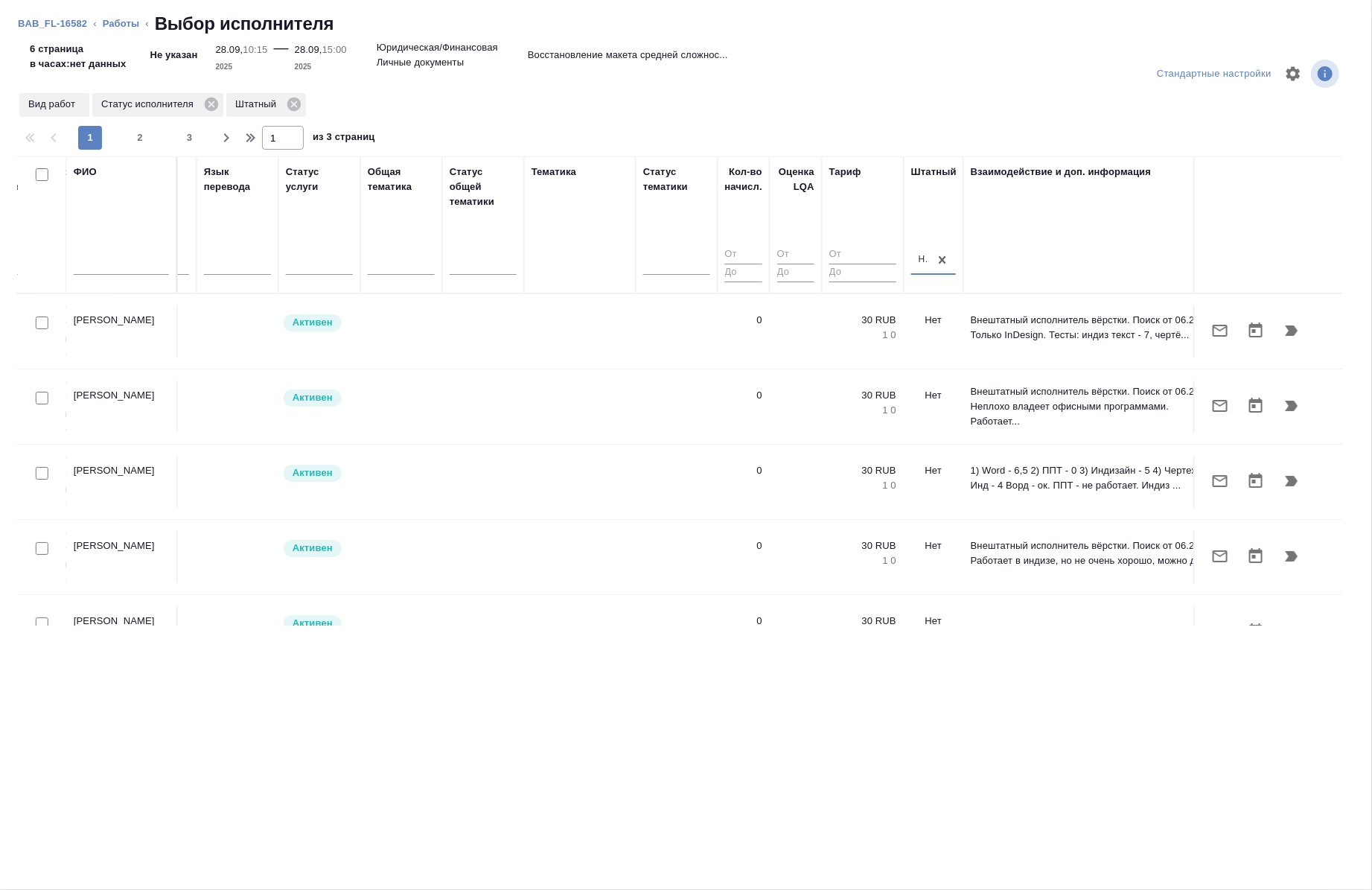
scroll to position [0, 807]
click at [44, 324] on input "checkbox" at bounding box center [42, 323] width 13 height 13
checkbox input "true"
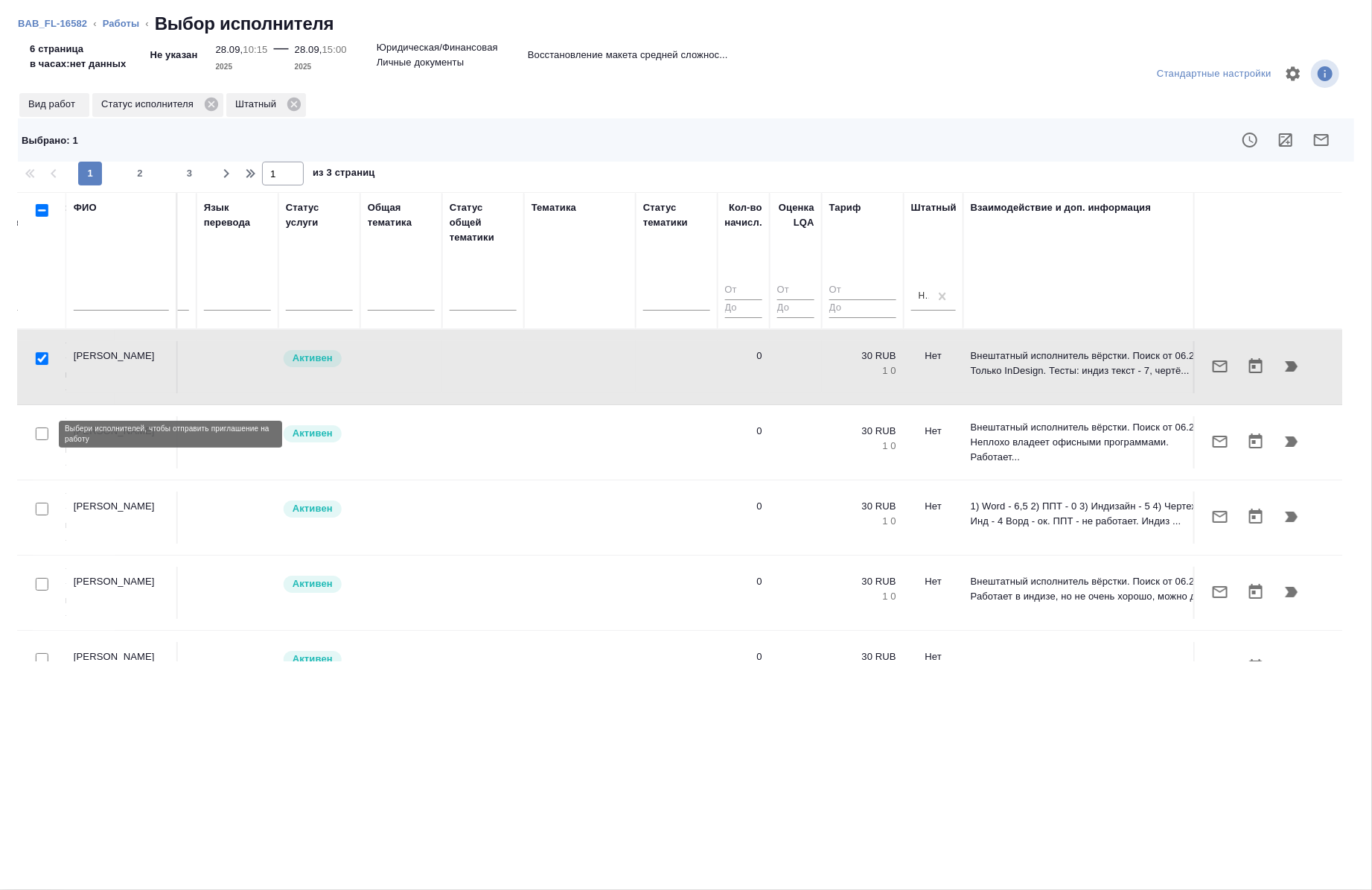
click at [46, 433] on input "checkbox" at bounding box center [42, 434] width 13 height 13
checkbox input "true"
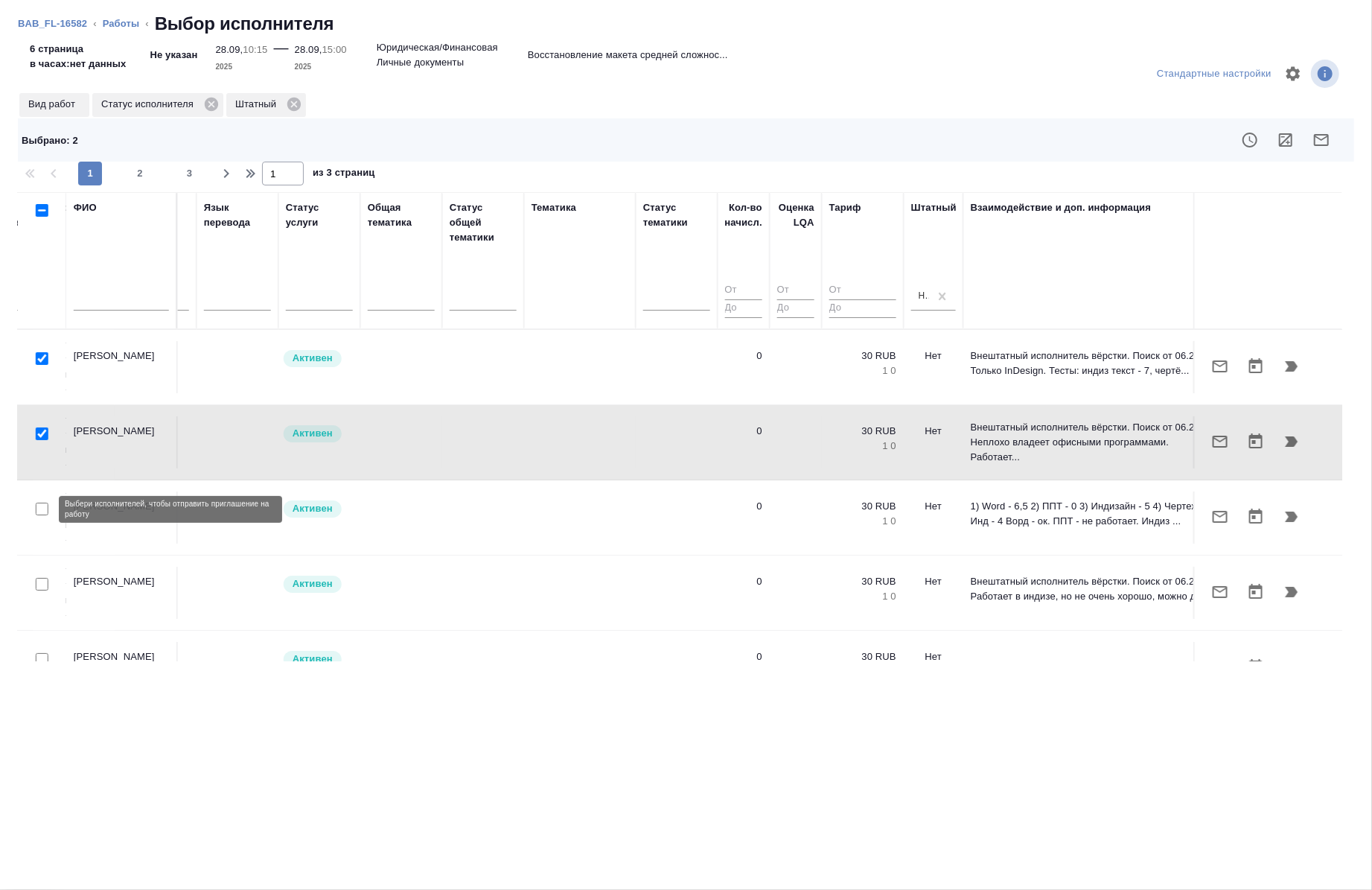
click at [44, 511] on input "checkbox" at bounding box center [42, 509] width 13 height 13
checkbox input "true"
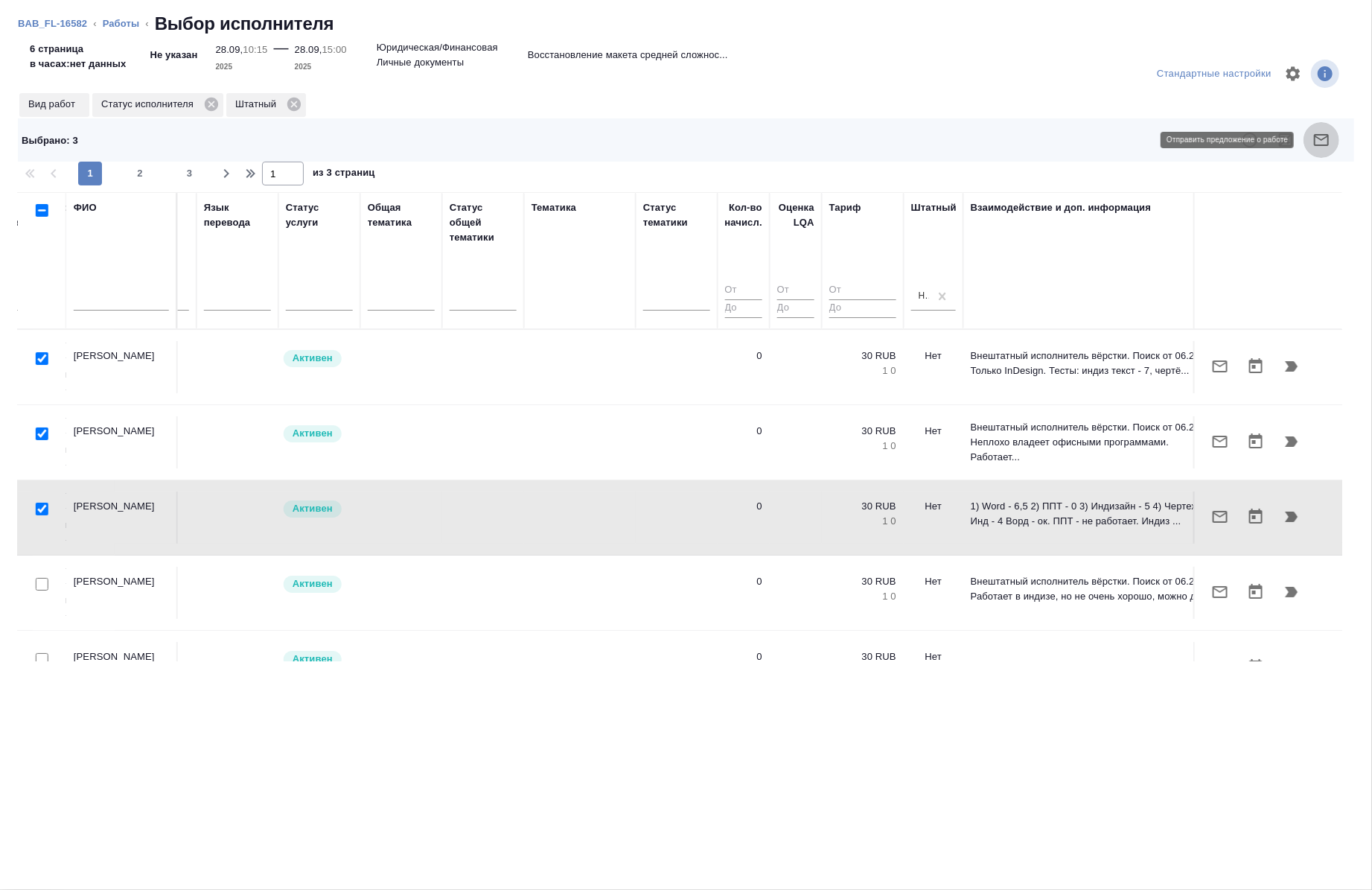
click at [1325, 138] on icon "button" at bounding box center [1321, 139] width 14 height 12
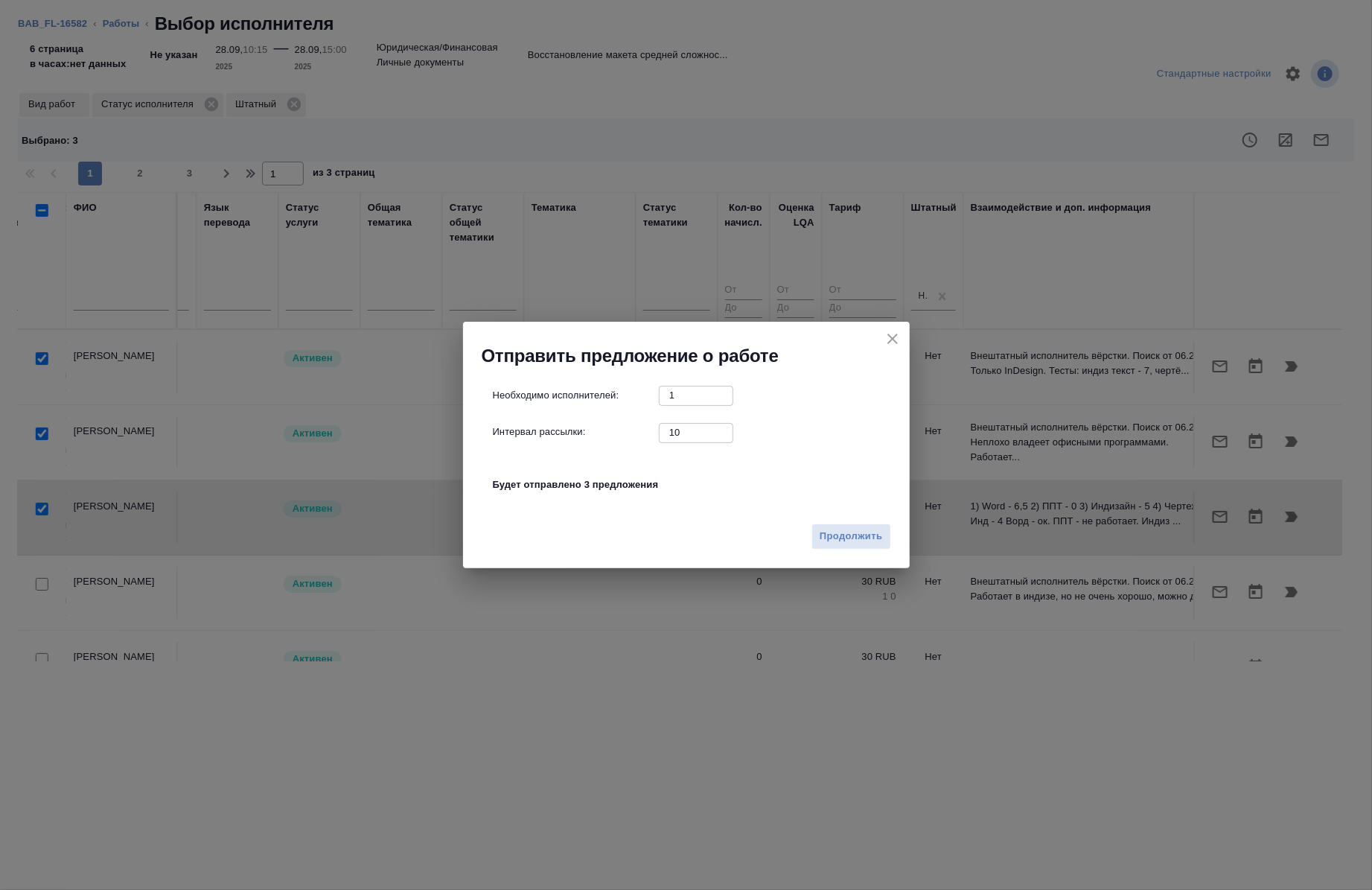
click at [695, 438] on input "10" at bounding box center [696, 432] width 74 height 19
type input "0"
click at [867, 537] on span "Продолжить" at bounding box center [851, 536] width 62 height 17
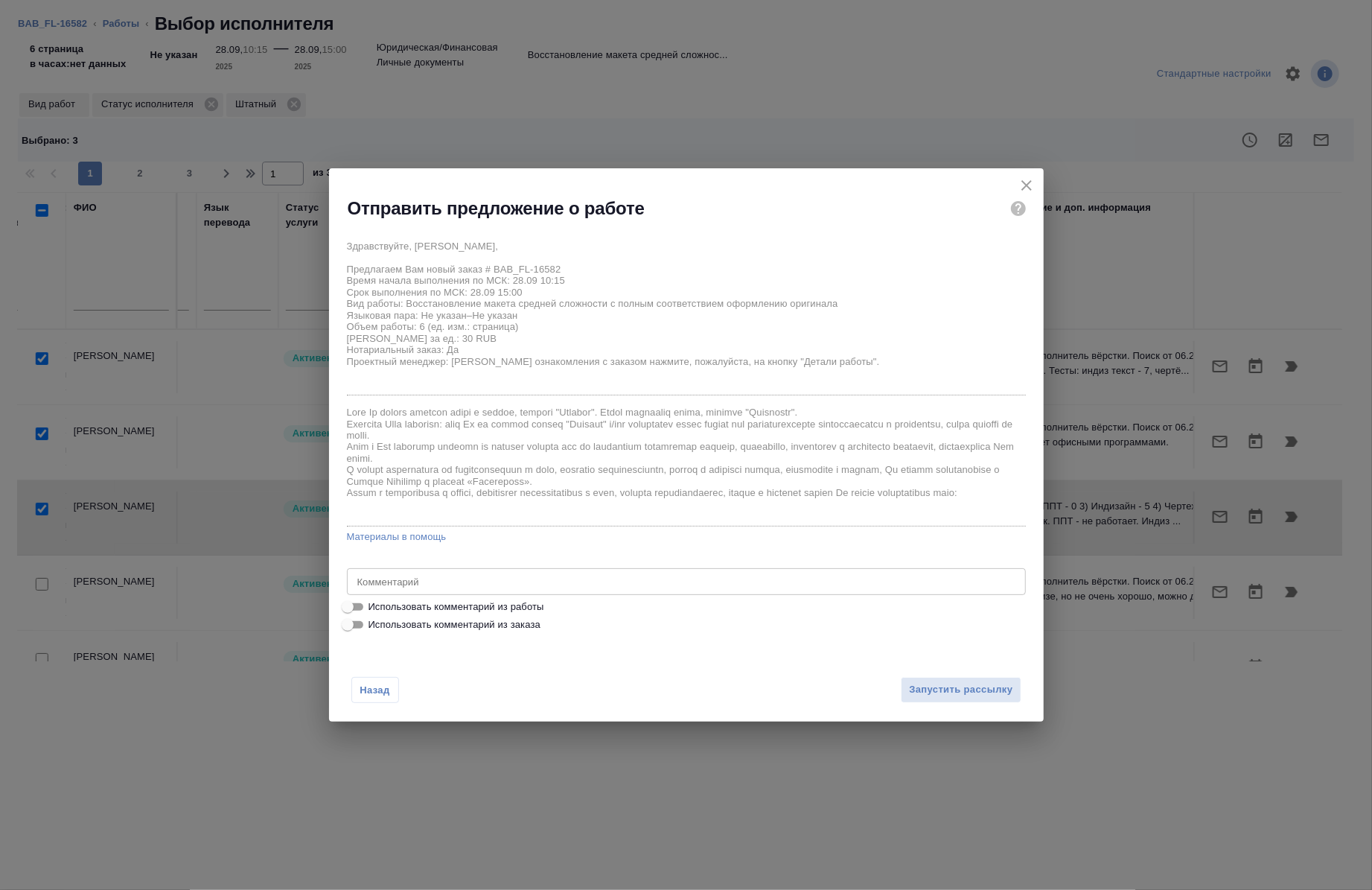
click at [555, 604] on label "Использовать комментарий из работы" at bounding box center [677, 607] width 677 height 18
click at [375, 604] on input "Использовать комментарий из работы" at bounding box center [347, 607] width 53 height 18
checkbox input "true"
type textarea "под нот"
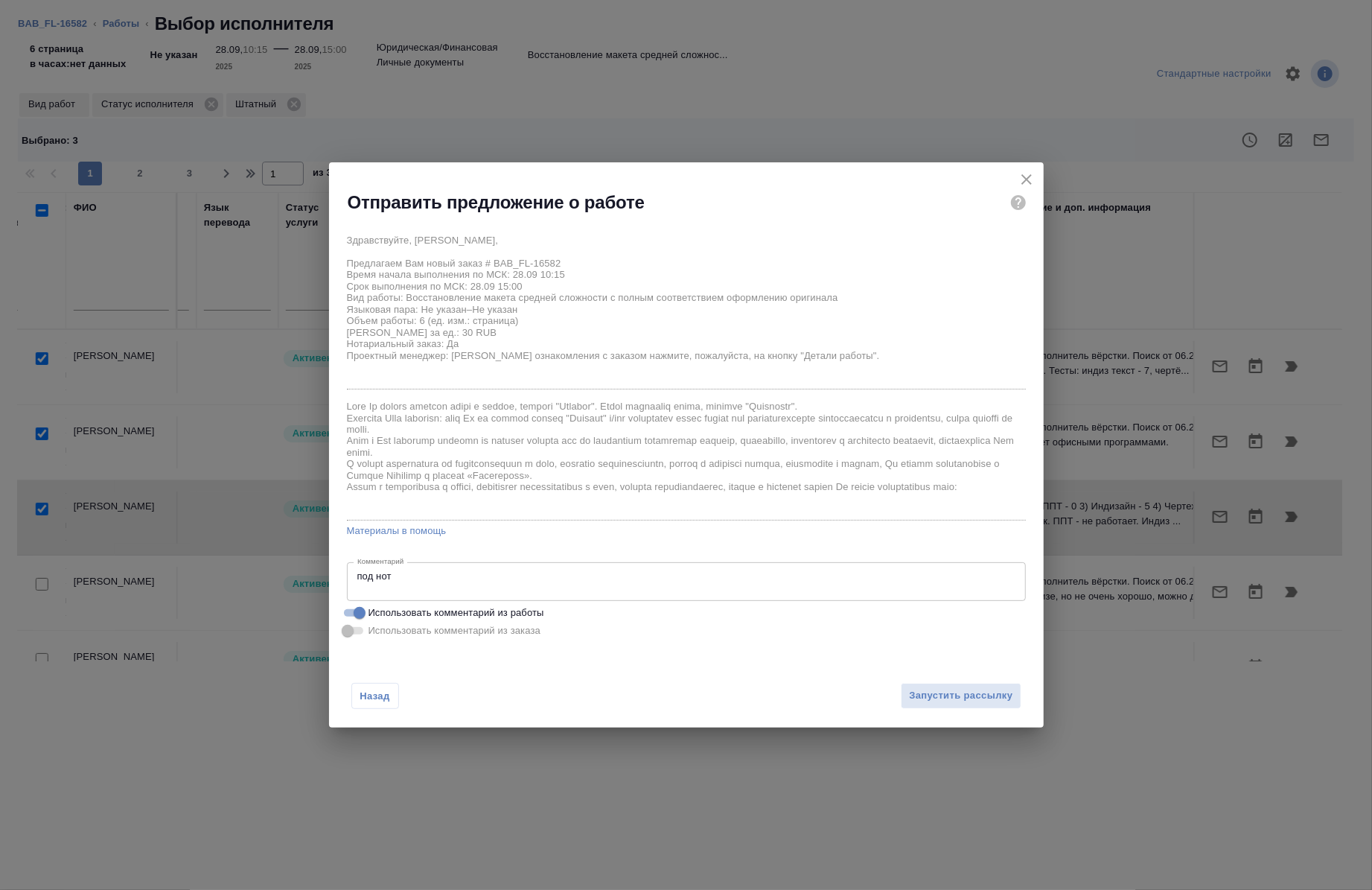
click at [546, 631] on label "Использовать комментарий из заказа" at bounding box center [677, 631] width 677 height 18
click at [527, 628] on span "Использовать комментарий из заказа" at bounding box center [454, 631] width 172 height 14
click at [457, 634] on span "Использовать комментарий из заказа" at bounding box center [454, 631] width 172 height 14
click at [944, 689] on span "Запустить рассылку" at bounding box center [961, 696] width 104 height 17
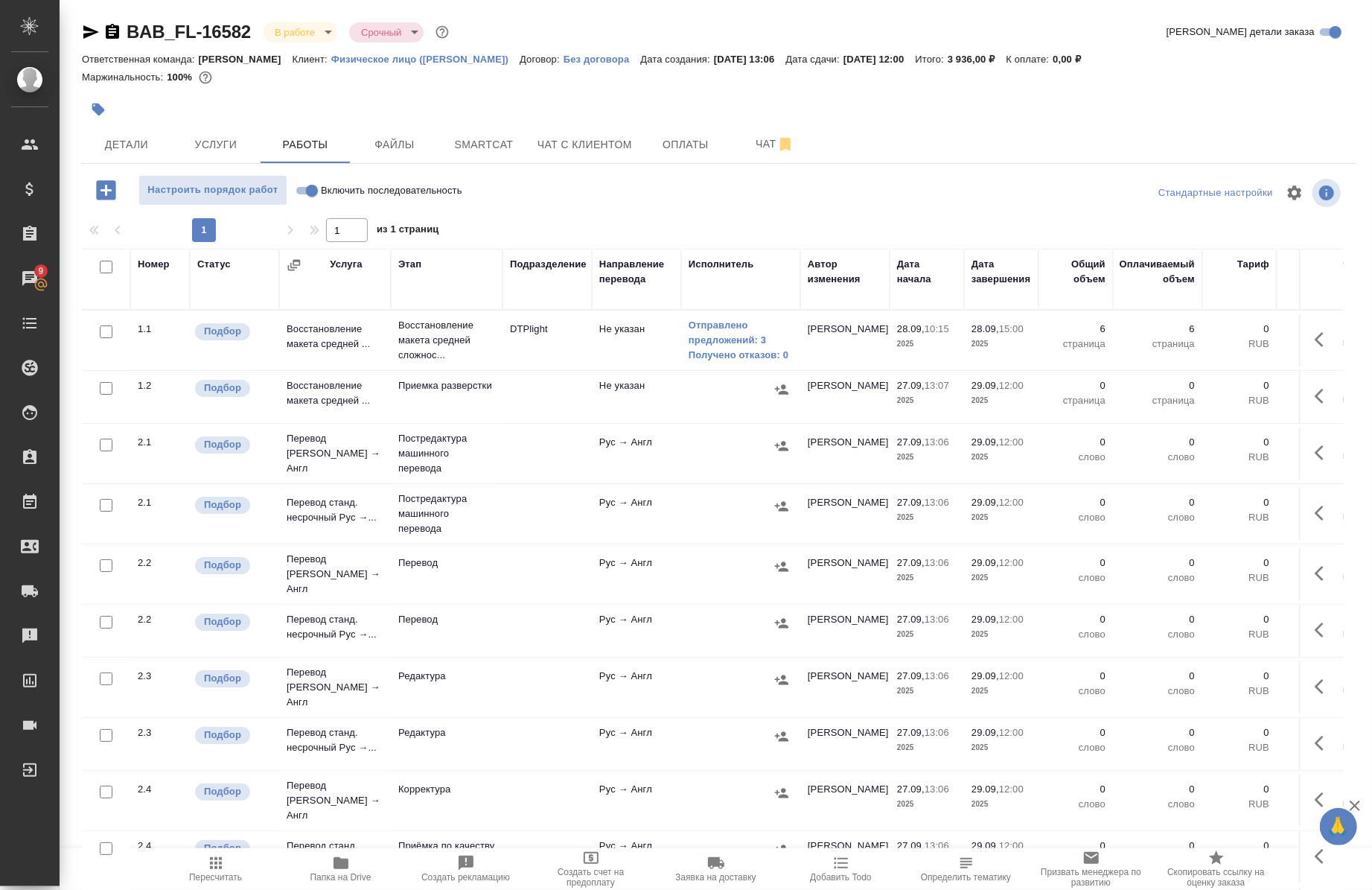
click at [298, 189] on input "Включить последовательность" at bounding box center [312, 191] width 53 height 18
checkbox input "true"
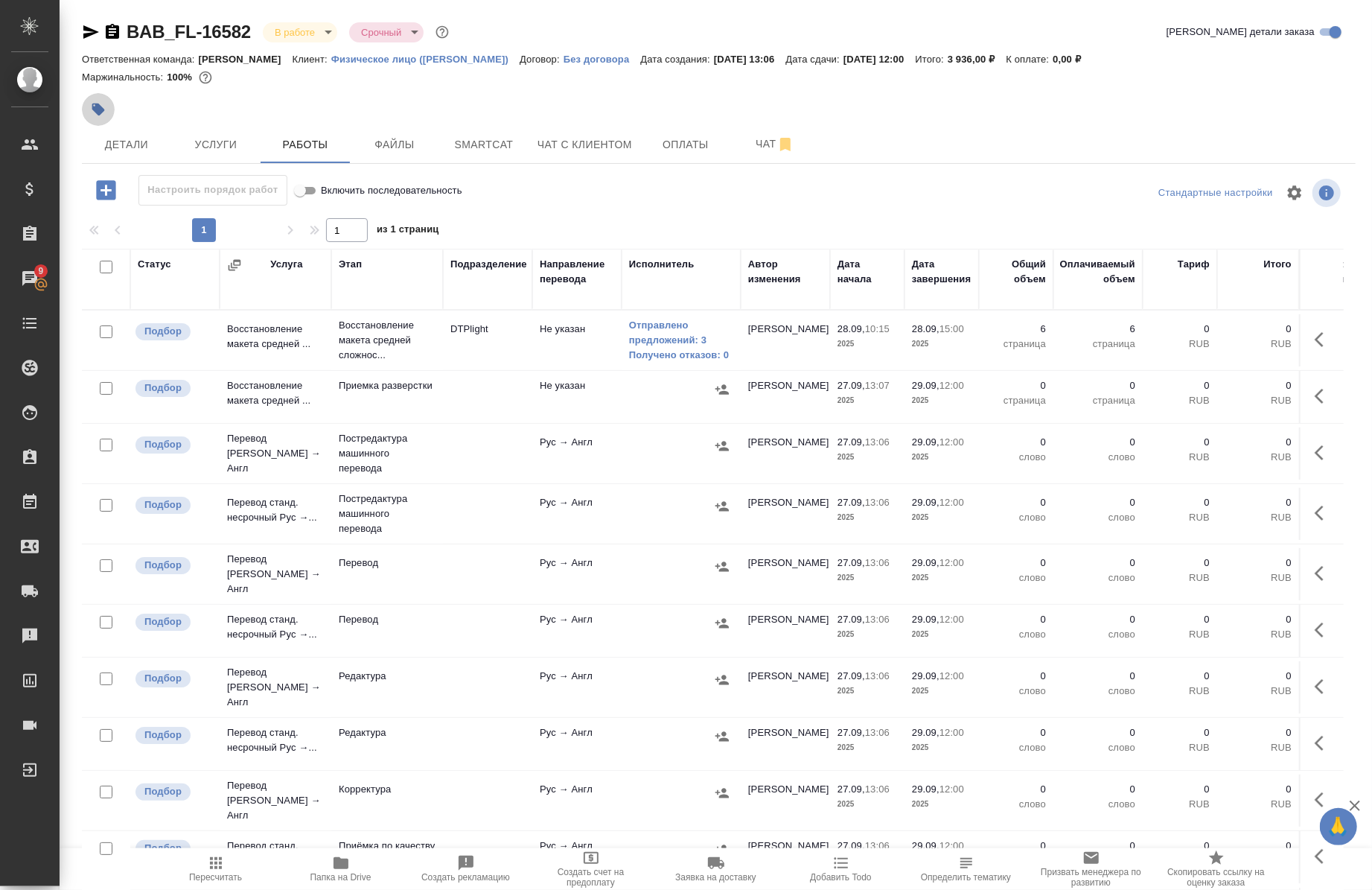
click at [108, 114] on button "button" at bounding box center [98, 109] width 33 height 33
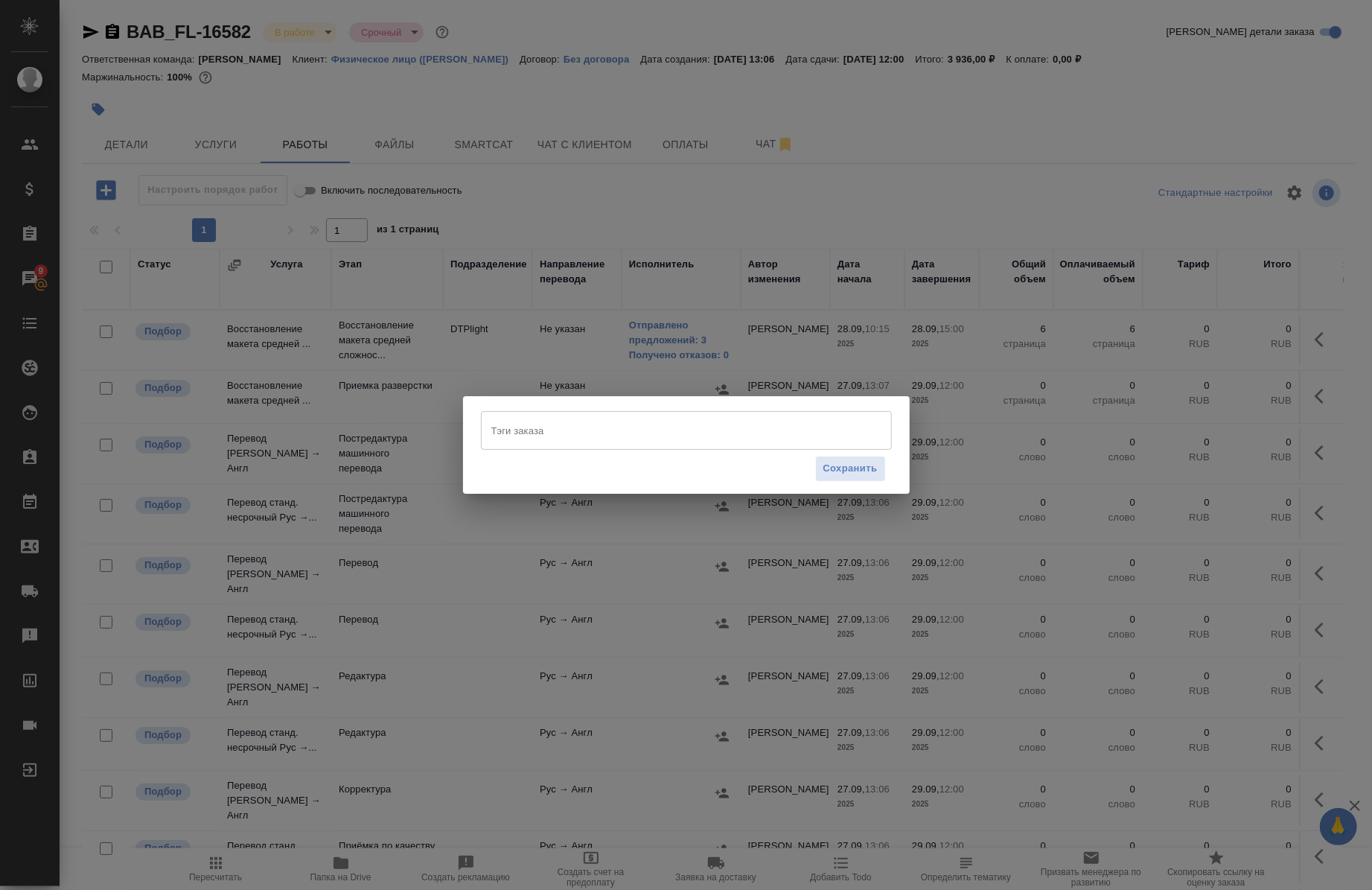
click at [541, 414] on div "Тэги заказа" at bounding box center [686, 430] width 411 height 39
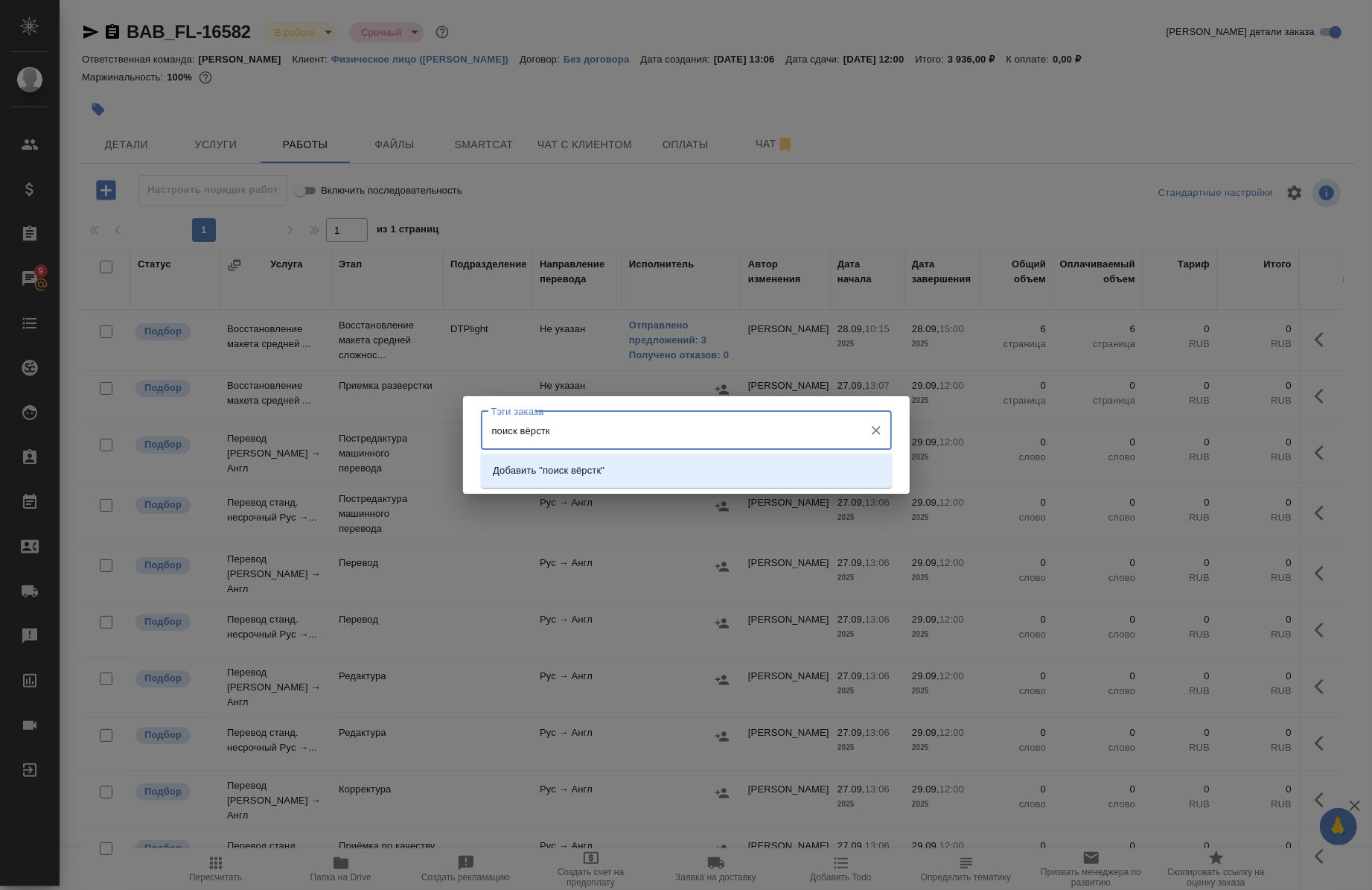
type input "поиск вёрстки"
click at [559, 464] on p "Добавить "поиск вёрстки"" at bounding box center [551, 471] width 117 height 14
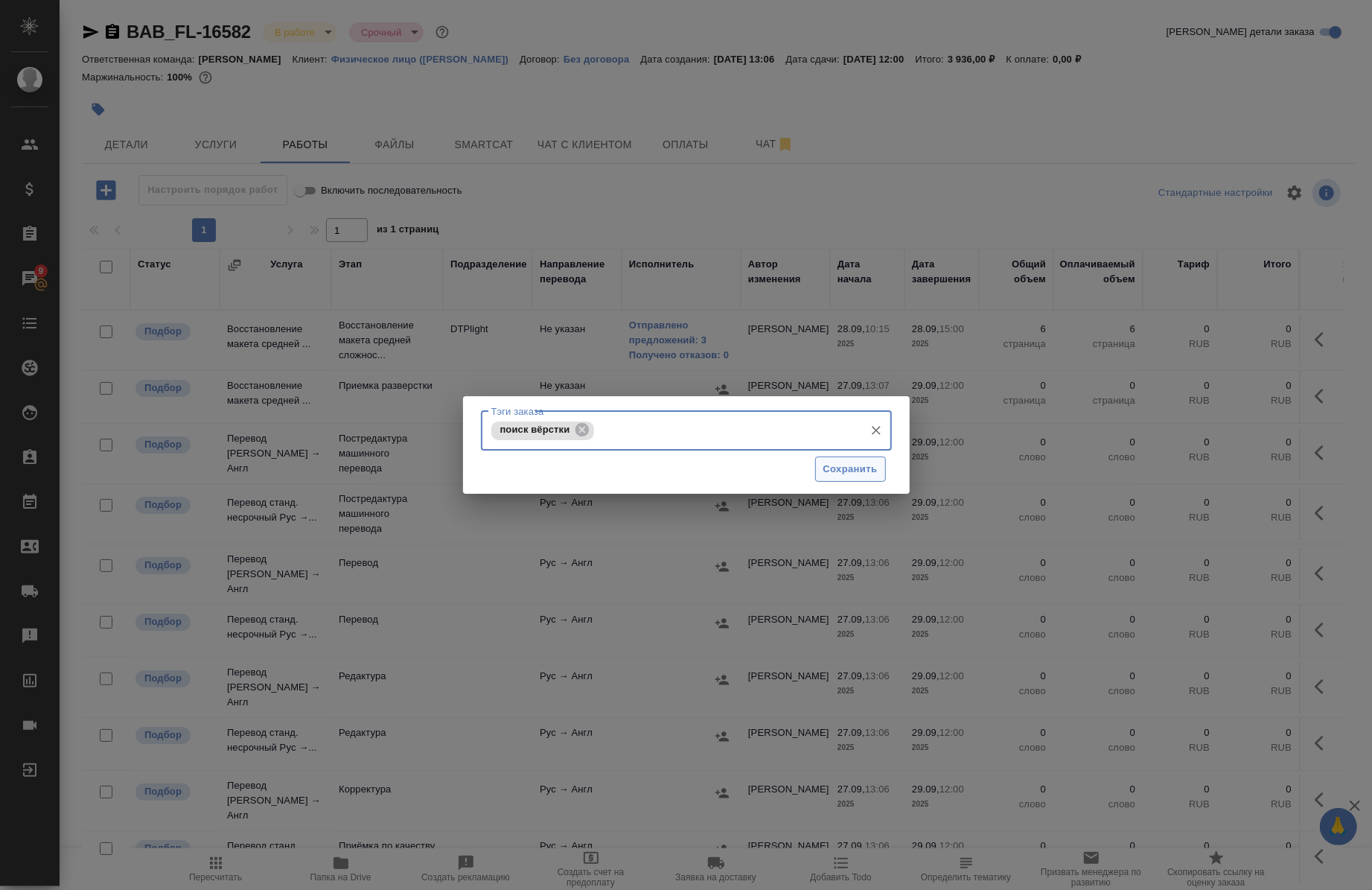
click at [850, 477] on span "Сохранить" at bounding box center [851, 469] width 54 height 17
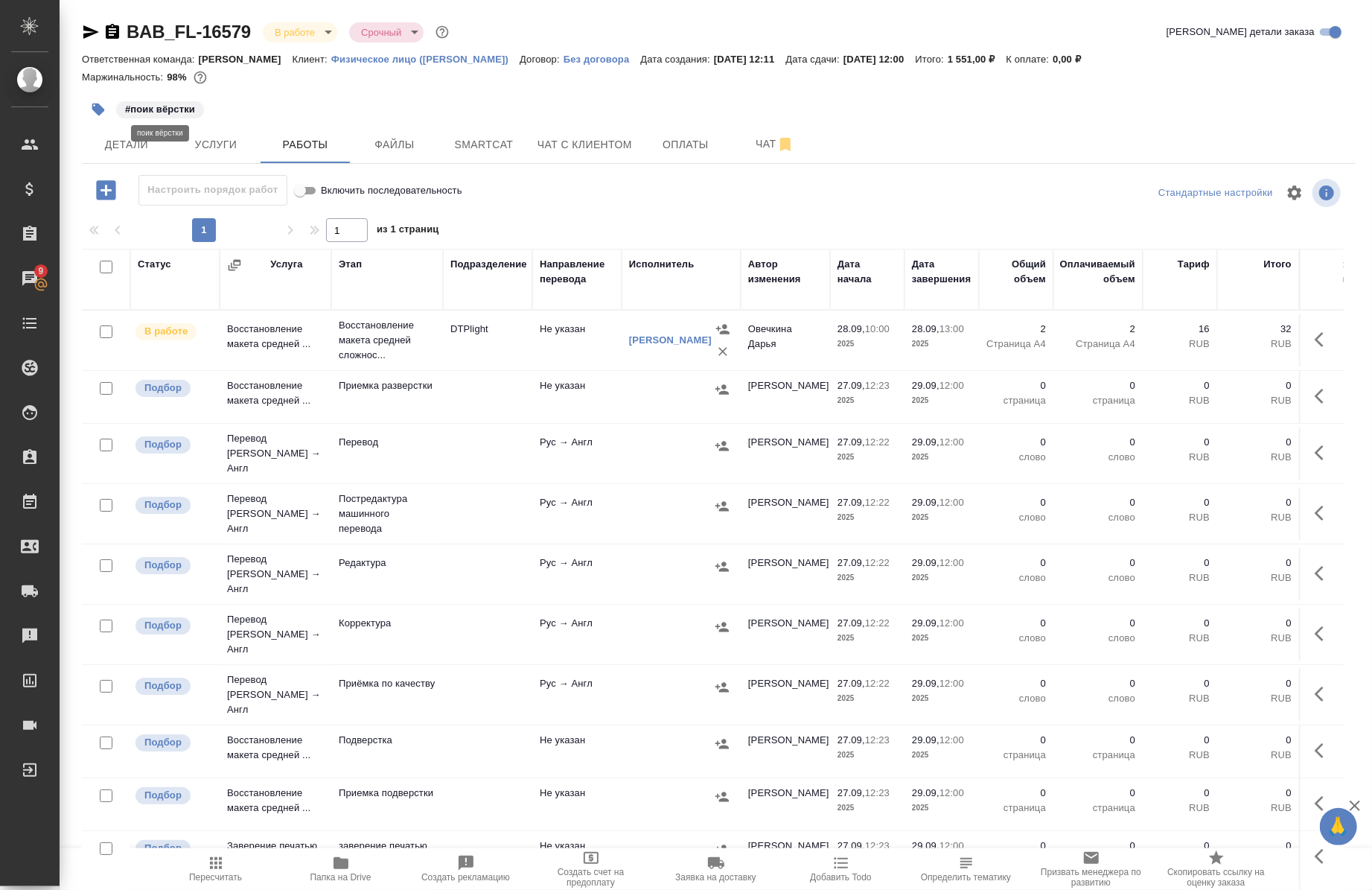
click at [142, 112] on p "#поик вёрстки" at bounding box center [159, 109] width 70 height 14
click at [91, 112] on icon "button" at bounding box center [98, 109] width 14 height 14
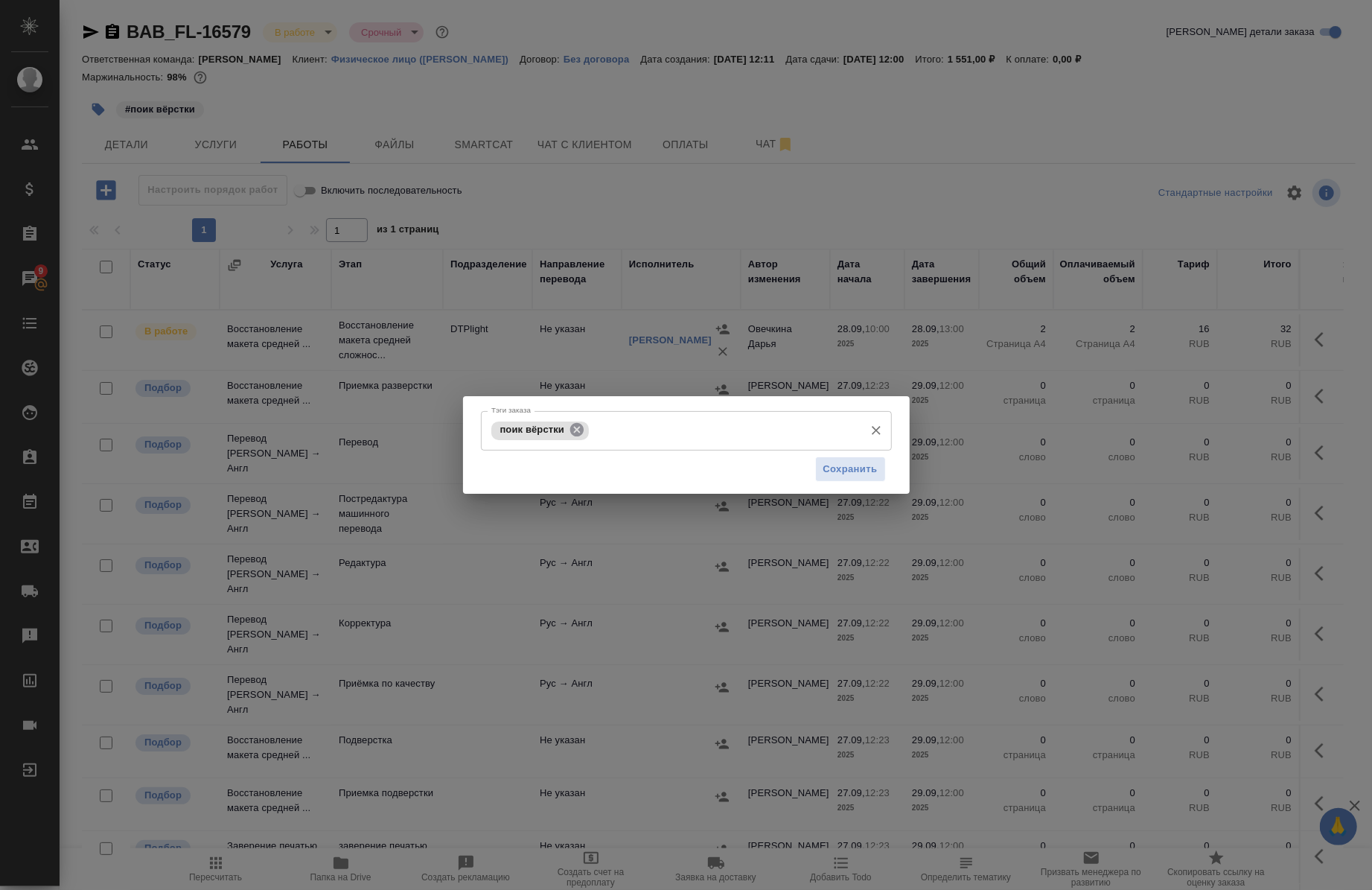
click at [582, 432] on icon at bounding box center [576, 429] width 14 height 14
click at [582, 432] on input "Тэги заказа" at bounding box center [672, 430] width 369 height 25
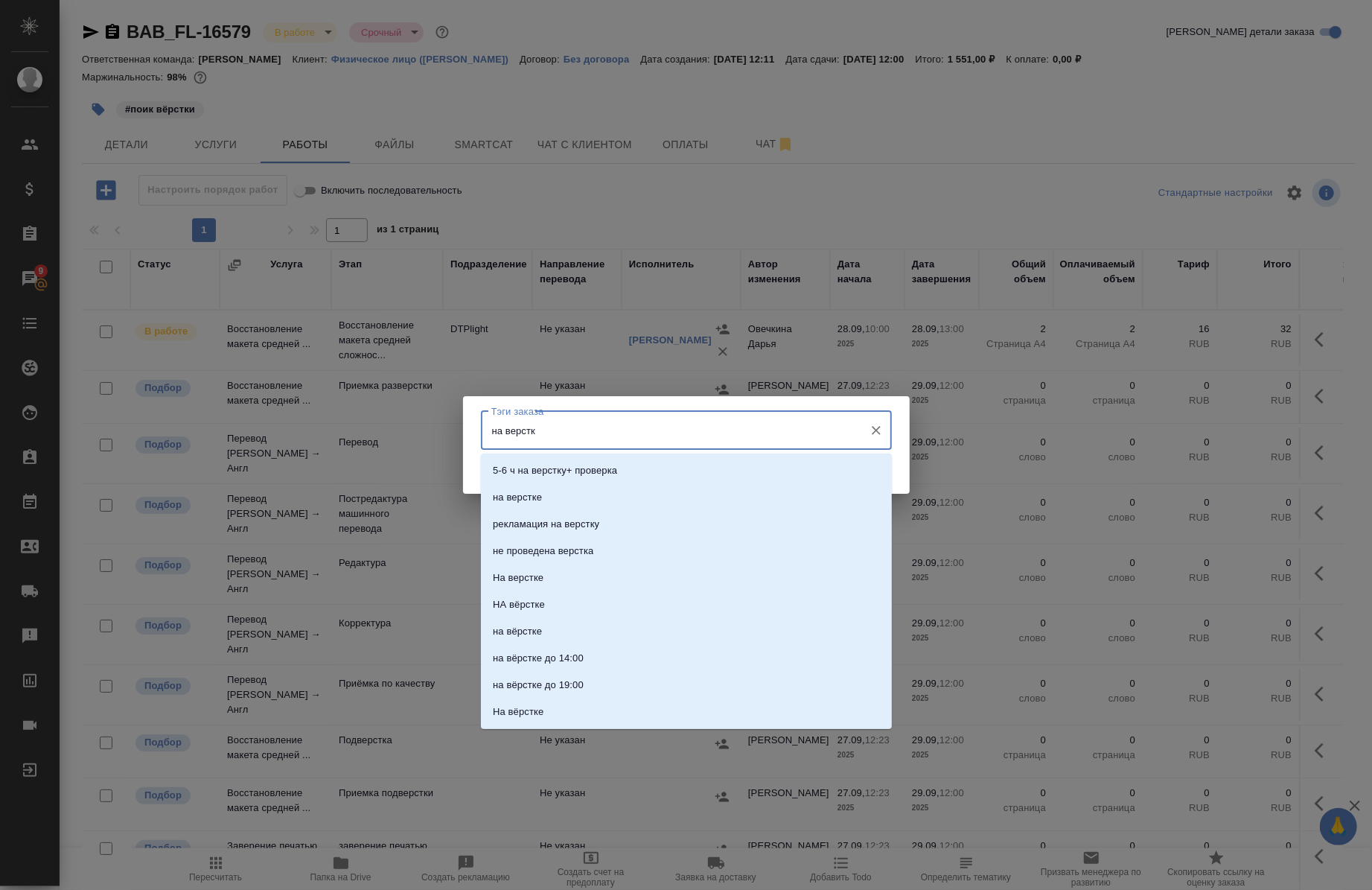
type input "на верстке"
click at [587, 473] on li "на верстке" at bounding box center [686, 471] width 411 height 27
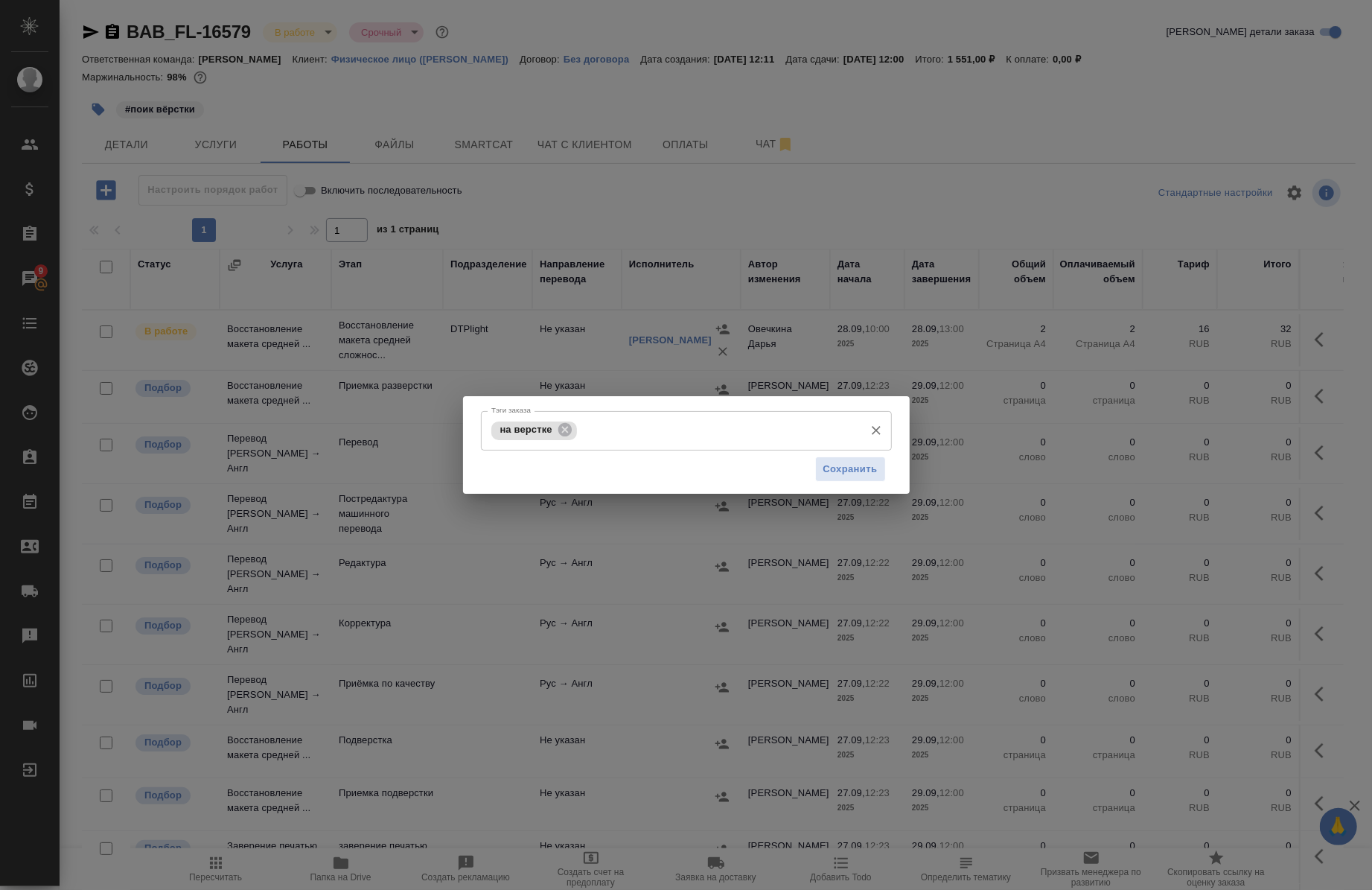
click at [853, 485] on div "Сохранить" at bounding box center [686, 470] width 411 height 38
click at [851, 478] on button "Сохранить" at bounding box center [851, 469] width 70 height 26
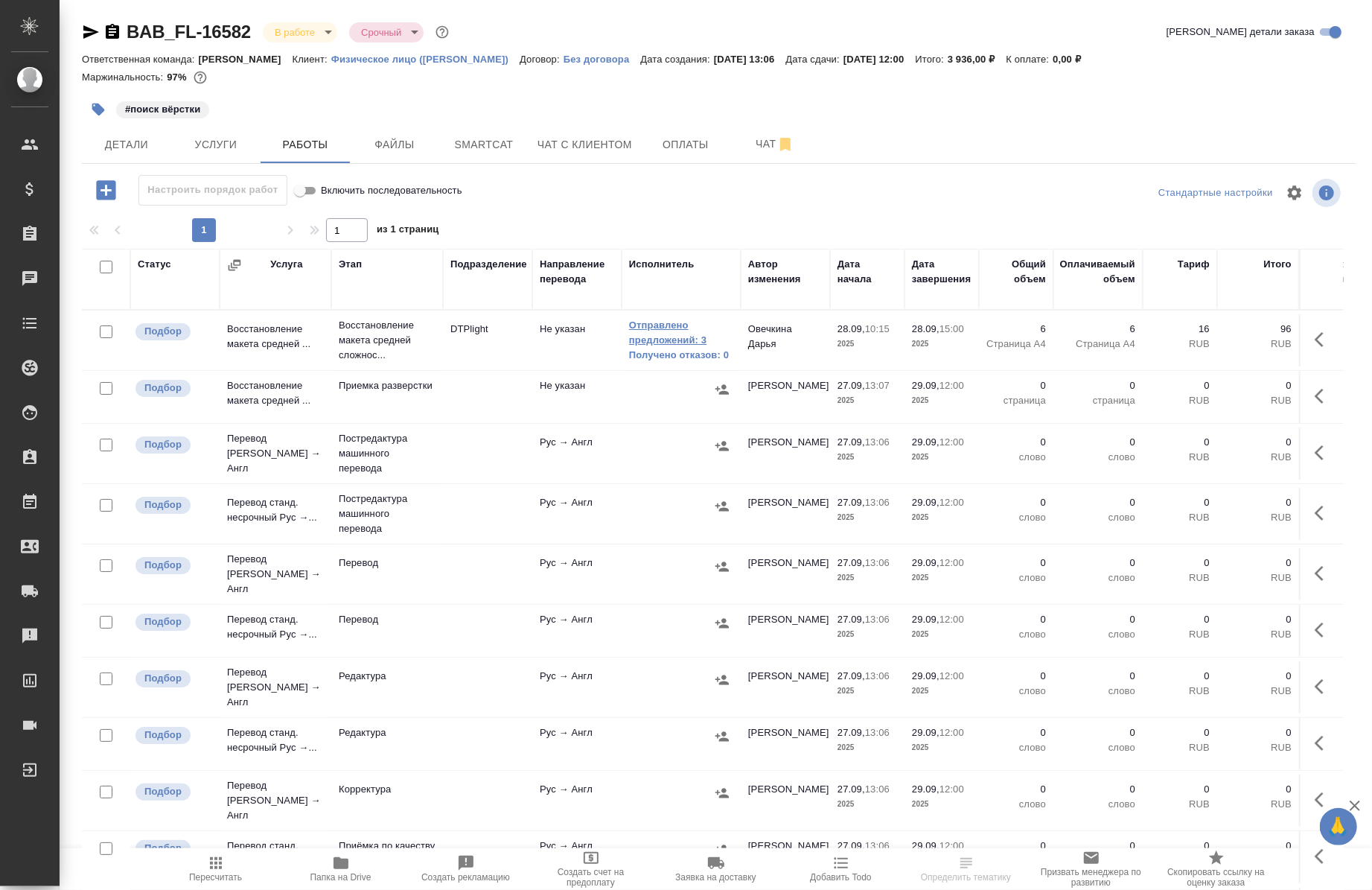
click at [657, 341] on link "Отправлено предложений: 3" at bounding box center [681, 333] width 104 height 30
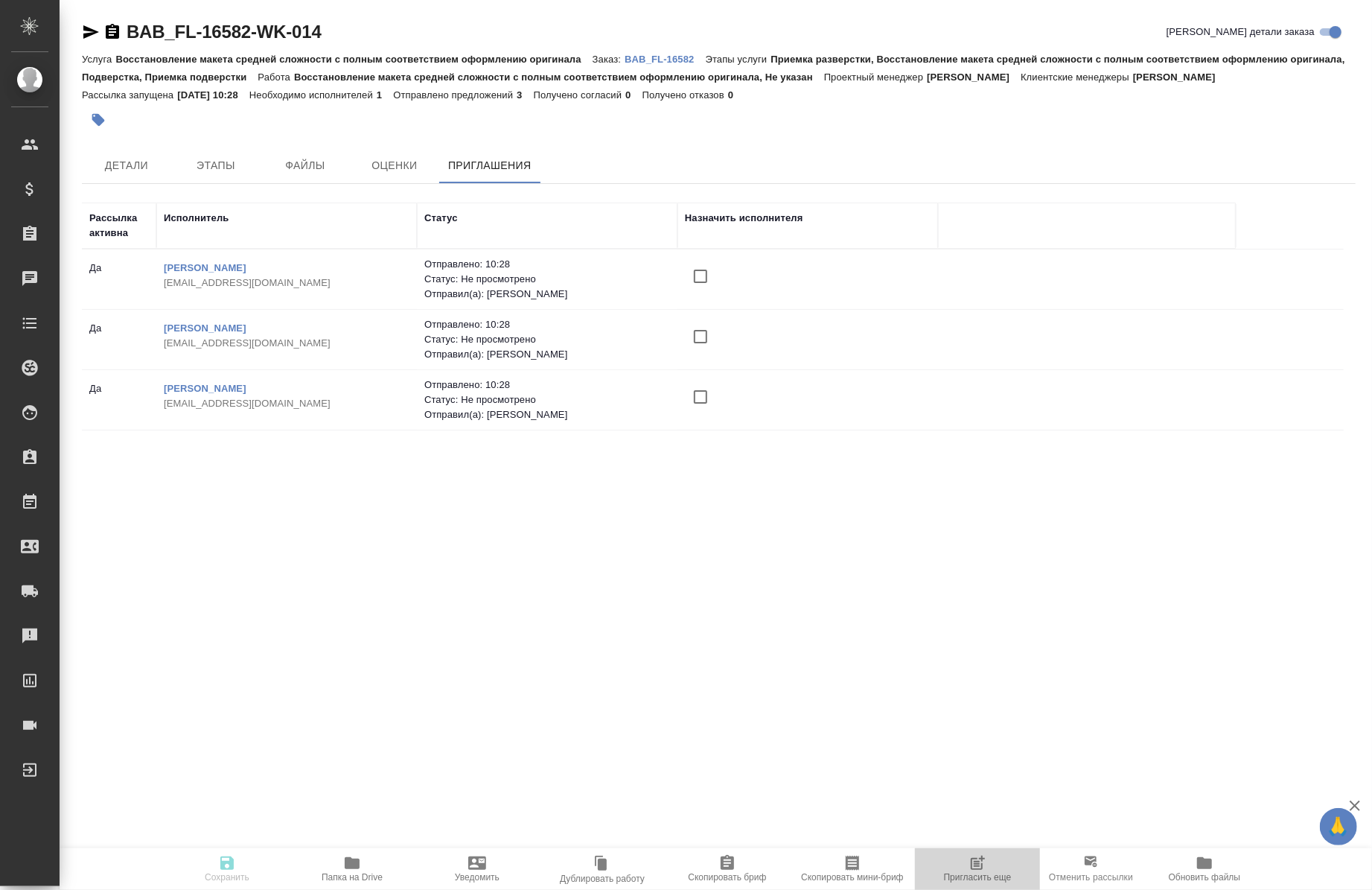
click at [985, 867] on icon "button" at bounding box center [977, 864] width 18 height 18
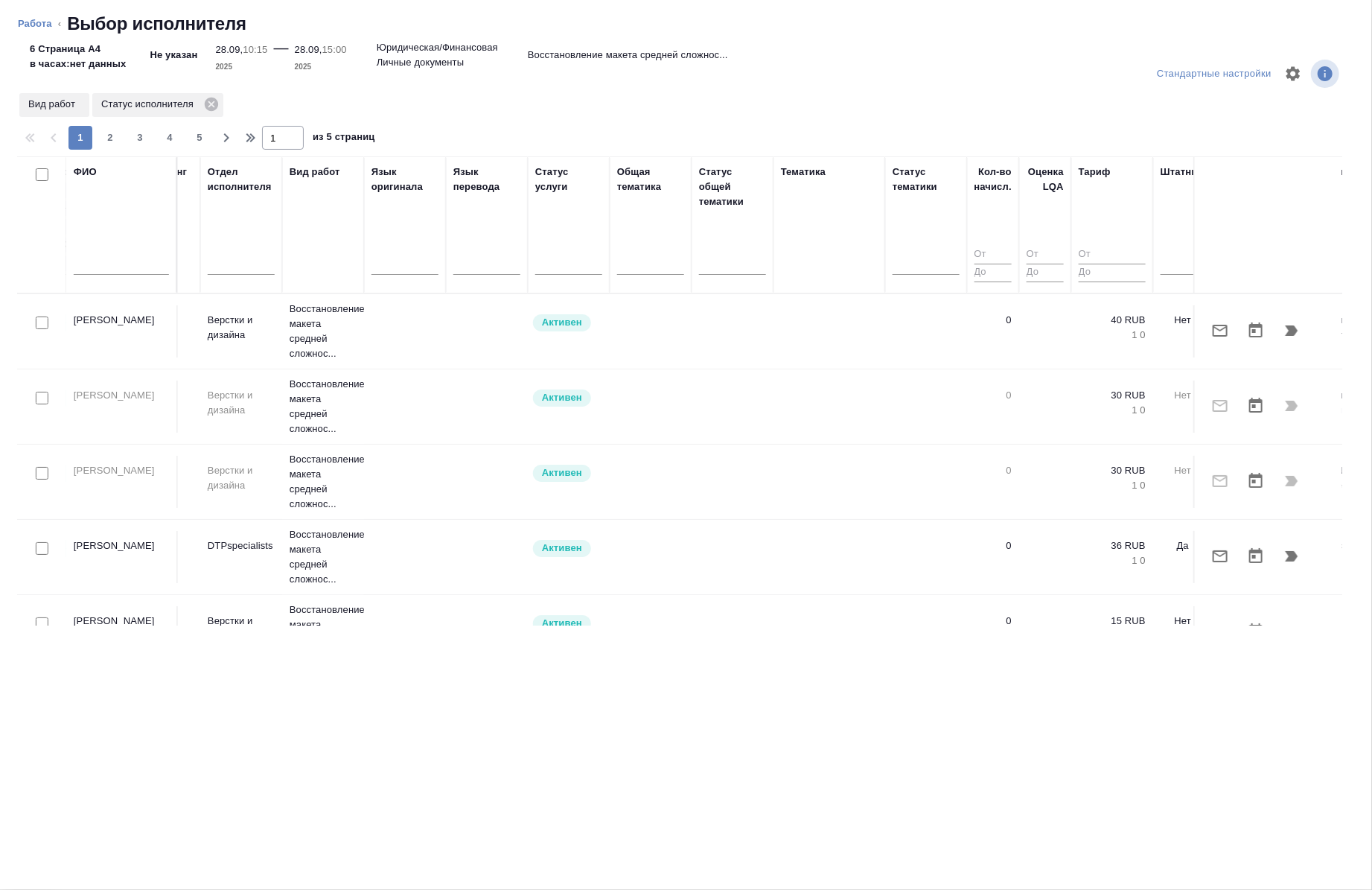
scroll to position [0, 554]
click at [1167, 263] on div at bounding box center [1187, 260] width 44 height 22
click at [1172, 306] on div "Нет" at bounding box center [1276, 308] width 223 height 27
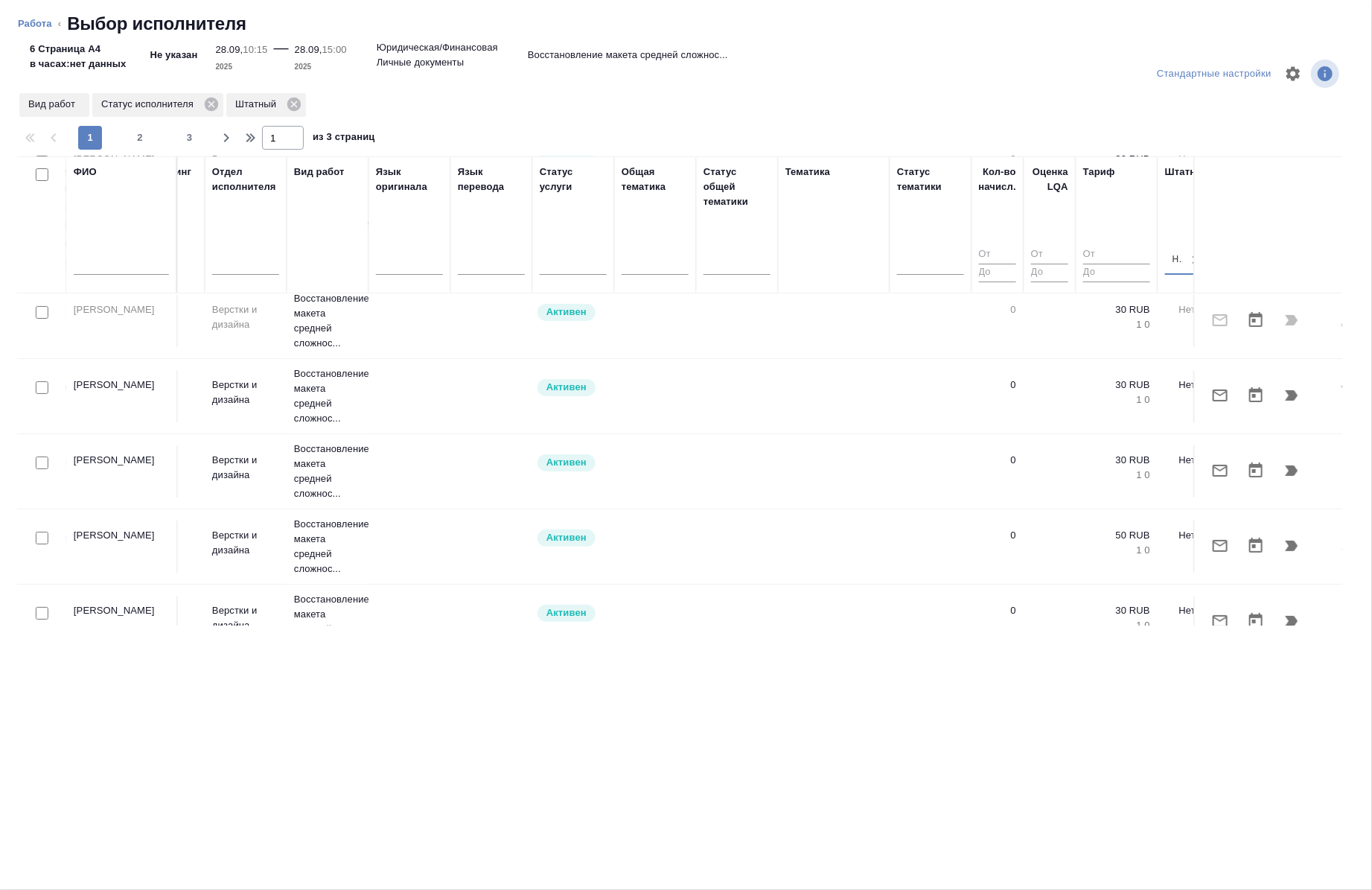
scroll to position [173, 554]
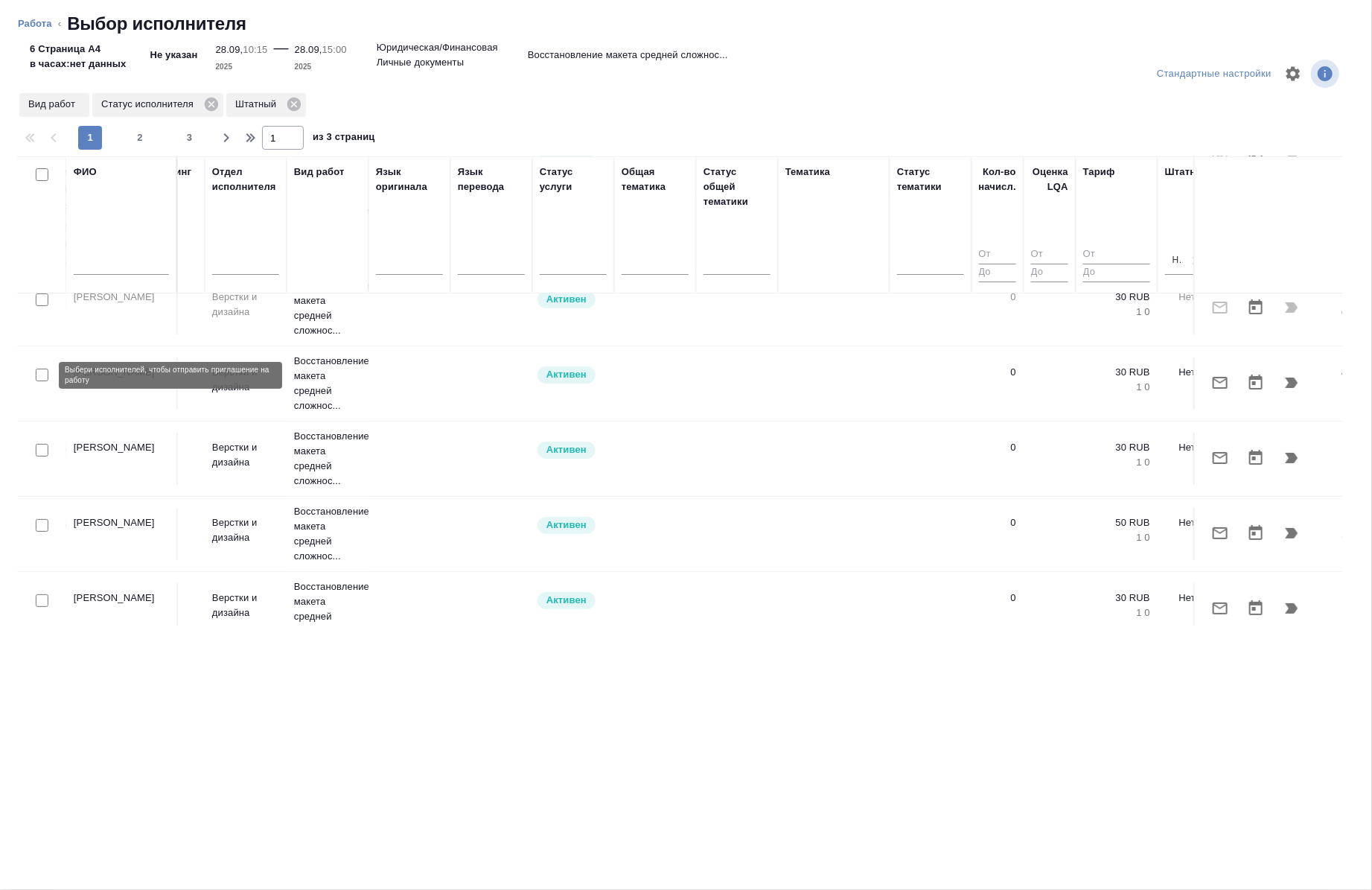
click at [42, 380] on input "checkbox" at bounding box center [42, 375] width 13 height 13
checkbox input "true"
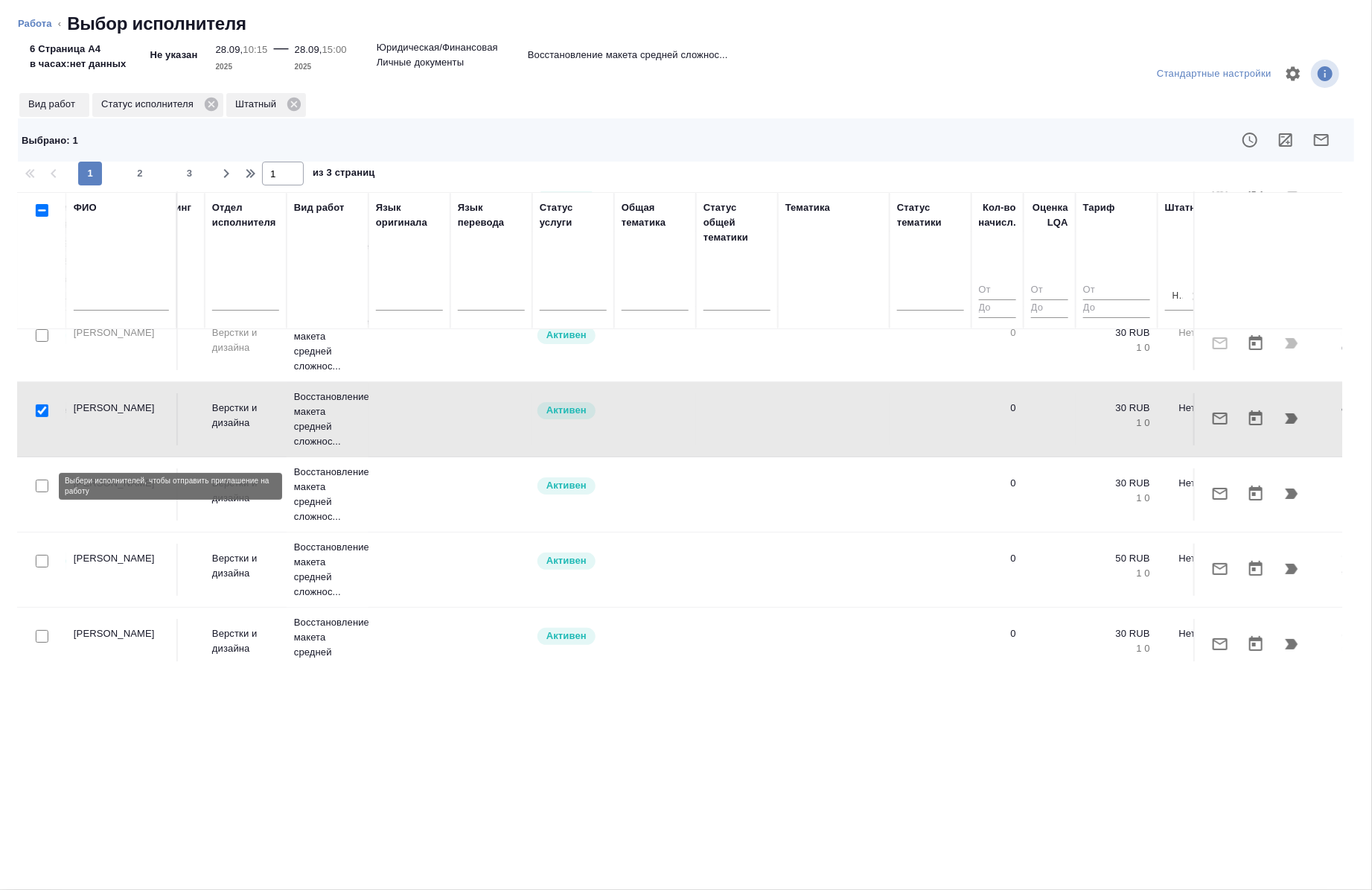
click at [42, 490] on input "checkbox" at bounding box center [42, 486] width 13 height 13
checkbox input "true"
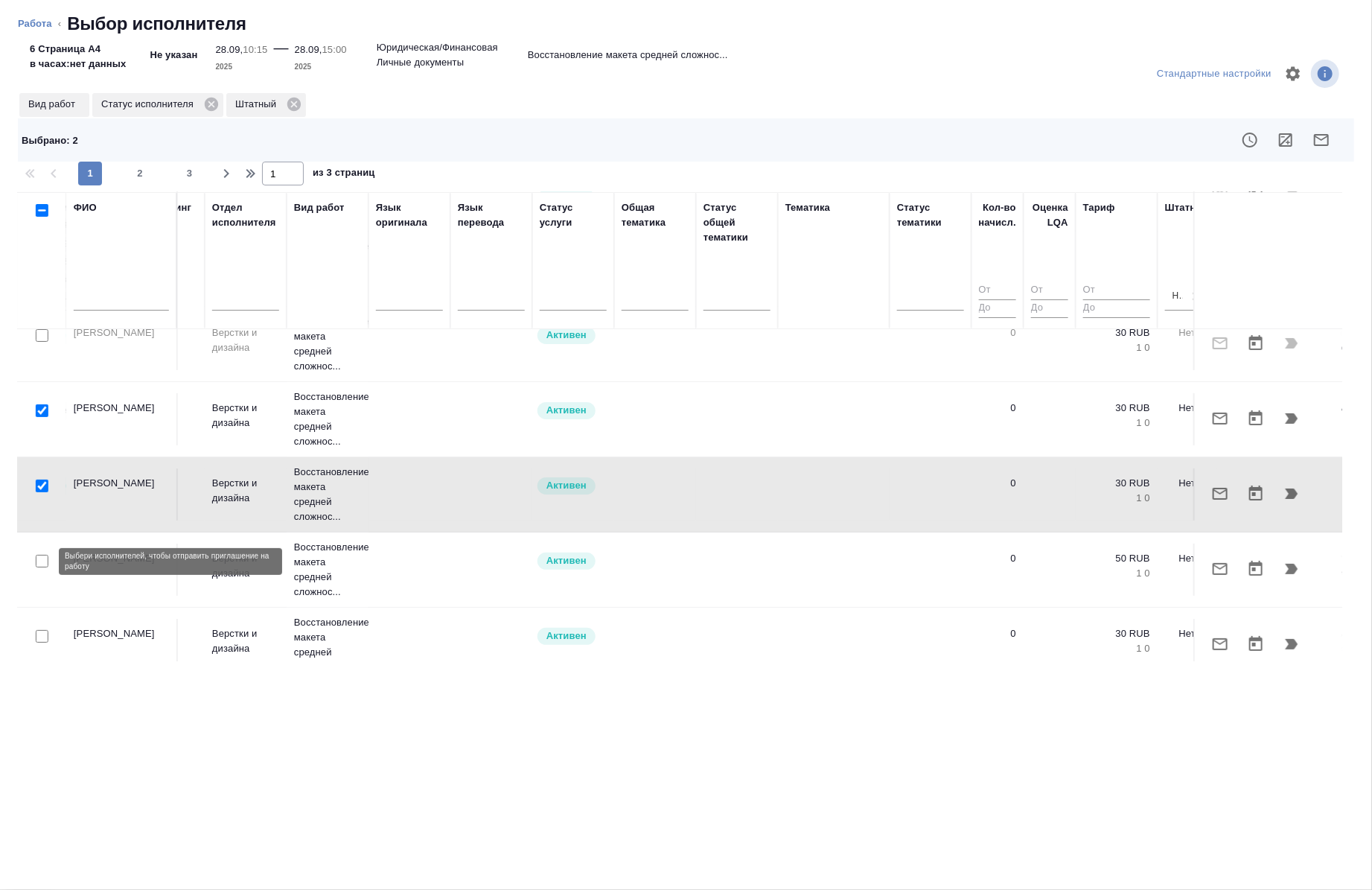
click at [41, 565] on input "checkbox" at bounding box center [42, 561] width 13 height 13
checkbox input "true"
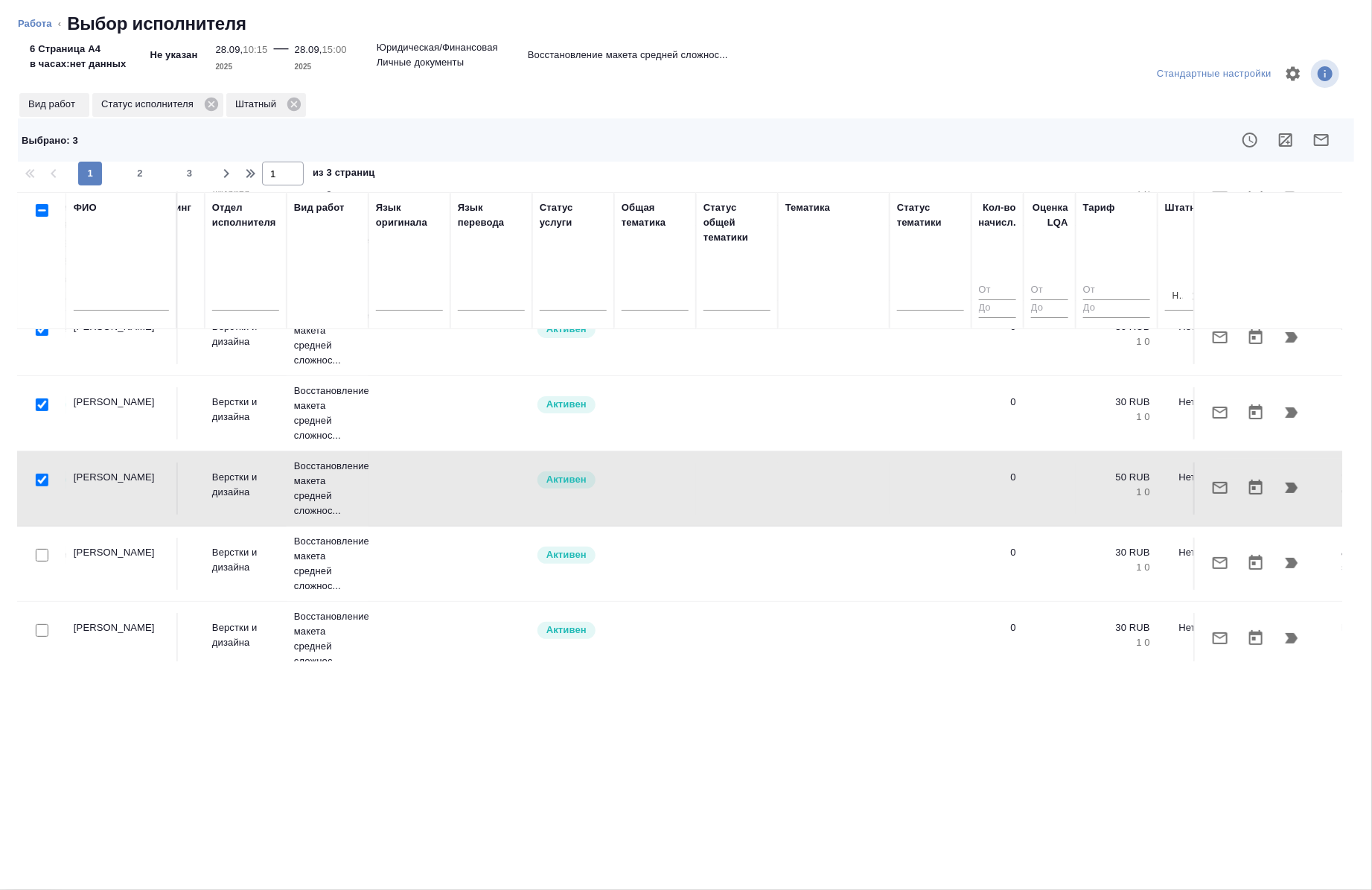
scroll to position [256, 554]
click at [47, 554] on input "checkbox" at bounding box center [42, 555] width 13 height 13
checkbox input "true"
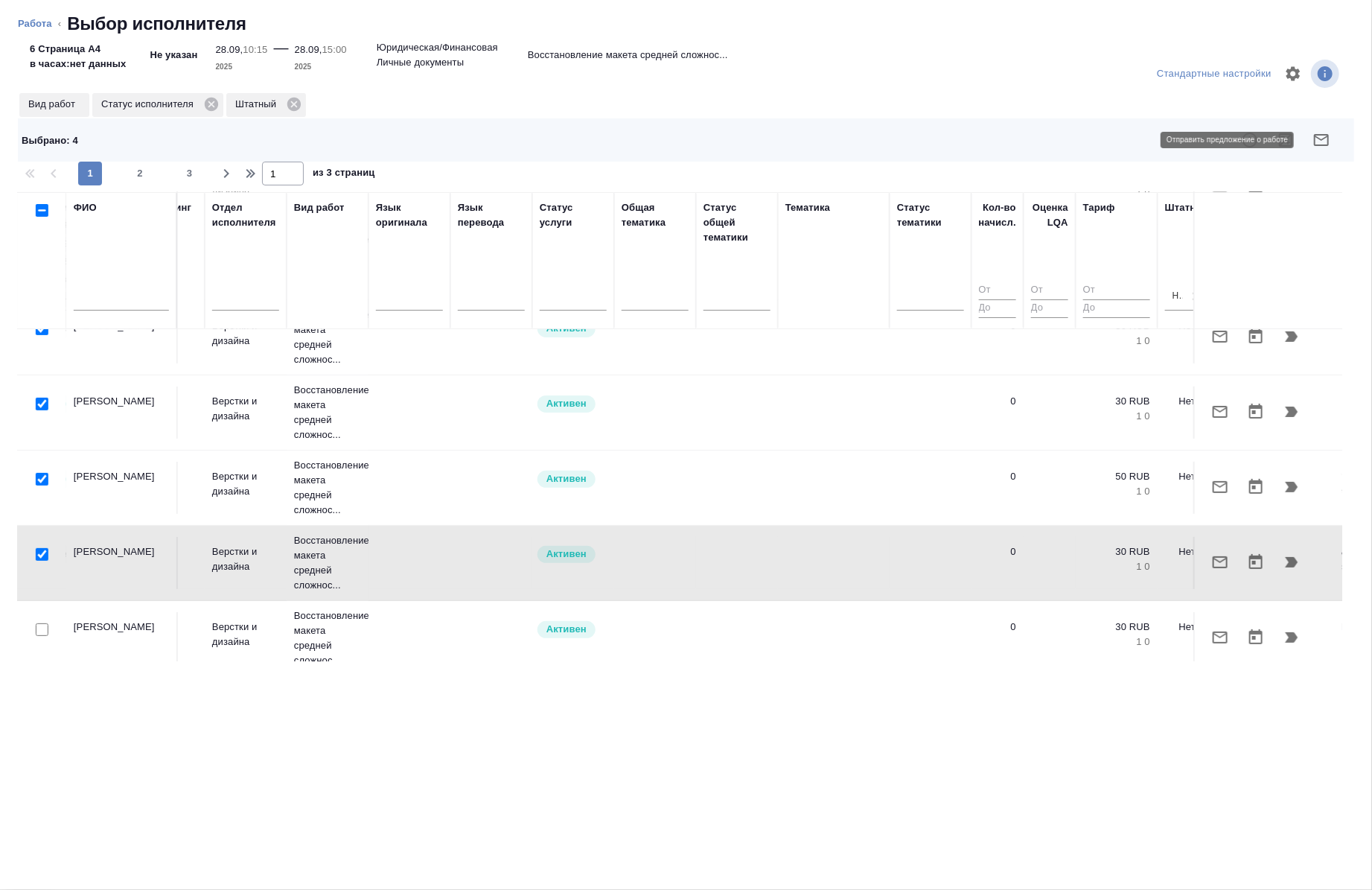
click at [1329, 146] on icon "button" at bounding box center [1321, 140] width 18 height 18
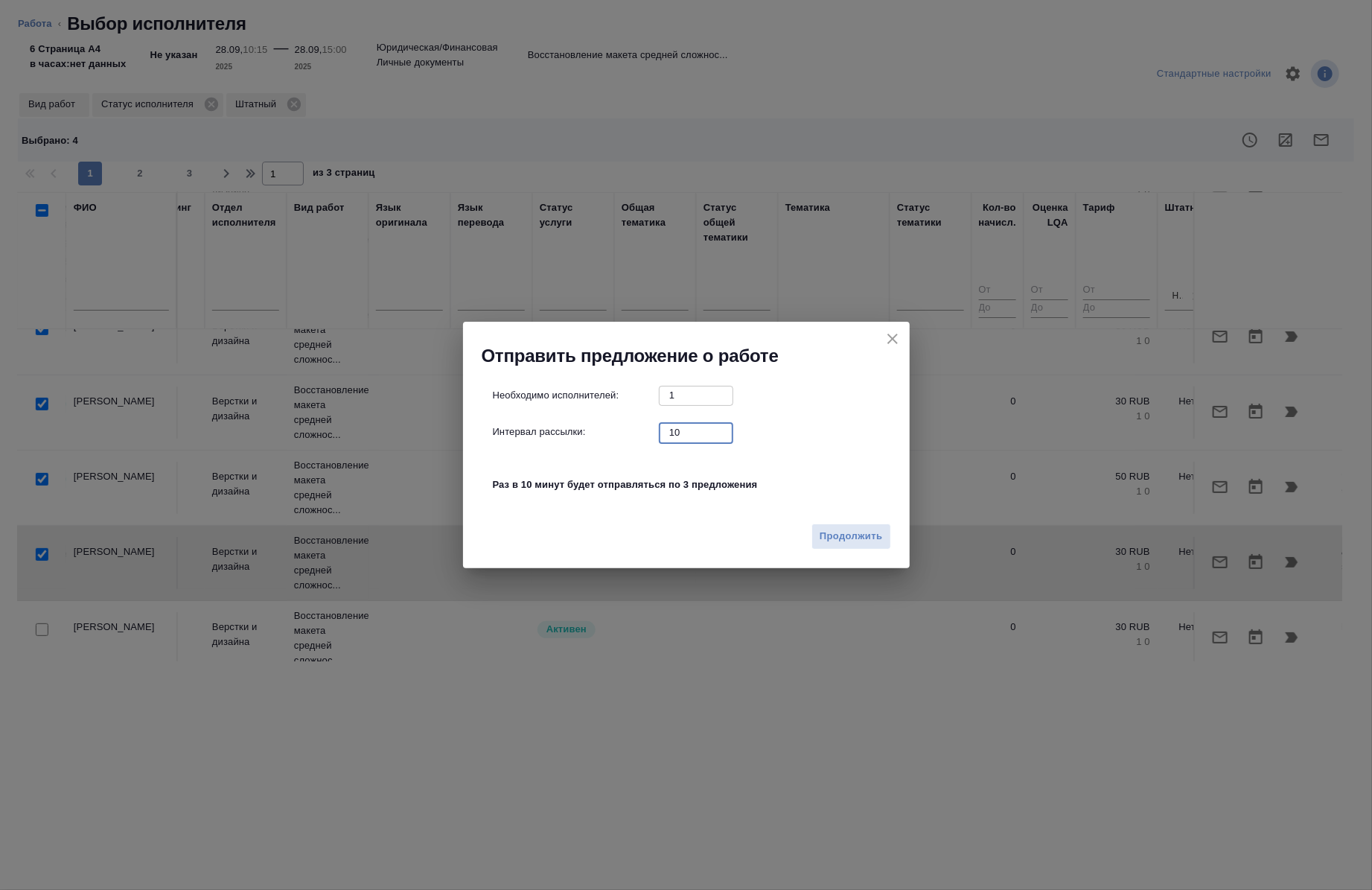
click at [693, 438] on input "10" at bounding box center [696, 432] width 74 height 19
type input "0"
click at [863, 542] on span "Продолжить" at bounding box center [851, 536] width 62 height 17
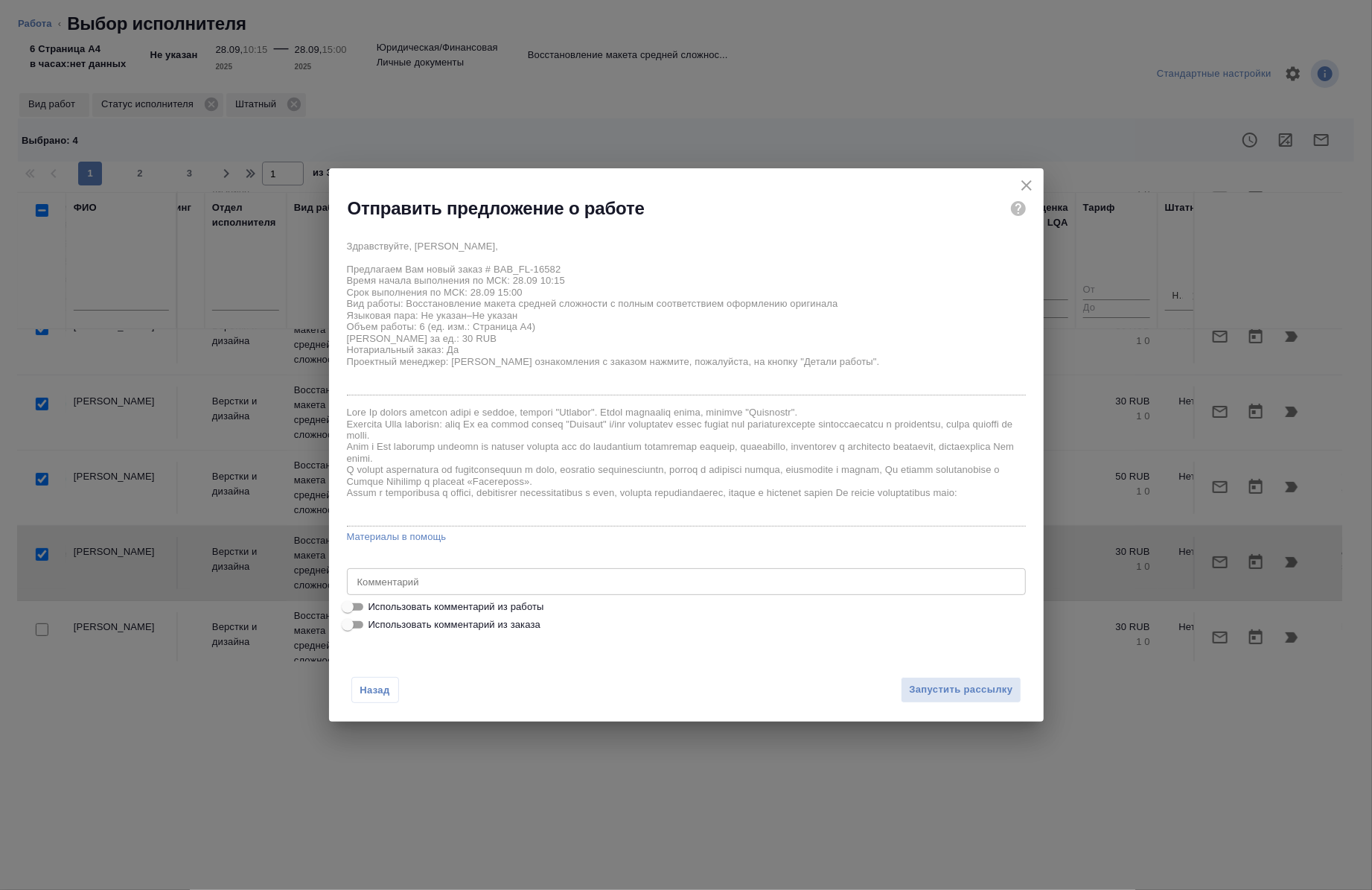
click at [562, 599] on label "Использовать комментарий из работы" at bounding box center [677, 607] width 677 height 18
click at [375, 599] on input "Использовать комментарий из работы" at bounding box center [347, 607] width 53 height 18
checkbox input "true"
type textarea "под нот"
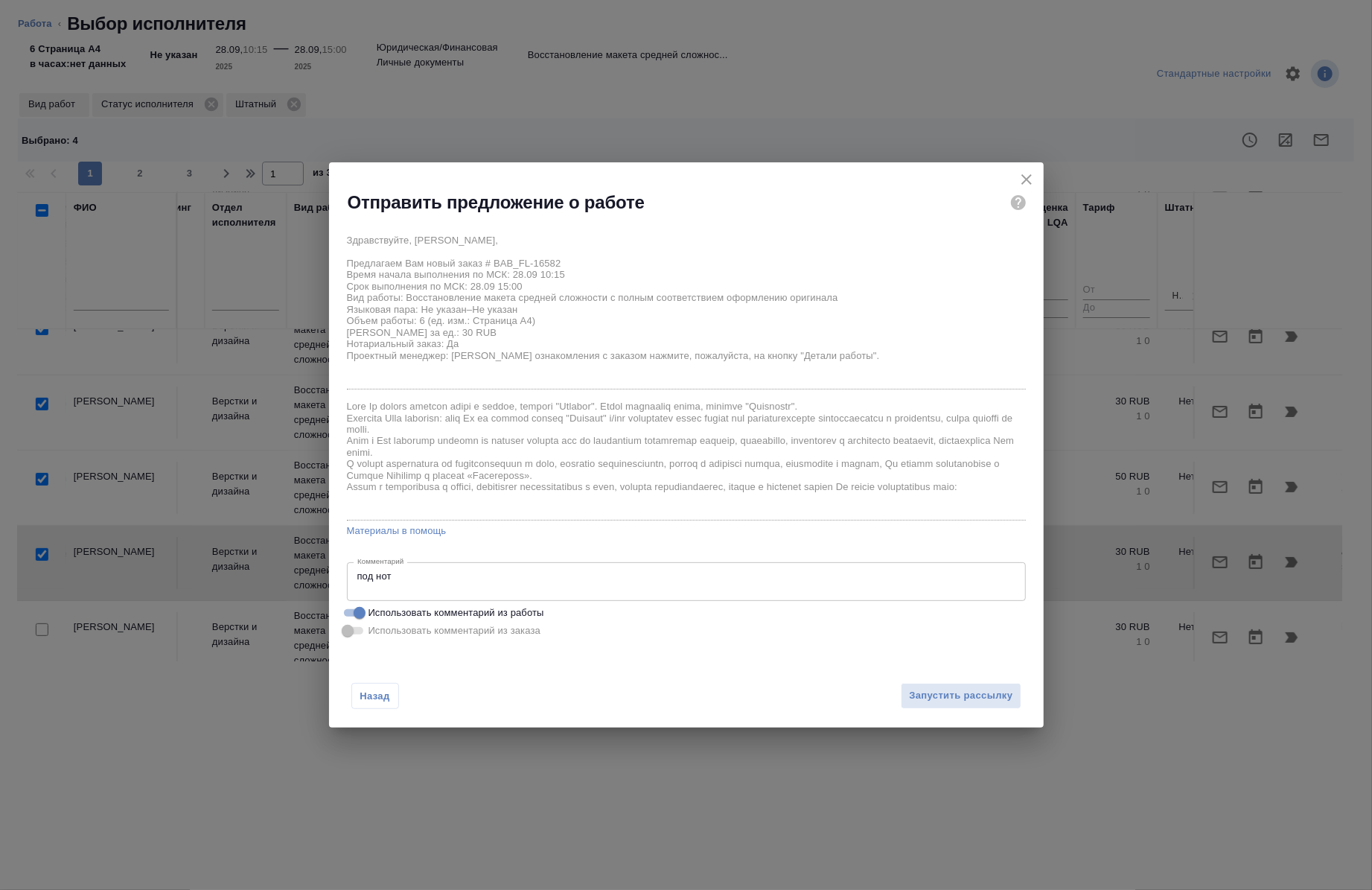
click at [537, 623] on span "Использовать комментарий из заказа" at bounding box center [454, 631] width 172 height 14
click at [1015, 695] on button "Запустить рассылку" at bounding box center [960, 696] width 120 height 26
